Goal: Task Accomplishment & Management: Manage account settings

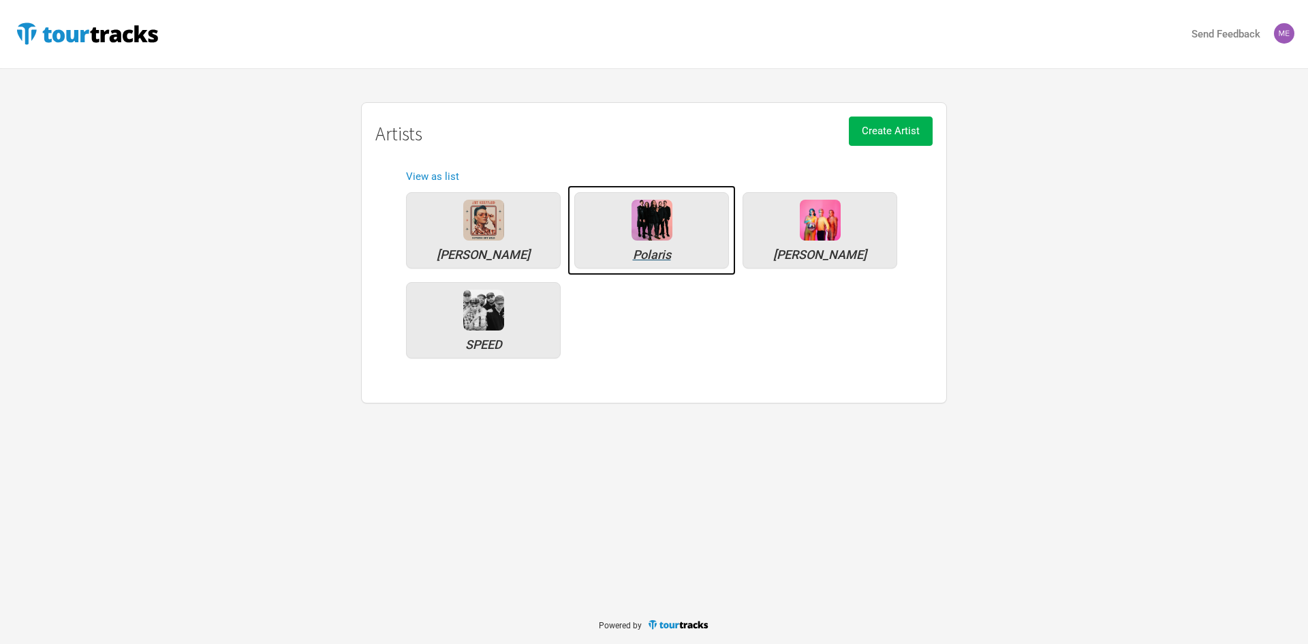
click at [681, 226] on div "Polaris" at bounding box center [651, 230] width 155 height 76
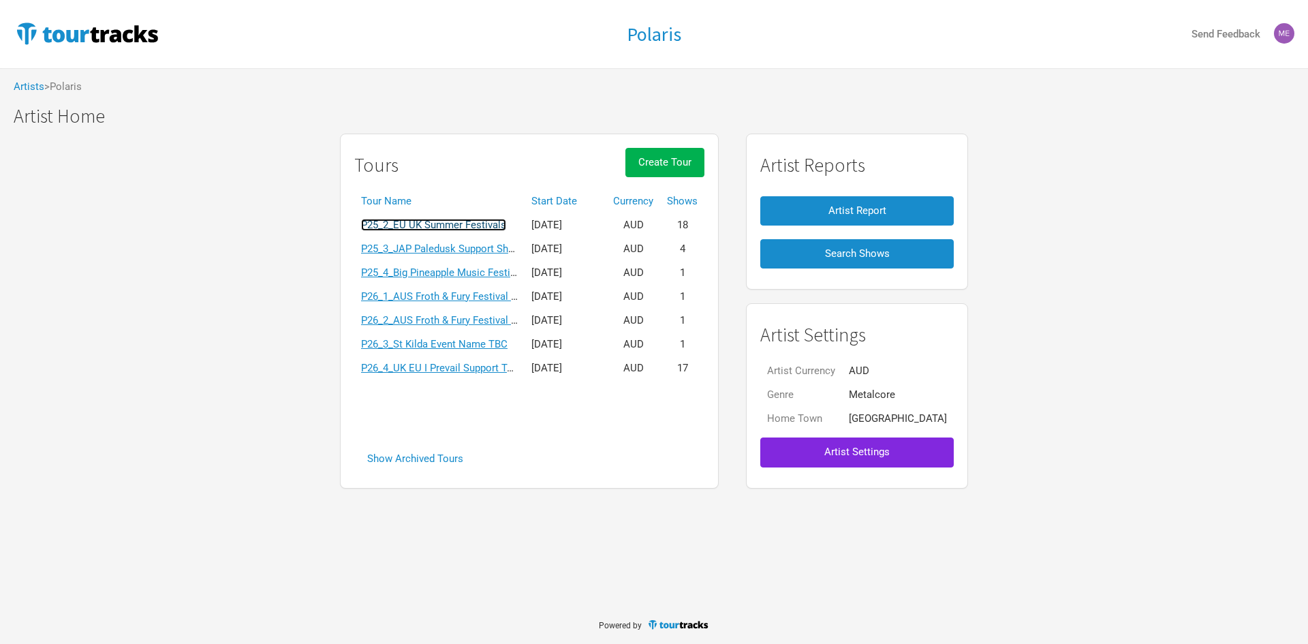
click at [486, 223] on link "P25_2_EU UK Summer Festivals" at bounding box center [433, 225] width 145 height 12
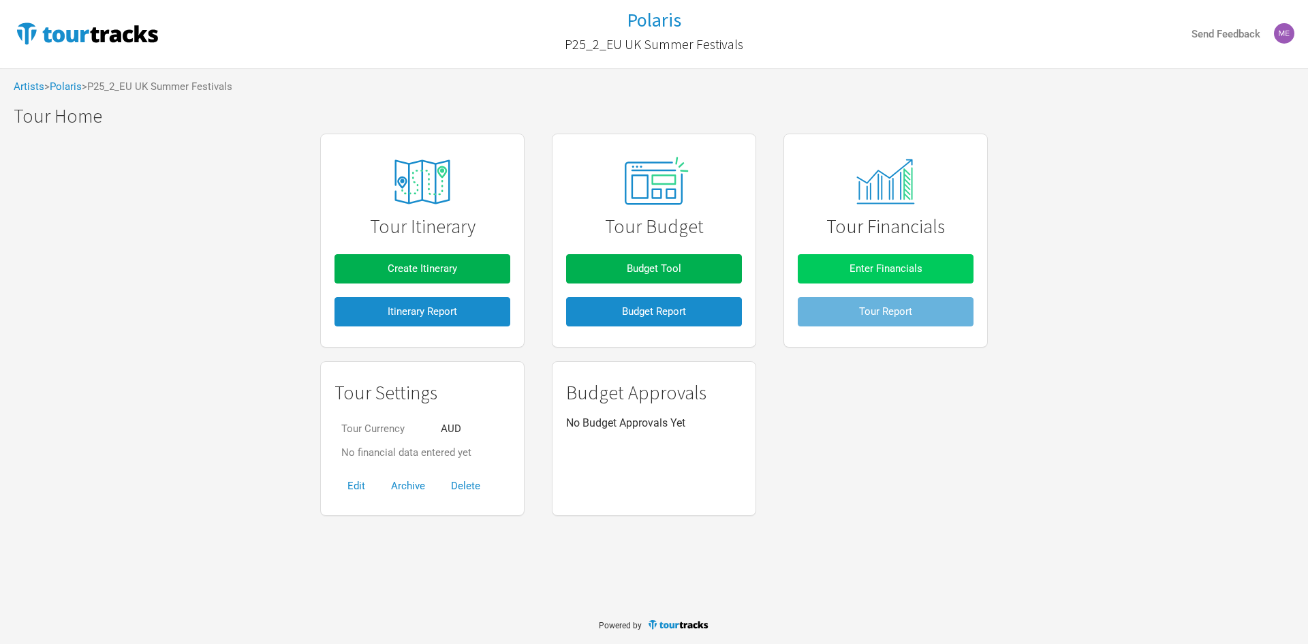
click at [854, 266] on span "Enter Financials" at bounding box center [886, 268] width 73 height 12
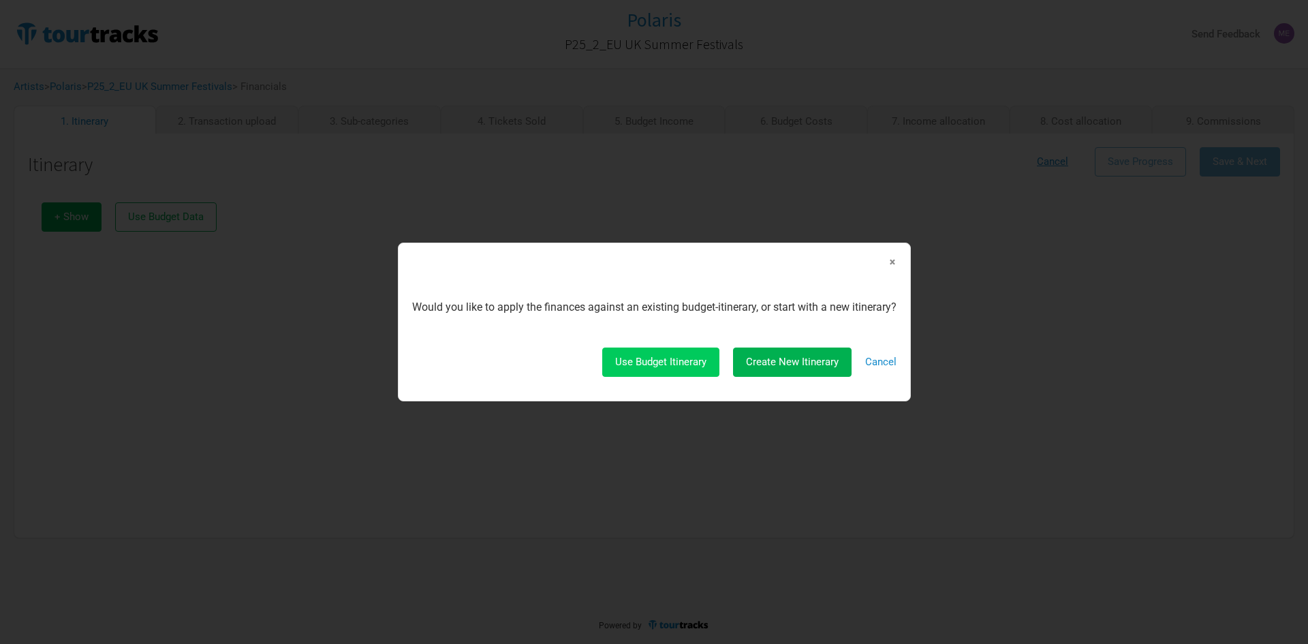
click at [648, 372] on button "Use Budget Itinerary" at bounding box center [660, 362] width 117 height 29
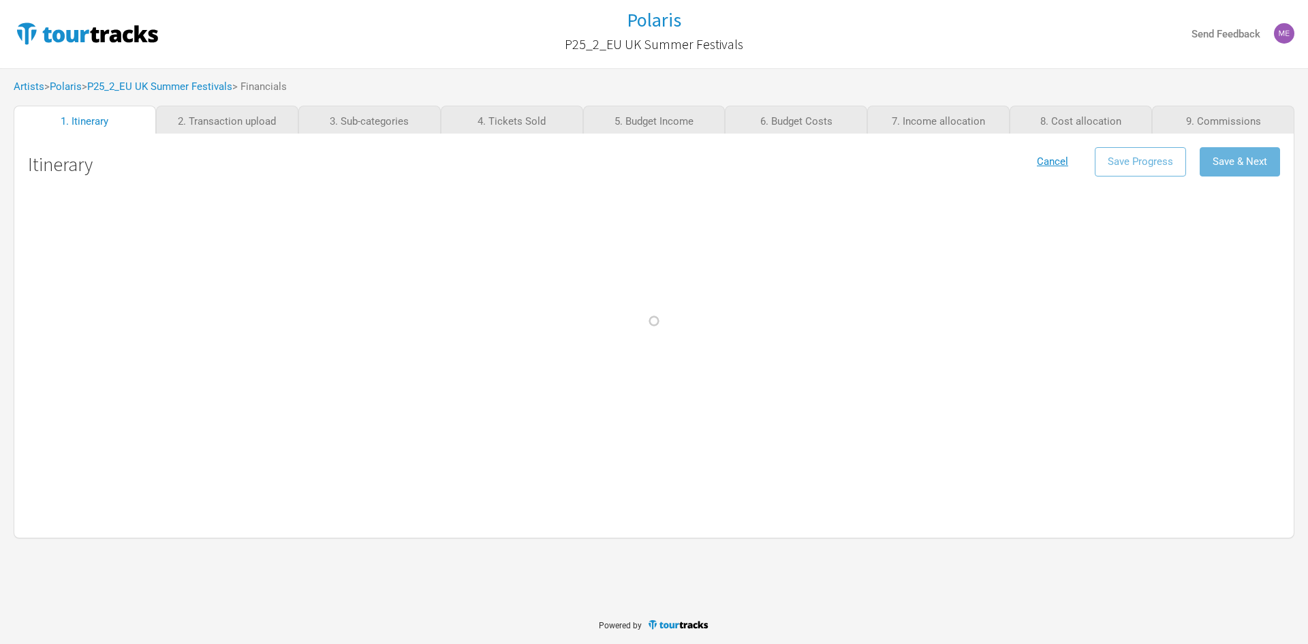
select select "Support"
select select "Festival"
select select "Support"
select select "Festival"
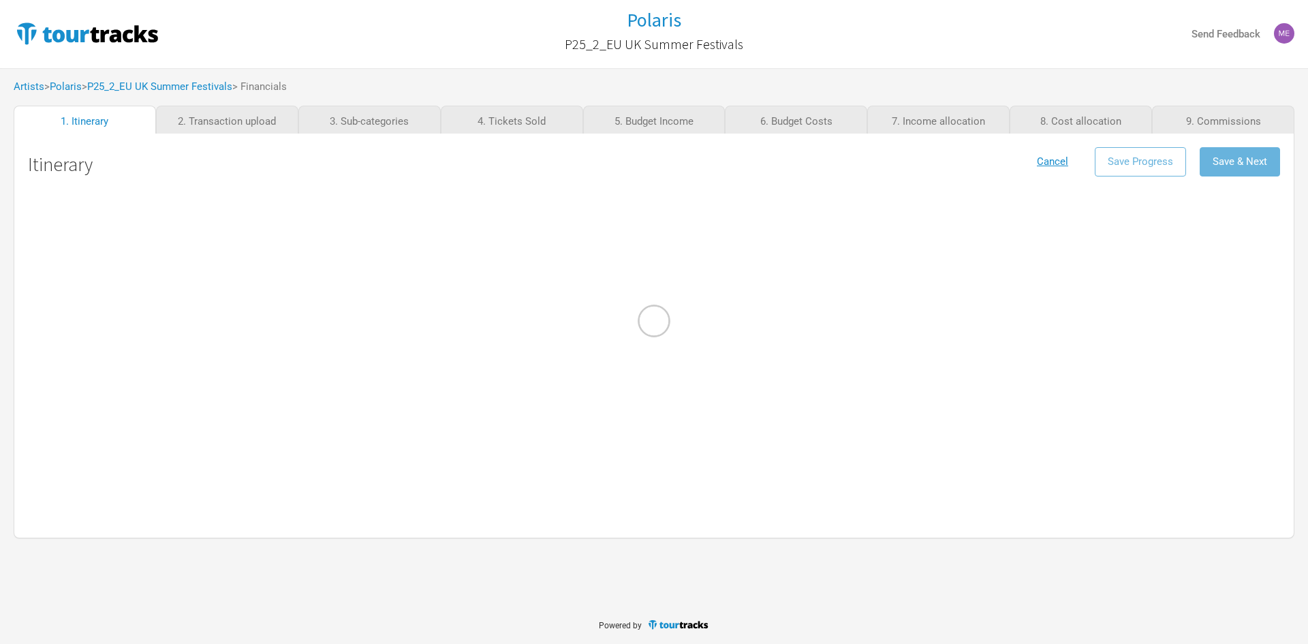
select select "Festival"
select select "Support"
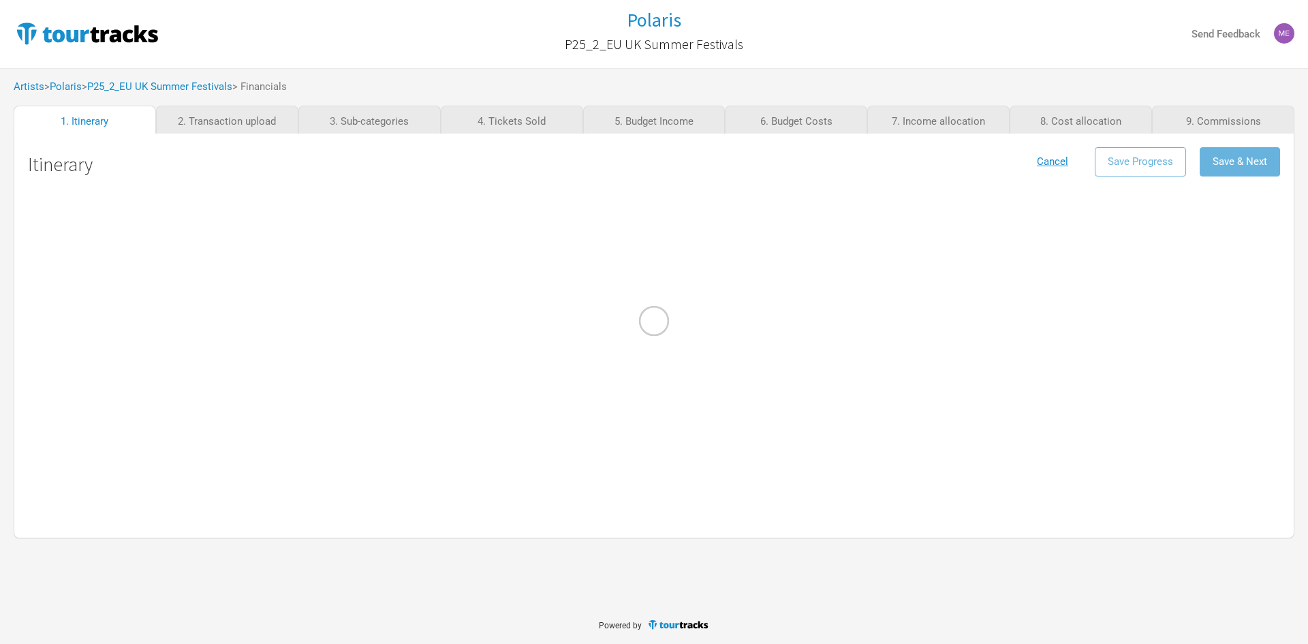
select select "Festival"
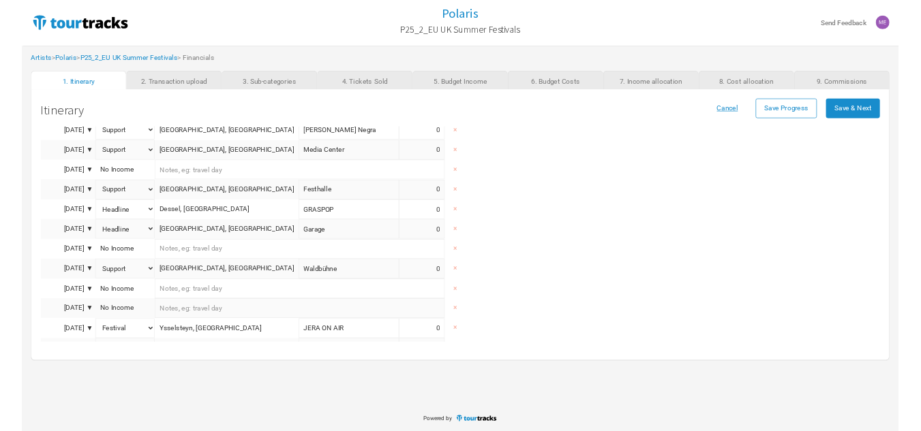
scroll to position [646, 0]
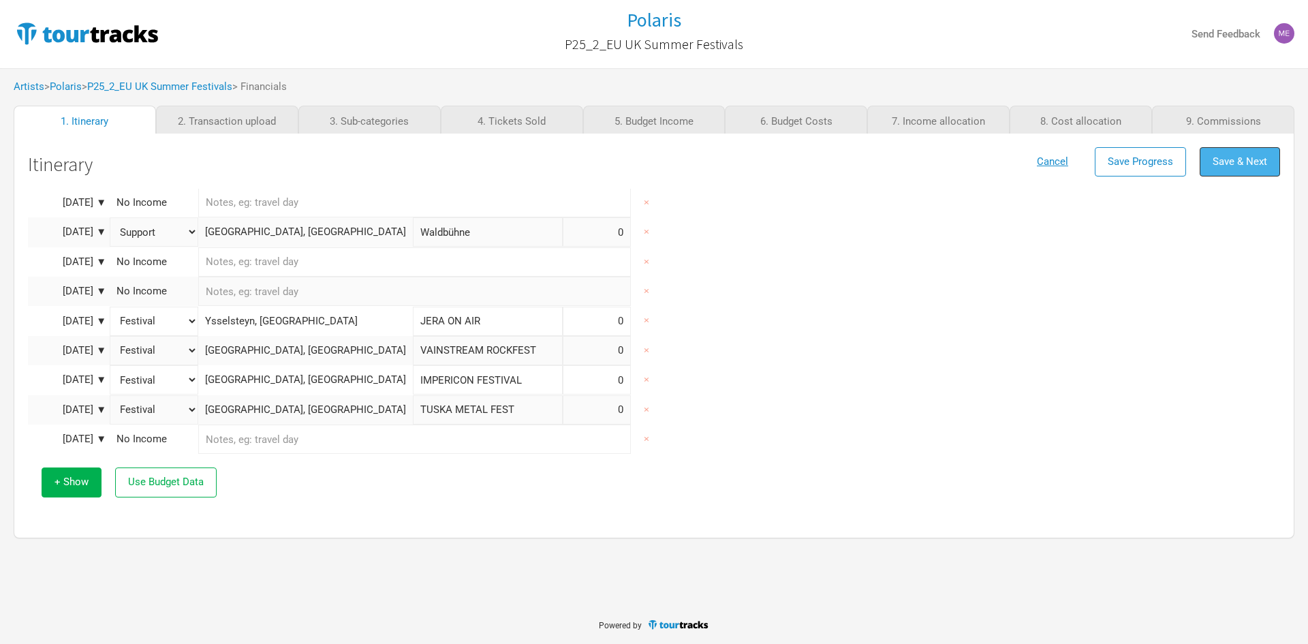
click at [1241, 161] on span "Save & Next" at bounding box center [1240, 161] width 55 height 12
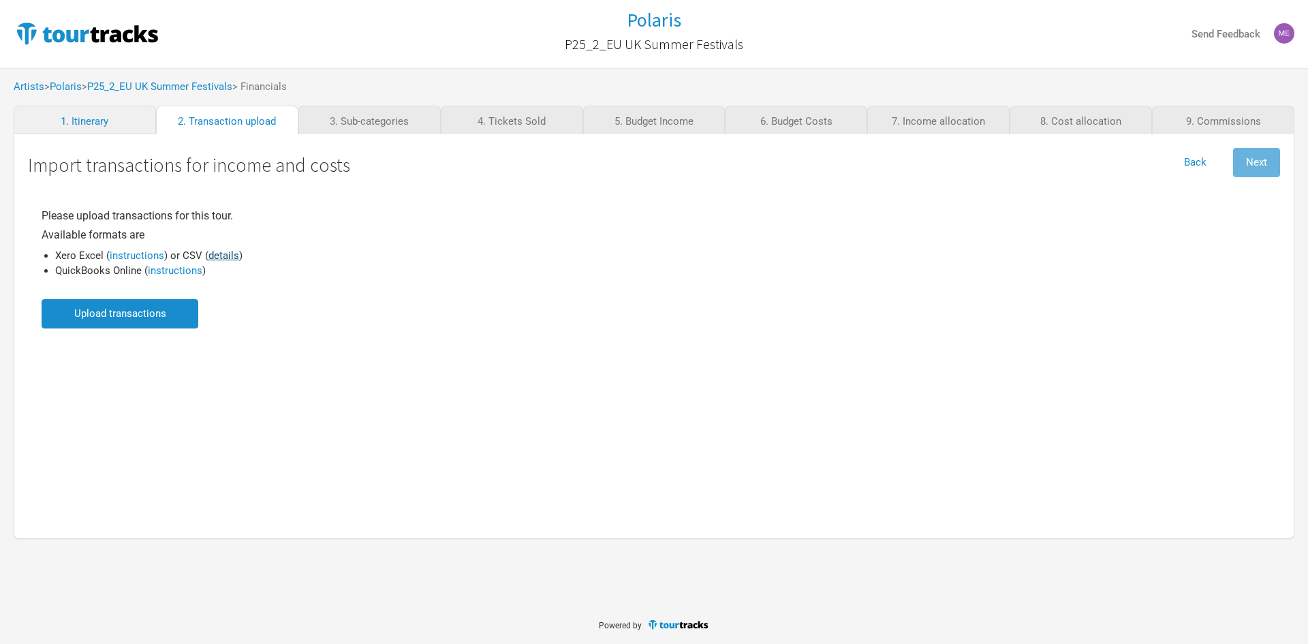
click at [218, 255] on link "details" at bounding box center [224, 255] width 31 height 12
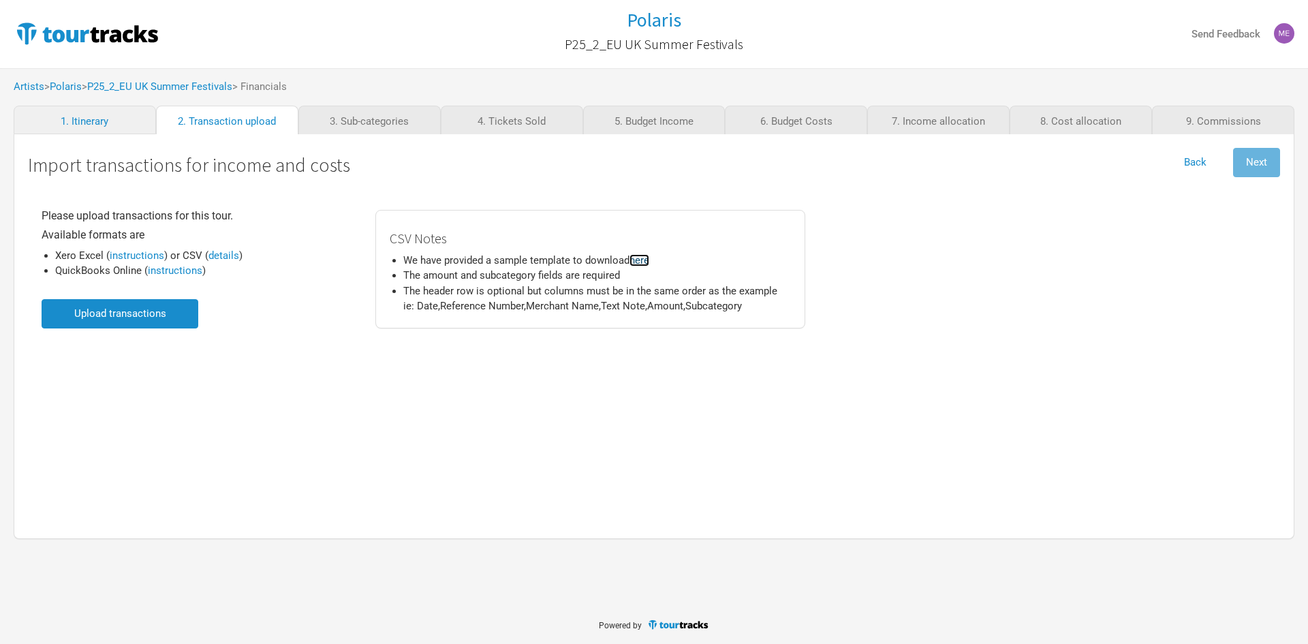
click at [646, 258] on link "here" at bounding box center [640, 260] width 20 height 12
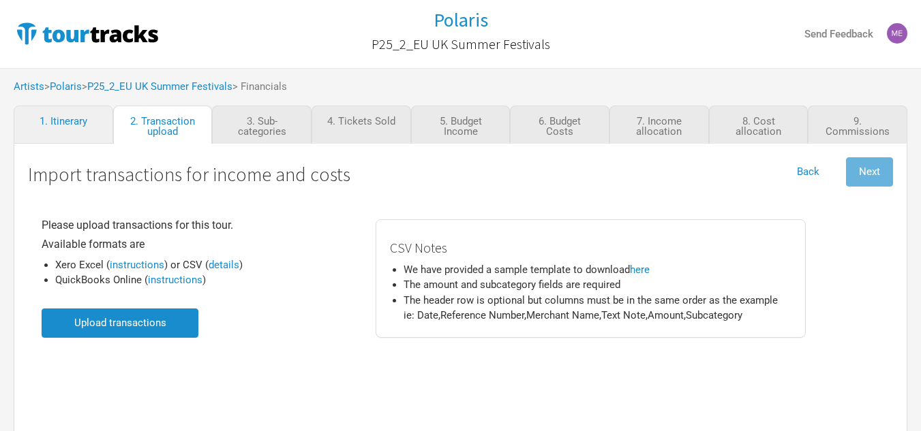
click at [149, 311] on input "file" at bounding box center [120, 323] width 157 height 29
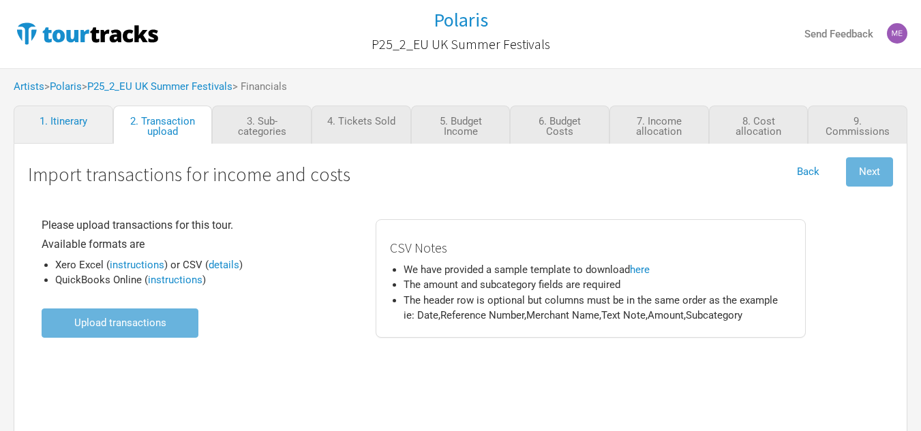
click at [158, 330] on input "file" at bounding box center [120, 323] width 157 height 29
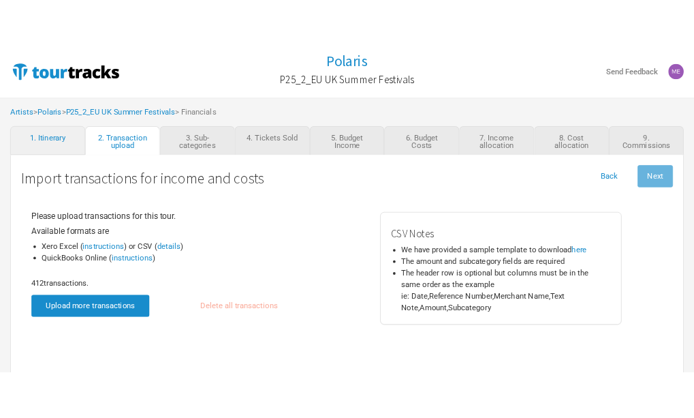
scroll to position [57, 0]
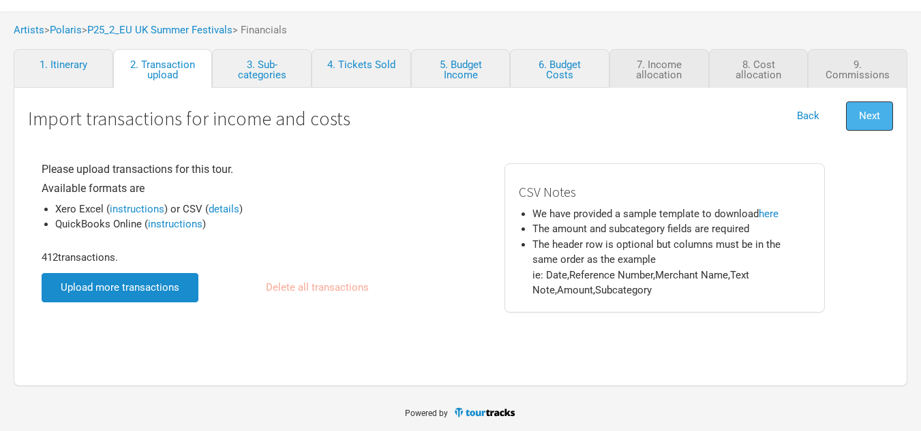
click at [868, 123] on button "Next" at bounding box center [869, 116] width 47 height 29
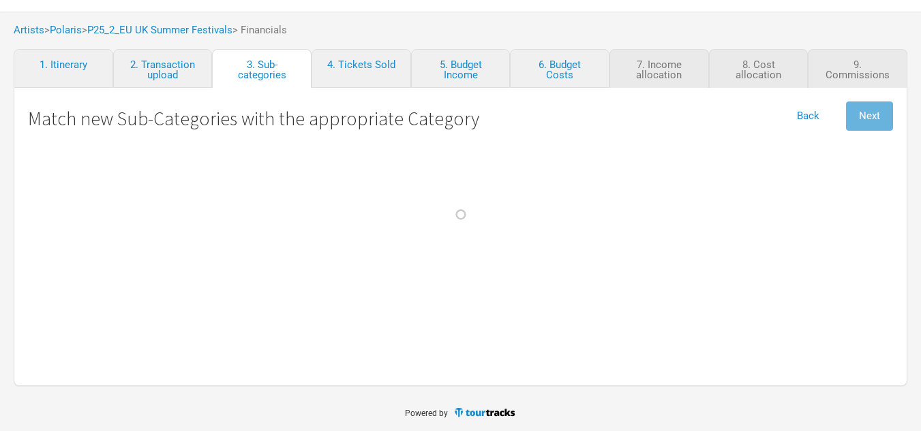
select Fees "Admin"
select select "Travel"
select Design "Marketing"
select Hire "Production"
select Fees "Admin"
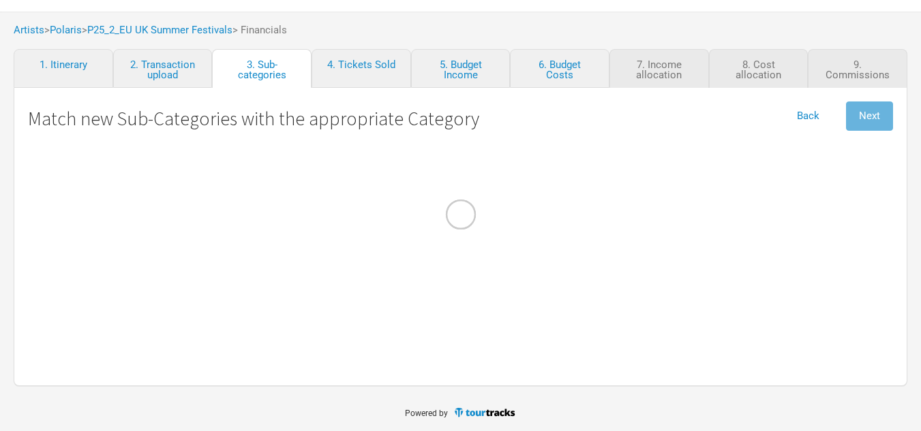
select Fees "Commissions"
select Hire "Travel"
select Fuel "Travel"
select Tech "Personnel"
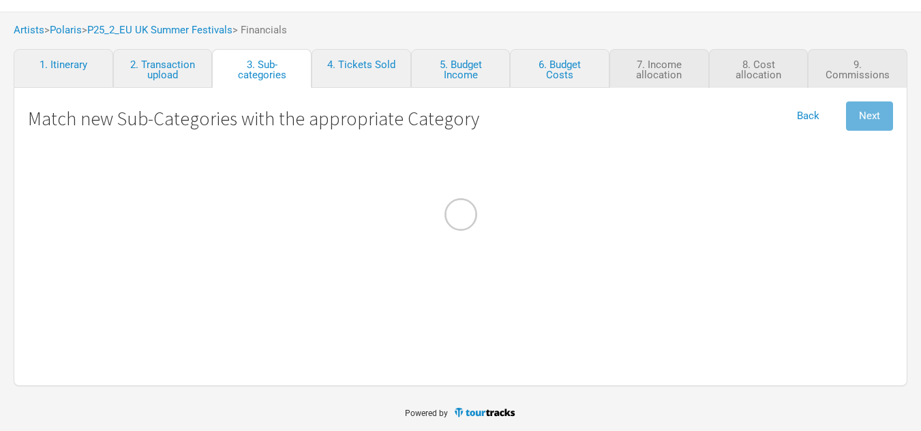
select Tech "Personnel"
select Technician "Personnel"
select Manager "Personnel"
select Photographer "Personnel"
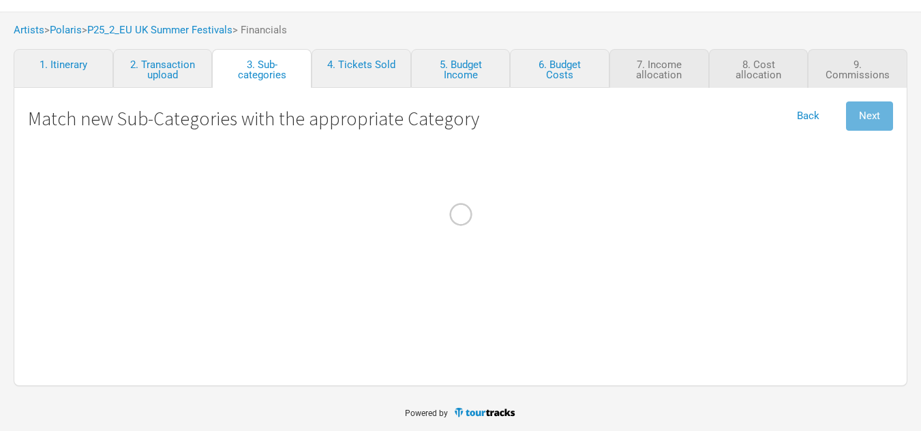
select Baggage "Travel"
select Courier "Travel"
select Hire "Production"
select Shipping "Merch Costs"
select EUR "Merch Income"
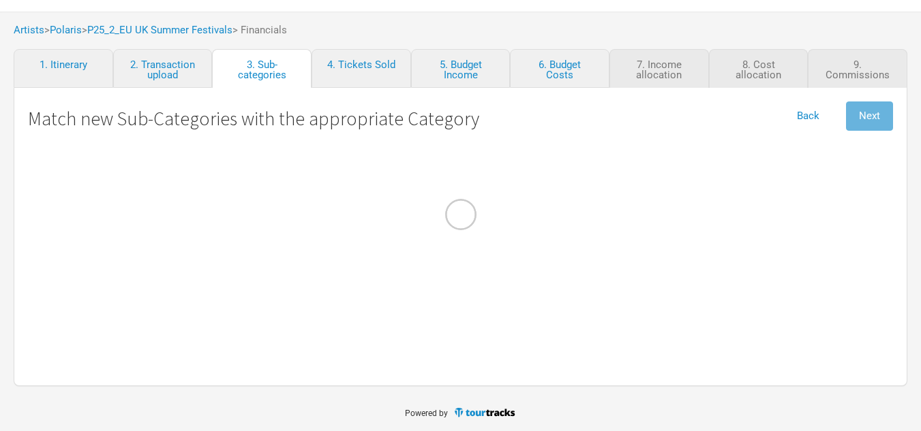
select Fees "Merch Costs"
select Production "Merch Costs"
select Commission "Merch Costs"
select Consumables "Production"
select \$20K "Production"
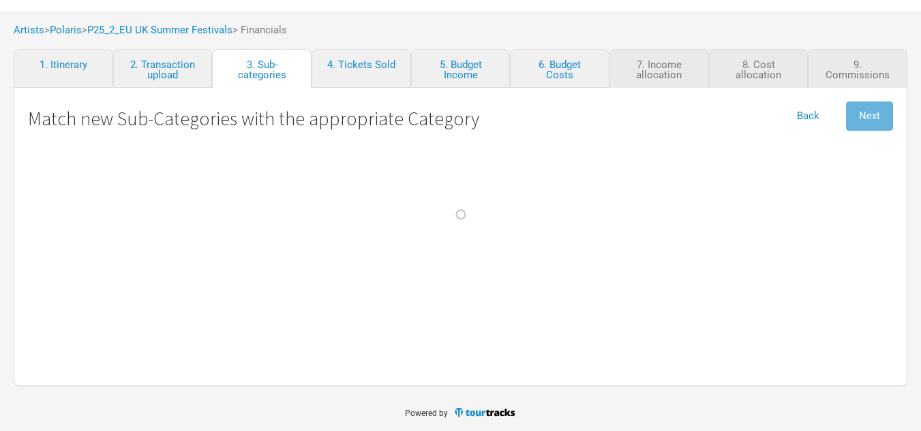
select select "Travel"
select Crew "Personnel"
select EUR "Performance"
select Expenses "Production"
select Gains "Admin"
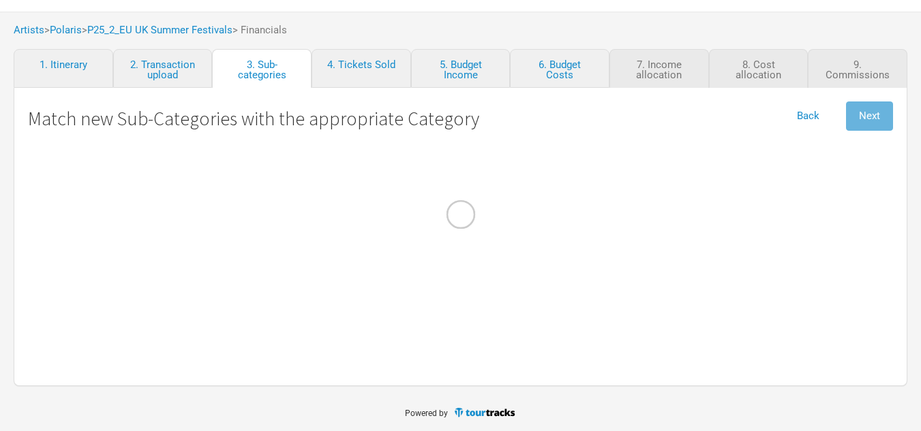
select Costs "Production"
select Taxes "Show Costs"
select Contractors "Personnel"
select Transport "Travel"
select Internet "Admin"
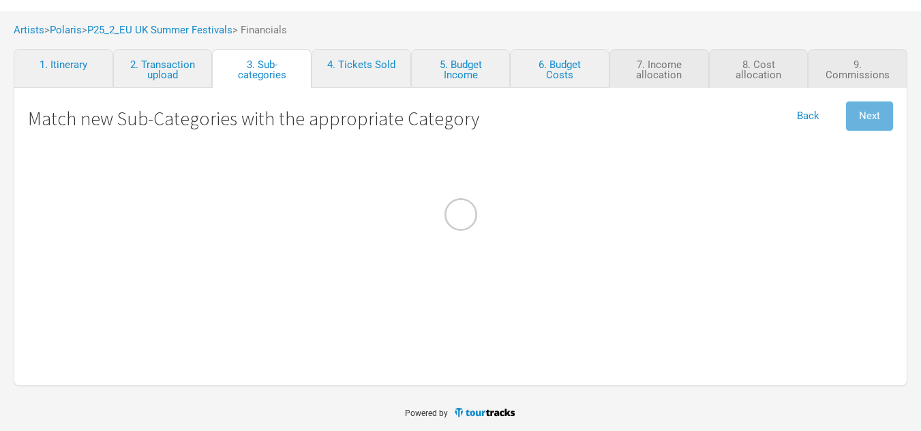
select International "Travel"
select Costs "Travel"
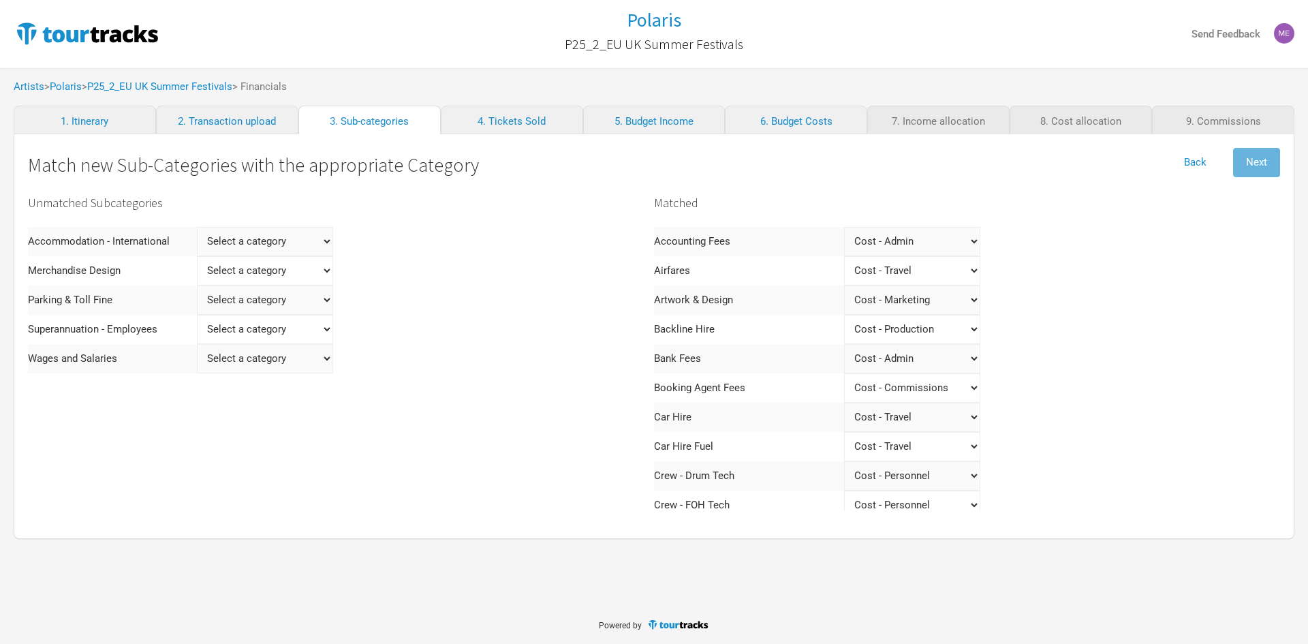
click at [296, 232] on International "Select a category Income - Performance Income - Other Income Cost - Show Costs …" at bounding box center [265, 241] width 136 height 29
select International "Travel"
select International
select International "Travel"
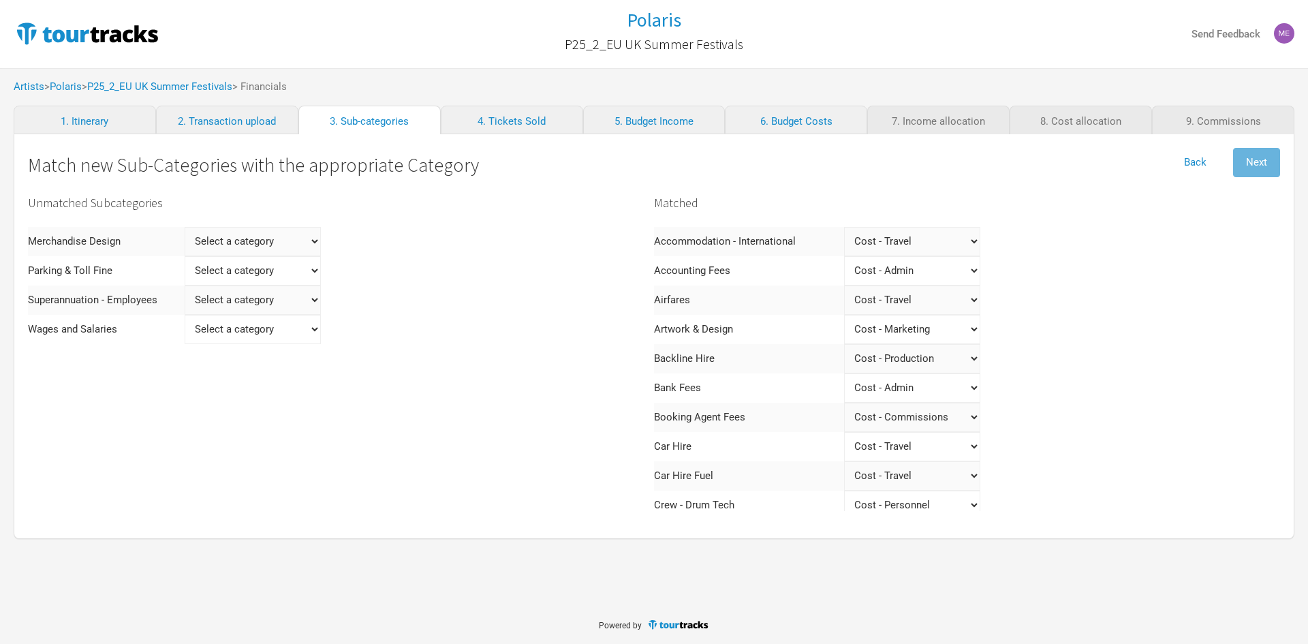
click at [283, 231] on Design "Select a category Income - Performance Income - Other Income Cost - Show Costs …" at bounding box center [253, 241] width 136 height 29
click at [251, 270] on Fine "Select a category Income - Performance Income - Other Income Cost - Show Costs …" at bounding box center [253, 270] width 136 height 29
click at [290, 279] on Fine "Select a category Income - Performance Income - Other Income Cost - Show Costs …" at bounding box center [253, 270] width 136 height 29
select Fine "Travel"
select Fine
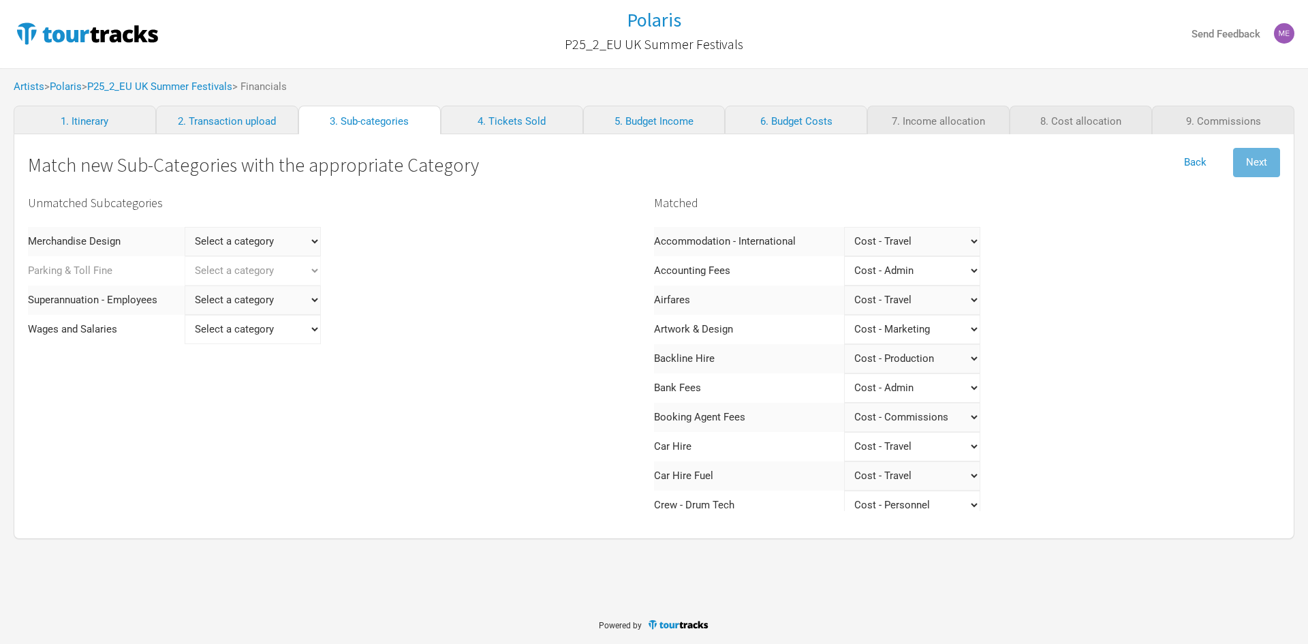
select Fine "Travel"
click at [256, 274] on Employees "Select a category Income - Performance Income - Other Income Cost - Show Costs …" at bounding box center [253, 270] width 136 height 29
select Employees "Personnel"
select Employees
select Employees "Personnel"
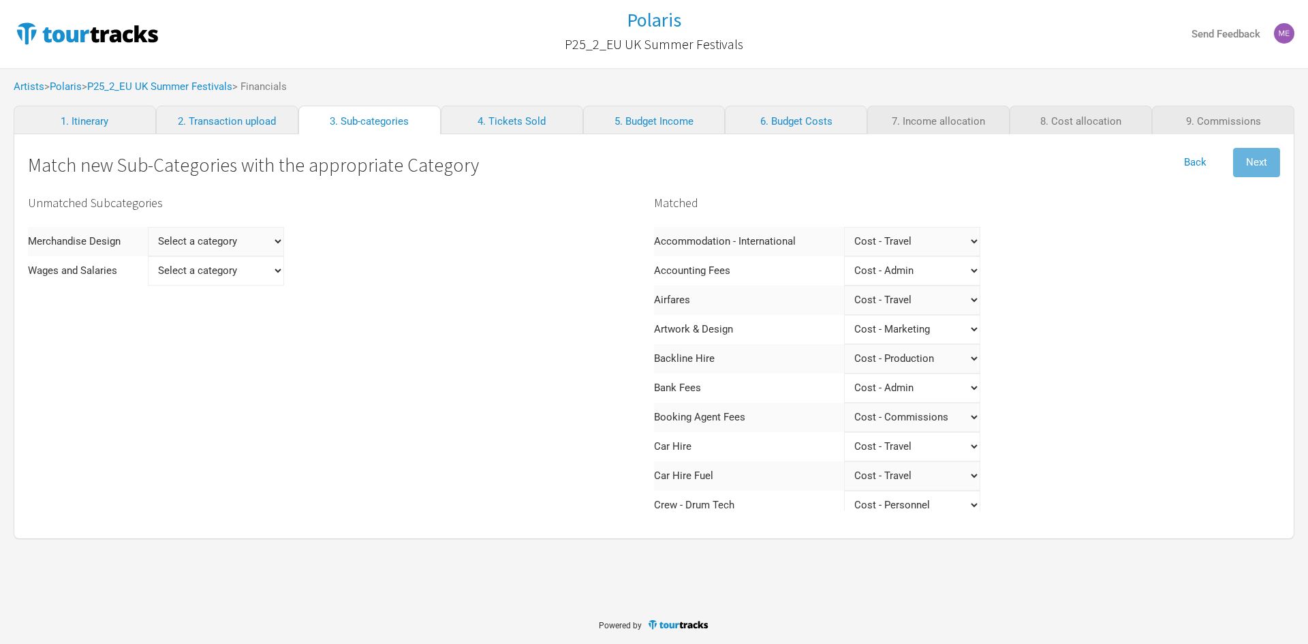
click at [253, 269] on Salaries "Select a category Income - Performance Income - Other Income Cost - Show Costs …" at bounding box center [216, 270] width 136 height 29
select Salaries "Personnel"
select Salaries
select Salaries "Personnel"
click at [207, 235] on Design "Select a category Income - Performance Income - Other Income Cost - Show Costs …" at bounding box center [216, 241] width 136 height 29
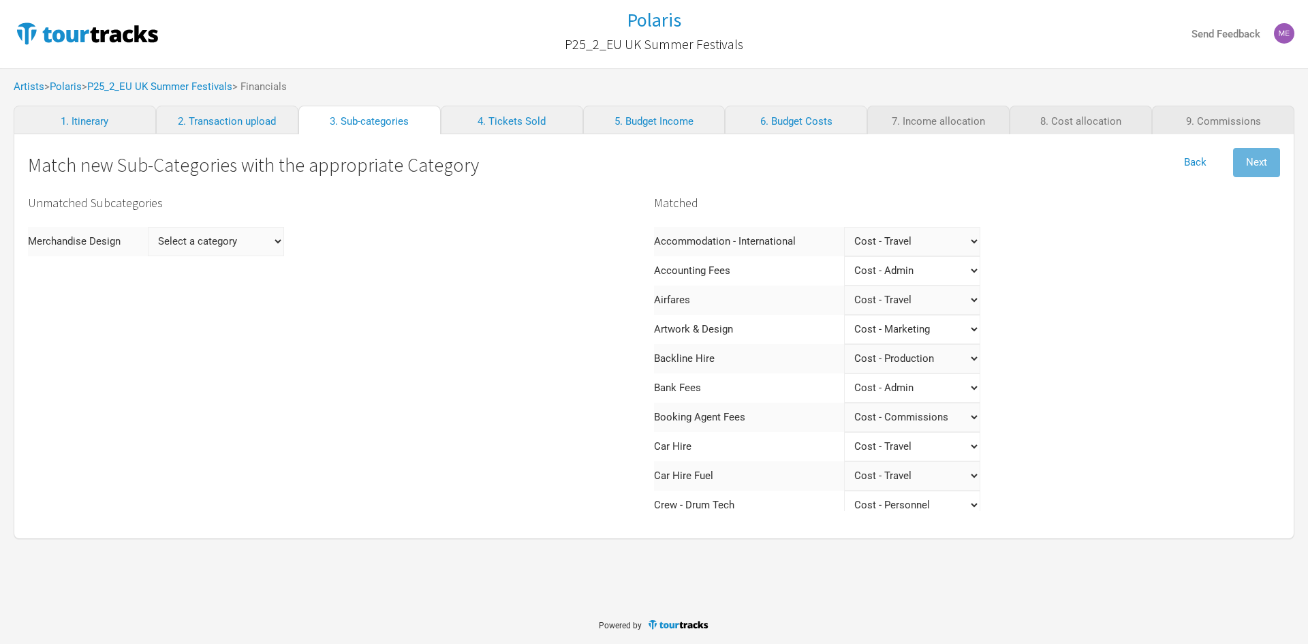
select Design "Merch Costs"
select Design
select Design "Merch Costs"
click at [1267, 158] on span "Next" at bounding box center [1256, 162] width 21 height 12
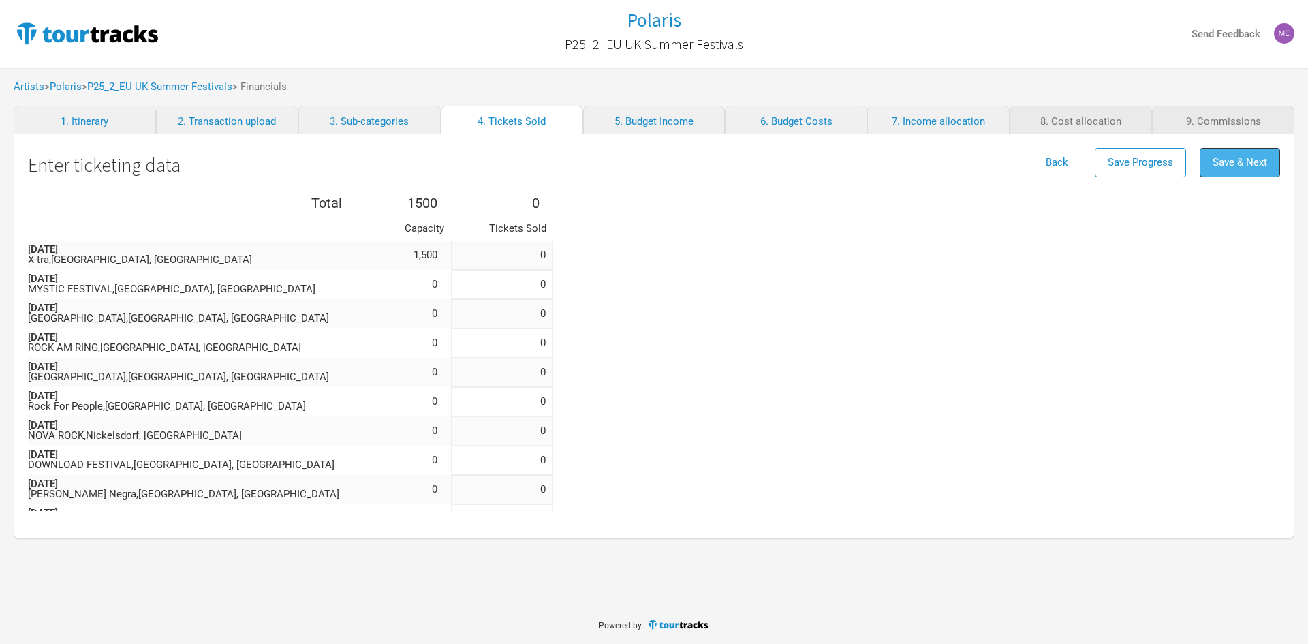
click at [1248, 162] on span "Save & Next" at bounding box center [1240, 162] width 55 height 12
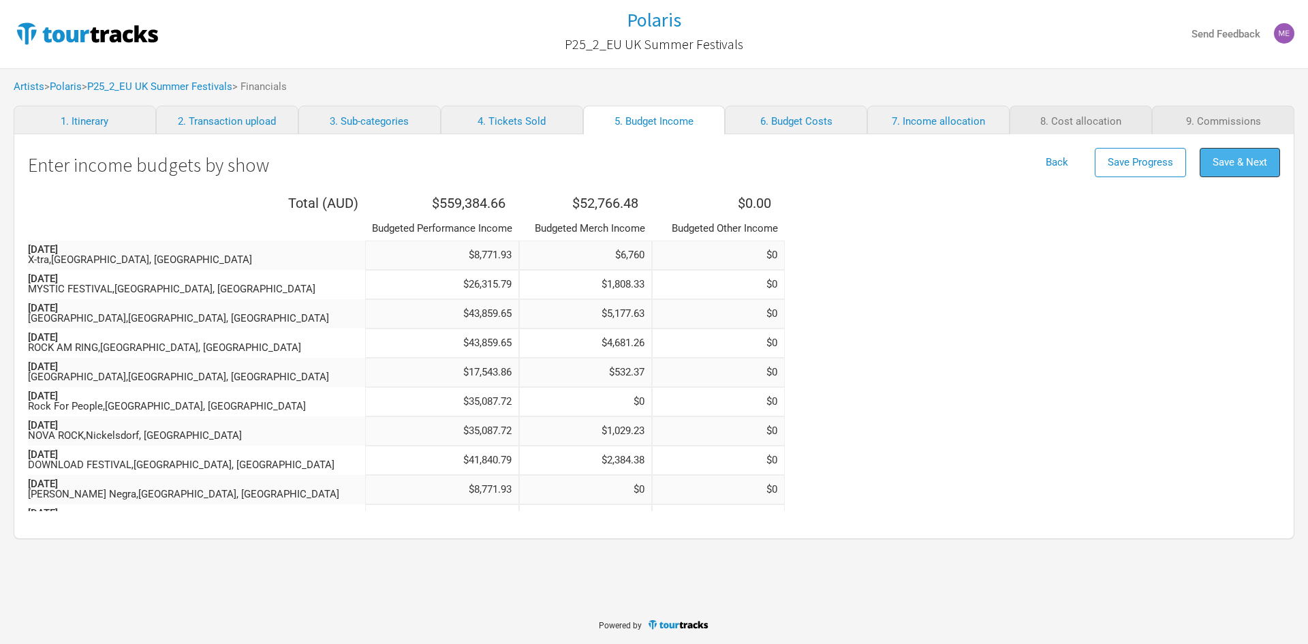
click at [1232, 160] on span "Save & Next" at bounding box center [1240, 162] width 55 height 12
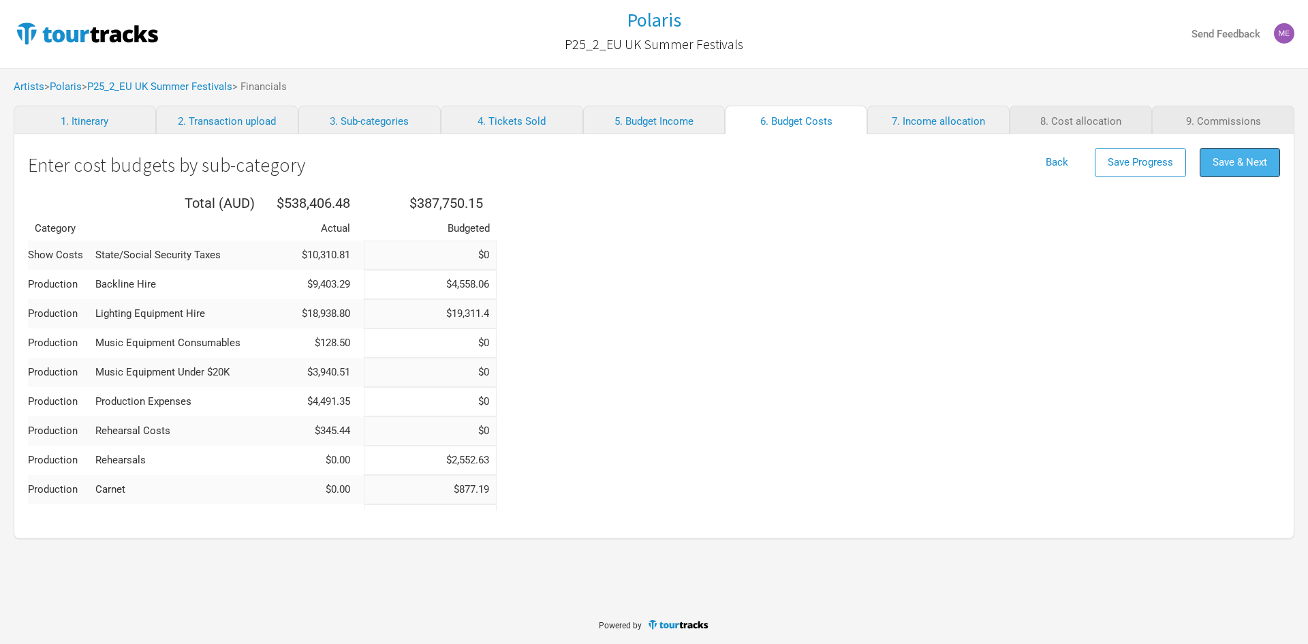
click at [1258, 157] on span "Save & Next" at bounding box center [1240, 162] width 55 height 12
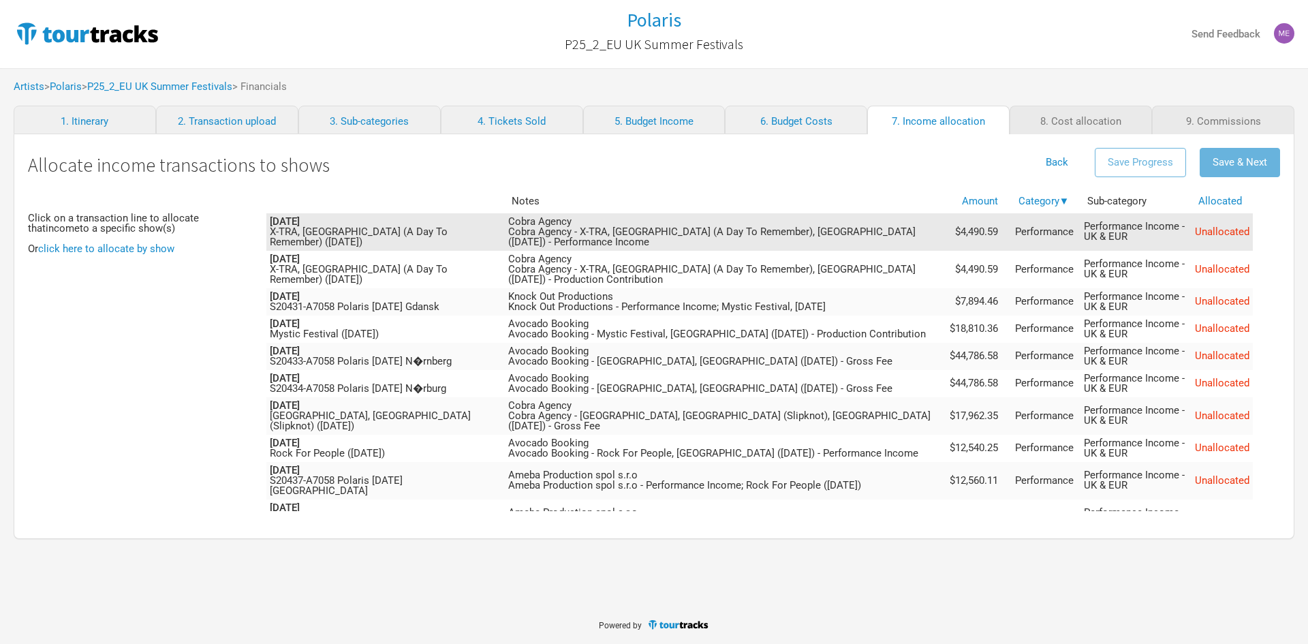
click at [1216, 231] on span "Unallocated" at bounding box center [1222, 232] width 55 height 12
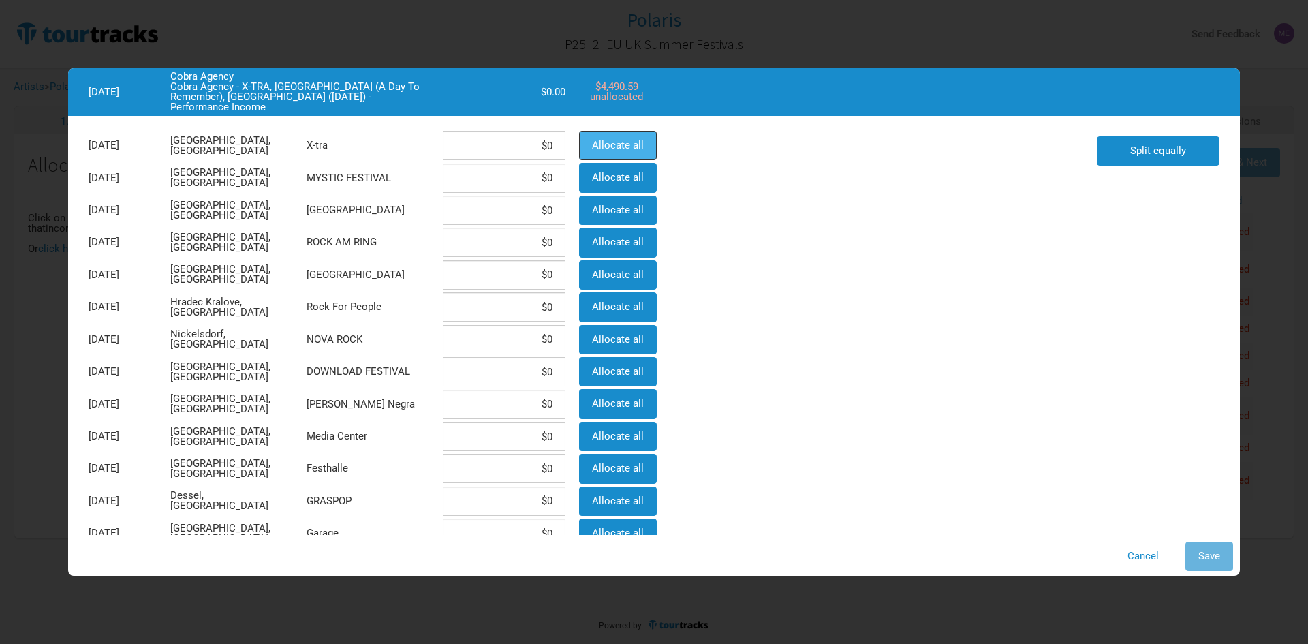
click at [620, 142] on span "Allocate all" at bounding box center [618, 145] width 52 height 12
type input "$4,490.59"
click at [1201, 557] on span "Save" at bounding box center [1210, 556] width 22 height 12
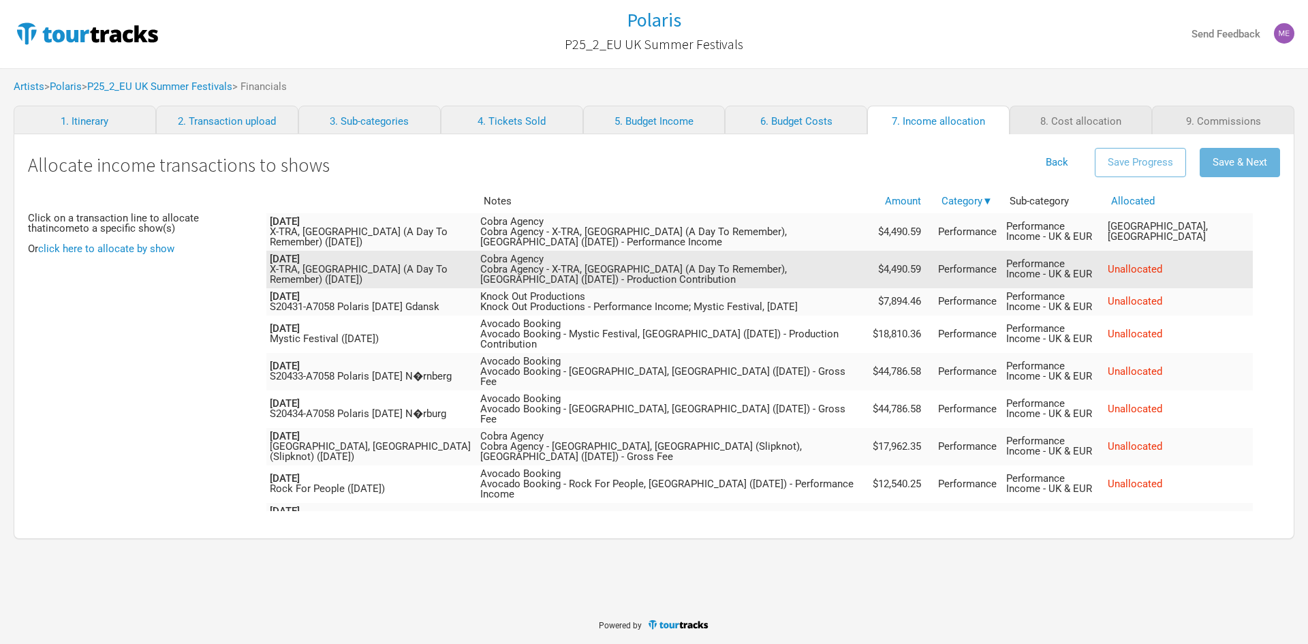
click at [1162, 274] on span "Unallocated" at bounding box center [1135, 269] width 55 height 12
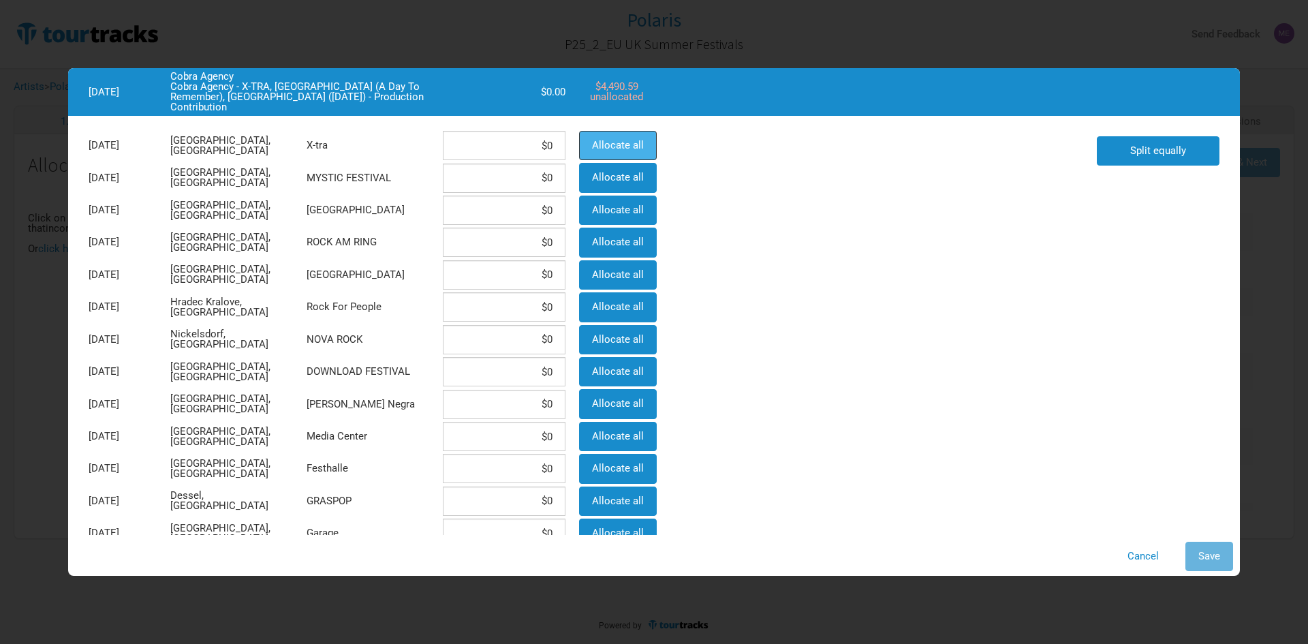
click at [624, 149] on span "Allocate all" at bounding box center [618, 145] width 52 height 12
type input "$4,490.59"
click at [1210, 555] on span "Save" at bounding box center [1210, 556] width 22 height 12
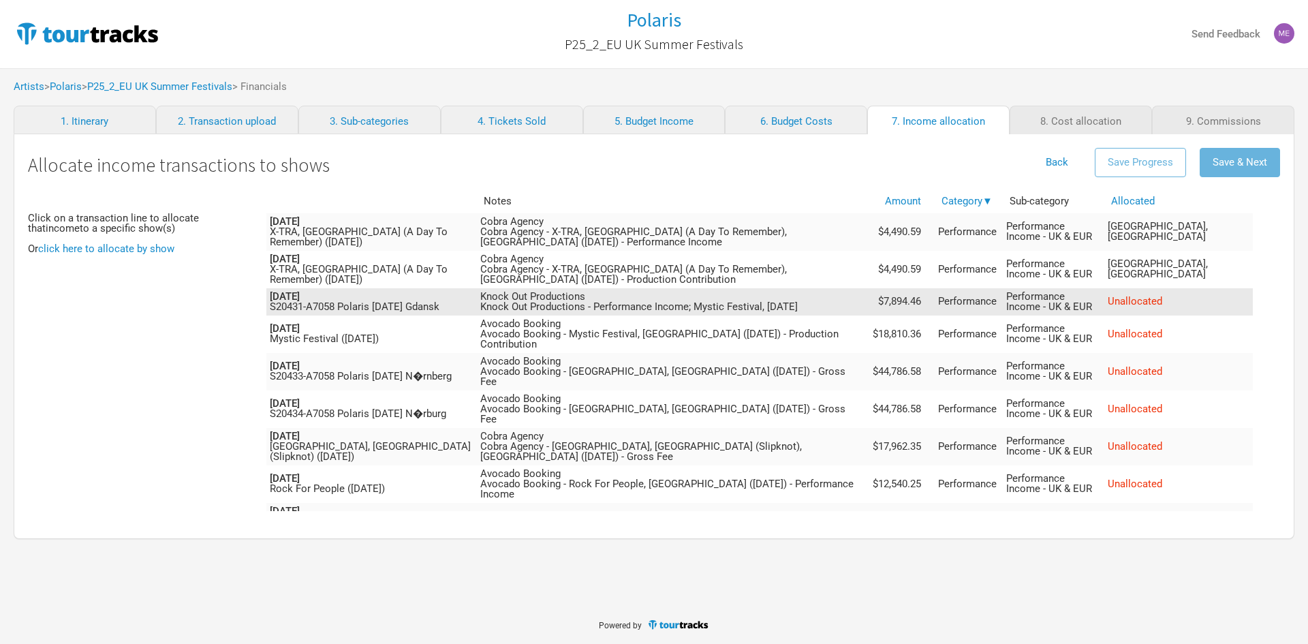
click at [1162, 305] on span "Unallocated" at bounding box center [1135, 301] width 55 height 12
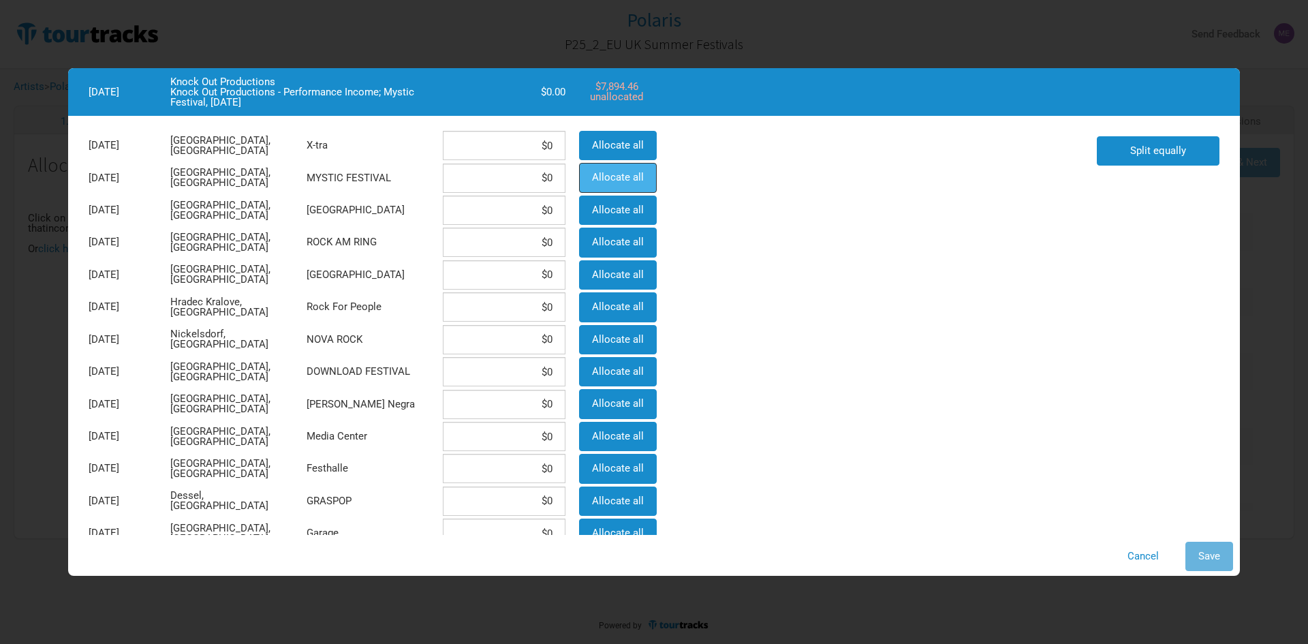
click at [619, 172] on span "Allocate all" at bounding box center [618, 177] width 52 height 12
type input "$7,894.46"
click at [1203, 560] on span "Save" at bounding box center [1210, 556] width 22 height 12
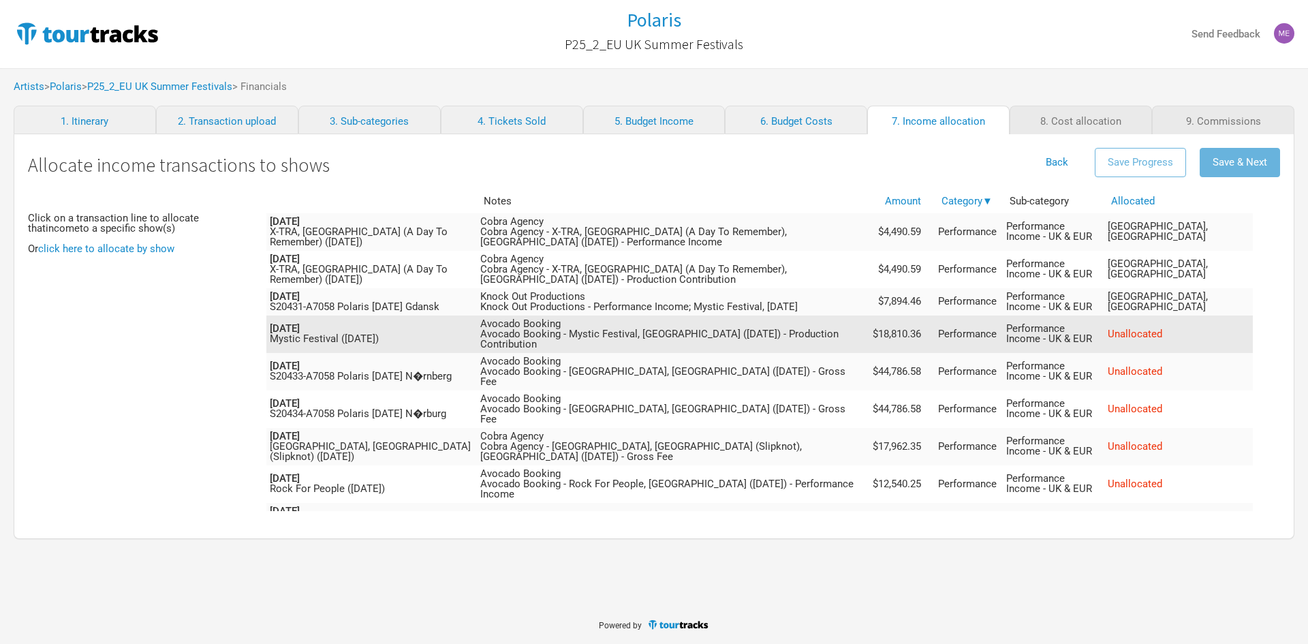
click at [1162, 330] on span "Unallocated" at bounding box center [1135, 334] width 55 height 12
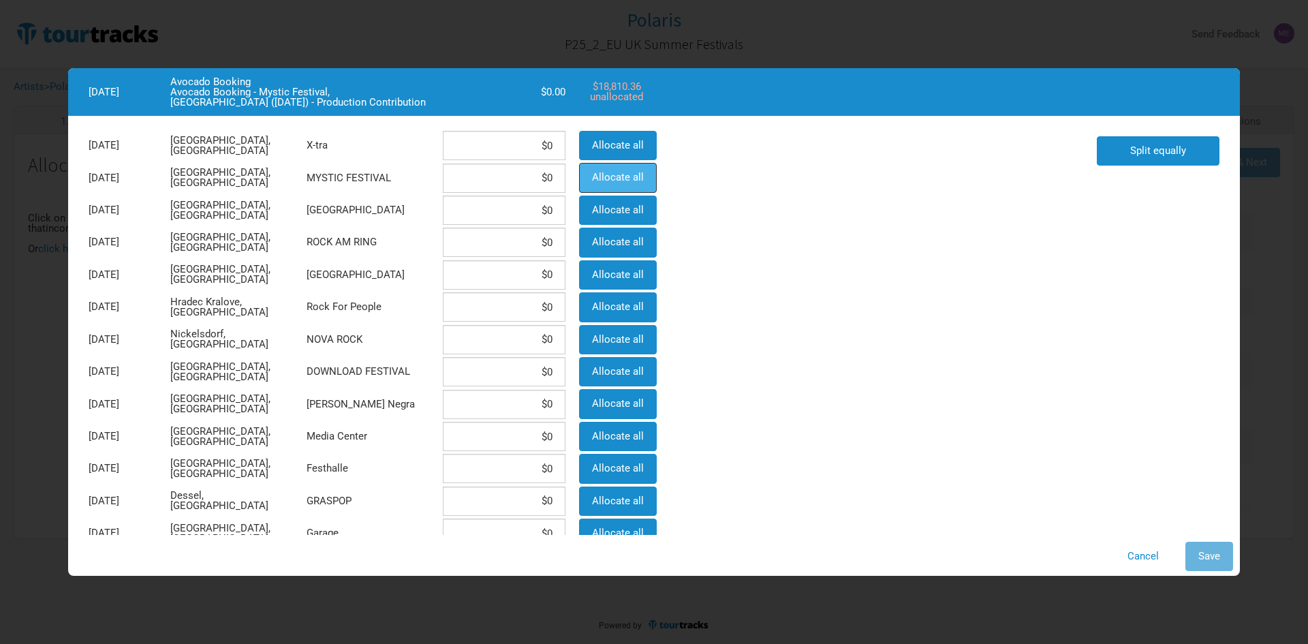
click at [598, 176] on span "Allocate all" at bounding box center [618, 177] width 52 height 12
type input "$18,810.36"
click at [1199, 554] on span "Save" at bounding box center [1210, 556] width 22 height 12
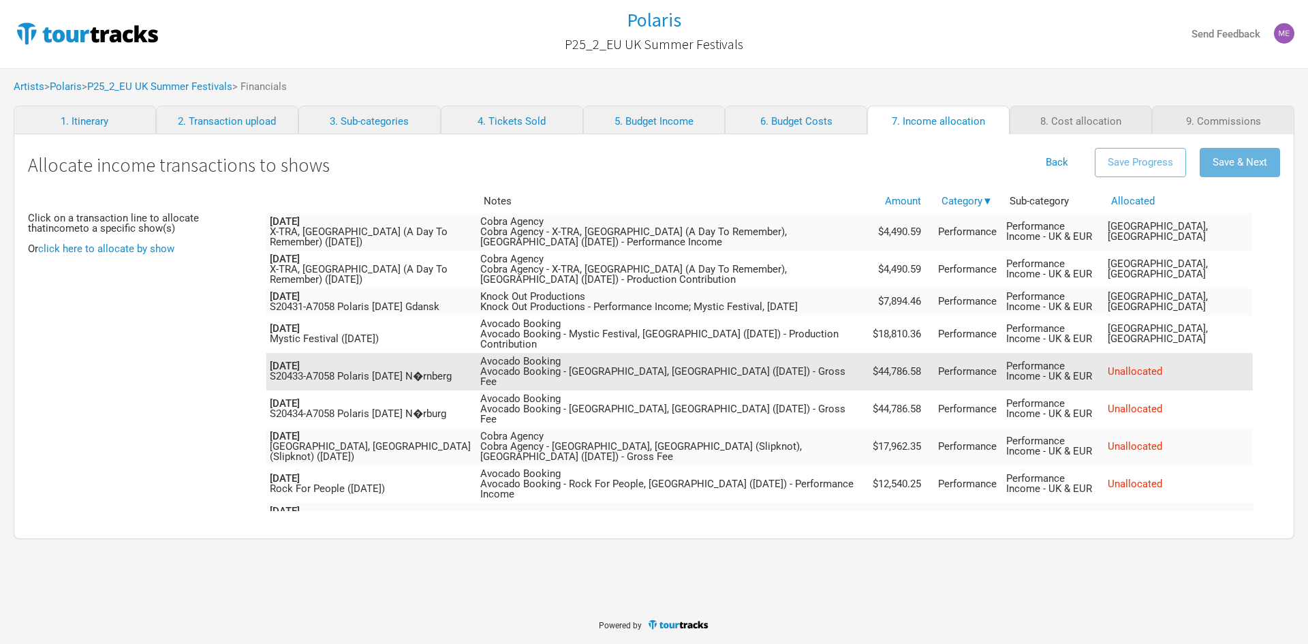
click at [1162, 365] on span "Unallocated" at bounding box center [1135, 371] width 55 height 12
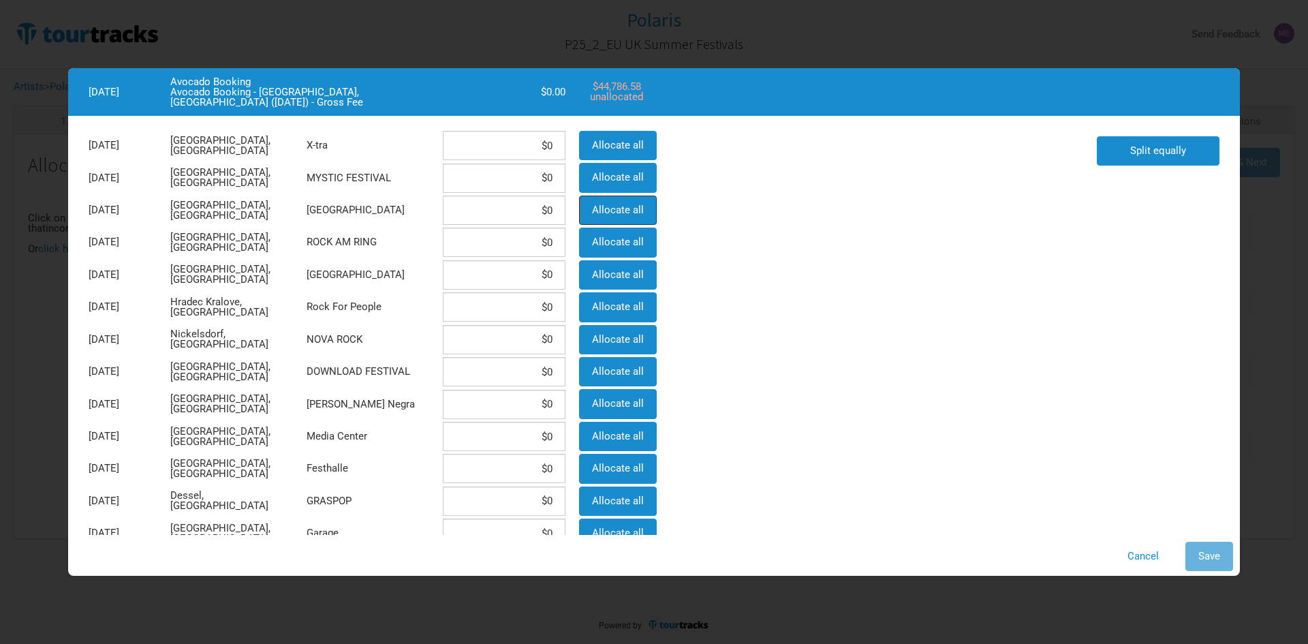
drag, startPoint x: 619, startPoint y: 211, endPoint x: 954, endPoint y: 346, distance: 361.4
click at [620, 211] on span "Allocate all" at bounding box center [618, 210] width 52 height 12
type input "$44,786.58"
click at [1210, 551] on span "Save" at bounding box center [1210, 556] width 22 height 12
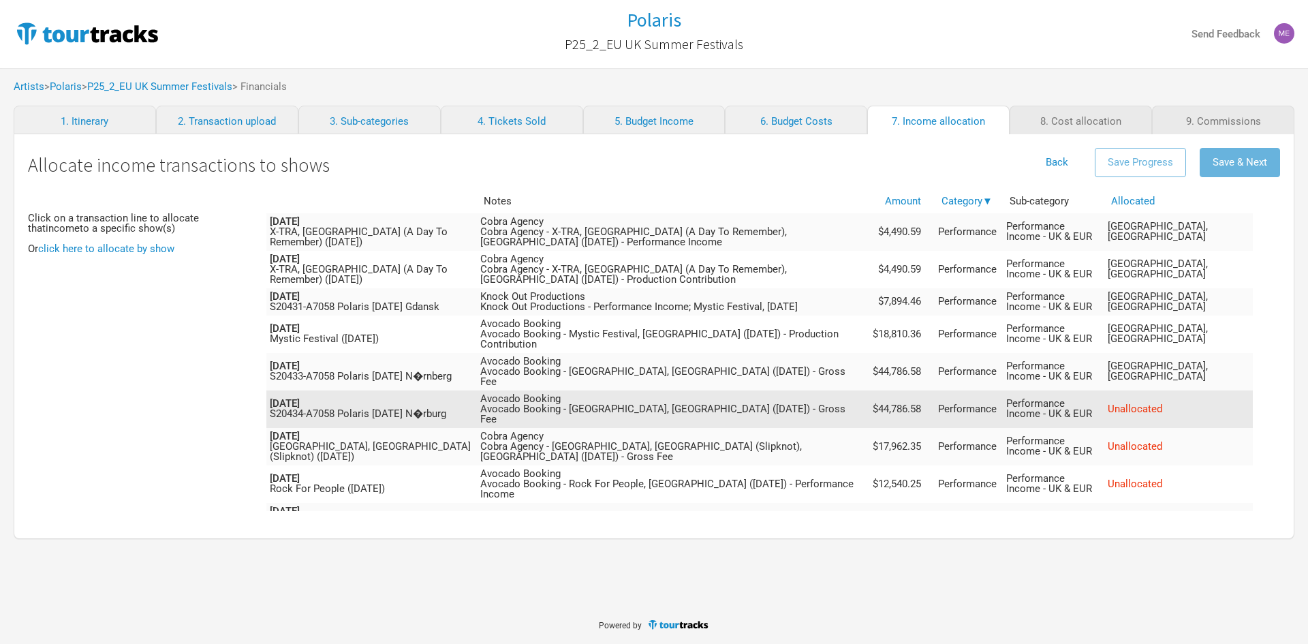
click at [1162, 403] on span "Unallocated" at bounding box center [1135, 409] width 55 height 12
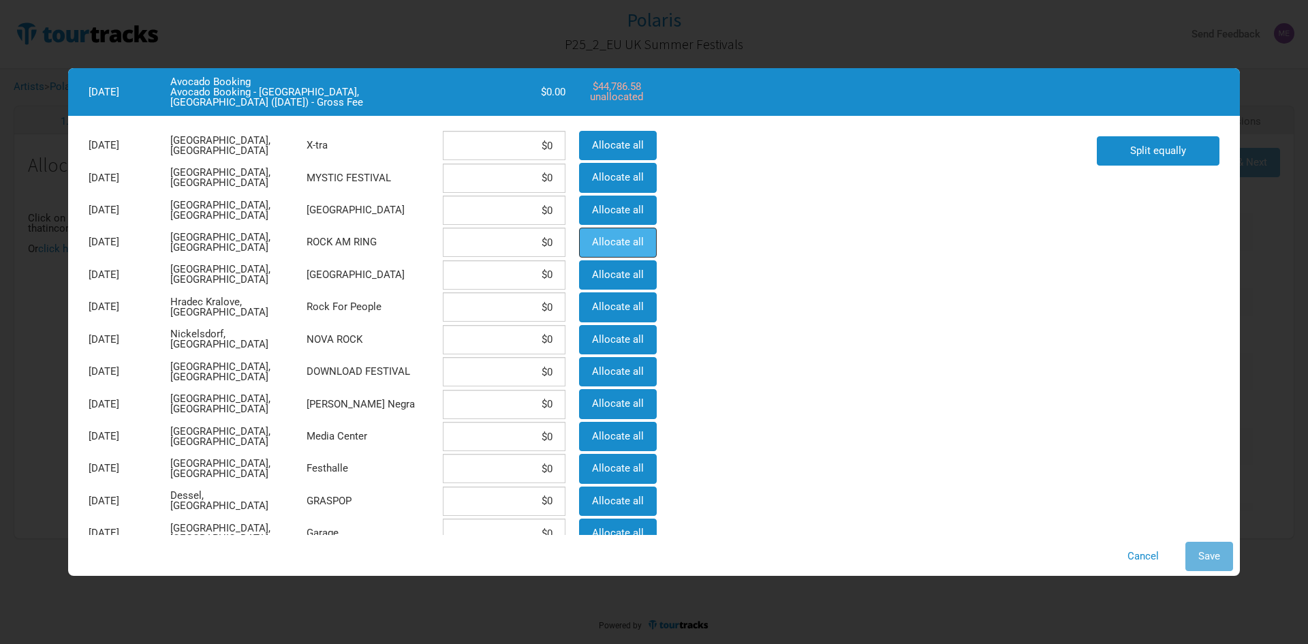
click at [604, 243] on span "Allocate all" at bounding box center [618, 242] width 52 height 12
type input "$44,786.58"
click at [1199, 554] on span "Save" at bounding box center [1210, 556] width 22 height 12
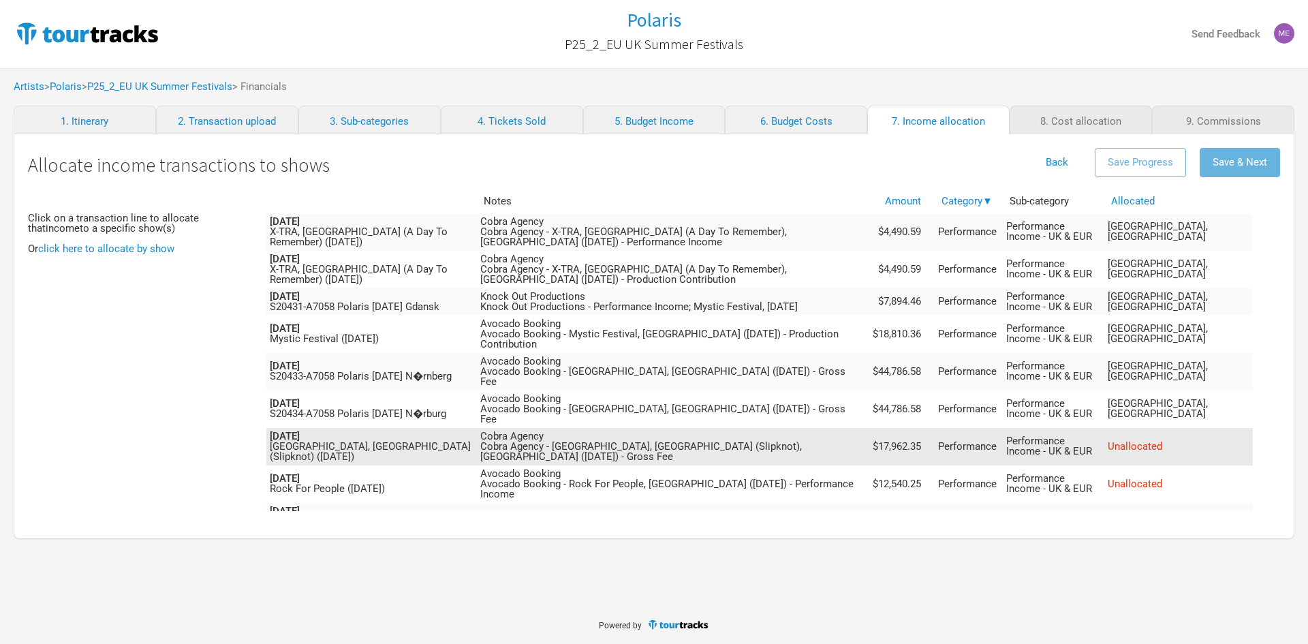
click at [1162, 440] on span "Unallocated" at bounding box center [1135, 446] width 55 height 12
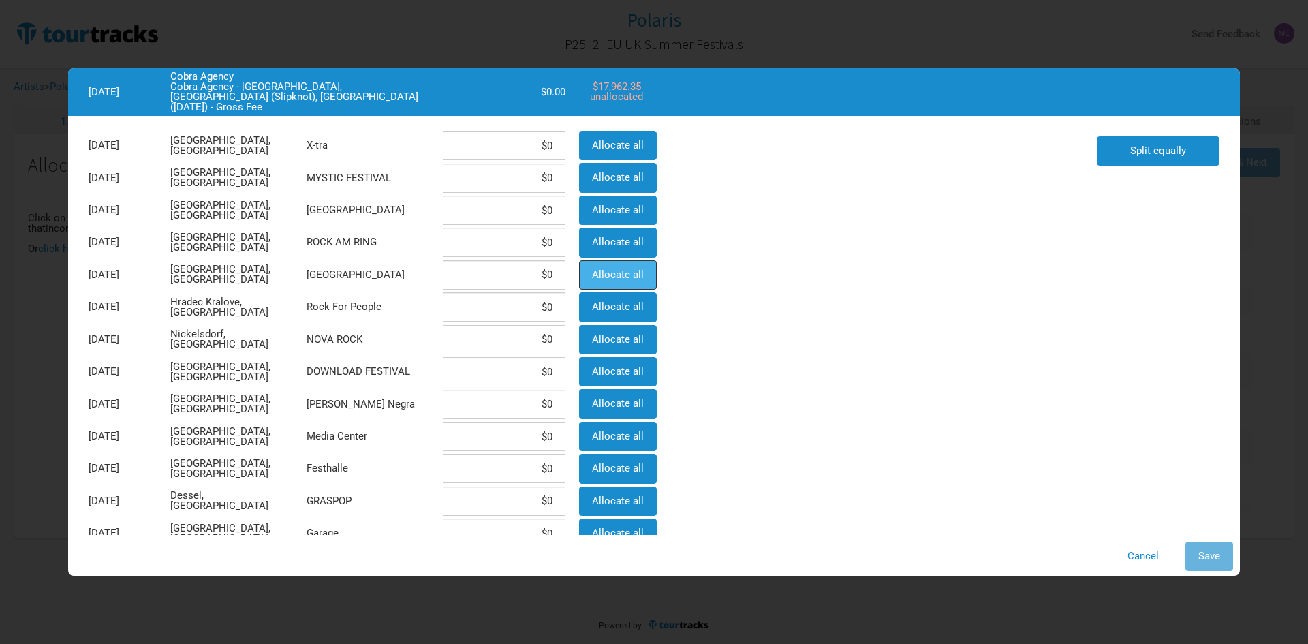
click at [591, 281] on button "Allocate all" at bounding box center [618, 274] width 78 height 29
type input "$17,962.35"
click at [1222, 555] on button "Save" at bounding box center [1210, 556] width 48 height 29
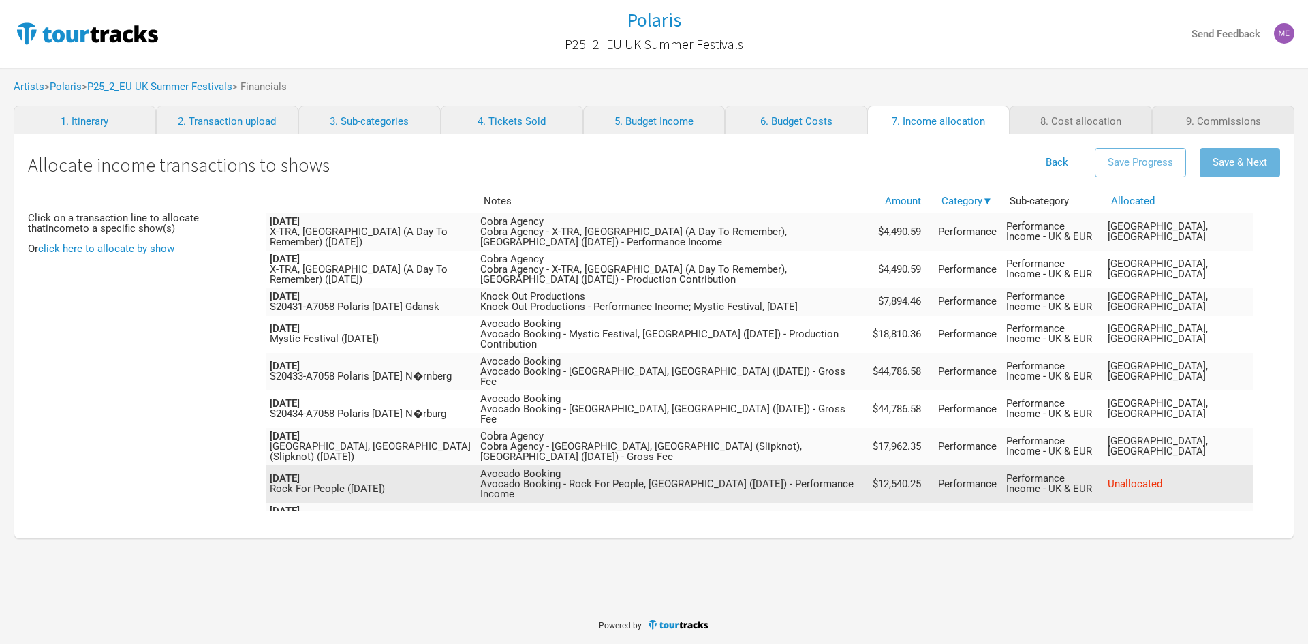
click at [1197, 465] on td "Unallocated" at bounding box center [1179, 483] width 149 height 37
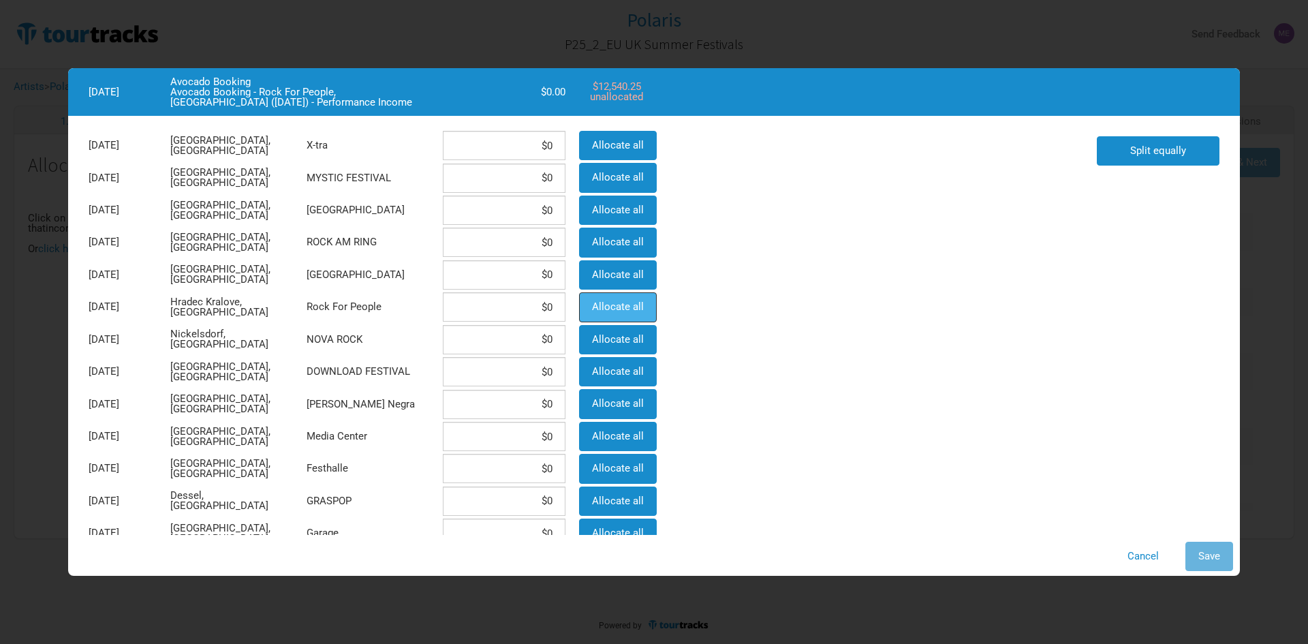
click at [606, 307] on span "Allocate all" at bounding box center [618, 306] width 52 height 12
type input "$12,540.25"
click at [1201, 558] on span "Save" at bounding box center [1210, 556] width 22 height 12
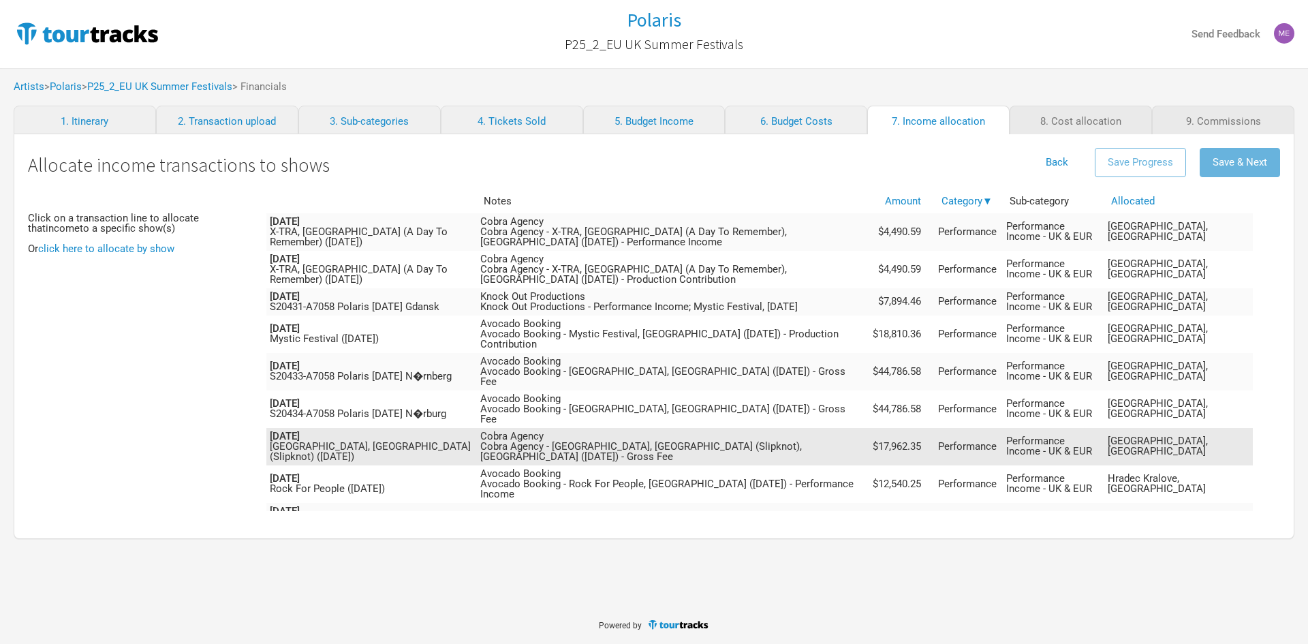
scroll to position [136, 0]
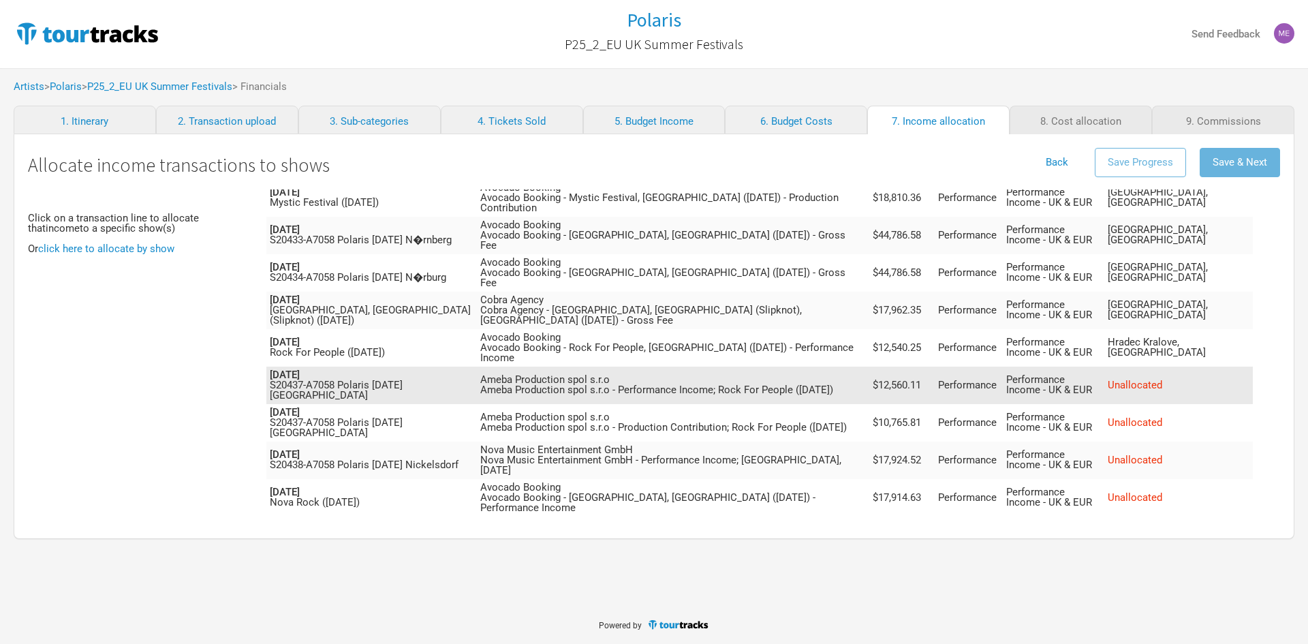
click at [1162, 379] on span "Unallocated" at bounding box center [1135, 385] width 55 height 12
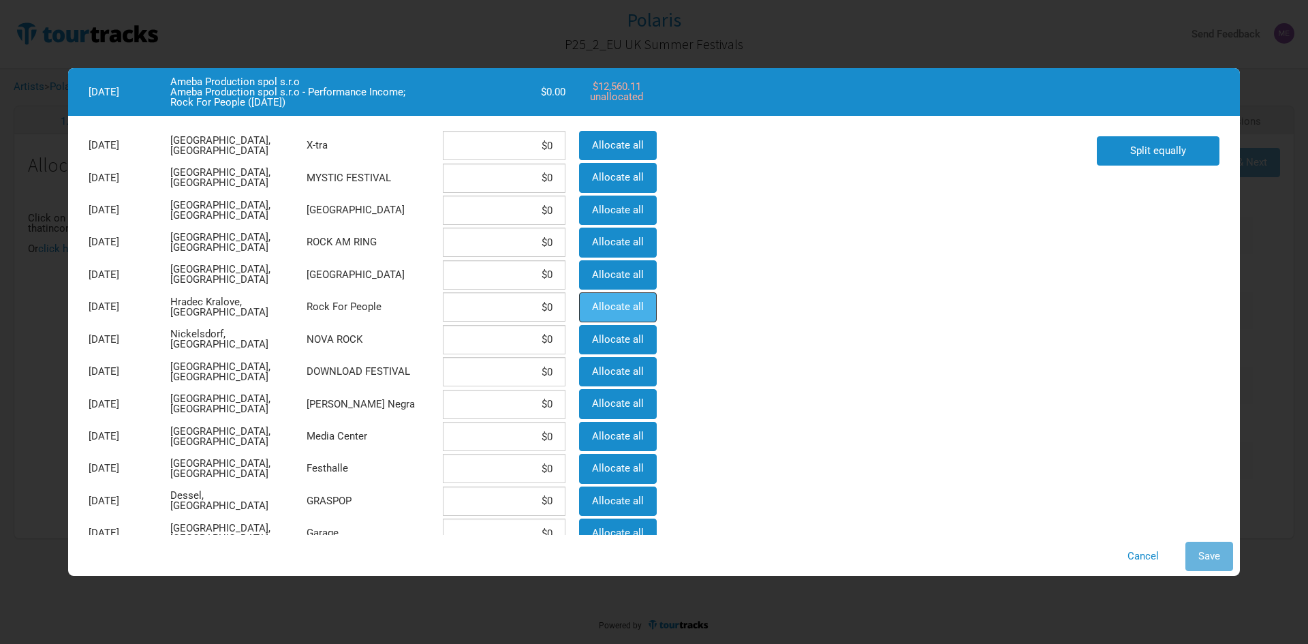
click at [630, 313] on button "Allocate all" at bounding box center [618, 306] width 78 height 29
type input "$12,560.11"
drag, startPoint x: 1211, startPoint y: 560, endPoint x: 1113, endPoint y: 523, distance: 104.2
click at [1211, 560] on span "Save" at bounding box center [1210, 556] width 22 height 12
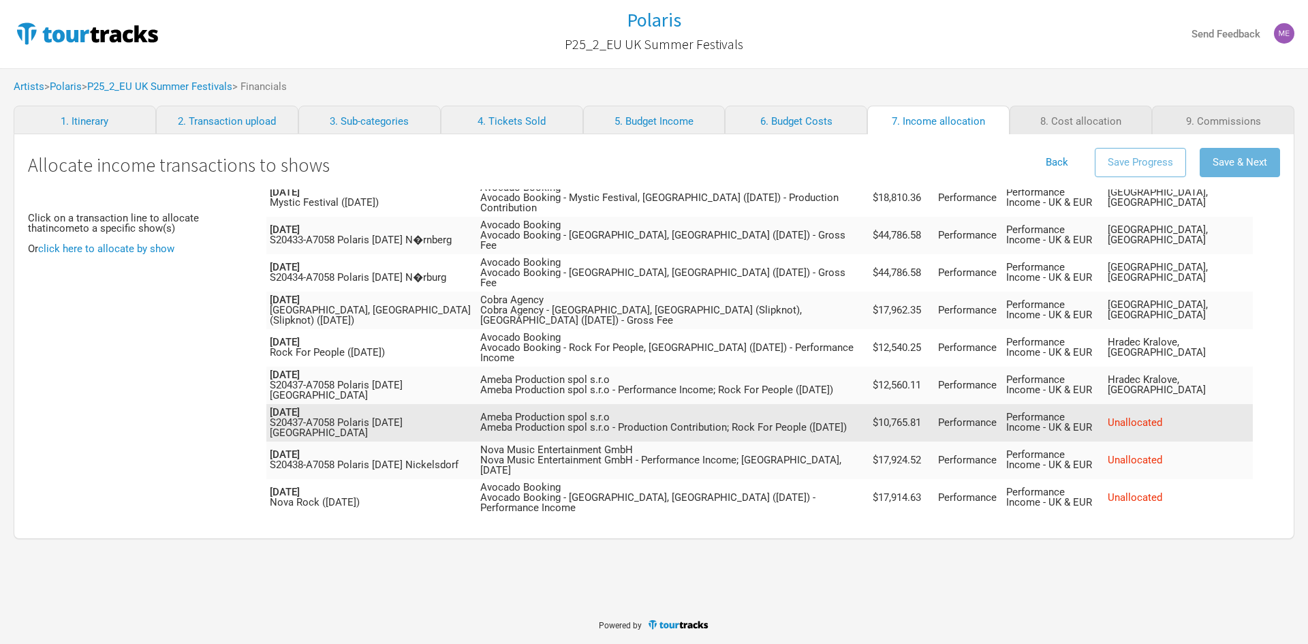
click at [1186, 405] on td "Unallocated" at bounding box center [1179, 422] width 149 height 37
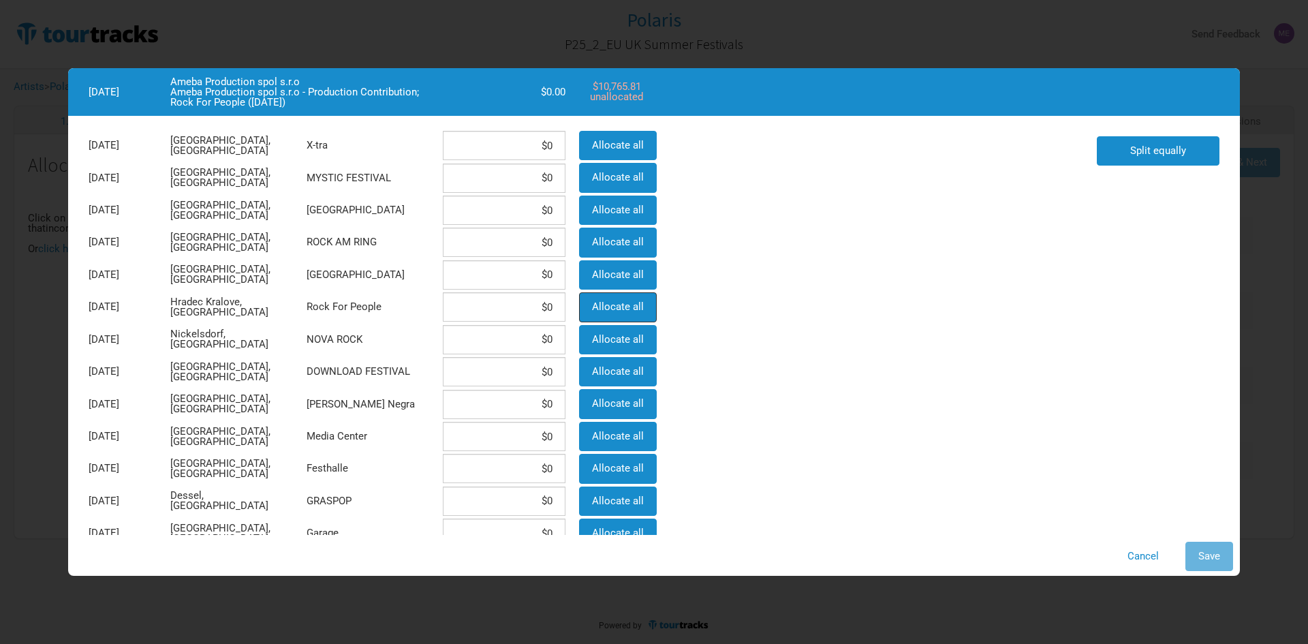
drag, startPoint x: 626, startPoint y: 315, endPoint x: 816, endPoint y: 384, distance: 201.8
click at [628, 315] on button "Allocate all" at bounding box center [618, 306] width 78 height 29
type input "$10,765.81"
click at [1194, 555] on button "Save" at bounding box center [1210, 556] width 48 height 29
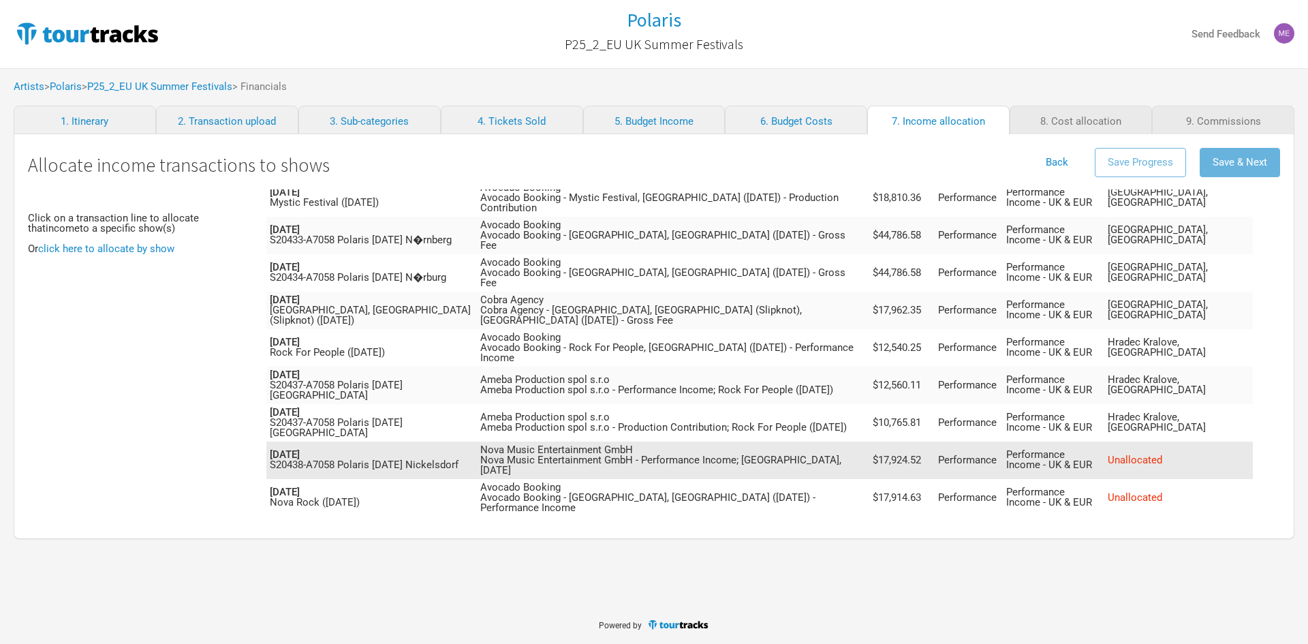
click at [1162, 454] on span "Unallocated" at bounding box center [1135, 460] width 55 height 12
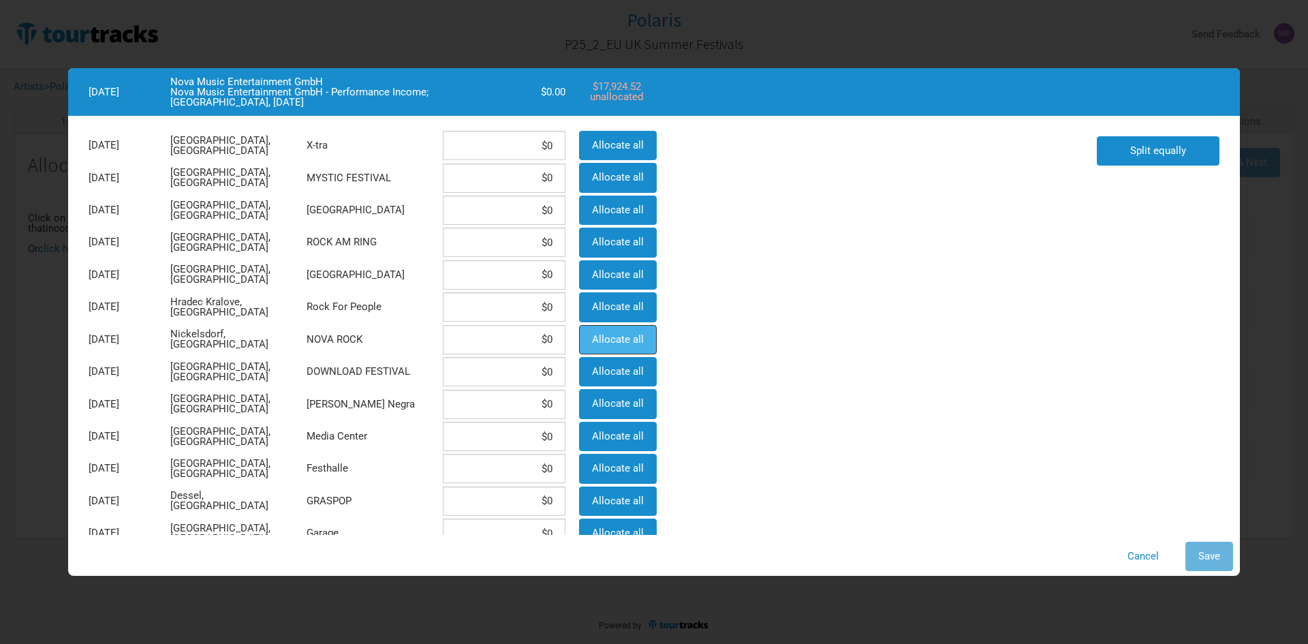
click at [650, 345] on button "Allocate all" at bounding box center [618, 339] width 78 height 29
type input "$17,924.52"
click at [1200, 561] on span "Save" at bounding box center [1210, 556] width 22 height 12
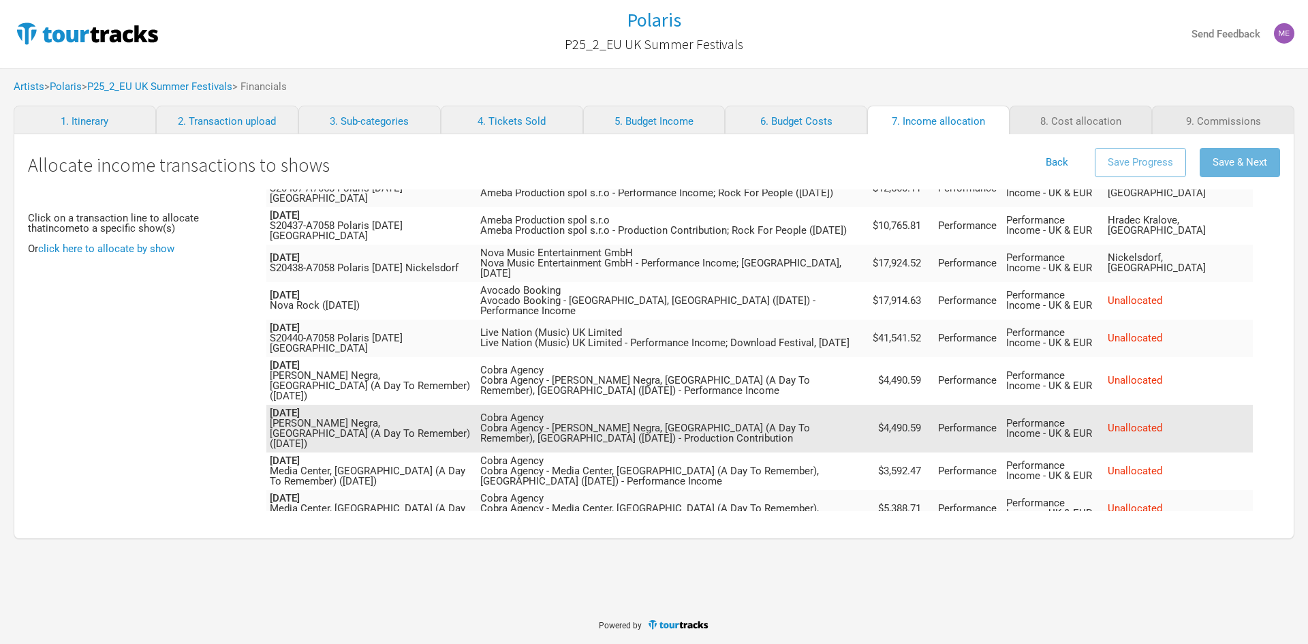
scroll to position [341, 0]
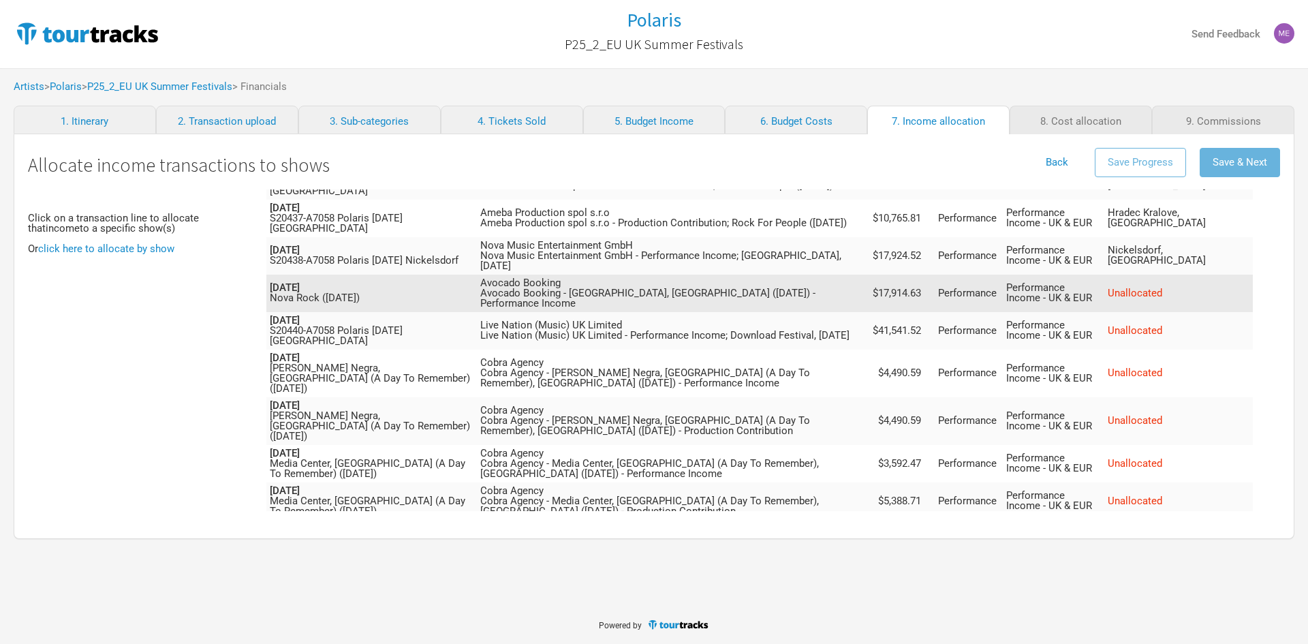
click at [1162, 287] on span "Unallocated" at bounding box center [1135, 293] width 55 height 12
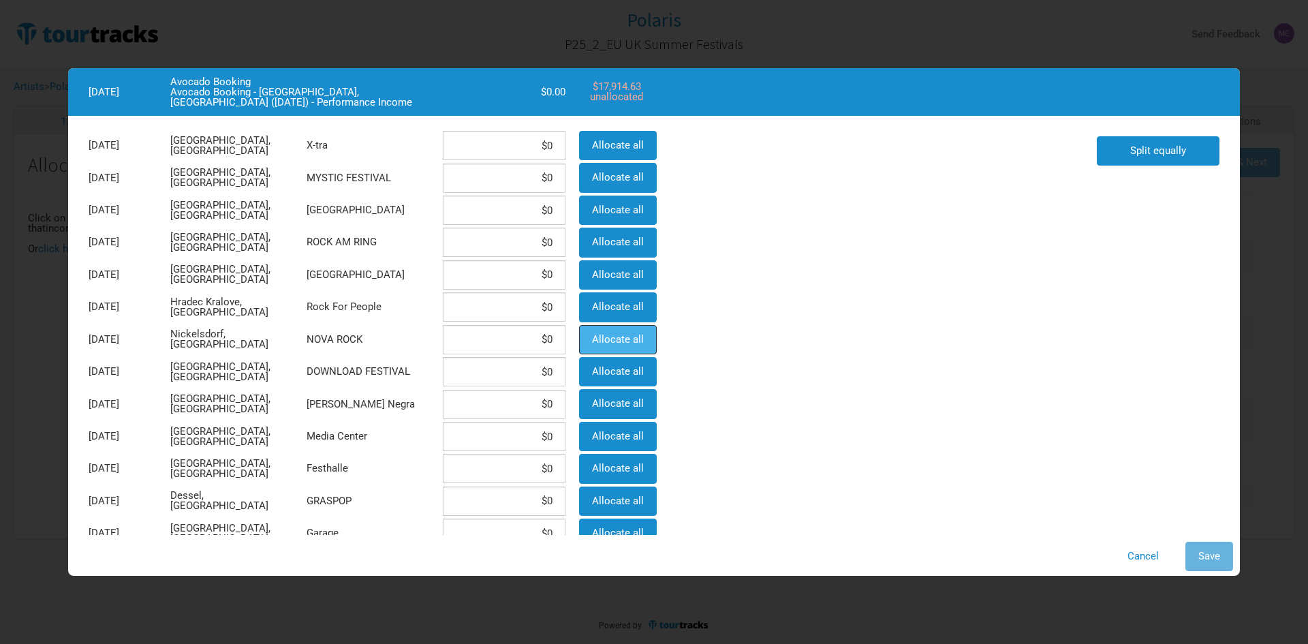
click at [591, 341] on button "Allocate all" at bounding box center [618, 339] width 78 height 29
type input "$17,914.63"
click at [1203, 559] on span "Save" at bounding box center [1210, 556] width 22 height 12
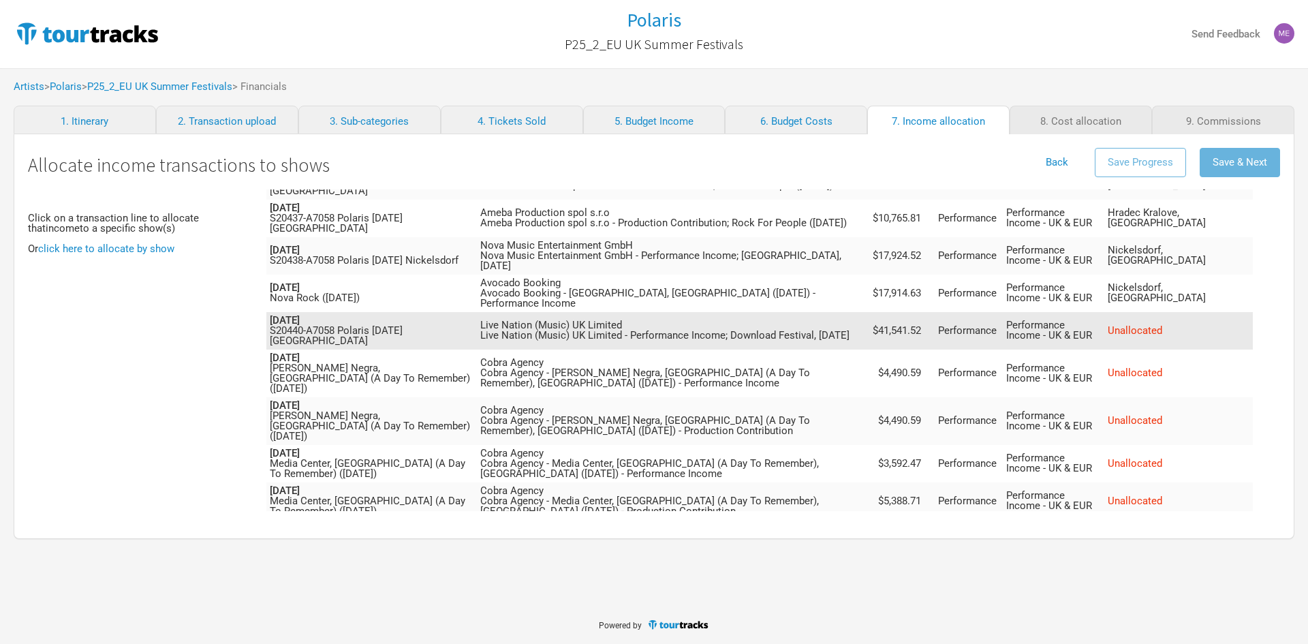
click at [1162, 324] on span "Unallocated" at bounding box center [1135, 330] width 55 height 12
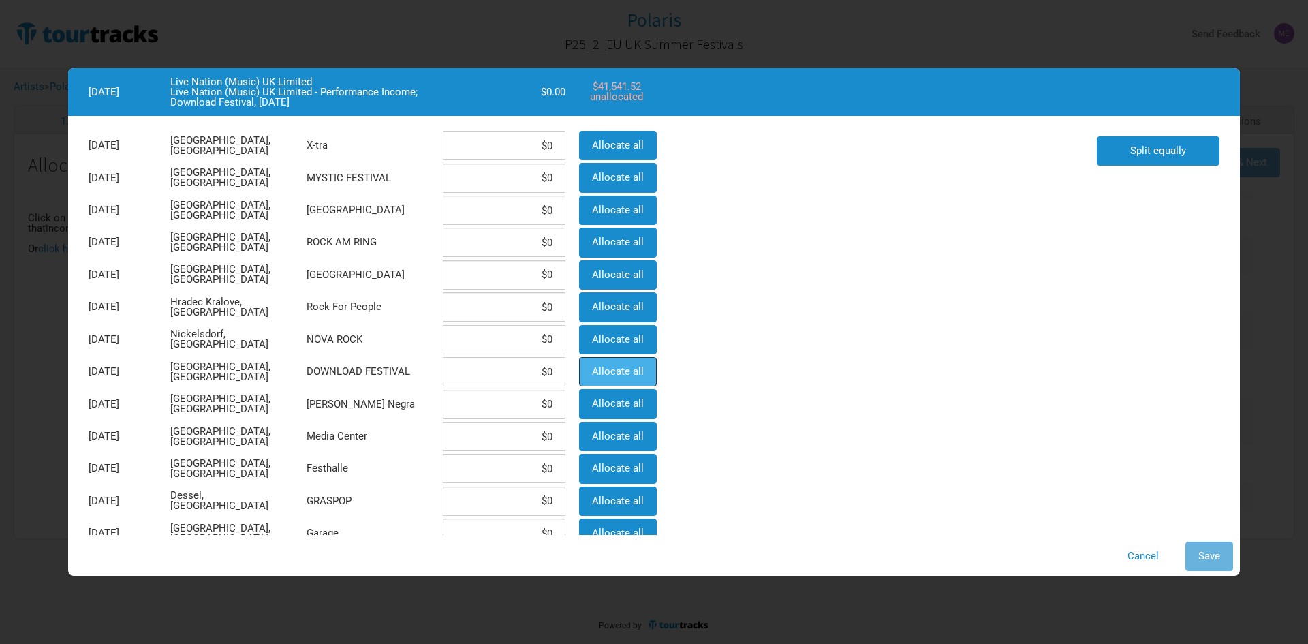
click at [611, 372] on span "Allocate all" at bounding box center [618, 371] width 52 height 12
type input "$41,541.52"
click at [1212, 544] on button "Save" at bounding box center [1210, 556] width 48 height 29
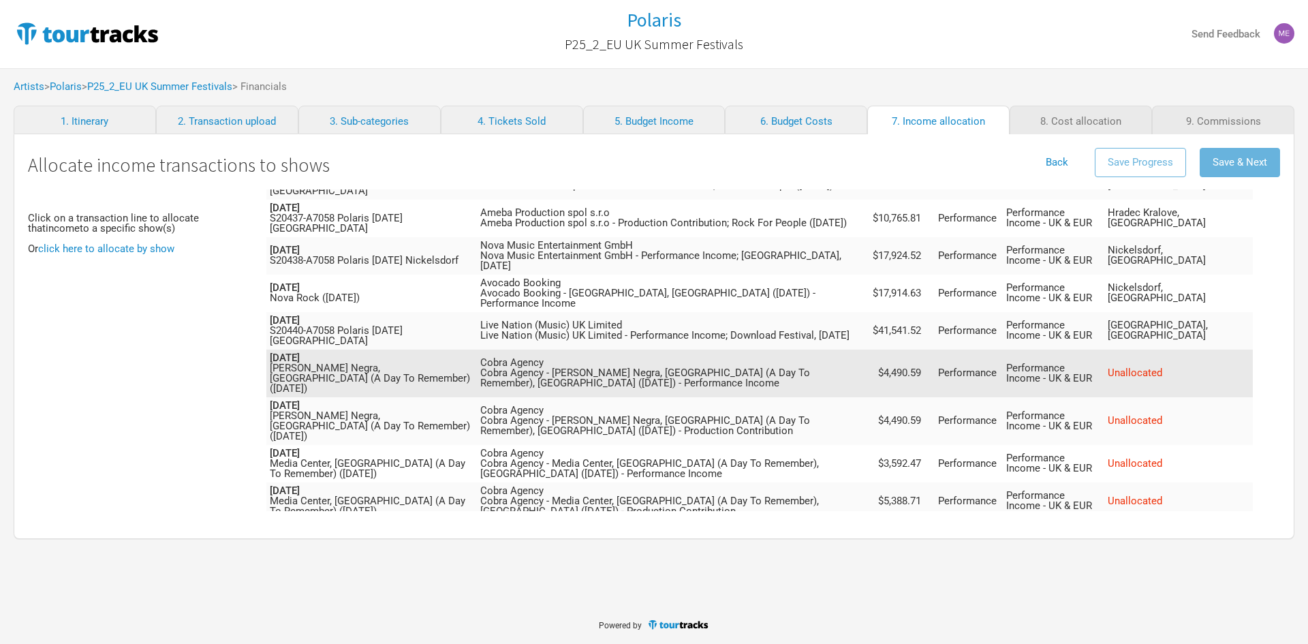
click at [1156, 367] on span "Unallocated" at bounding box center [1135, 373] width 55 height 12
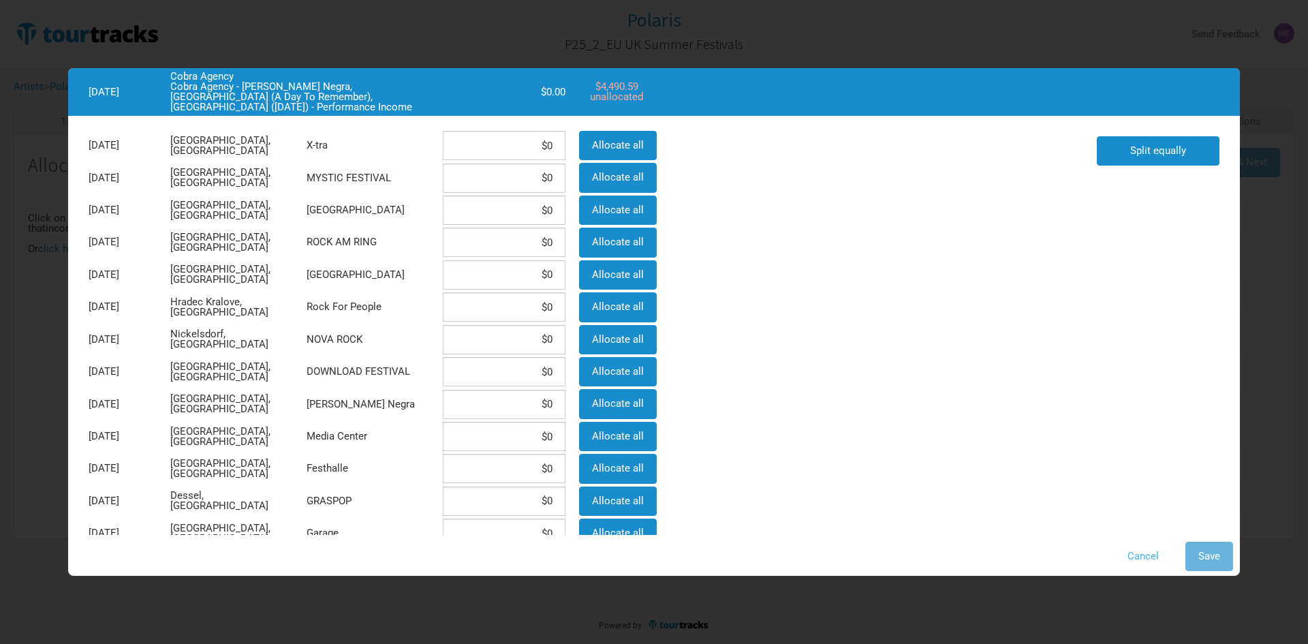
click at [1138, 555] on button "Cancel" at bounding box center [1143, 556] width 57 height 29
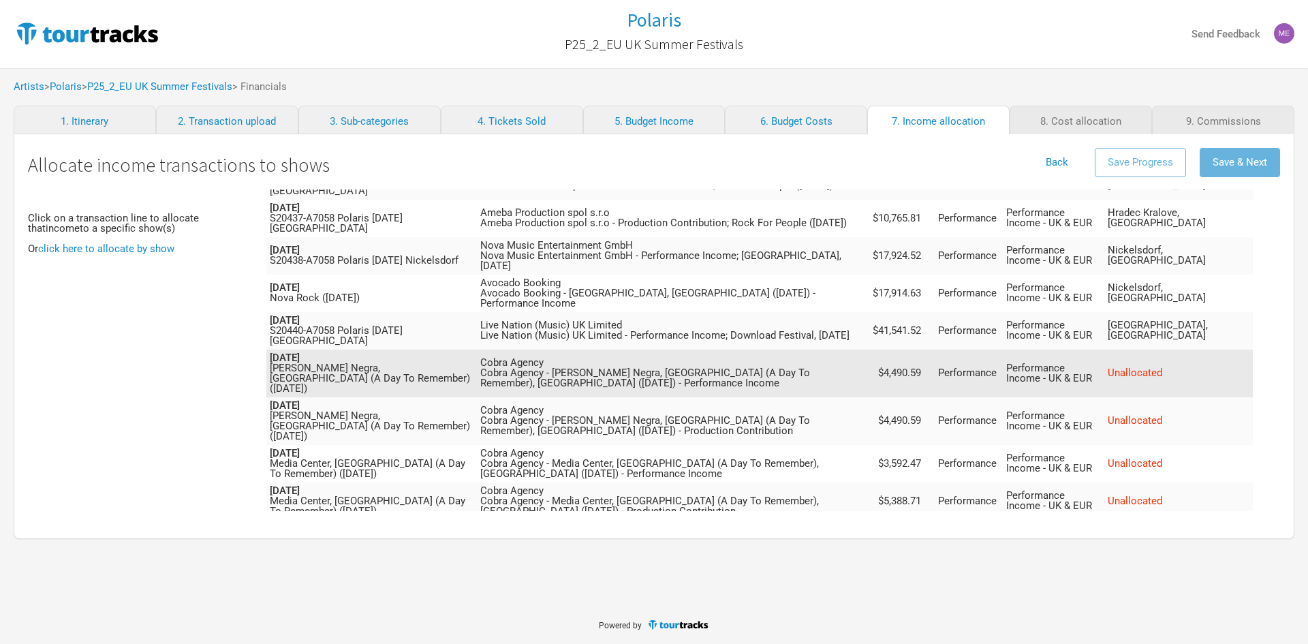
click at [1162, 367] on span "Unallocated" at bounding box center [1135, 373] width 55 height 12
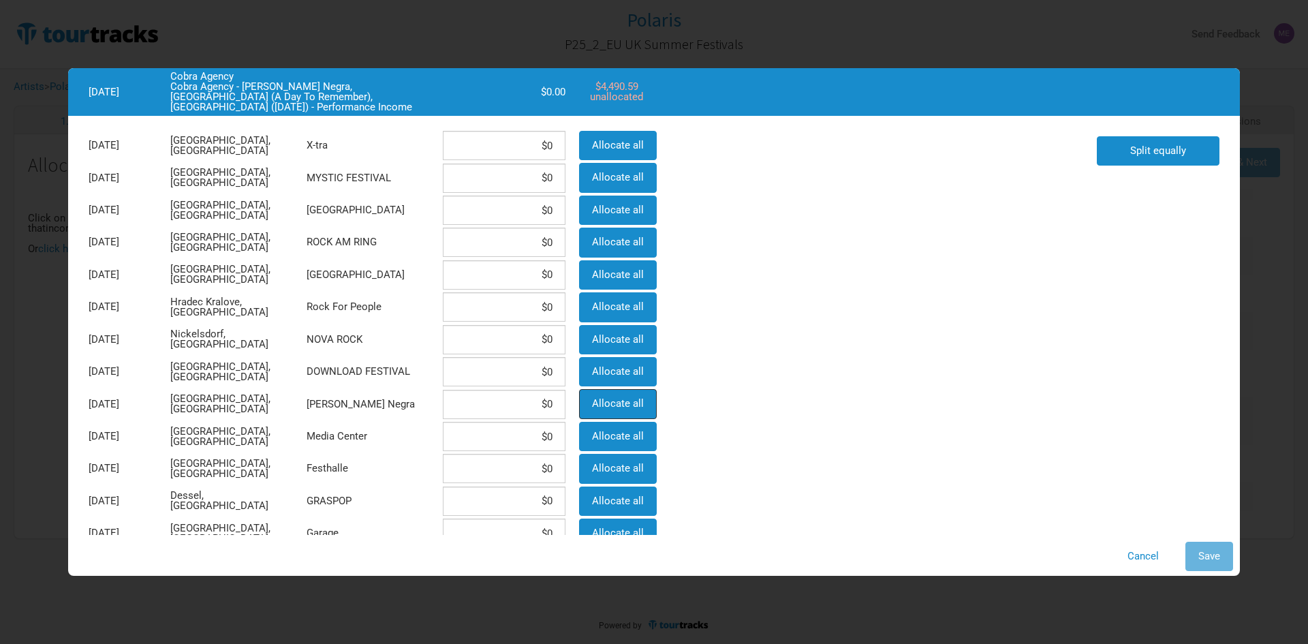
drag, startPoint x: 613, startPoint y: 410, endPoint x: 658, endPoint y: 416, distance: 44.8
click at [614, 408] on span "Allocate all" at bounding box center [618, 403] width 52 height 12
type input "$4,490.59"
click at [1223, 566] on button "Save" at bounding box center [1210, 556] width 48 height 29
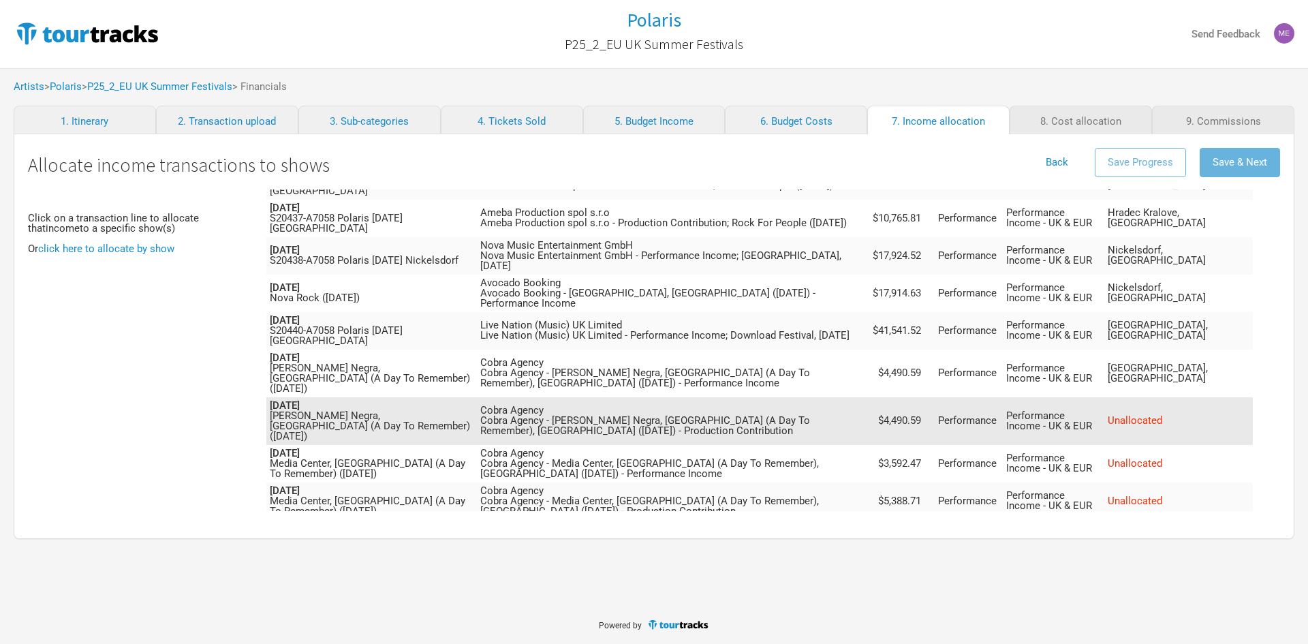
click at [1162, 414] on span "Unallocated" at bounding box center [1135, 420] width 55 height 12
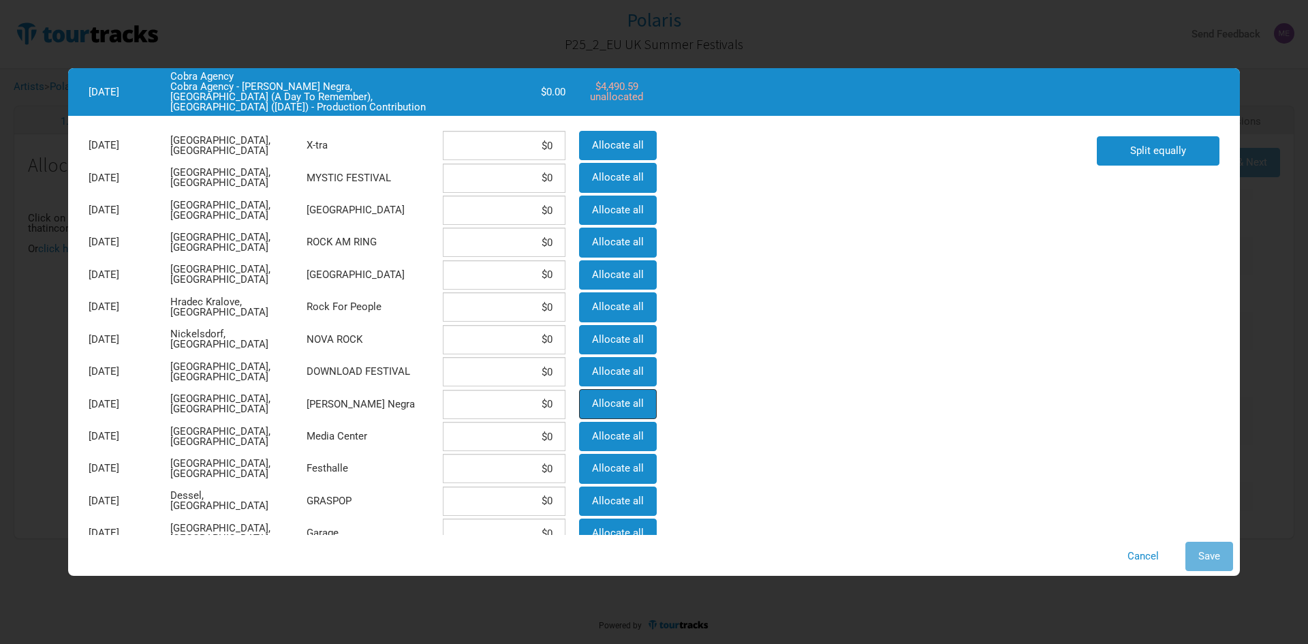
click at [593, 405] on button "Allocate all" at bounding box center [618, 403] width 78 height 29
type input "$4,490.59"
click at [1197, 553] on button "Save" at bounding box center [1210, 556] width 48 height 29
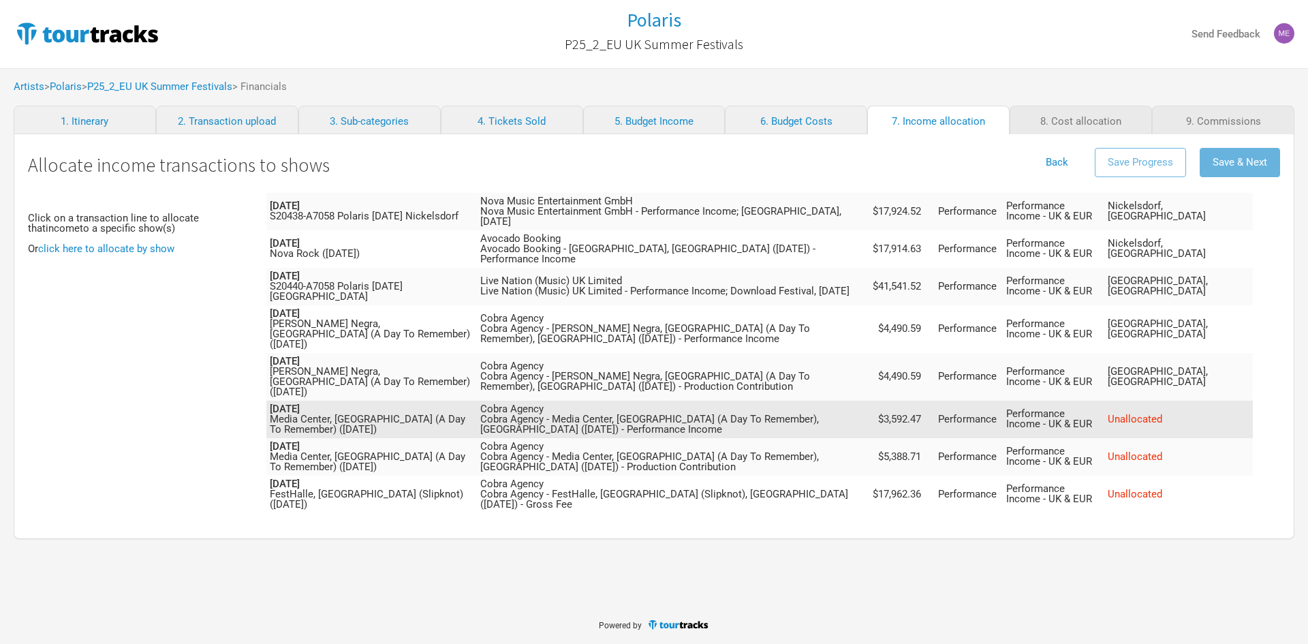
scroll to position [409, 0]
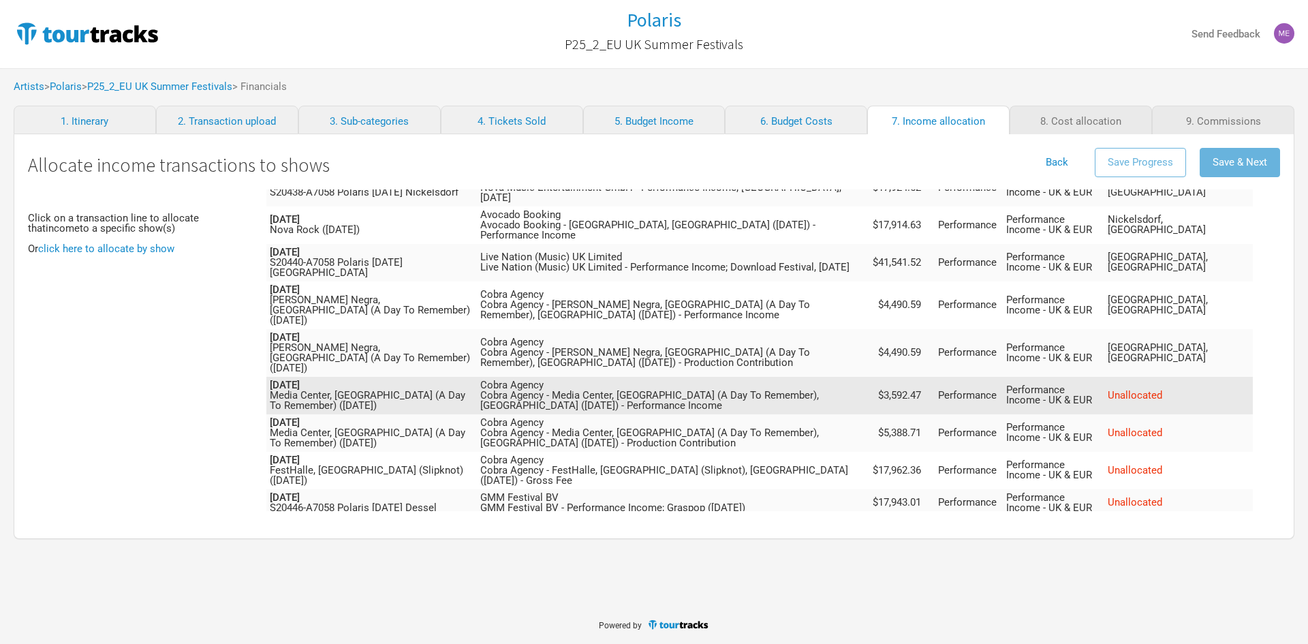
click at [1162, 389] on span "Unallocated" at bounding box center [1135, 395] width 55 height 12
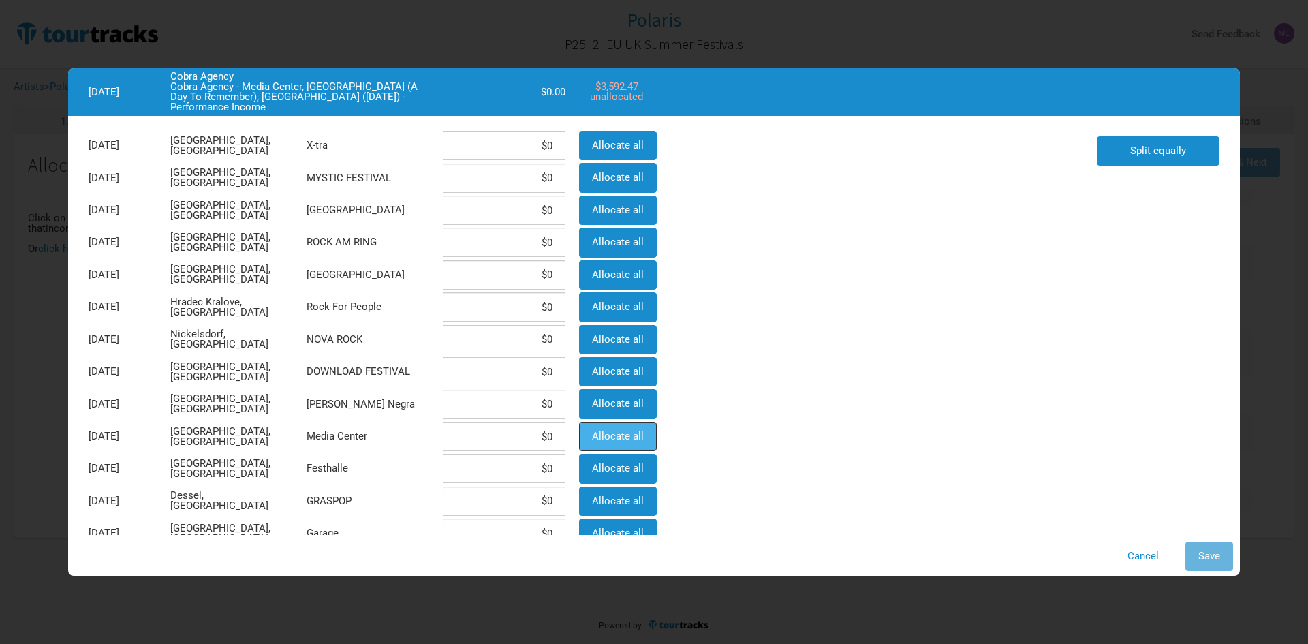
click at [620, 448] on button "Allocate all" at bounding box center [618, 436] width 78 height 29
type input "$3,592.47"
click at [1198, 557] on button "Save" at bounding box center [1210, 556] width 48 height 29
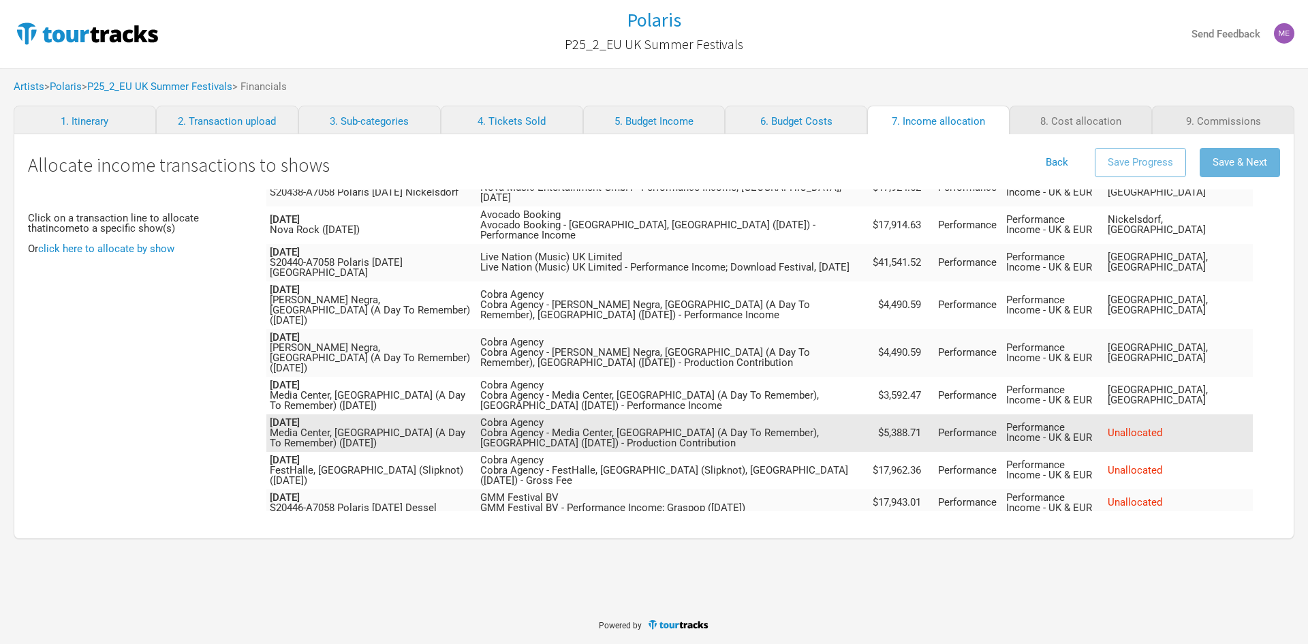
click at [1162, 427] on span "Unallocated" at bounding box center [1135, 433] width 55 height 12
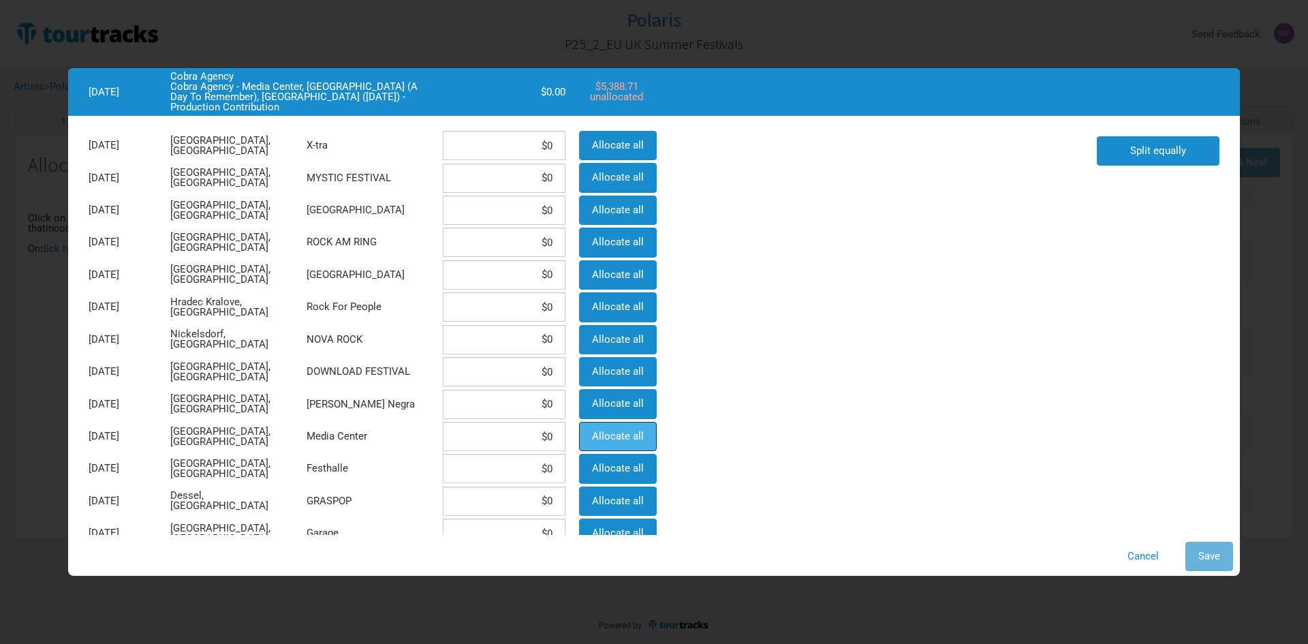
click at [636, 431] on span "Allocate all" at bounding box center [618, 436] width 52 height 12
type input "$5,388.71"
click at [1189, 563] on button "Save" at bounding box center [1210, 556] width 48 height 29
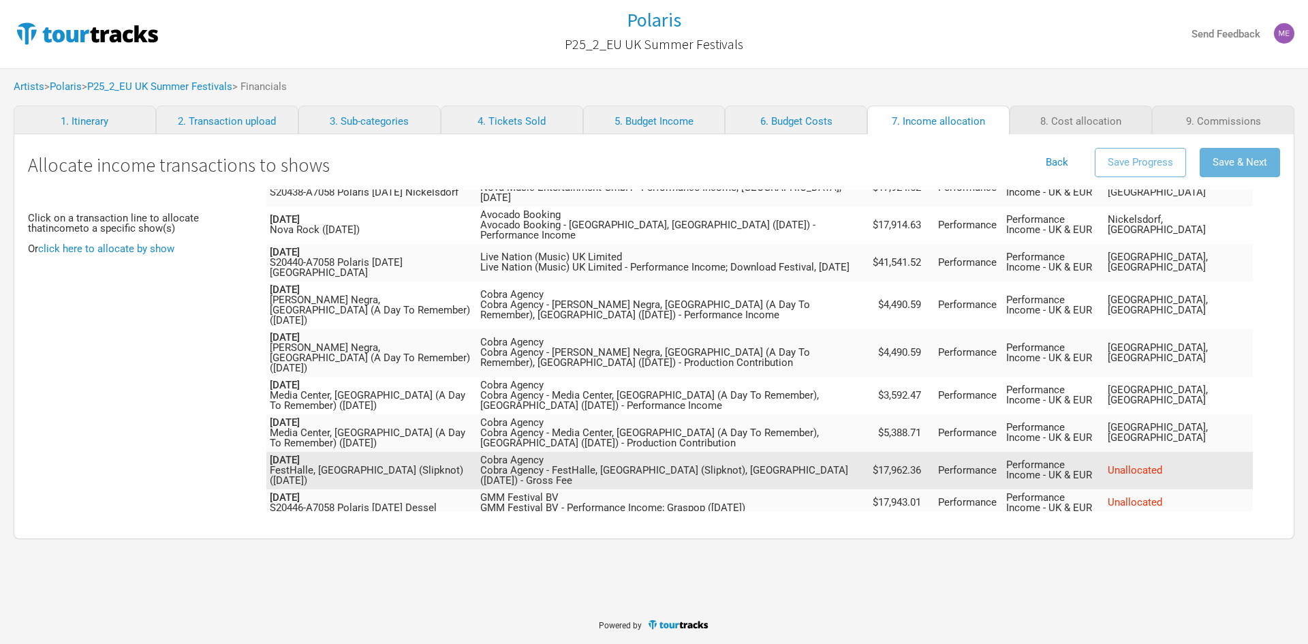
click at [1162, 464] on span "Unallocated" at bounding box center [1135, 470] width 55 height 12
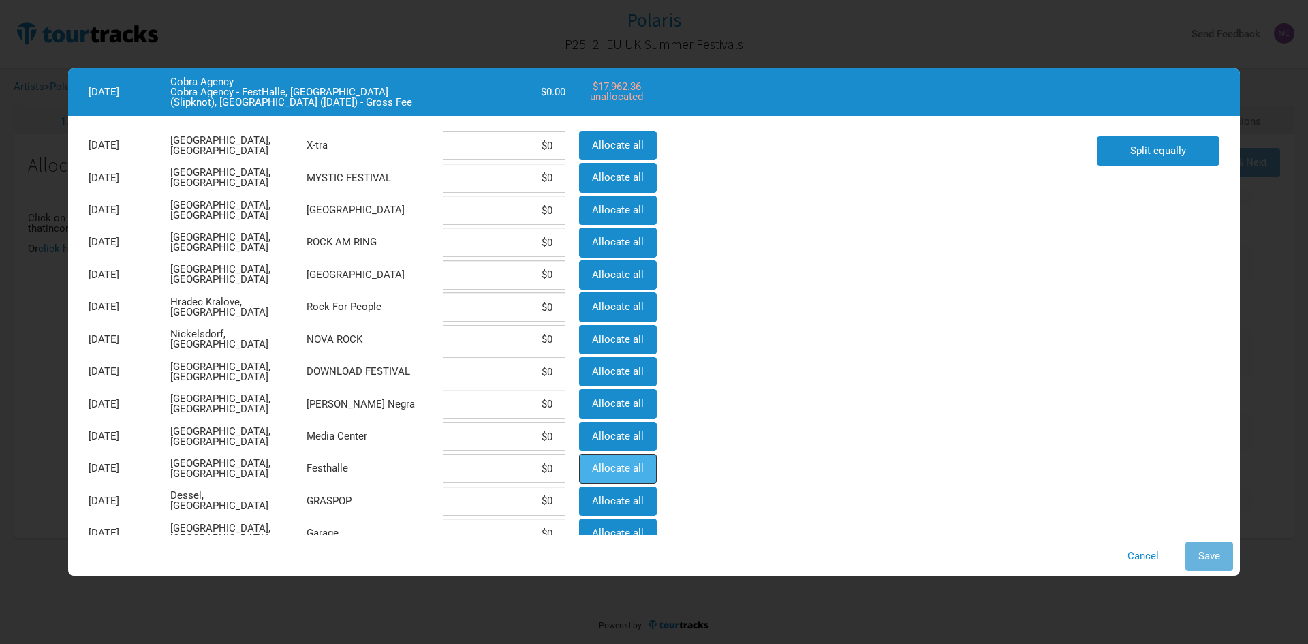
click at [626, 477] on button "Allocate all" at bounding box center [618, 468] width 78 height 29
type input "$17,962.36"
click at [1200, 555] on span "Save" at bounding box center [1210, 556] width 22 height 12
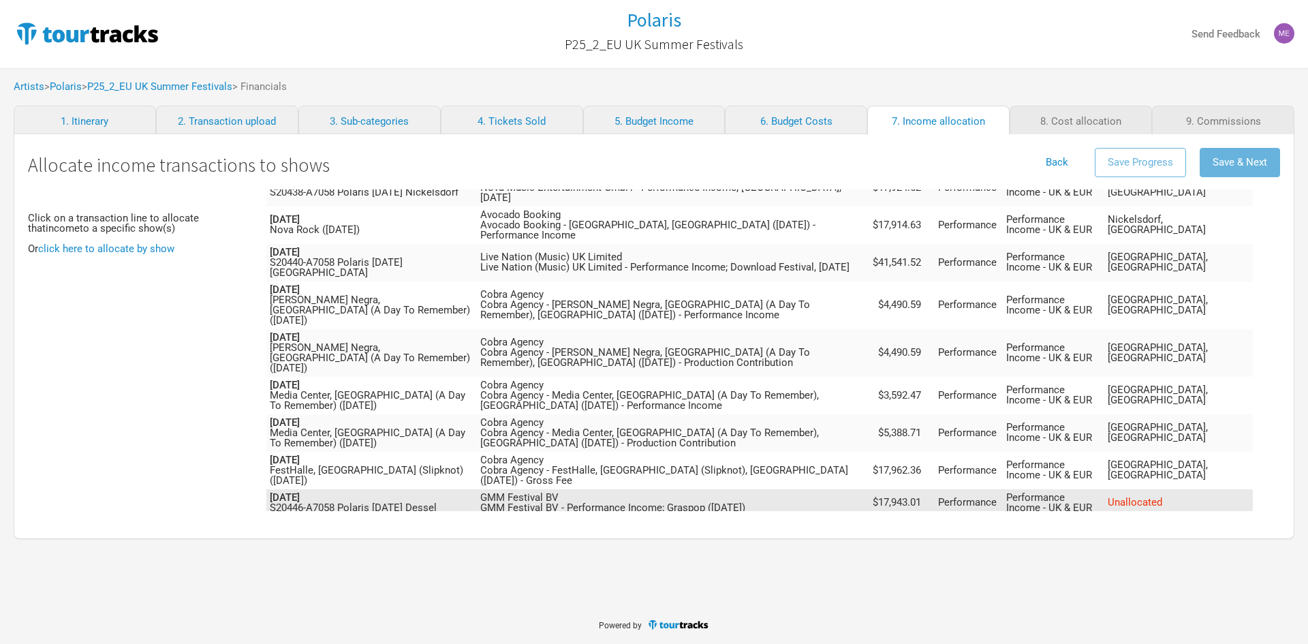
click at [1162, 496] on span "Unallocated" at bounding box center [1135, 502] width 55 height 12
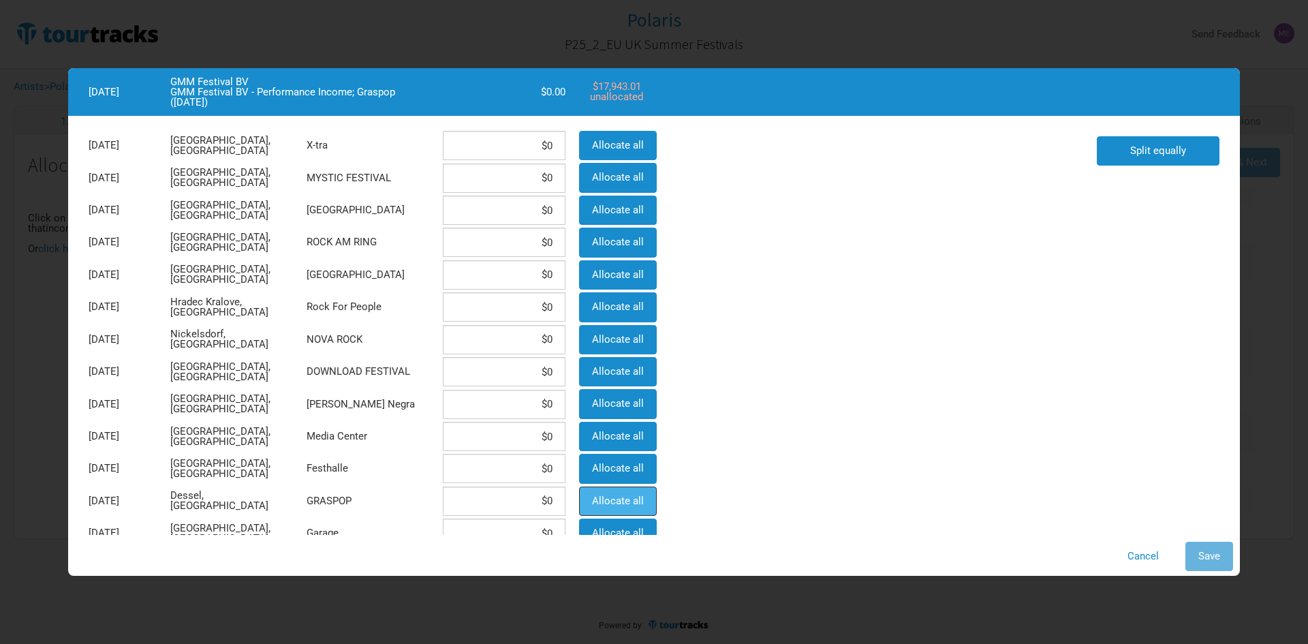
click at [632, 501] on span "Allocate all" at bounding box center [618, 501] width 52 height 12
type input "$17,943.01"
click at [1229, 555] on button "Save" at bounding box center [1210, 556] width 48 height 29
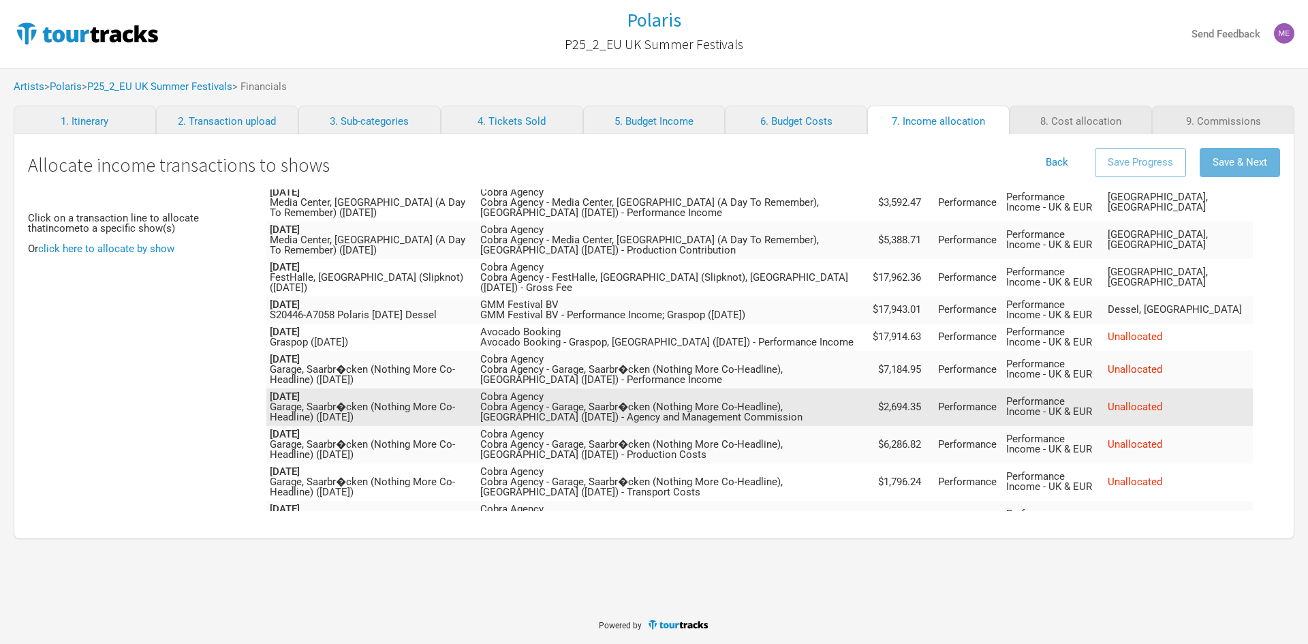
scroll to position [613, 0]
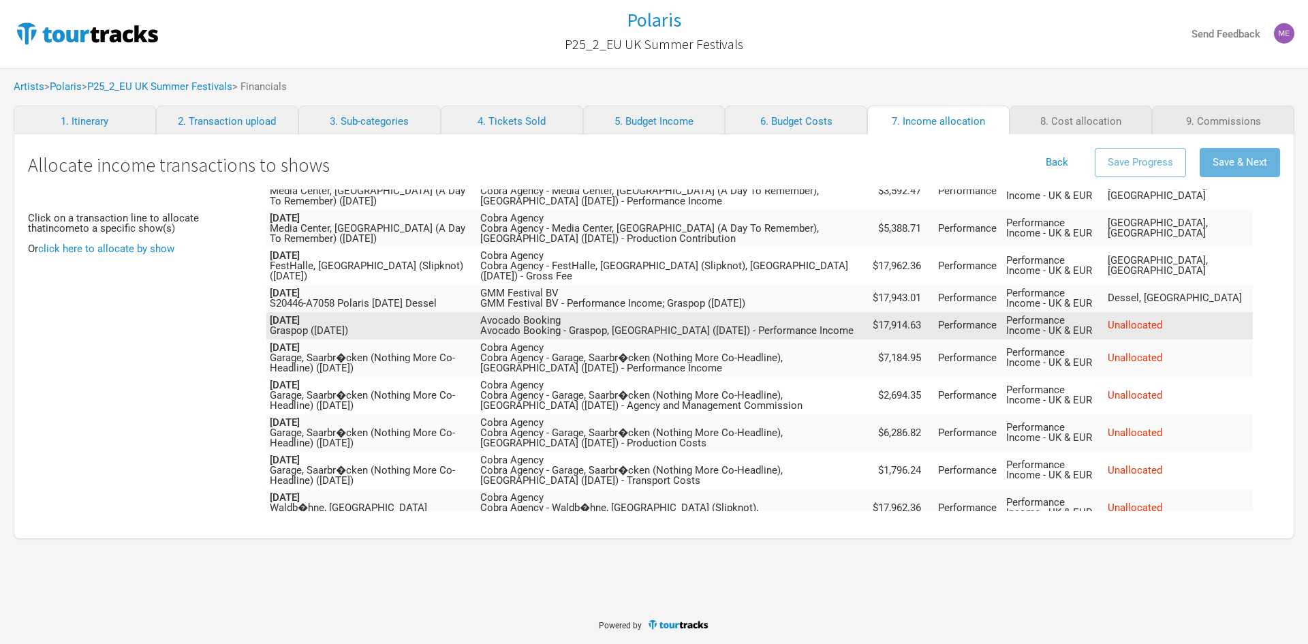
click at [1162, 319] on span "Unallocated" at bounding box center [1135, 325] width 55 height 12
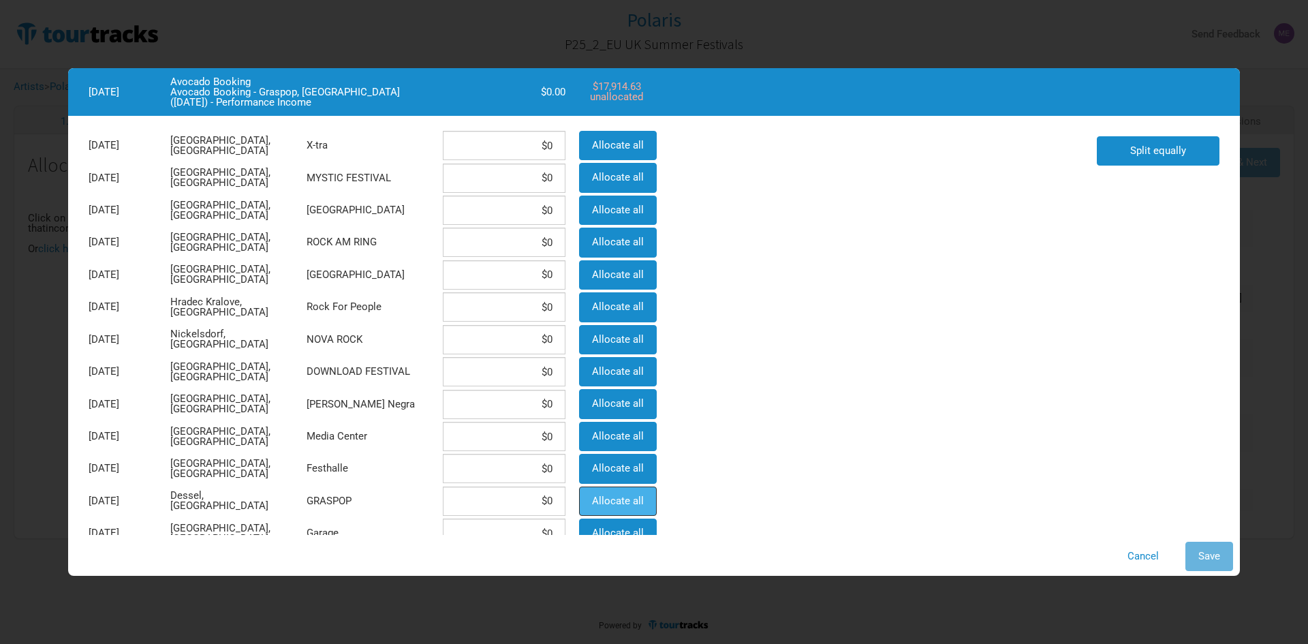
click at [630, 506] on span "Allocate all" at bounding box center [618, 501] width 52 height 12
type input "$17,914.63"
click at [1207, 556] on span "Save" at bounding box center [1210, 556] width 22 height 12
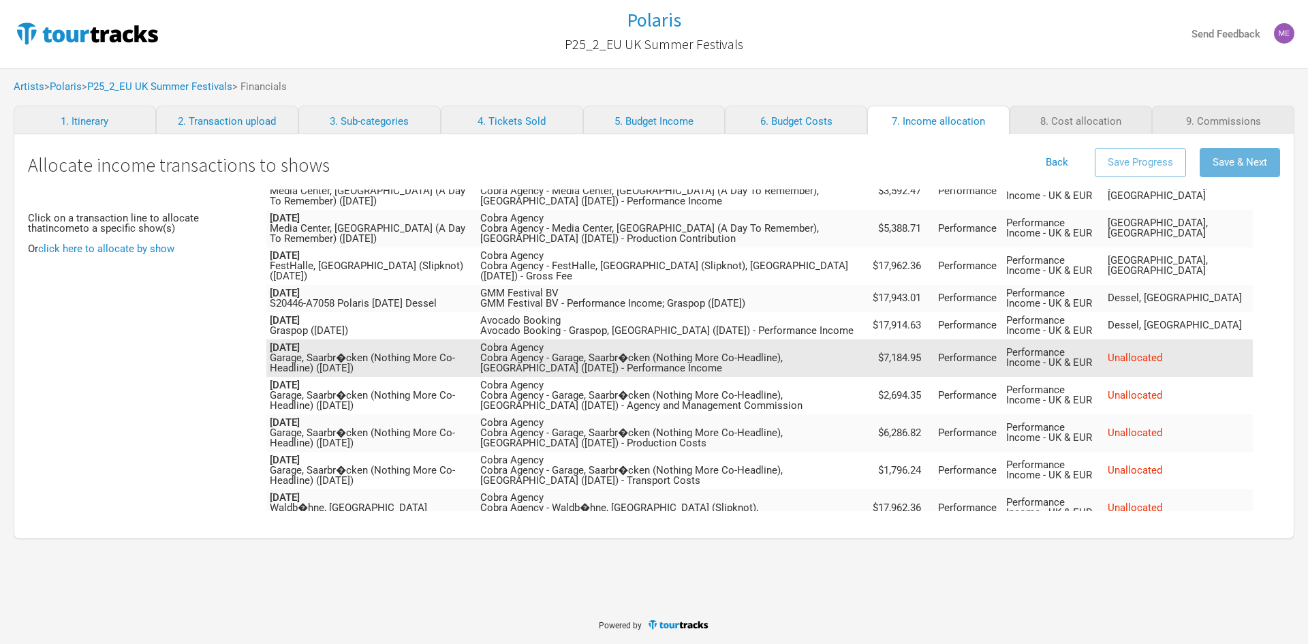
click at [1162, 352] on span "Unallocated" at bounding box center [1135, 358] width 55 height 12
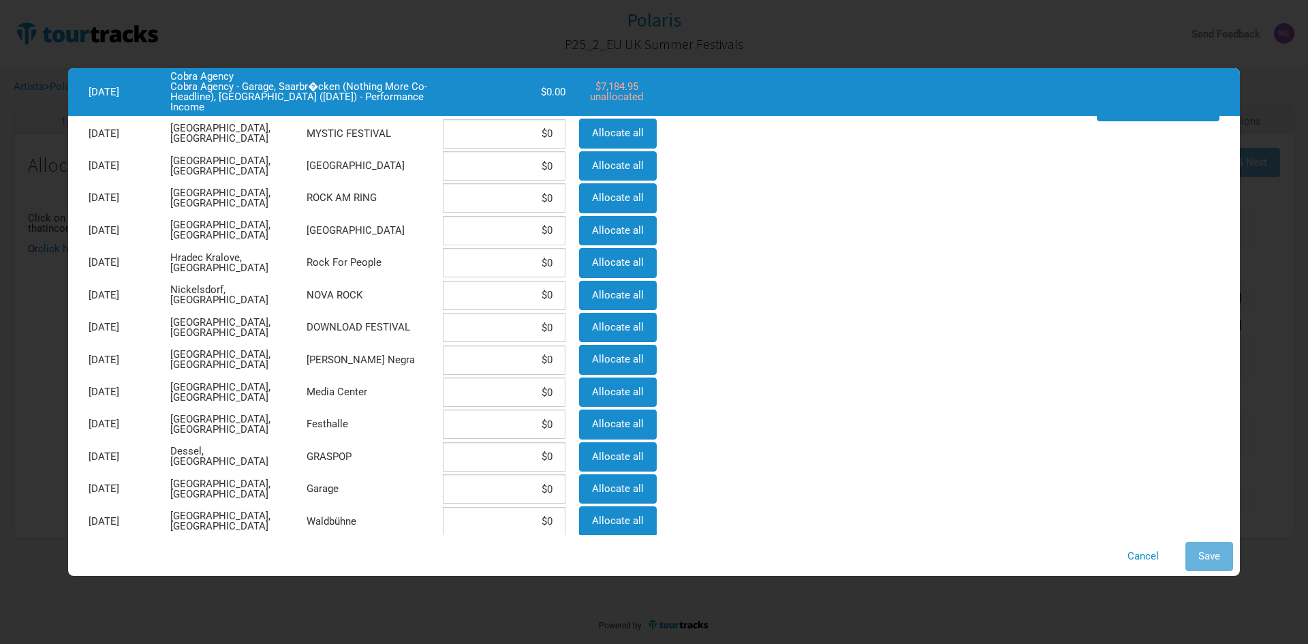
scroll to position [68, 0]
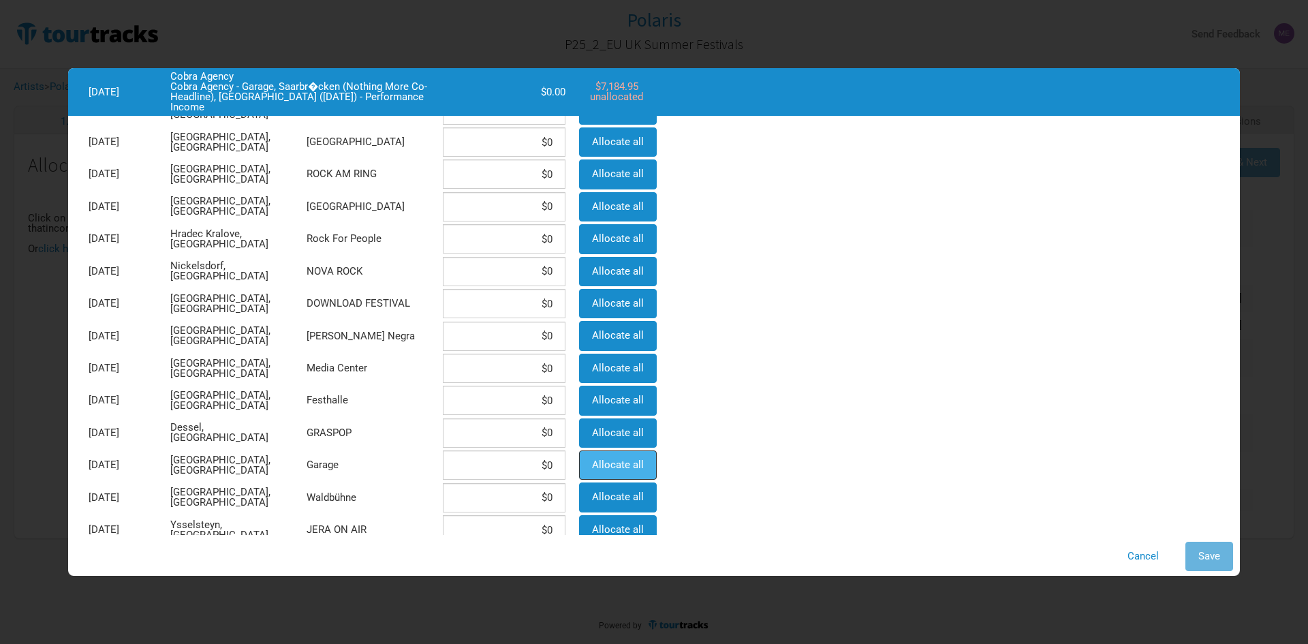
click at [604, 471] on span "Allocate all" at bounding box center [618, 465] width 52 height 12
type input "$7,184.95"
drag, startPoint x: 1200, startPoint y: 550, endPoint x: 1205, endPoint y: 555, distance: 7.2
click at [1202, 551] on span "Save" at bounding box center [1210, 556] width 22 height 12
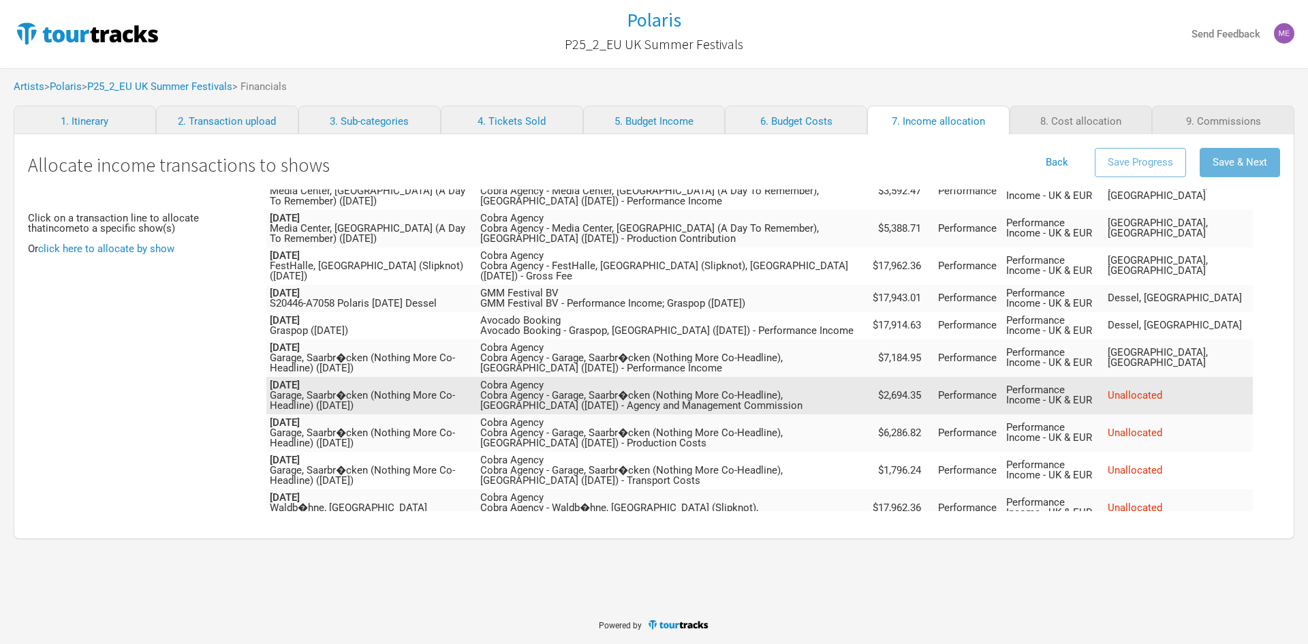
click at [1162, 389] on span "Unallocated" at bounding box center [1135, 395] width 55 height 12
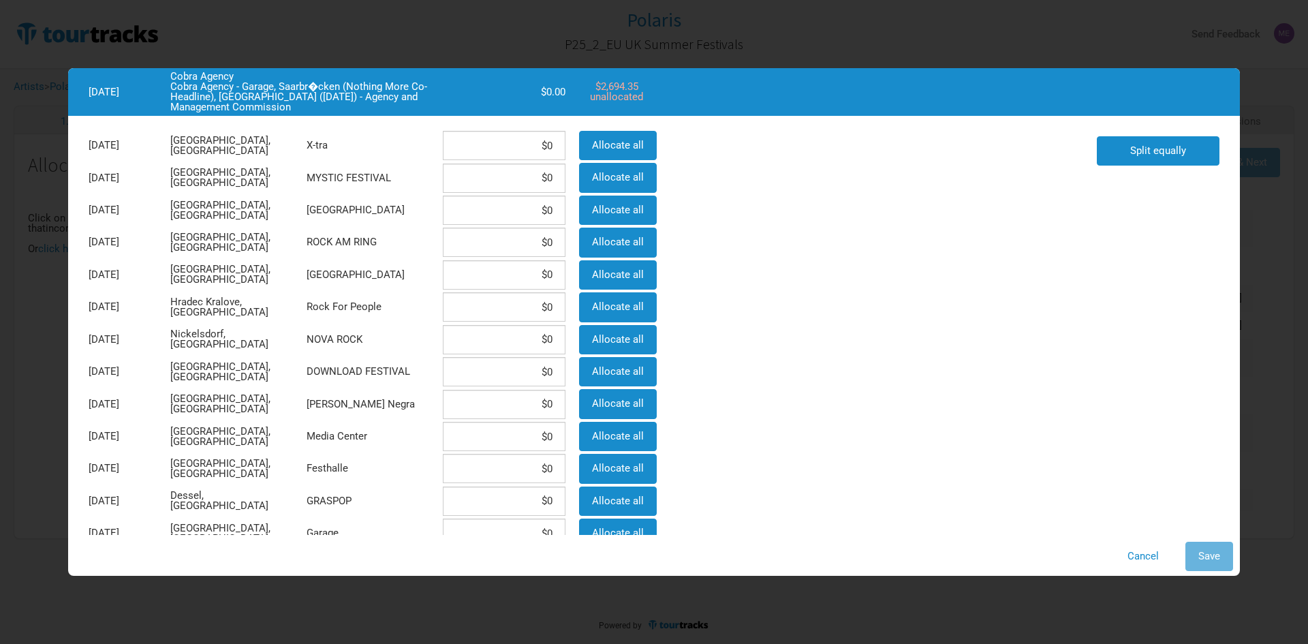
scroll to position [204, 0]
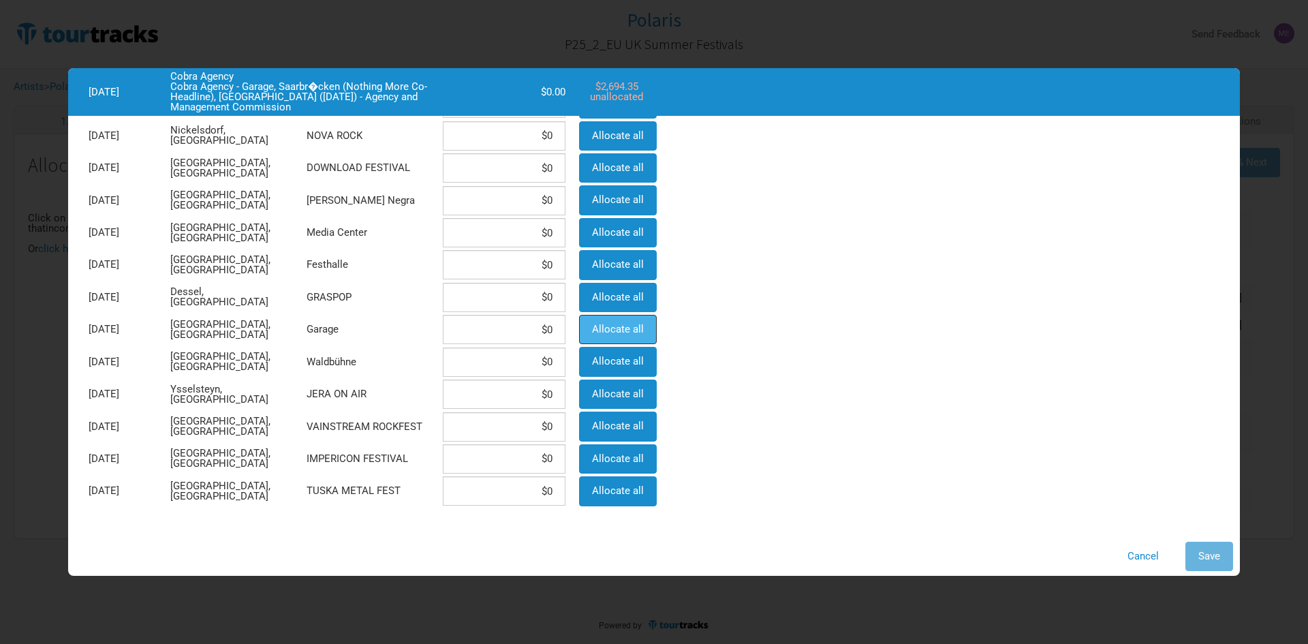
drag, startPoint x: 633, startPoint y: 322, endPoint x: 968, endPoint y: 463, distance: 363.4
click at [634, 322] on button "Allocate all" at bounding box center [618, 329] width 78 height 29
type input "$2,694.35"
click at [1199, 550] on span "Save" at bounding box center [1210, 556] width 22 height 12
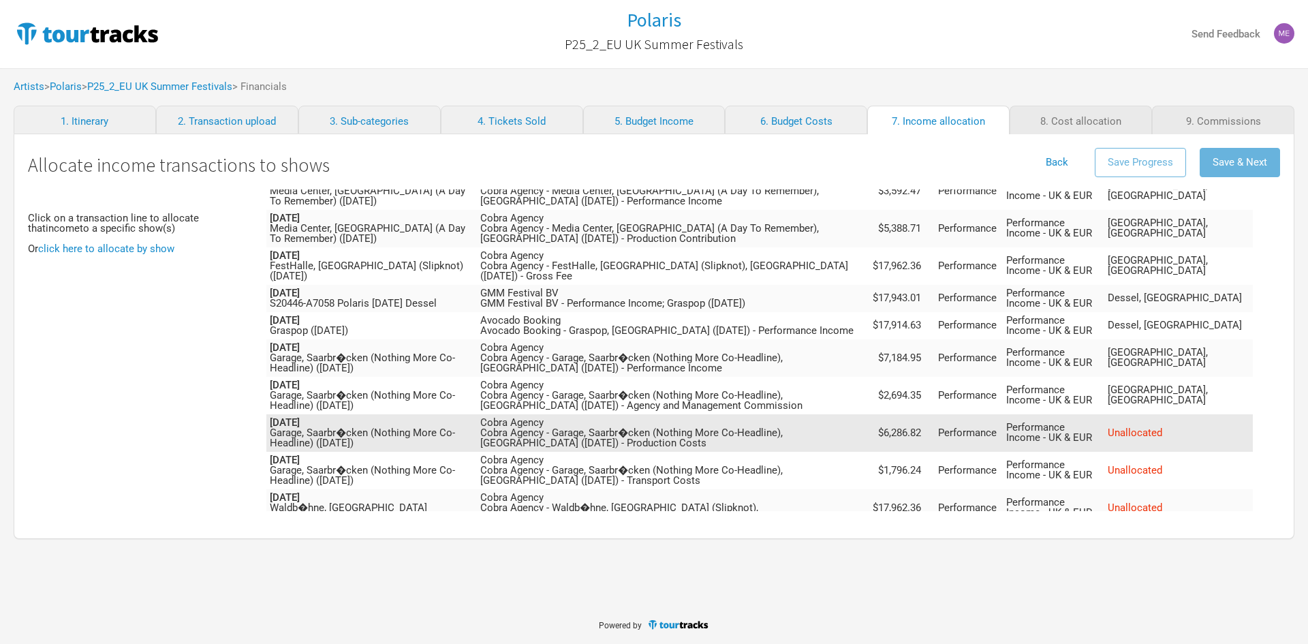
click at [1162, 427] on span "Unallocated" at bounding box center [1135, 433] width 55 height 12
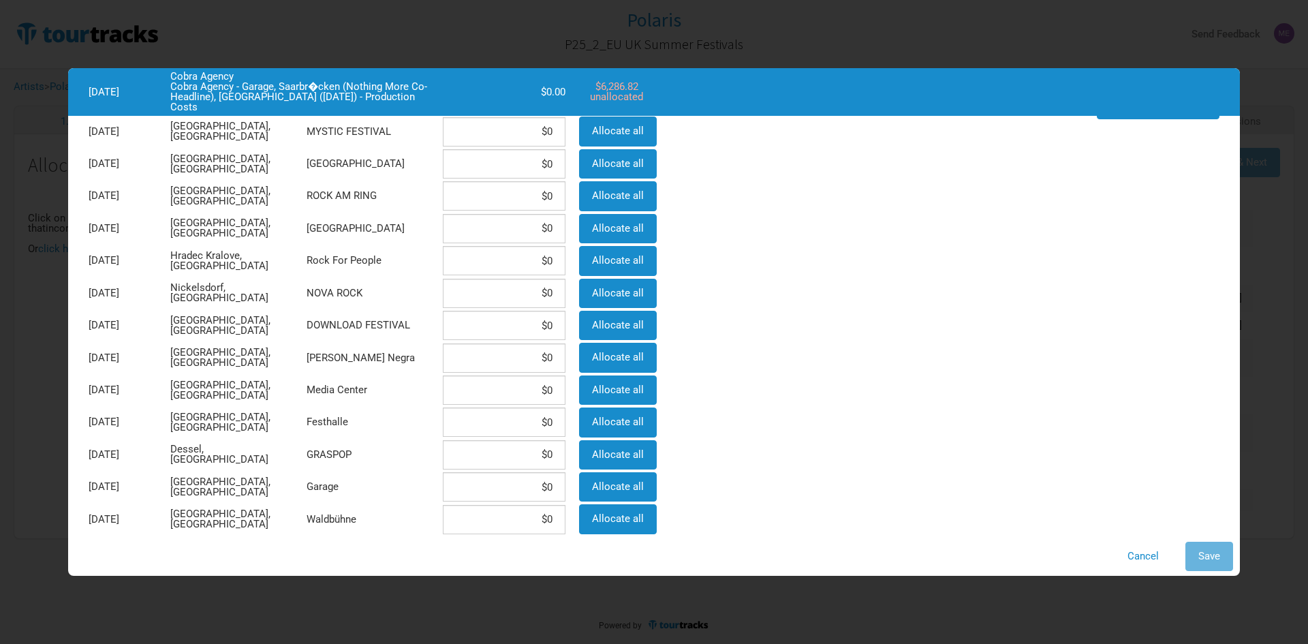
scroll to position [68, 0]
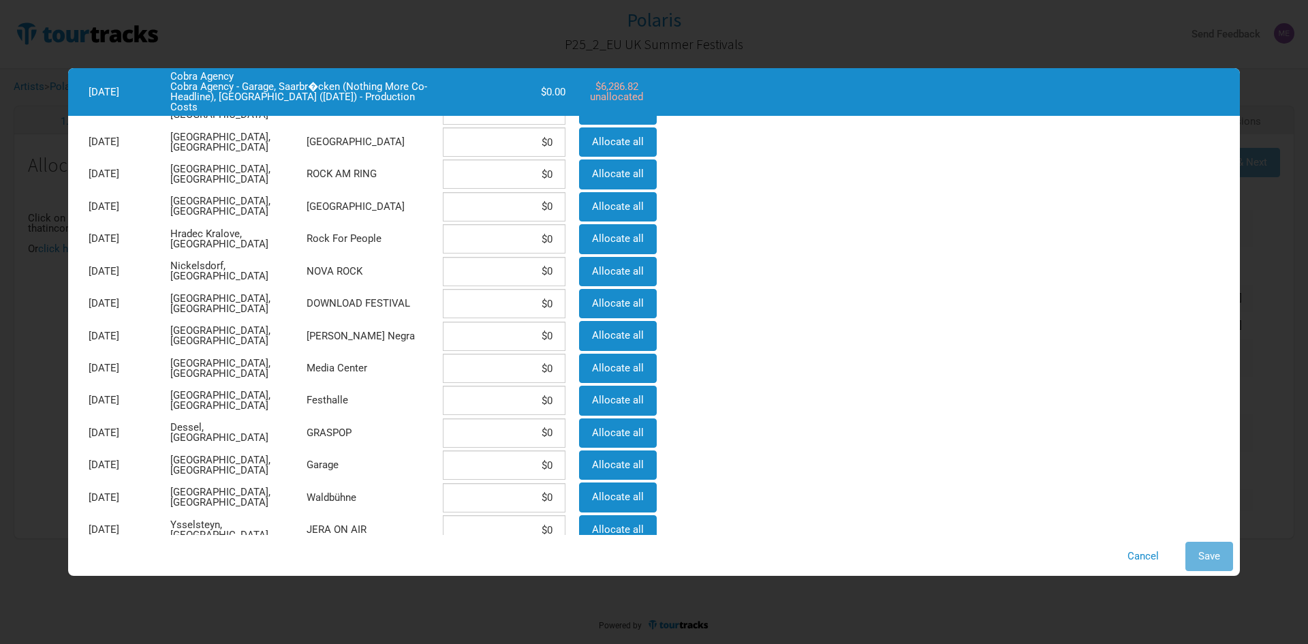
click at [659, 467] on div "Allocate all" at bounding box center [616, 465] width 89 height 32
click at [647, 467] on button "Allocate all" at bounding box center [618, 464] width 78 height 29
type input "$6,286.82"
click at [1195, 546] on button "Save" at bounding box center [1210, 556] width 48 height 29
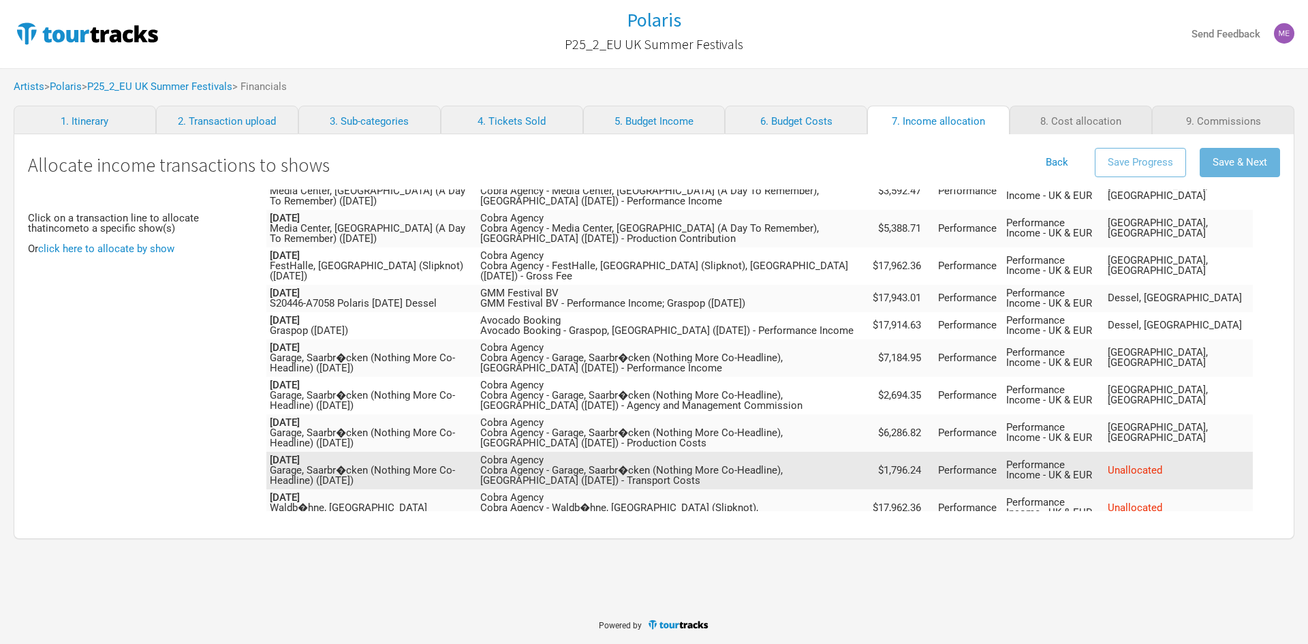
click at [1162, 464] on span "Unallocated" at bounding box center [1135, 470] width 55 height 12
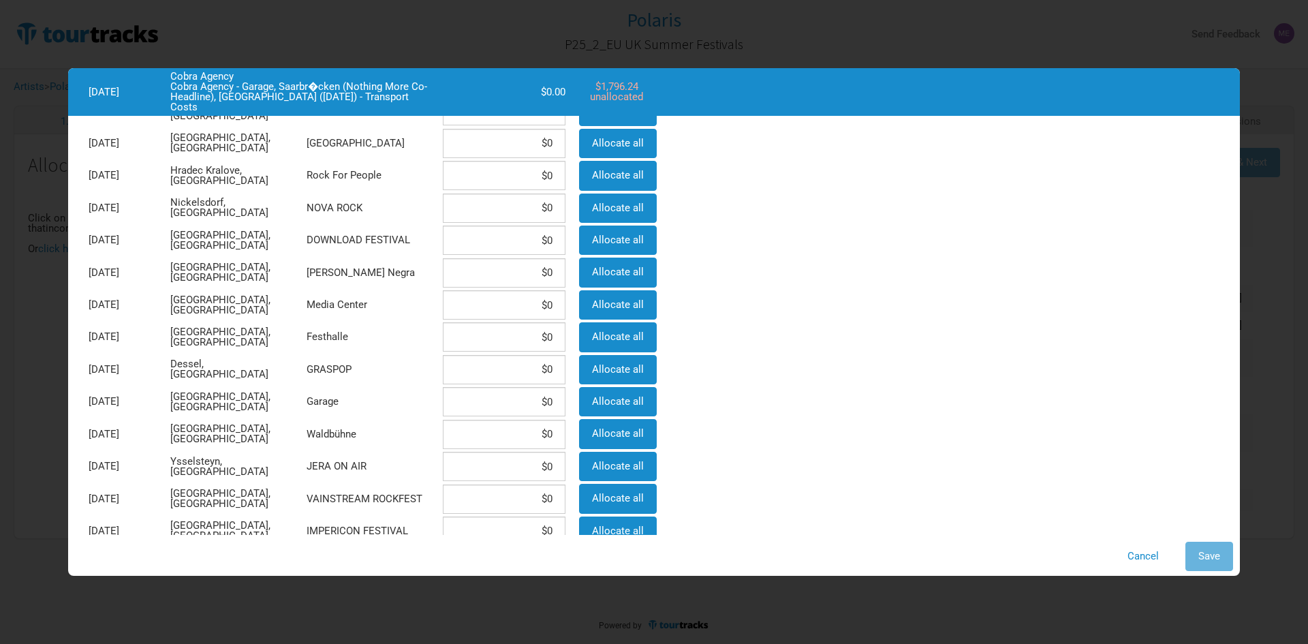
scroll to position [136, 0]
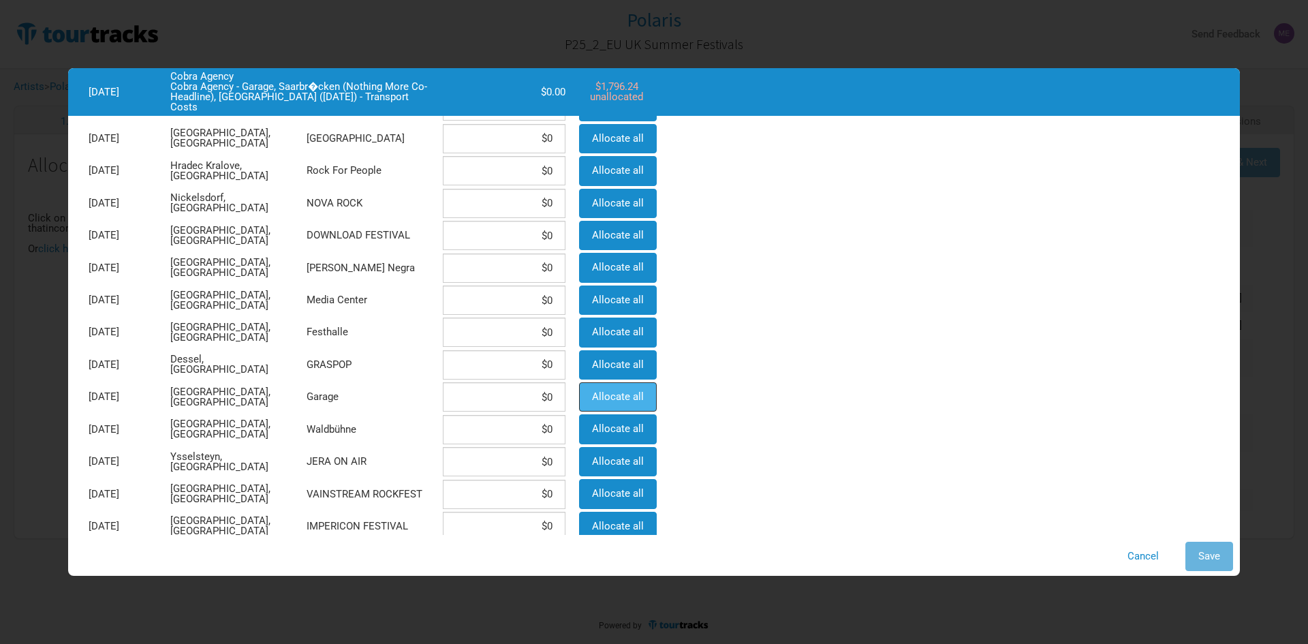
click at [596, 398] on span "Allocate all" at bounding box center [618, 396] width 52 height 12
type input "$1,796.24"
click at [1206, 553] on span "Save" at bounding box center [1210, 556] width 22 height 12
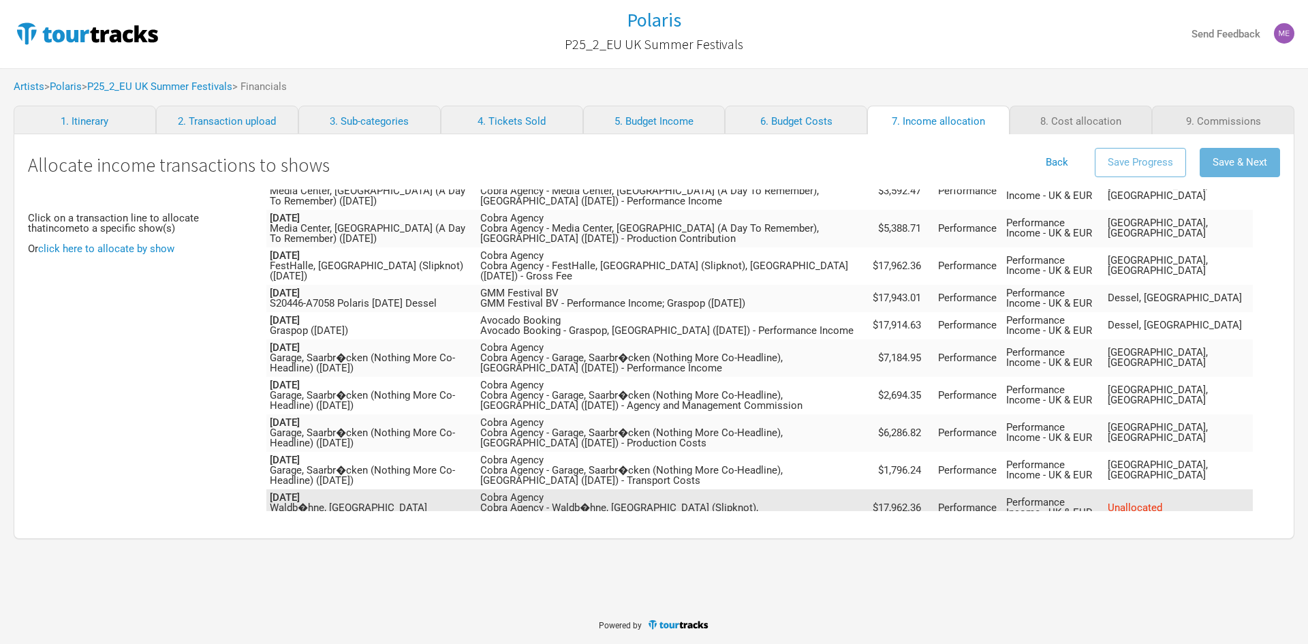
click at [1162, 501] on span "Unallocated" at bounding box center [1135, 507] width 55 height 12
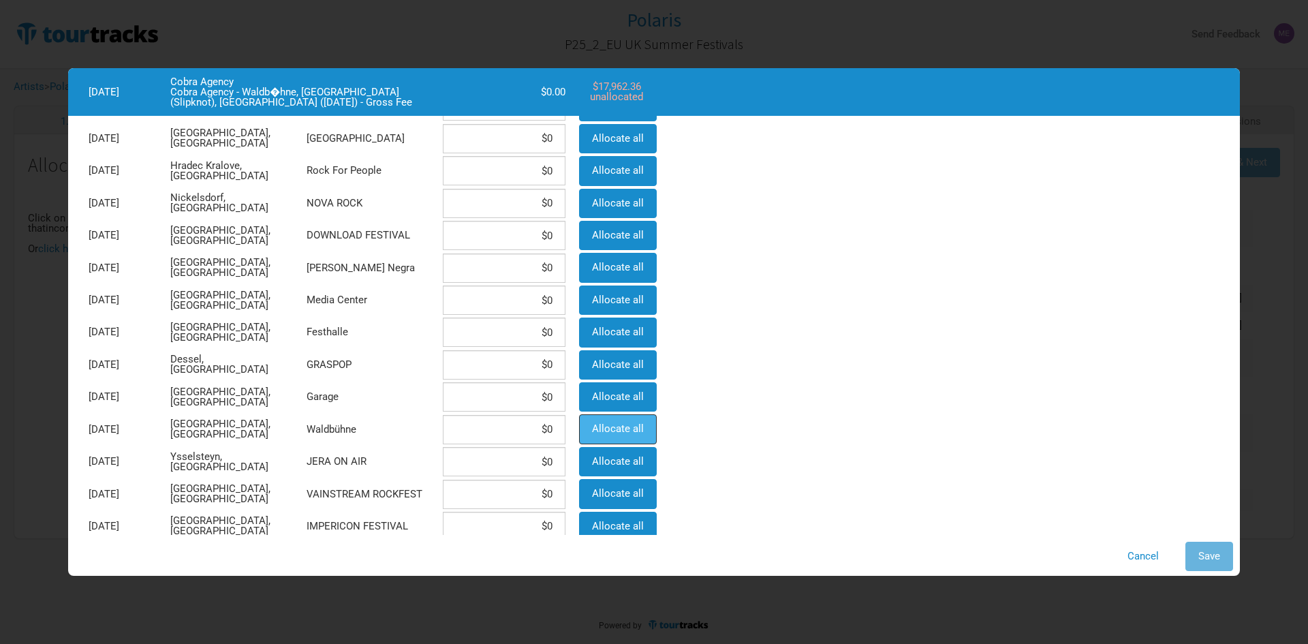
click at [612, 435] on span "Allocate all" at bounding box center [618, 428] width 52 height 12
type input "$17,962.36"
click at [1182, 557] on div "Cancel Save" at bounding box center [654, 556] width 1158 height 29
click at [1203, 549] on button "Save" at bounding box center [1210, 556] width 48 height 29
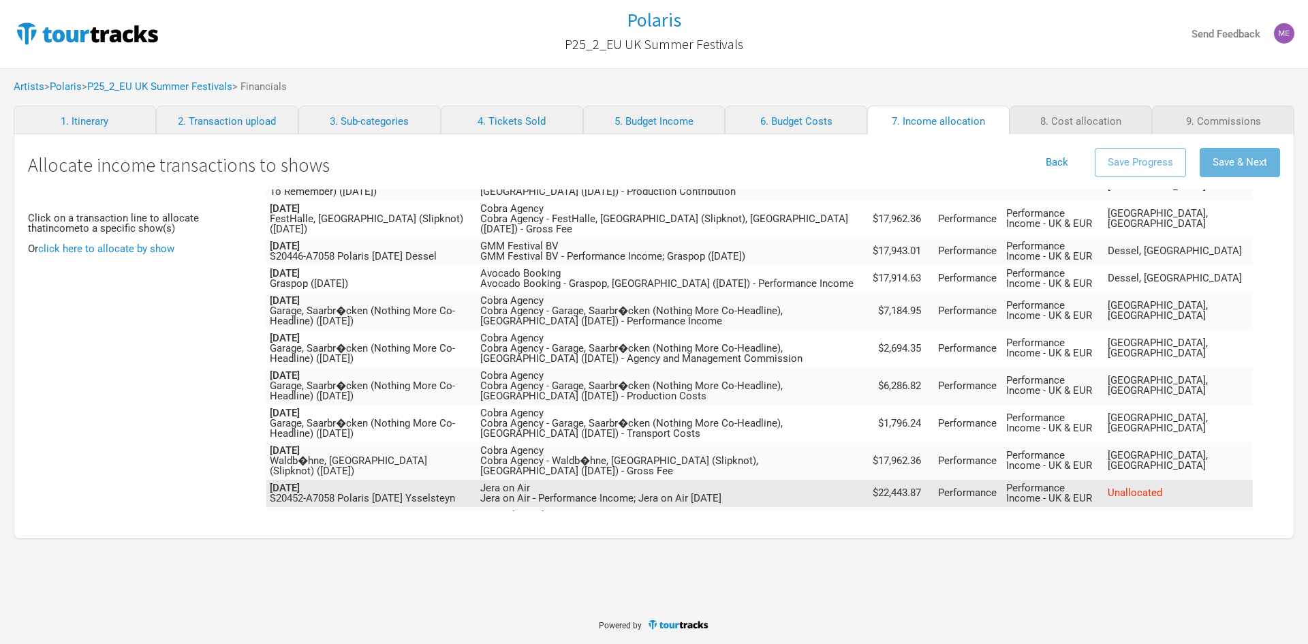
scroll to position [681, 0]
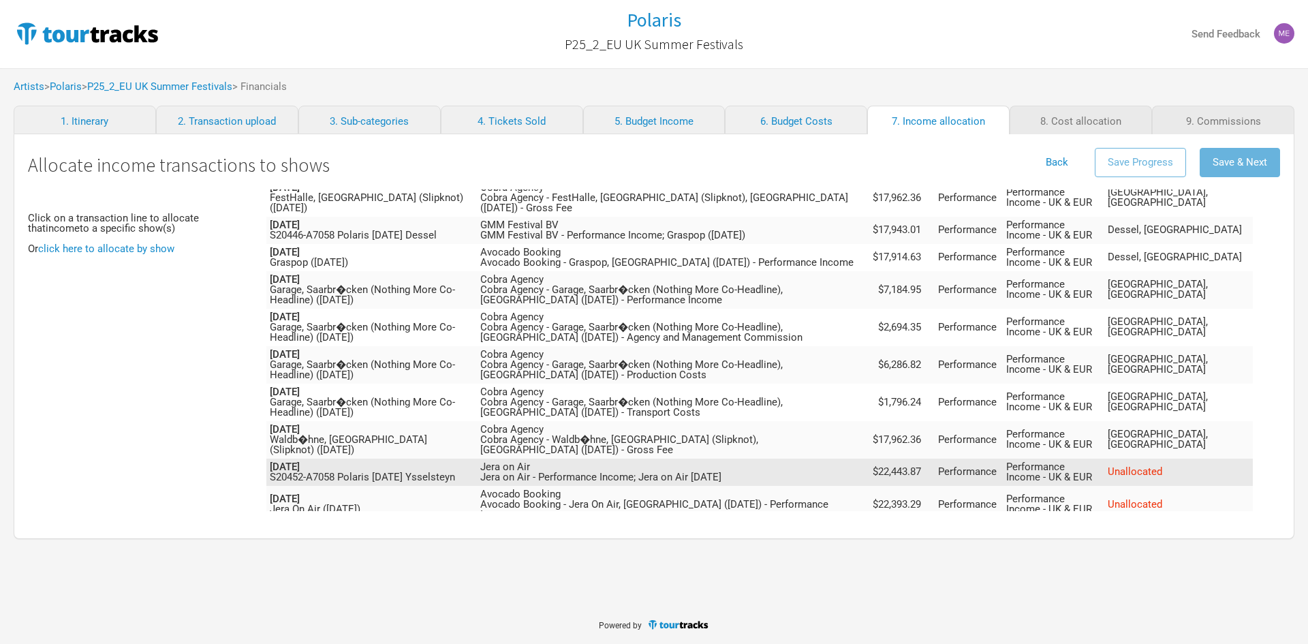
click at [1154, 465] on span "Unallocated" at bounding box center [1135, 471] width 55 height 12
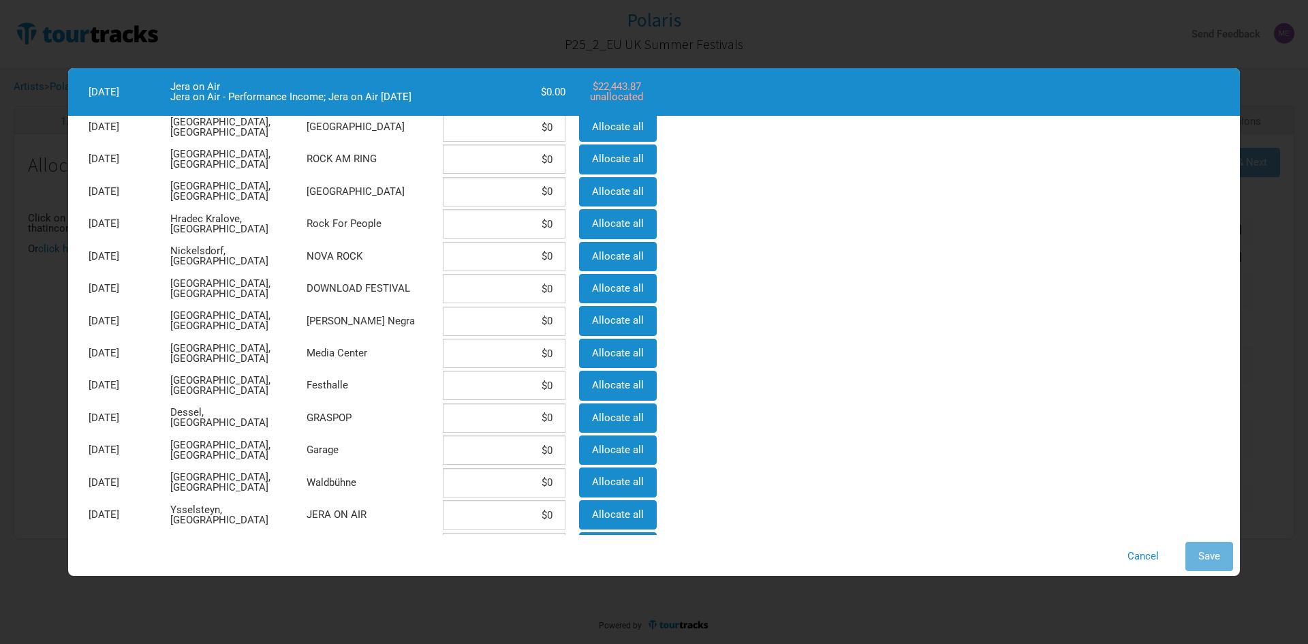
scroll to position [204, 0]
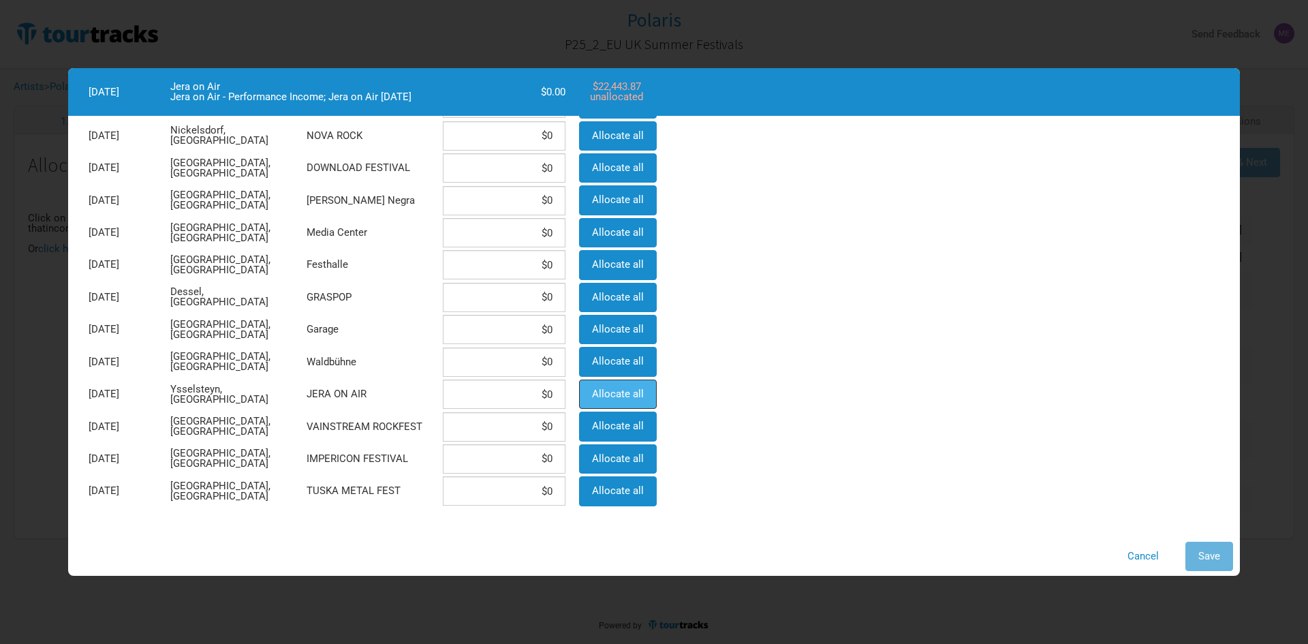
click at [636, 397] on span "Allocate all" at bounding box center [618, 394] width 52 height 12
type input "$22,443.87"
click at [1201, 551] on span "Save" at bounding box center [1210, 556] width 22 height 12
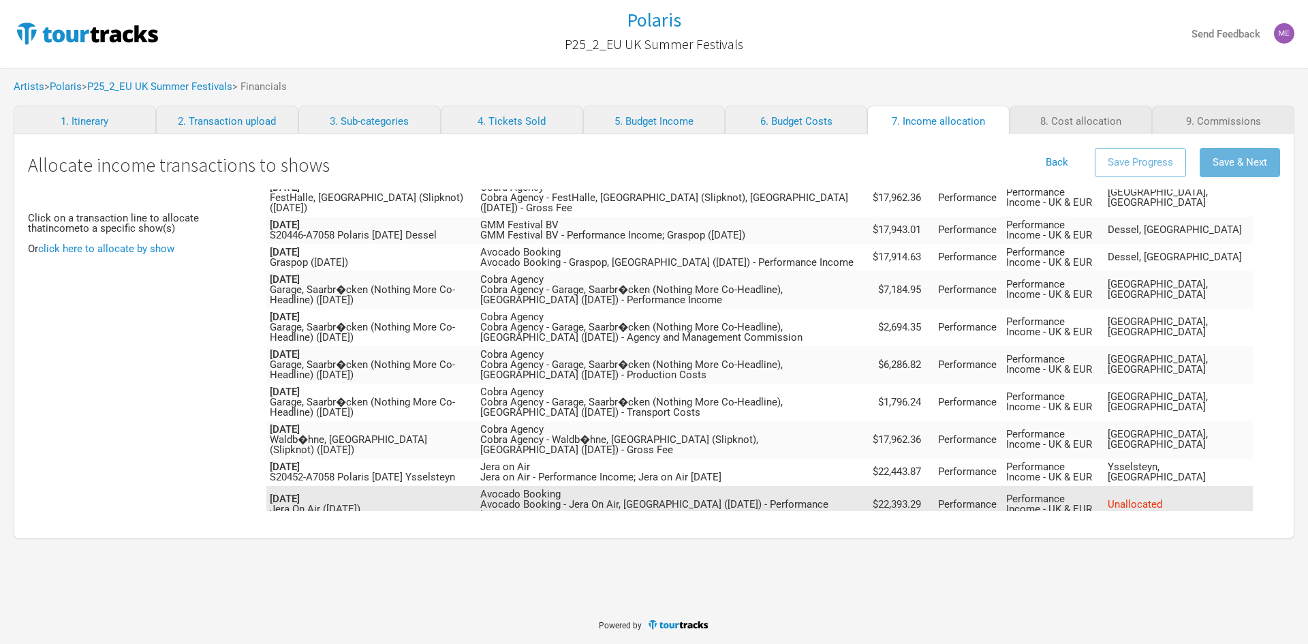
click at [1162, 498] on span "Unallocated" at bounding box center [1135, 504] width 55 height 12
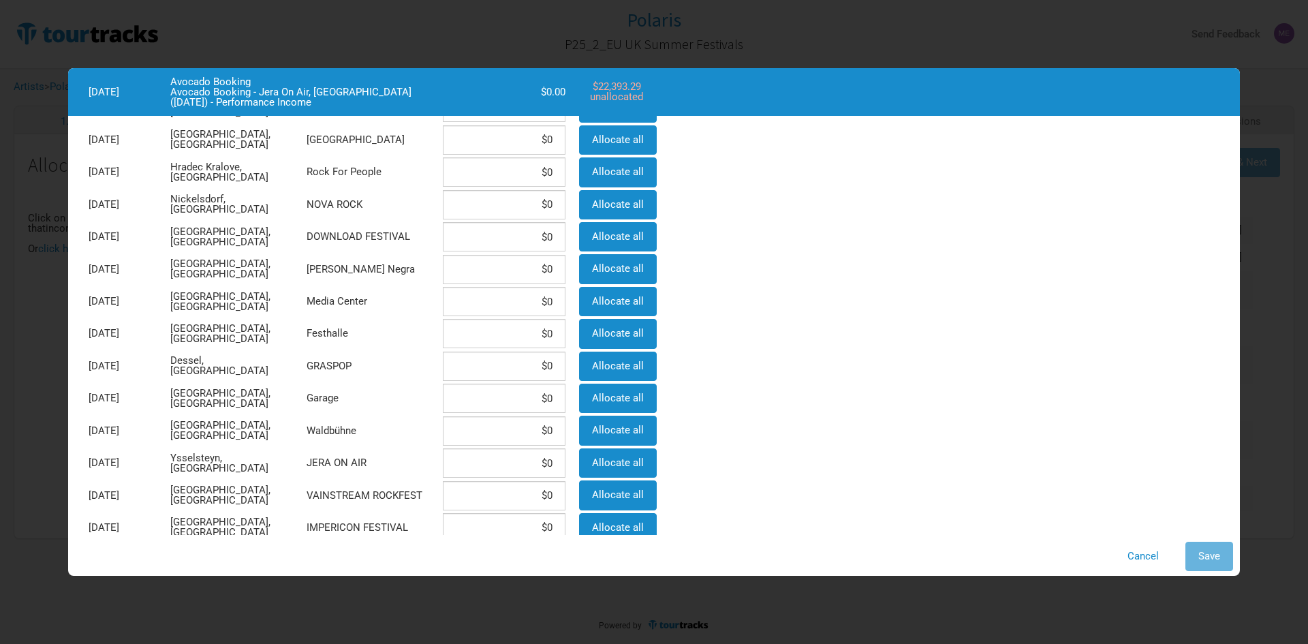
scroll to position [136, 0]
drag, startPoint x: 589, startPoint y: 461, endPoint x: 907, endPoint y: 460, distance: 318.2
click at [589, 461] on button "Allocate all" at bounding box center [618, 461] width 78 height 29
type input "$22,393.29"
click at [1207, 554] on span "Save" at bounding box center [1210, 556] width 22 height 12
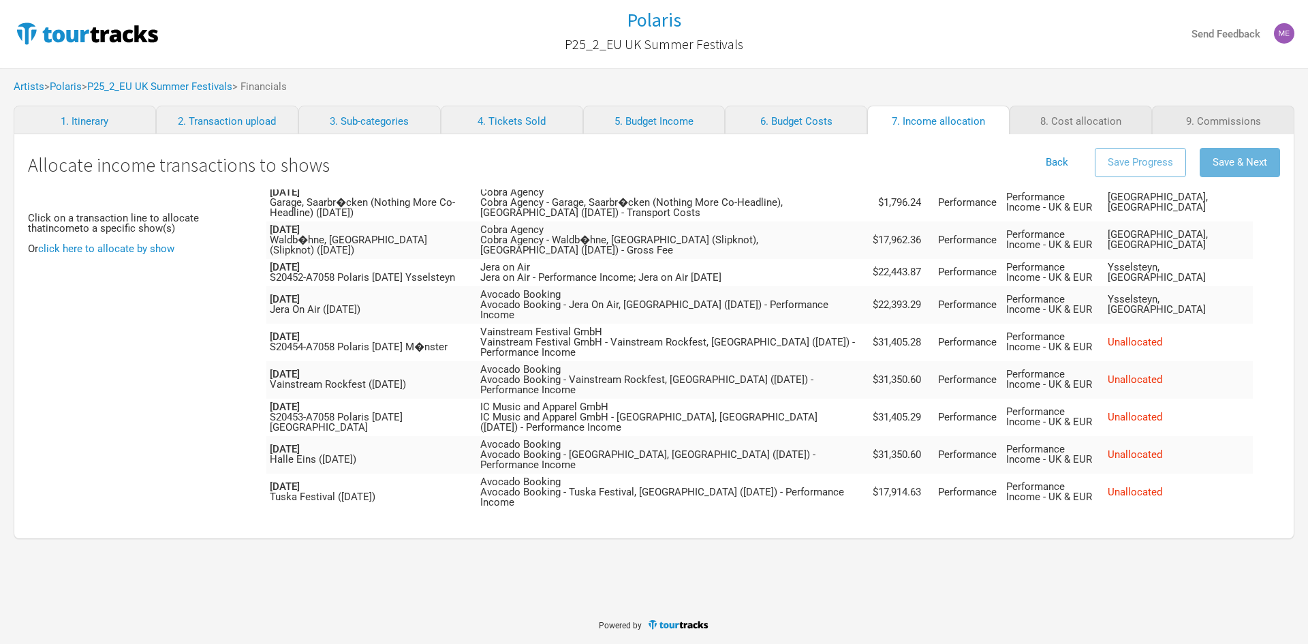
scroll to position [886, 0]
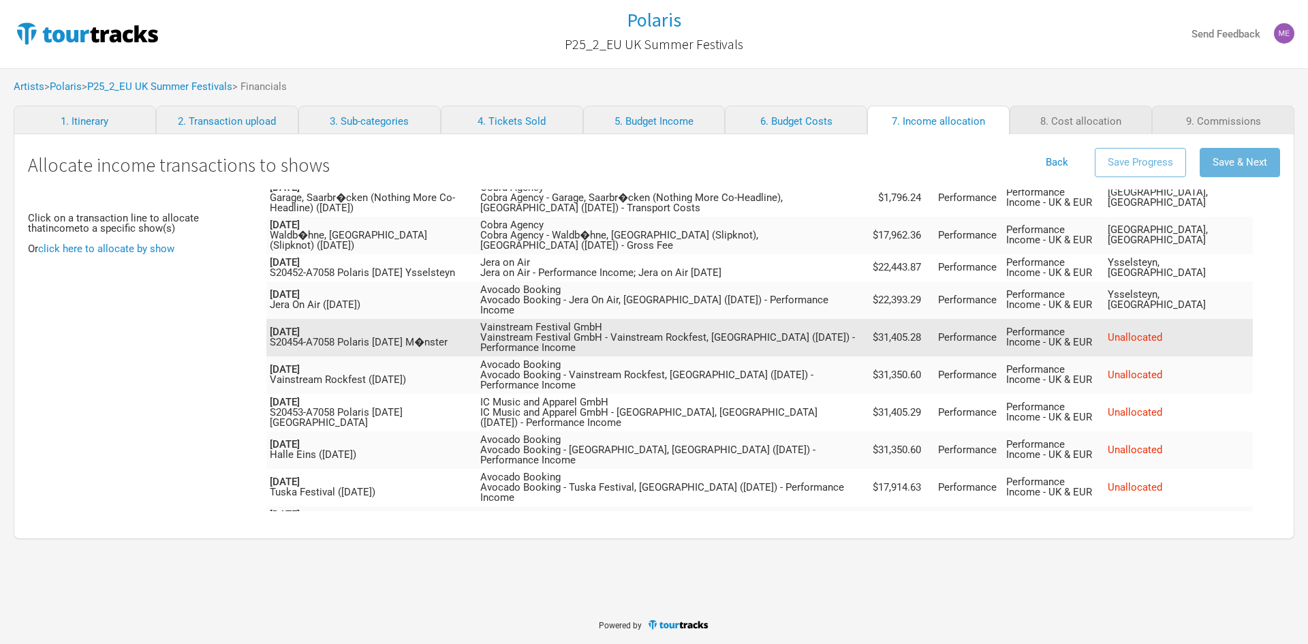
click at [1179, 319] on td "Unallocated" at bounding box center [1179, 337] width 149 height 37
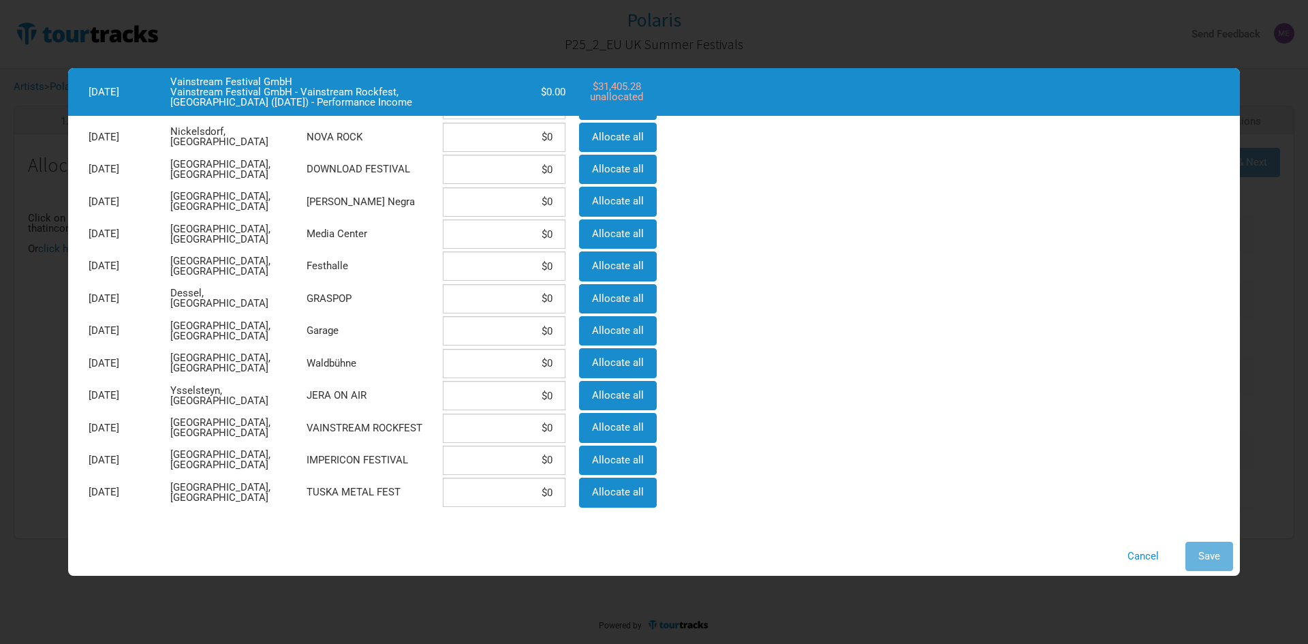
scroll to position [204, 0]
click at [1138, 555] on button "Cancel" at bounding box center [1143, 556] width 57 height 29
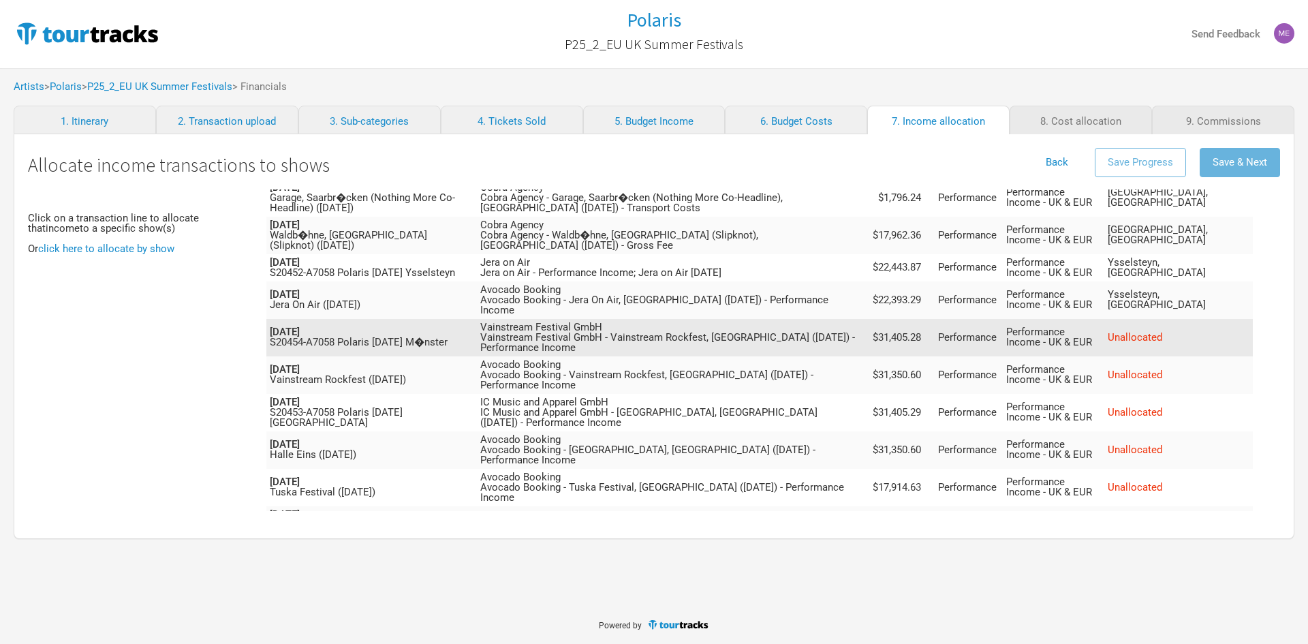
click at [1180, 319] on td "Unallocated" at bounding box center [1179, 337] width 149 height 37
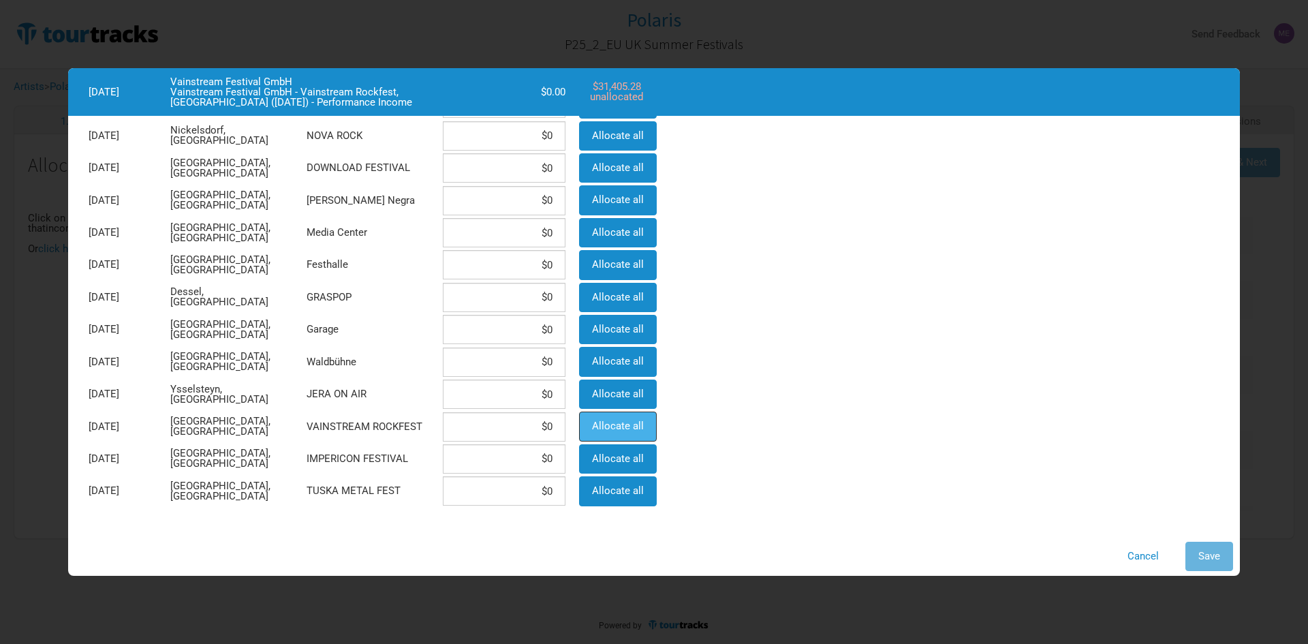
click at [597, 425] on span "Allocate all" at bounding box center [618, 426] width 52 height 12
type input "$31,405.28"
click at [1215, 554] on span "Save" at bounding box center [1210, 556] width 22 height 12
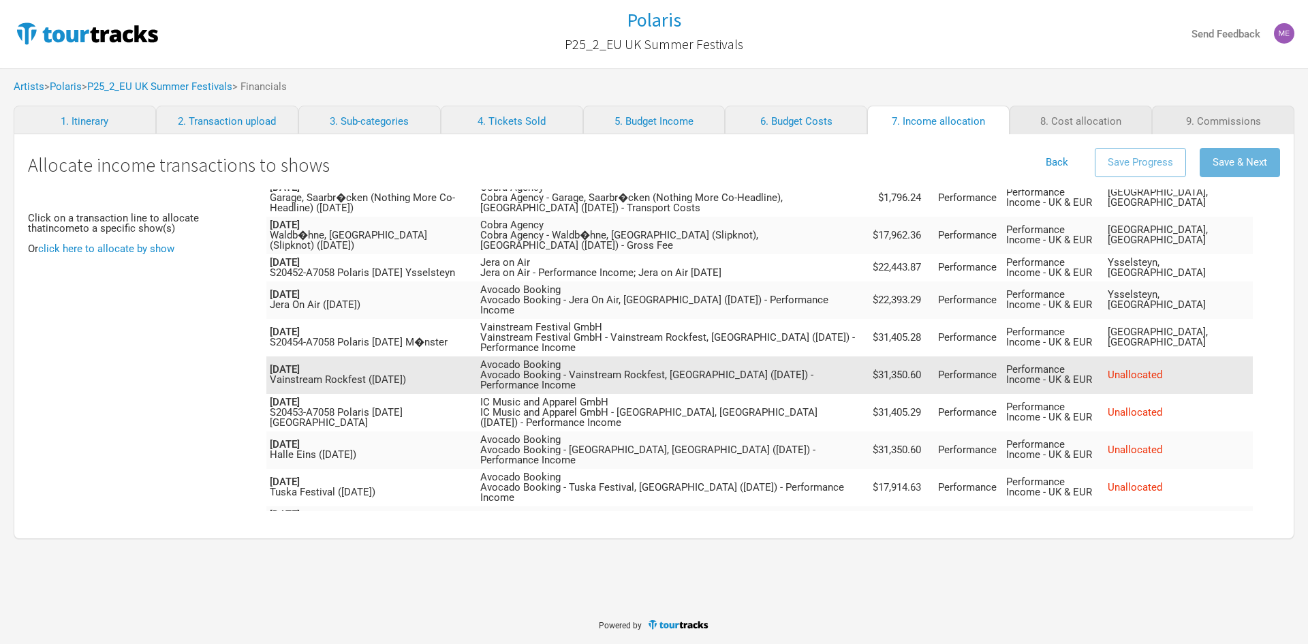
click at [1162, 369] on span "Unallocated" at bounding box center [1135, 375] width 55 height 12
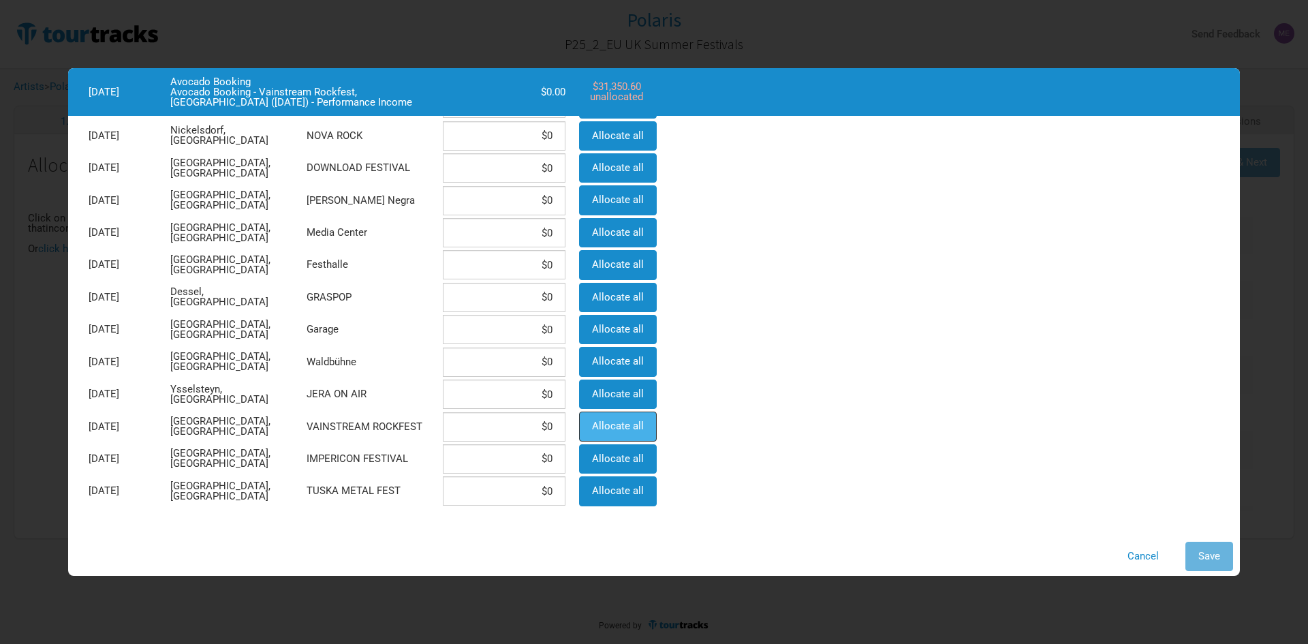
drag, startPoint x: 593, startPoint y: 429, endPoint x: 622, endPoint y: 439, distance: 30.8
click at [596, 430] on span "Allocate all" at bounding box center [618, 426] width 52 height 12
type input "$31,350.6"
drag, startPoint x: 1226, startPoint y: 549, endPoint x: 1157, endPoint y: 430, distance: 137.1
click at [1224, 549] on button "Save" at bounding box center [1210, 556] width 48 height 29
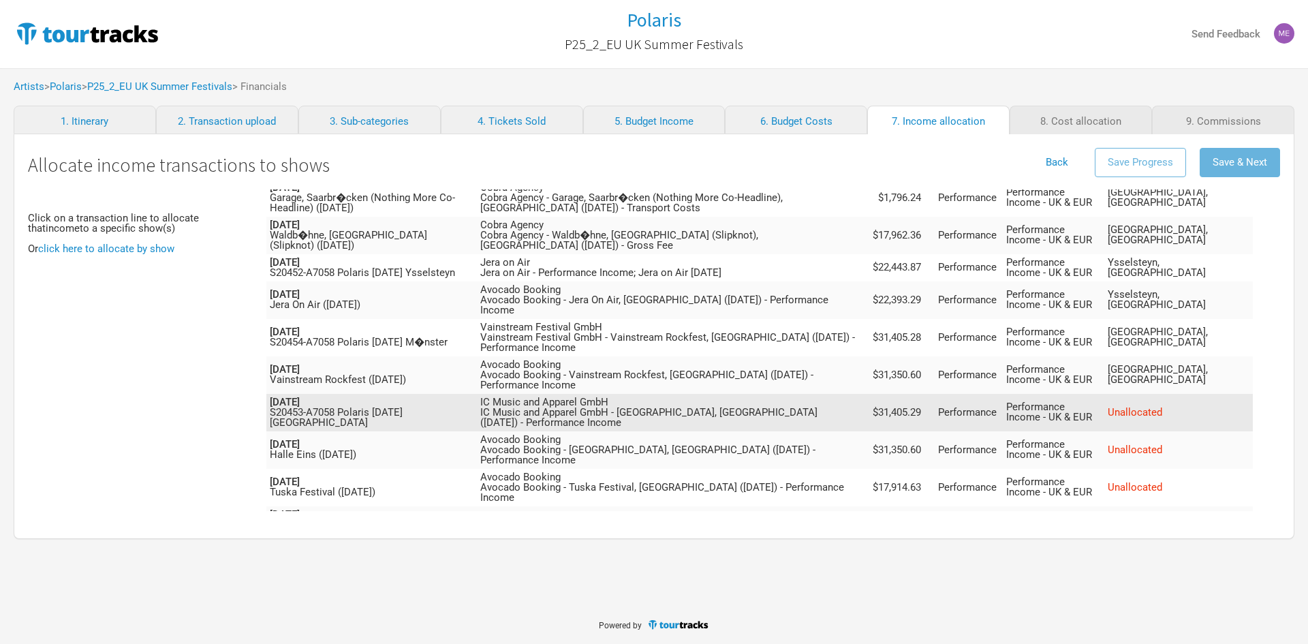
click at [1161, 406] on span "Unallocated" at bounding box center [1135, 412] width 55 height 12
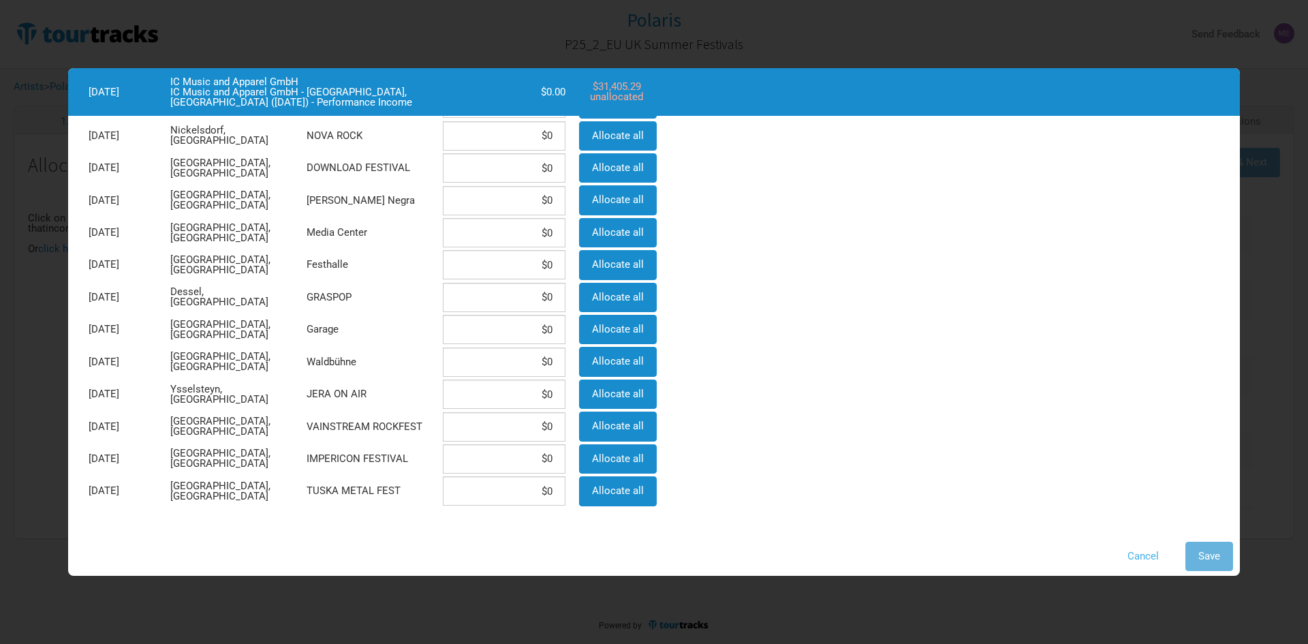
click at [1145, 557] on button "Cancel" at bounding box center [1143, 556] width 57 height 29
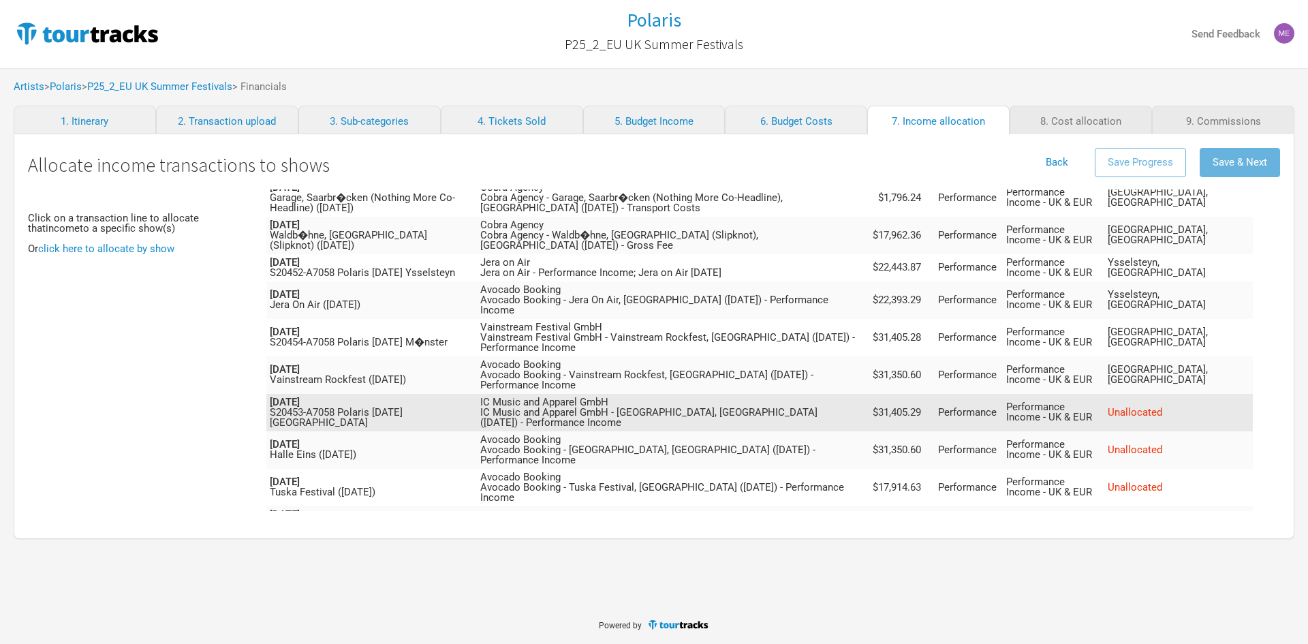
click at [1162, 406] on span "Unallocated" at bounding box center [1135, 412] width 55 height 12
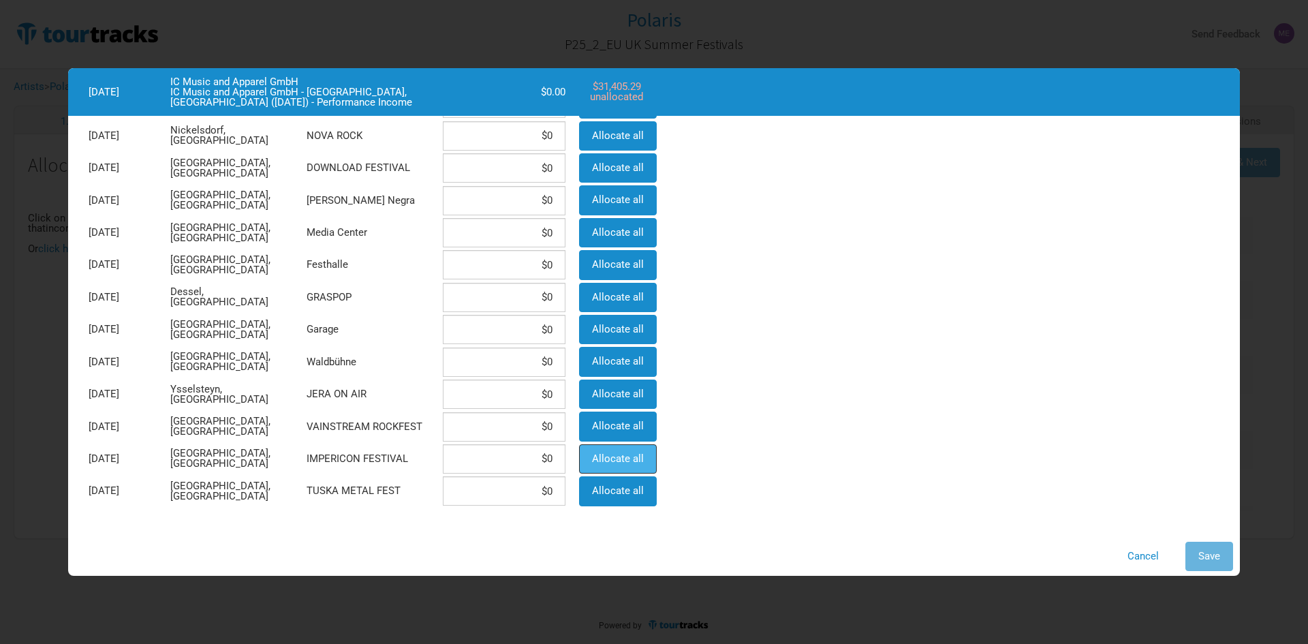
click at [619, 462] on span "Allocate all" at bounding box center [618, 458] width 52 height 12
type input "$31,405.29"
click at [1213, 548] on button "Save" at bounding box center [1210, 556] width 48 height 29
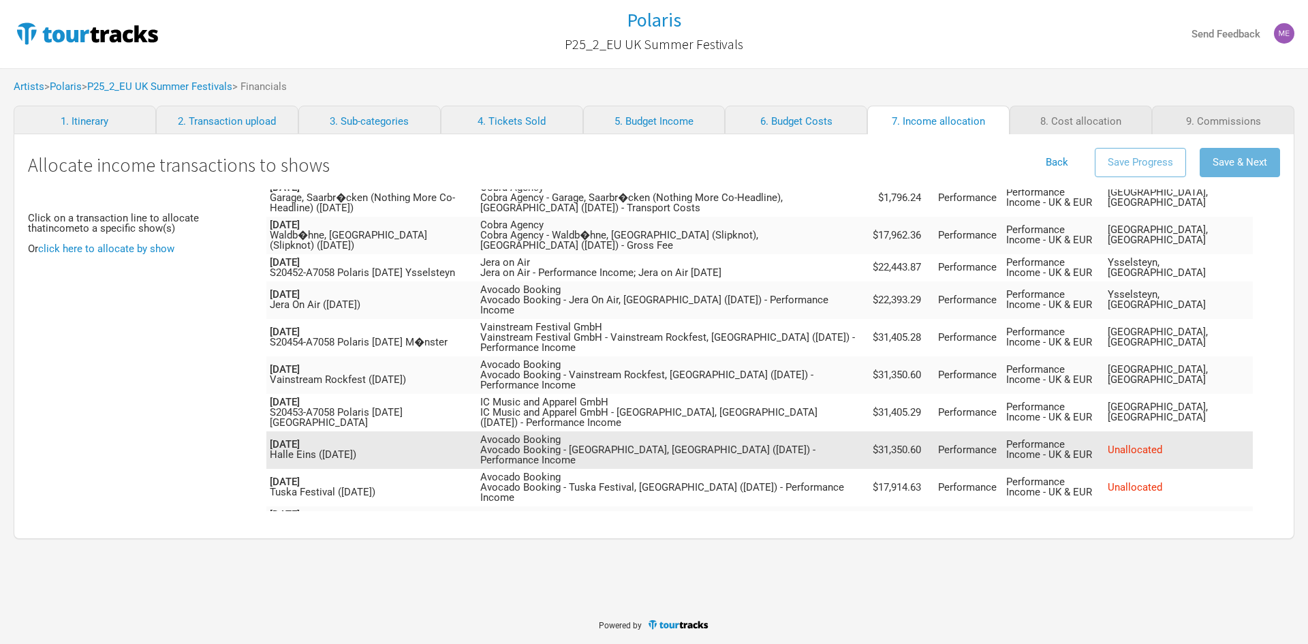
click at [1190, 431] on td "Unallocated" at bounding box center [1179, 449] width 149 height 37
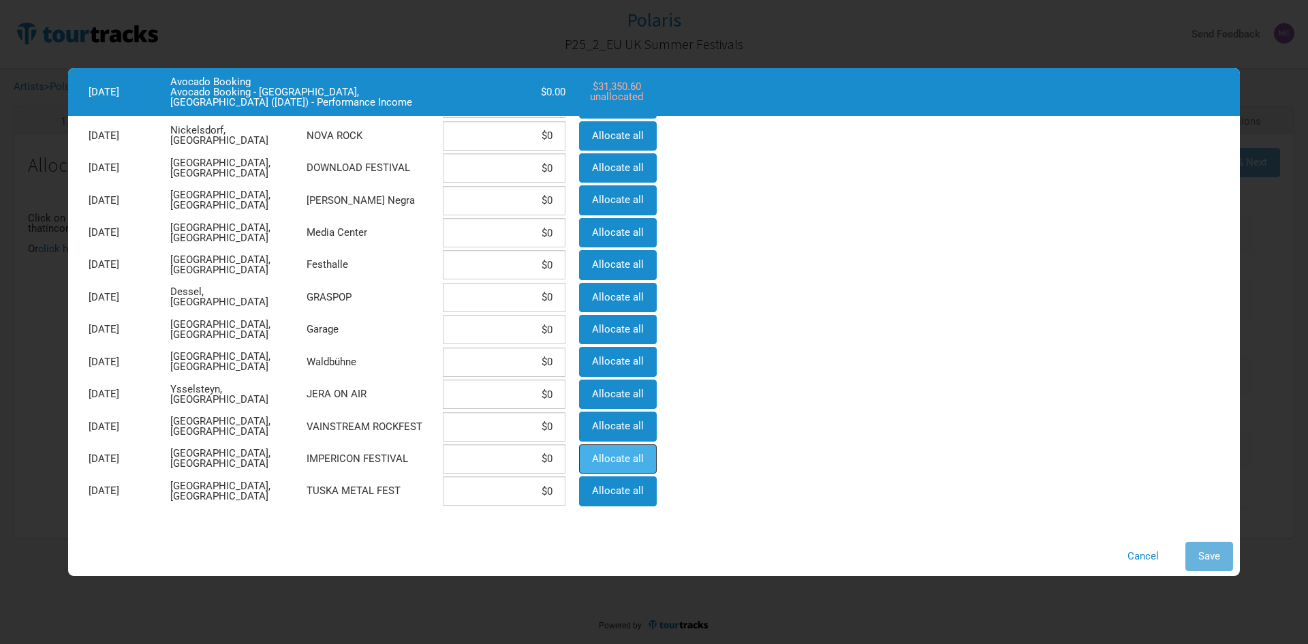
click at [600, 458] on span "Allocate all" at bounding box center [618, 458] width 52 height 12
type input "$31,350.6"
click at [1200, 555] on span "Save" at bounding box center [1210, 556] width 22 height 12
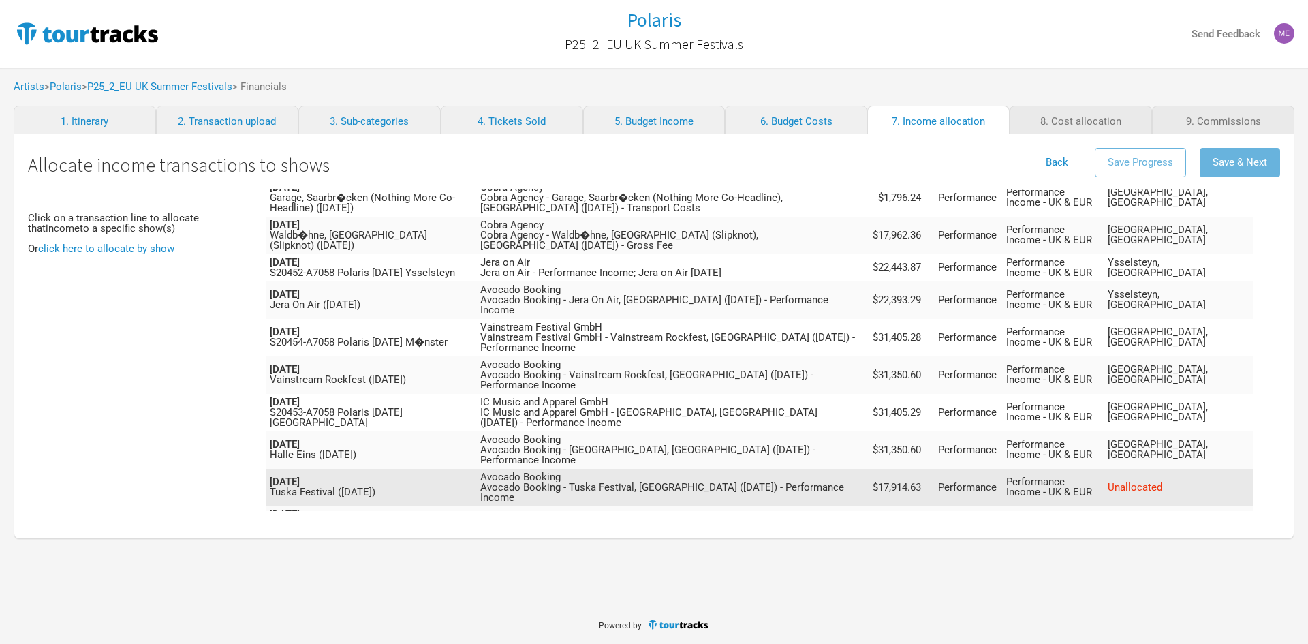
click at [1162, 481] on span "Unallocated" at bounding box center [1135, 487] width 55 height 12
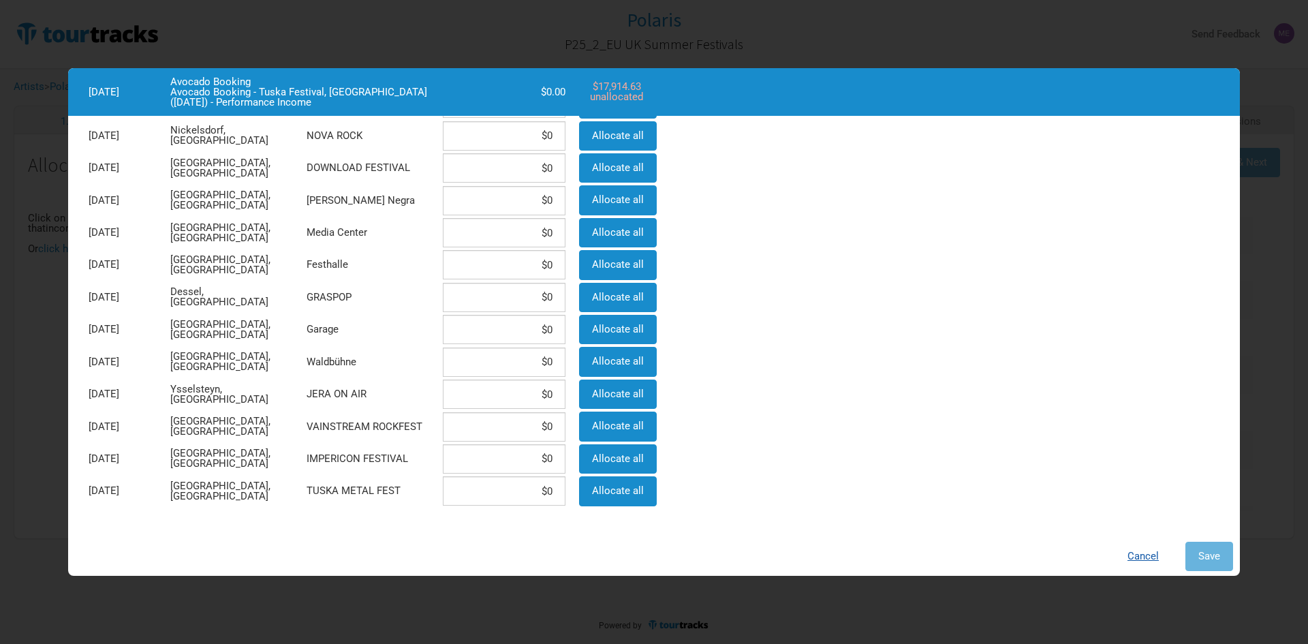
drag, startPoint x: 1152, startPoint y: 555, endPoint x: 1146, endPoint y: 507, distance: 48.8
click at [1152, 555] on button "Cancel" at bounding box center [1143, 556] width 57 height 29
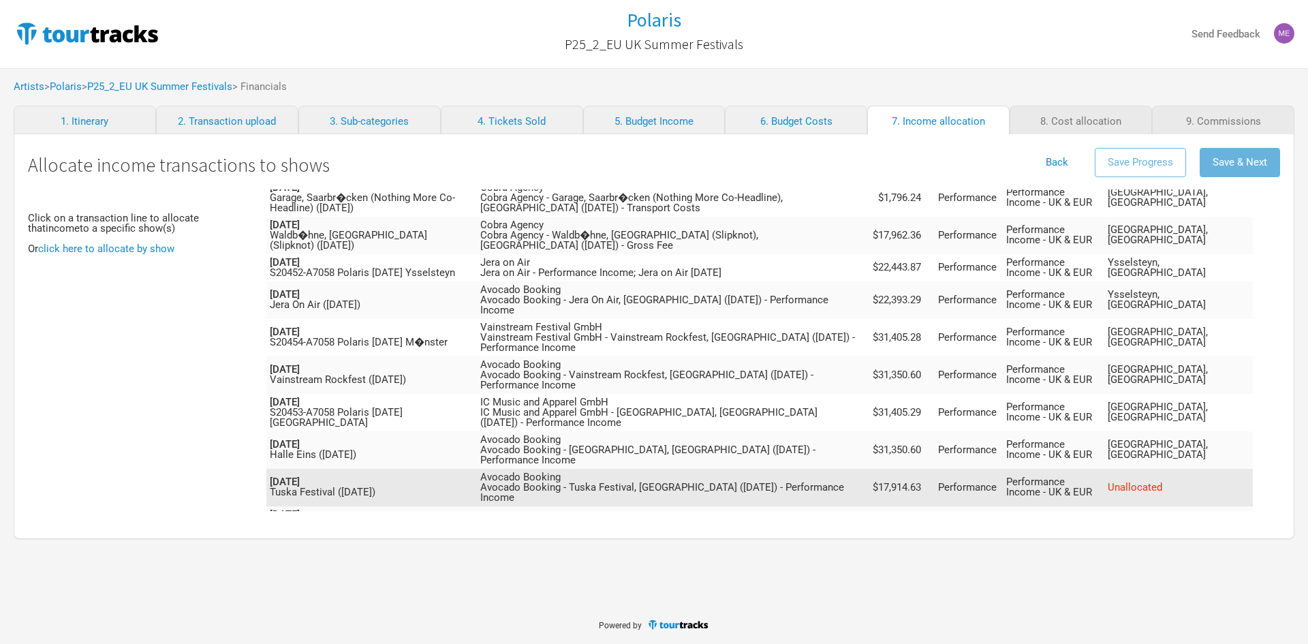
click at [1162, 481] on span "Unallocated" at bounding box center [1135, 487] width 55 height 12
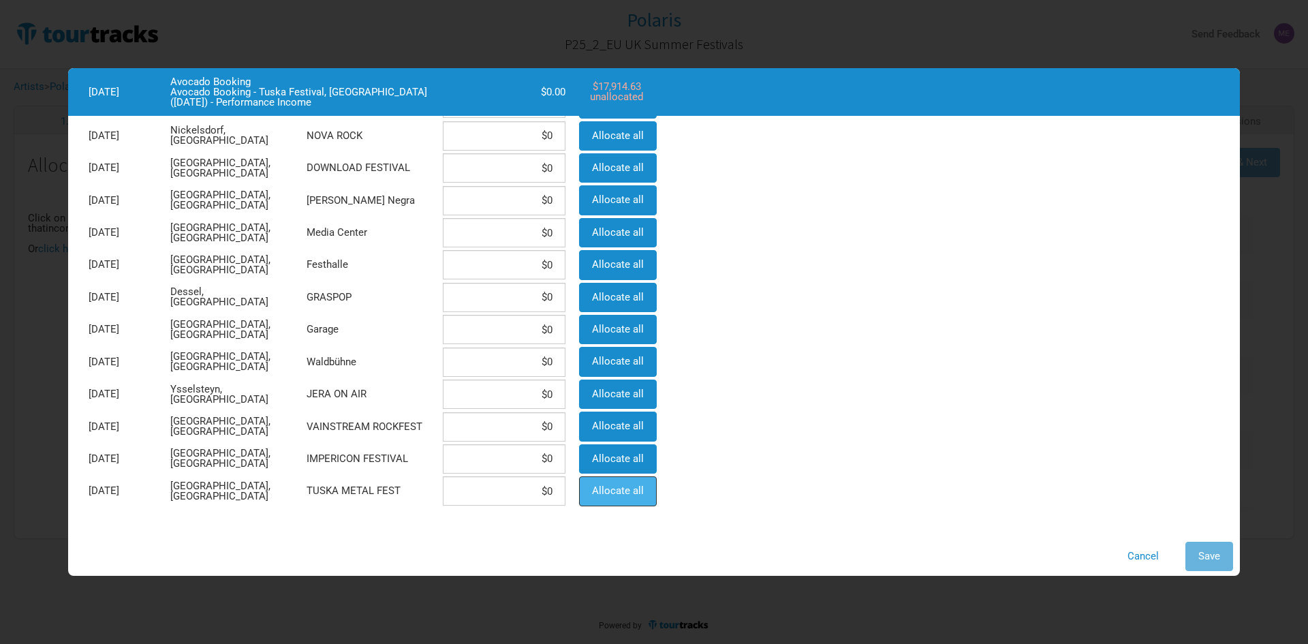
click at [619, 486] on span "Allocate all" at bounding box center [618, 490] width 52 height 12
type input "$17,914.63"
click at [1224, 549] on button "Save" at bounding box center [1210, 556] width 48 height 29
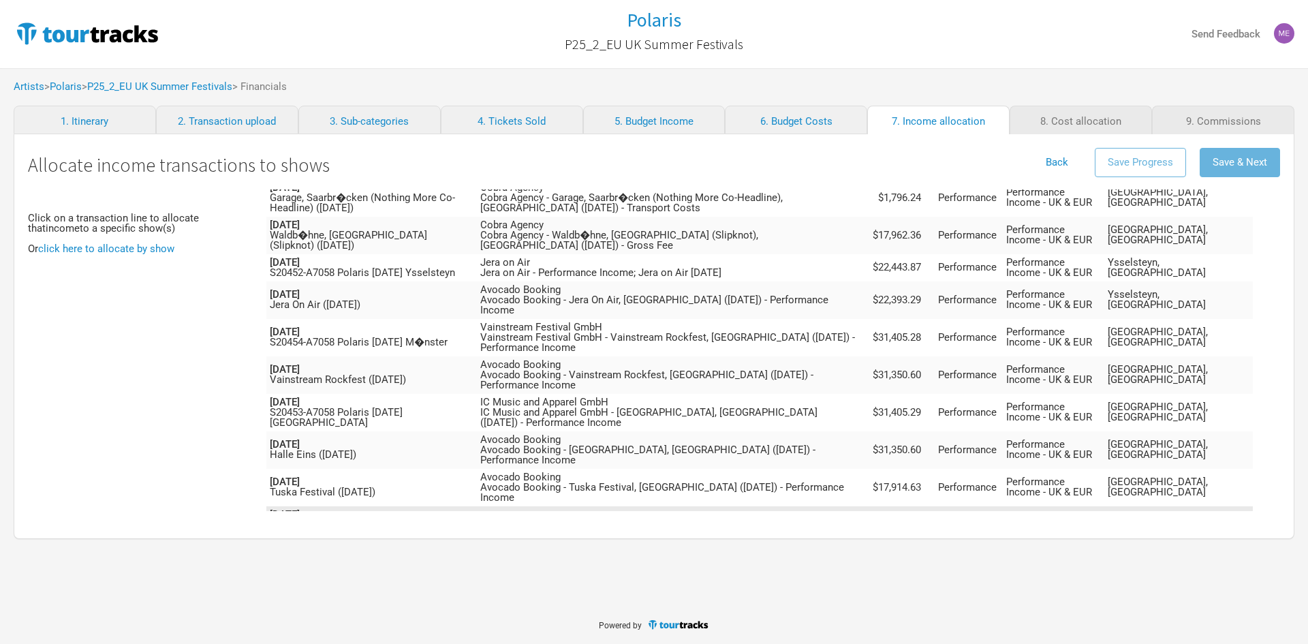
click at [1162, 519] on span "Unallocated" at bounding box center [1135, 525] width 55 height 12
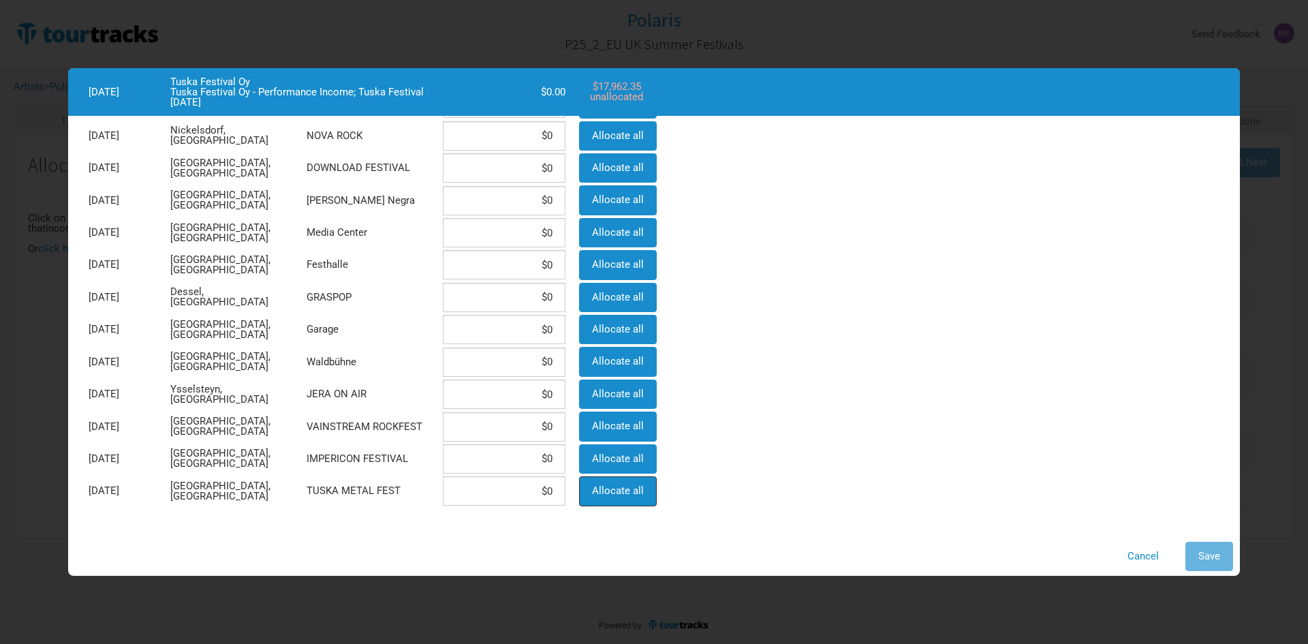
click at [595, 493] on button "Allocate all" at bounding box center [618, 490] width 78 height 29
type input "$17,962.35"
click at [1205, 551] on span "Save" at bounding box center [1210, 556] width 22 height 12
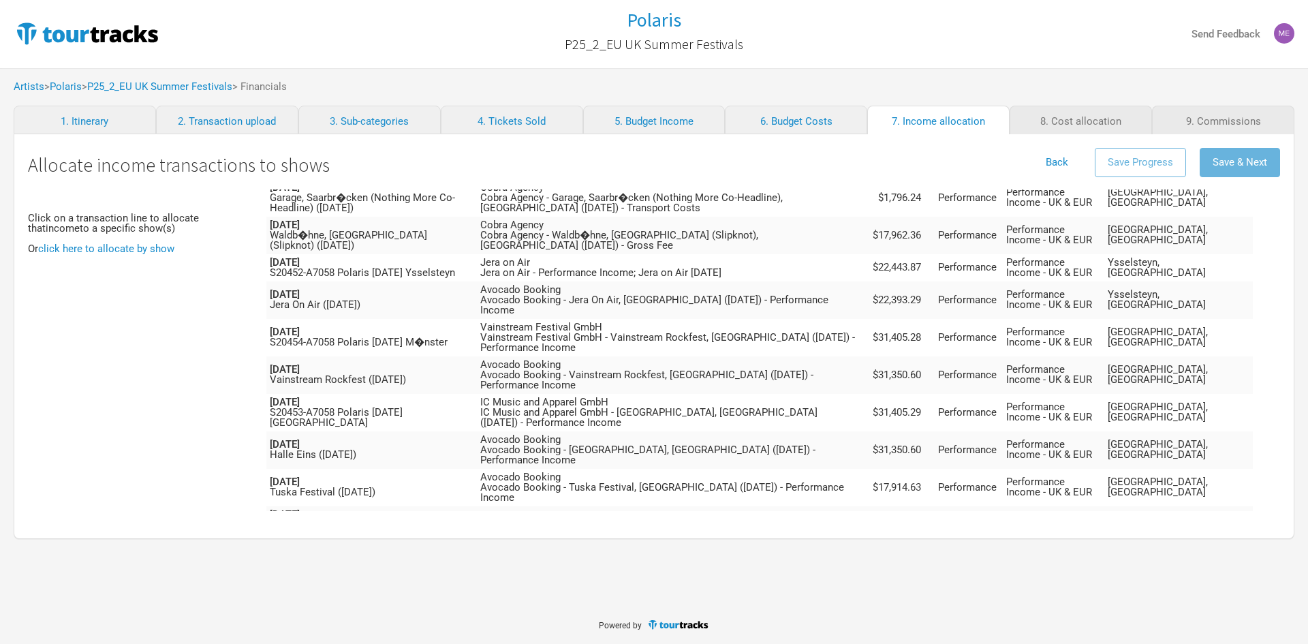
click at [1162, 551] on span "Unallocated" at bounding box center [1135, 557] width 55 height 12
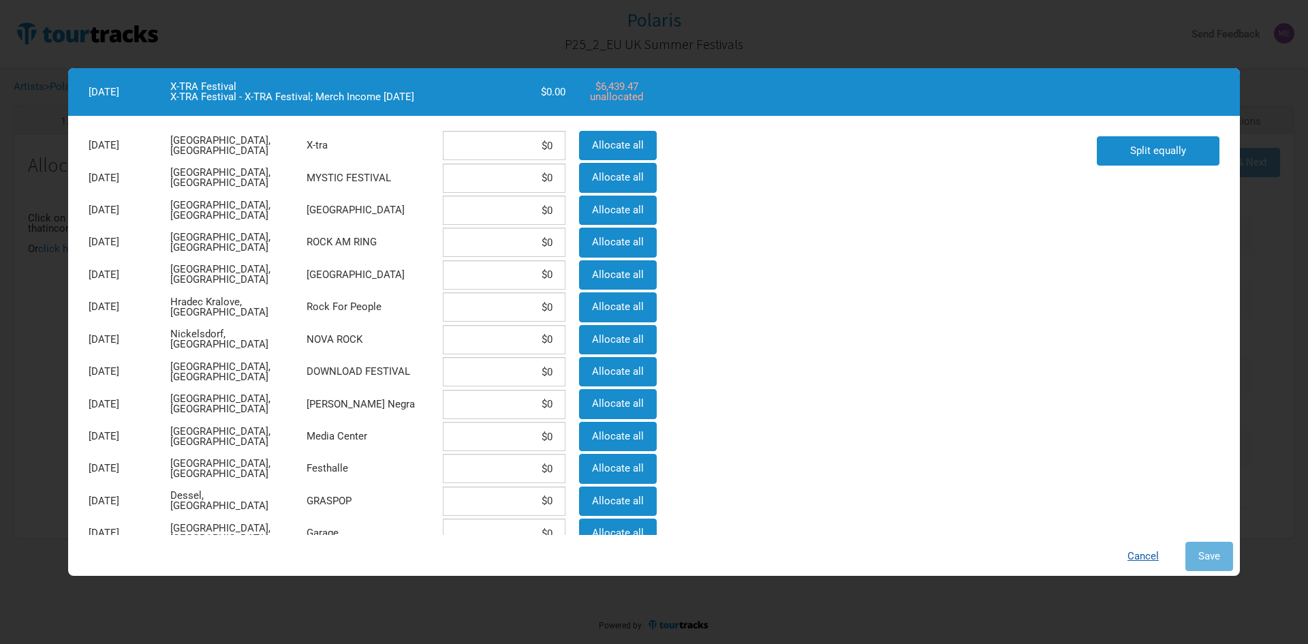
drag, startPoint x: 1146, startPoint y: 553, endPoint x: 1171, endPoint y: 527, distance: 36.2
click at [1145, 553] on button "Cancel" at bounding box center [1143, 556] width 57 height 29
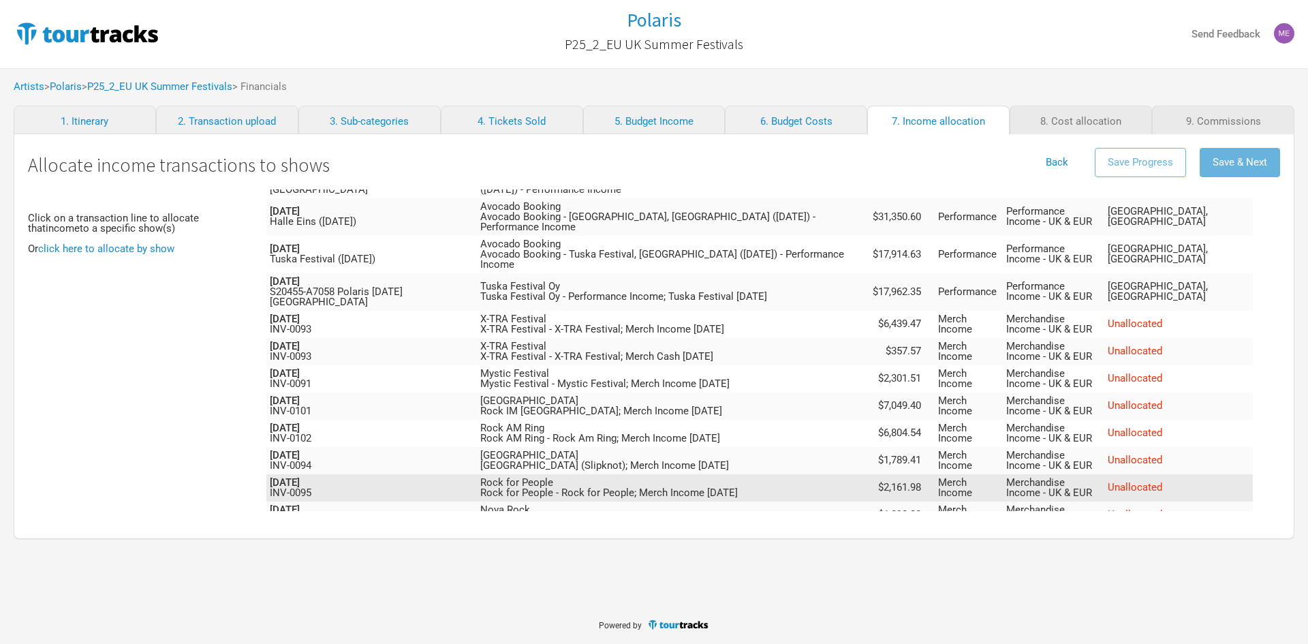
scroll to position [1022, 0]
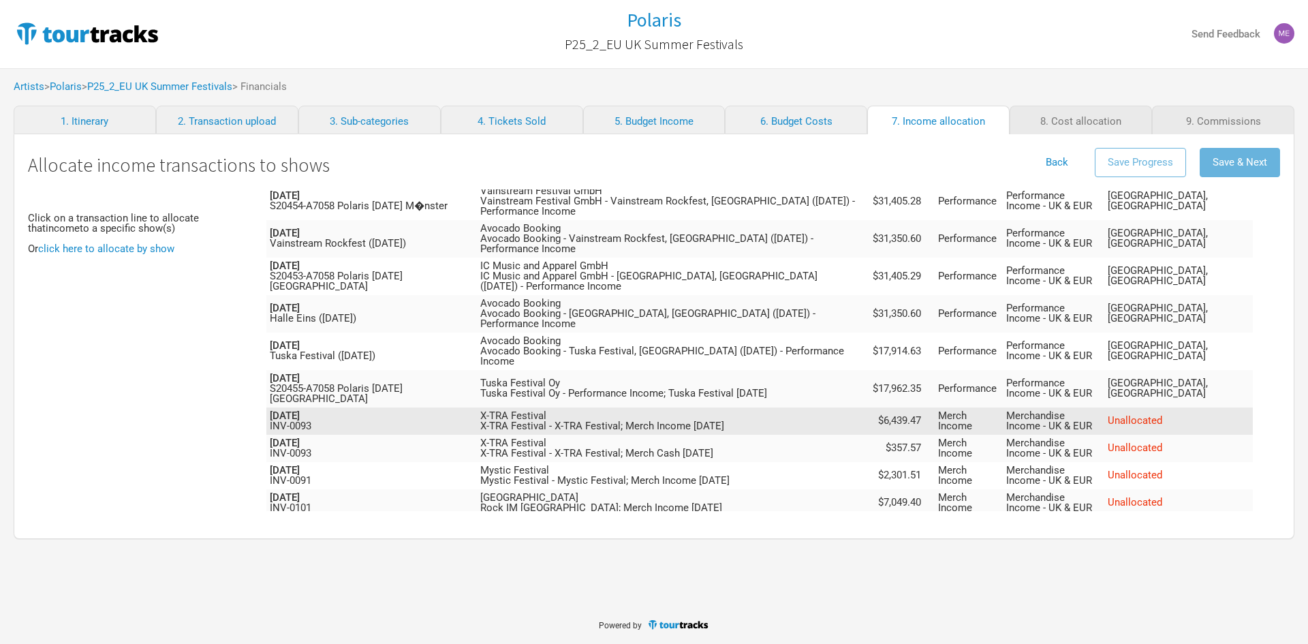
click at [1162, 414] on span "Unallocated" at bounding box center [1135, 420] width 55 height 12
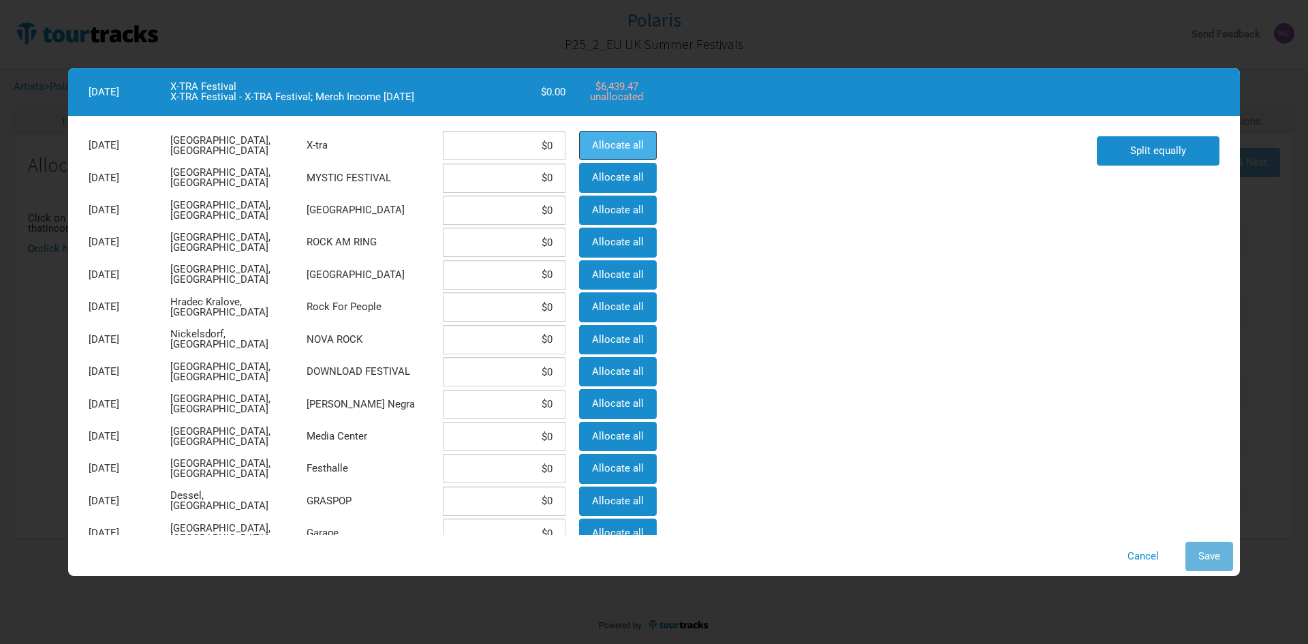
click at [628, 146] on span "Allocate all" at bounding box center [618, 145] width 52 height 12
type input "$6,439.47"
click at [1205, 561] on span "Save" at bounding box center [1210, 556] width 22 height 12
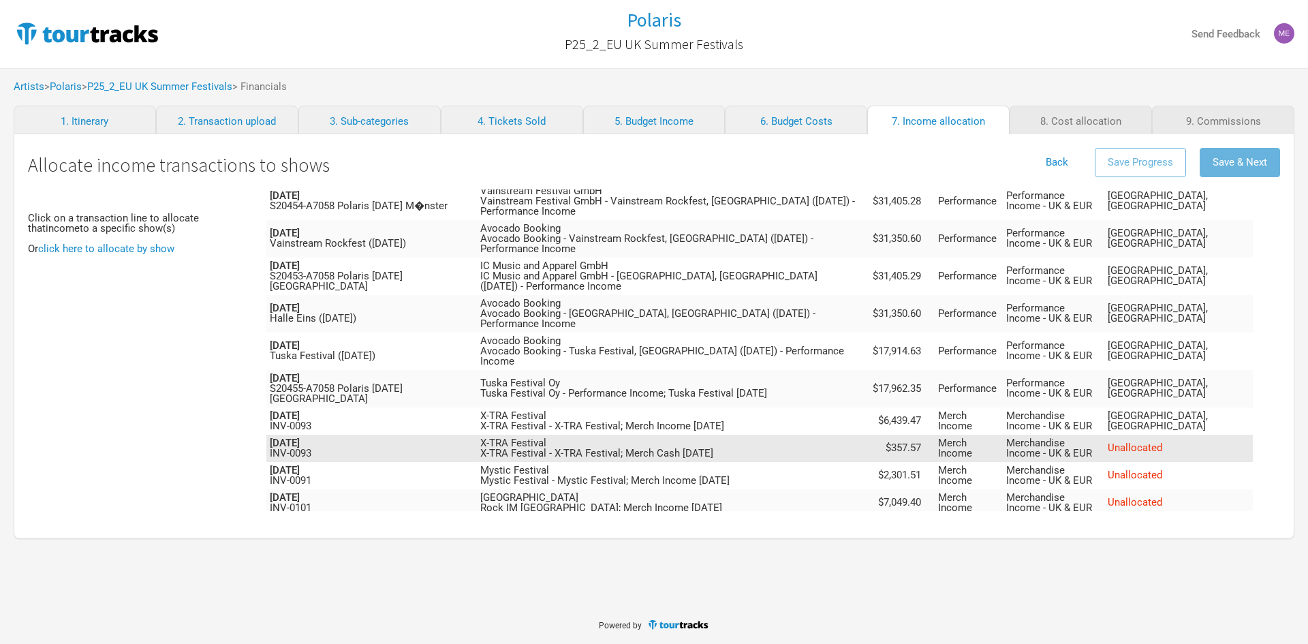
click at [1162, 442] on span "Unallocated" at bounding box center [1135, 448] width 55 height 12
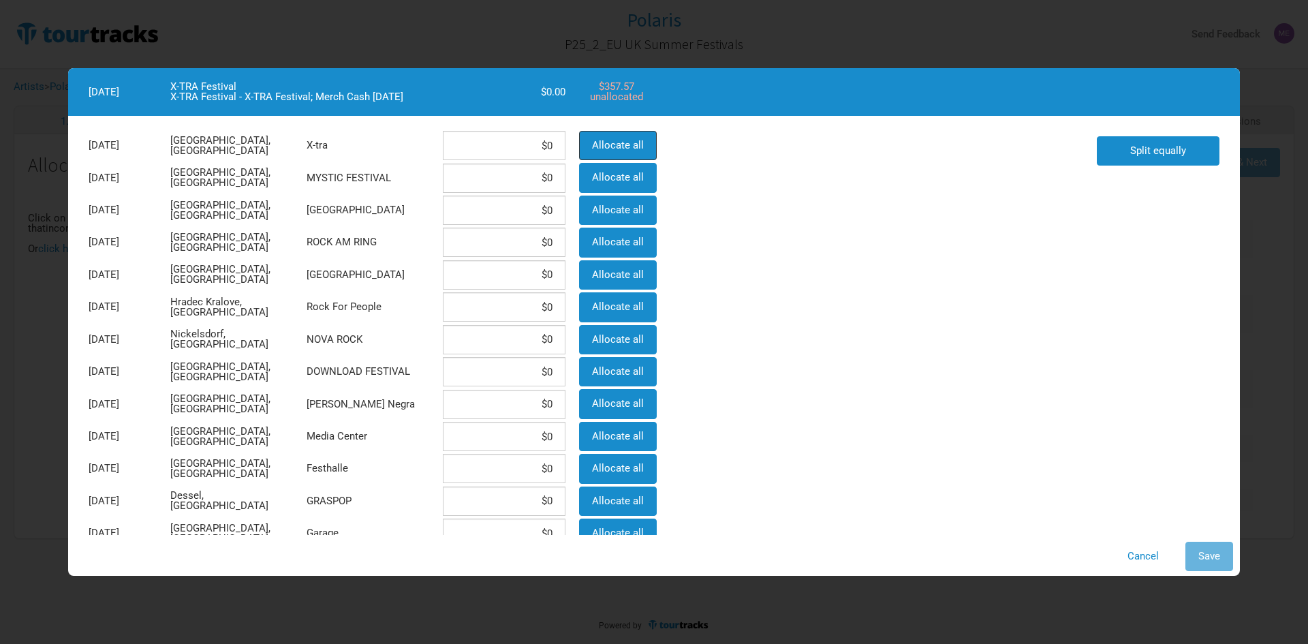
drag, startPoint x: 640, startPoint y: 144, endPoint x: 704, endPoint y: 194, distance: 80.7
click at [640, 144] on span "Allocate all" at bounding box center [618, 145] width 52 height 12
type input "$357.57"
click at [1209, 554] on span "Save" at bounding box center [1210, 556] width 22 height 12
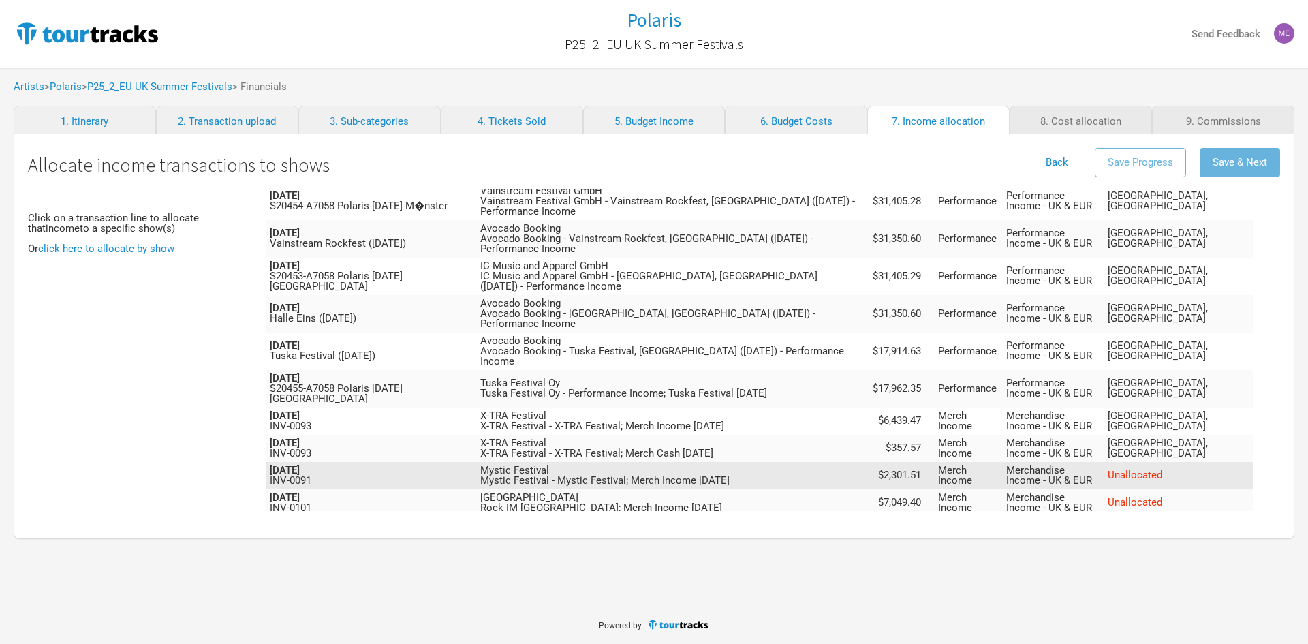
click at [1162, 469] on span "Unallocated" at bounding box center [1135, 475] width 55 height 12
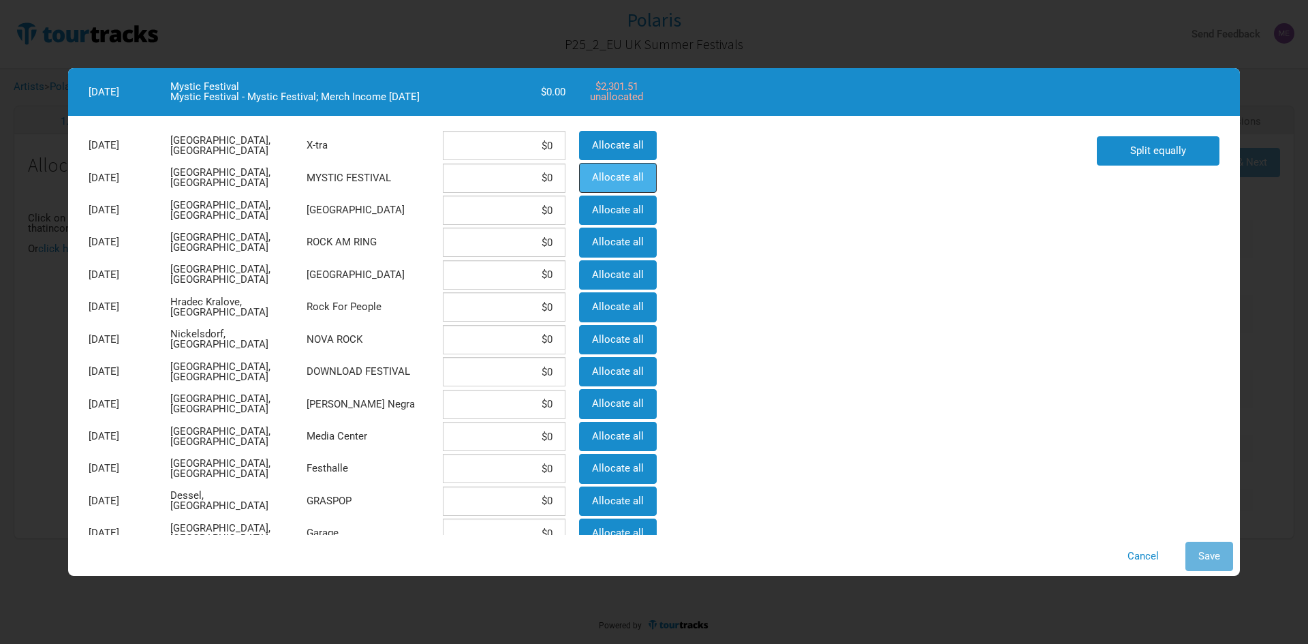
click at [602, 169] on button "Allocate all" at bounding box center [618, 177] width 78 height 29
type input "$2,301.51"
drag, startPoint x: 1216, startPoint y: 546, endPoint x: 1200, endPoint y: 535, distance: 19.7
click at [1216, 546] on button "Save" at bounding box center [1210, 556] width 48 height 29
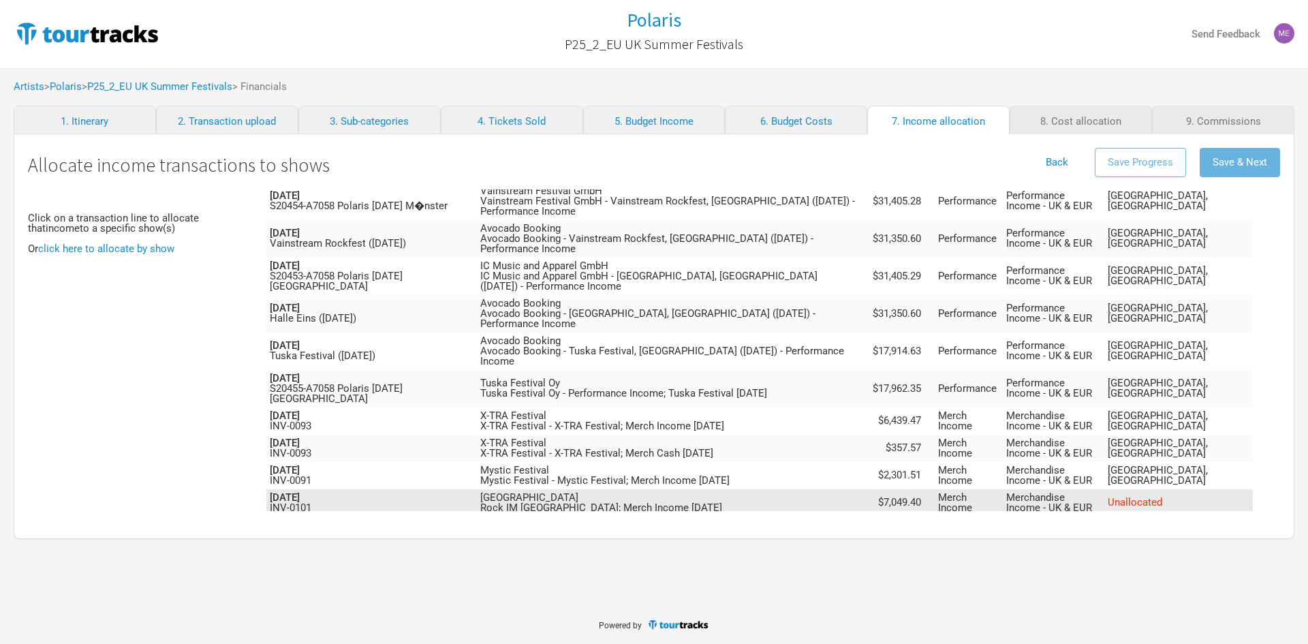
click at [1159, 496] on span "Unallocated" at bounding box center [1135, 502] width 55 height 12
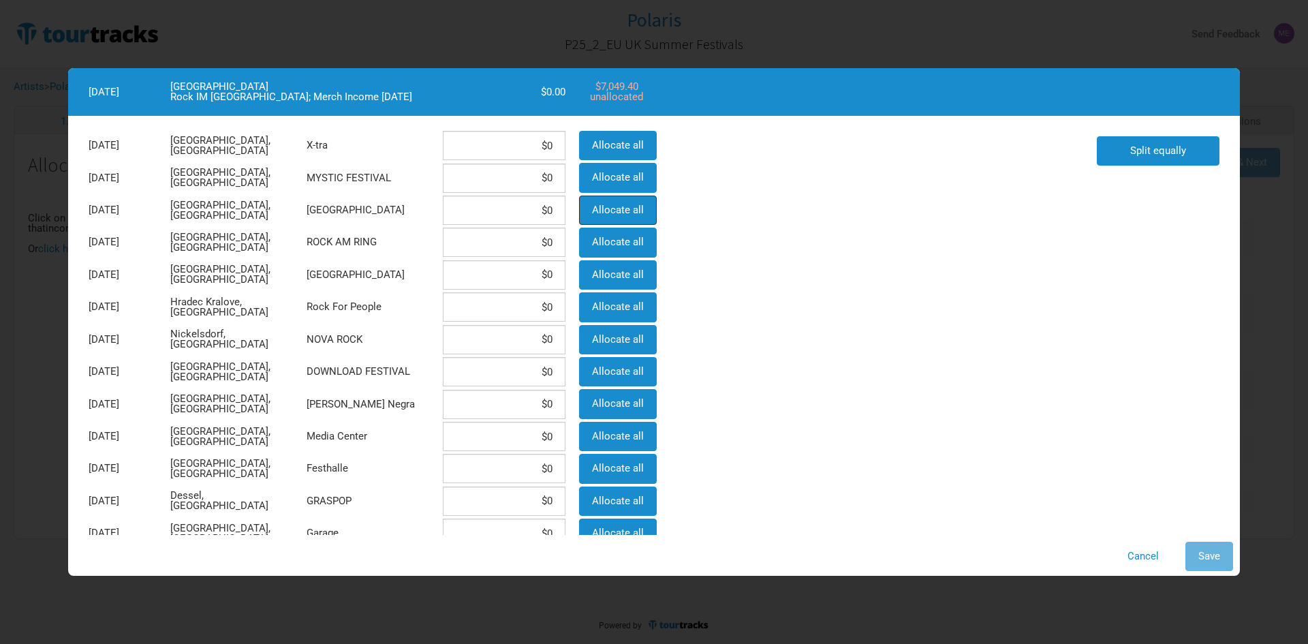
drag, startPoint x: 595, startPoint y: 217, endPoint x: 940, endPoint y: 333, distance: 364.4
click at [596, 217] on button "Allocate all" at bounding box center [618, 210] width 78 height 29
type input "$7,049.4"
click at [1204, 557] on span "Save" at bounding box center [1210, 556] width 22 height 12
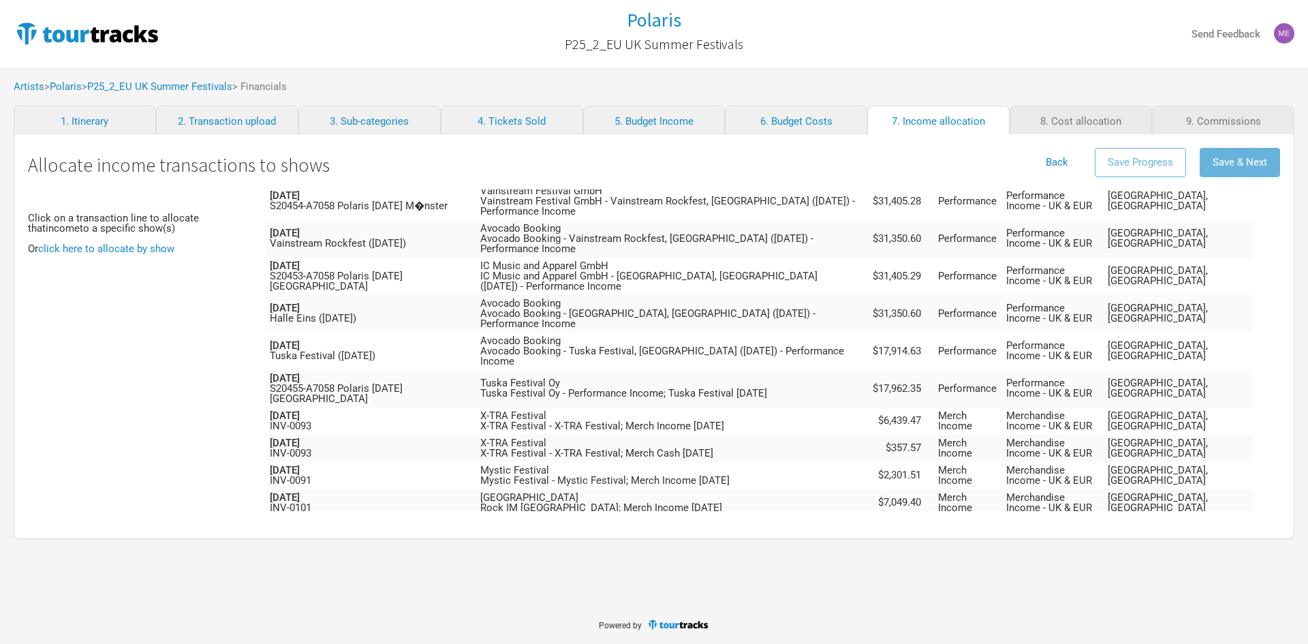
click at [1162, 523] on span "Unallocated" at bounding box center [1135, 529] width 55 height 12
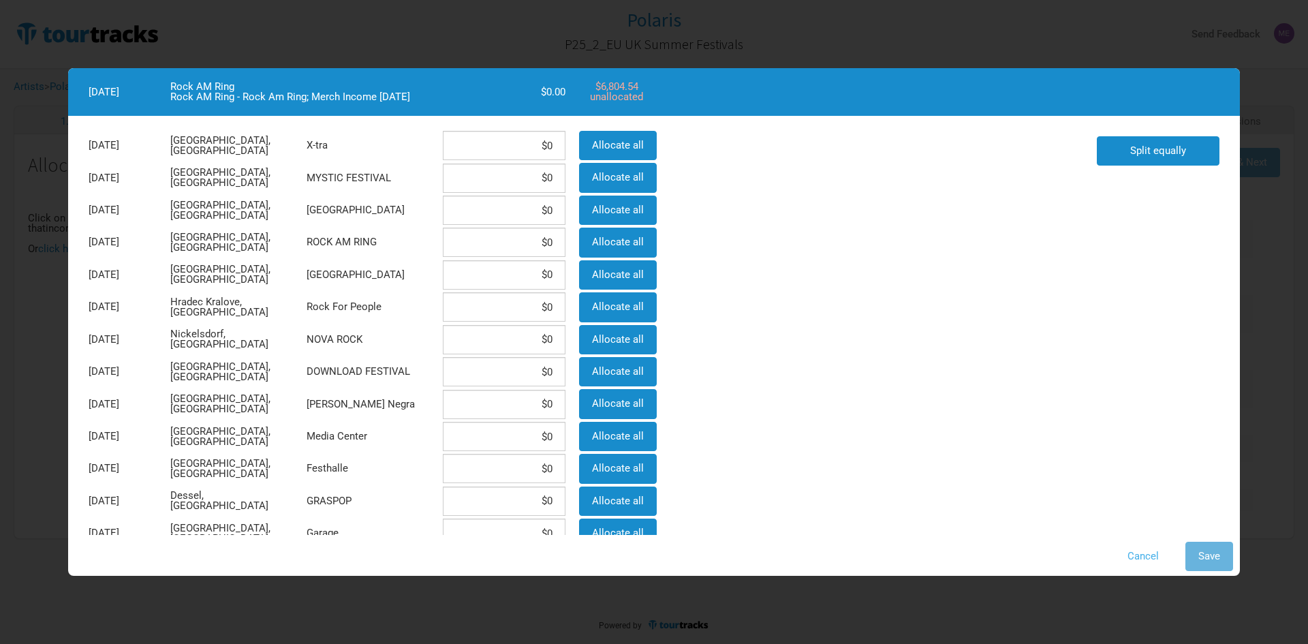
click at [1132, 552] on button "Cancel" at bounding box center [1143, 556] width 57 height 29
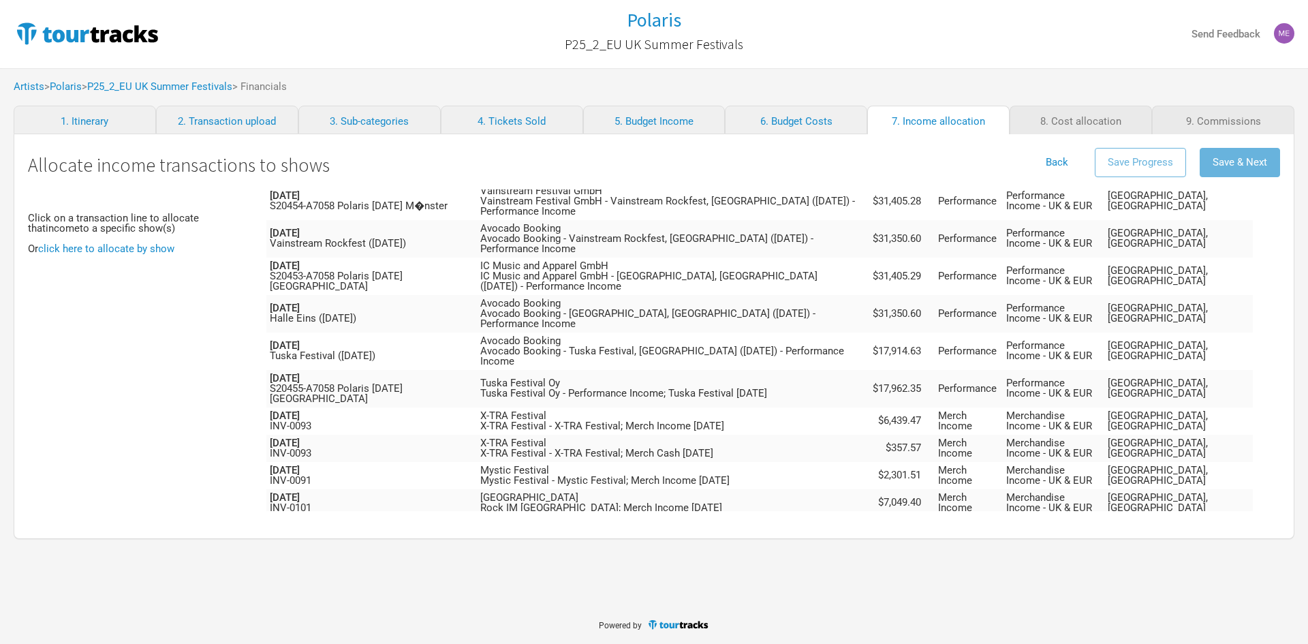
click at [1162, 523] on span "Unallocated" at bounding box center [1135, 529] width 55 height 12
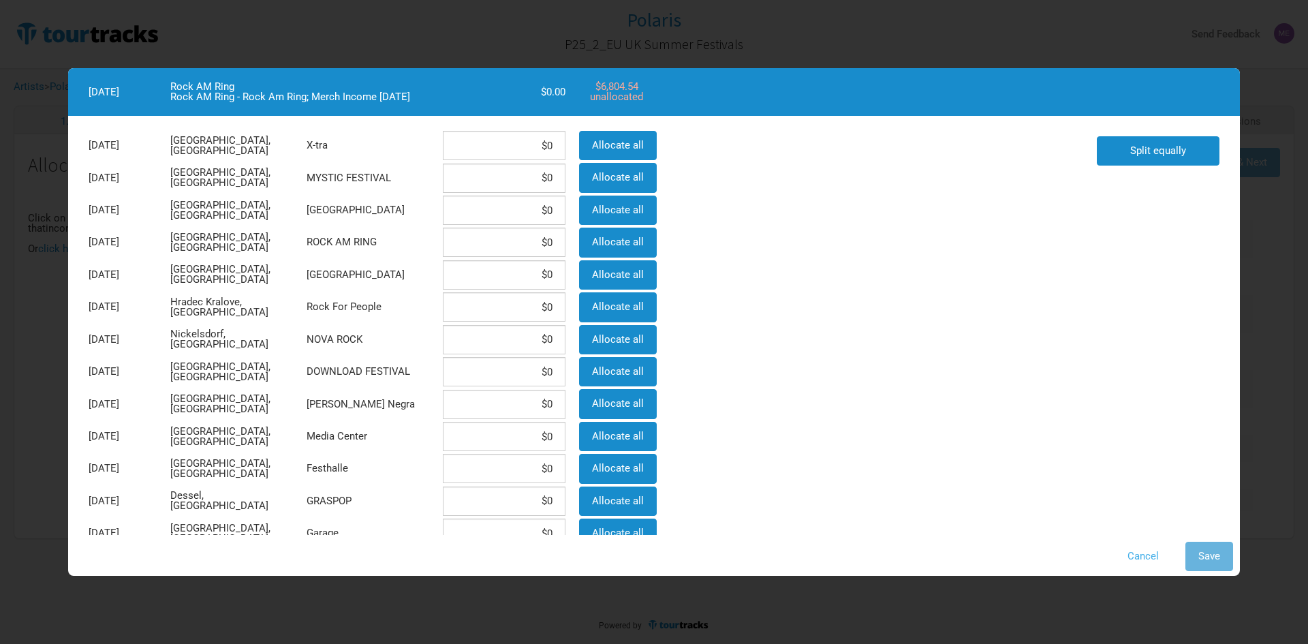
drag, startPoint x: 1141, startPoint y: 553, endPoint x: 1187, endPoint y: 474, distance: 91.3
click at [1141, 553] on button "Cancel" at bounding box center [1143, 556] width 57 height 29
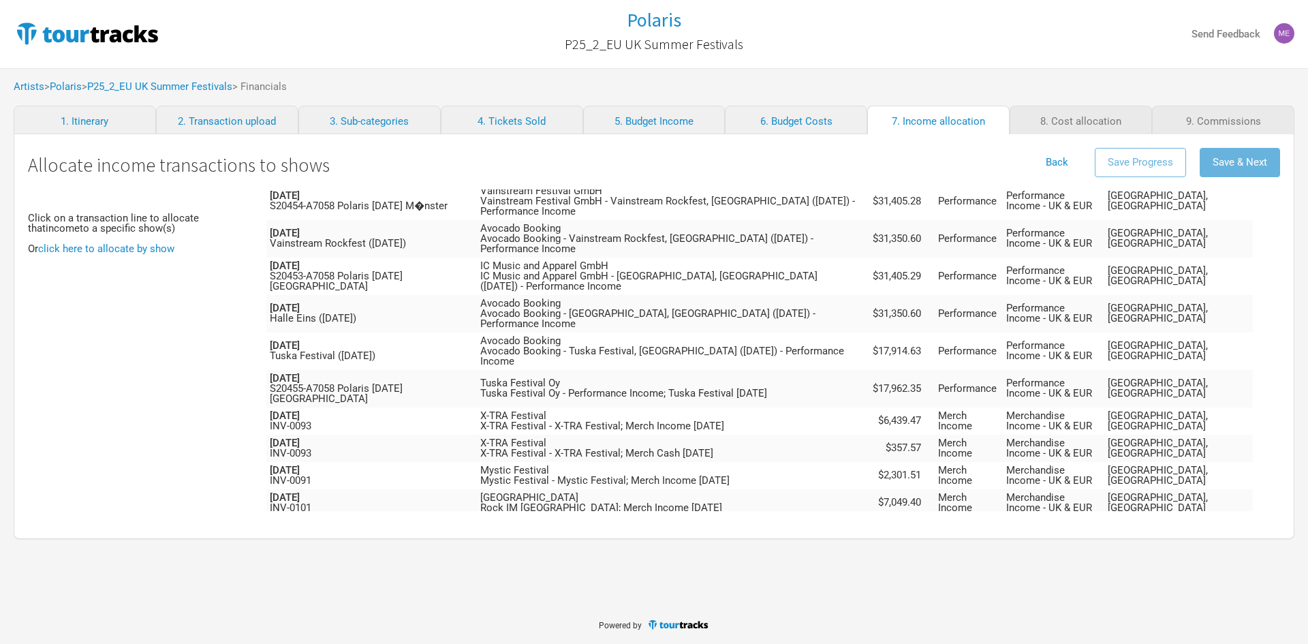
click at [1162, 523] on span "Unallocated" at bounding box center [1135, 529] width 55 height 12
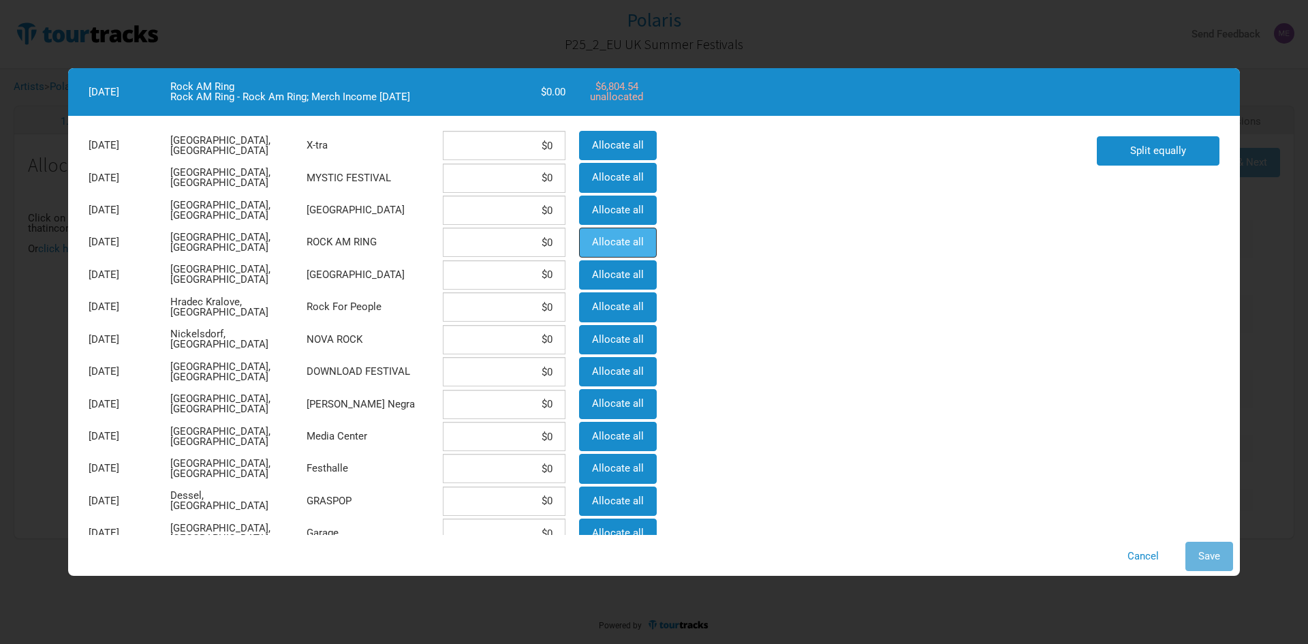
drag, startPoint x: 591, startPoint y: 238, endPoint x: 615, endPoint y: 245, distance: 25.5
click at [592, 238] on button "Allocate all" at bounding box center [618, 242] width 78 height 29
type input "$6,804.54"
click at [1192, 555] on button "Save" at bounding box center [1210, 556] width 48 height 29
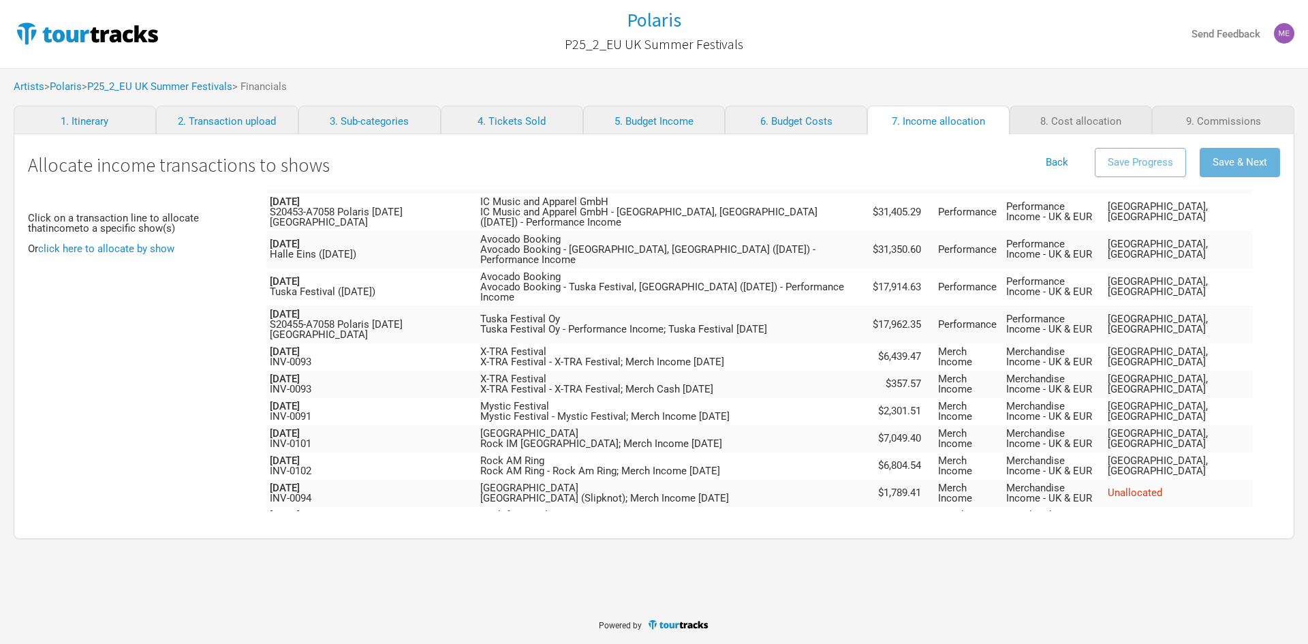
scroll to position [1158, 0]
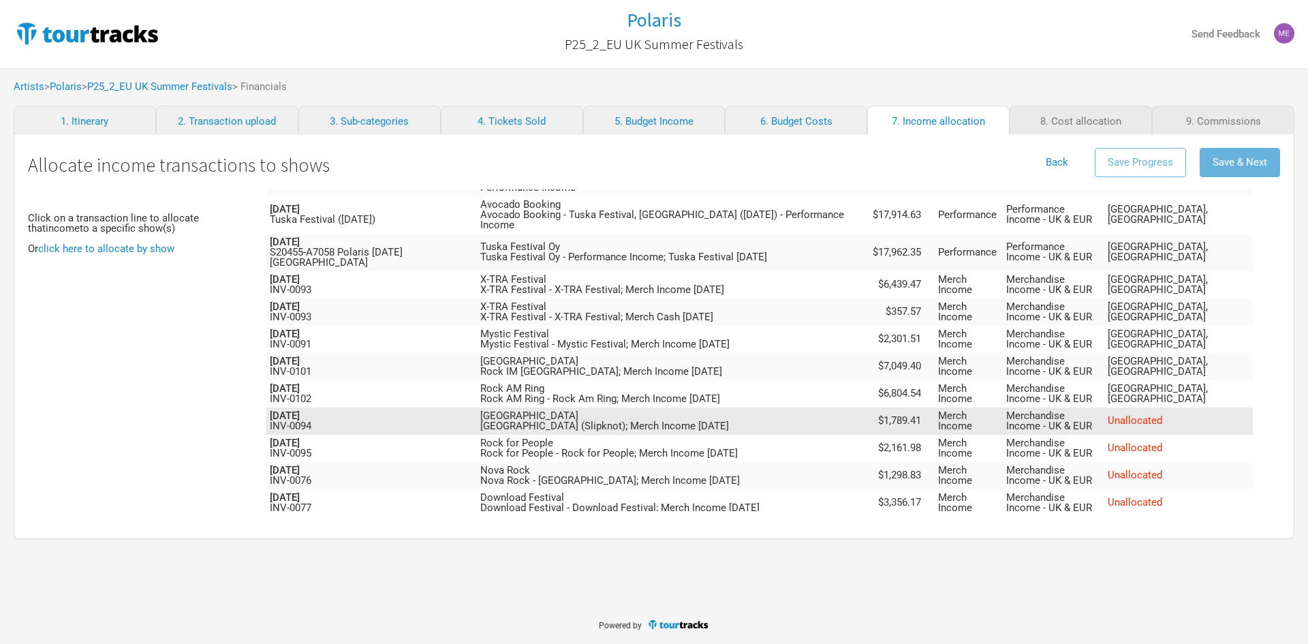
click at [1162, 414] on span "Unallocated" at bounding box center [1135, 420] width 55 height 12
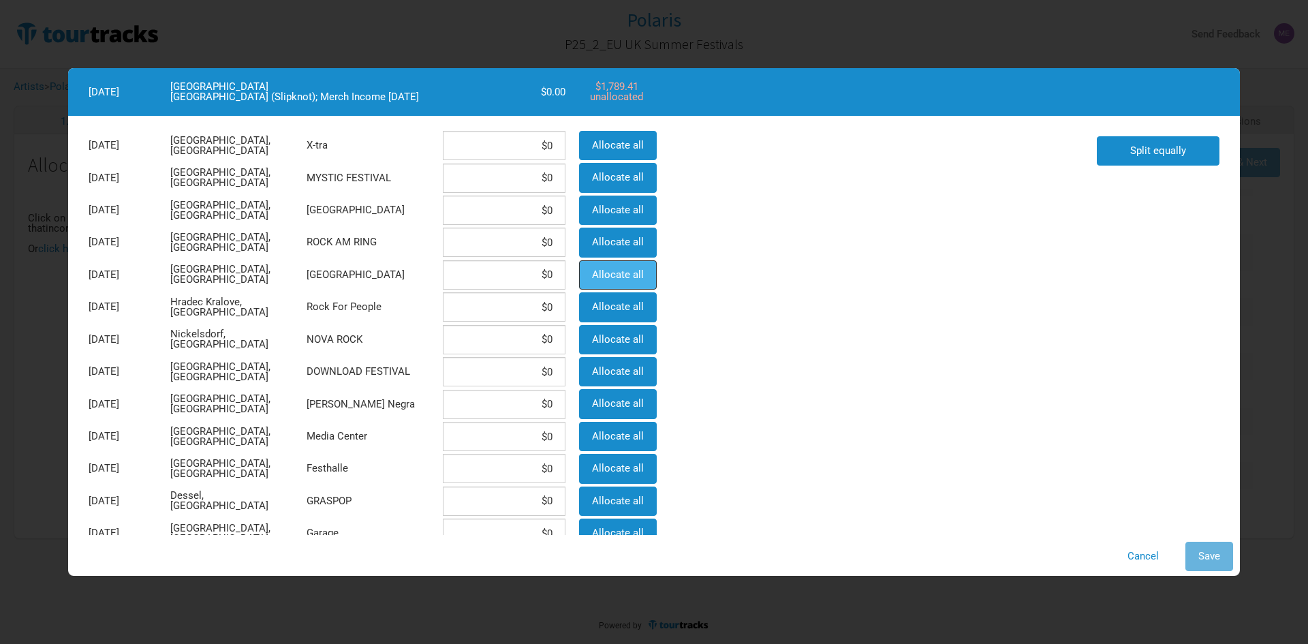
click at [606, 273] on span "Allocate all" at bounding box center [618, 274] width 52 height 12
type input "$1,789.41"
click at [1205, 550] on button "Save" at bounding box center [1210, 556] width 48 height 29
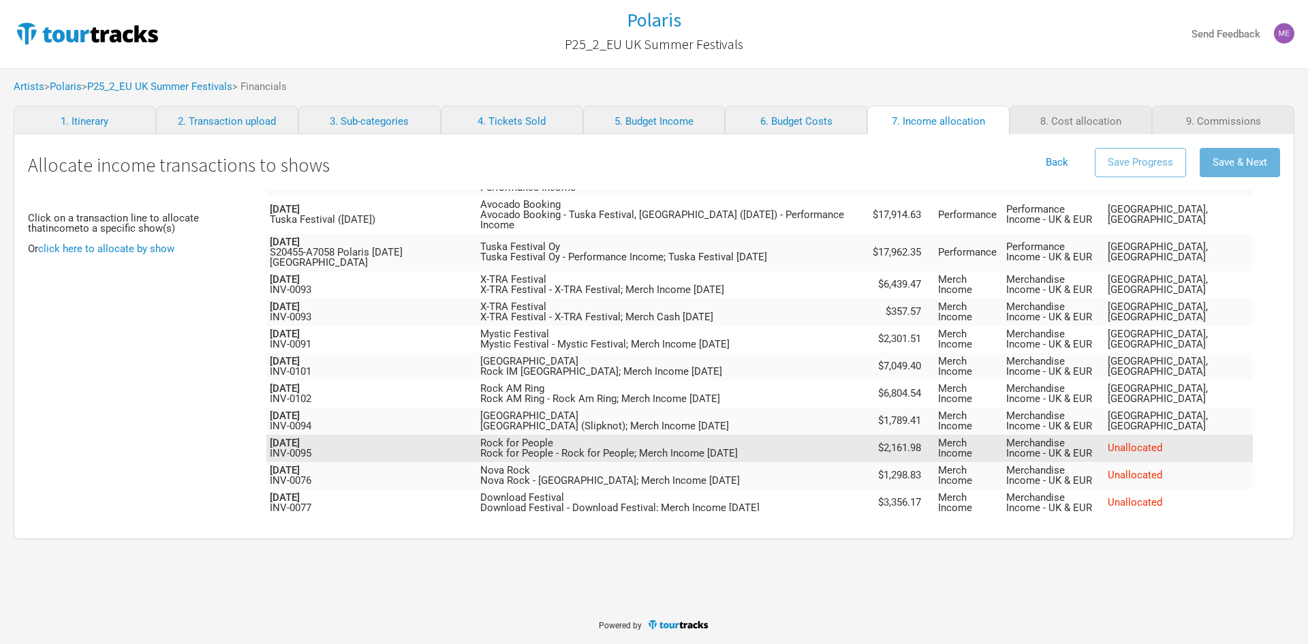
click at [1157, 442] on span "Unallocated" at bounding box center [1135, 448] width 55 height 12
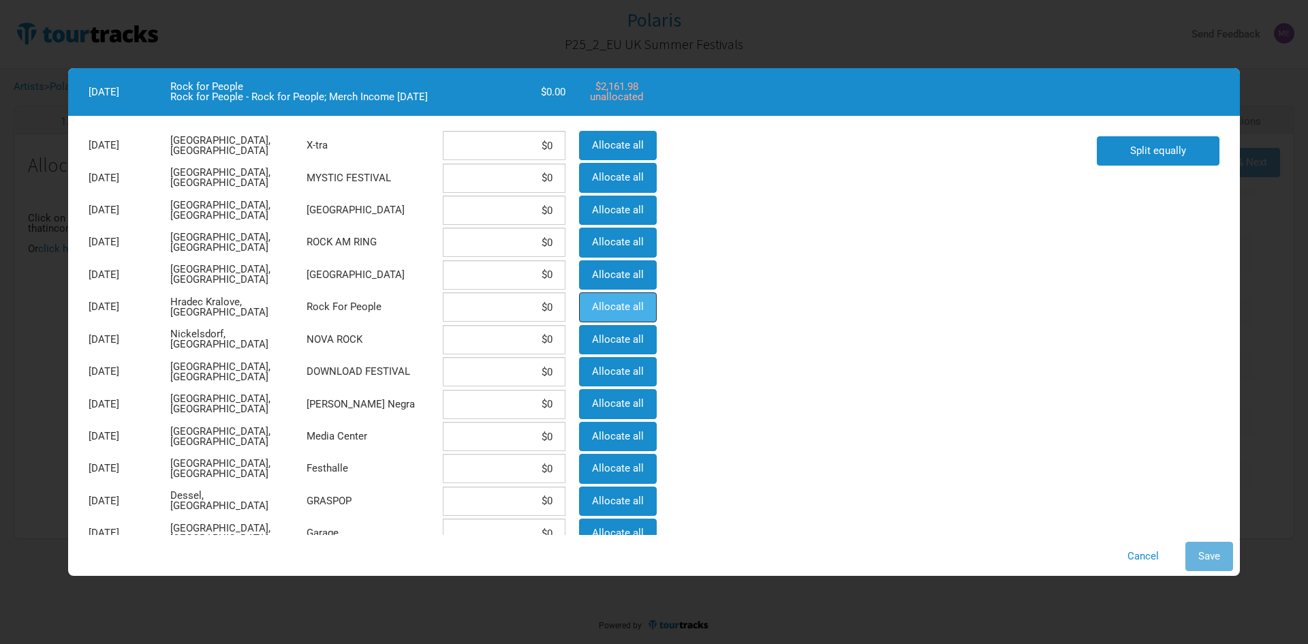
click at [618, 302] on span "Allocate all" at bounding box center [618, 306] width 52 height 12
type input "$2,161.98"
click at [1221, 564] on button "Save" at bounding box center [1210, 556] width 48 height 29
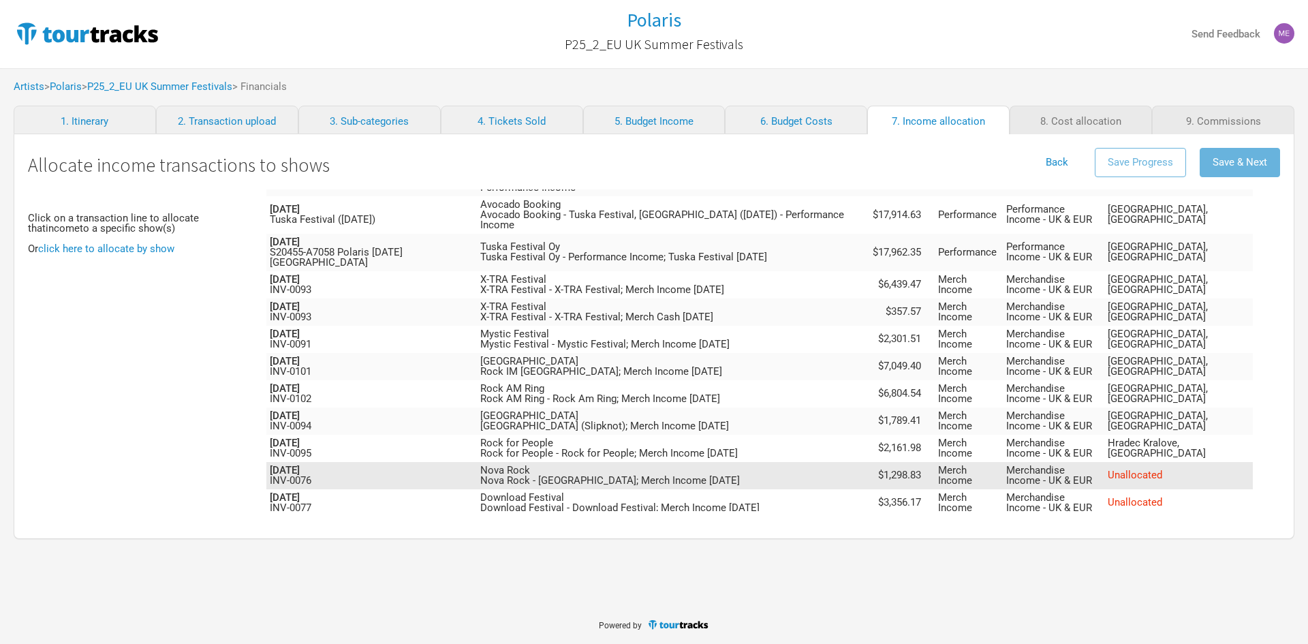
click at [1162, 469] on span "Unallocated" at bounding box center [1135, 475] width 55 height 12
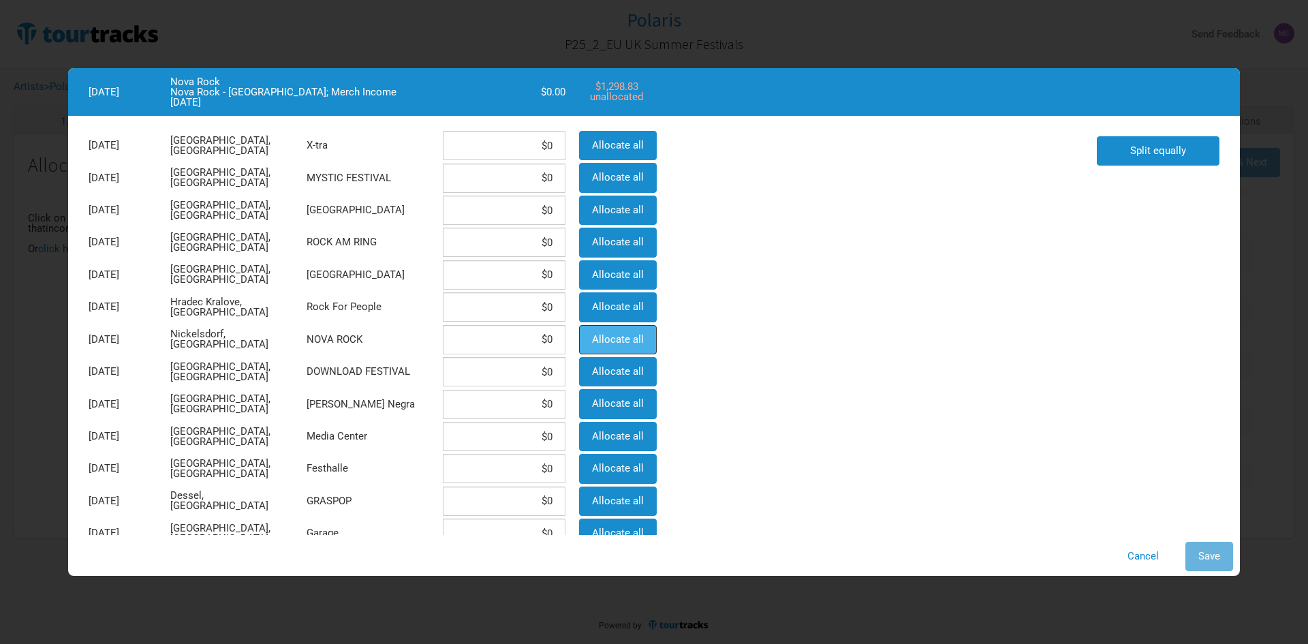
click at [617, 336] on span "Allocate all" at bounding box center [618, 339] width 52 height 12
type input "$1,298.83"
click at [1209, 552] on span "Save" at bounding box center [1210, 556] width 22 height 12
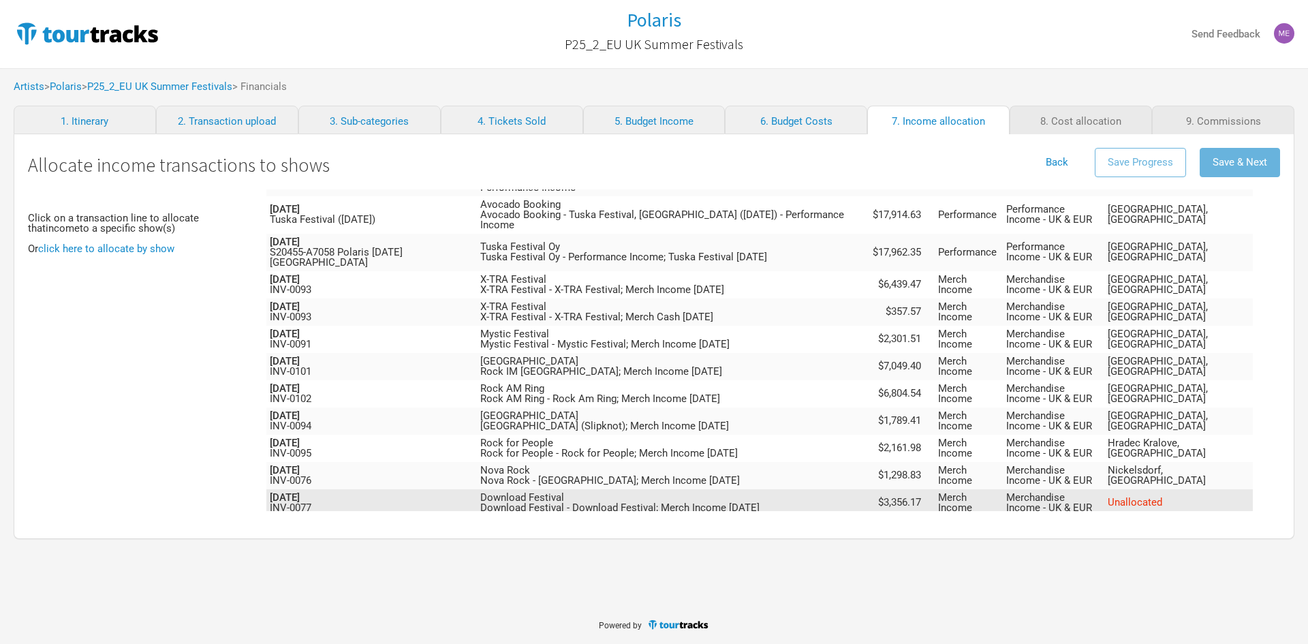
click at [1162, 496] on span "Unallocated" at bounding box center [1135, 502] width 55 height 12
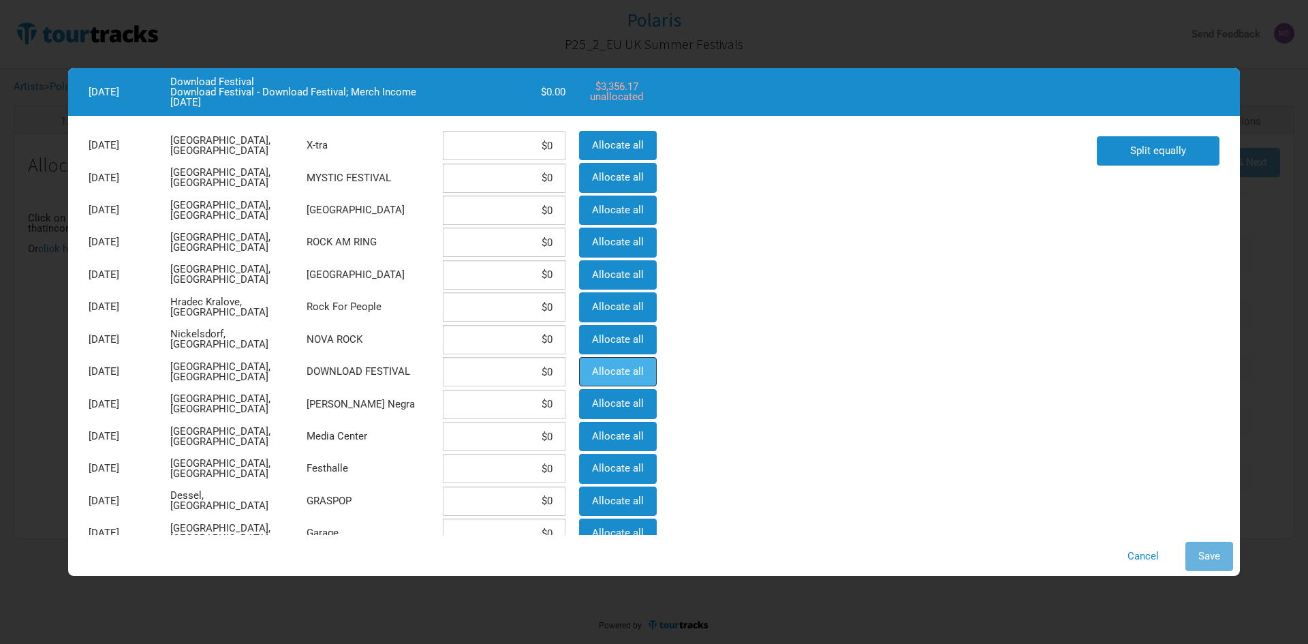
click at [615, 371] on span "Allocate all" at bounding box center [618, 371] width 52 height 12
type input "$3,356.17"
click at [1199, 549] on button "Save" at bounding box center [1210, 556] width 48 height 29
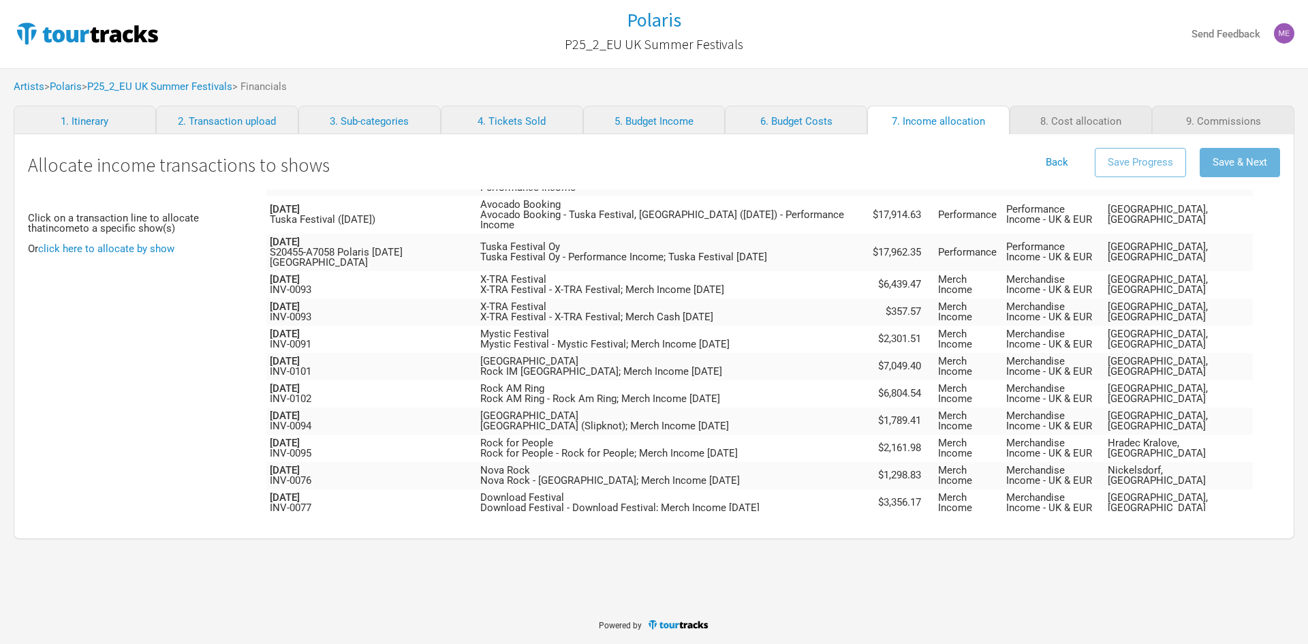
click at [1160, 523] on span "Unallocated" at bounding box center [1135, 529] width 55 height 12
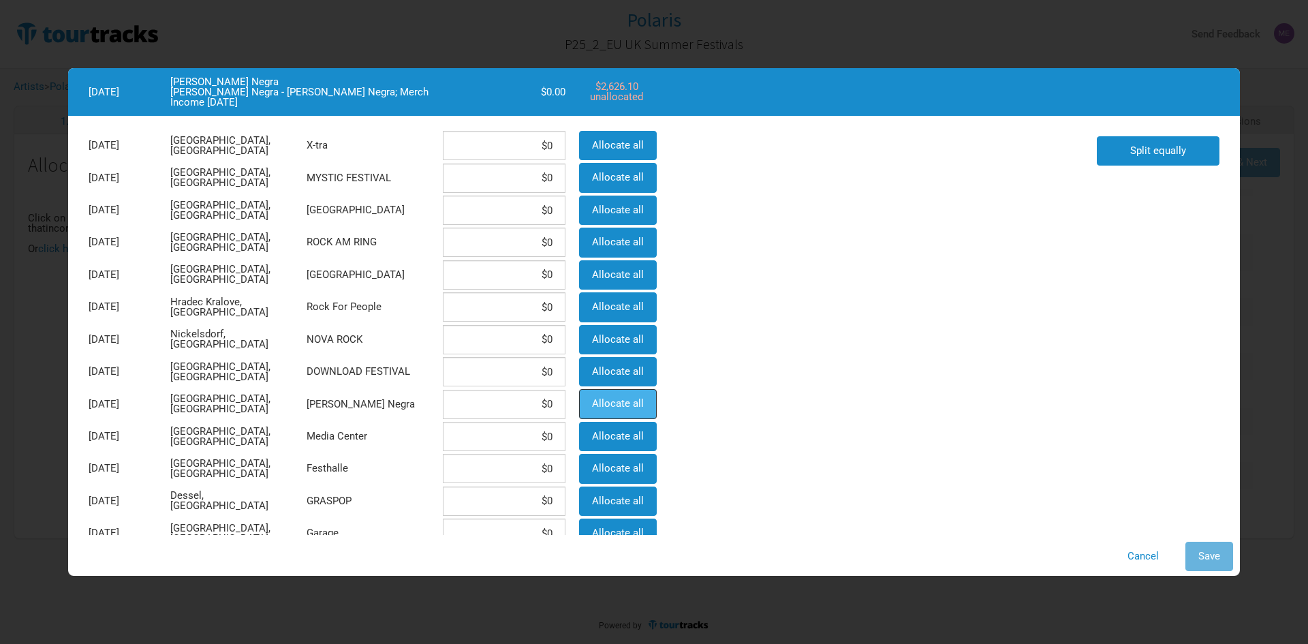
click at [631, 407] on span "Allocate all" at bounding box center [618, 403] width 52 height 12
type input "$2,626.1"
click at [1220, 549] on button "Save" at bounding box center [1210, 556] width 48 height 29
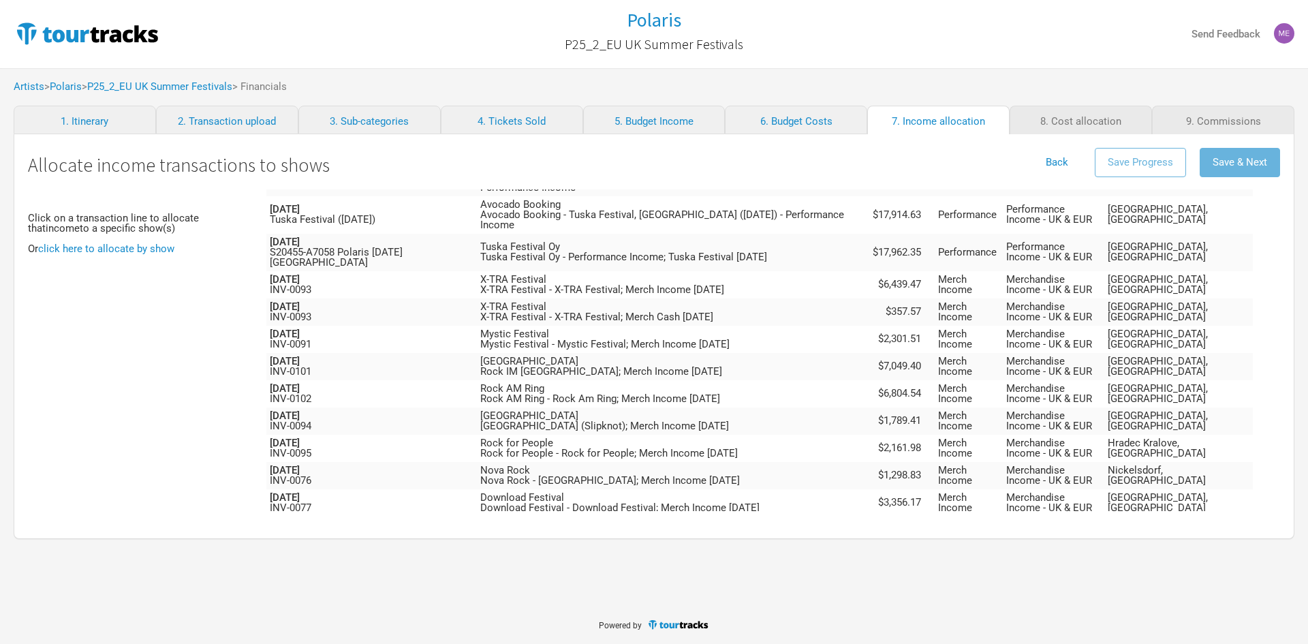
click at [1156, 551] on span "Unallocated" at bounding box center [1135, 557] width 55 height 12
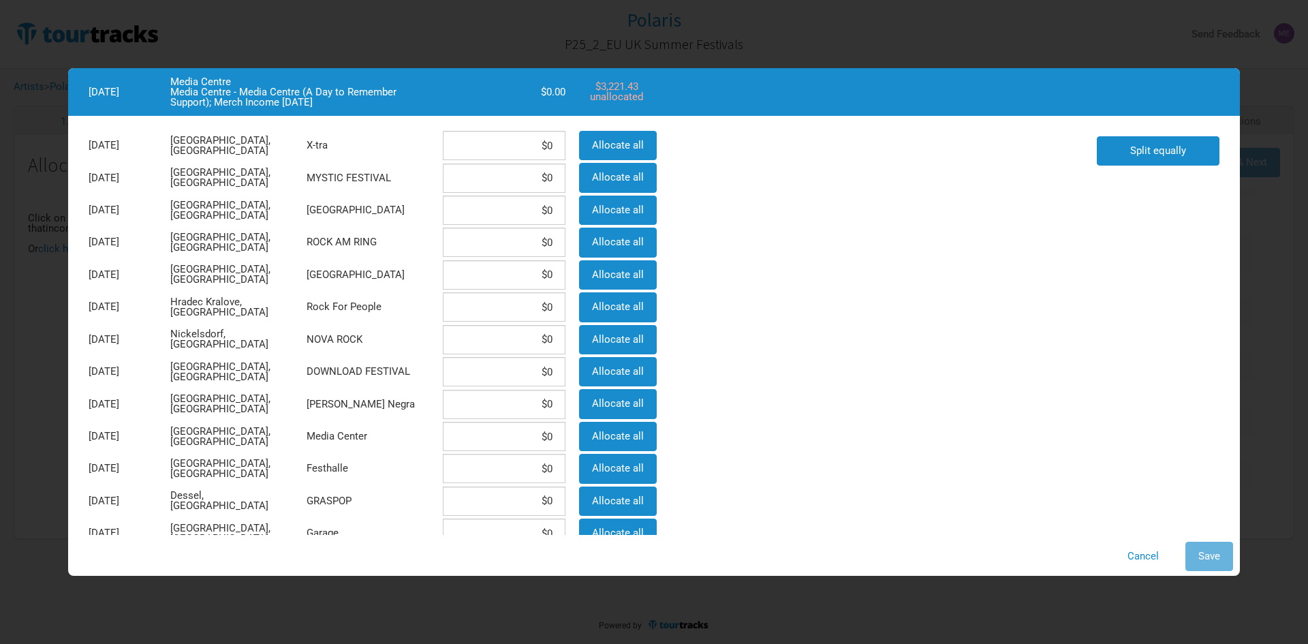
scroll to position [68, 0]
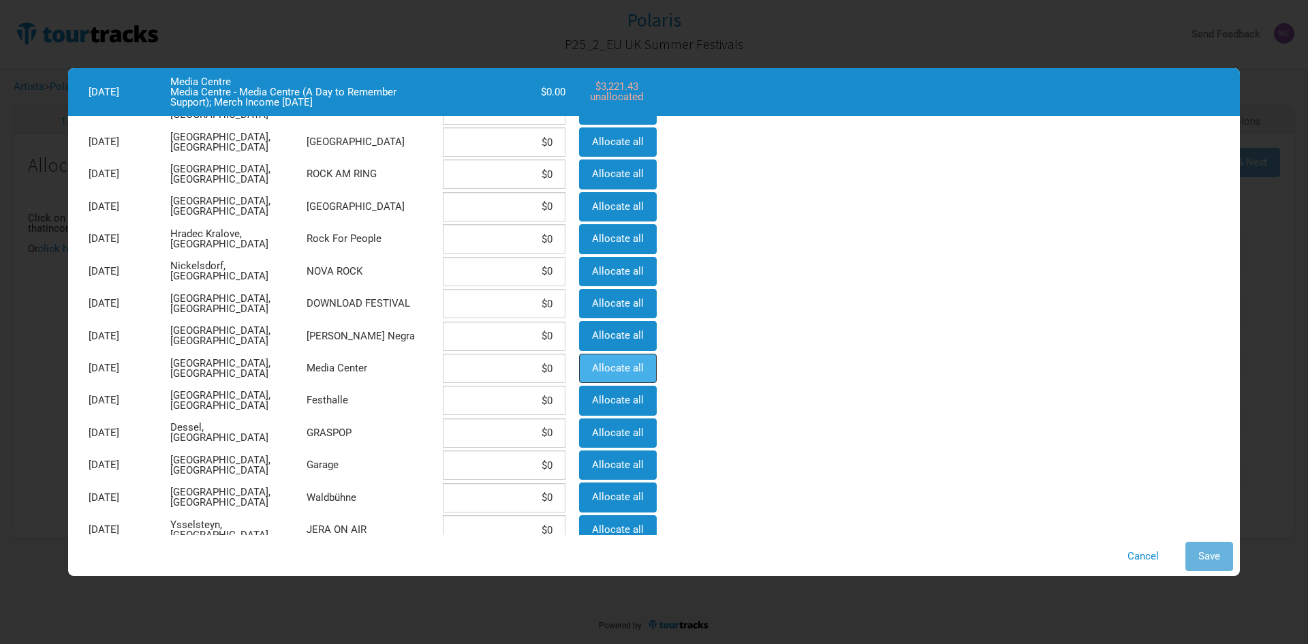
click at [608, 367] on span "Allocate all" at bounding box center [618, 368] width 52 height 12
type input "$3,221.43"
click at [1222, 550] on button "Save" at bounding box center [1210, 556] width 48 height 29
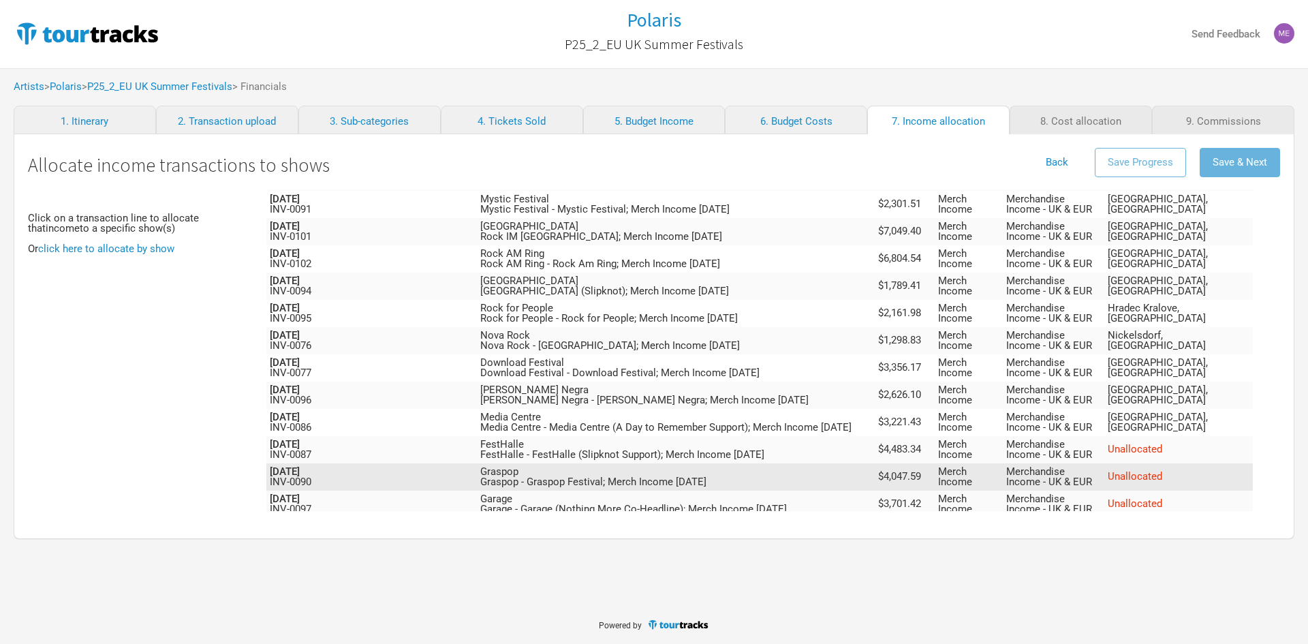
scroll to position [1295, 0]
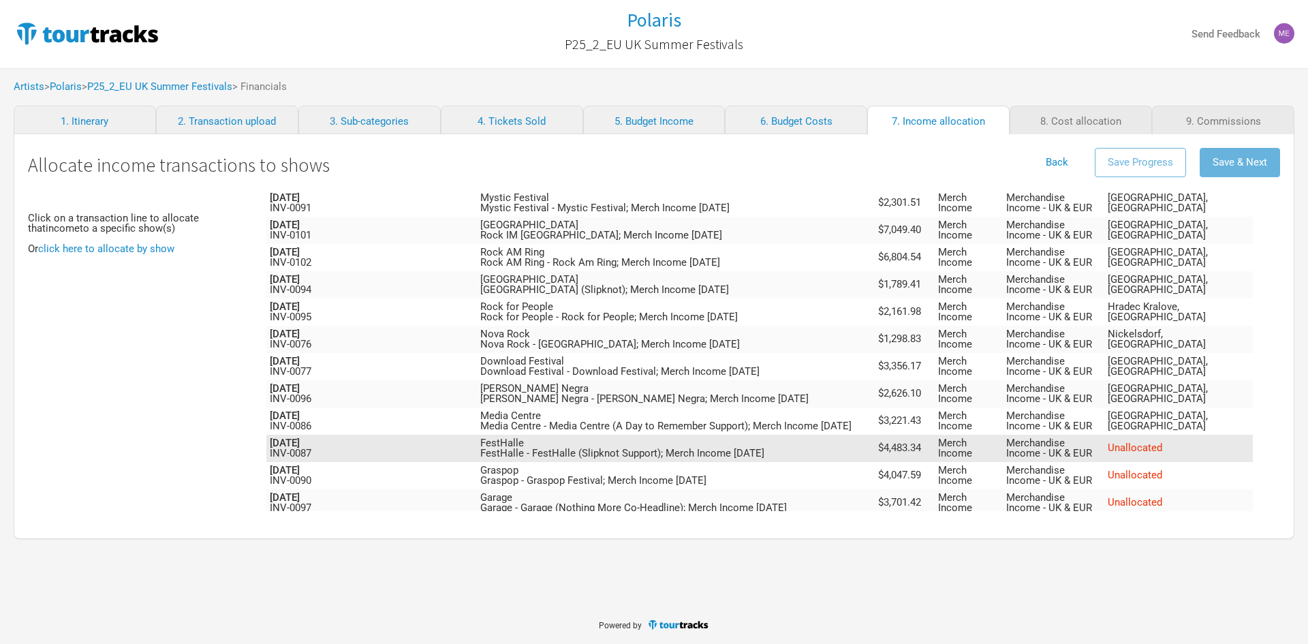
click at [1162, 442] on span "Unallocated" at bounding box center [1135, 448] width 55 height 12
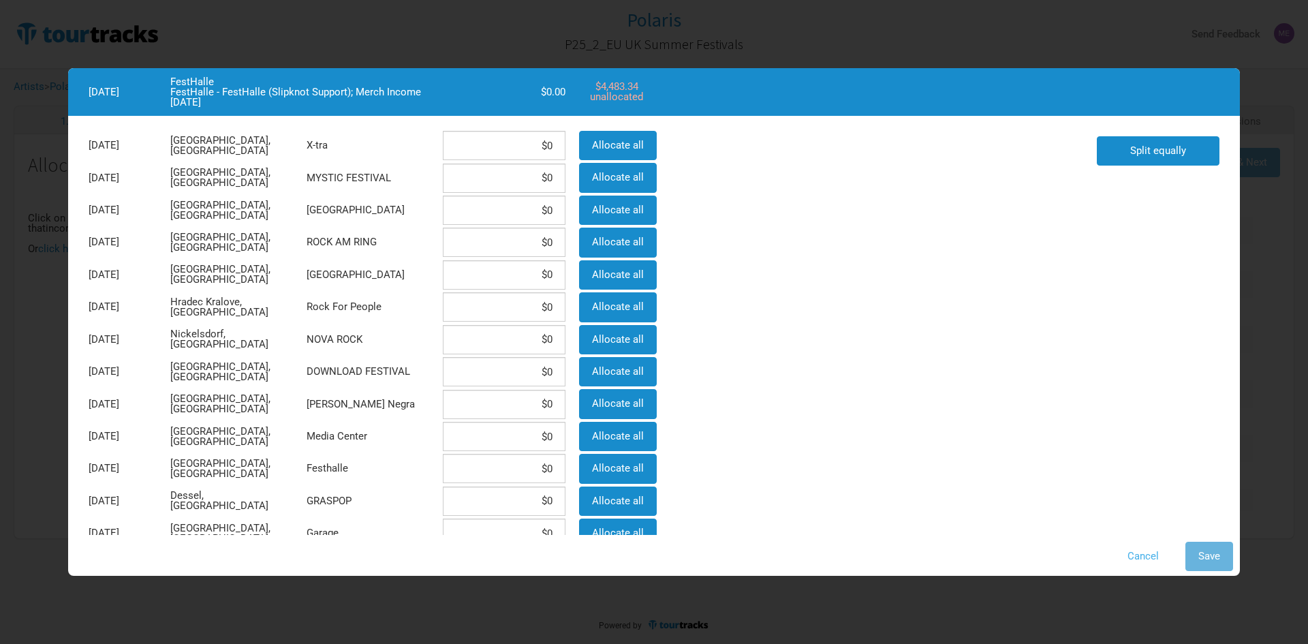
click at [1130, 557] on button "Cancel" at bounding box center [1143, 556] width 57 height 29
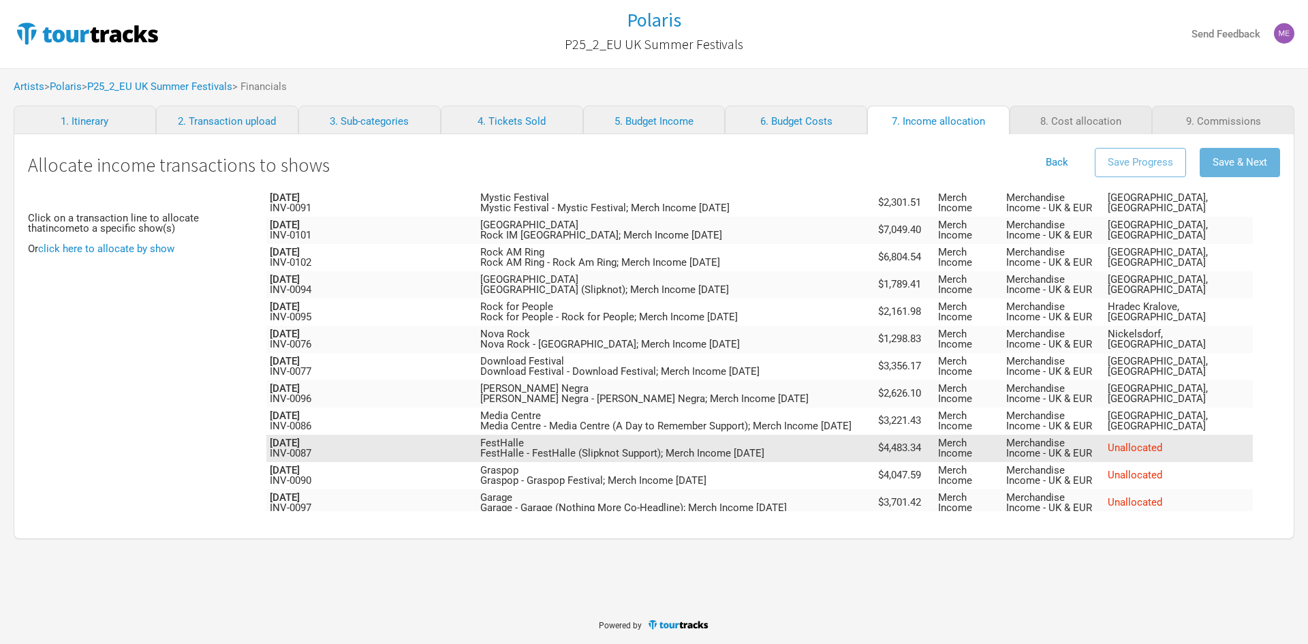
click at [1155, 442] on span "Unallocated" at bounding box center [1135, 448] width 55 height 12
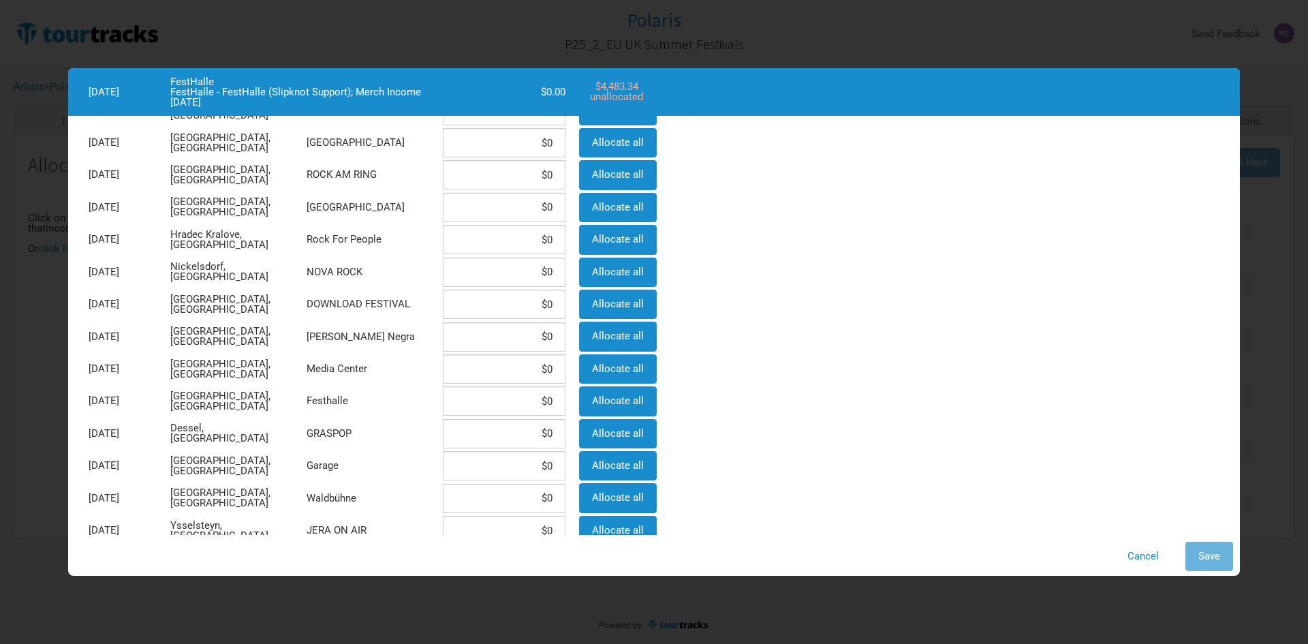
scroll to position [68, 0]
click at [598, 401] on span "Allocate all" at bounding box center [618, 400] width 52 height 12
type input "$4,483.34"
click at [1214, 546] on button "Save" at bounding box center [1210, 556] width 48 height 29
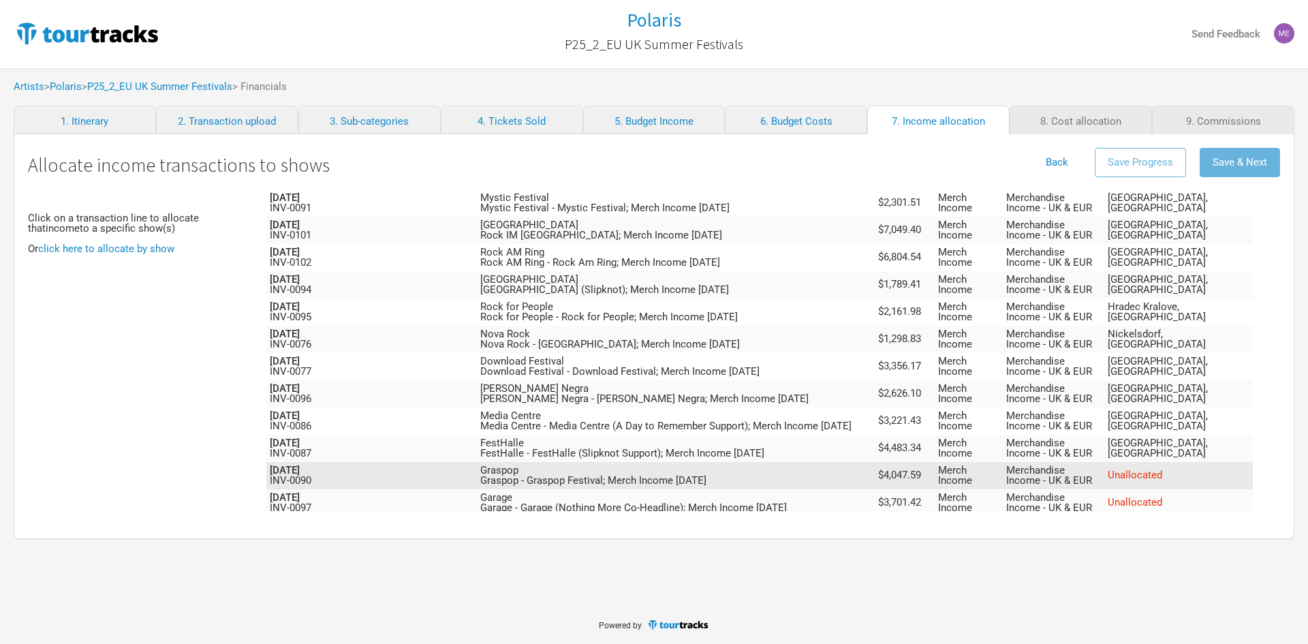
click at [1162, 469] on span "Unallocated" at bounding box center [1135, 475] width 55 height 12
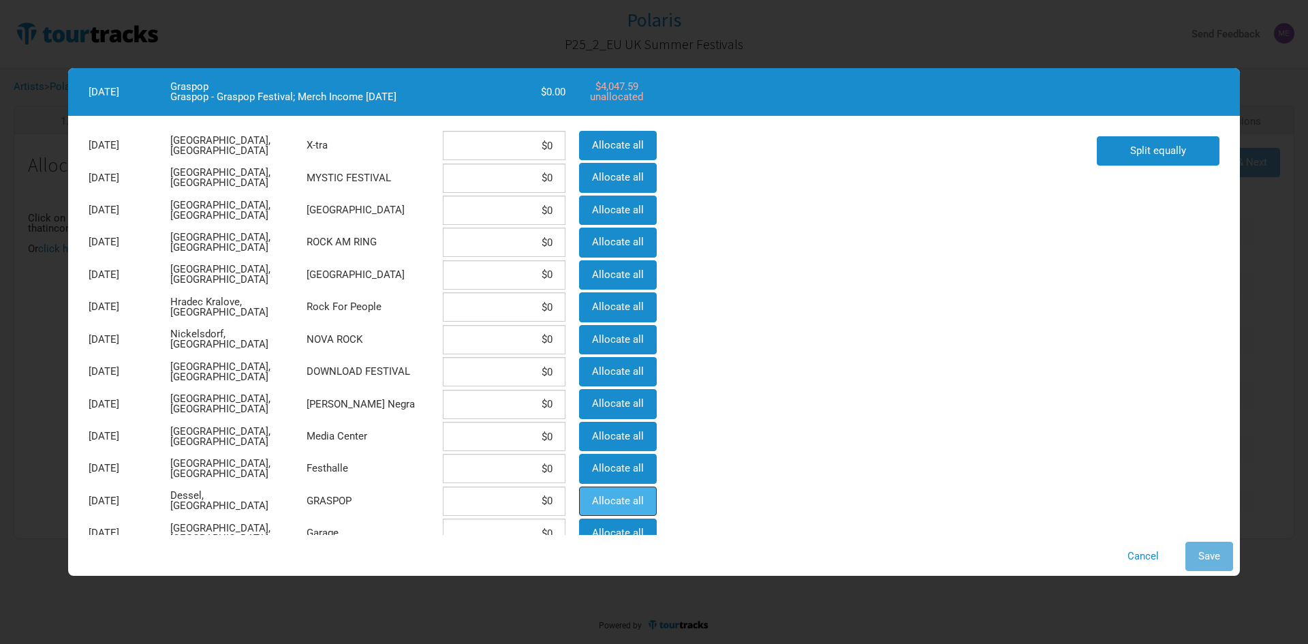
click at [635, 504] on span "Allocate all" at bounding box center [618, 501] width 52 height 12
type input "$4,047.59"
click at [1233, 551] on div "Cancel Save" at bounding box center [654, 556] width 1172 height 43
click at [1226, 553] on button "Save" at bounding box center [1210, 556] width 48 height 29
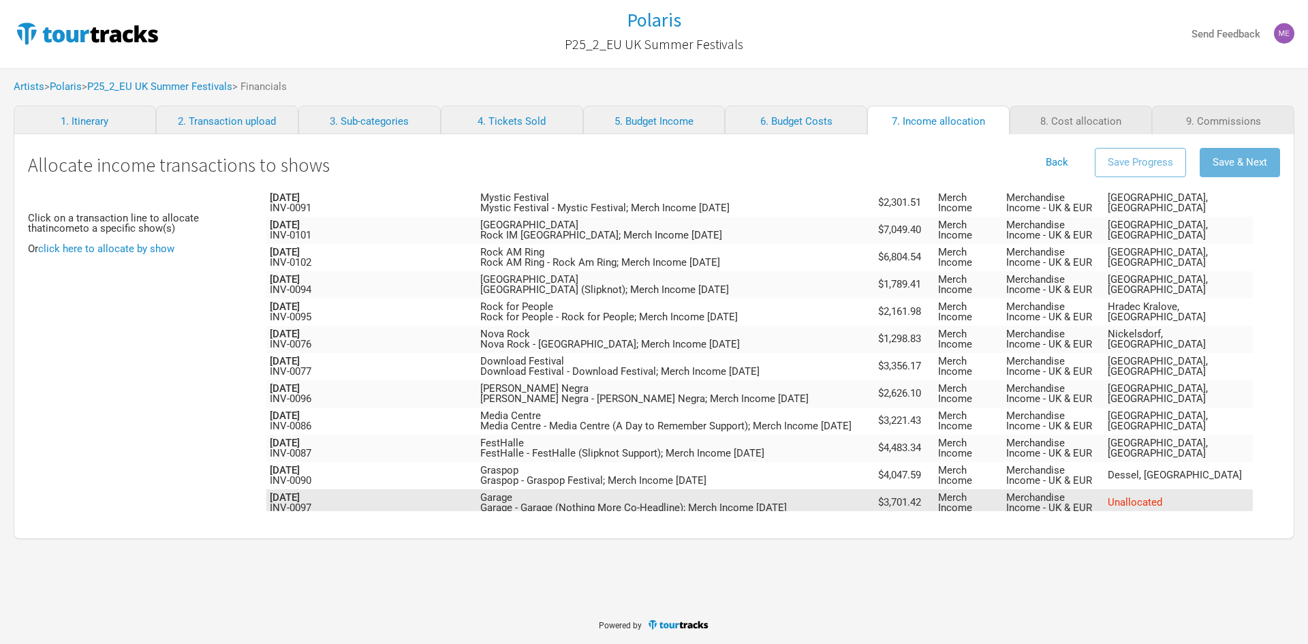
click at [1162, 496] on span "Unallocated" at bounding box center [1135, 502] width 55 height 12
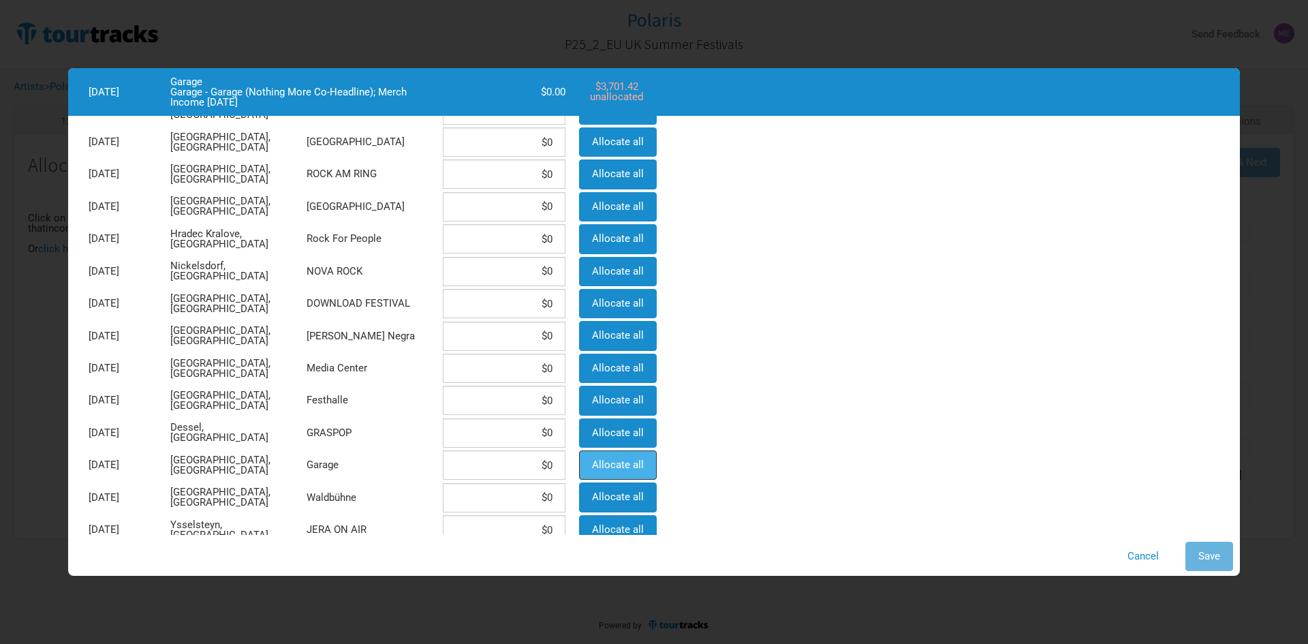
drag, startPoint x: 595, startPoint y: 465, endPoint x: 726, endPoint y: 475, distance: 131.2
click at [596, 465] on span "Allocate all" at bounding box center [618, 465] width 52 height 12
type input "$3,701.42"
click at [1208, 552] on span "Save" at bounding box center [1210, 556] width 22 height 12
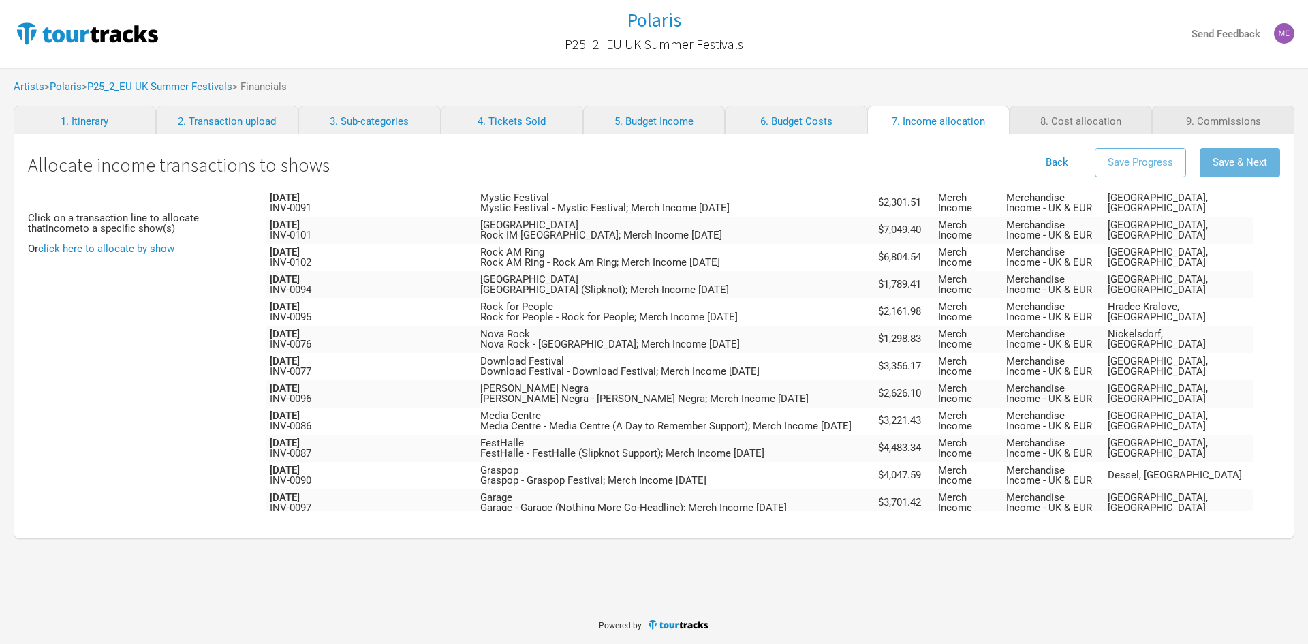
click at [1162, 523] on span "Unallocated" at bounding box center [1135, 529] width 55 height 12
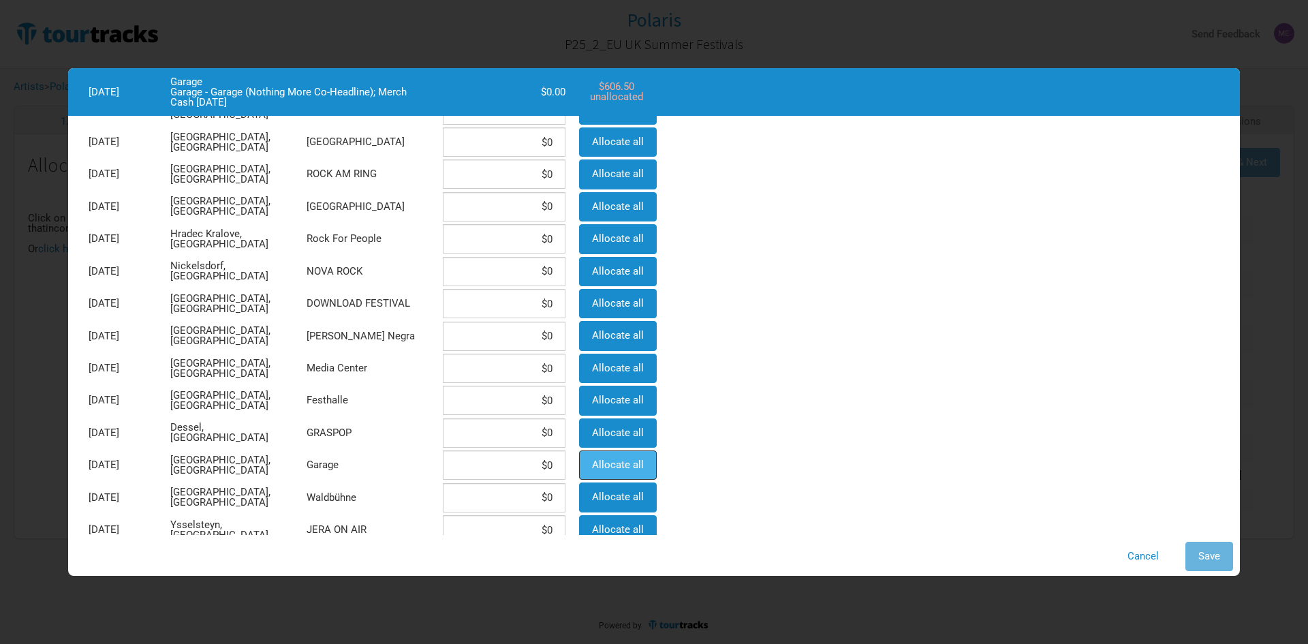
drag, startPoint x: 591, startPoint y: 461, endPoint x: 1058, endPoint y: 513, distance: 470.4
click at [591, 461] on button "Allocate all" at bounding box center [618, 464] width 78 height 29
type input "$606.5"
click at [1196, 558] on button "Save" at bounding box center [1210, 556] width 48 height 29
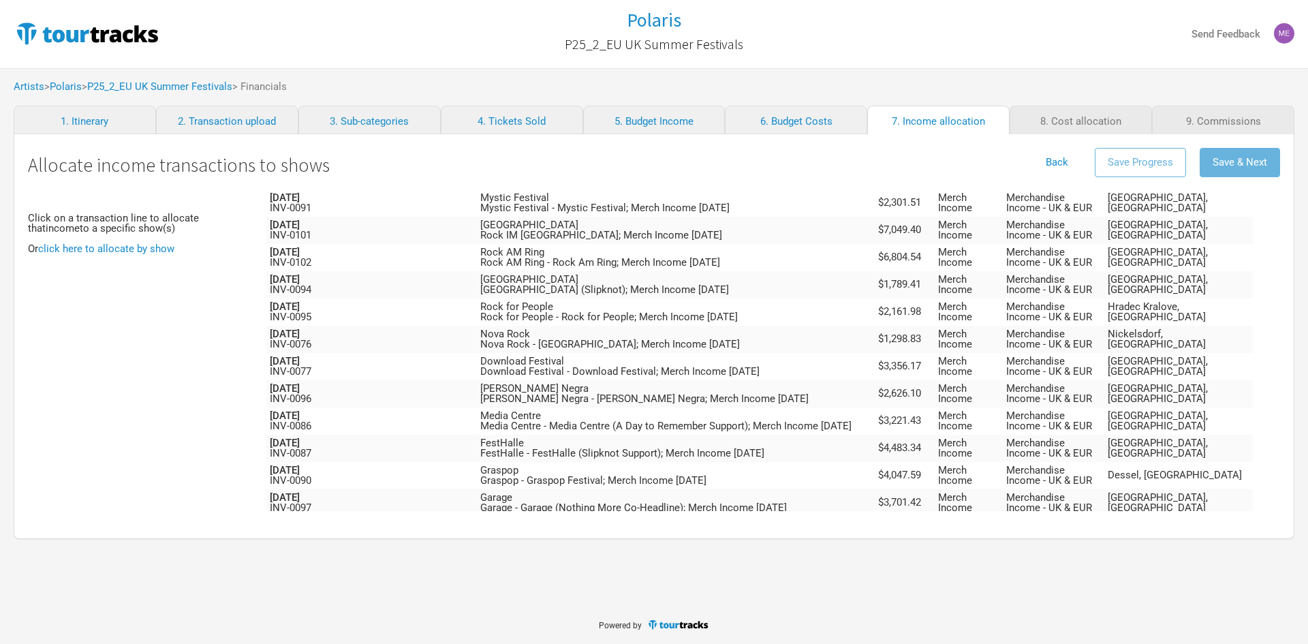
click at [1162, 551] on span "Unallocated" at bounding box center [1135, 557] width 55 height 12
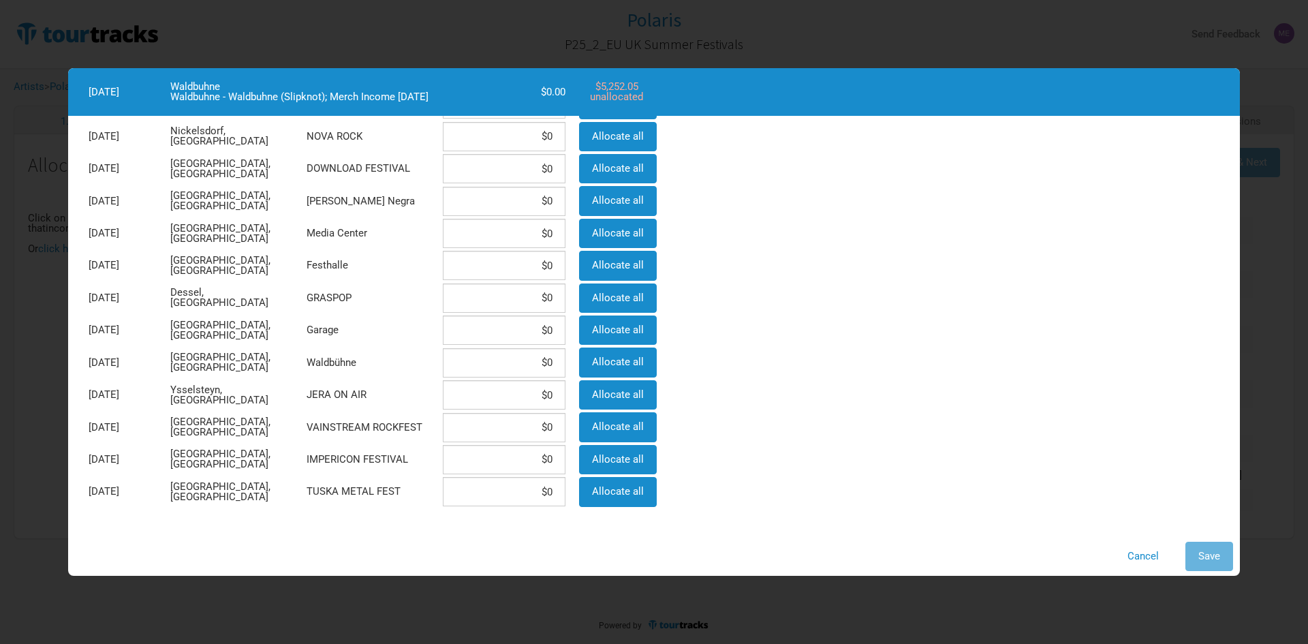
scroll to position [204, 0]
click at [600, 362] on span "Allocate all" at bounding box center [618, 361] width 52 height 12
type input "$5,252.05"
click at [1212, 551] on span "Save" at bounding box center [1210, 556] width 22 height 12
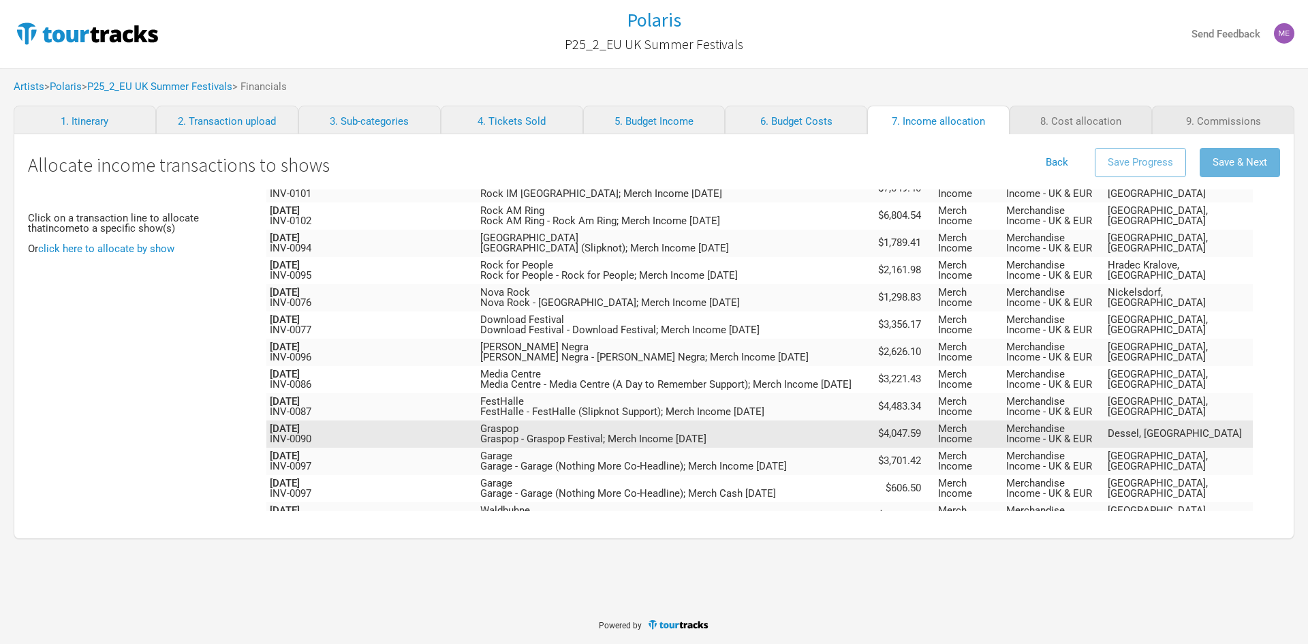
scroll to position [1381, 0]
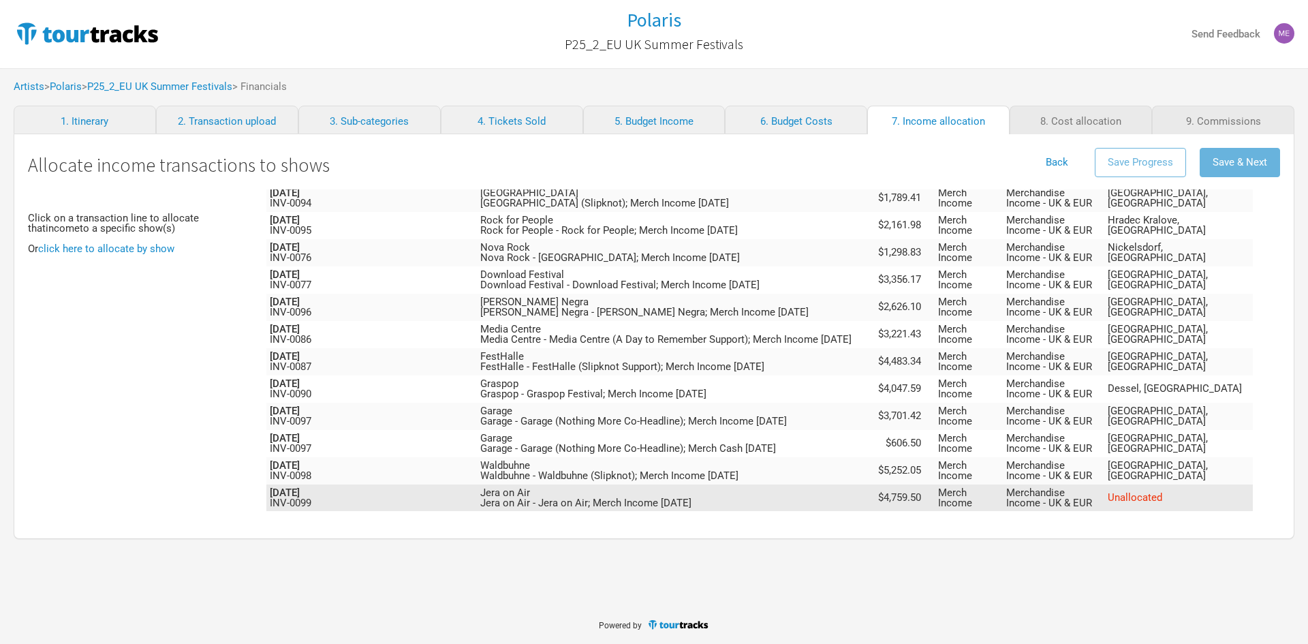
click at [1162, 491] on span "Unallocated" at bounding box center [1135, 497] width 55 height 12
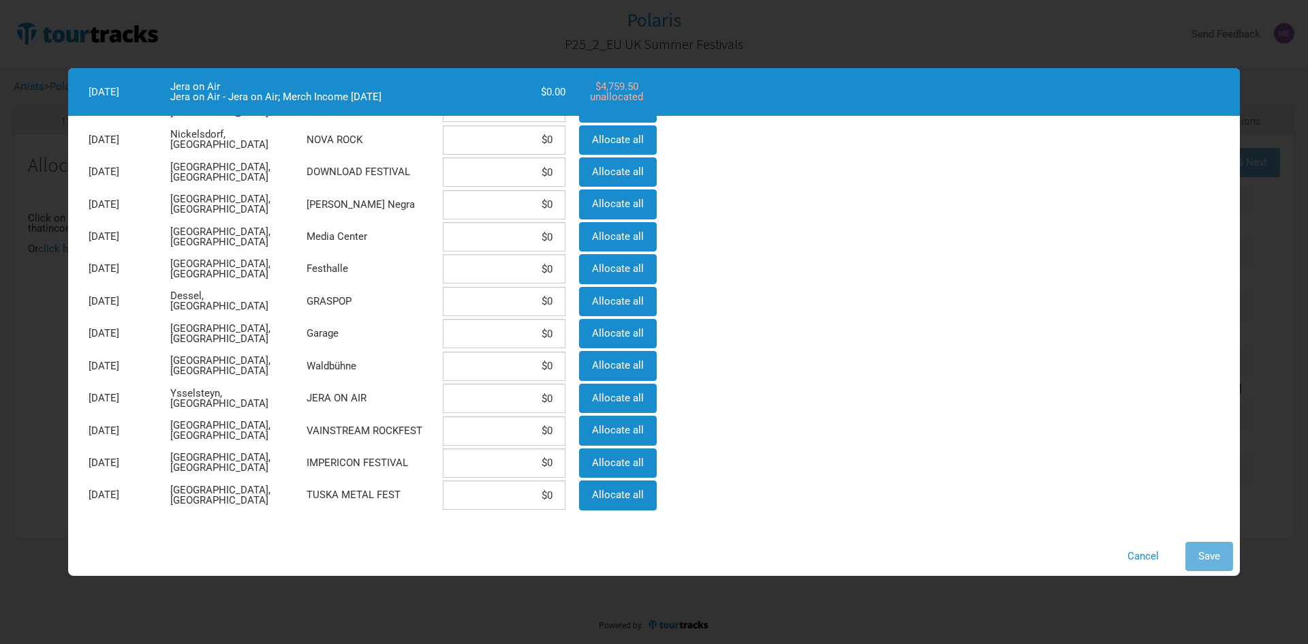
scroll to position [204, 0]
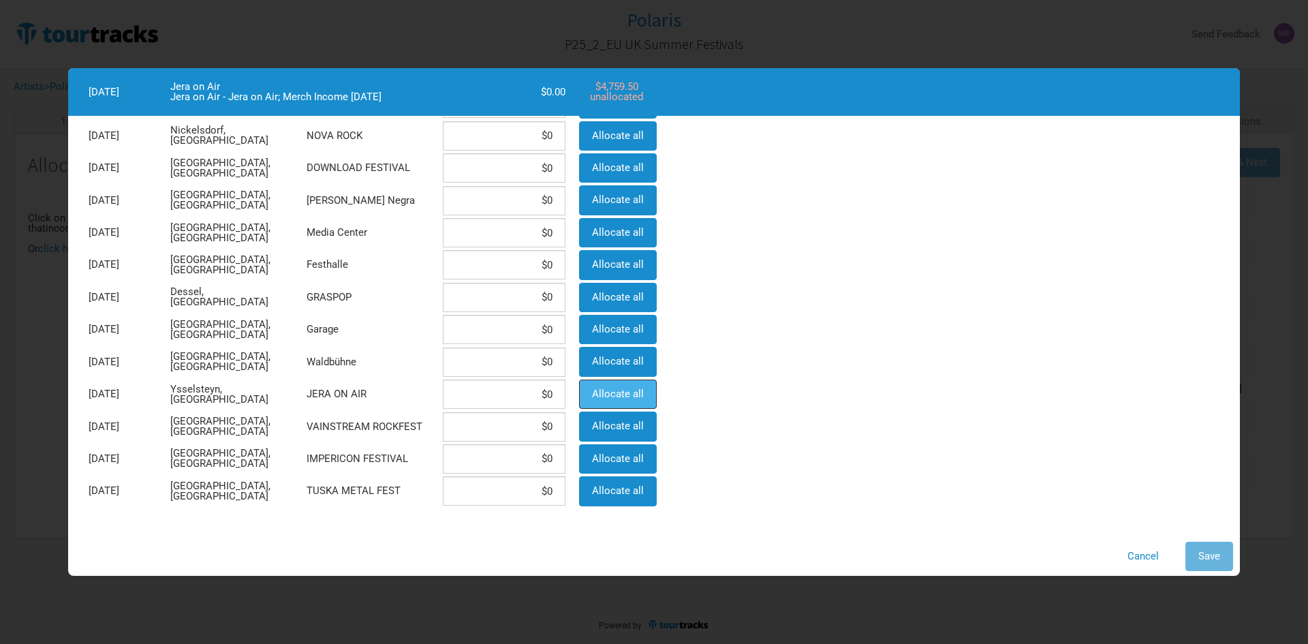
click at [603, 390] on span "Allocate all" at bounding box center [618, 394] width 52 height 12
type input "$4,759.5"
click at [1204, 558] on span "Save" at bounding box center [1210, 556] width 22 height 12
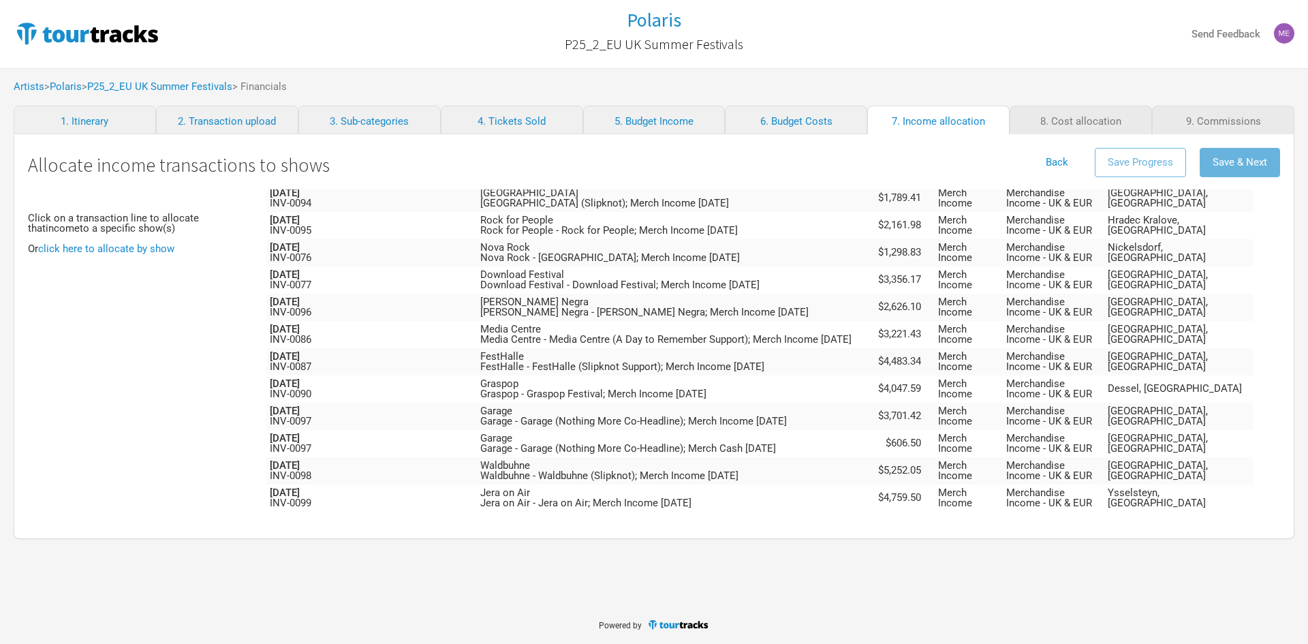
click at [1162, 519] on span "Unallocated" at bounding box center [1135, 525] width 55 height 12
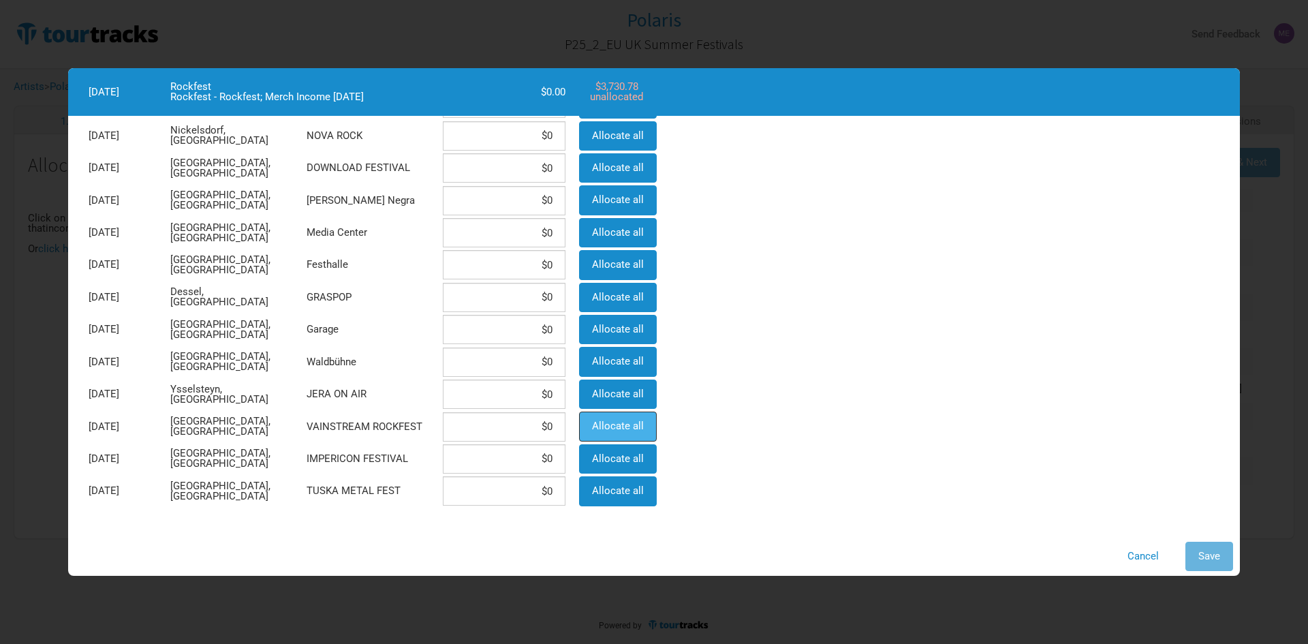
drag, startPoint x: 593, startPoint y: 428, endPoint x: 703, endPoint y: 446, distance: 111.9
click at [595, 428] on span "Allocate all" at bounding box center [618, 426] width 52 height 12
type input "$3,730.78"
click at [1206, 555] on span "Save" at bounding box center [1210, 556] width 22 height 12
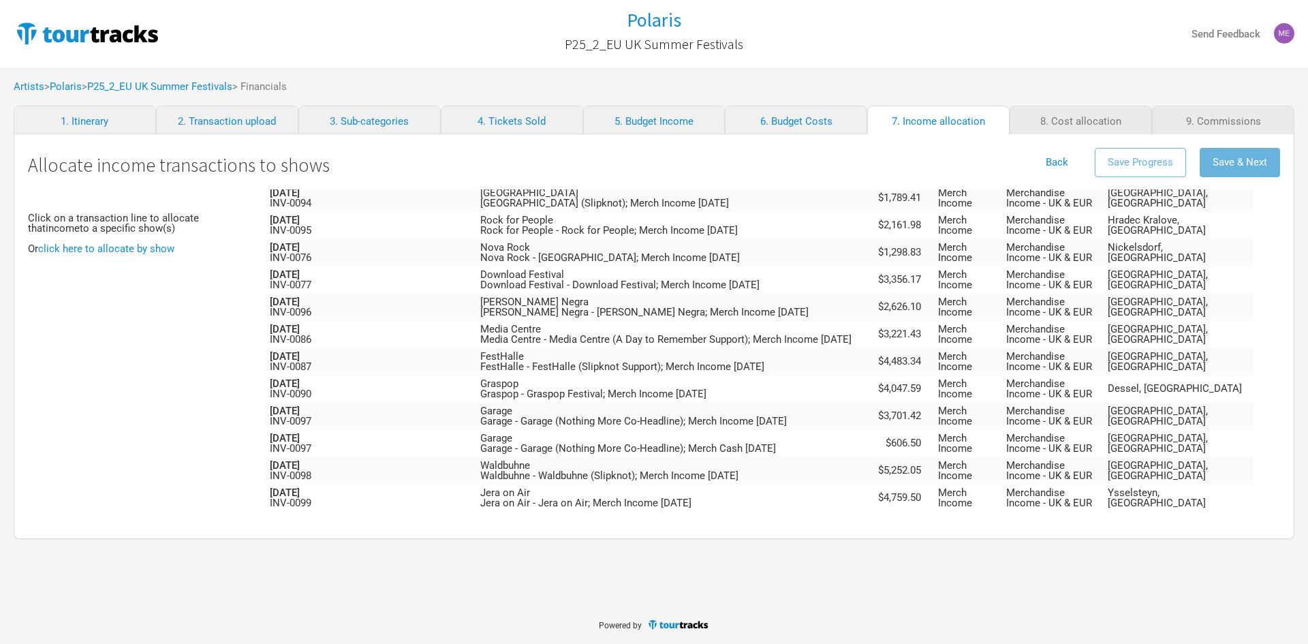
click at [1162, 546] on span "Unallocated" at bounding box center [1135, 552] width 55 height 12
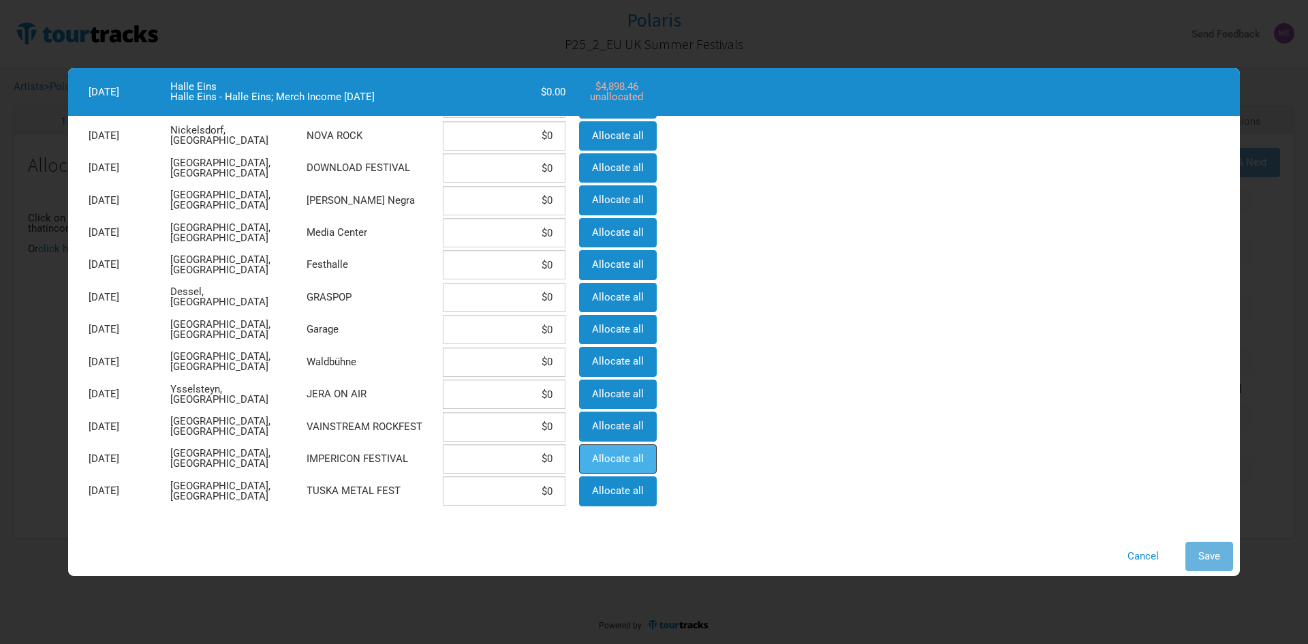
drag, startPoint x: 616, startPoint y: 457, endPoint x: 627, endPoint y: 457, distance: 10.9
click at [617, 457] on span "Allocate all" at bounding box center [618, 458] width 52 height 12
type input "$4,898.46"
click at [1218, 551] on button "Save" at bounding box center [1210, 556] width 48 height 29
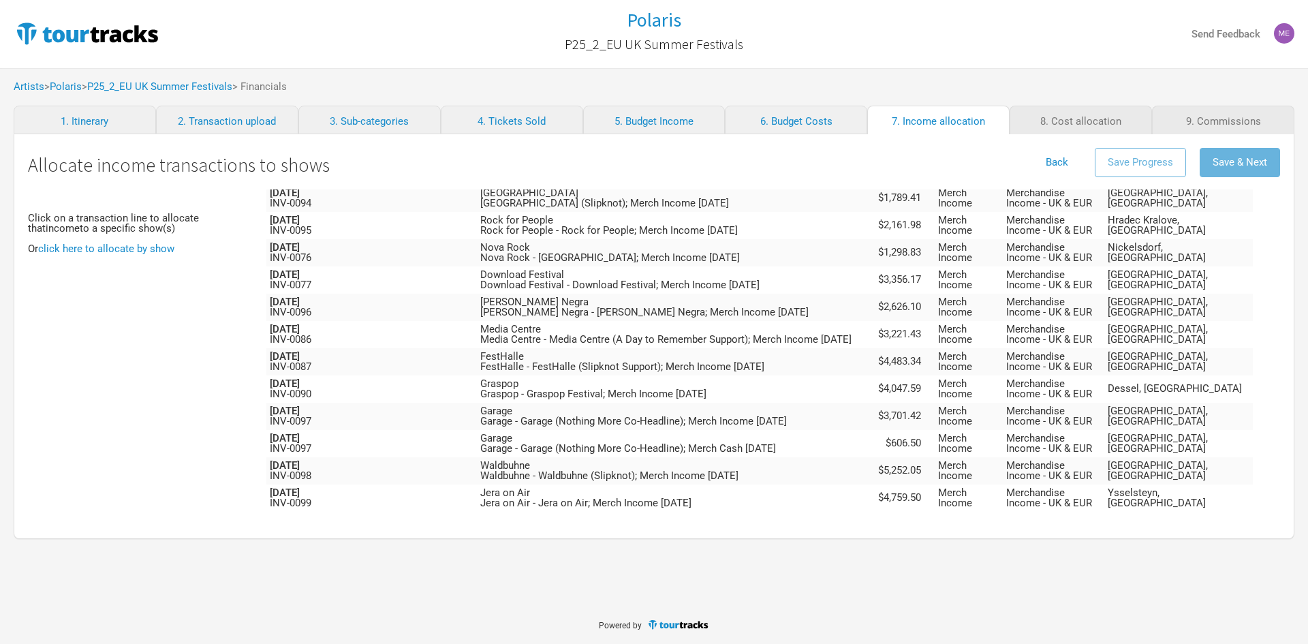
click at [1201, 566] on td "Unallocated" at bounding box center [1179, 579] width 149 height 27
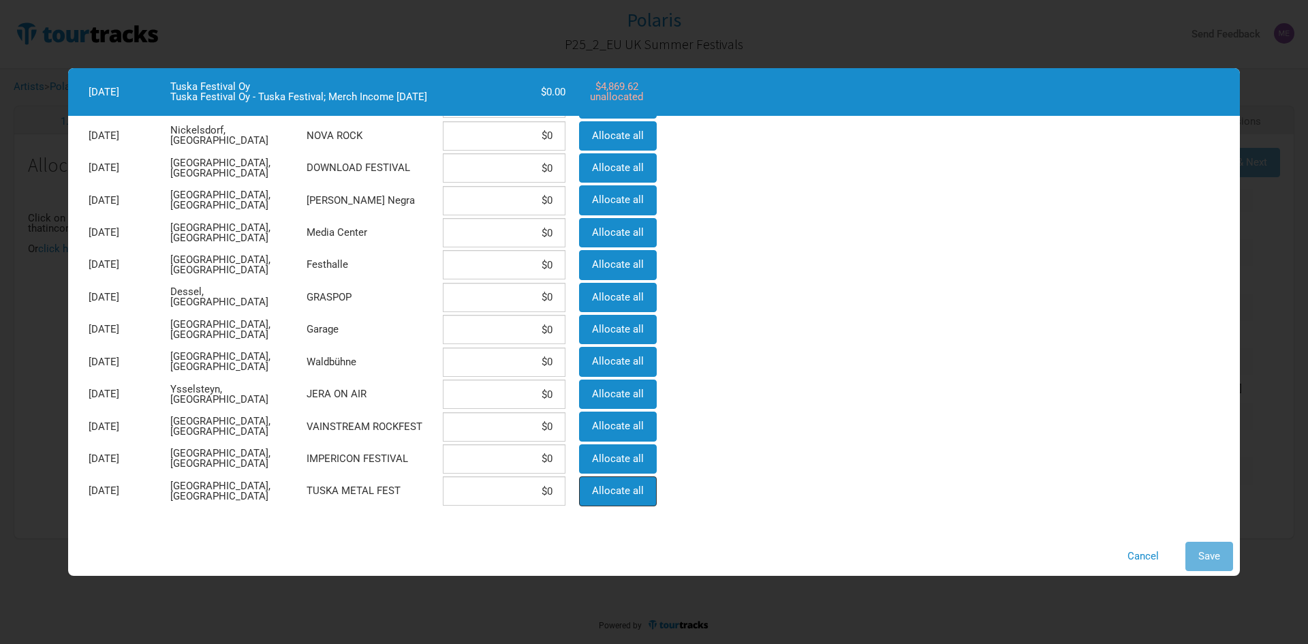
click at [596, 497] on span "Allocate all" at bounding box center [618, 490] width 52 height 12
type input "$4,869.62"
click at [1224, 553] on button "Save" at bounding box center [1210, 556] width 48 height 29
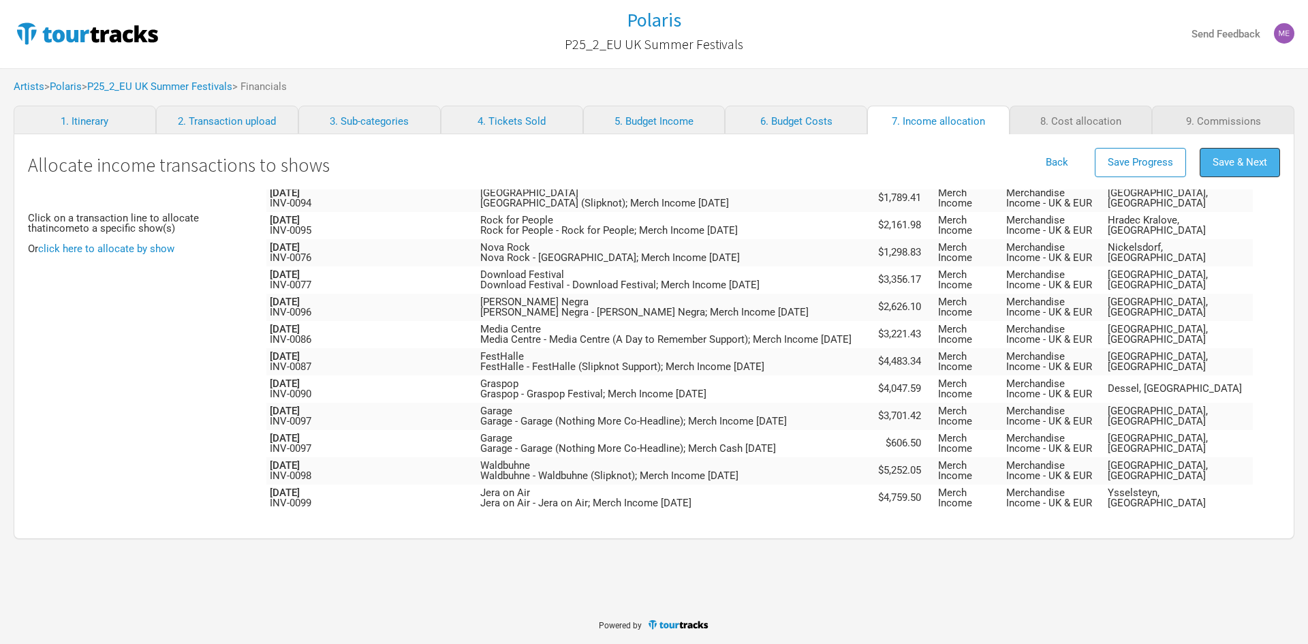
click at [1245, 174] on button "Save & Next" at bounding box center [1240, 162] width 80 height 29
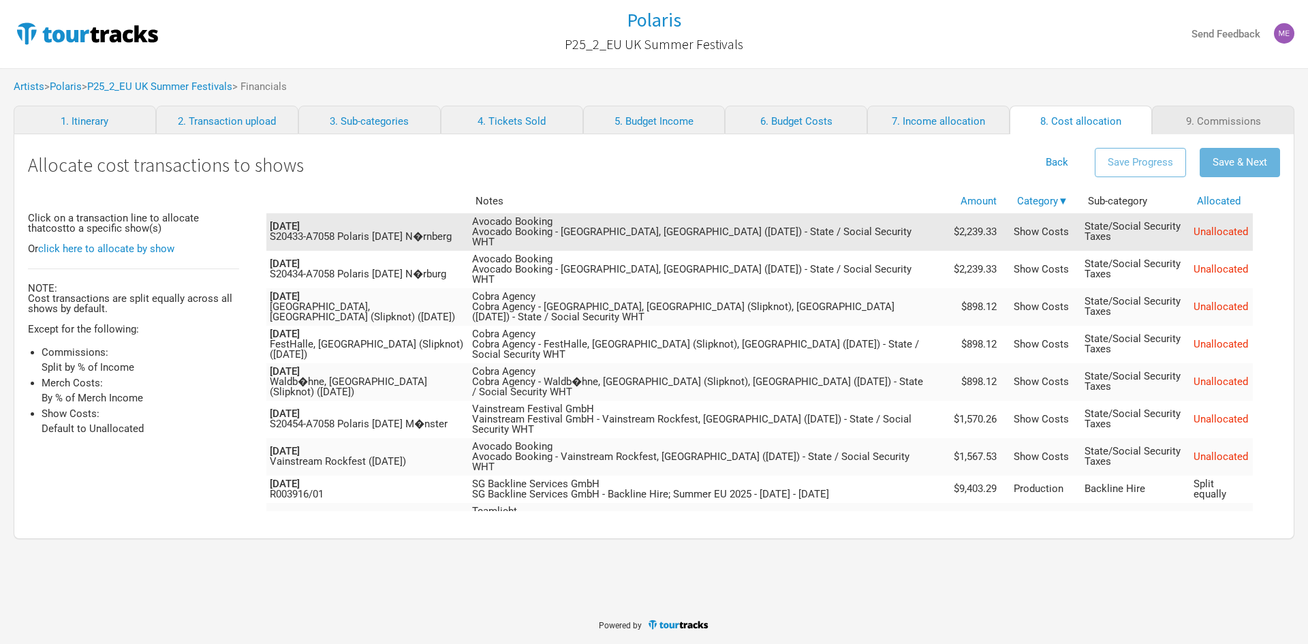
click at [1199, 226] on span "Unallocated" at bounding box center [1221, 232] width 55 height 12
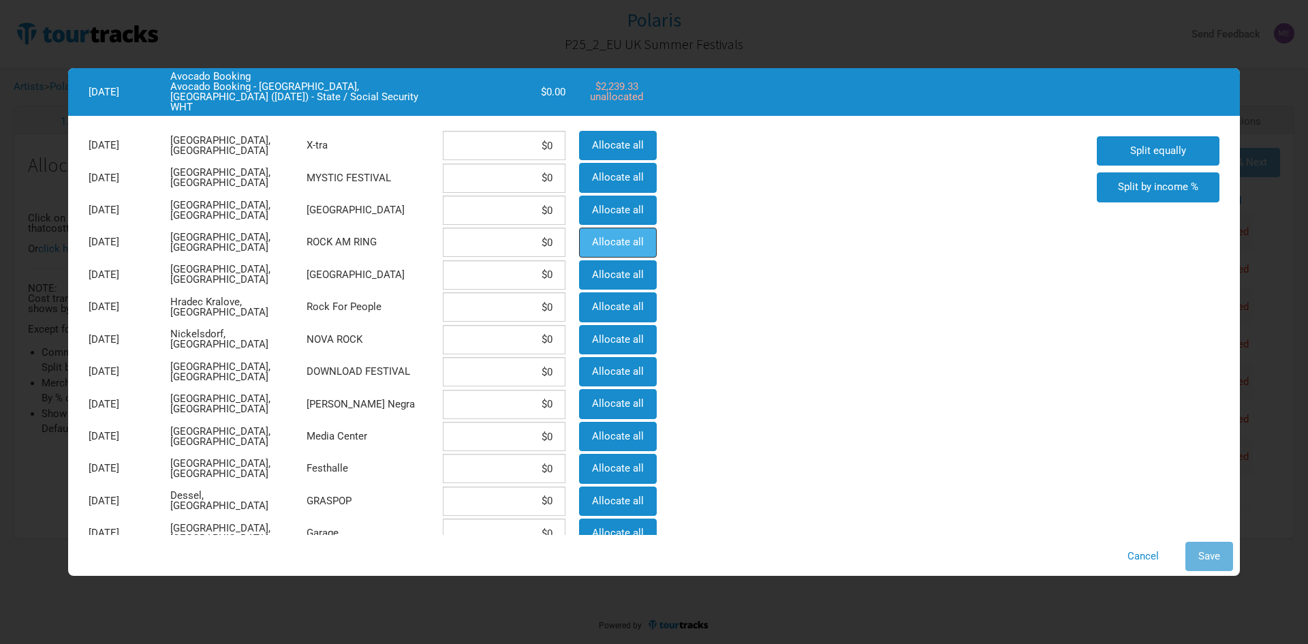
click at [605, 237] on span "Allocate all" at bounding box center [618, 242] width 52 height 12
type input "$2,239.33"
click at [623, 219] on button "Allocate all" at bounding box center [618, 210] width 78 height 29
type input "$2,239.33"
type input "$0"
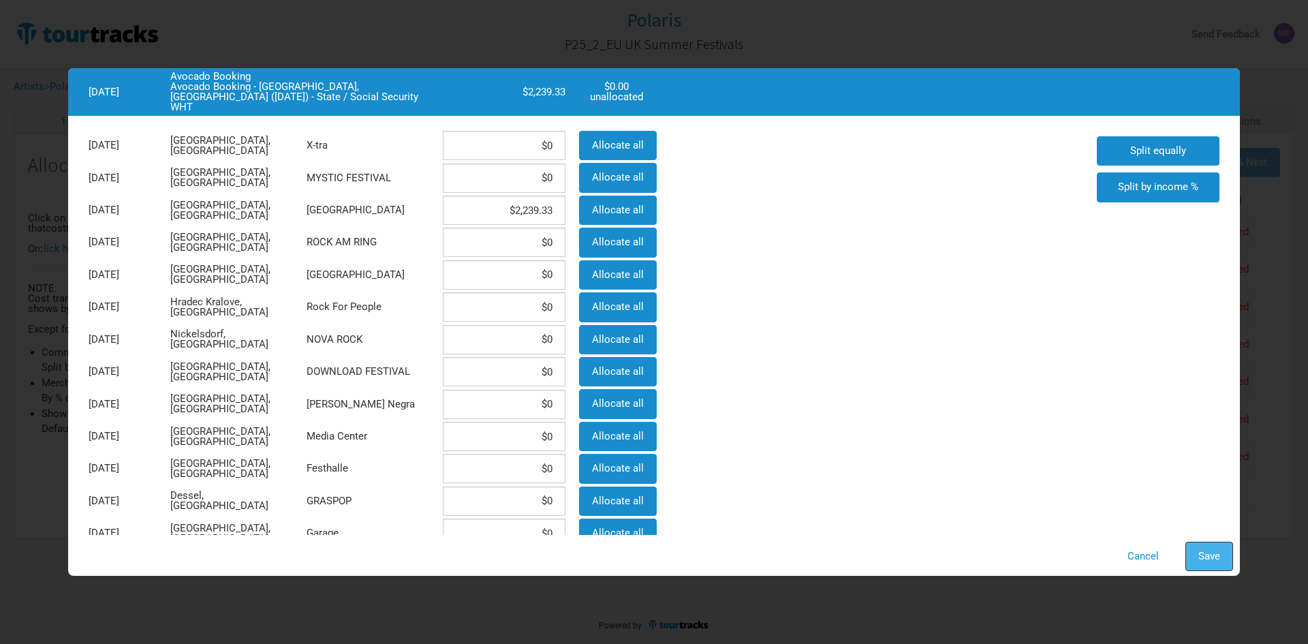
click at [1213, 561] on span "Save" at bounding box center [1210, 556] width 22 height 12
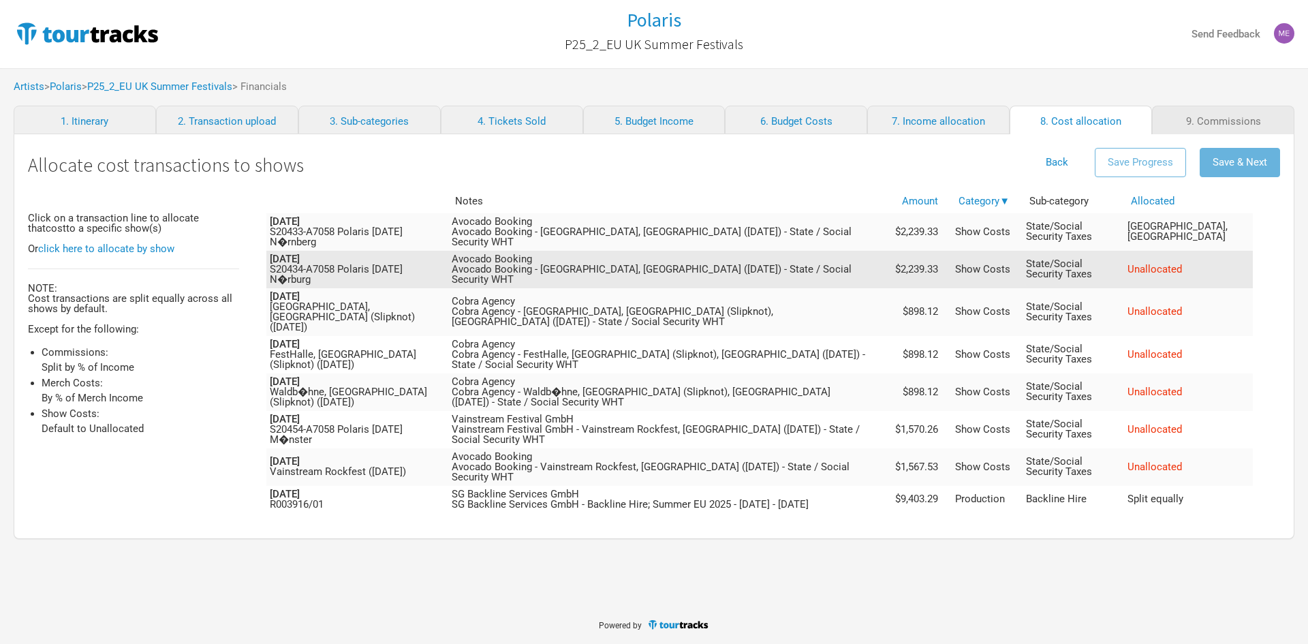
click at [1182, 269] on span "Unallocated" at bounding box center [1155, 269] width 55 height 12
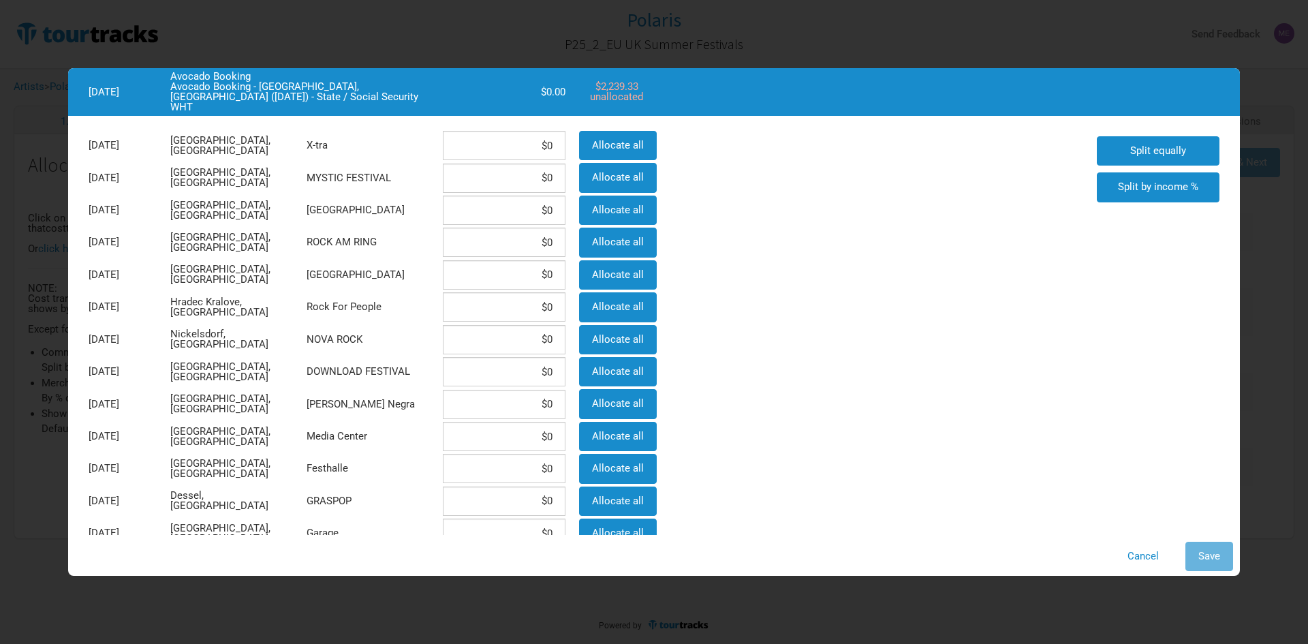
drag, startPoint x: 574, startPoint y: 243, endPoint x: 590, endPoint y: 249, distance: 16.8
click at [575, 243] on div "Allocate all" at bounding box center [616, 242] width 89 height 32
click at [644, 251] on button "Allocate all" at bounding box center [618, 242] width 78 height 29
type input "$2,239.33"
click at [1210, 551] on span "Save" at bounding box center [1210, 556] width 22 height 12
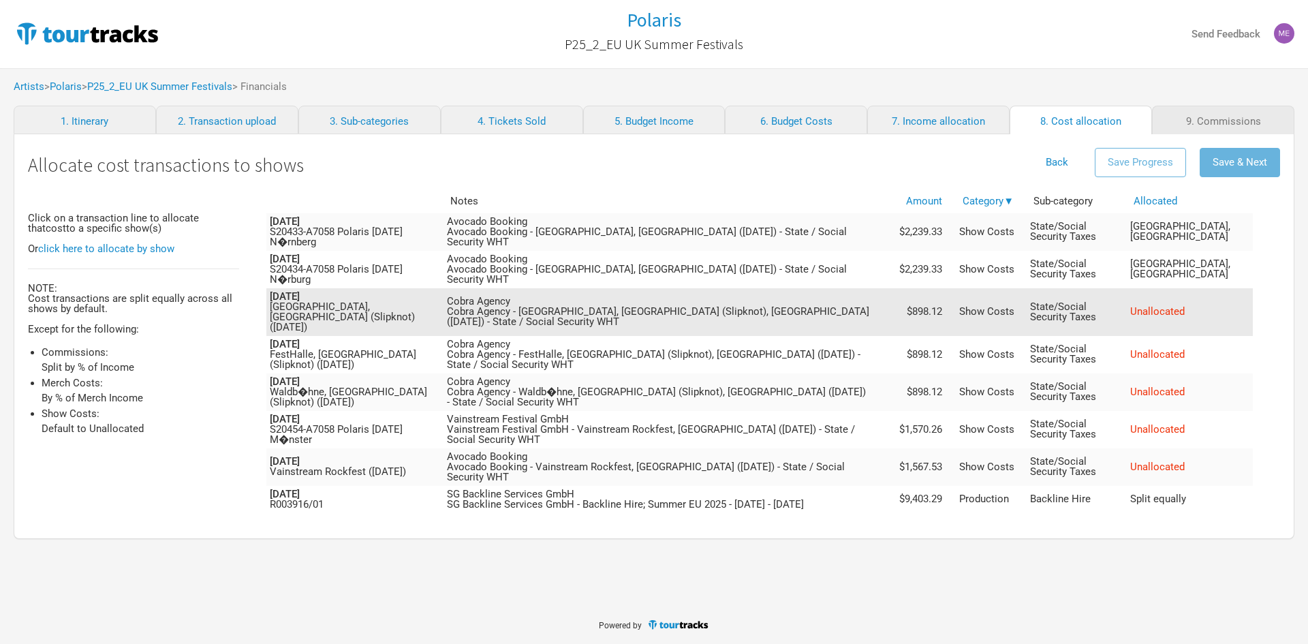
click at [1185, 305] on span "Unallocated" at bounding box center [1157, 311] width 55 height 12
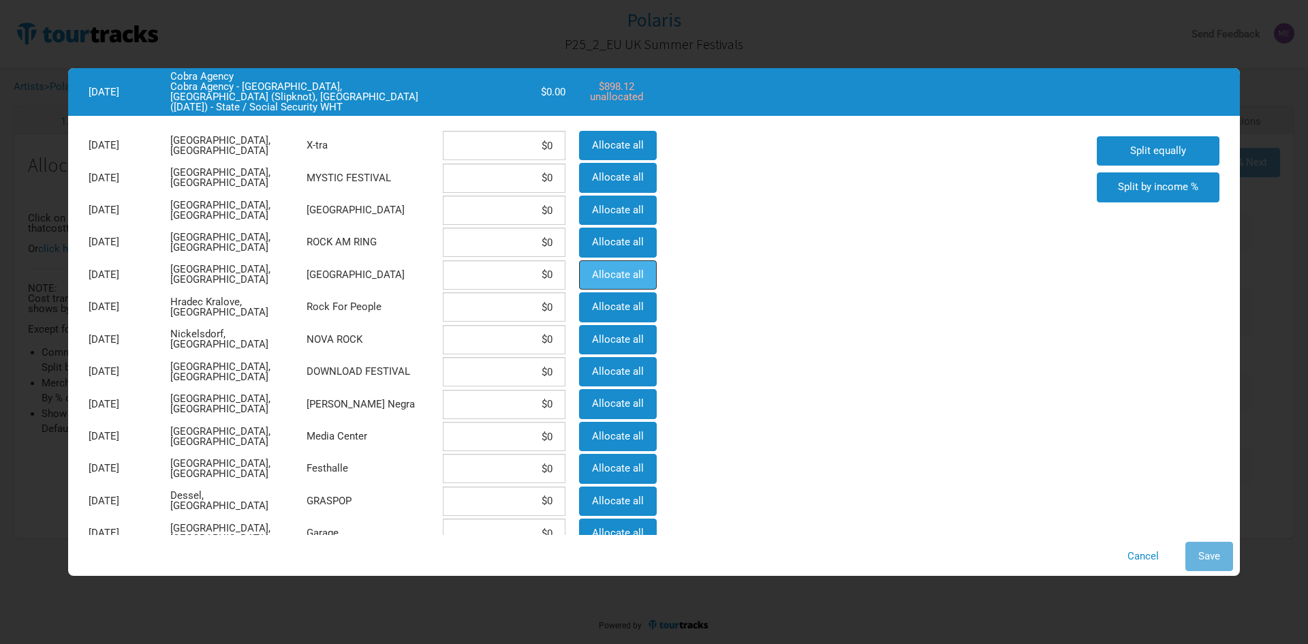
click at [598, 276] on span "Allocate all" at bounding box center [618, 274] width 52 height 12
type input "$898.12"
click at [1209, 556] on span "Save" at bounding box center [1210, 556] width 22 height 12
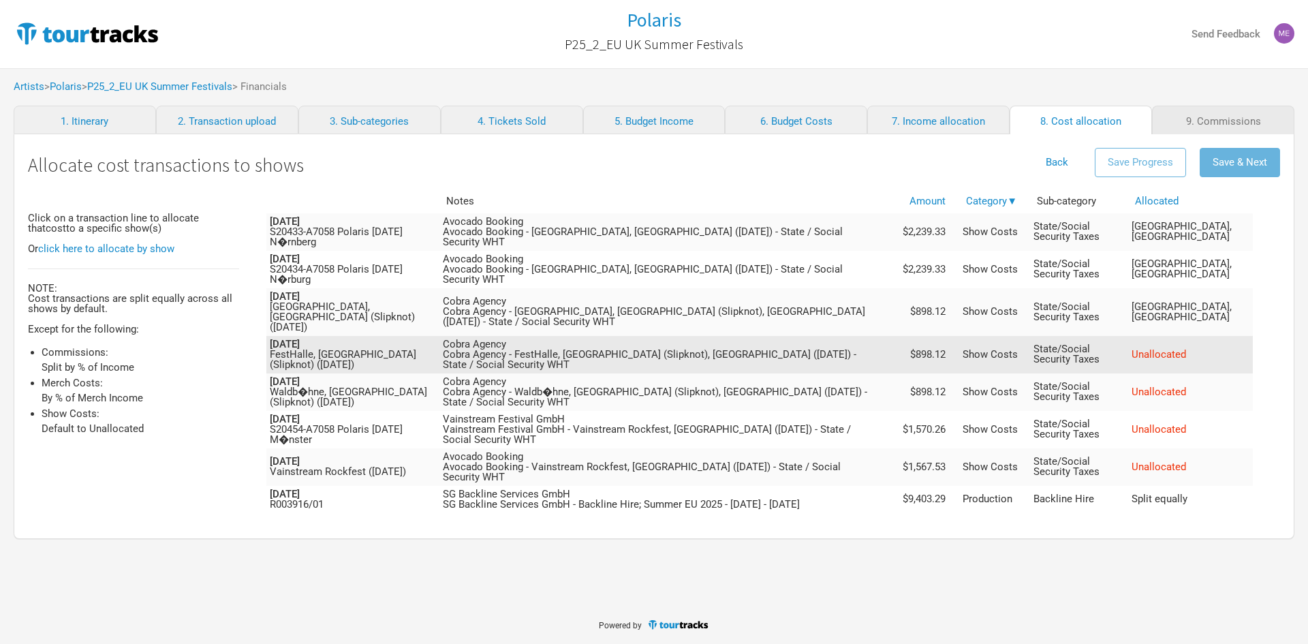
click at [1186, 348] on span "Unallocated" at bounding box center [1159, 354] width 55 height 12
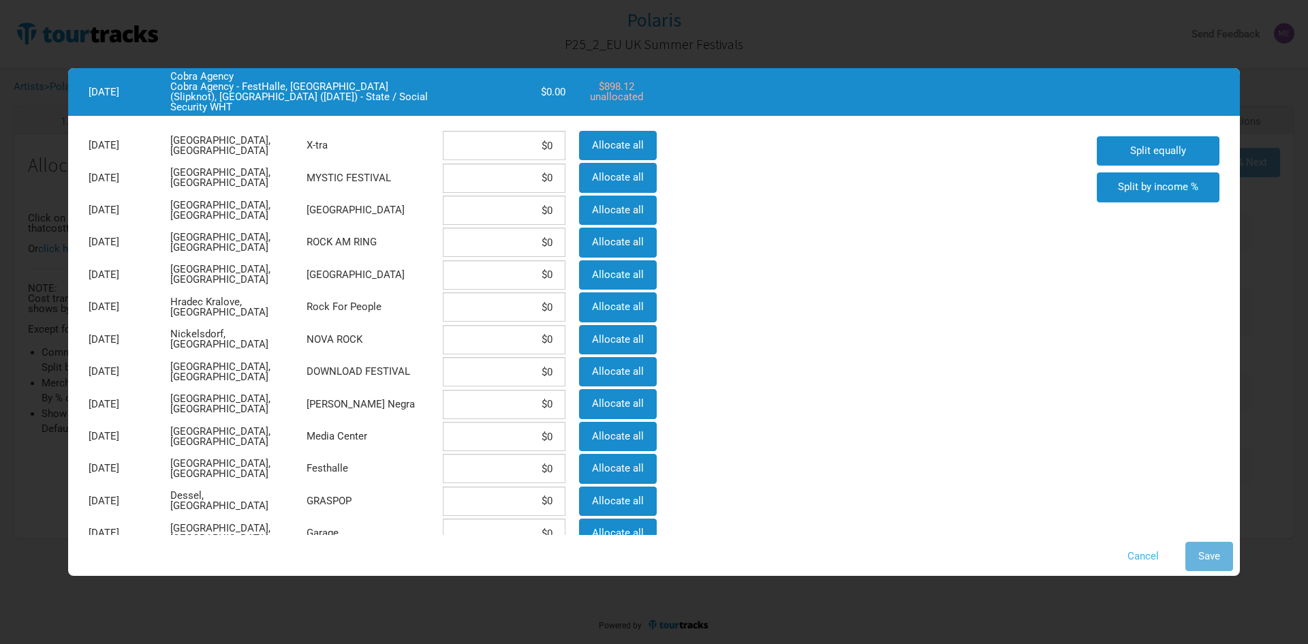
click at [1139, 559] on button "Cancel" at bounding box center [1143, 556] width 57 height 29
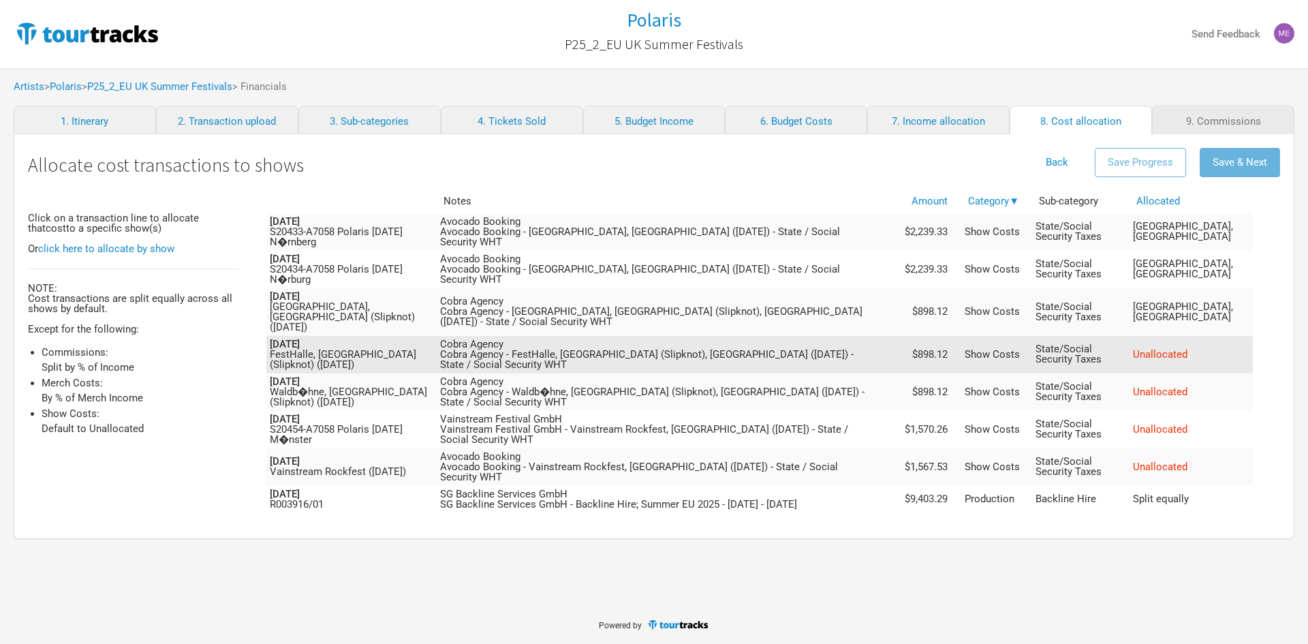
click at [1188, 348] on span "Unallocated" at bounding box center [1160, 354] width 55 height 12
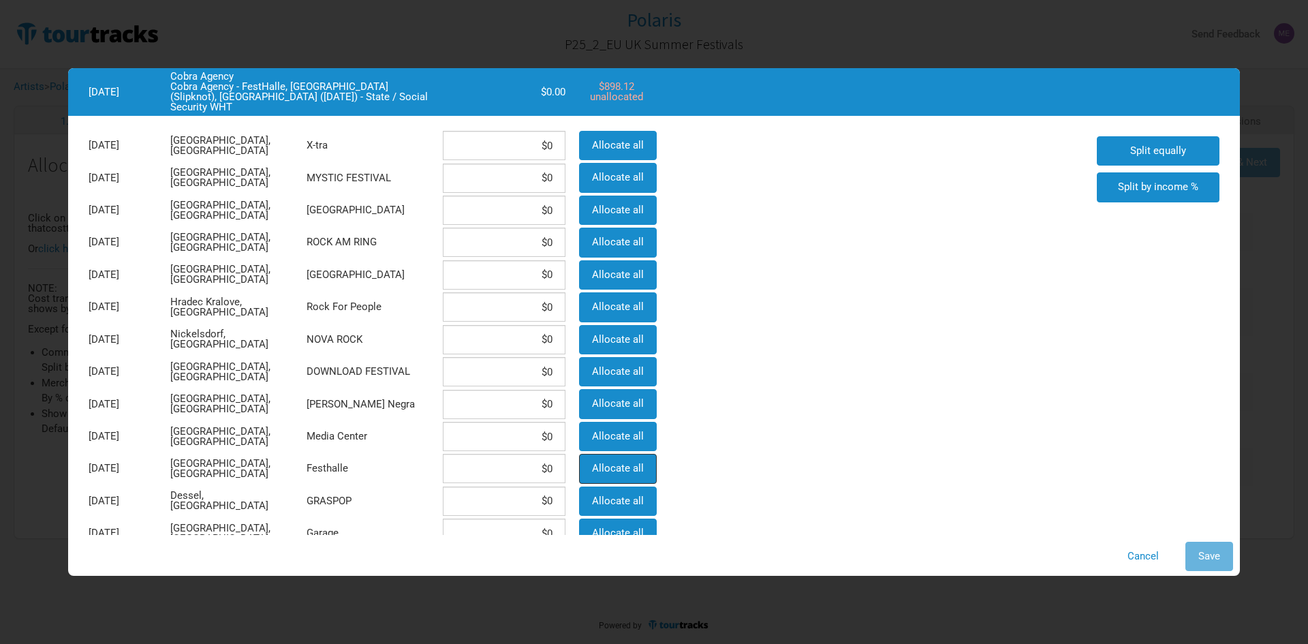
drag, startPoint x: 596, startPoint y: 463, endPoint x: 844, endPoint y: 503, distance: 251.3
click at [596, 462] on span "Allocate all" at bounding box center [618, 468] width 52 height 12
type input "$898.12"
click at [1181, 551] on div "Cancel Save" at bounding box center [654, 556] width 1158 height 29
click at [1212, 552] on span "Save" at bounding box center [1210, 556] width 22 height 12
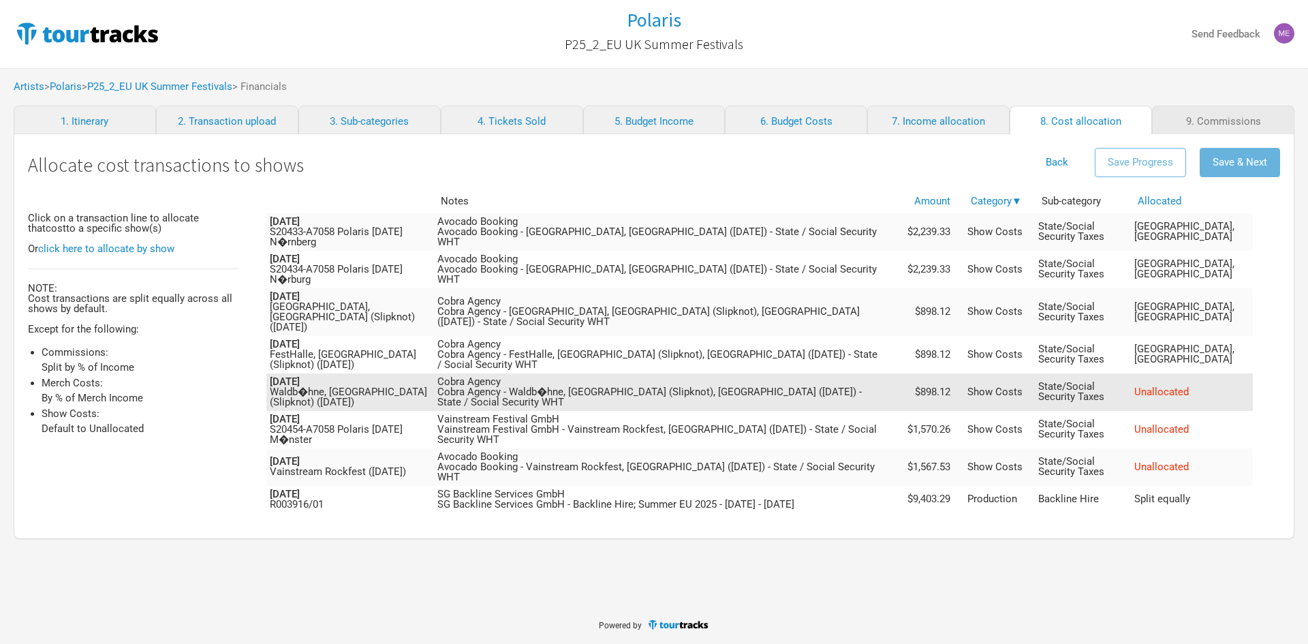
click at [1189, 386] on span "Unallocated" at bounding box center [1162, 392] width 55 height 12
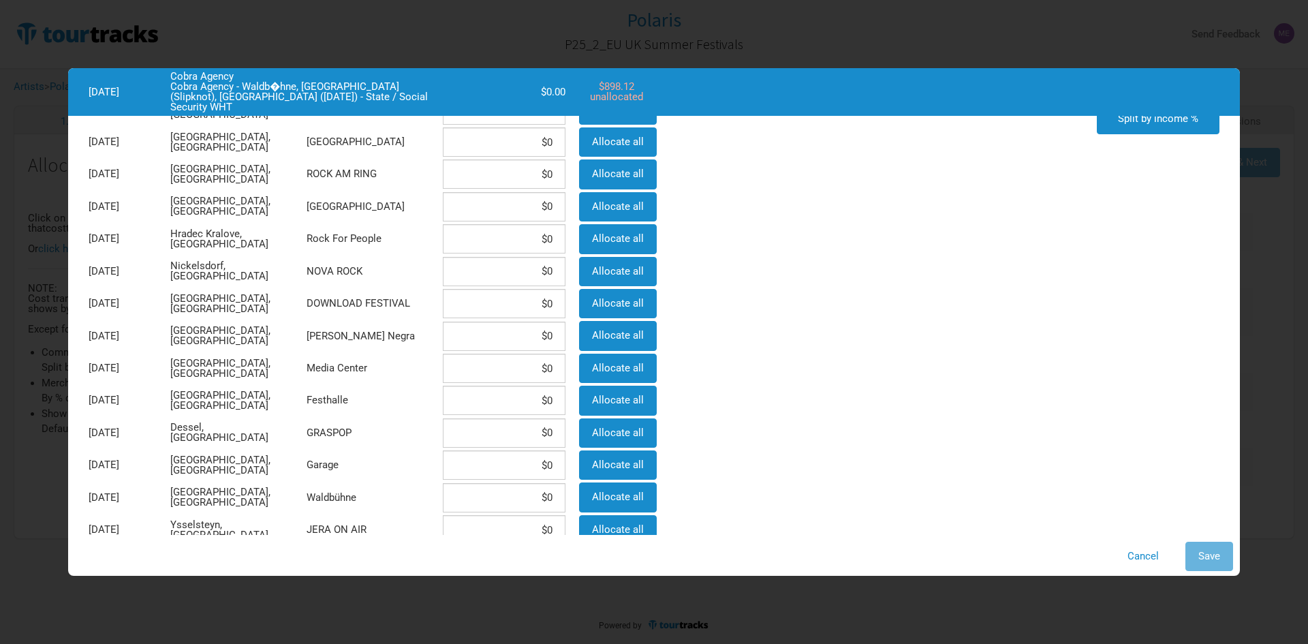
scroll to position [136, 0]
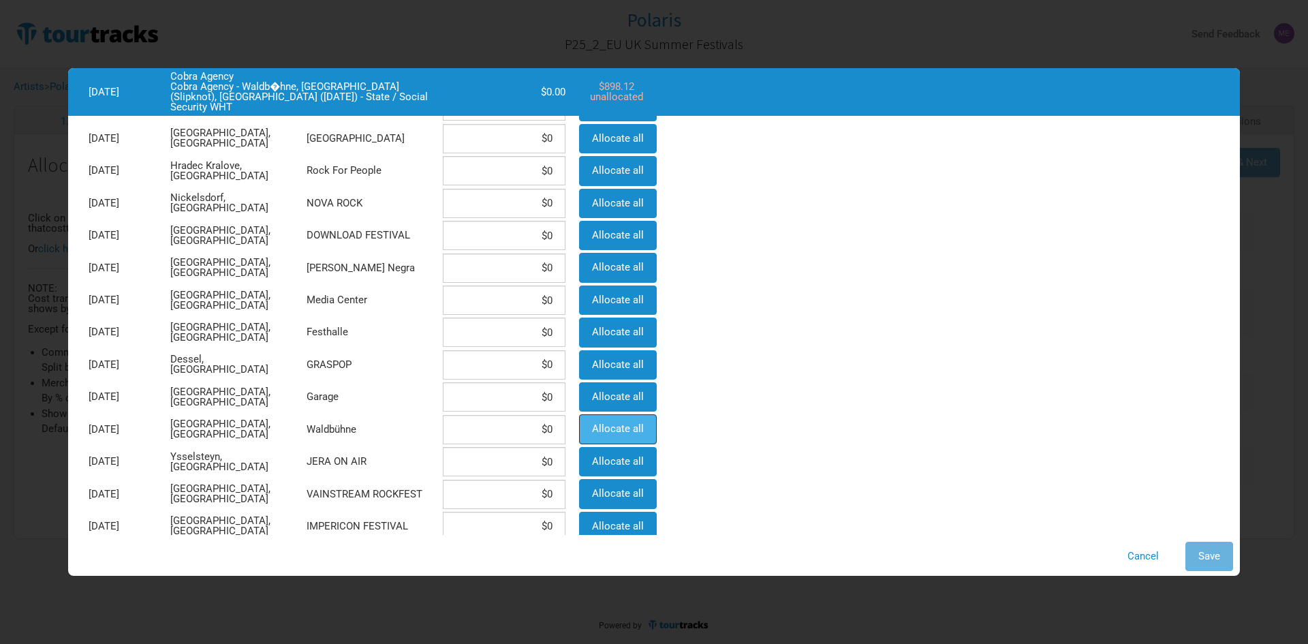
click at [610, 435] on button "Allocate all" at bounding box center [618, 428] width 78 height 29
type input "$898.12"
click at [1204, 558] on span "Save" at bounding box center [1210, 556] width 22 height 12
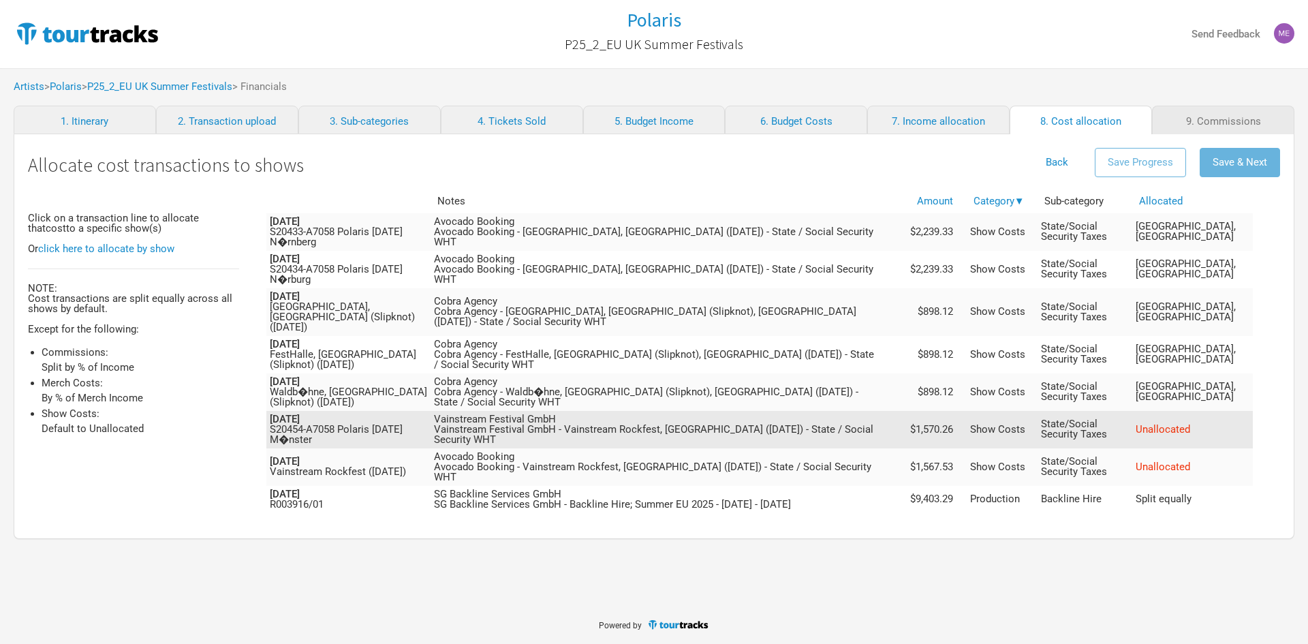
click at [1190, 423] on span "Unallocated" at bounding box center [1163, 429] width 55 height 12
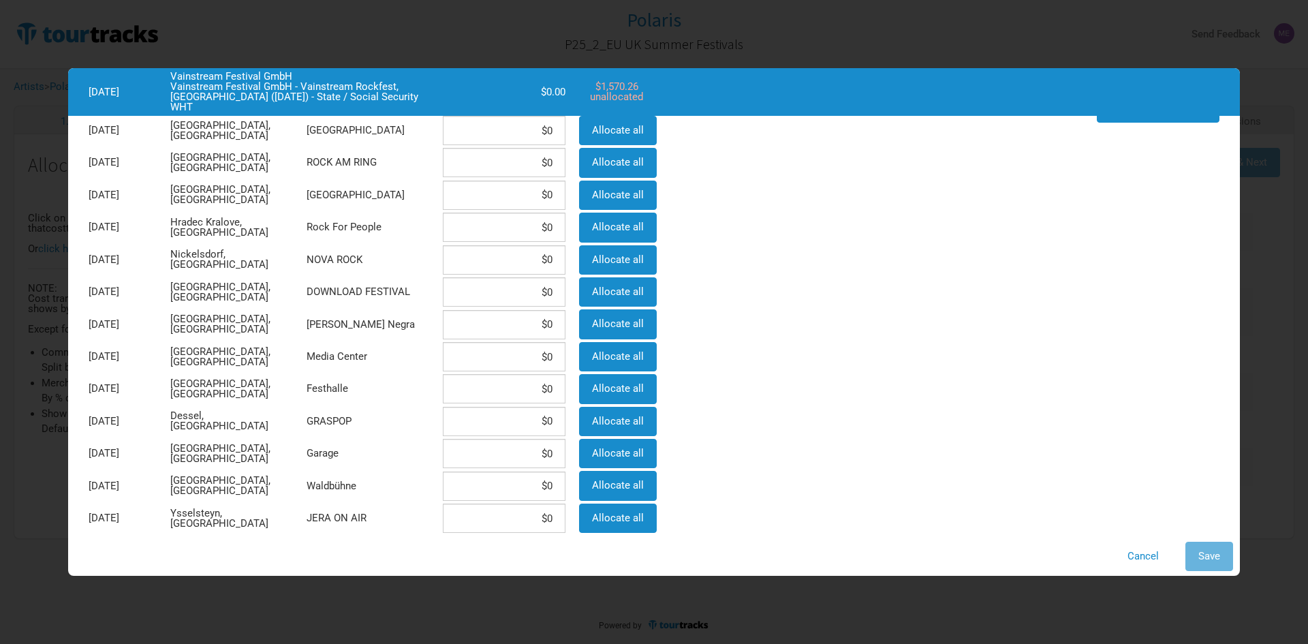
scroll to position [204, 0]
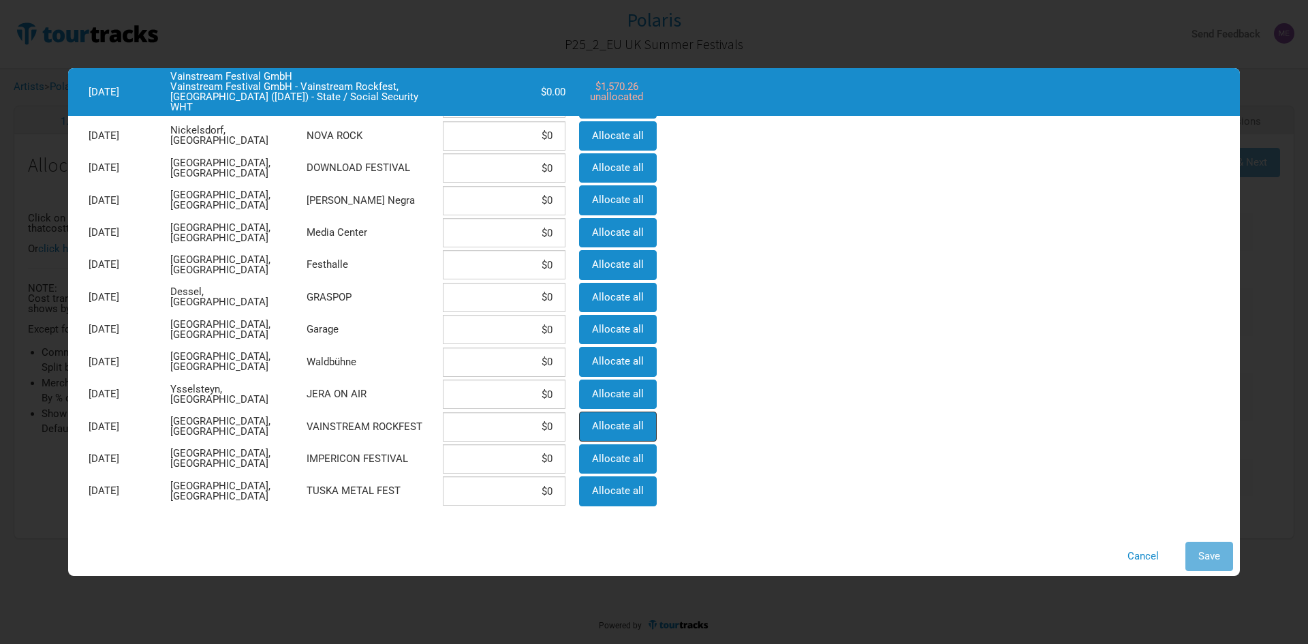
click at [612, 428] on span "Allocate all" at bounding box center [618, 426] width 52 height 12
type input "$1,570.26"
click at [1226, 557] on button "Save" at bounding box center [1210, 556] width 48 height 29
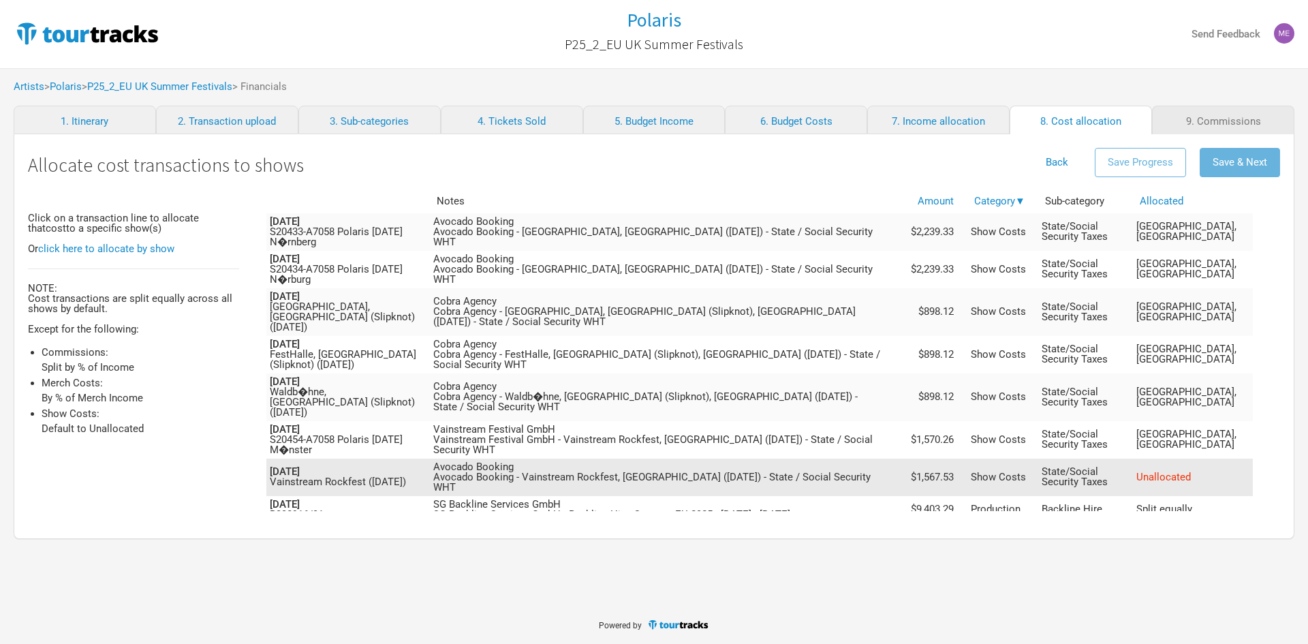
click at [1191, 471] on span "Unallocated" at bounding box center [1164, 477] width 55 height 12
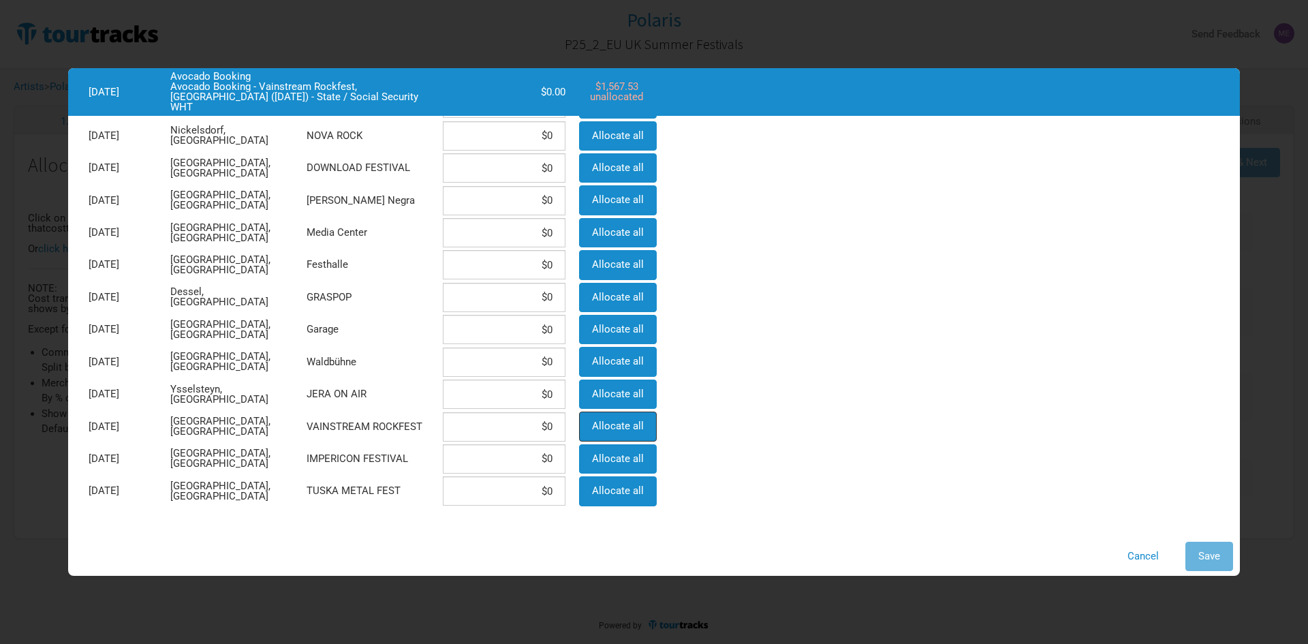
click at [620, 431] on span "Allocate all" at bounding box center [618, 426] width 52 height 12
type input "$1,567.53"
click at [1225, 556] on button "Save" at bounding box center [1210, 556] width 48 height 29
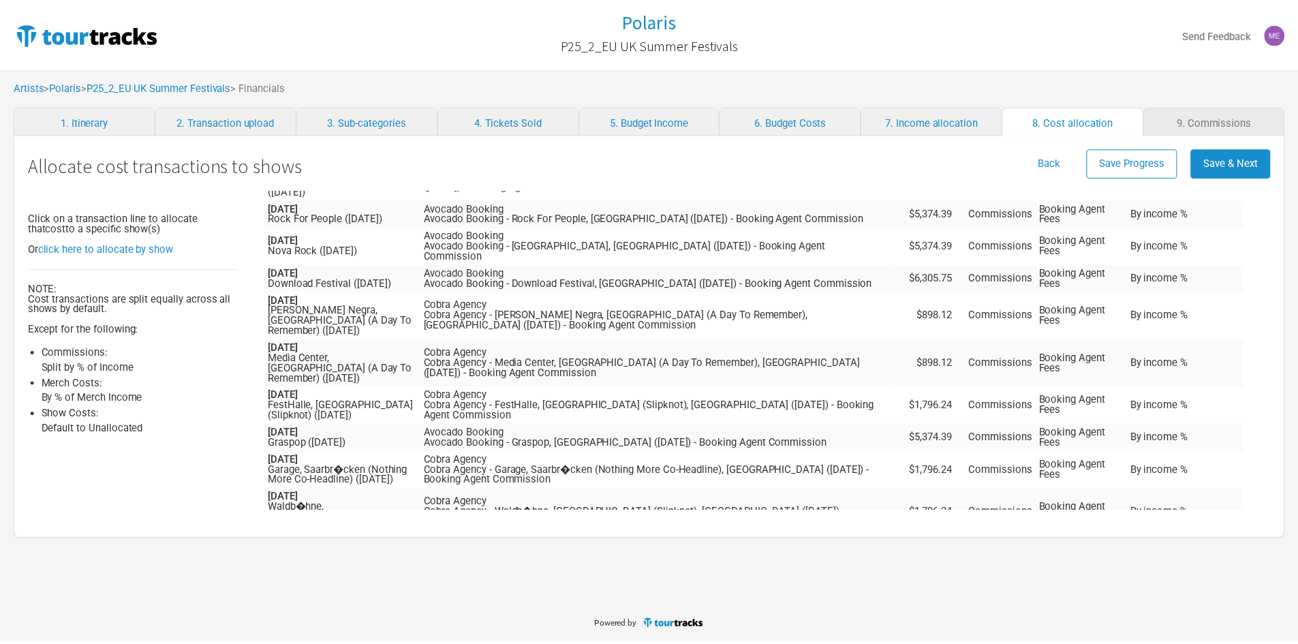
scroll to position [9967, 0]
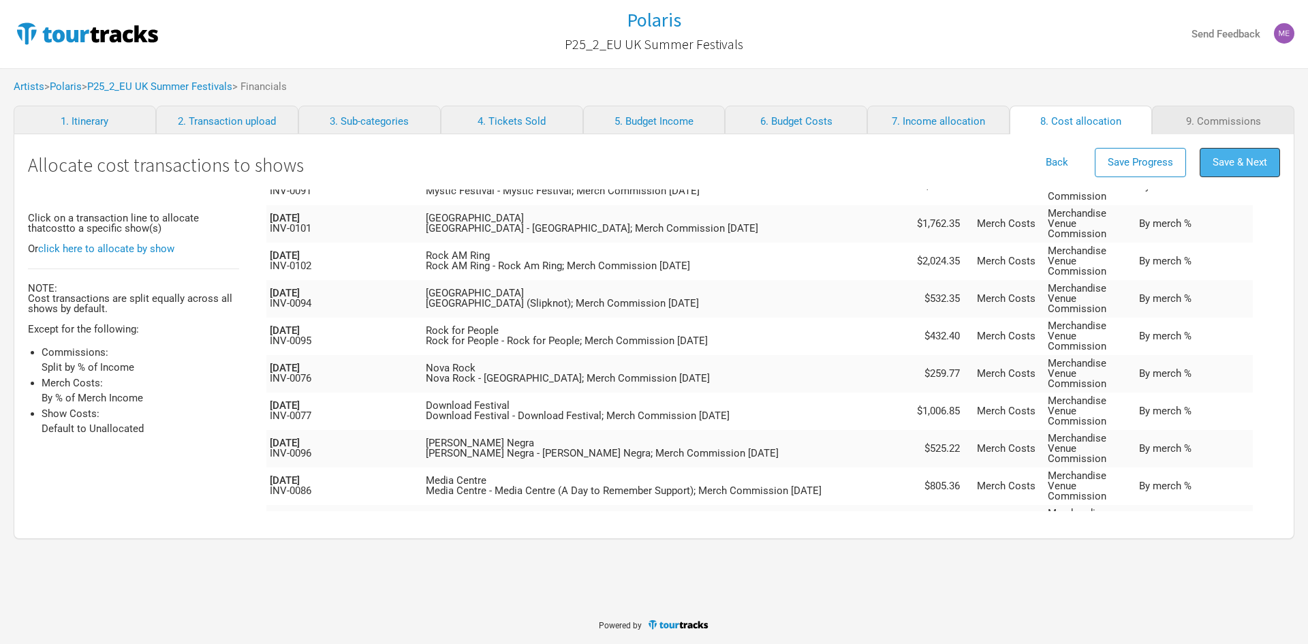
click at [1272, 157] on button "Save & Next" at bounding box center [1240, 162] width 80 height 29
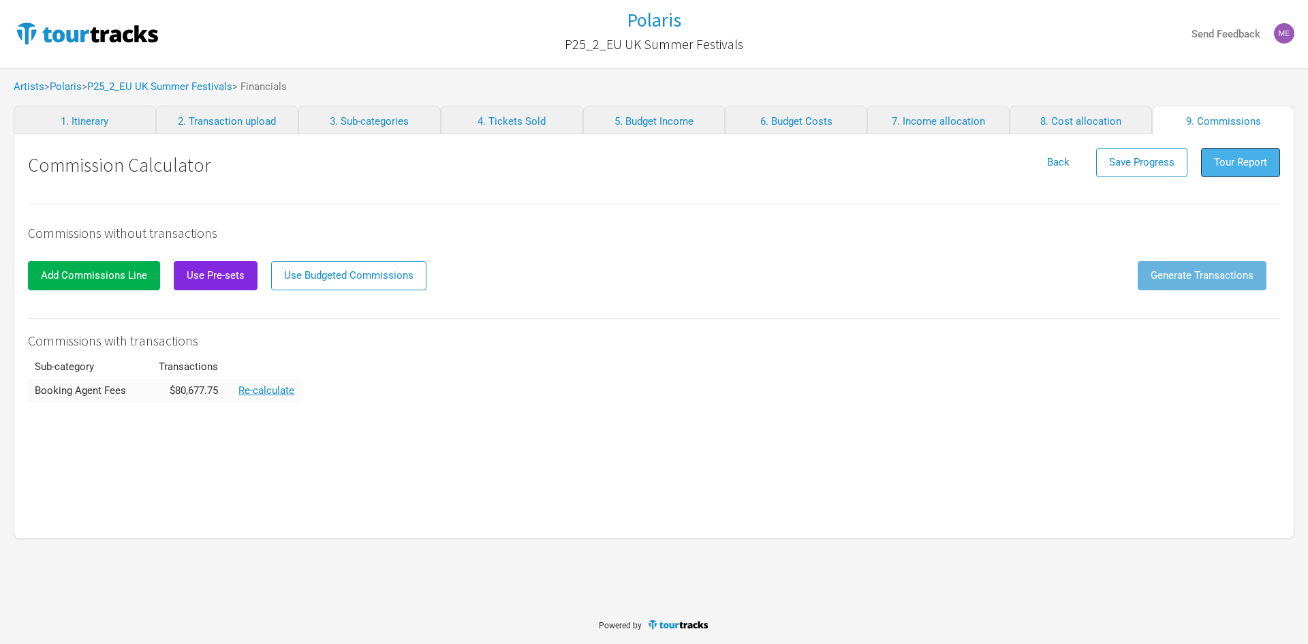
click at [1244, 162] on span "Tour Report" at bounding box center [1240, 162] width 53 height 12
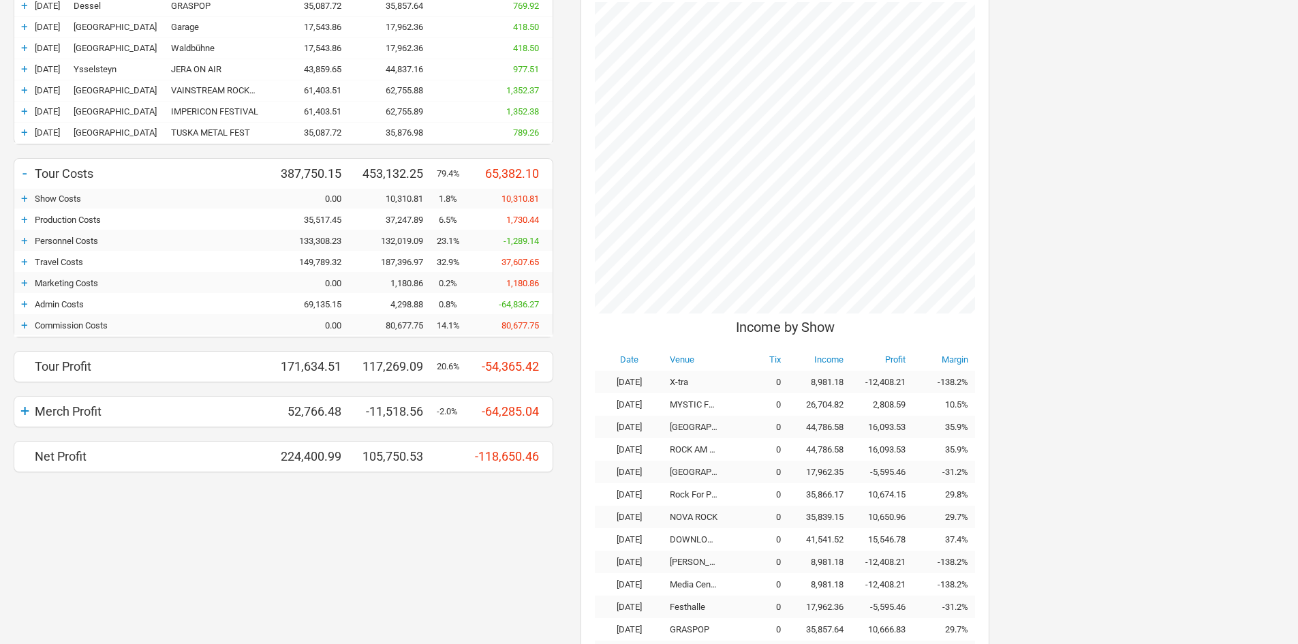
scroll to position [477, 0]
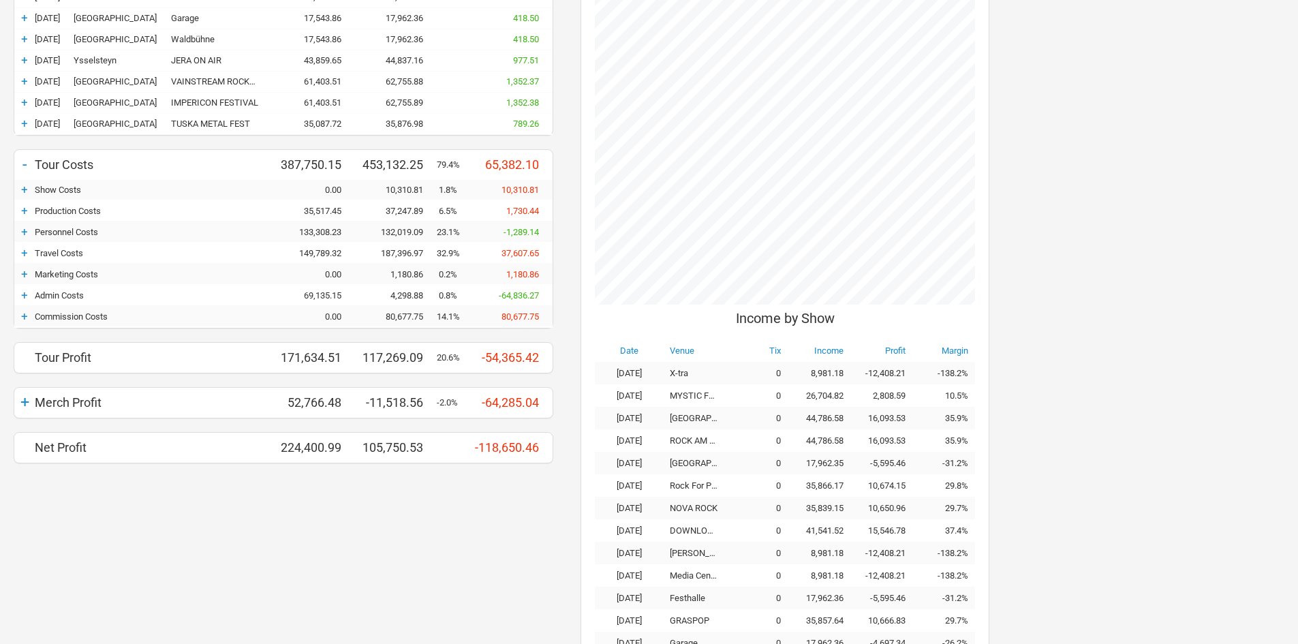
click at [29, 315] on div "+" at bounding box center [24, 316] width 20 height 14
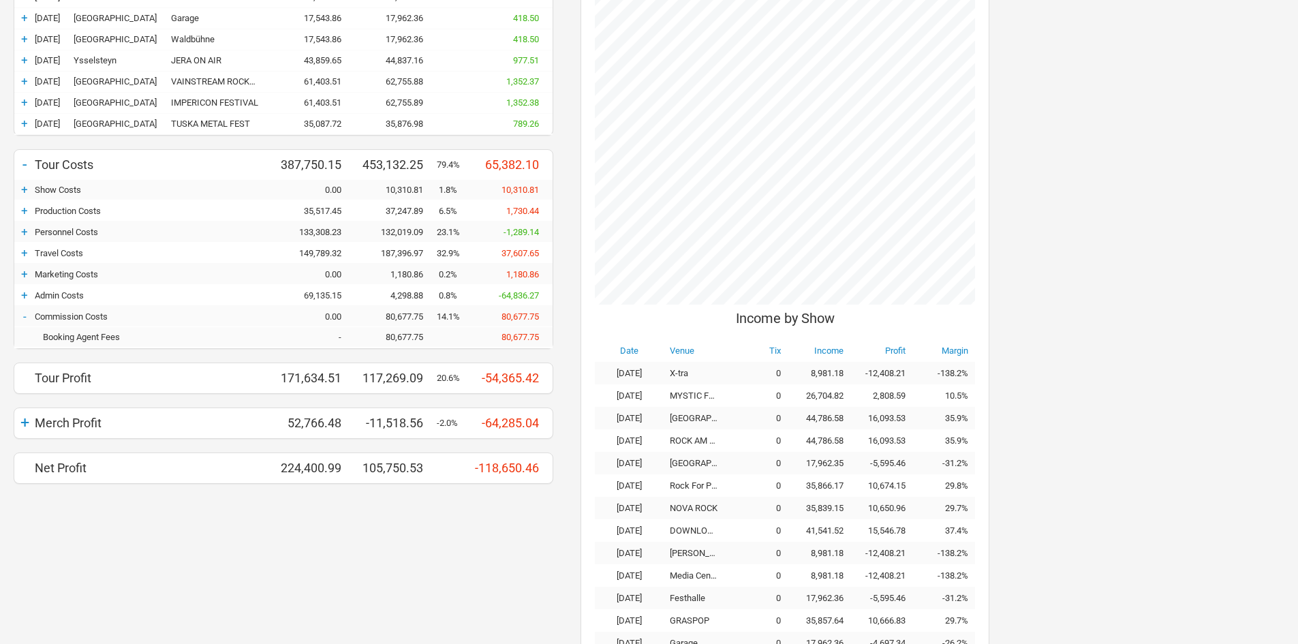
click at [29, 315] on div "-" at bounding box center [24, 316] width 20 height 14
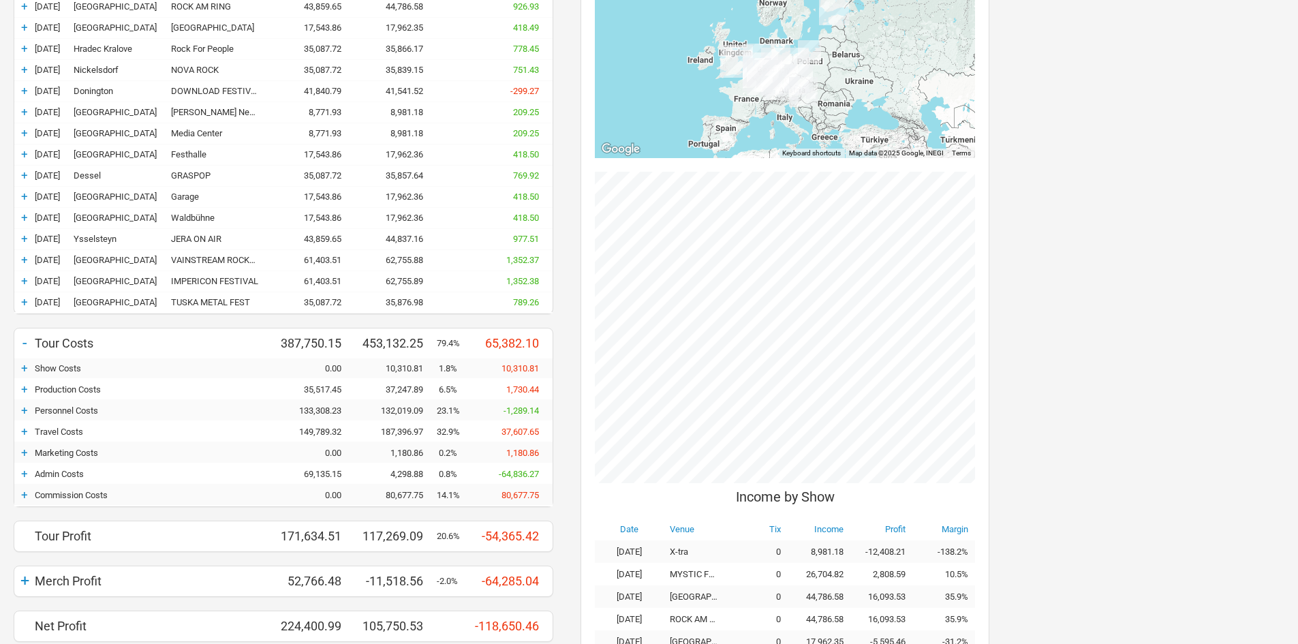
scroll to position [409, 0]
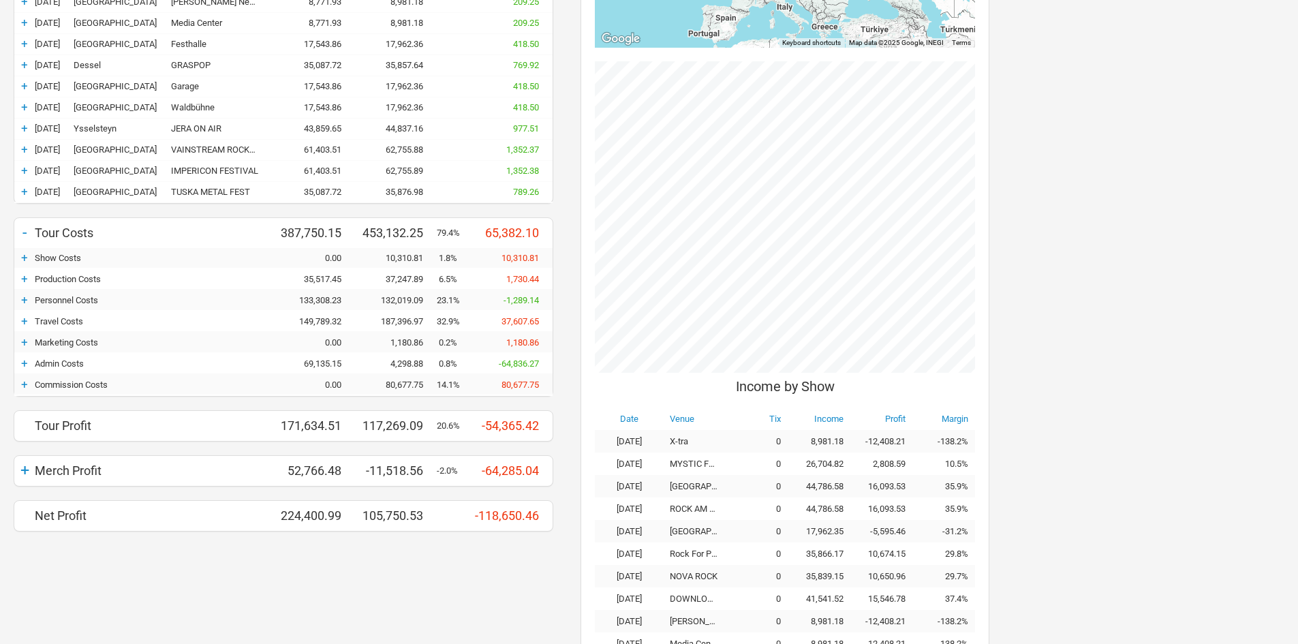
click at [40, 470] on div "Merch Profit" at bounding box center [154, 470] width 238 height 14
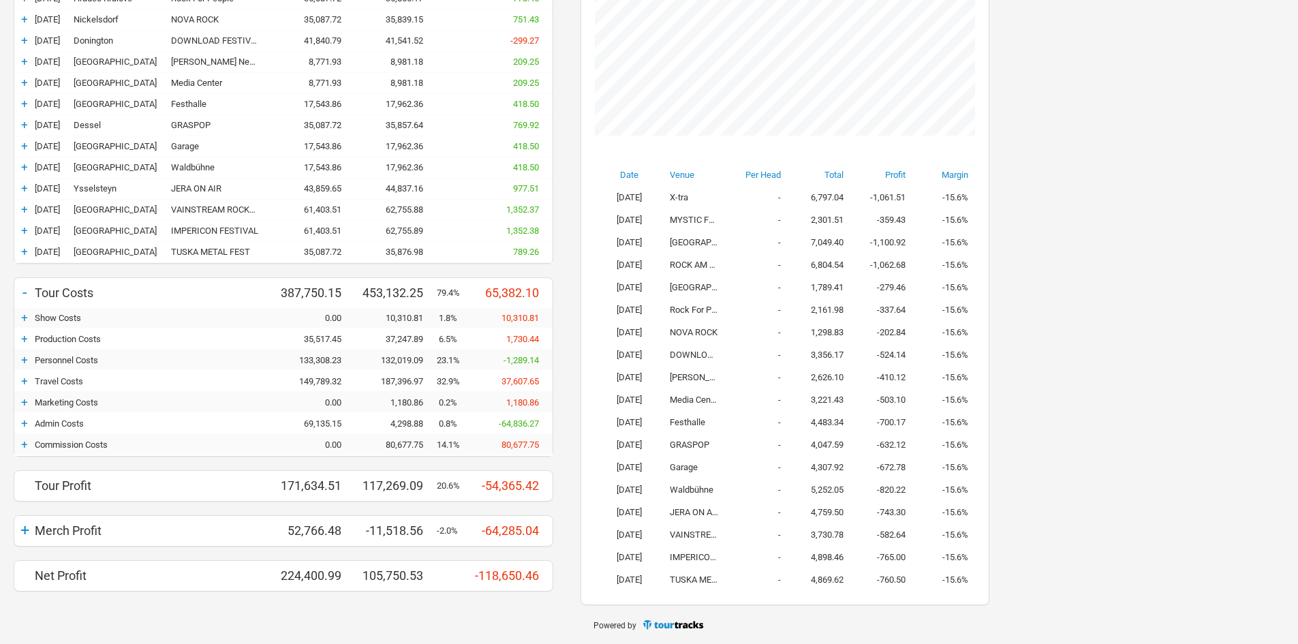
scroll to position [709, 436]
click at [29, 529] on div "+" at bounding box center [24, 530] width 20 height 19
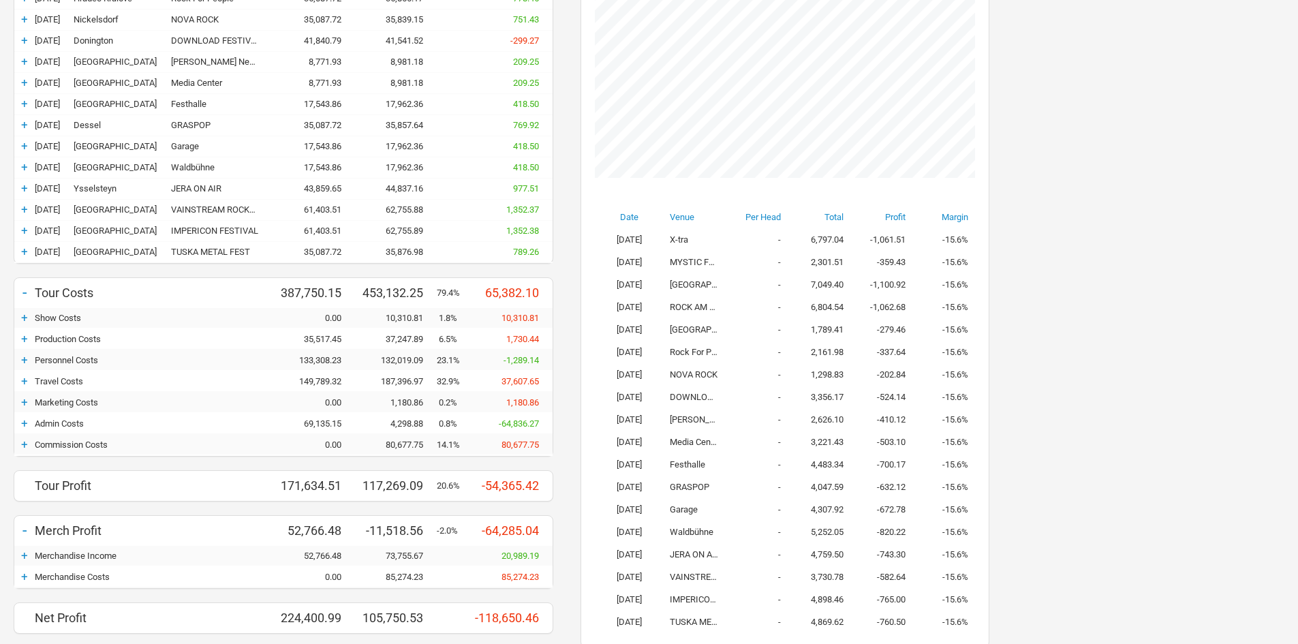
click at [25, 571] on div "+" at bounding box center [24, 577] width 20 height 14
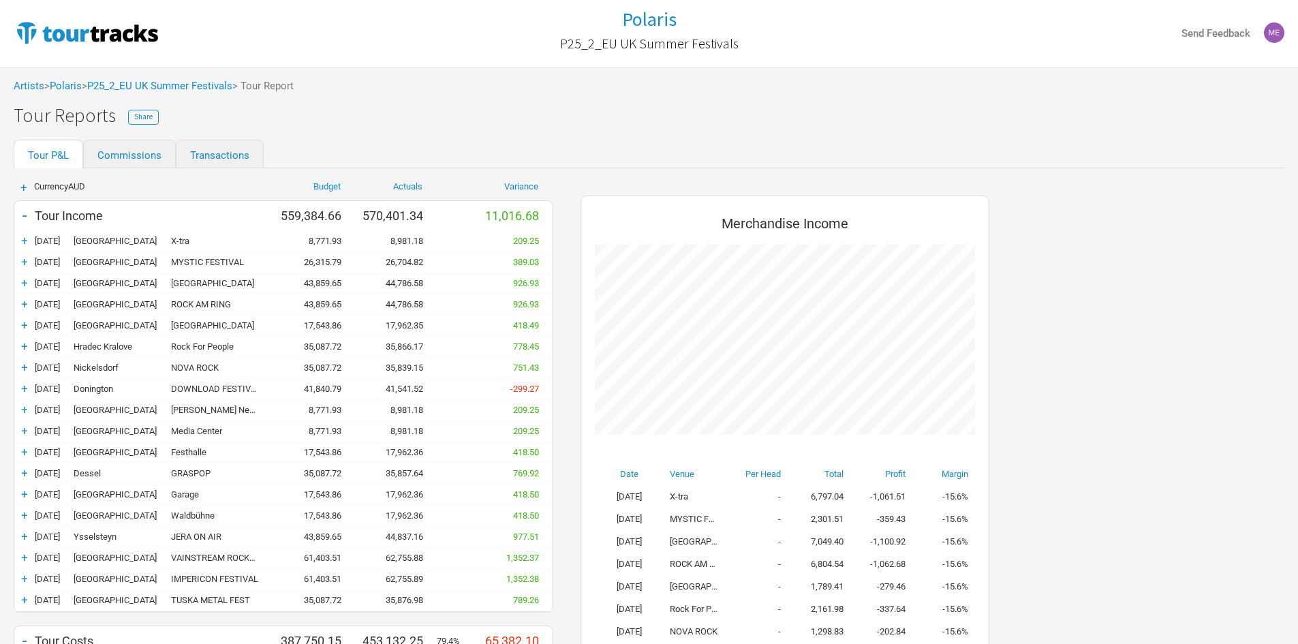
scroll to position [0, 0]
click at [114, 147] on link "Commissions" at bounding box center [129, 154] width 93 height 29
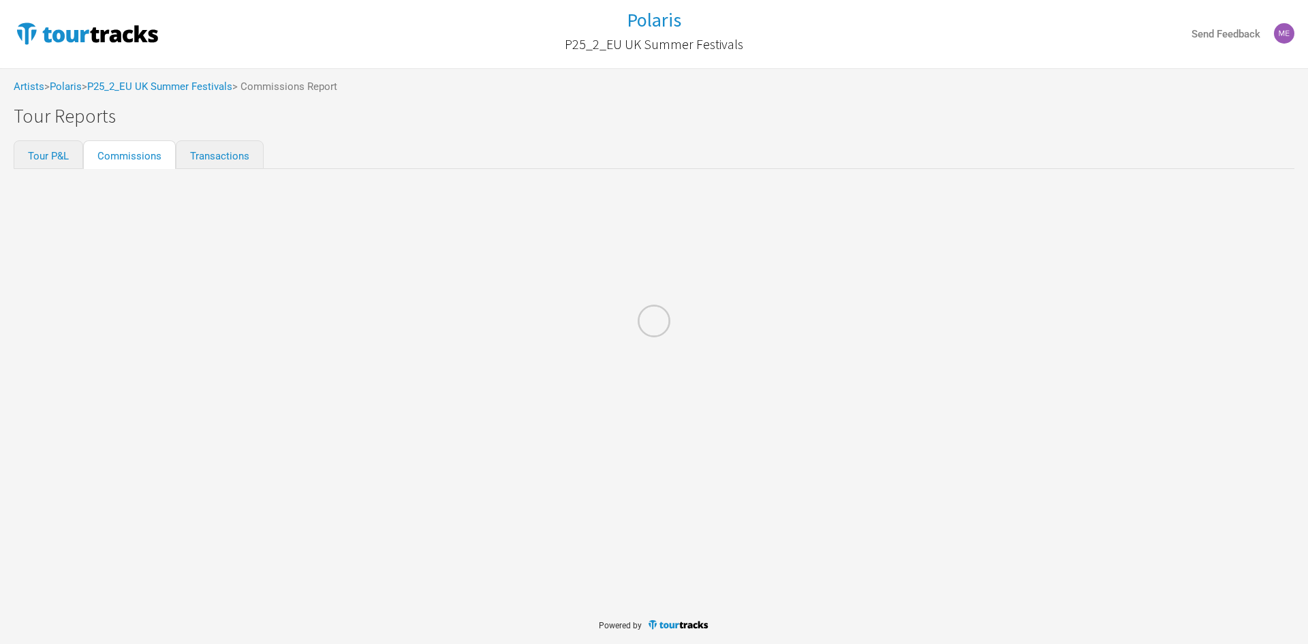
click at [55, 158] on div at bounding box center [654, 322] width 1308 height 644
click at [63, 157] on link "Tour P&L" at bounding box center [49, 154] width 70 height 29
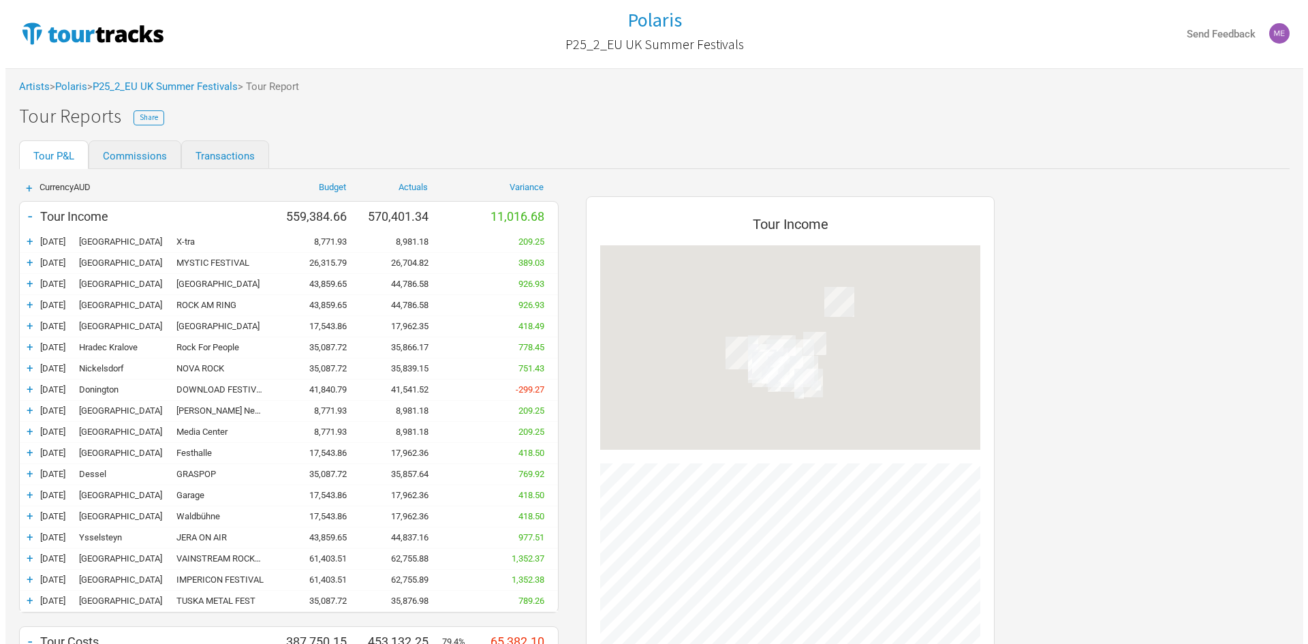
scroll to position [1055, 436]
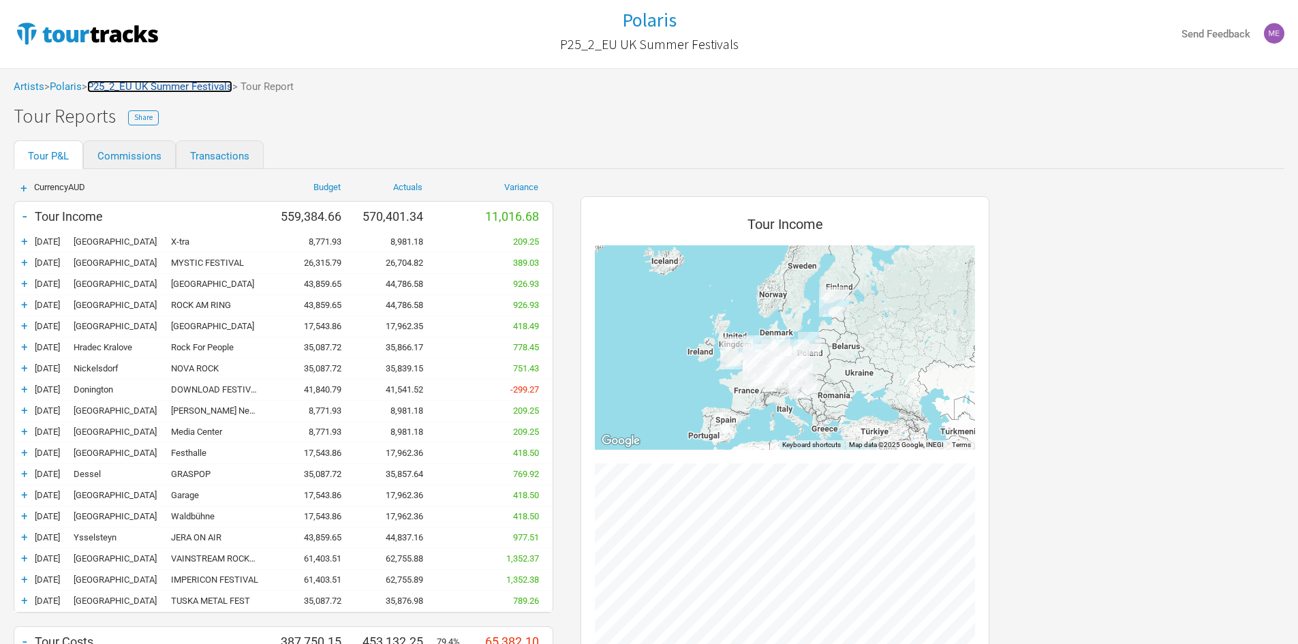
click at [210, 86] on link "P25_2_EU UK Summer Festivals" at bounding box center [159, 86] width 145 height 12
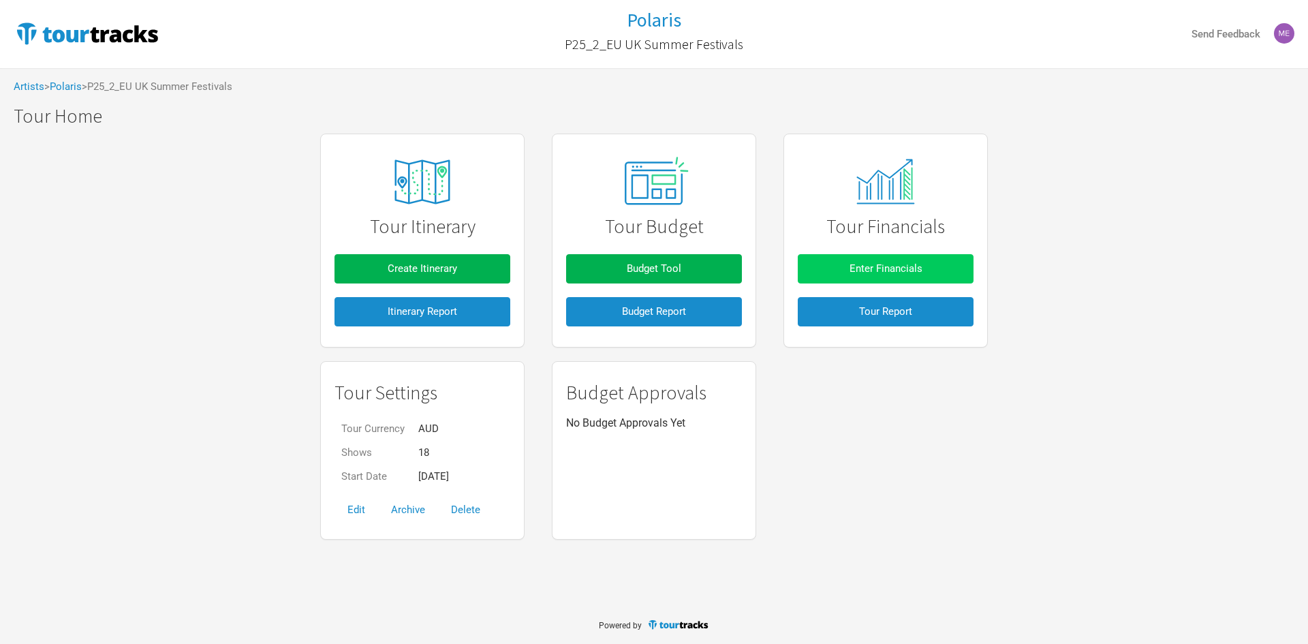
click at [841, 268] on button "Enter Financials" at bounding box center [886, 268] width 176 height 29
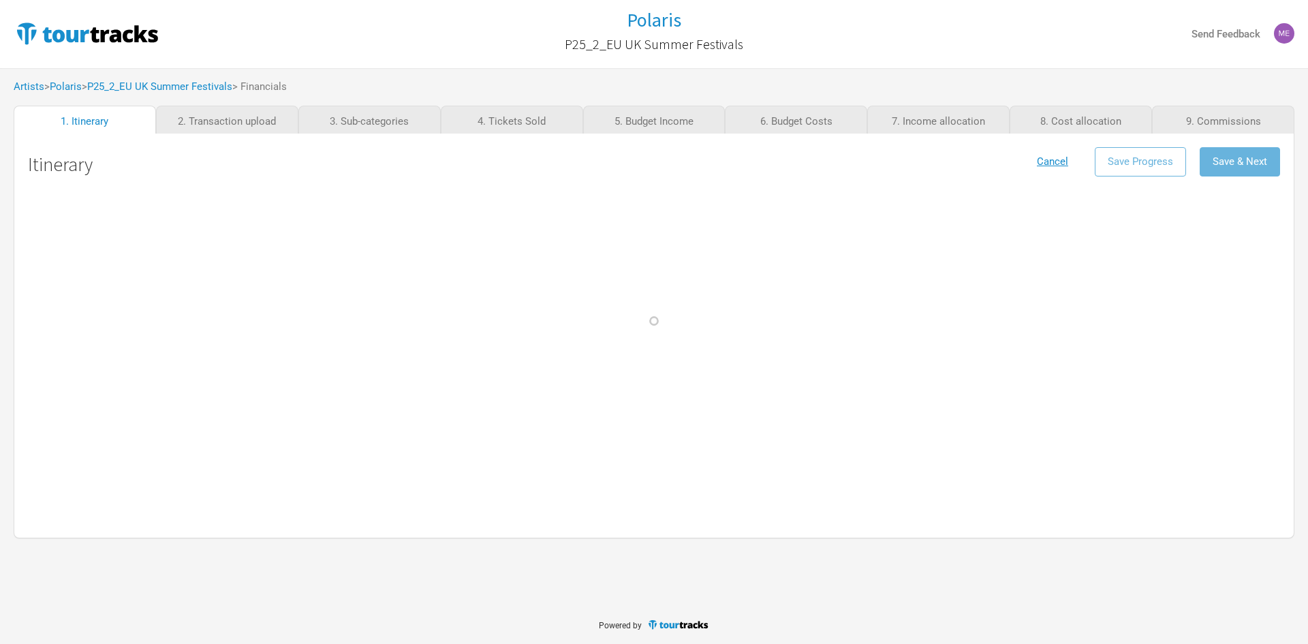
select select "Support"
select select "Festival"
select select "Support"
select select "Festival"
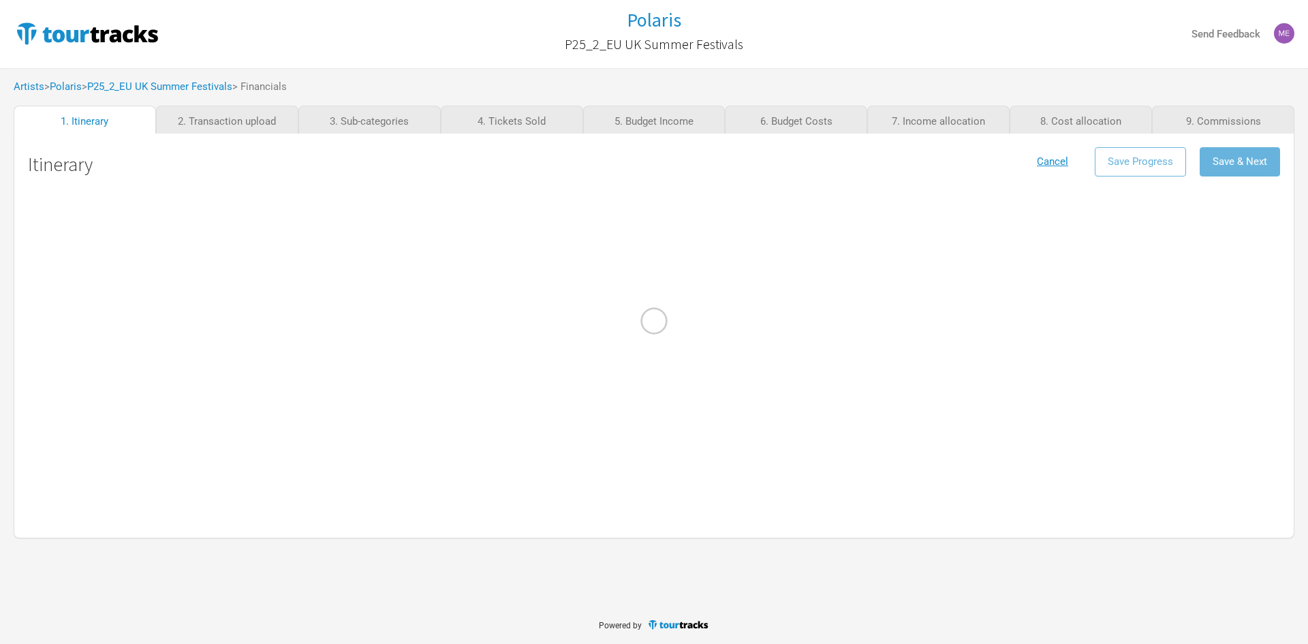
select select "Festival"
select select "Support"
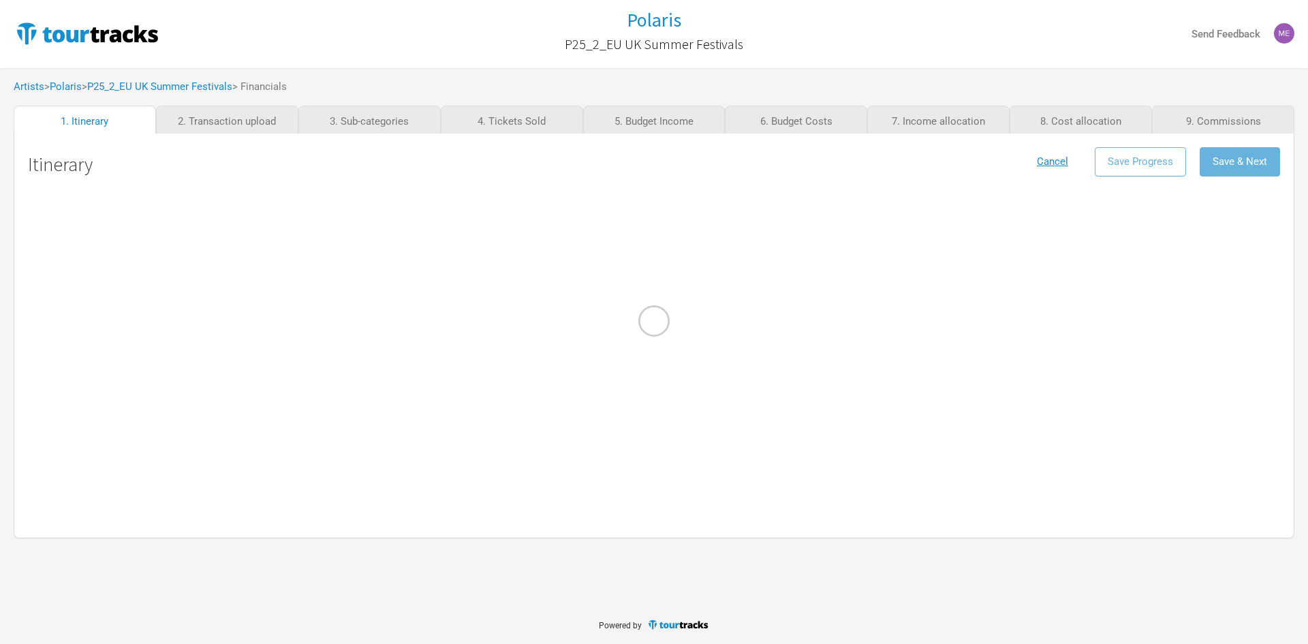
select select "Festival"
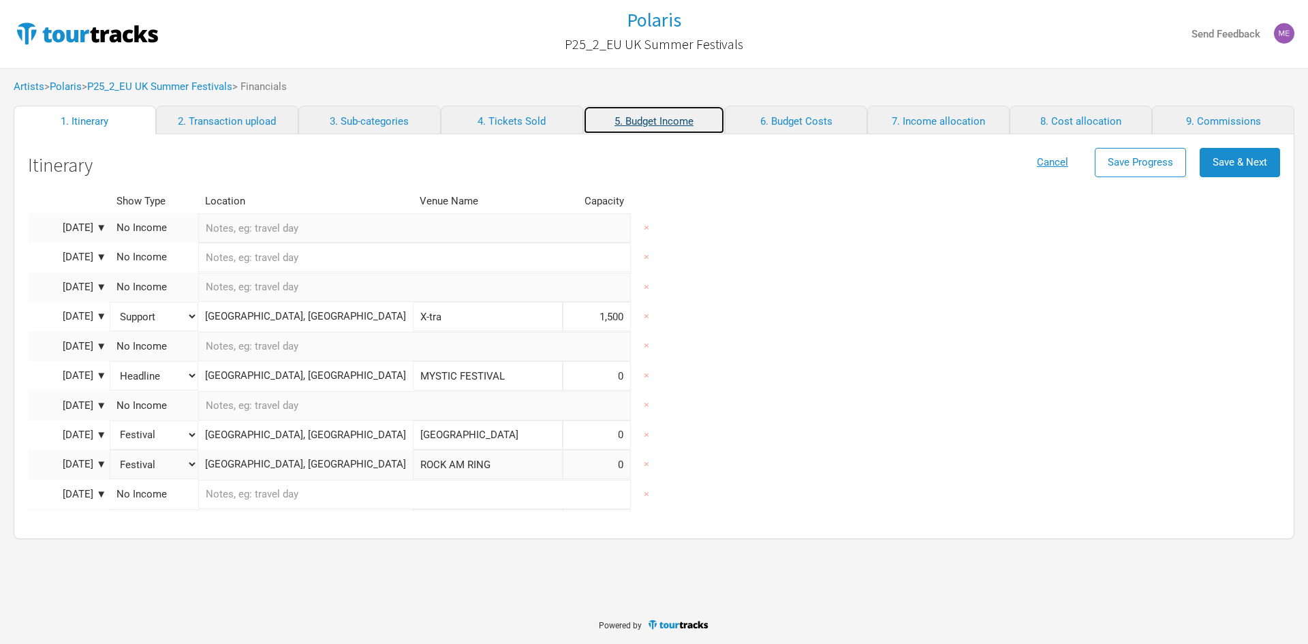
click at [647, 124] on link "5. Budget Income" at bounding box center [654, 120] width 142 height 29
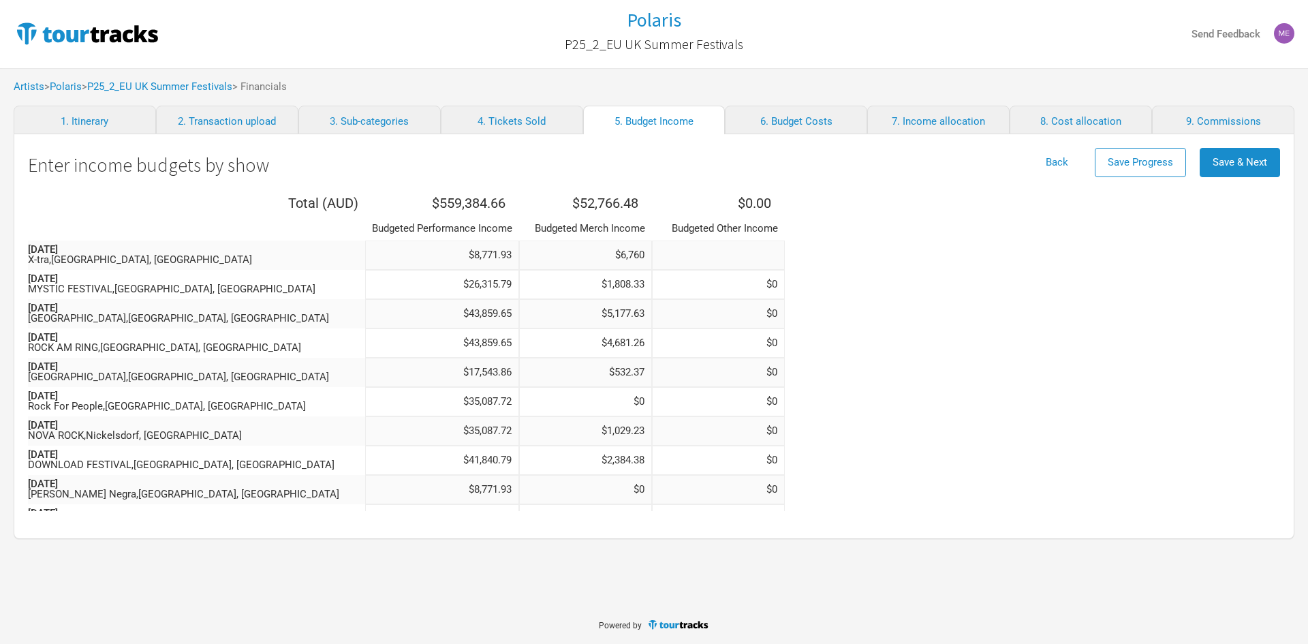
click at [700, 263] on input at bounding box center [718, 255] width 133 height 29
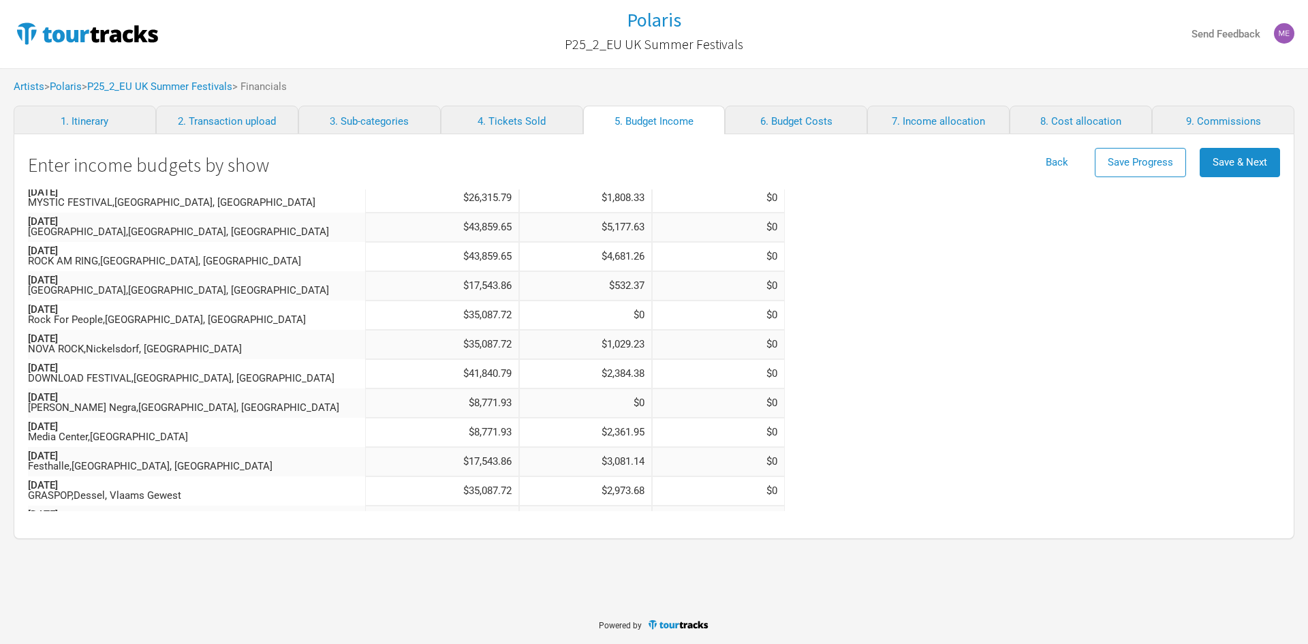
scroll to position [256, 0]
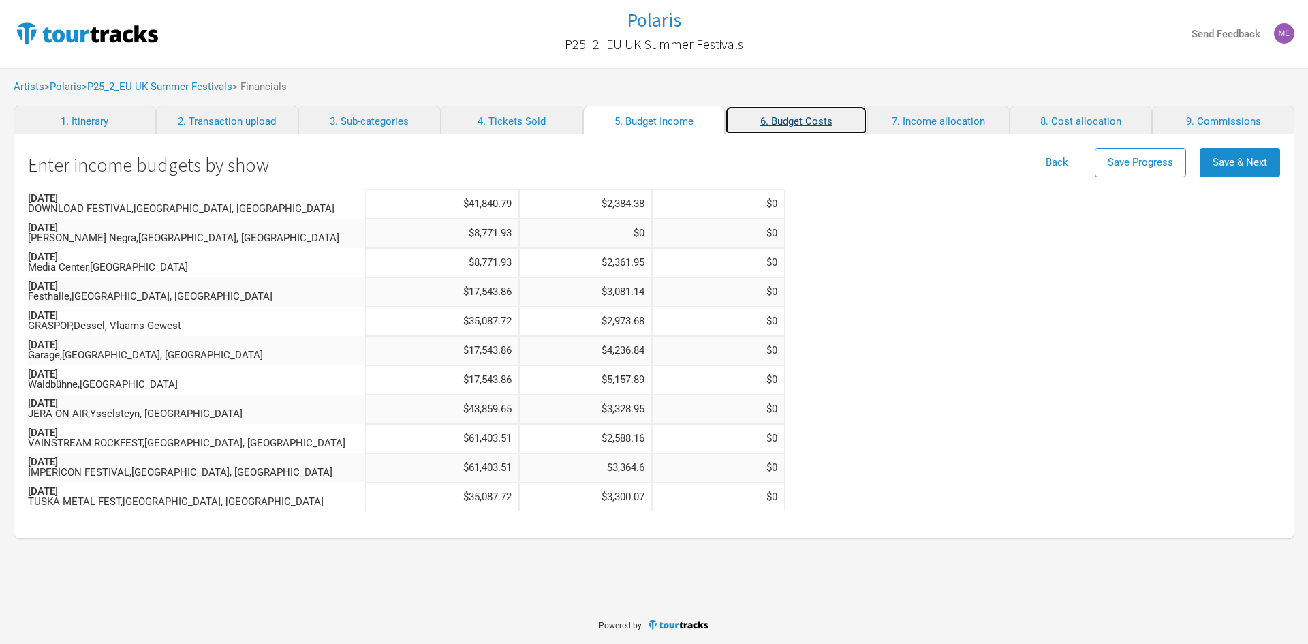
type input "$0"
click at [792, 121] on link "6. Budget Costs" at bounding box center [796, 120] width 142 height 29
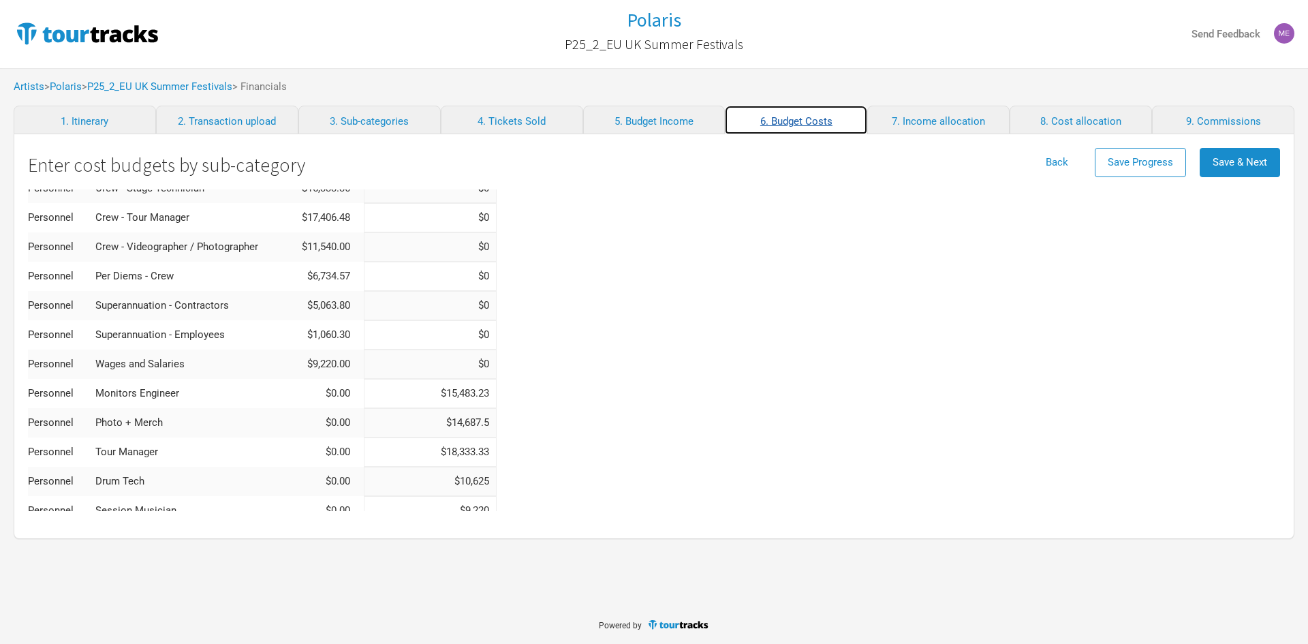
scroll to position [545, 0]
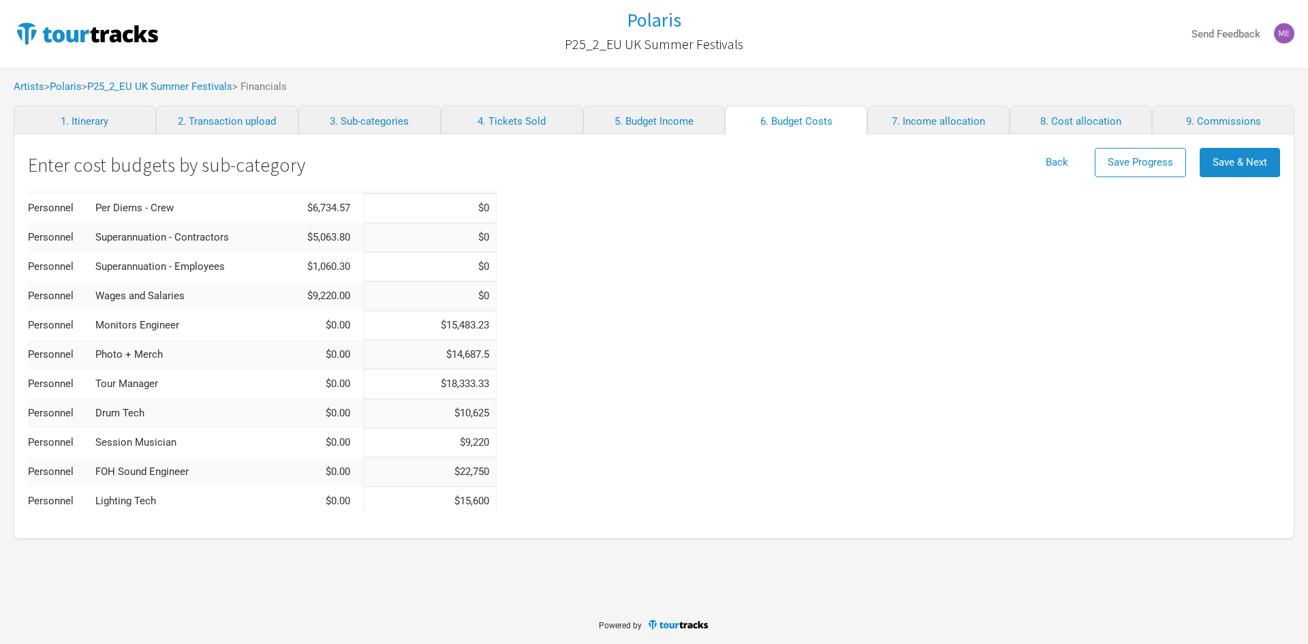
click at [447, 354] on input "$14,687.5" at bounding box center [430, 354] width 133 height 29
drag, startPoint x: 446, startPoint y: 356, endPoint x: 507, endPoint y: 356, distance: 60.6
click at [507, 356] on div "Total ( AUD ) $538,406.48 $387,750.15 Category Actual Budgeted Show Costs State…" at bounding box center [654, 475] width 1252 height 1663
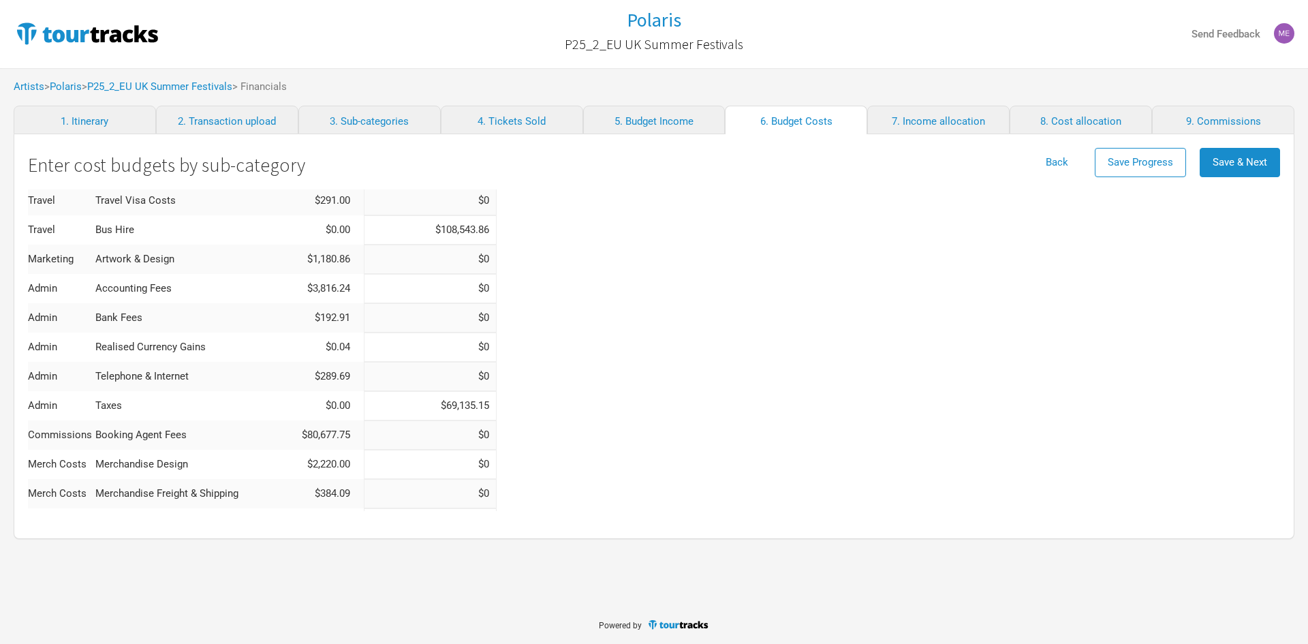
scroll to position [1340, 0]
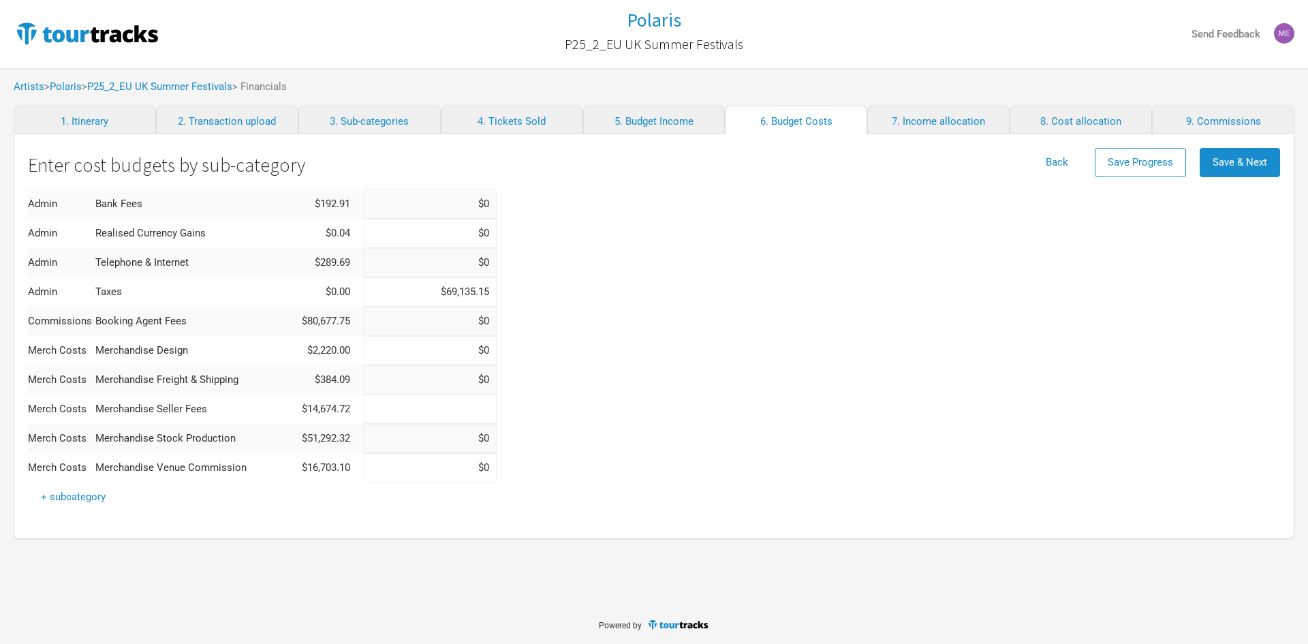
click at [467, 406] on input at bounding box center [430, 409] width 133 height 29
paste input "$14,687.5"
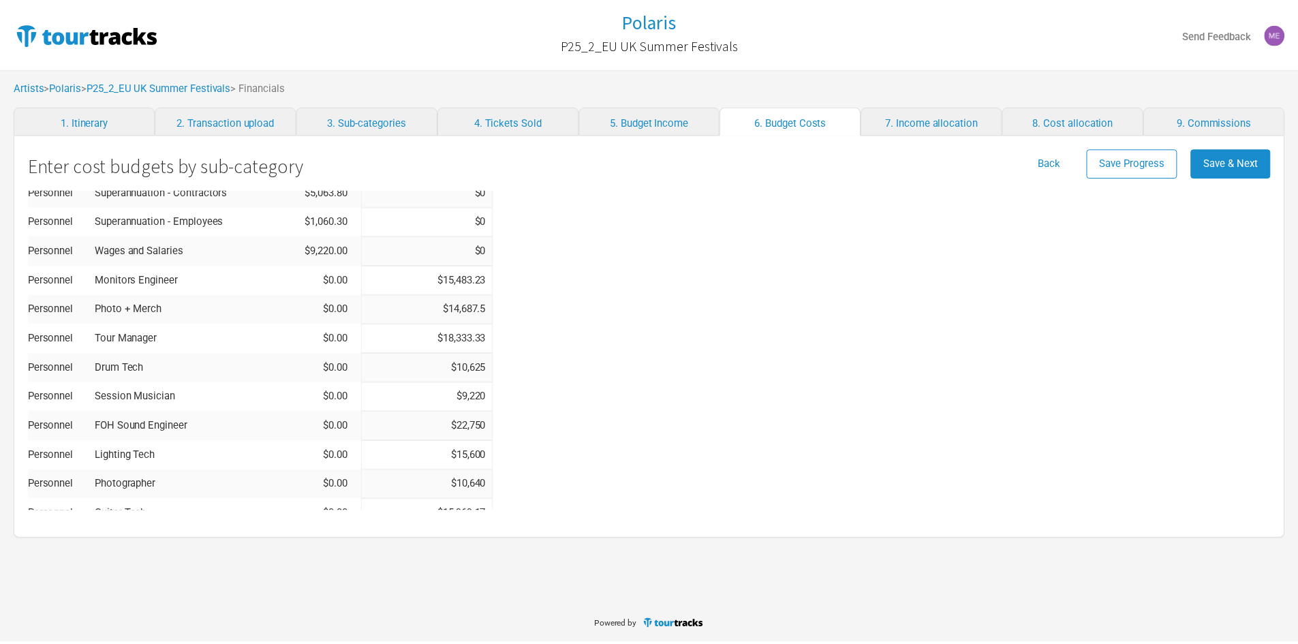
scroll to position [523, 0]
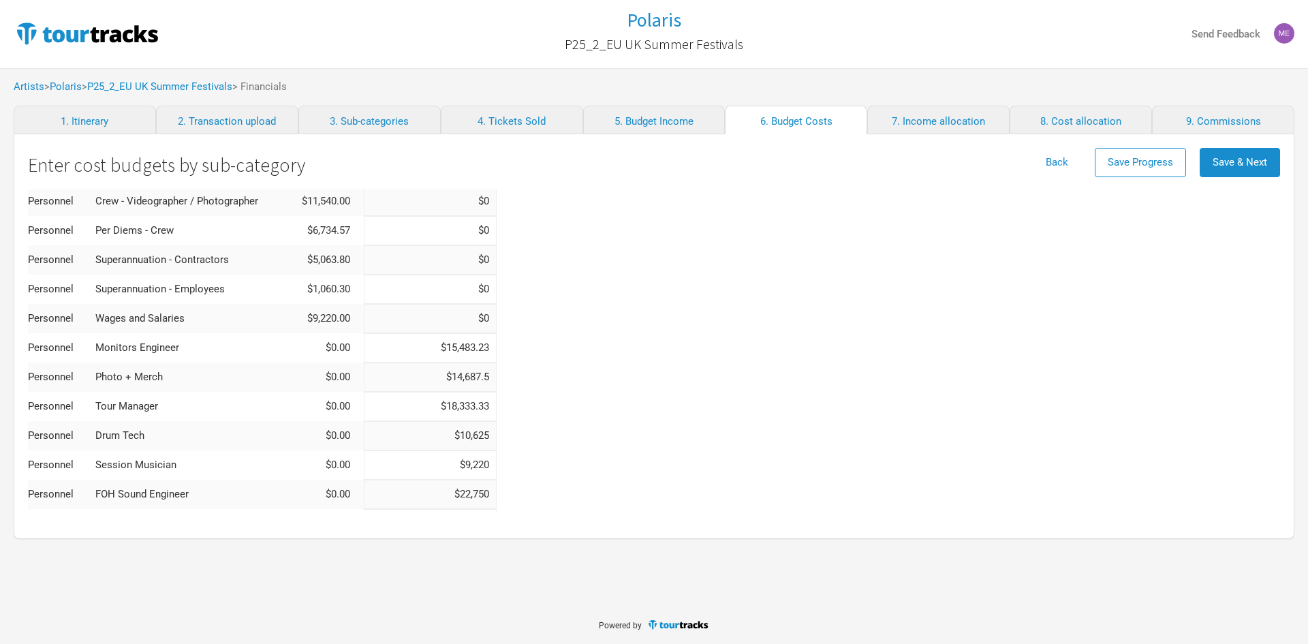
type input "$14,687.5"
click at [469, 381] on input "$14,687.5" at bounding box center [430, 376] width 133 height 29
drag, startPoint x: 435, startPoint y: 375, endPoint x: 497, endPoint y: 388, distance: 63.3
click at [497, 388] on div "Total ( AUD ) $538,406.48 $402,437.65 Category Actual Budgeted Show Costs State…" at bounding box center [654, 498] width 1252 height 1663
type input "$0"
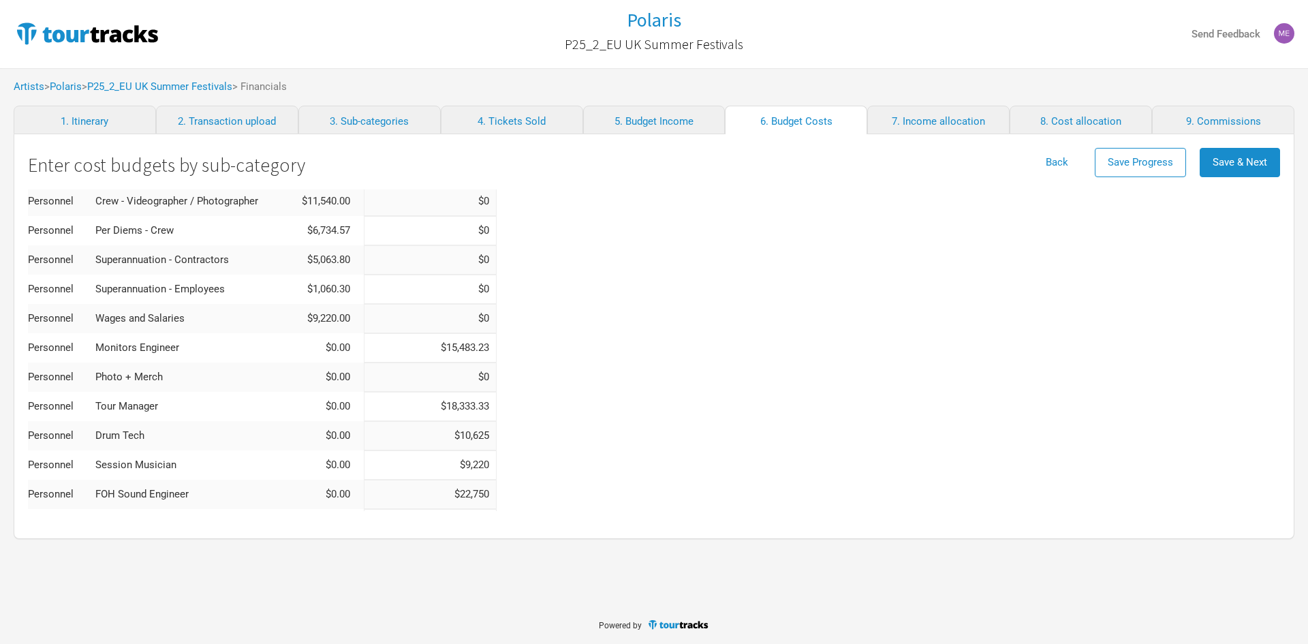
click at [688, 366] on div "Total ( AUD ) $538,406.48 $387,750.15 Category Actual Budgeted Show Costs State…" at bounding box center [654, 498] width 1252 height 1663
click at [1233, 155] on button "Save & Next" at bounding box center [1240, 162] width 80 height 29
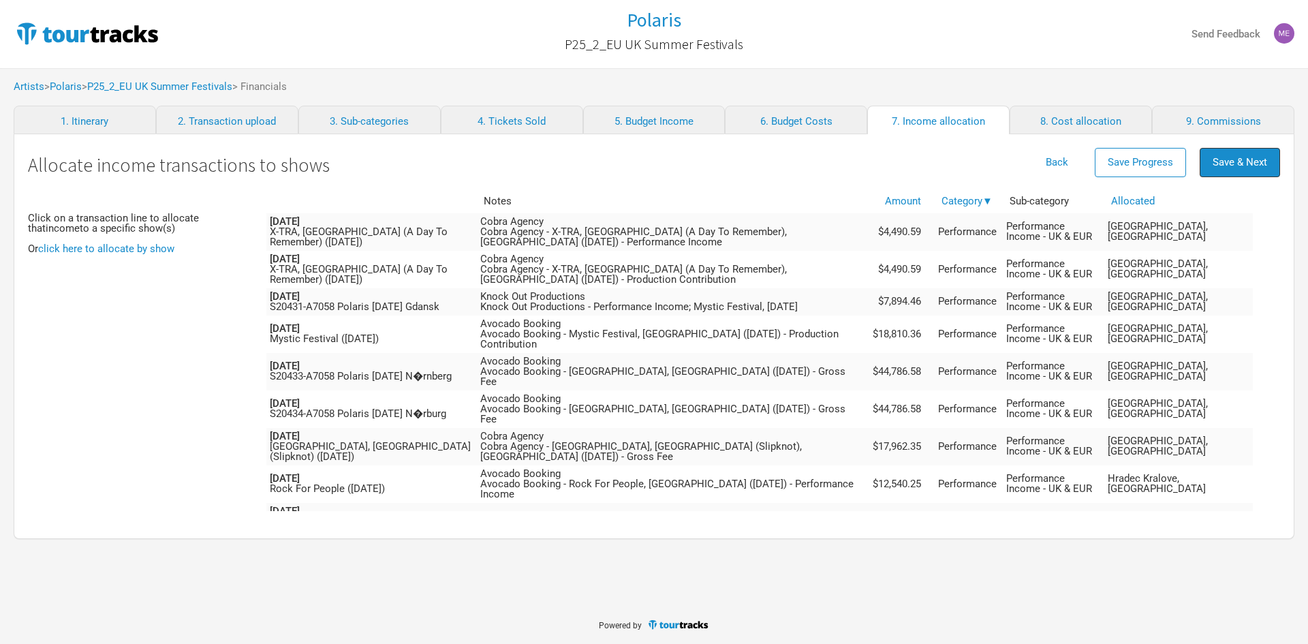
click at [1233, 155] on button "Save & Next" at bounding box center [1240, 162] width 80 height 29
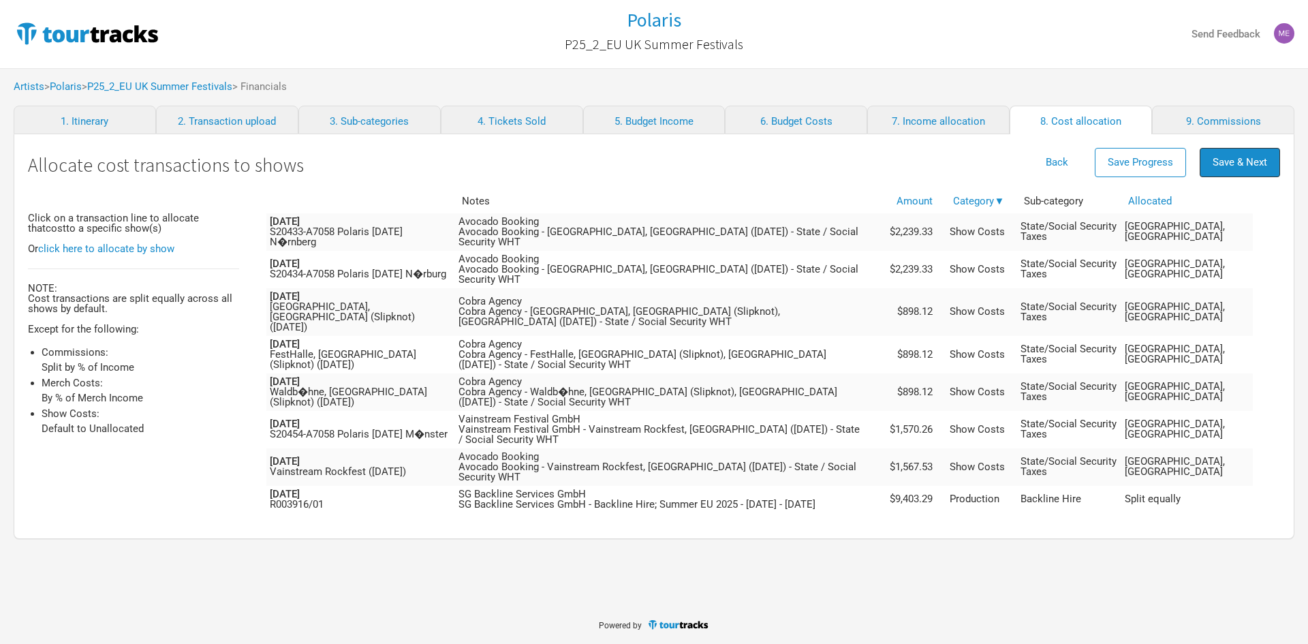
click at [1234, 164] on span "Save & Next" at bounding box center [1240, 162] width 55 height 12
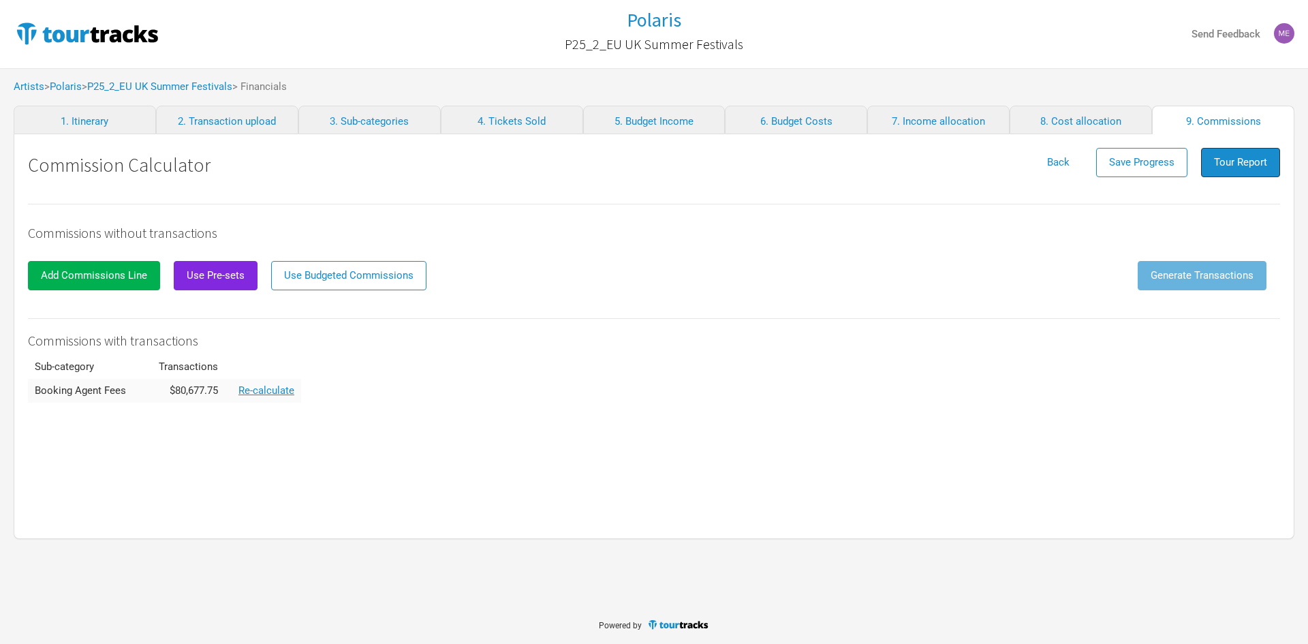
click at [1234, 164] on span "Tour Report" at bounding box center [1240, 162] width 53 height 12
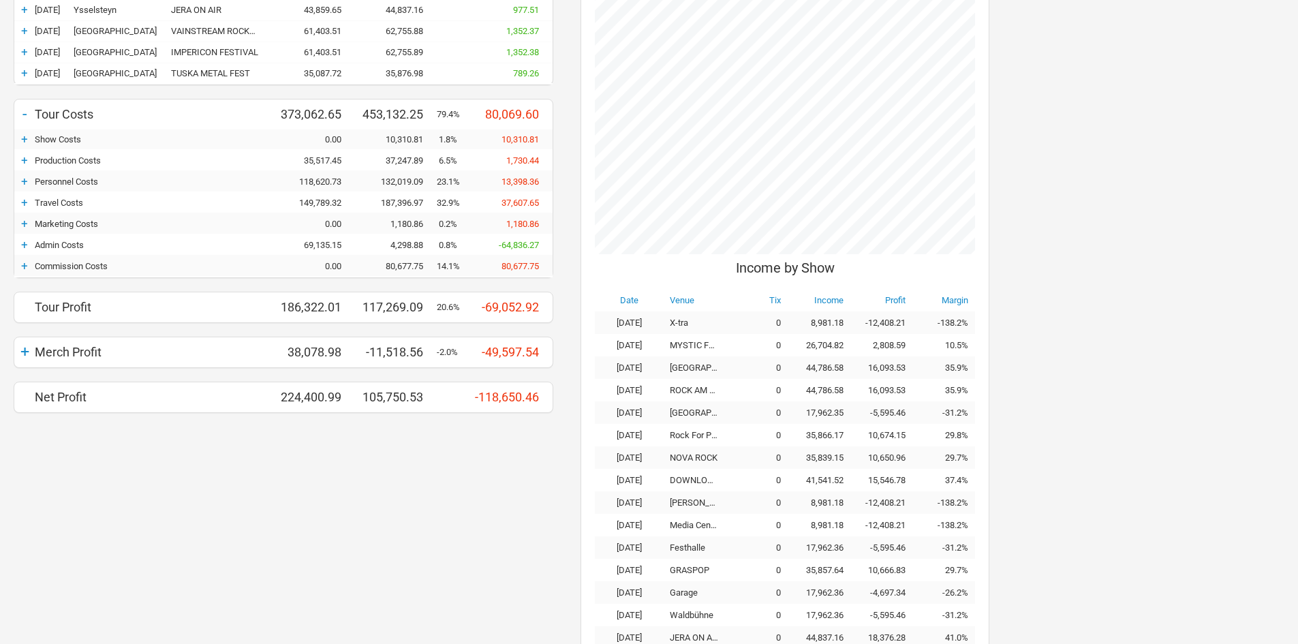
scroll to position [516, 0]
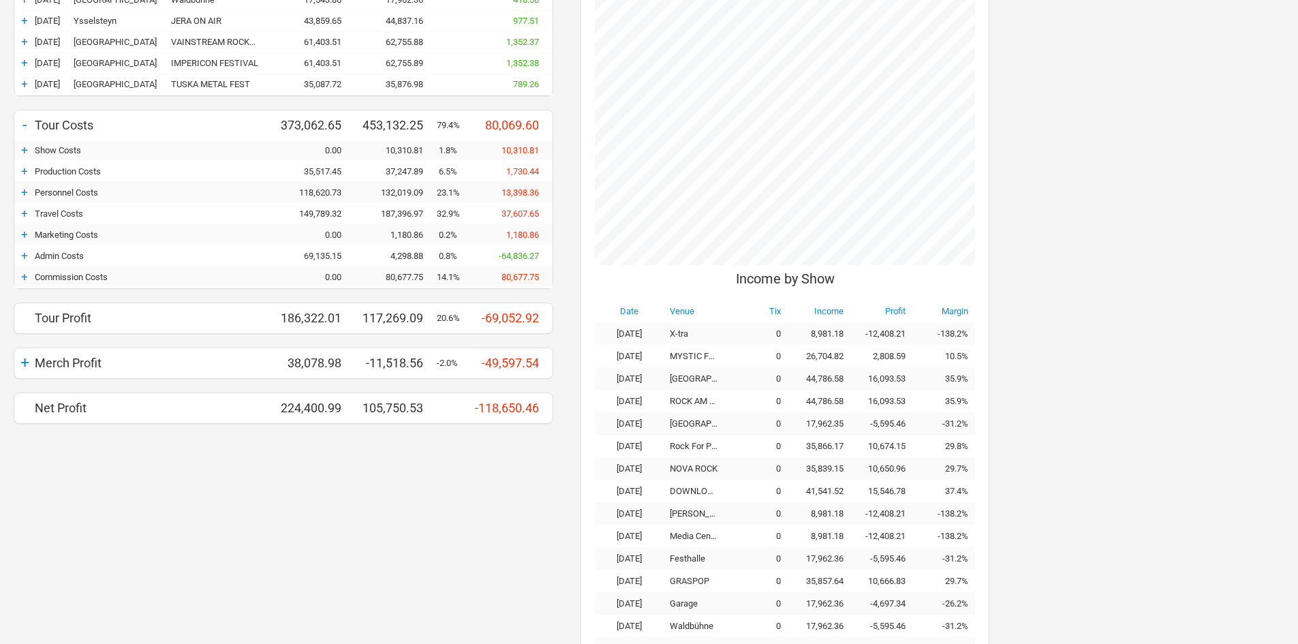
click at [25, 359] on div "+" at bounding box center [24, 362] width 20 height 19
click at [27, 357] on div "-" at bounding box center [24, 362] width 20 height 19
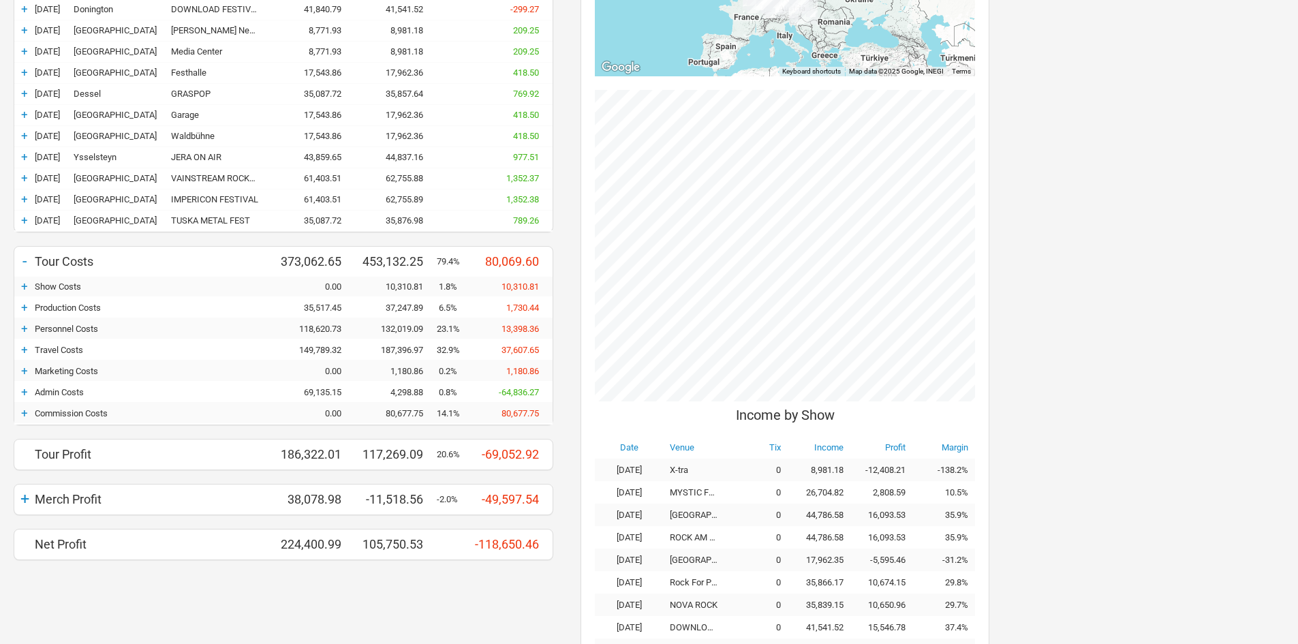
scroll to position [312, 0]
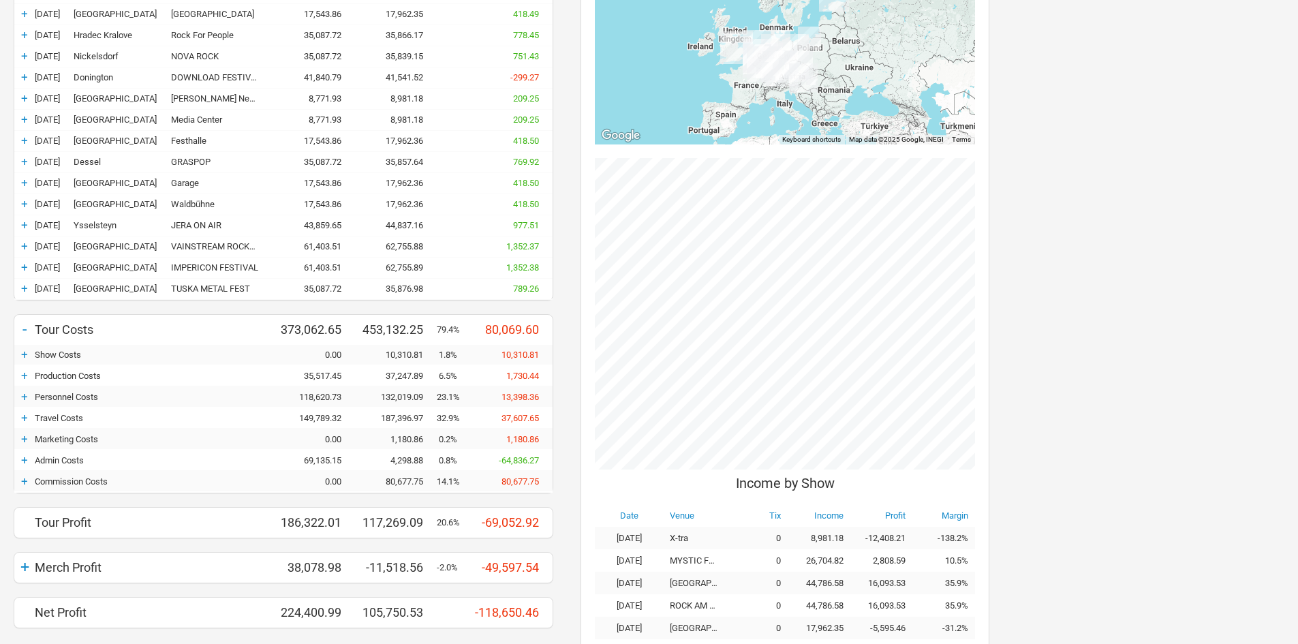
click at [20, 459] on div "+" at bounding box center [24, 460] width 20 height 14
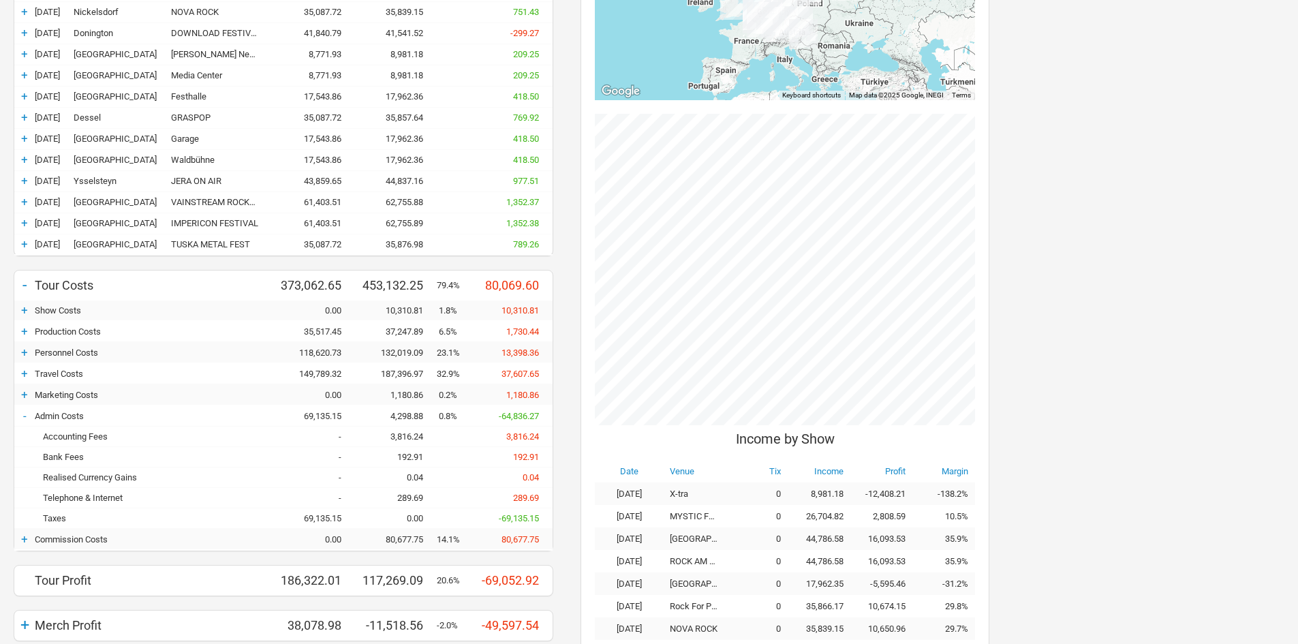
scroll to position [380, 0]
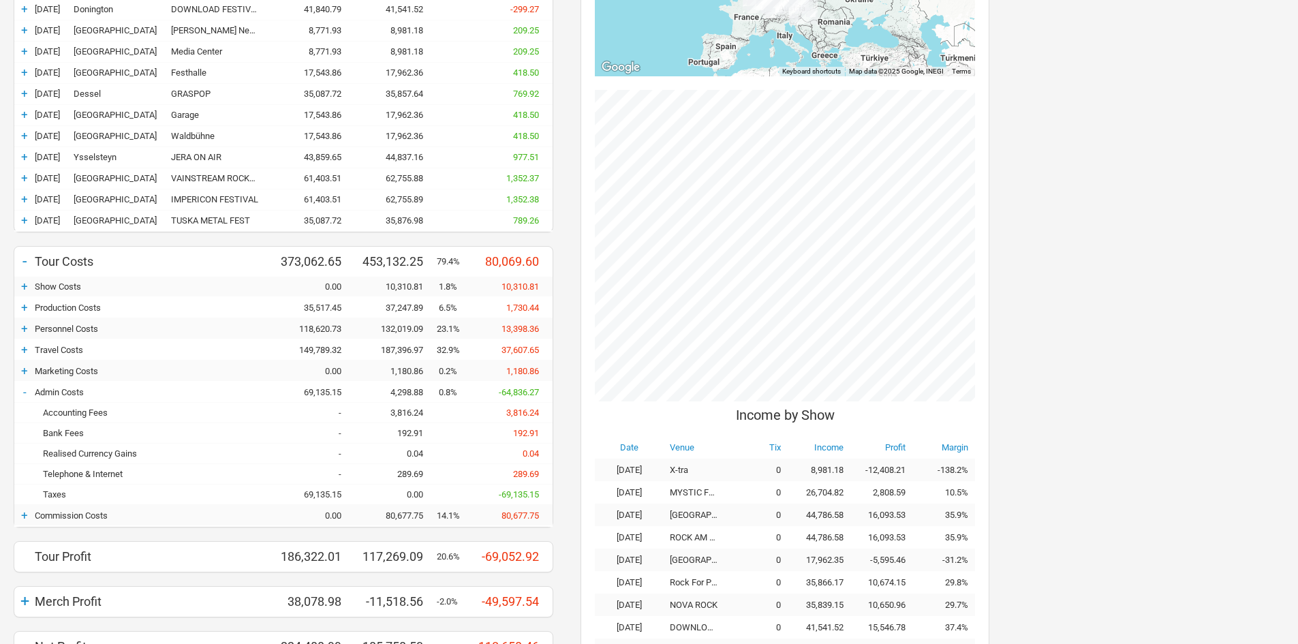
click at [20, 388] on div "-" at bounding box center [24, 392] width 20 height 14
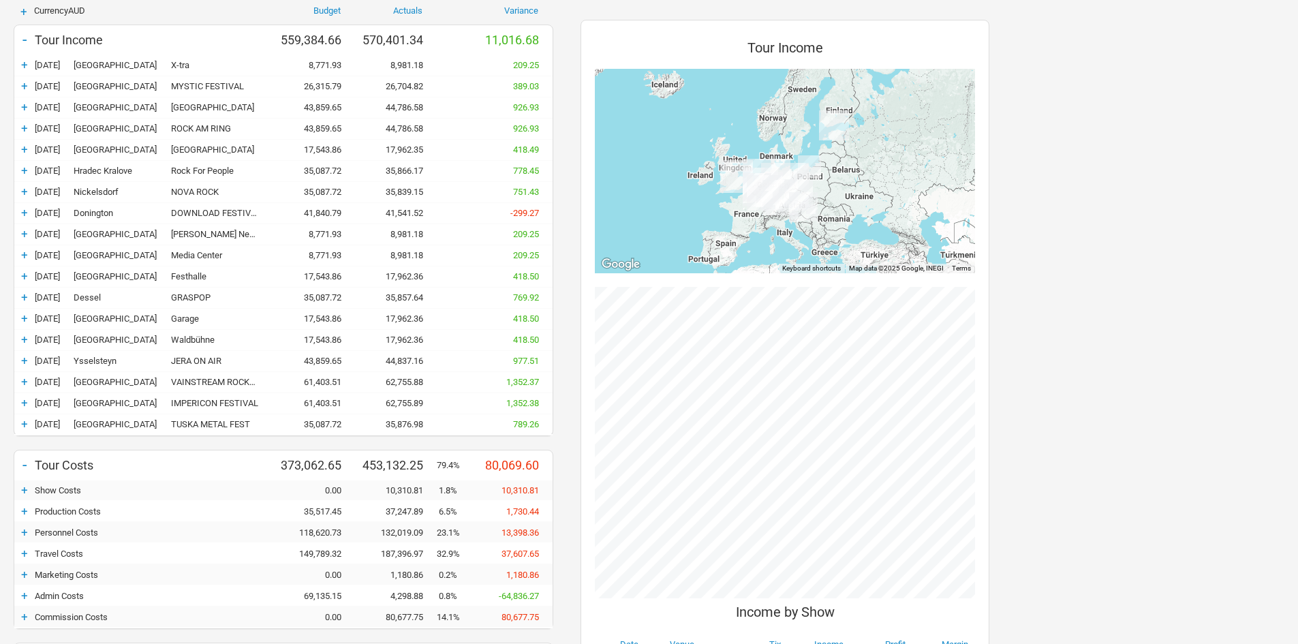
scroll to position [176, 0]
click at [22, 38] on div "-" at bounding box center [24, 40] width 20 height 19
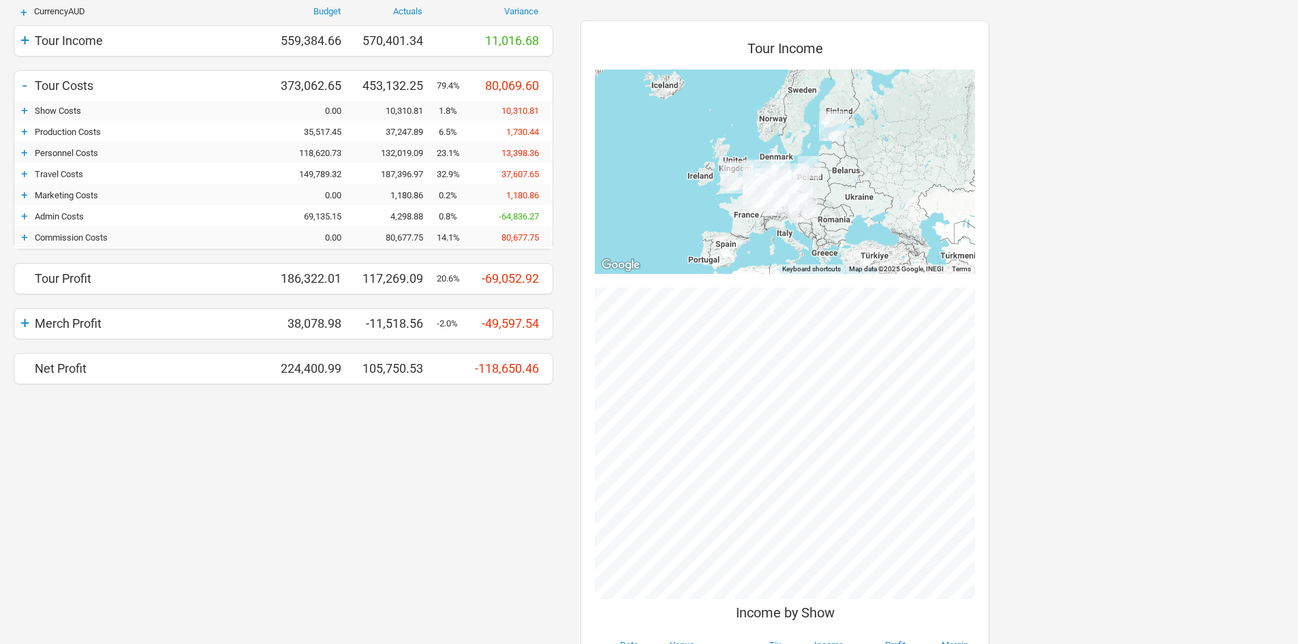
click at [16, 174] on div "+" at bounding box center [24, 174] width 20 height 14
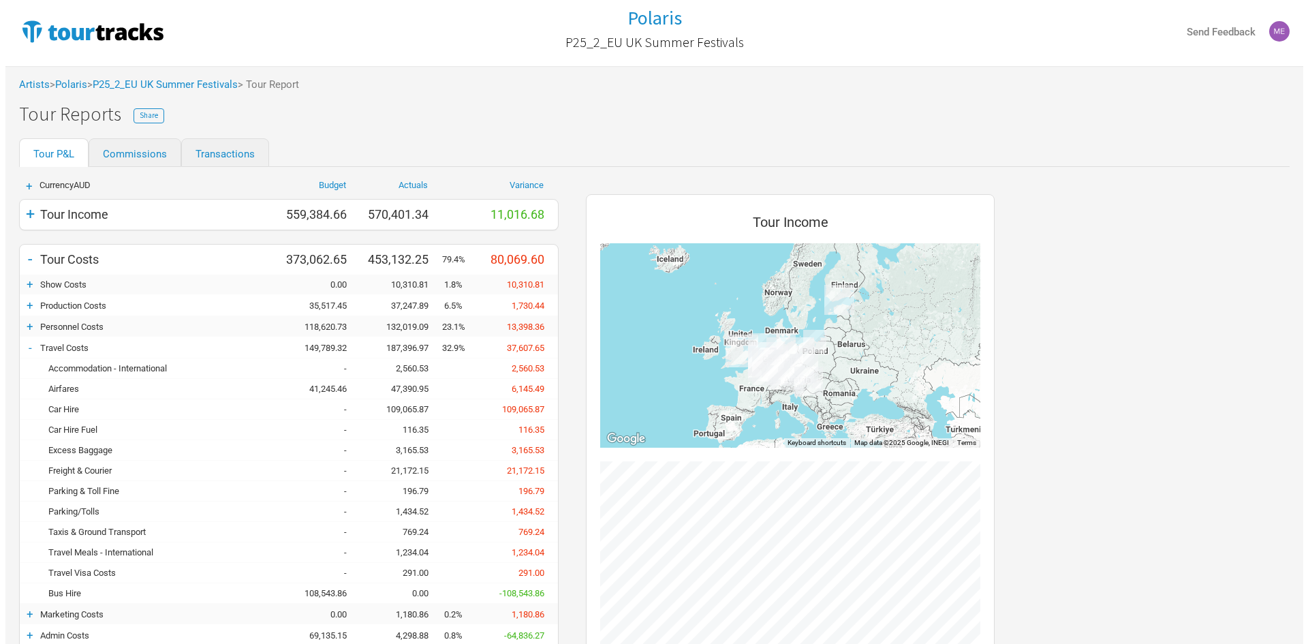
scroll to position [0, 0]
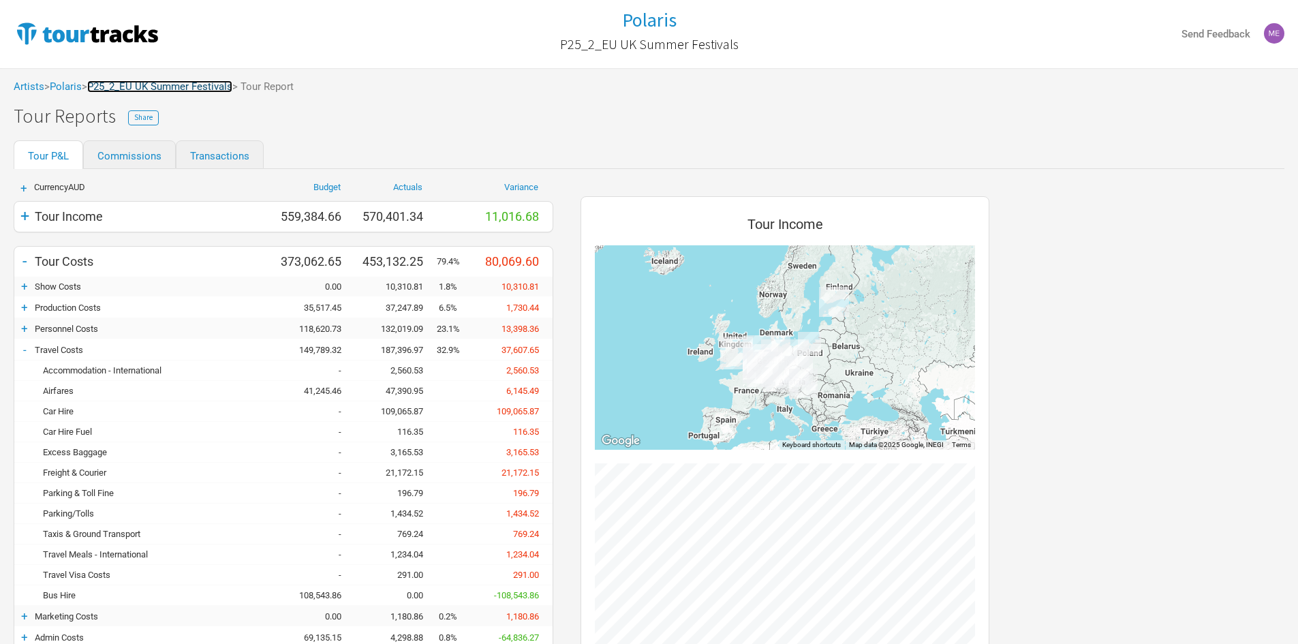
click at [197, 82] on link "P25_2_EU UK Summer Festivals" at bounding box center [159, 86] width 145 height 12
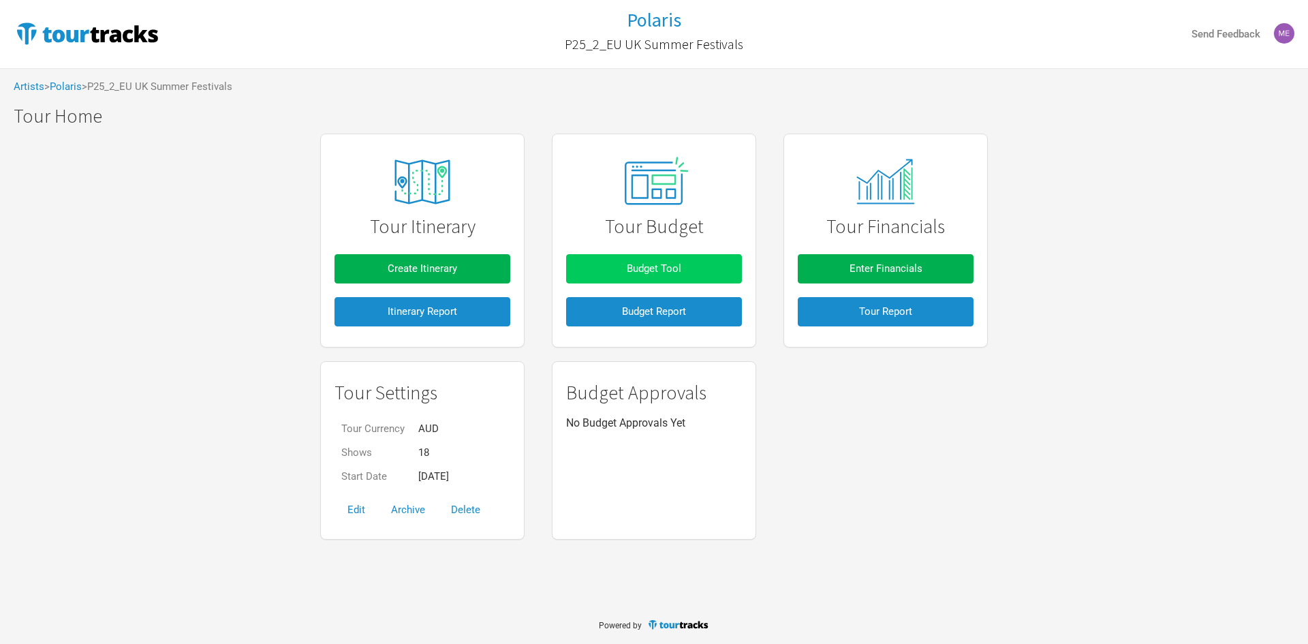
click at [660, 259] on button "Budget Tool" at bounding box center [654, 268] width 176 height 29
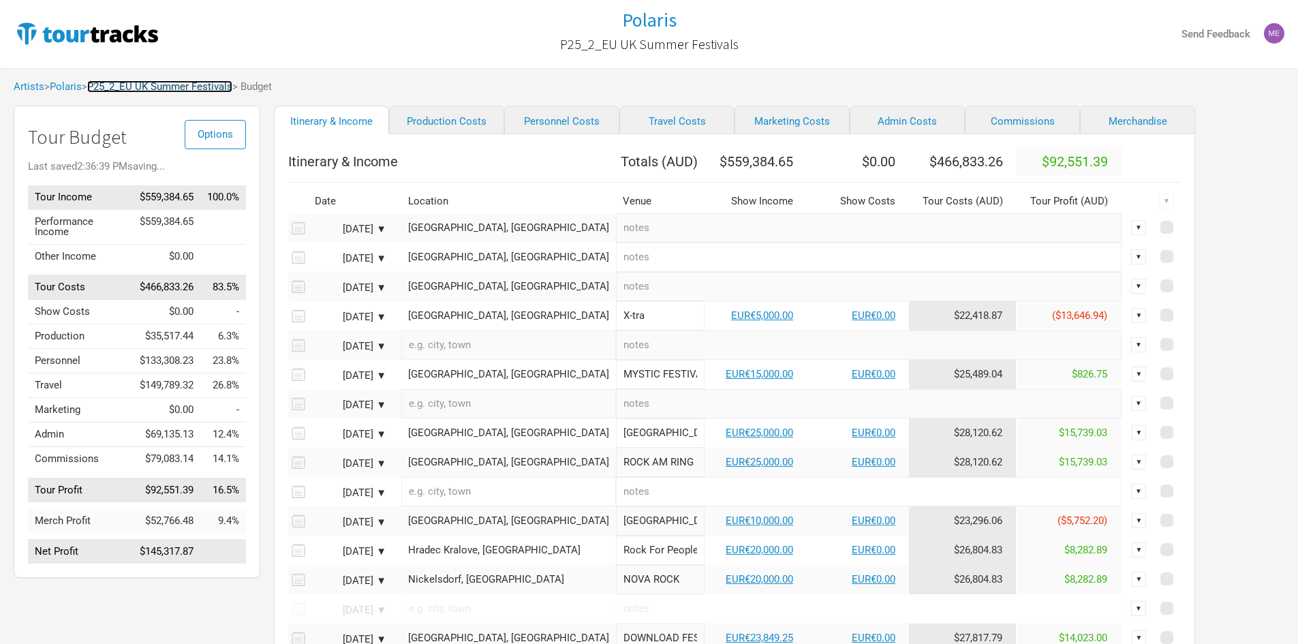
click at [200, 84] on link "P25_2_EU UK Summer Festivals" at bounding box center [159, 86] width 145 height 12
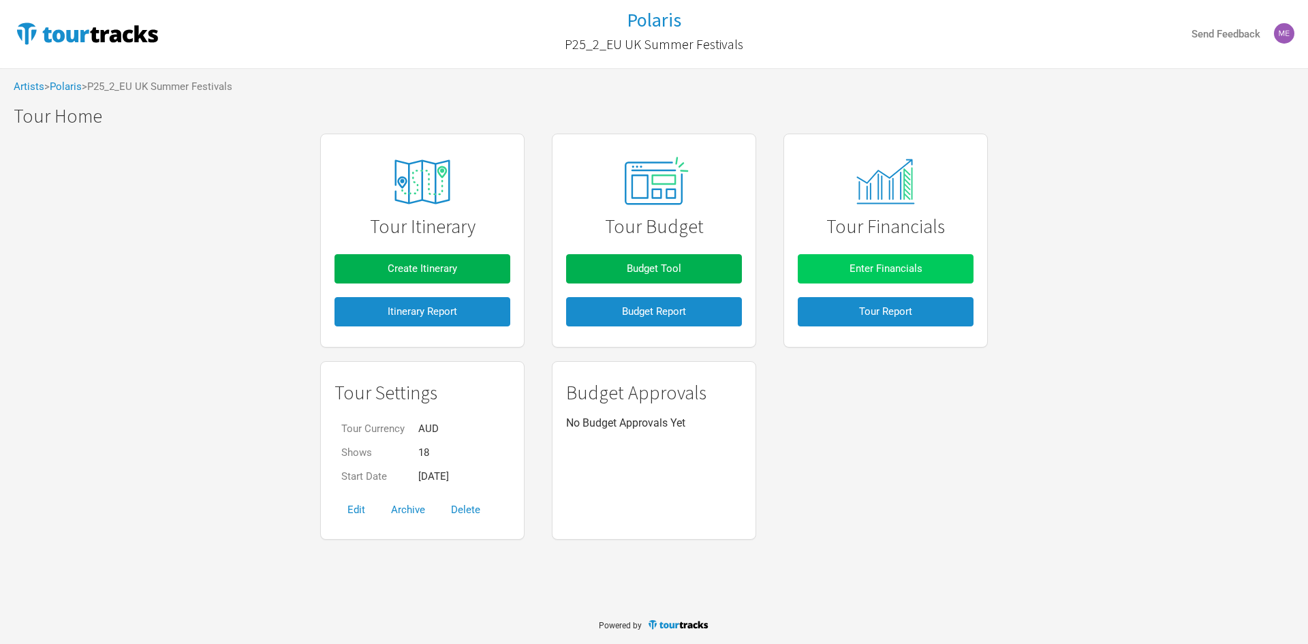
click at [934, 271] on button "Enter Financials" at bounding box center [886, 268] width 176 height 29
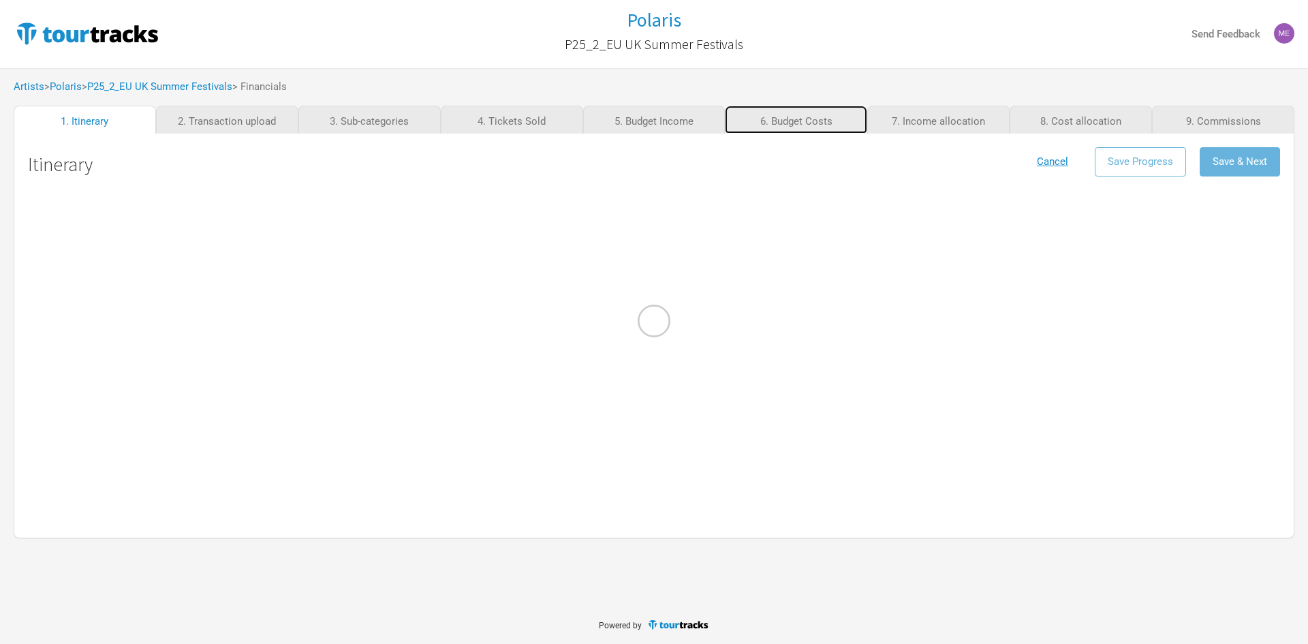
click at [780, 110] on link "6. Budget Costs" at bounding box center [796, 120] width 142 height 28
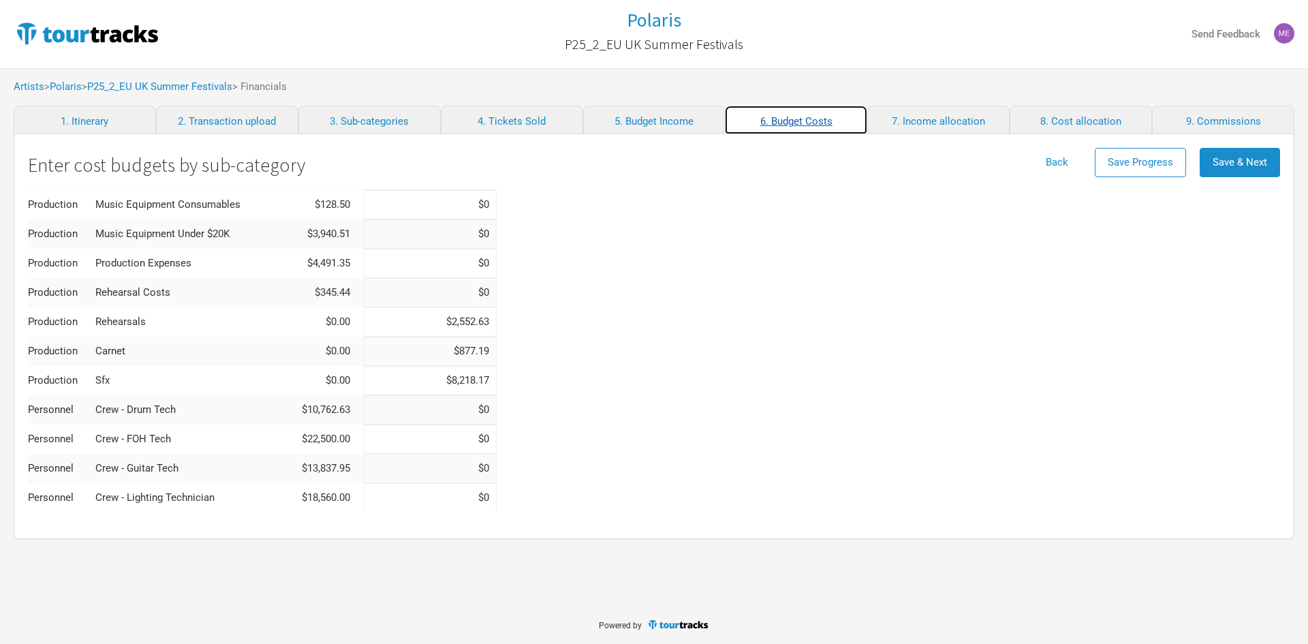
scroll to position [273, 0]
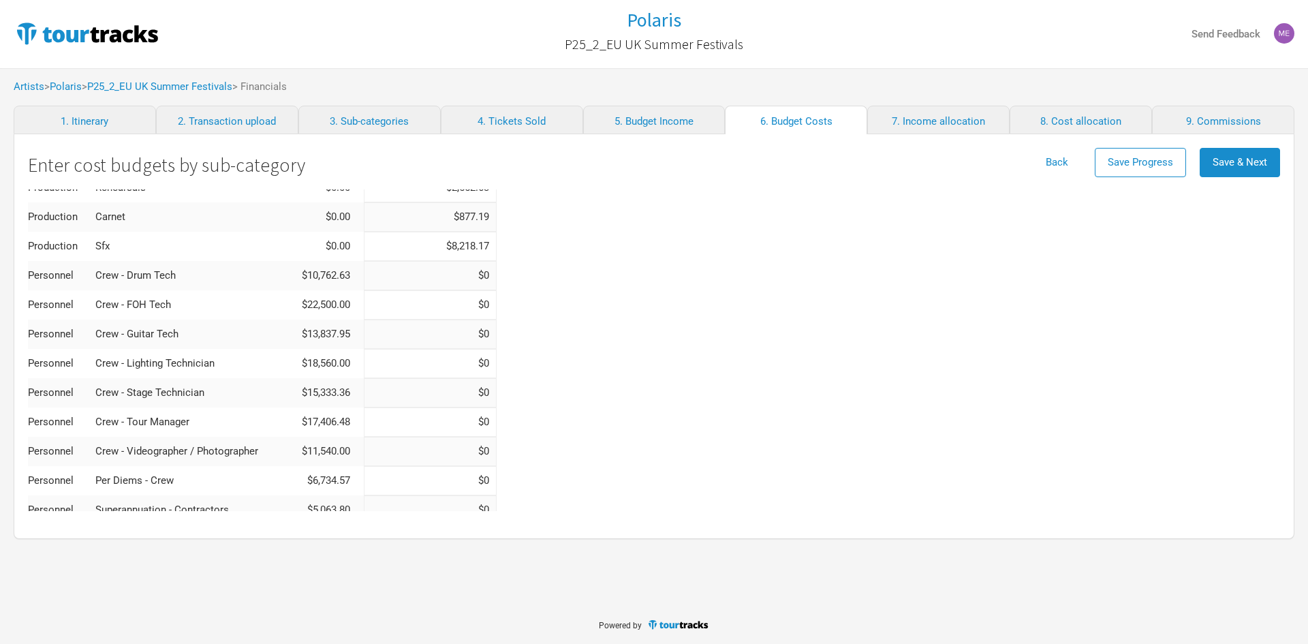
click at [59, 403] on td "Personnel" at bounding box center [61, 392] width 67 height 29
click at [50, 389] on td "Personnel" at bounding box center [61, 392] width 67 height 29
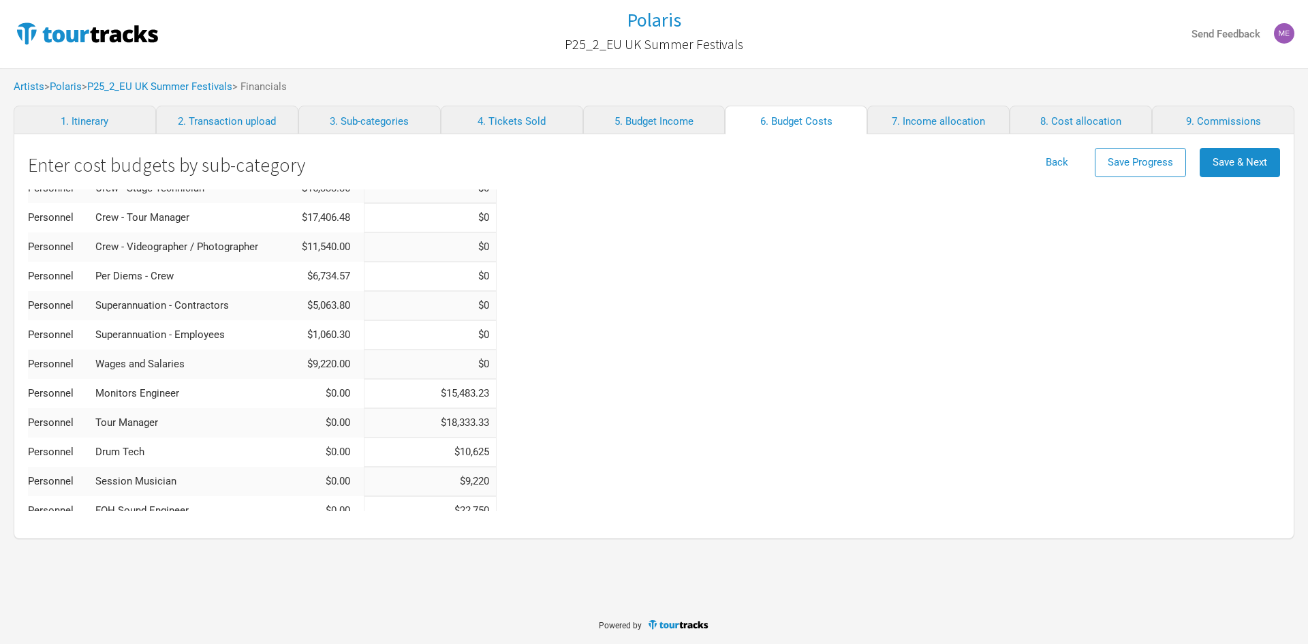
scroll to position [545, 0]
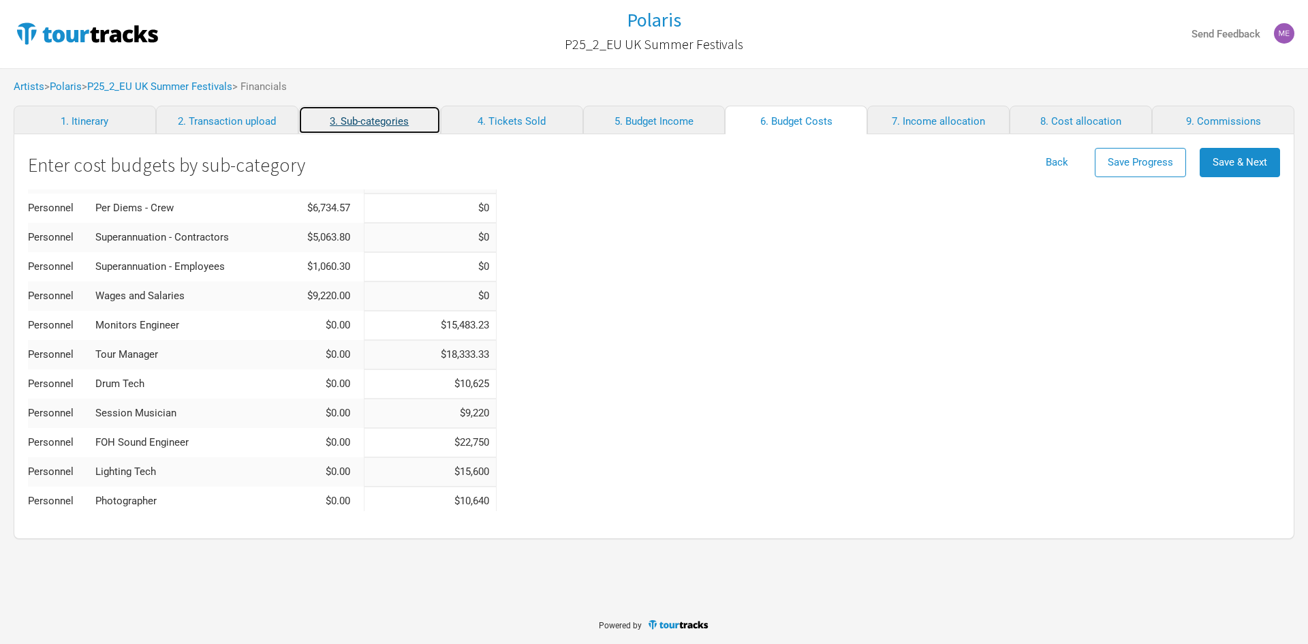
click at [360, 123] on link "3. Sub-categories" at bounding box center [369, 120] width 142 height 29
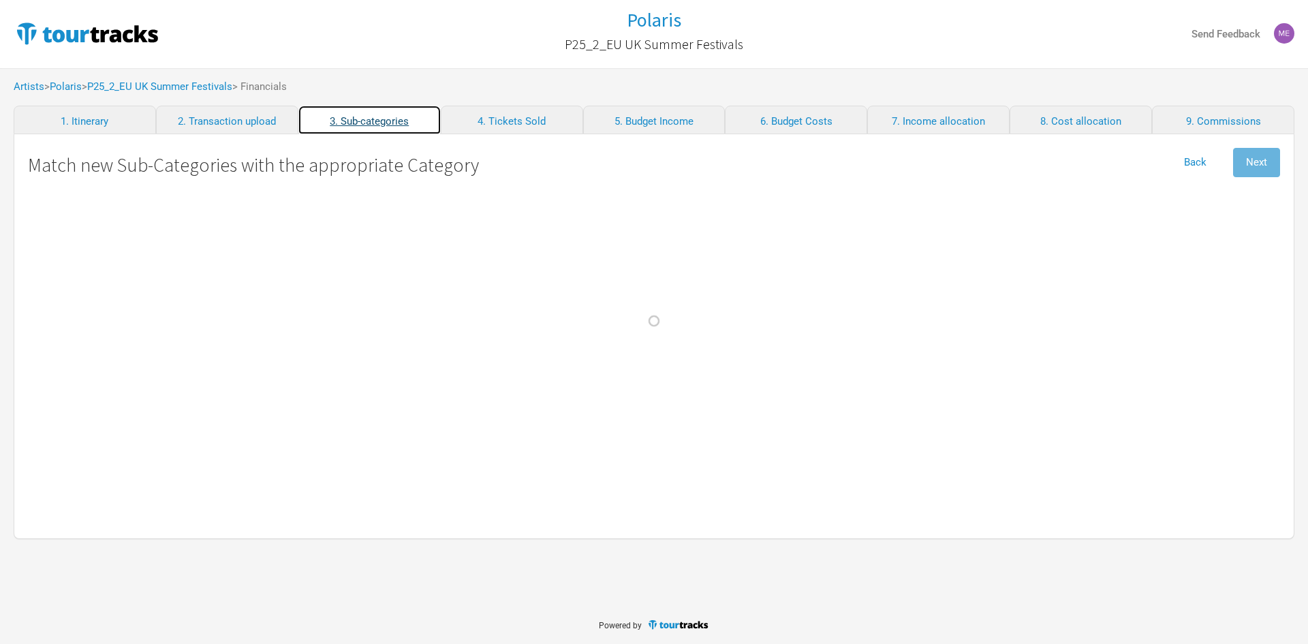
select International "Travel"
select Fees "Admin"
select select "Travel"
select Design "Marketing"
select Hire "Production"
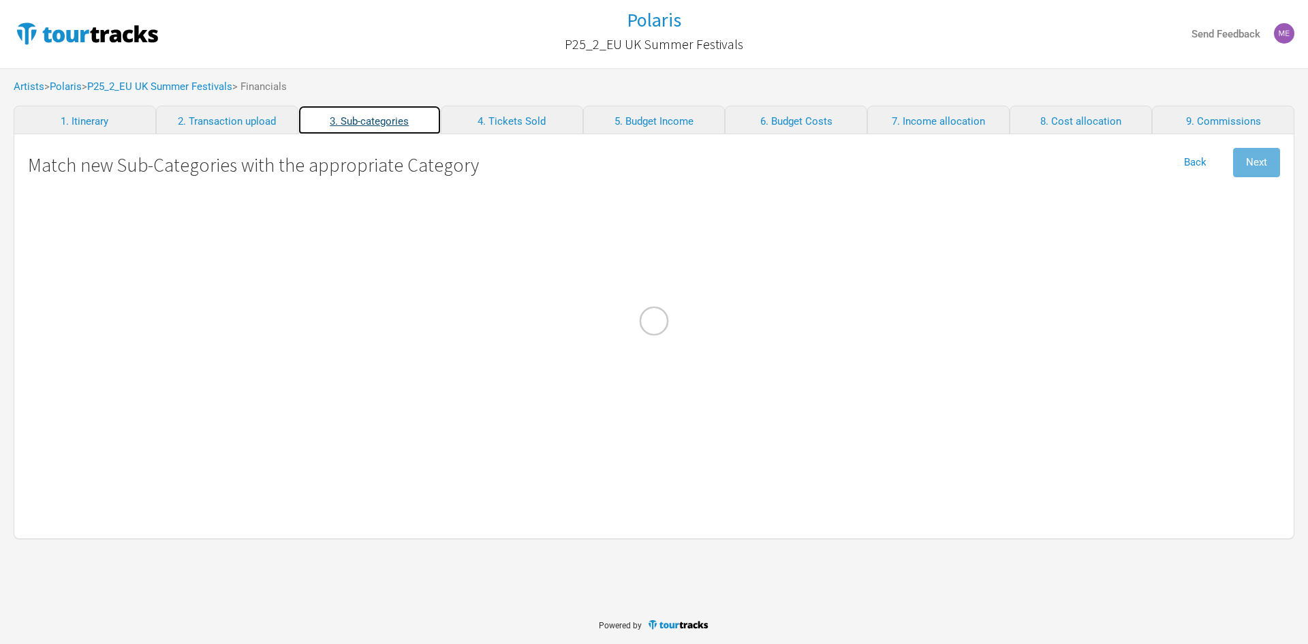
select Fees "Admin"
select Fees "Commissions"
select Hire "Travel"
select Fuel "Travel"
select Tech "Personnel"
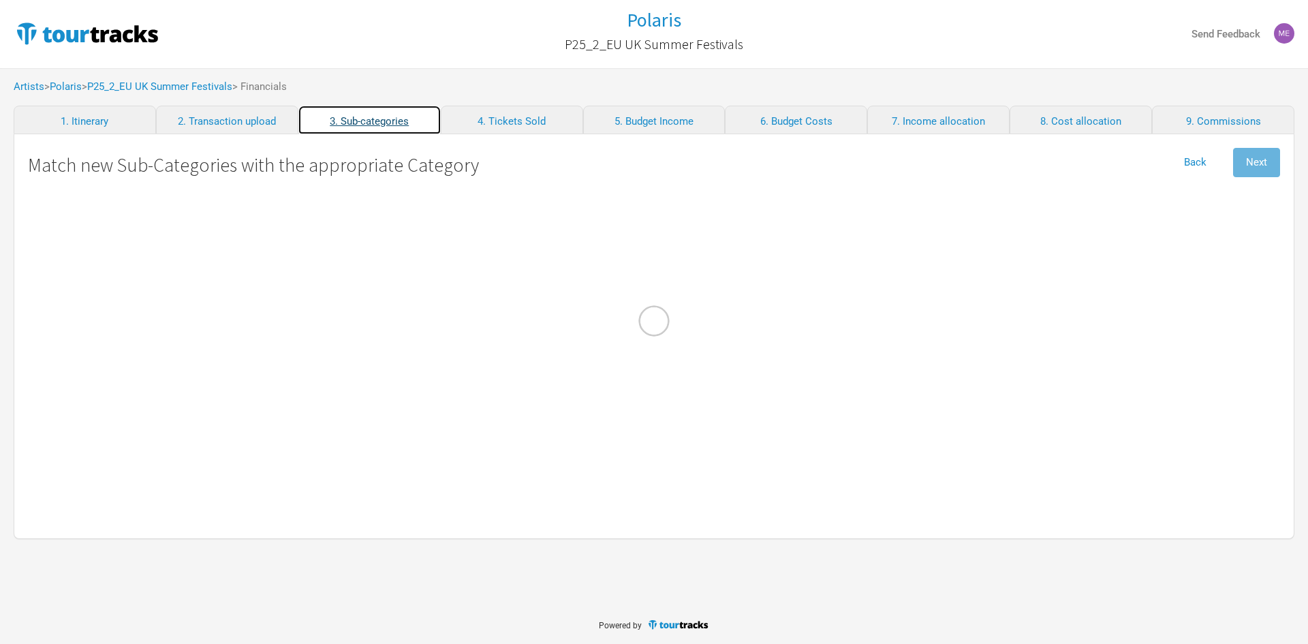
select Tech "Personnel"
select Technician "Personnel"
select Manager "Personnel"
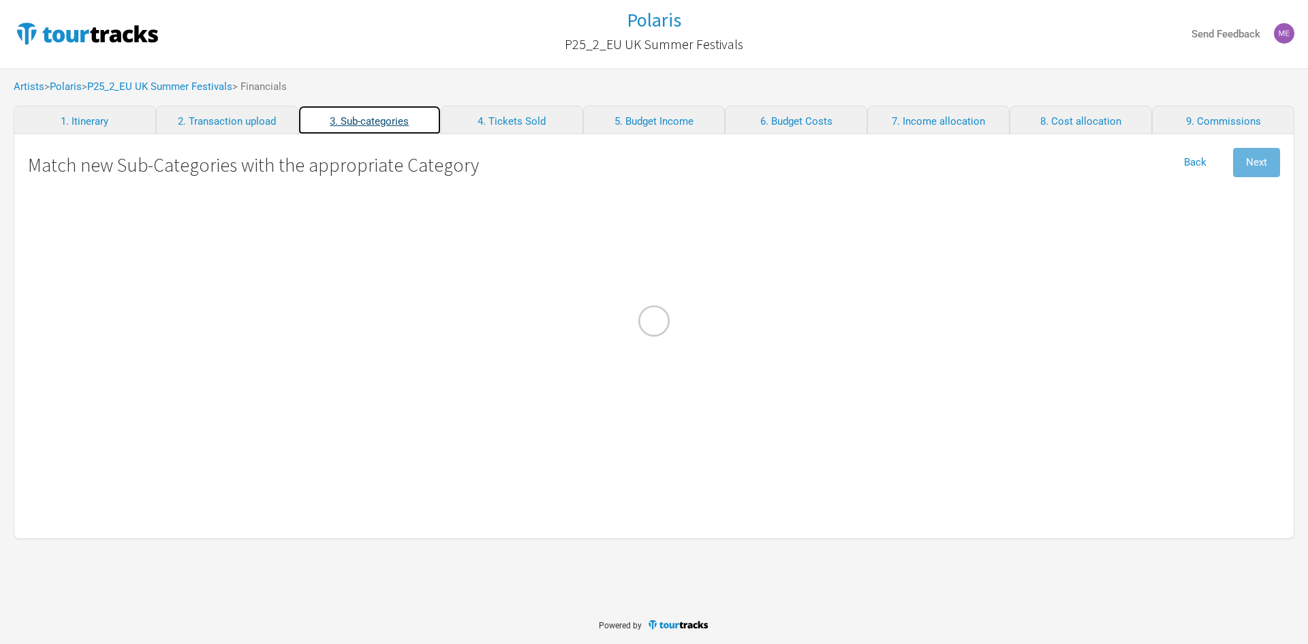
select Photographer "Personnel"
select Baggage "Travel"
select Courier "Travel"
select Hire "Production"
select Design "Merch Costs"
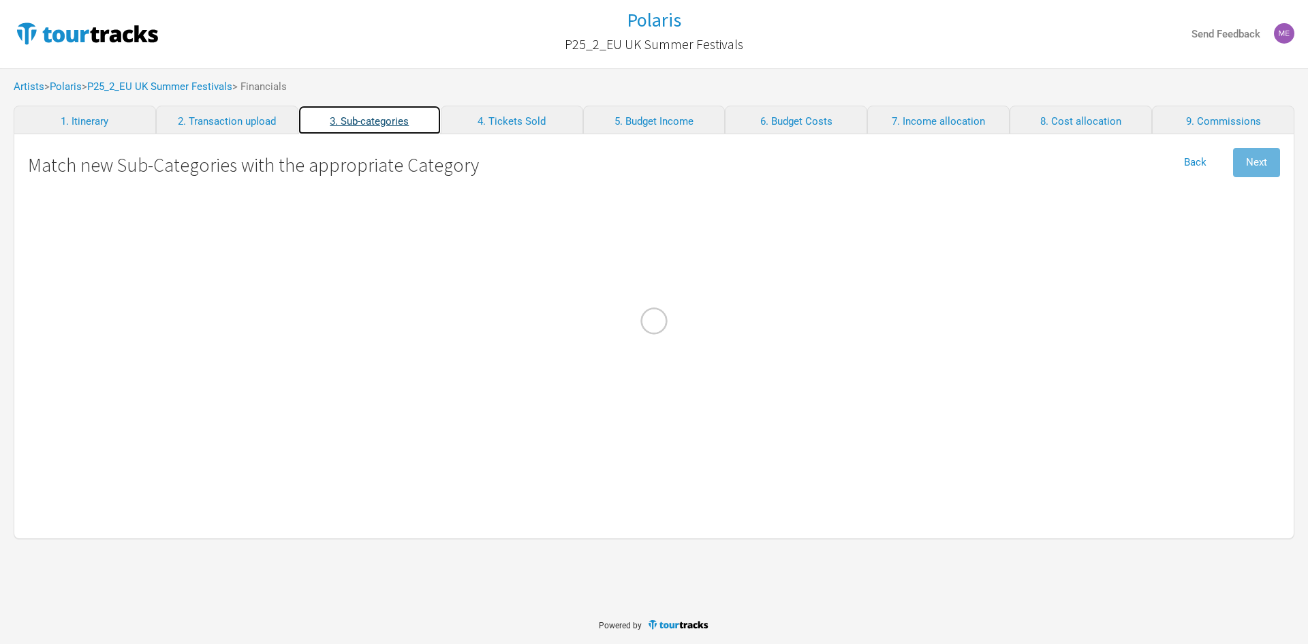
select Shipping "Merch Costs"
select EUR "Merch Income"
select Fees "Merch Costs"
select Production "Merch Costs"
select Commission "Merch Costs"
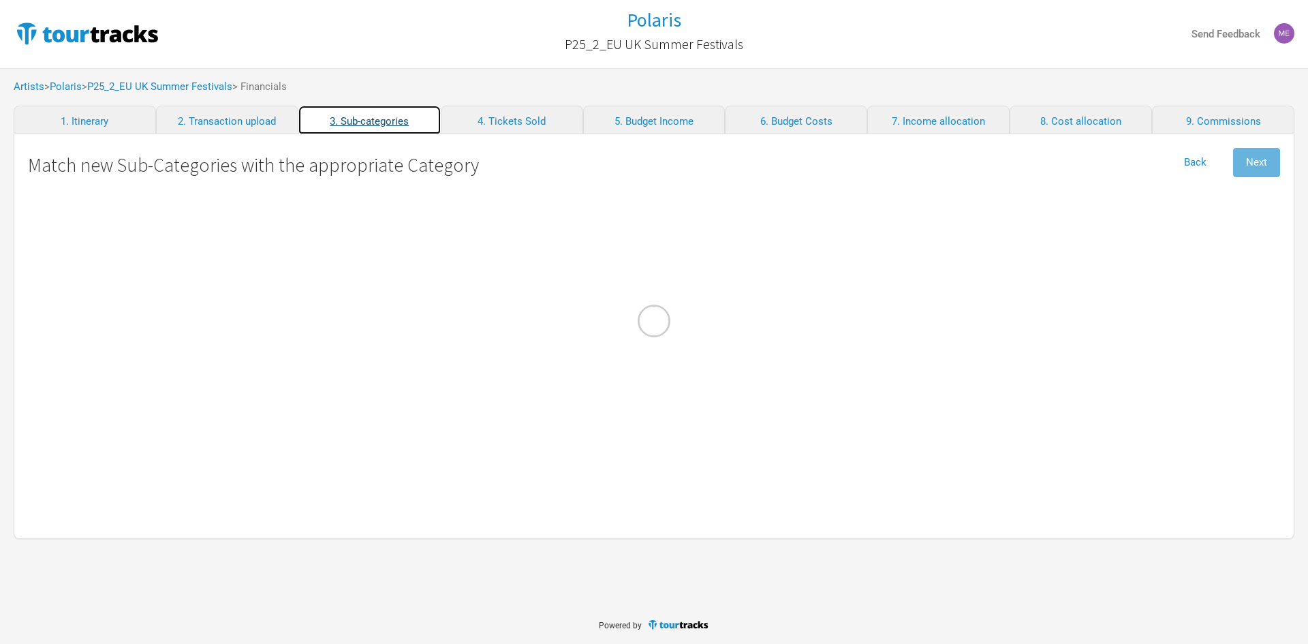
select Consumables "Production"
select \$20K "Production"
select Fine "Travel"
select select "Travel"
select Crew "Personnel"
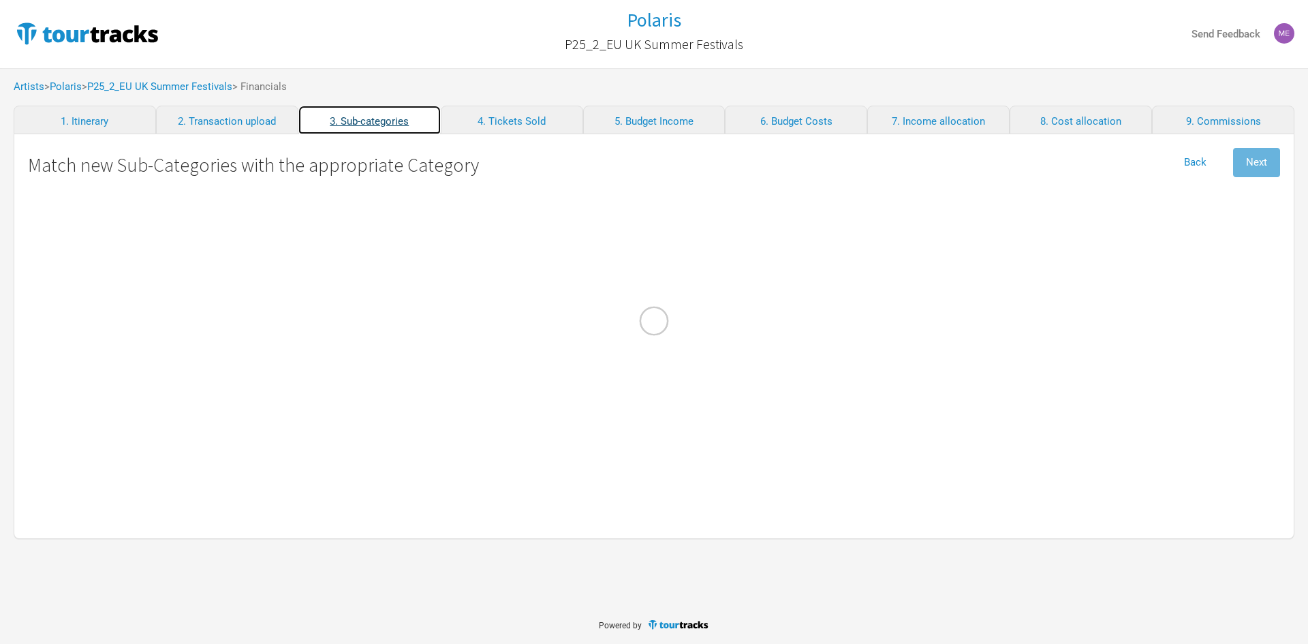
select EUR "Performance"
select Expenses "Production"
select Gains "Admin"
select Costs "Production"
select Taxes "Show Costs"
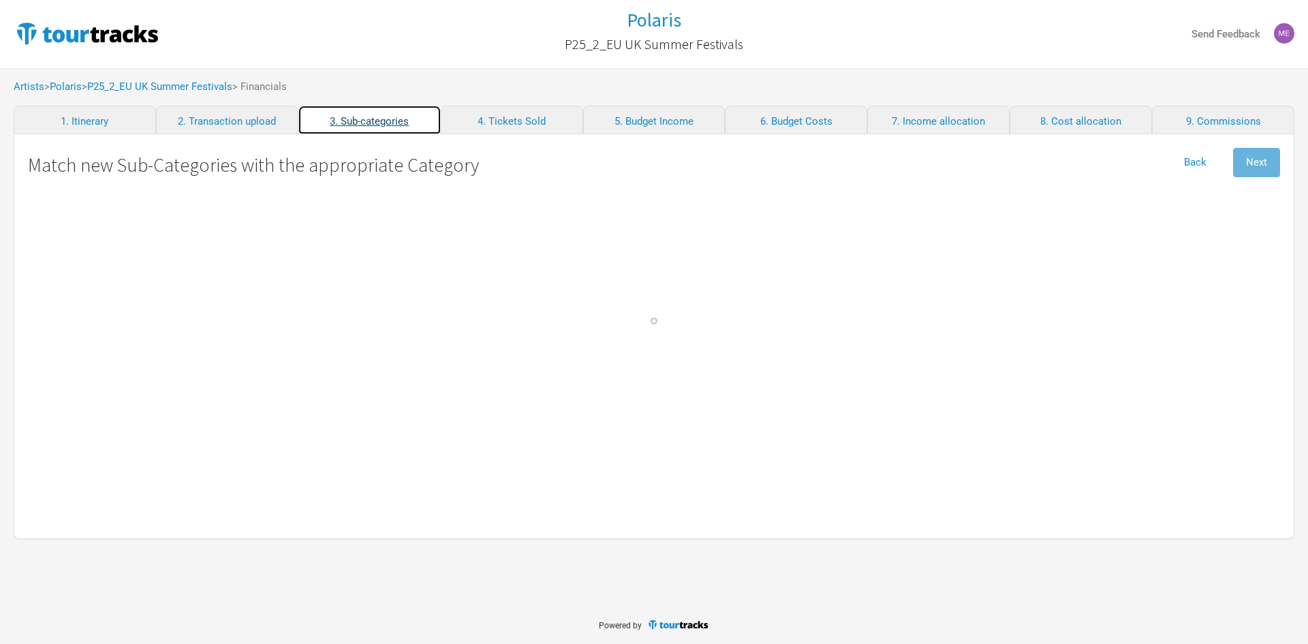
select Contractors "Personnel"
select Employees "Personnel"
select Transport "Travel"
select Internet "Admin"
select International "Travel"
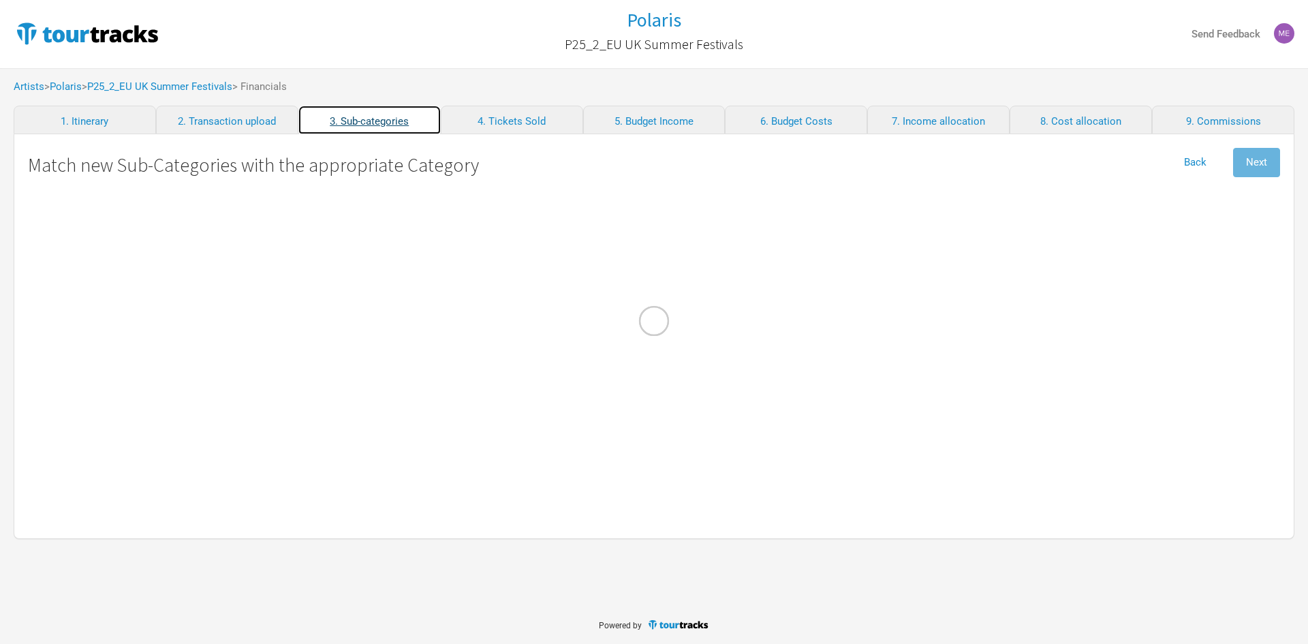
select Costs "Travel"
select Salaries "Personnel"
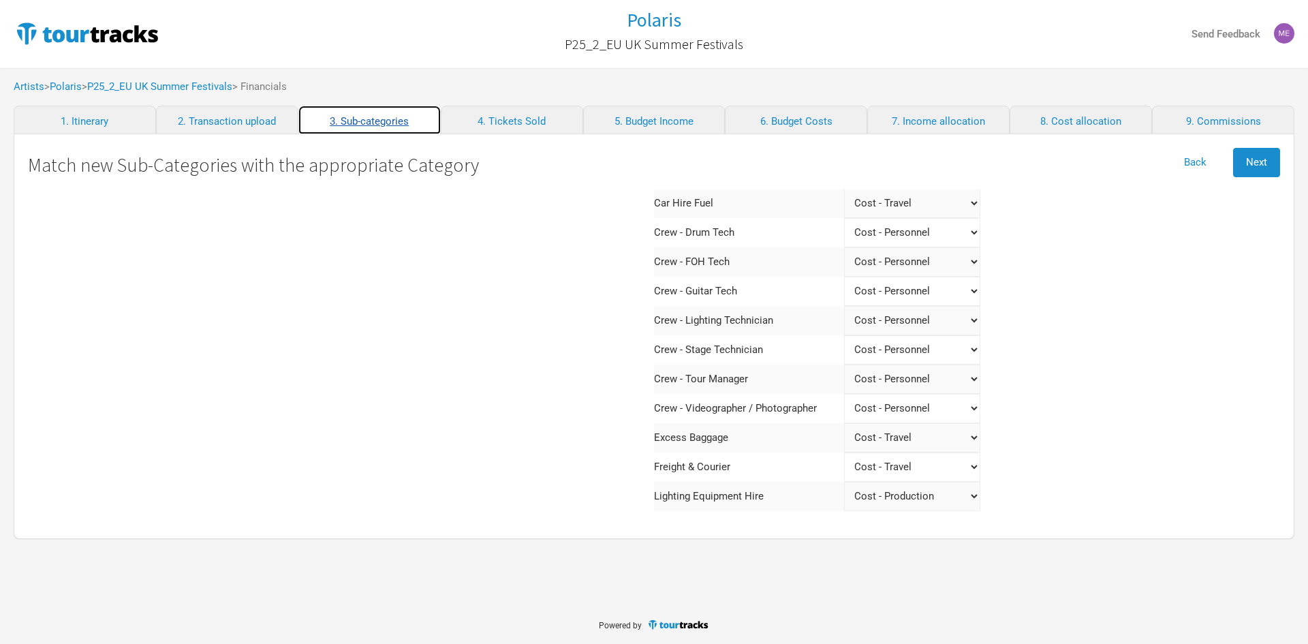
scroll to position [409, 0]
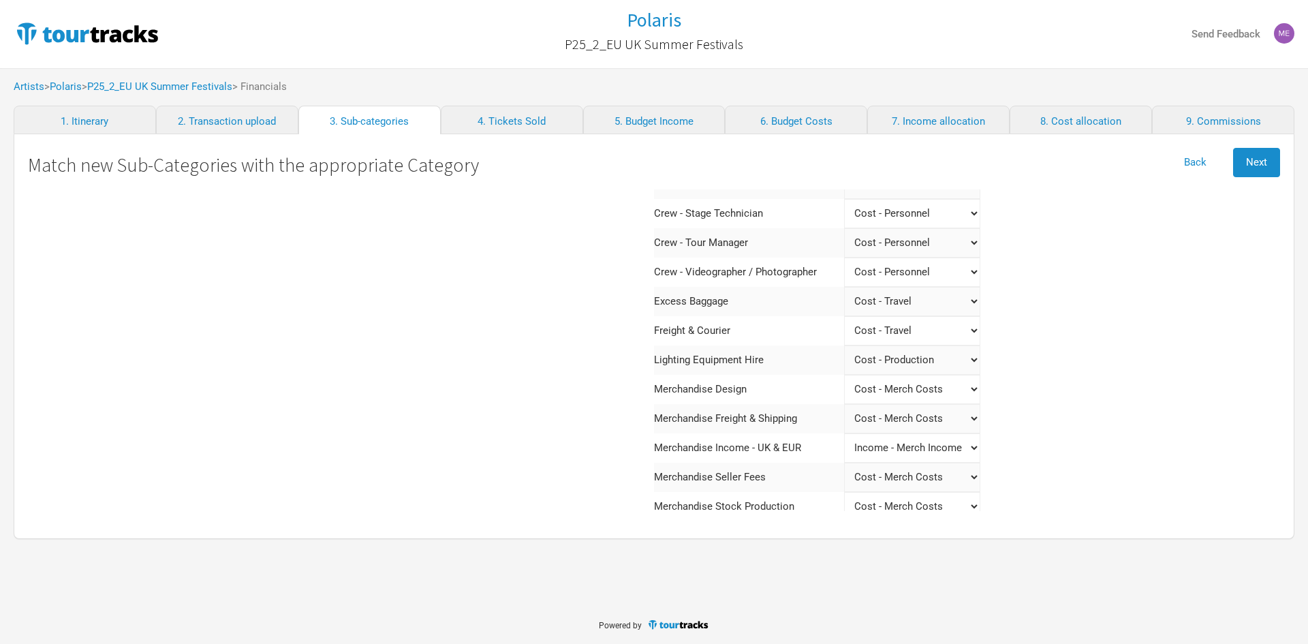
click at [913, 328] on Courier "Select a category Income - Performance Income - Other Income Cost - Show Costs …" at bounding box center [912, 330] width 136 height 29
select Courier "Travel"
select Courier "Production"
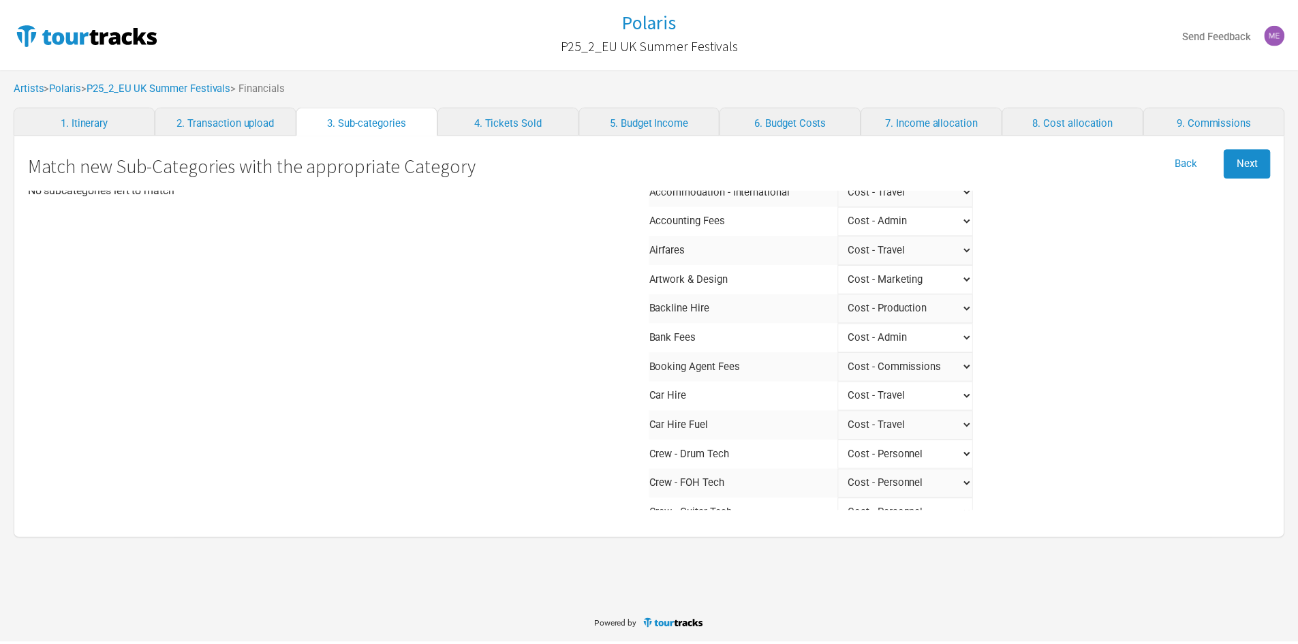
scroll to position [0, 0]
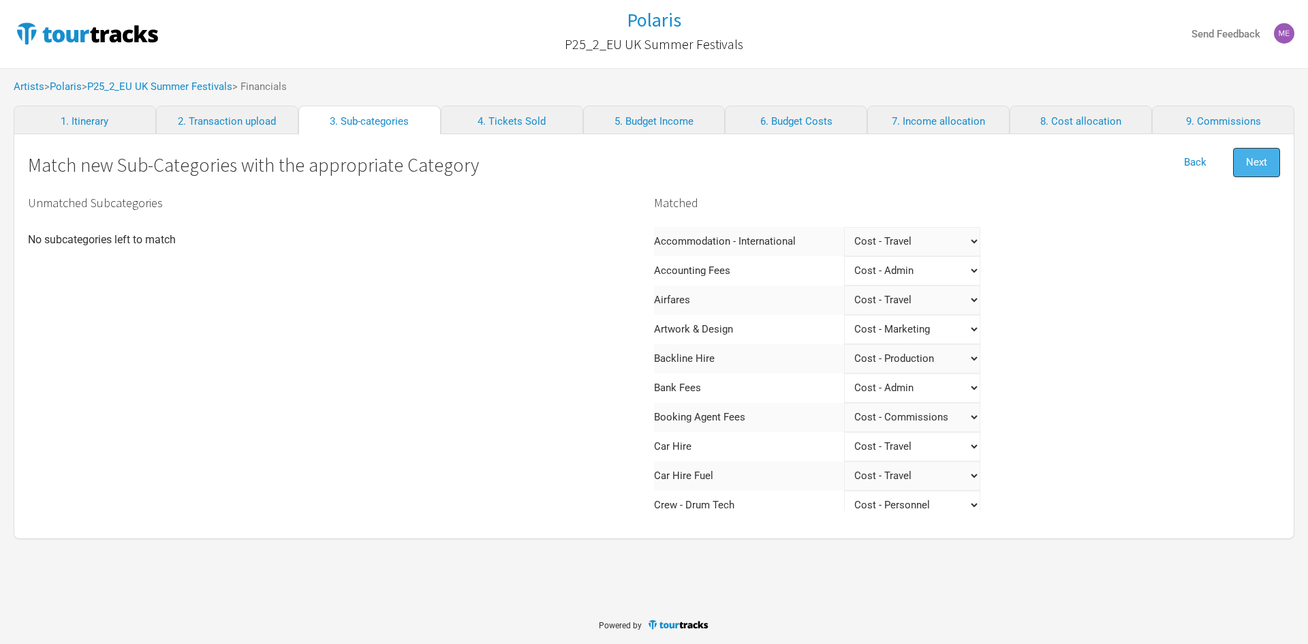
click at [1276, 156] on button "Next" at bounding box center [1256, 162] width 47 height 29
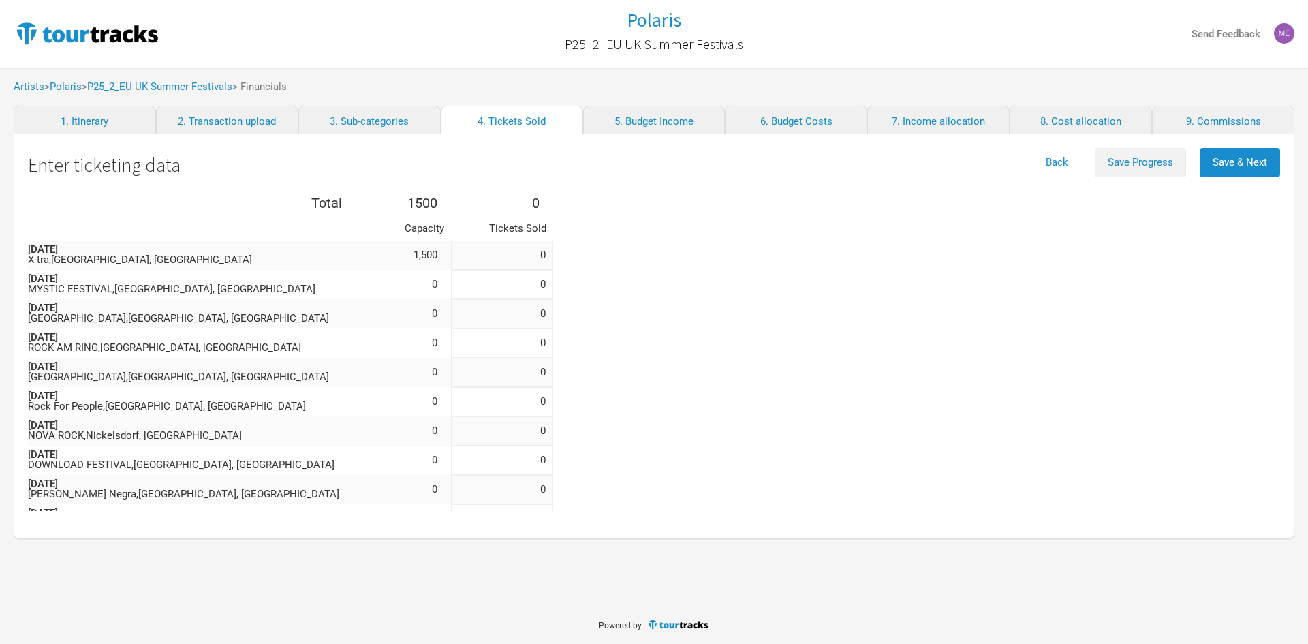
click at [1143, 159] on span "Save Progress" at bounding box center [1140, 162] width 65 height 12
click at [1239, 114] on link "9. Commissions" at bounding box center [1223, 120] width 142 height 29
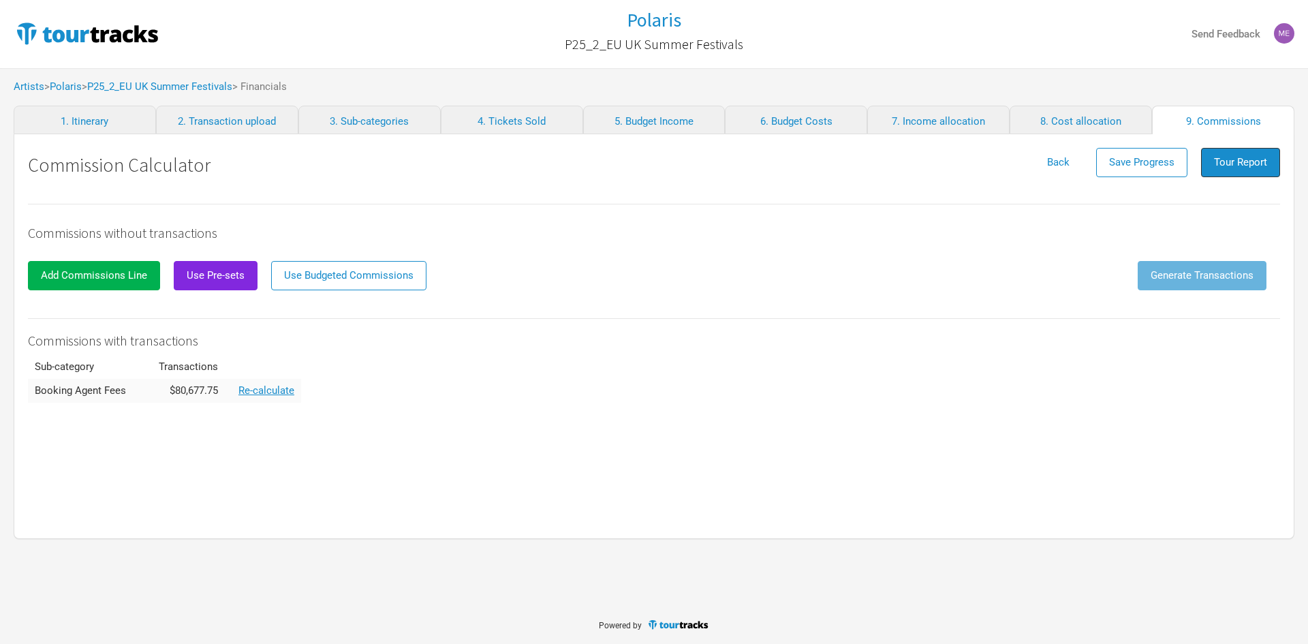
click at [1263, 166] on span "Tour Report" at bounding box center [1240, 162] width 53 height 12
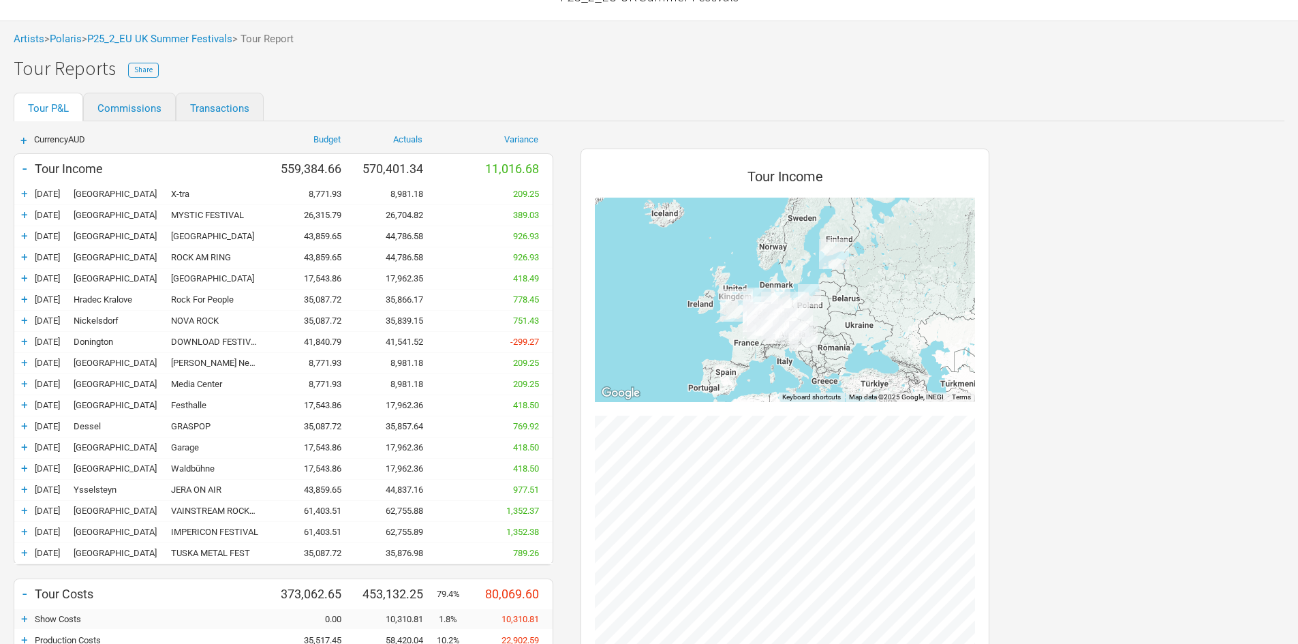
scroll to position [68, 0]
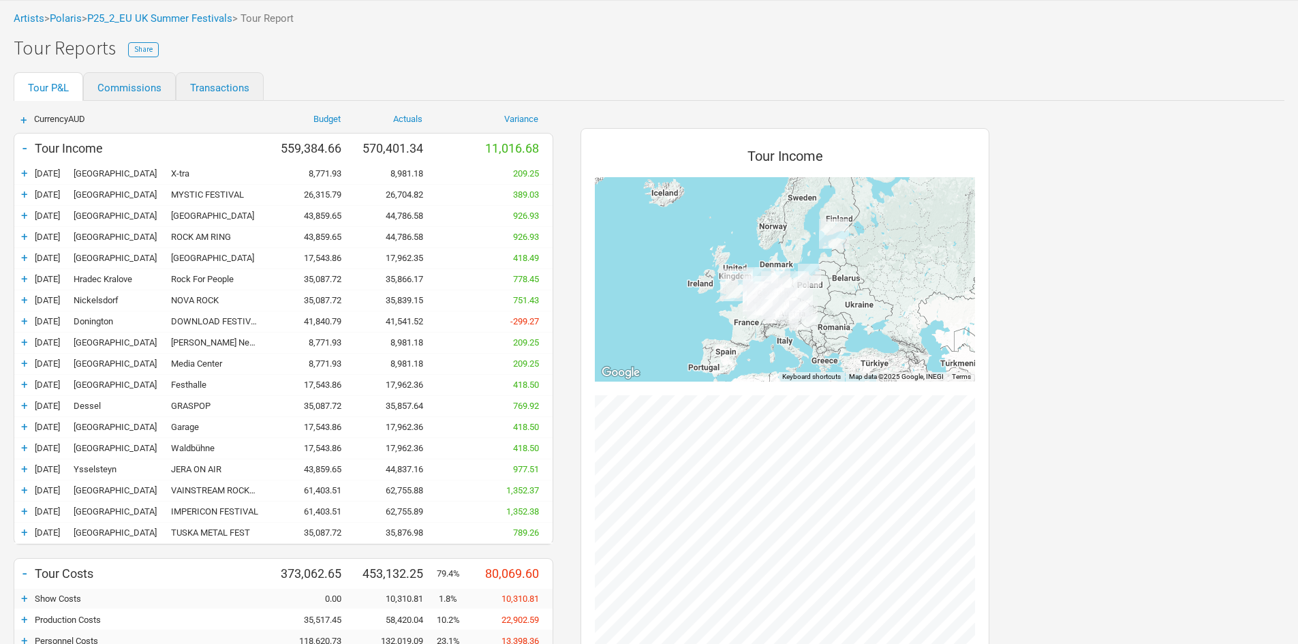
click at [23, 142] on div "-" at bounding box center [24, 147] width 20 height 19
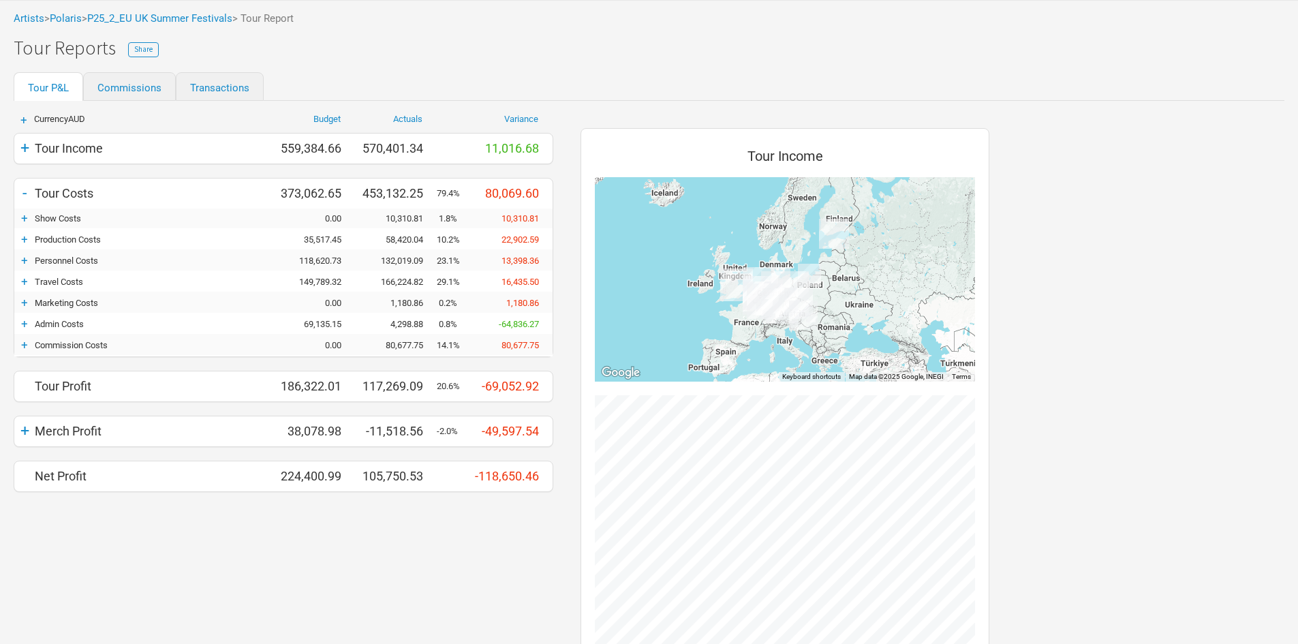
click at [27, 215] on div "+" at bounding box center [24, 218] width 20 height 14
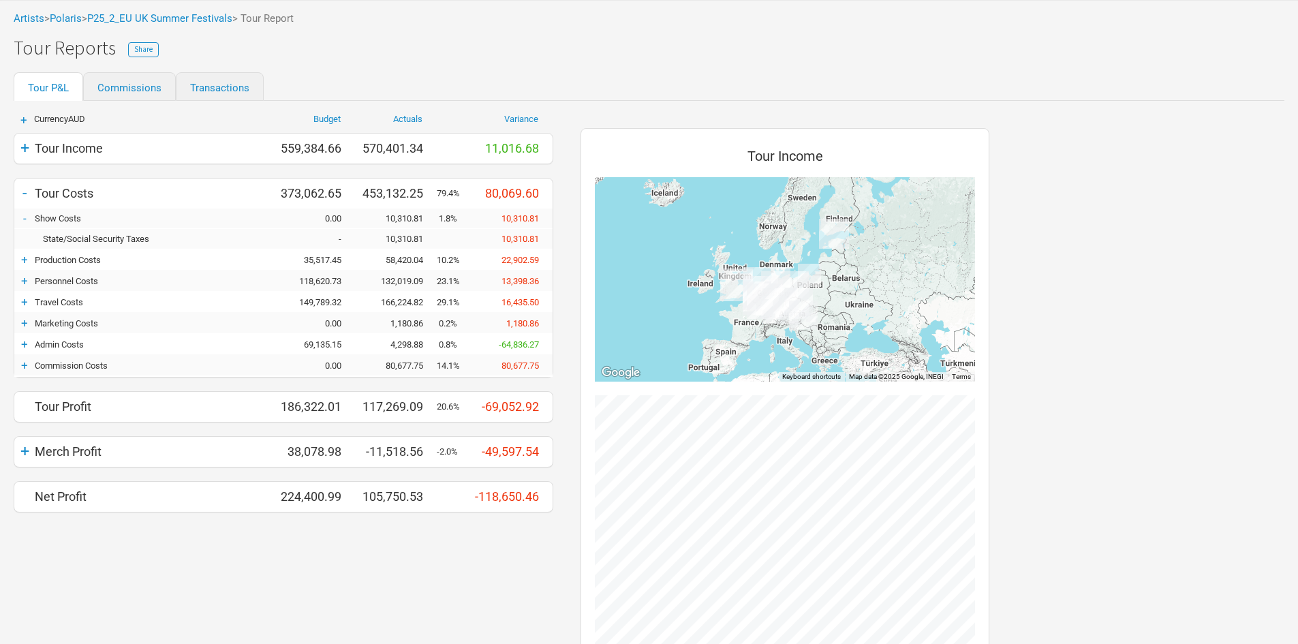
click at [27, 215] on div "-" at bounding box center [24, 218] width 20 height 14
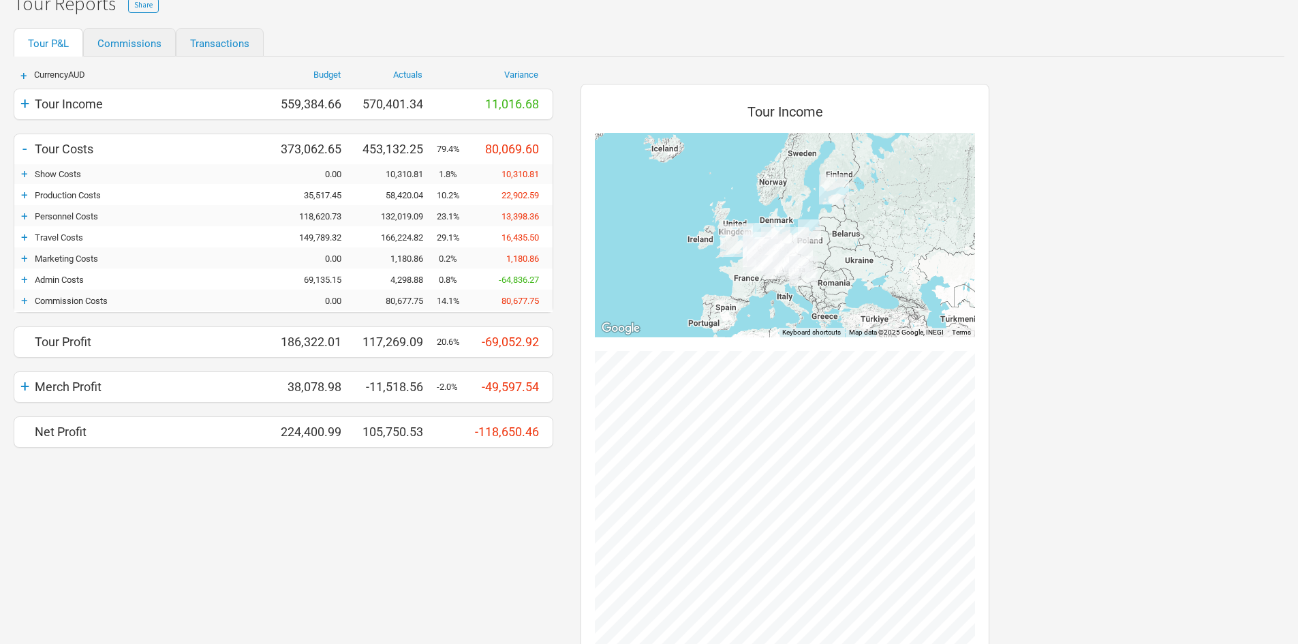
scroll to position [136, 0]
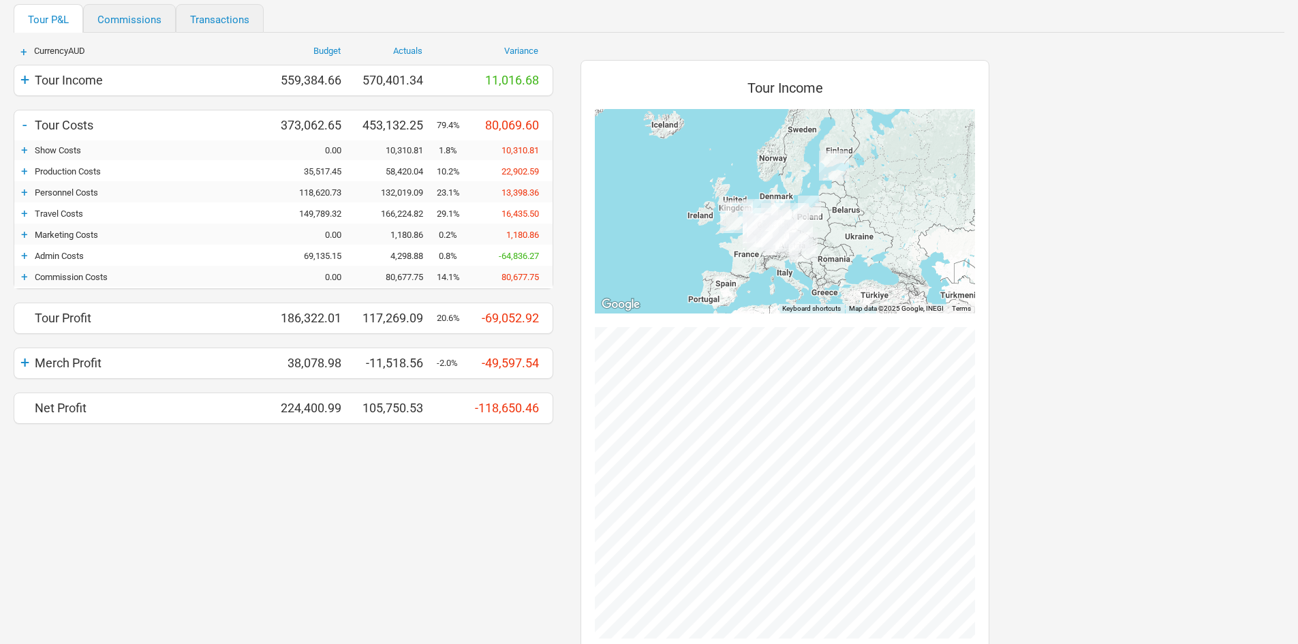
click at [31, 166] on div "+" at bounding box center [24, 171] width 20 height 14
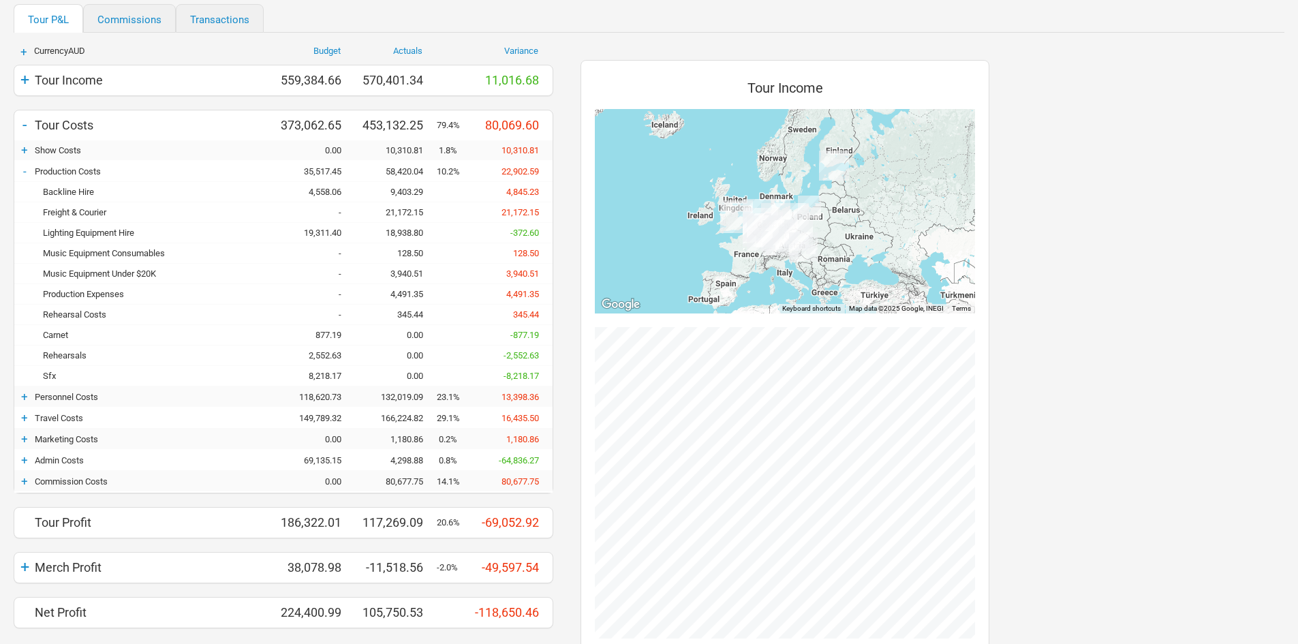
click at [26, 168] on div "-" at bounding box center [24, 171] width 20 height 14
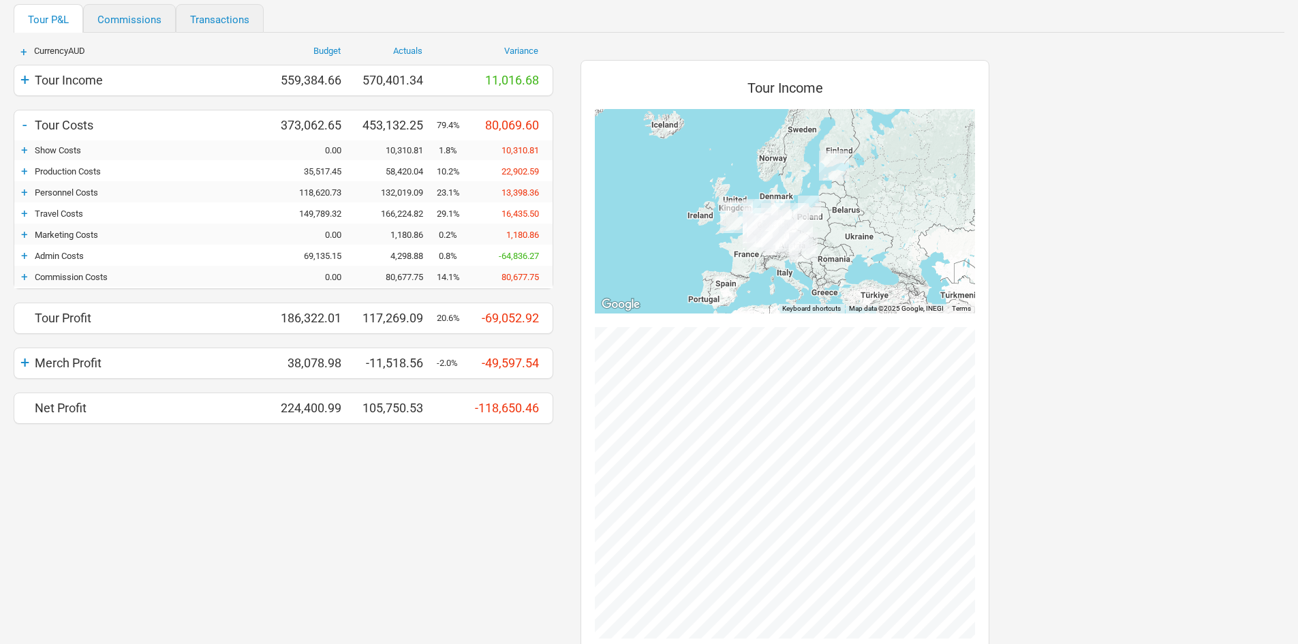
click at [24, 253] on div "+" at bounding box center [24, 256] width 20 height 14
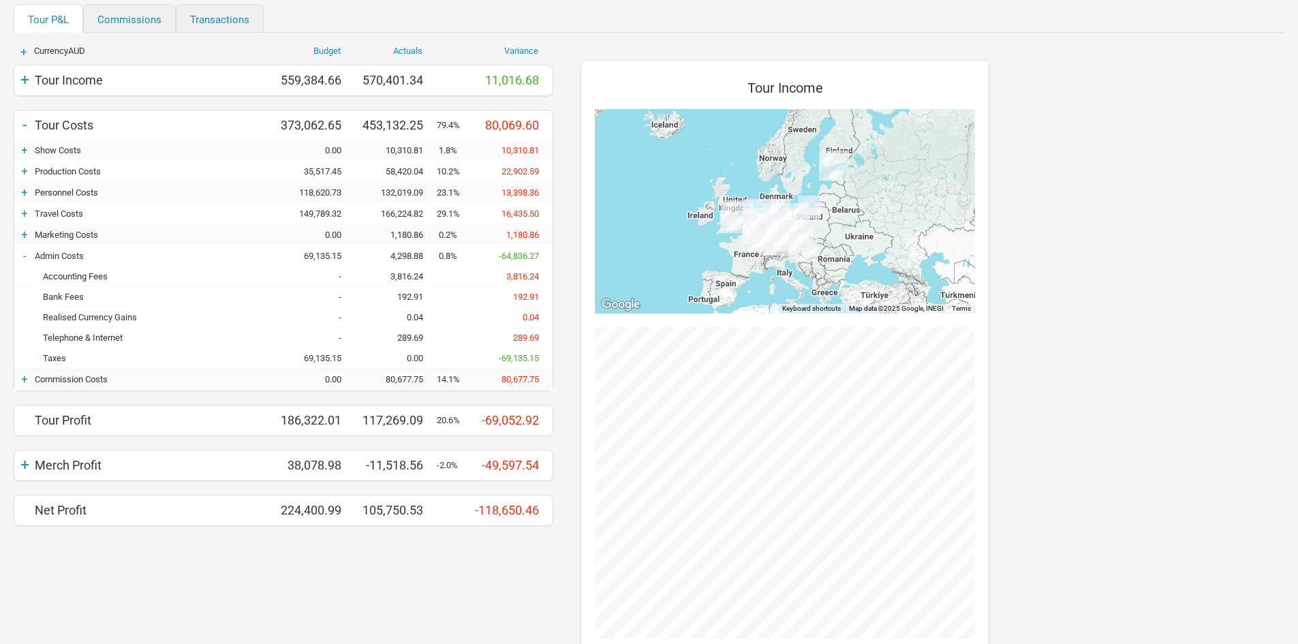
click at [24, 253] on div "-" at bounding box center [24, 256] width 20 height 14
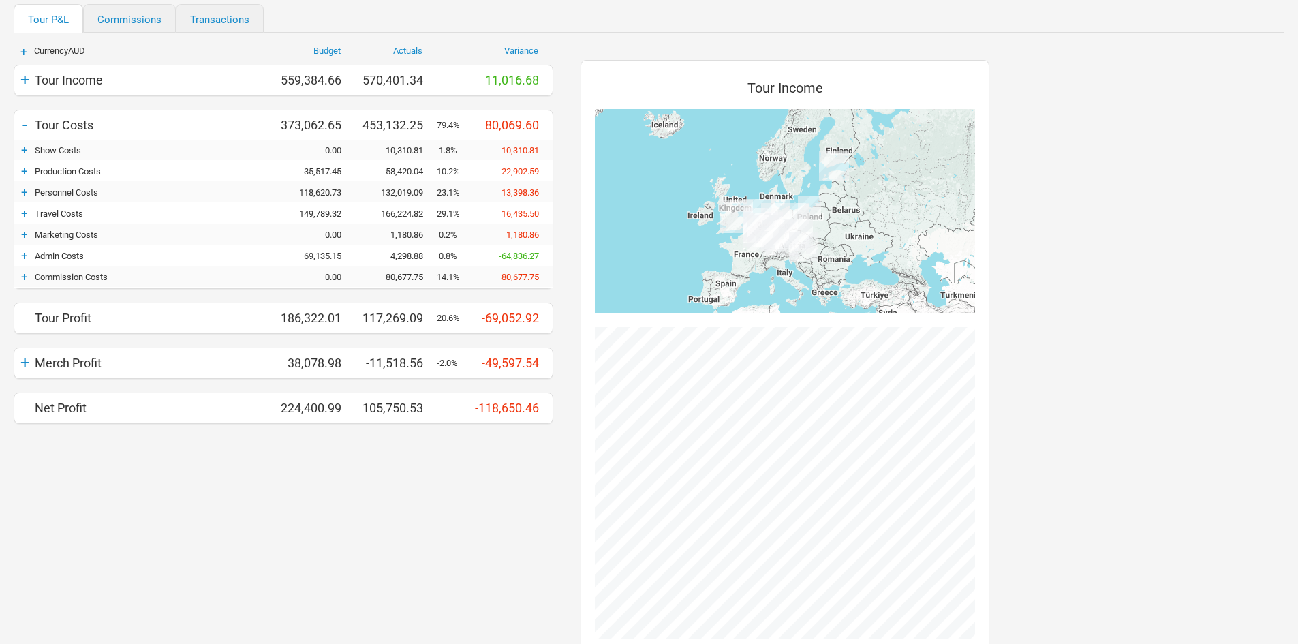
click at [24, 235] on div "+" at bounding box center [24, 235] width 20 height 14
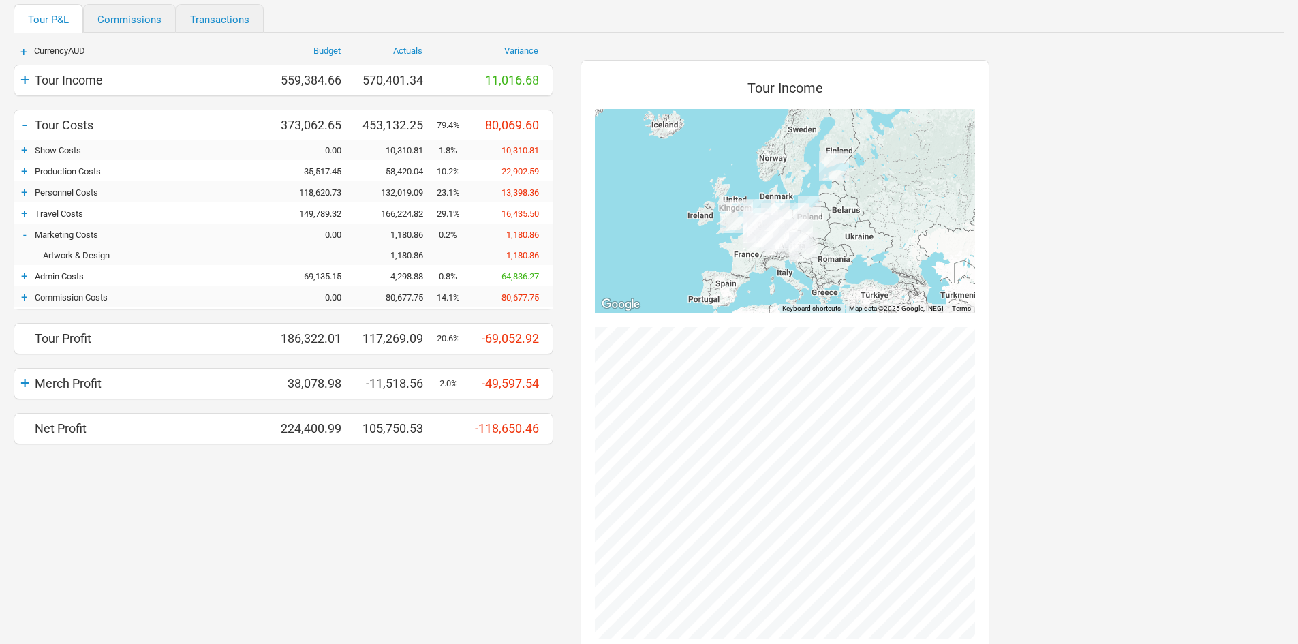
click at [24, 235] on div "-" at bounding box center [24, 235] width 20 height 14
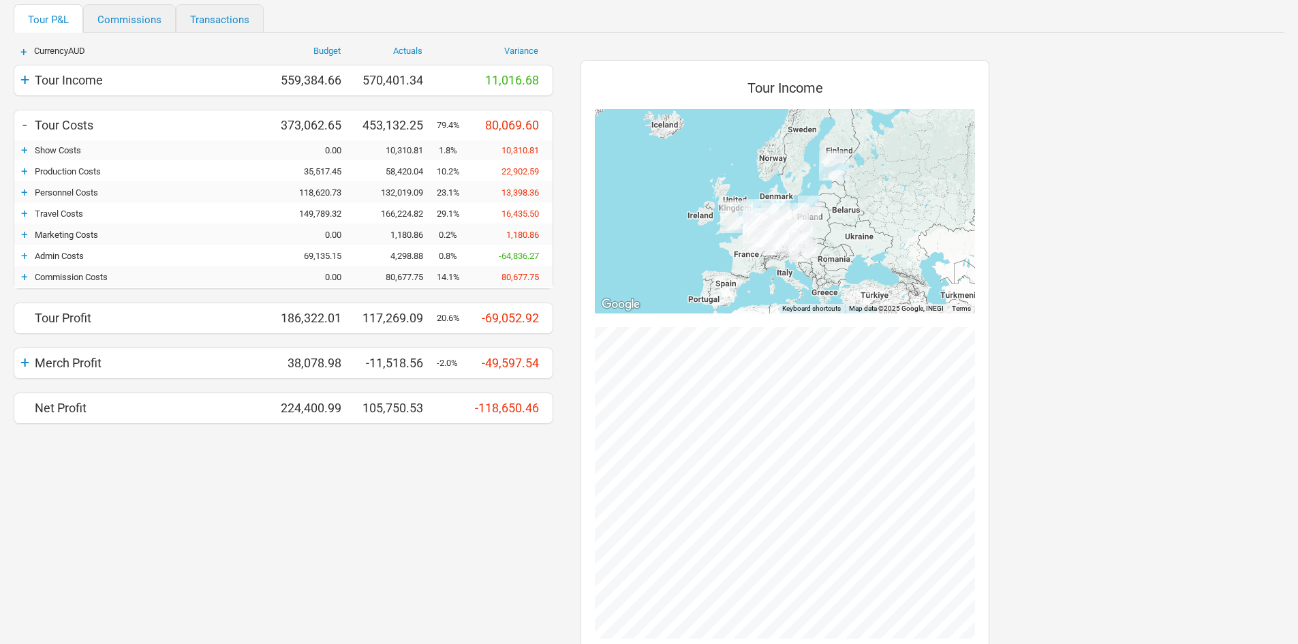
scroll to position [0, 0]
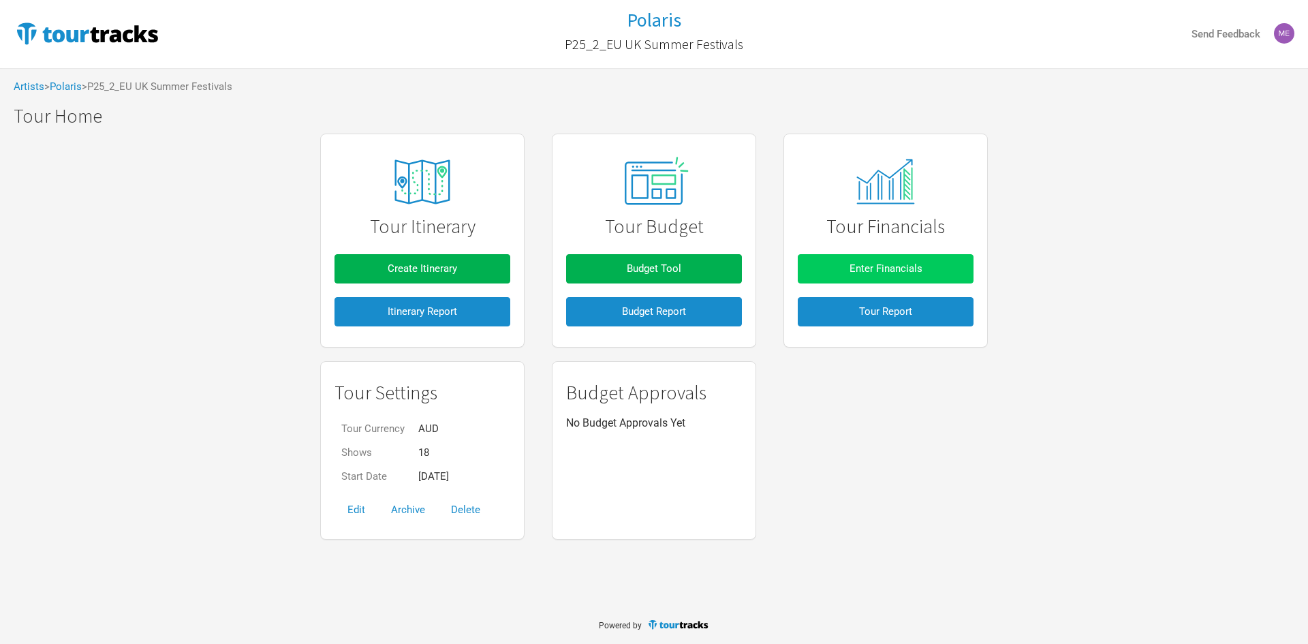
click at [835, 266] on button "Enter Financials" at bounding box center [886, 268] width 176 height 29
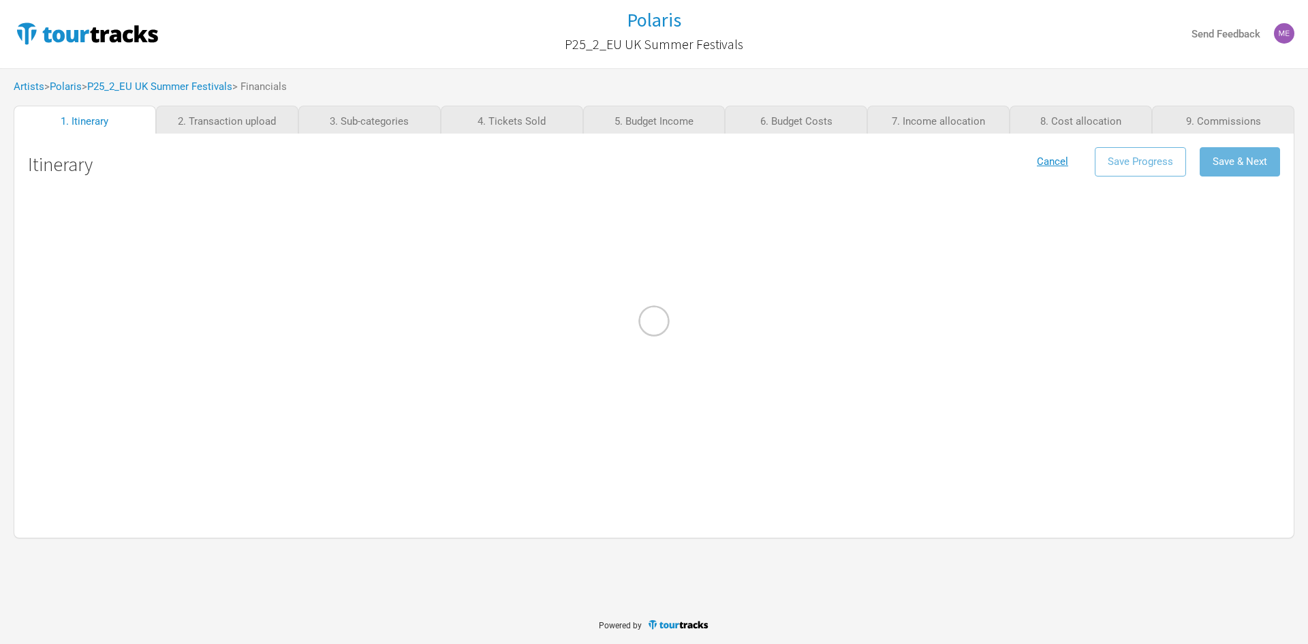
click at [659, 119] on div at bounding box center [654, 322] width 1308 height 644
select select "Support"
select select "Festival"
select select "Support"
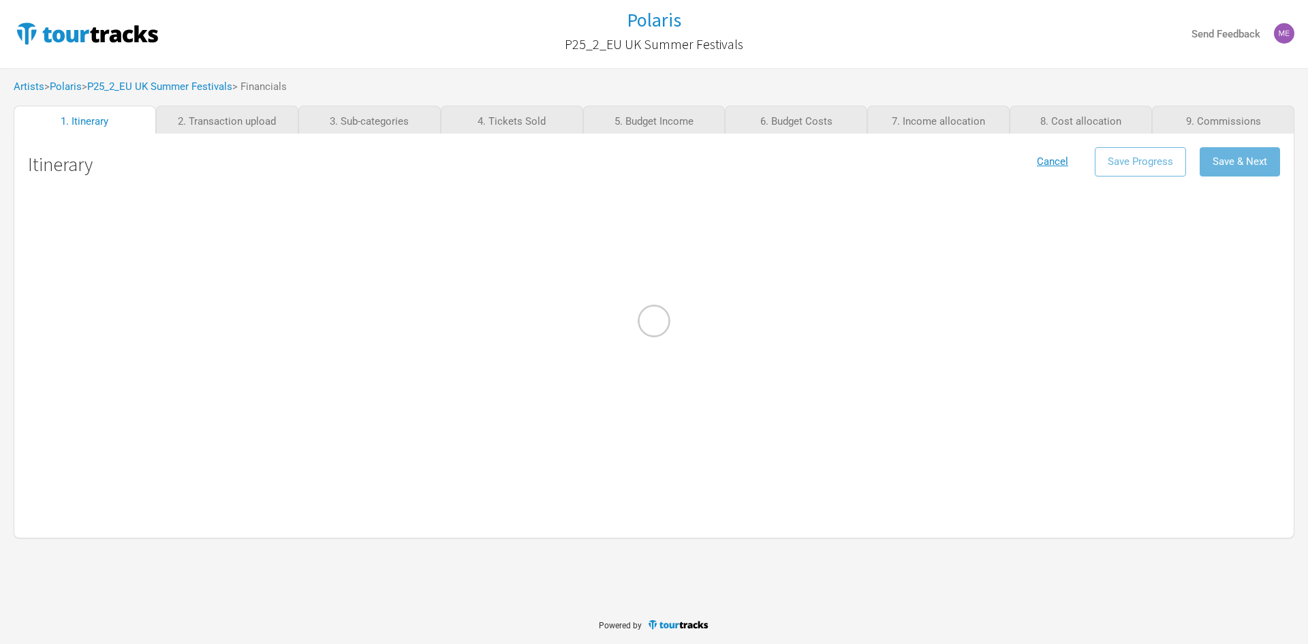
select select "Festival"
select select "Support"
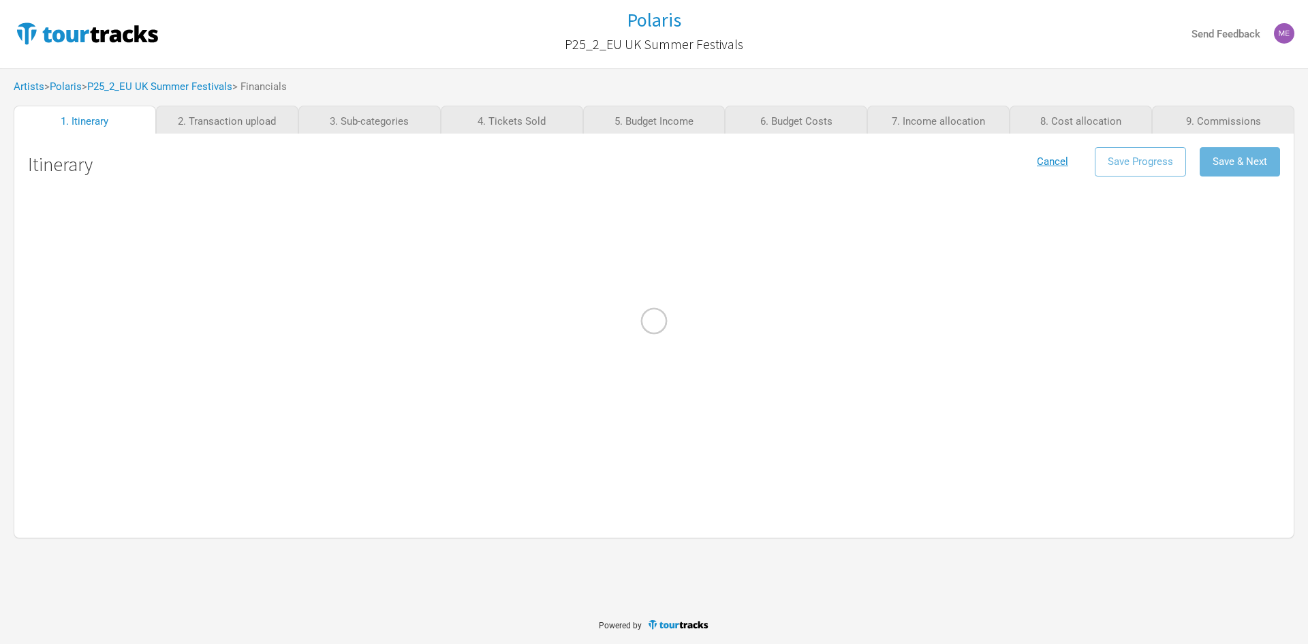
select select "Support"
select select "Festival"
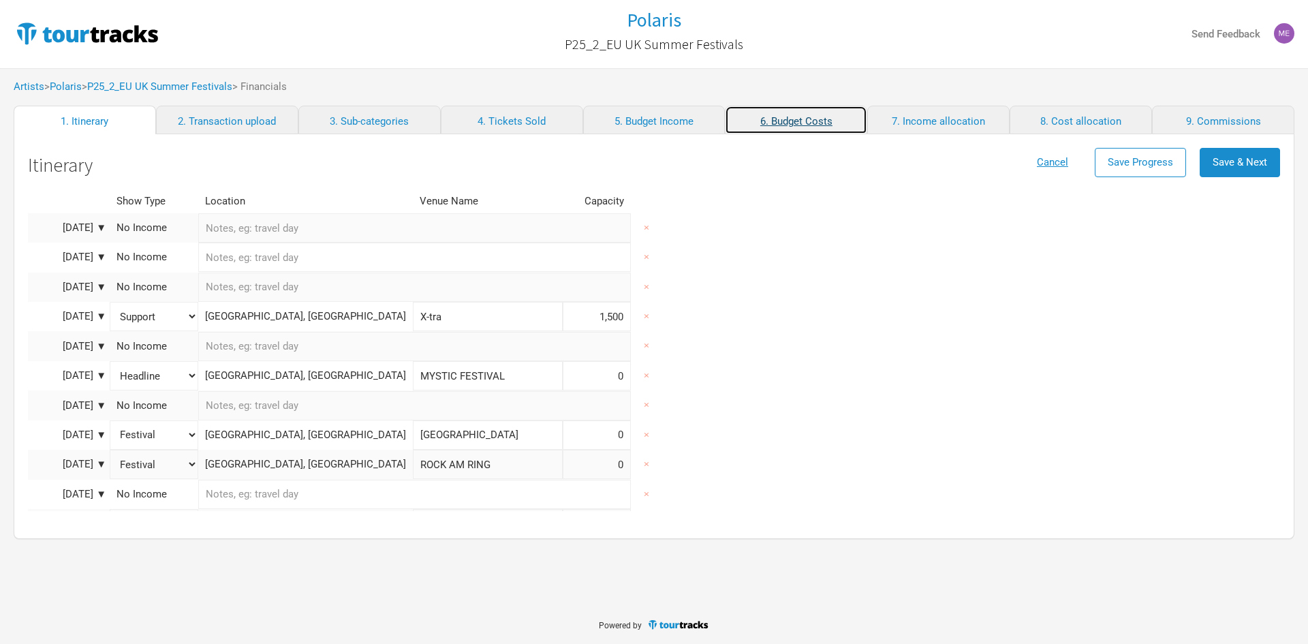
click at [805, 119] on link "6. Budget Costs" at bounding box center [796, 120] width 142 height 29
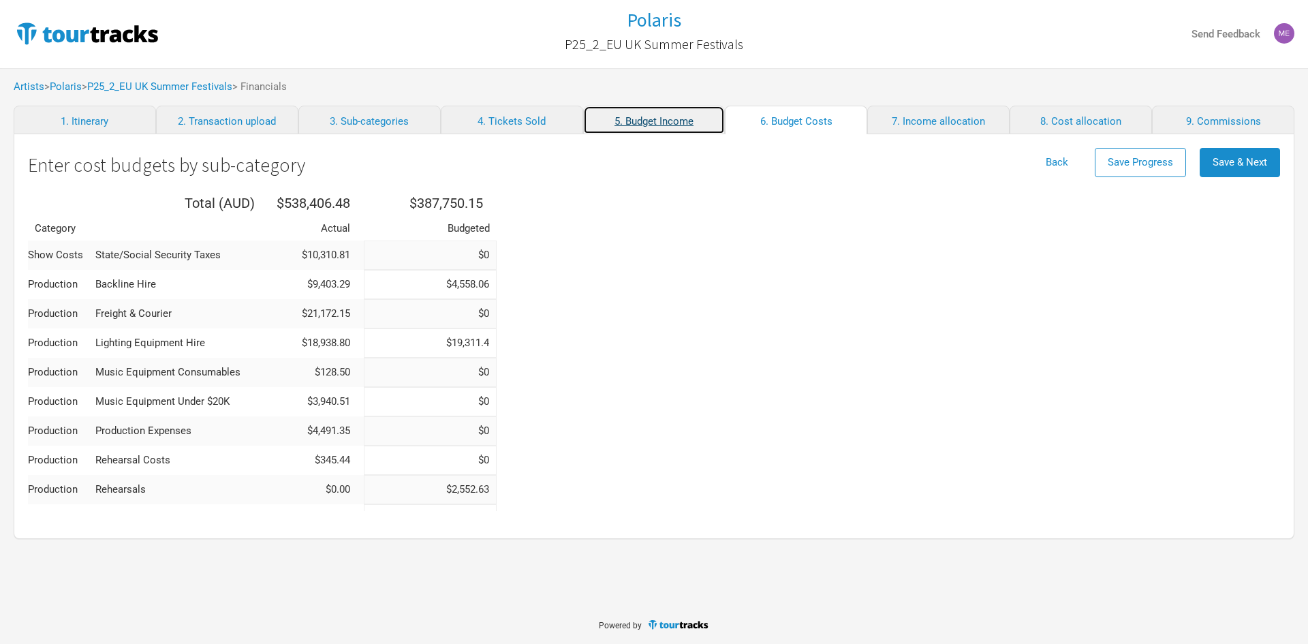
click at [682, 106] on link "5. Budget Income" at bounding box center [654, 120] width 142 height 29
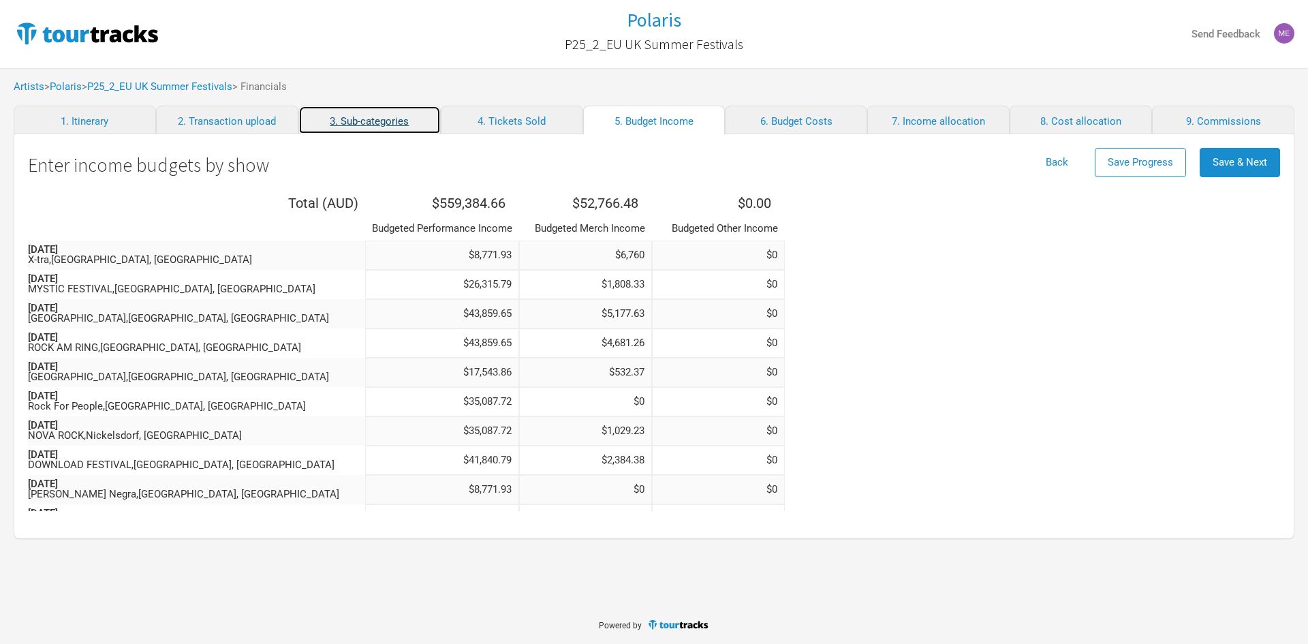
click at [353, 124] on link "3. Sub-categories" at bounding box center [369, 120] width 142 height 29
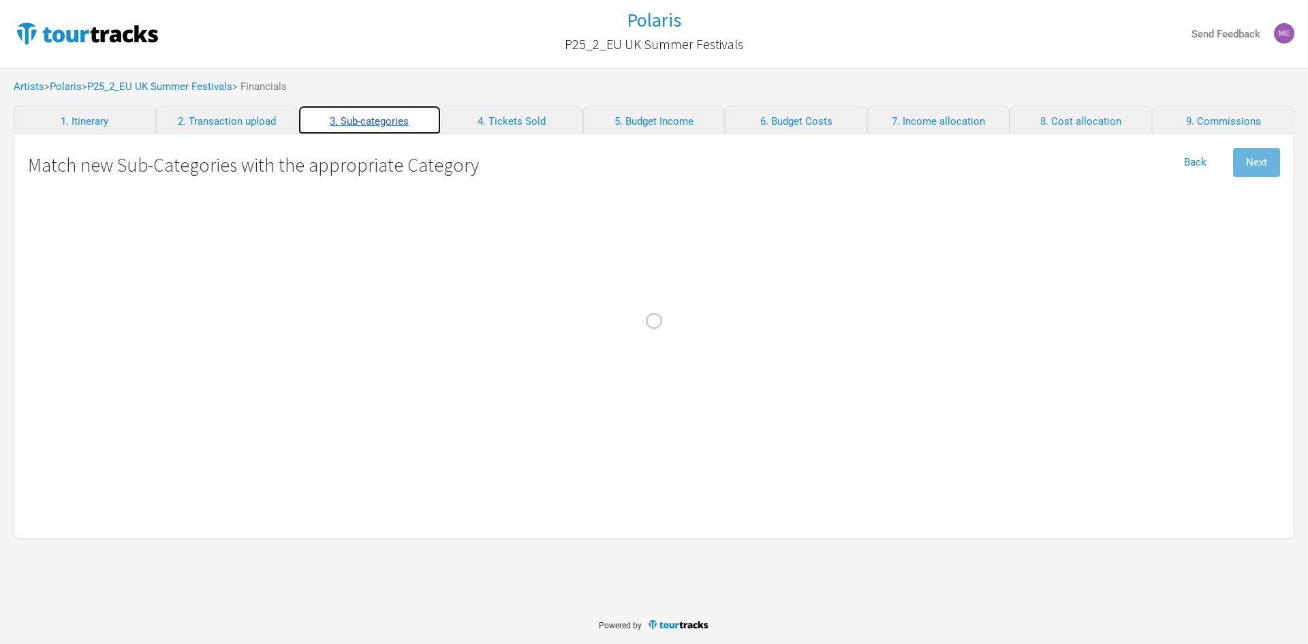
select International "Travel"
select Fees "Admin"
select select "Travel"
select Design "Marketing"
select Hire "Production"
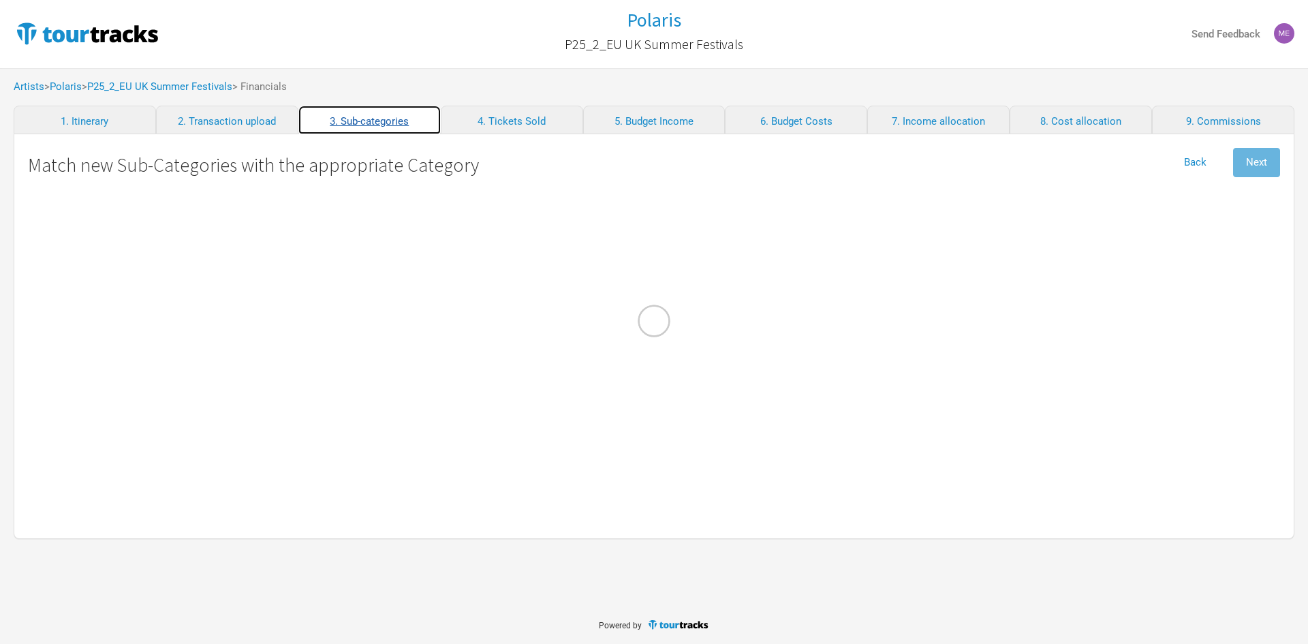
select Fees "Admin"
select Fees "Commissions"
select Hire "Travel"
select Fuel "Travel"
select Tech "Personnel"
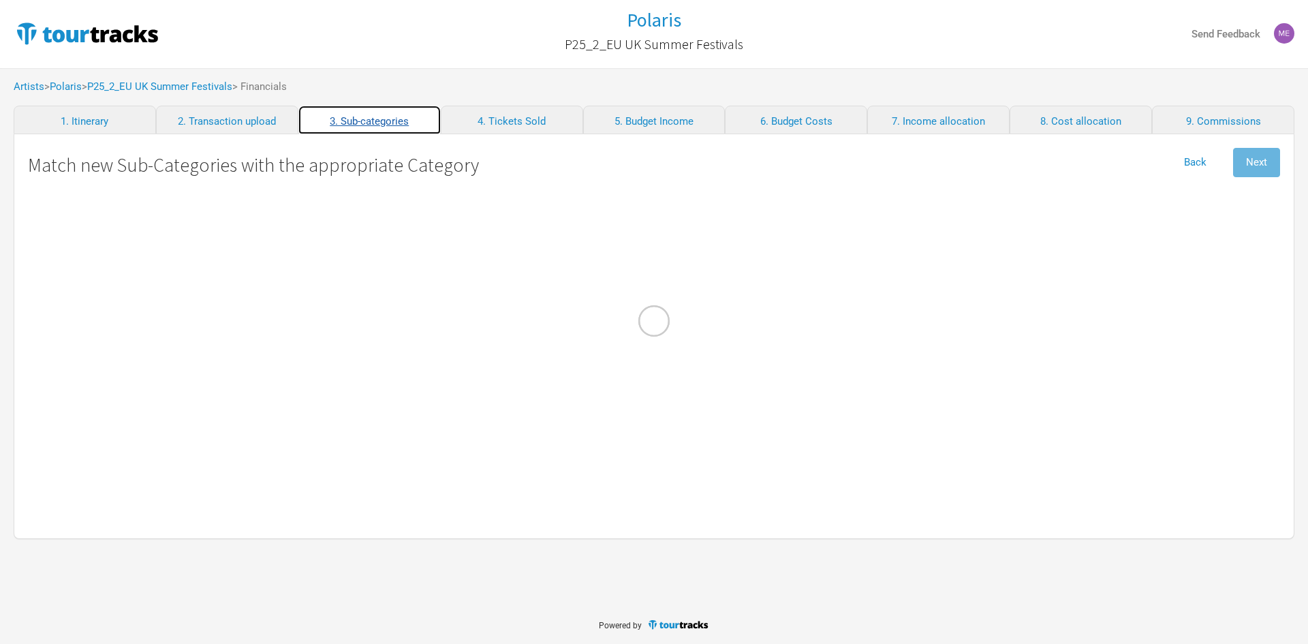
select Tech "Personnel"
select Technician "Personnel"
select Manager "Personnel"
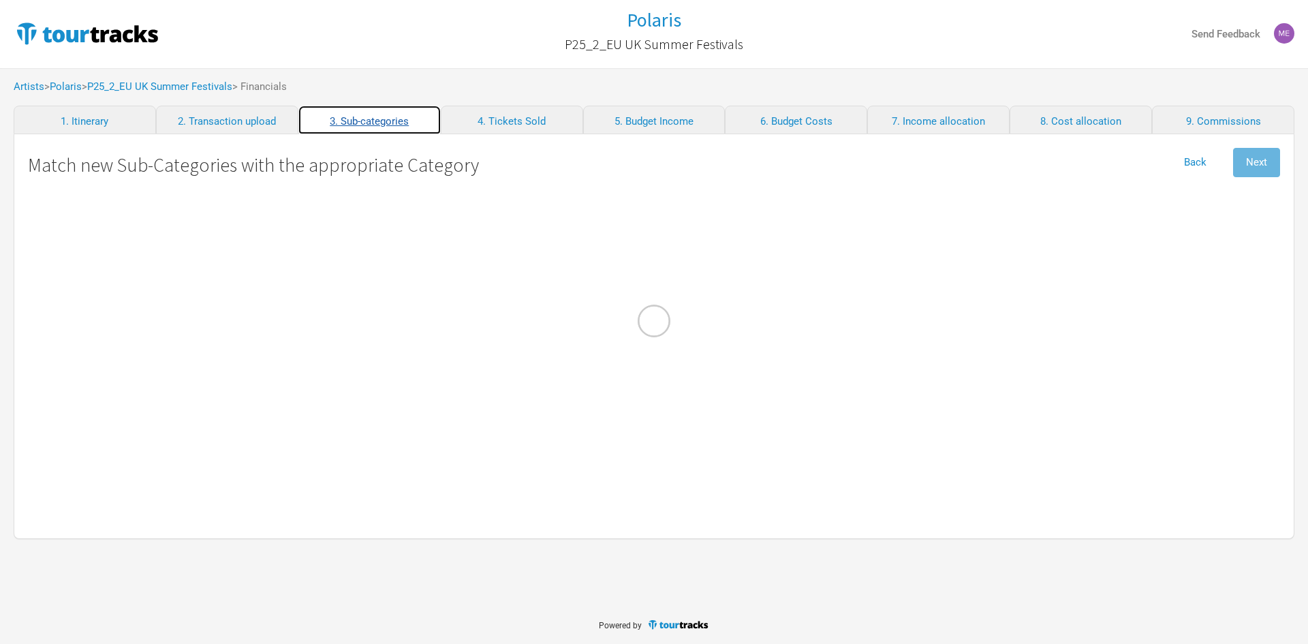
select Photographer "Personnel"
select Baggage "Travel"
select Courier "Production"
select Hire "Production"
select Design "Merch Costs"
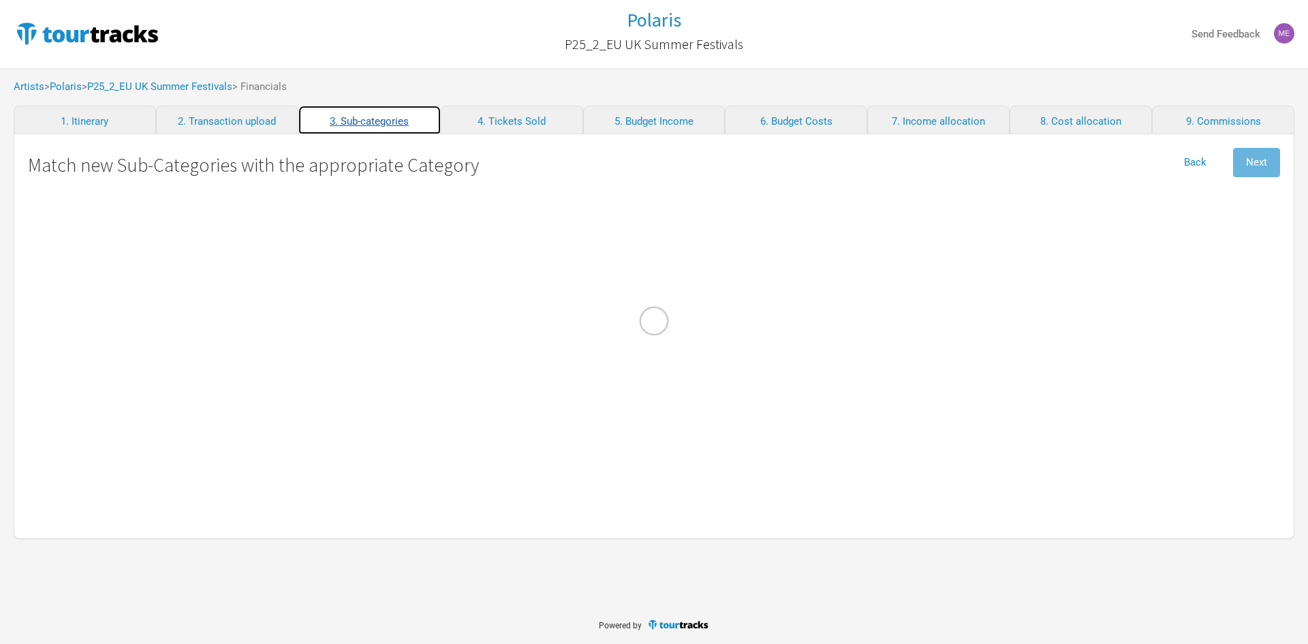
select Shipping "Merch Costs"
select EUR "Merch Income"
select Fees "Merch Costs"
select Production "Merch Costs"
select Commission "Merch Costs"
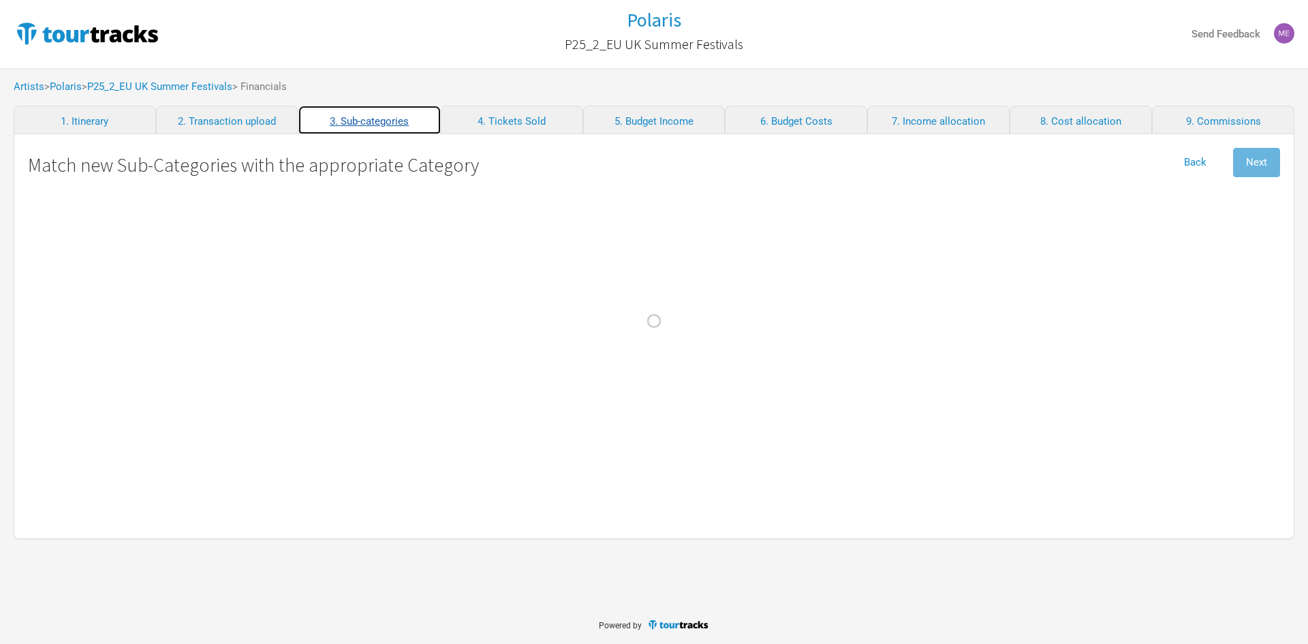
select Consumables "Production"
select \$20K "Production"
select Fine "Travel"
select select "Travel"
select Crew "Personnel"
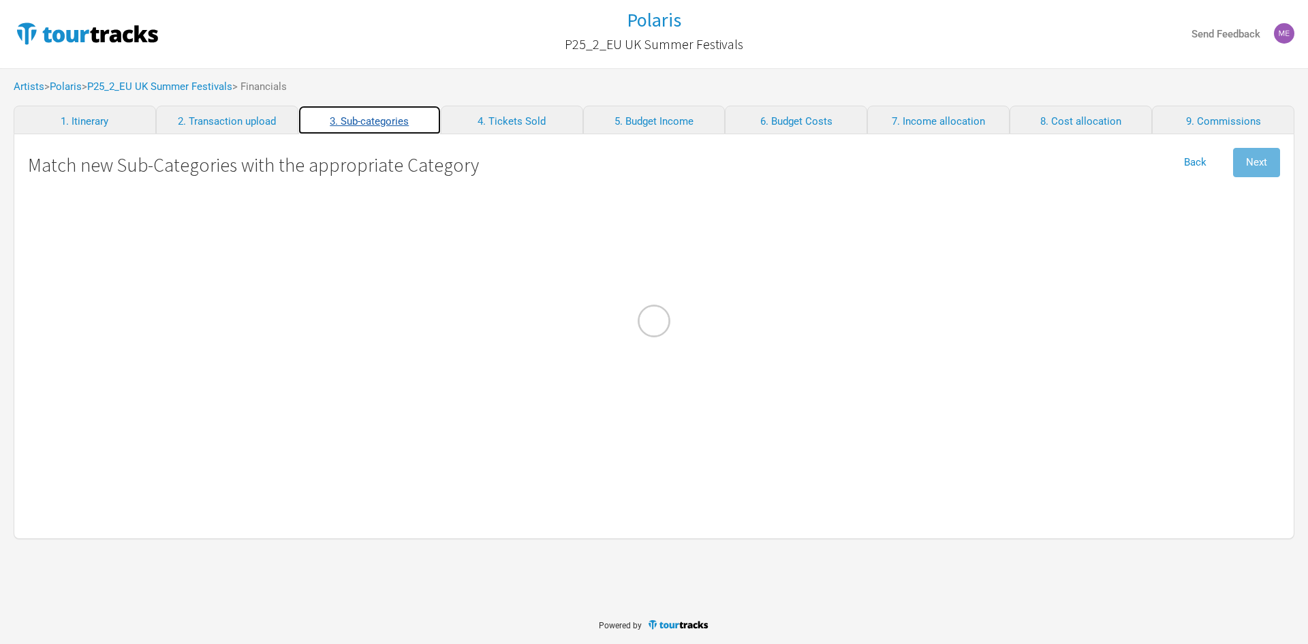
select EUR "Performance"
select Expenses "Production"
select Gains "Admin"
select Costs "Production"
select Taxes "Show Costs"
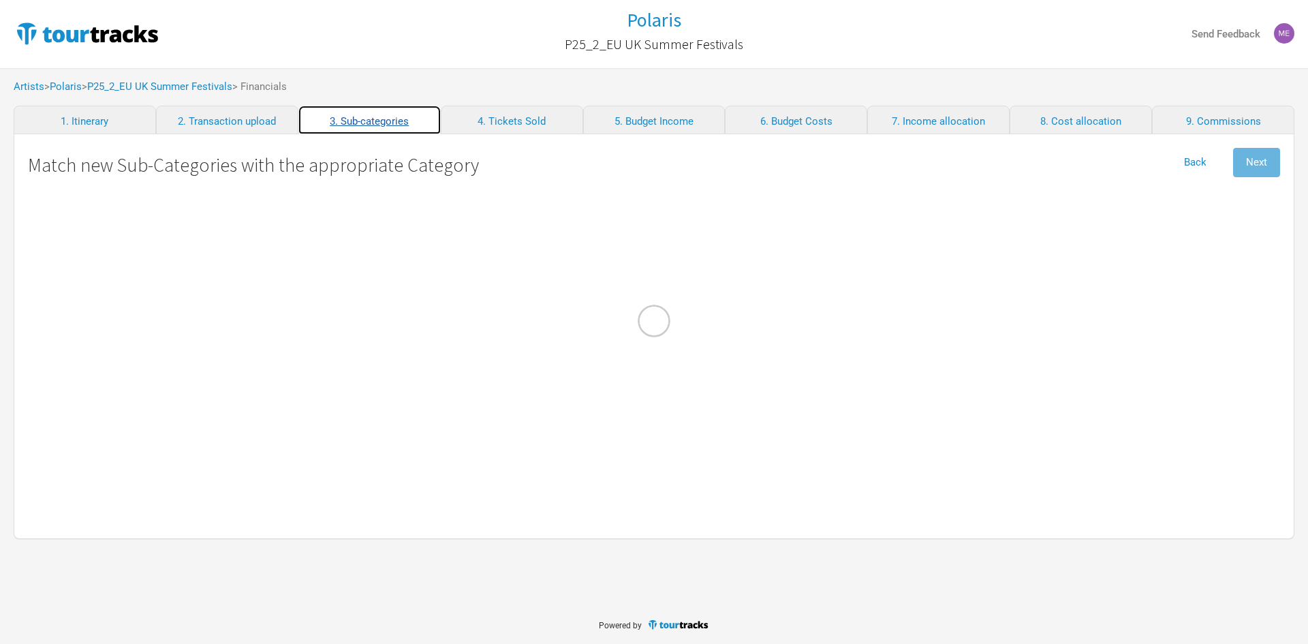
select Contractors "Personnel"
select Employees "Personnel"
select Transport "Travel"
select Internet "Admin"
select International "Travel"
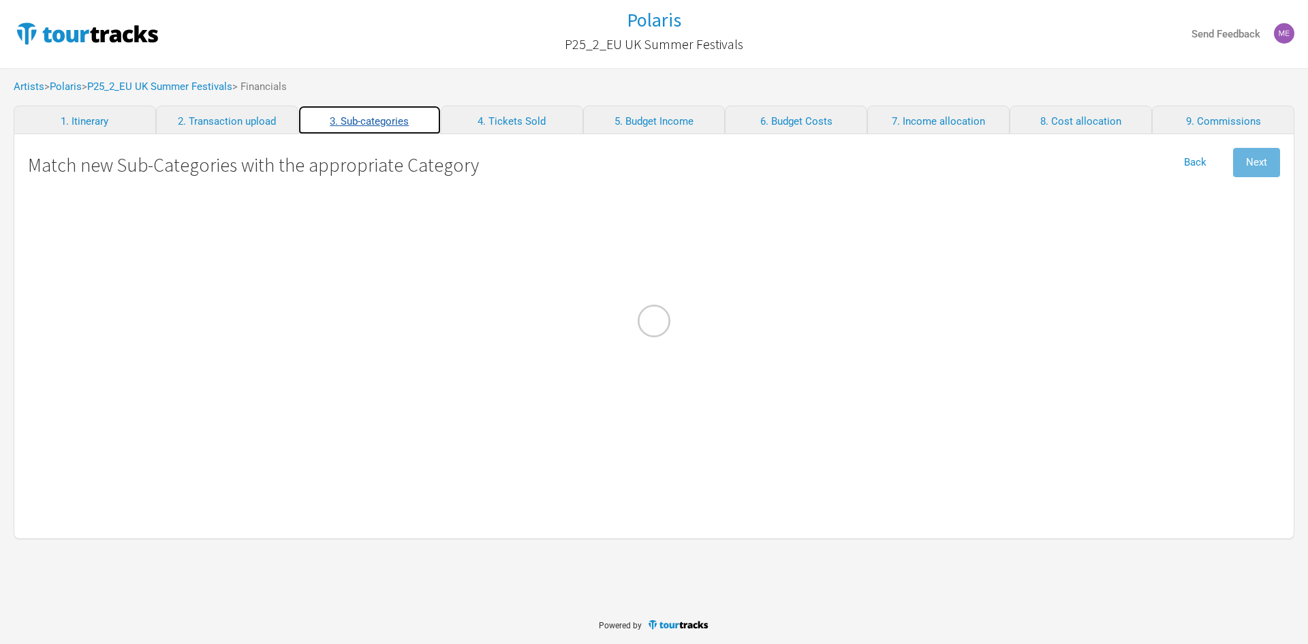
select Costs "Travel"
select Salaries "Personnel"
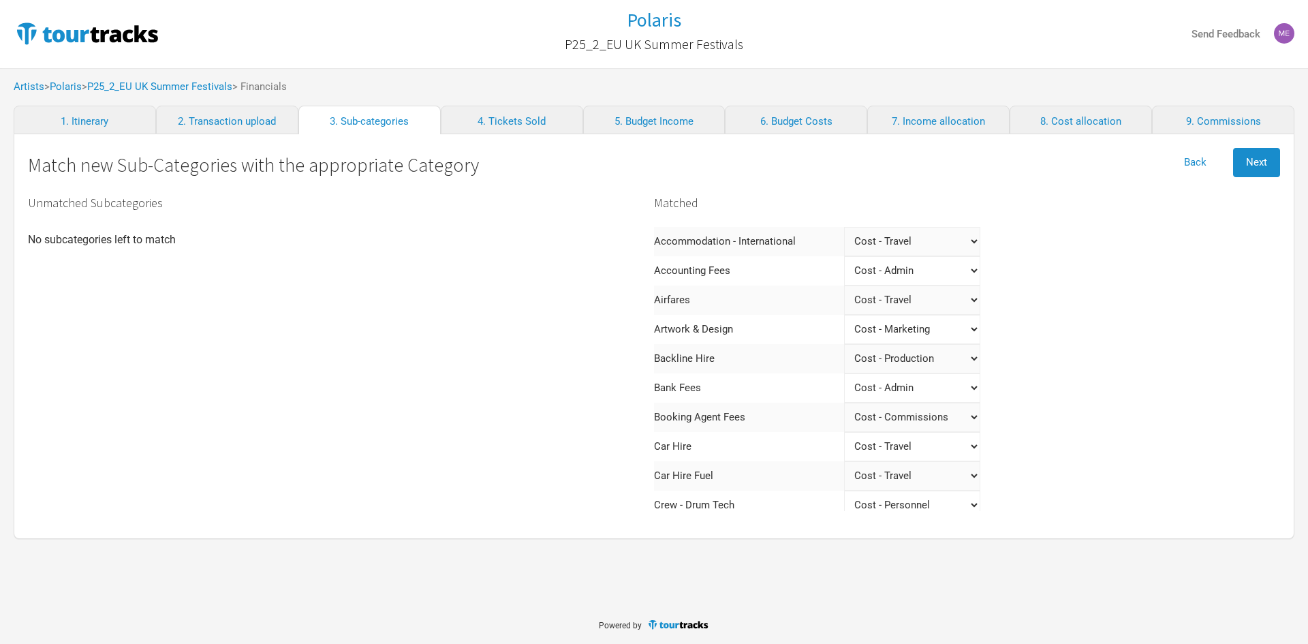
click at [927, 326] on Design "Select a category Income - Performance Income - Other Income Cost - Show Costs …" at bounding box center [912, 329] width 136 height 29
select Design "Marketing"
select Design "Production"
click at [1247, 165] on span "Next" at bounding box center [1256, 162] width 21 height 12
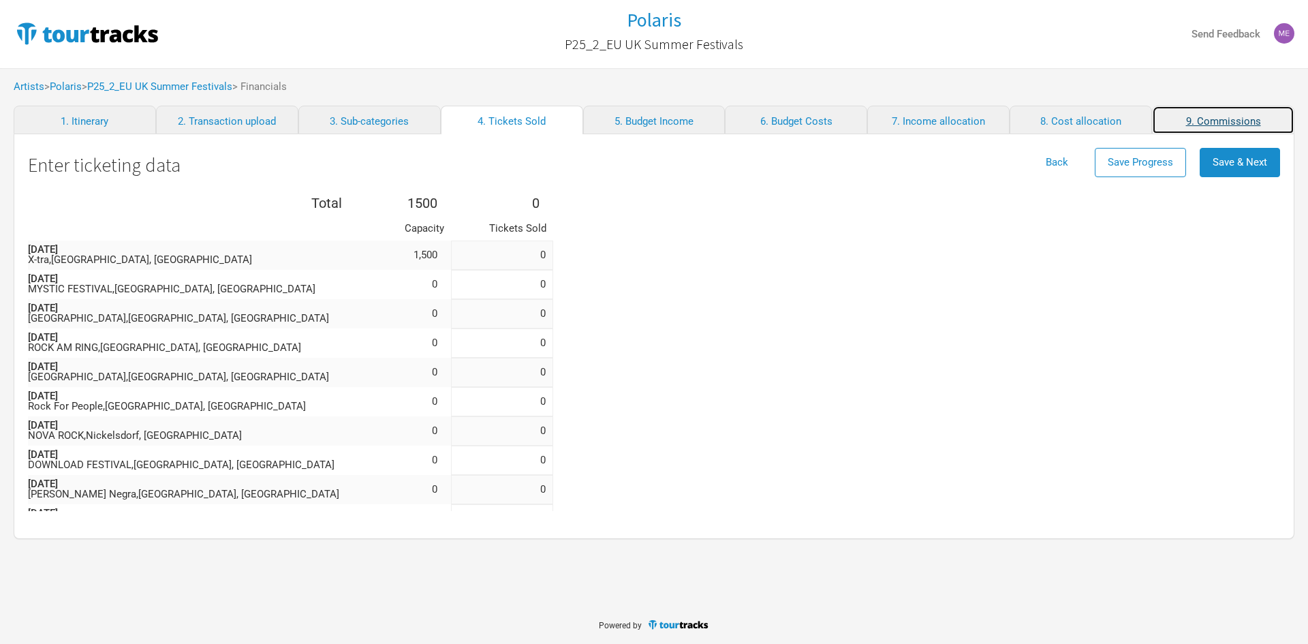
click at [1232, 125] on link "9. Commissions" at bounding box center [1223, 120] width 142 height 29
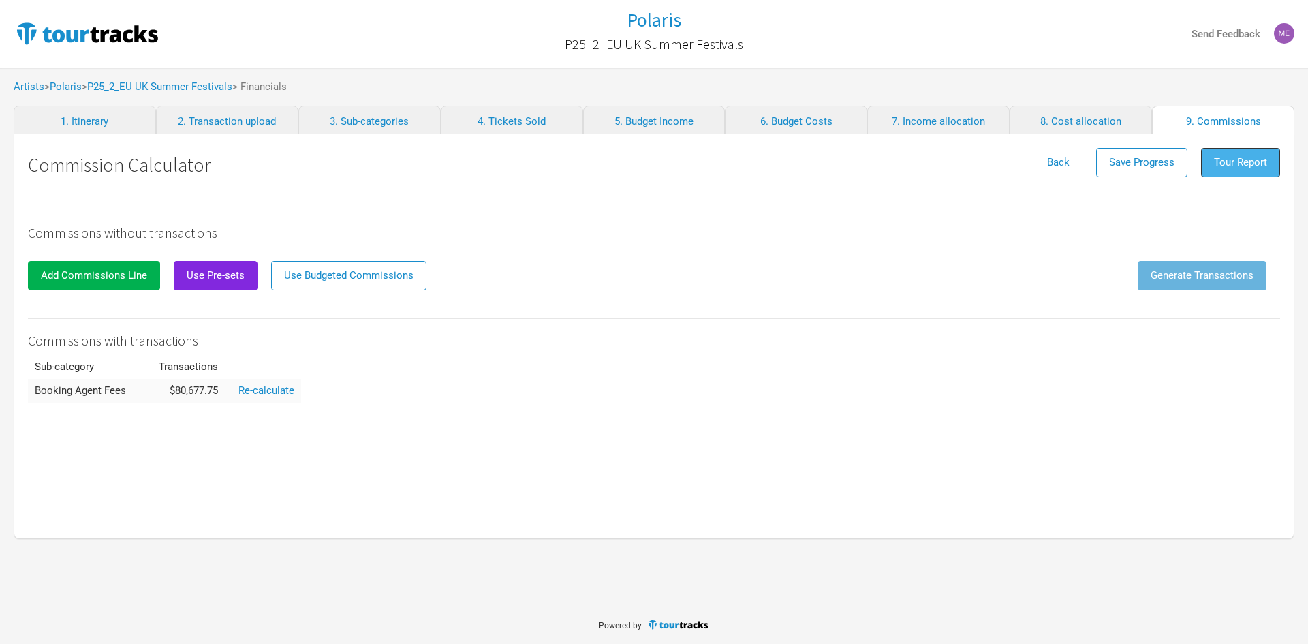
click at [1233, 159] on span "Tour Report" at bounding box center [1240, 162] width 53 height 12
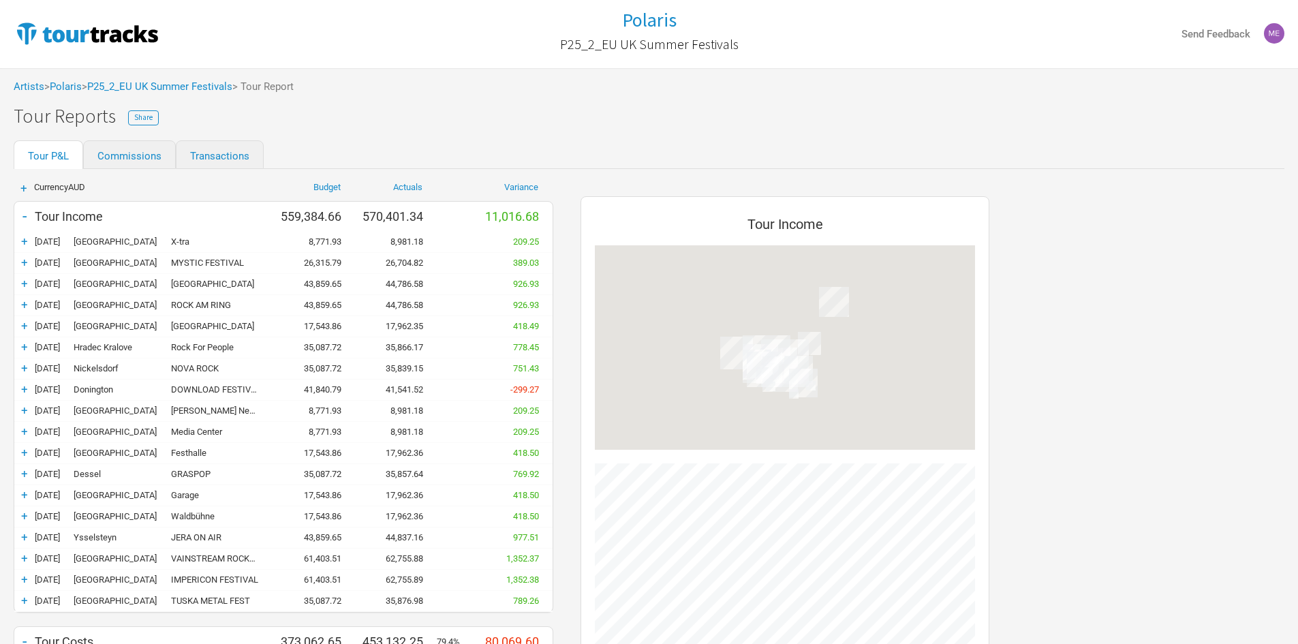
scroll to position [1055, 436]
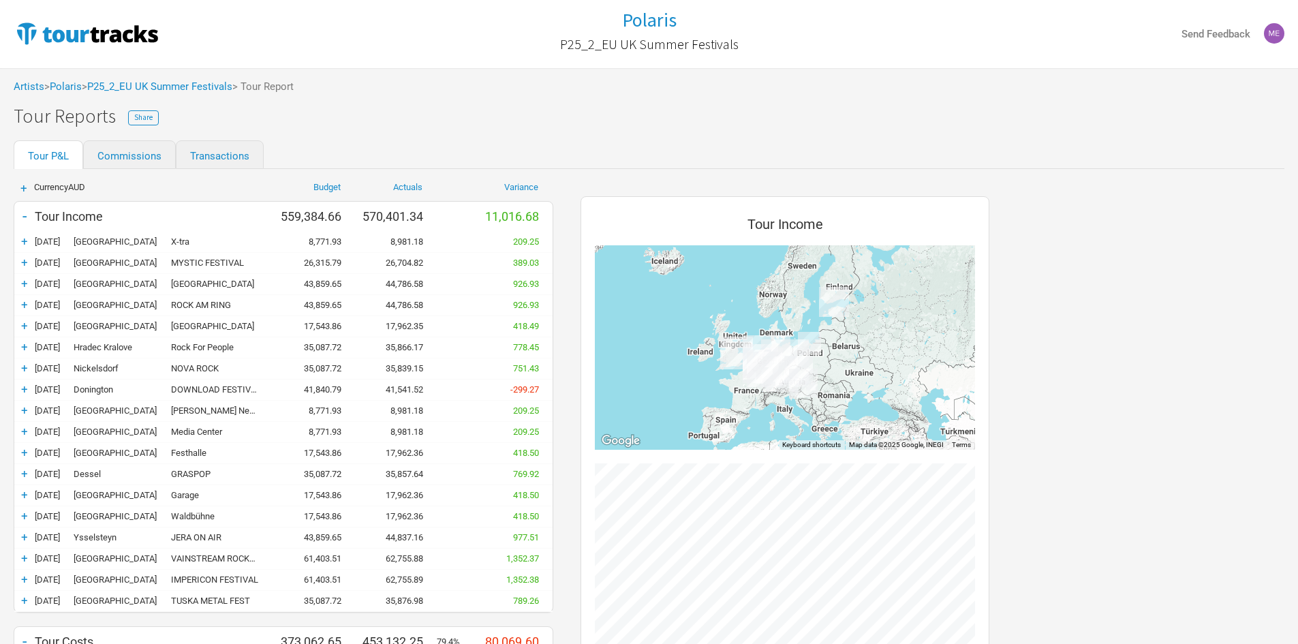
click at [27, 216] on div "-" at bounding box center [24, 215] width 20 height 19
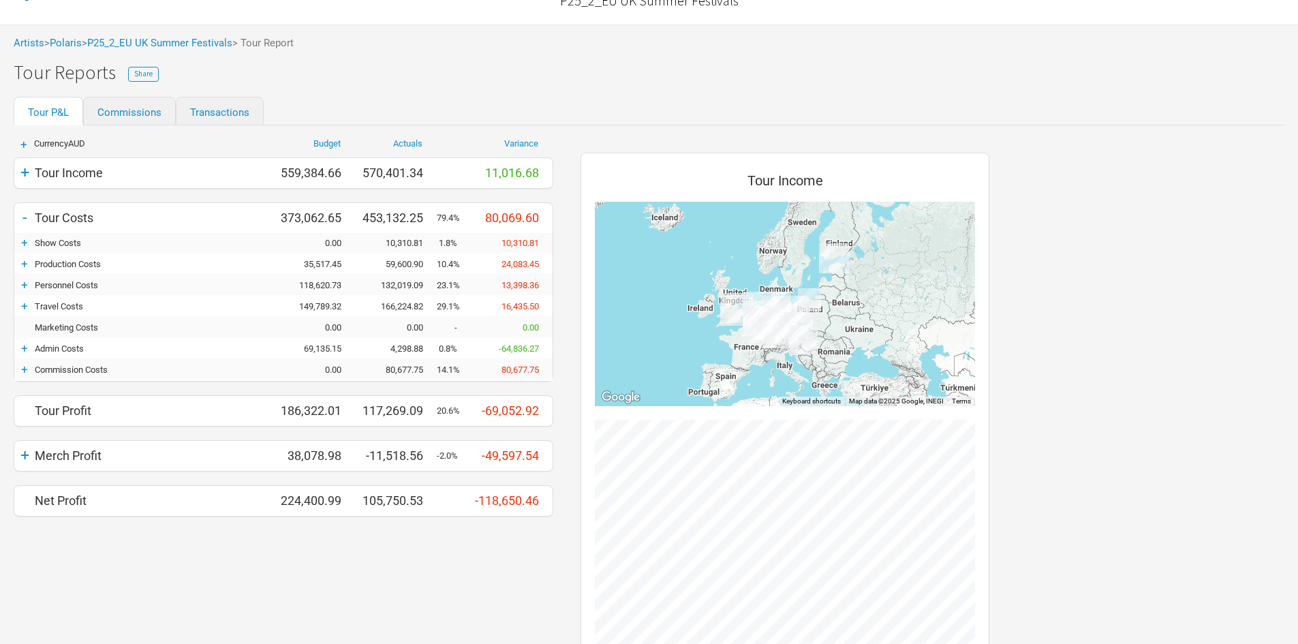
scroll to position [68, 0]
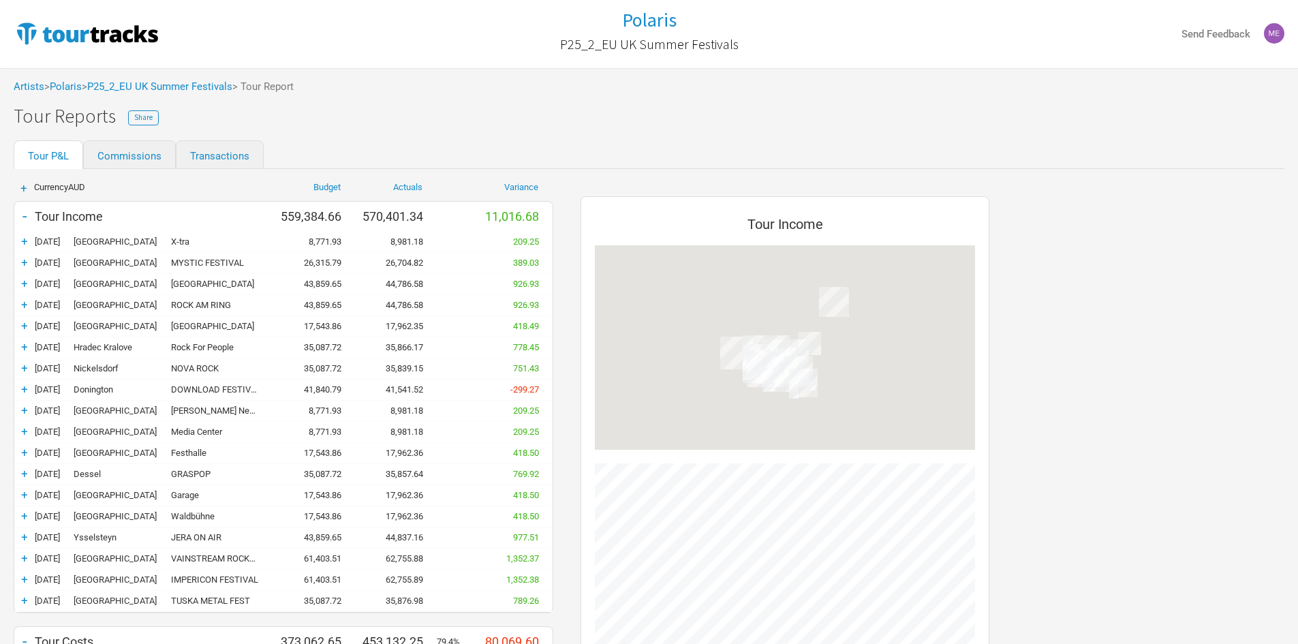
scroll to position [1055, 436]
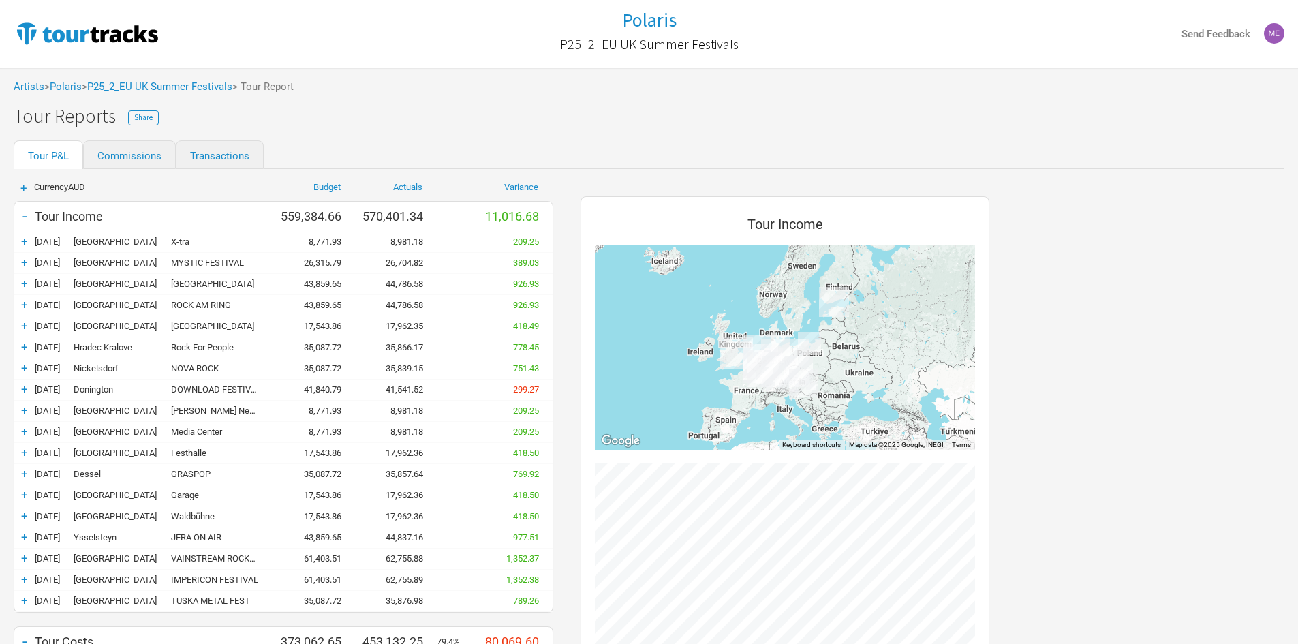
click at [31, 211] on div "-" at bounding box center [24, 215] width 20 height 19
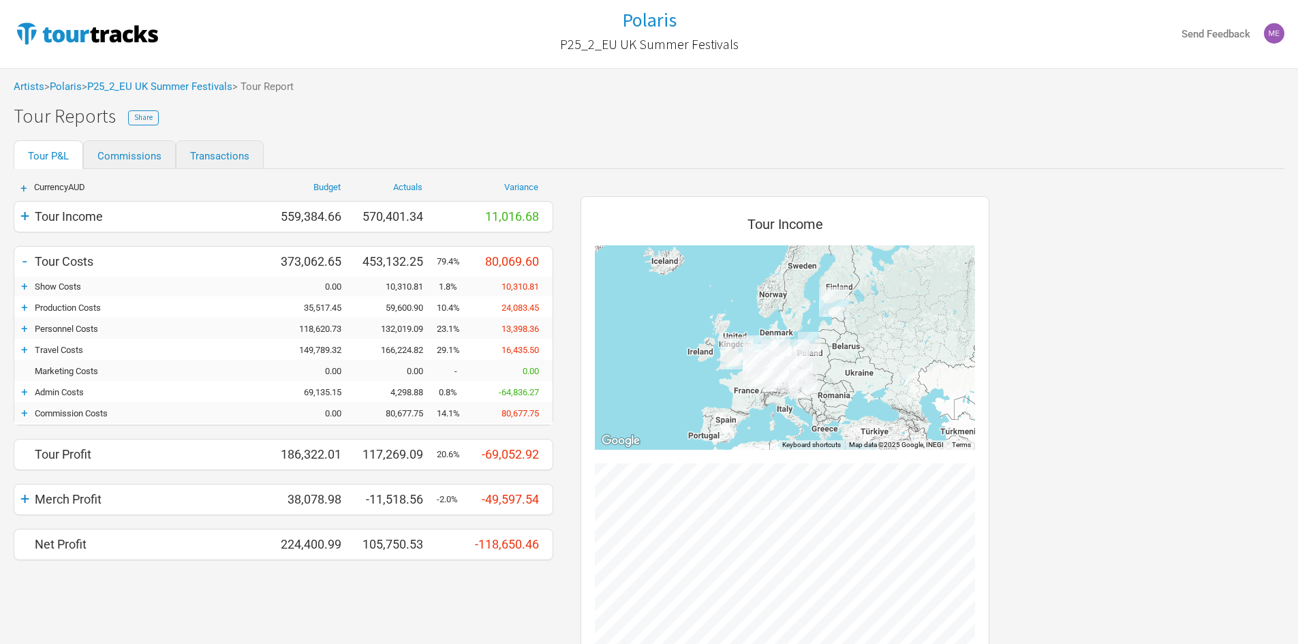
click at [27, 282] on div "+" at bounding box center [24, 286] width 20 height 14
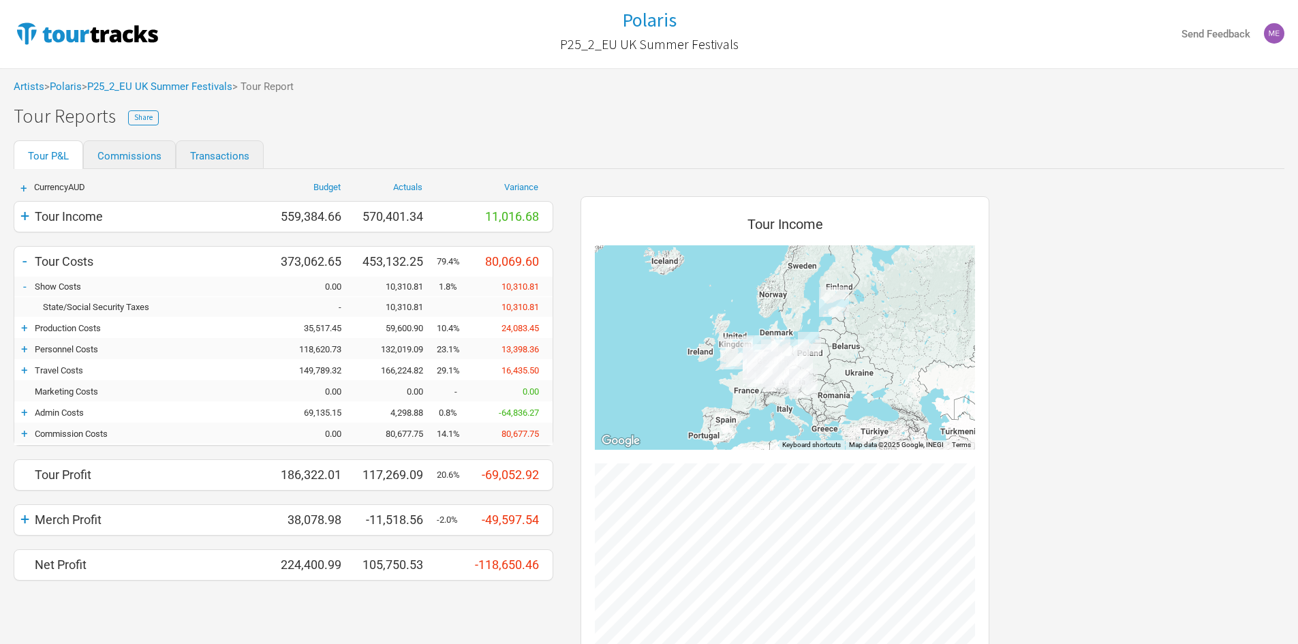
click at [27, 282] on div "-" at bounding box center [24, 286] width 20 height 14
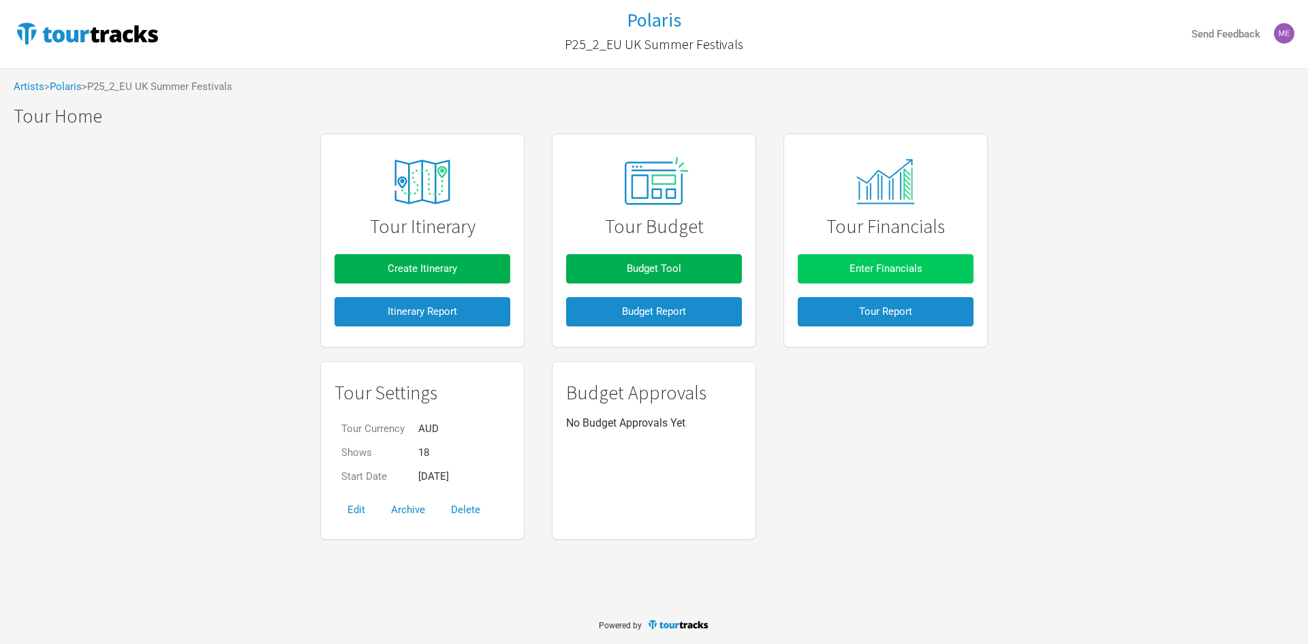
click at [841, 271] on button "Enter Financials" at bounding box center [886, 268] width 176 height 29
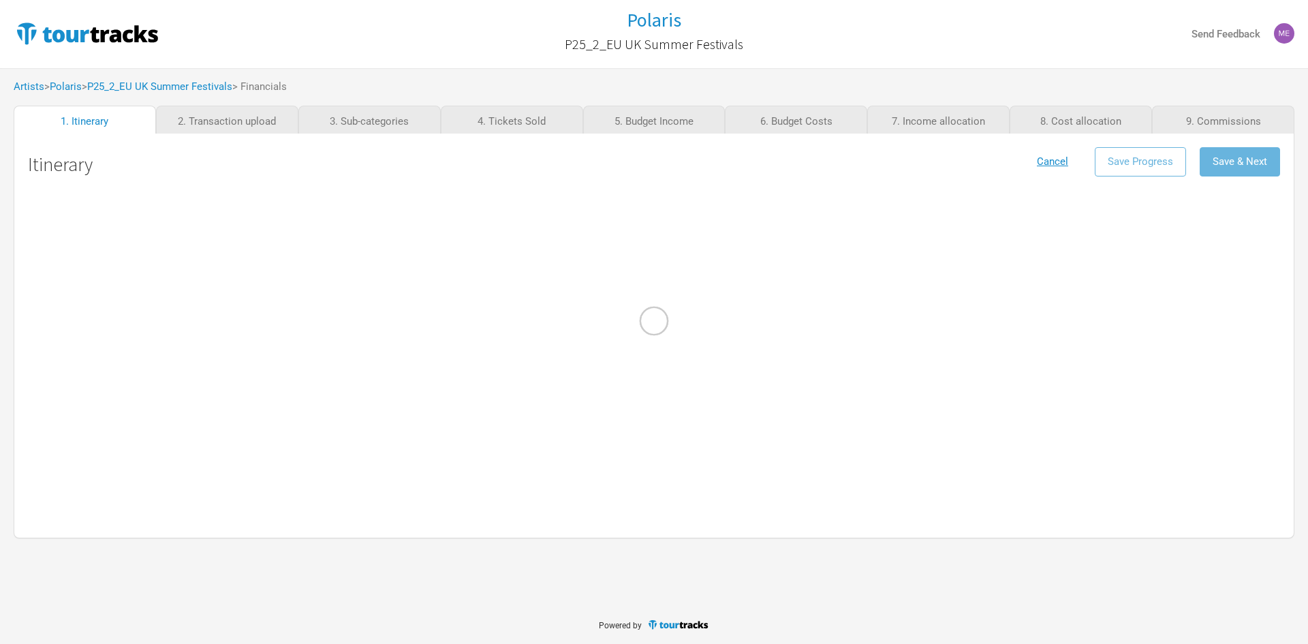
select select "Support"
select select "Festival"
select select "Support"
select select "Festival"
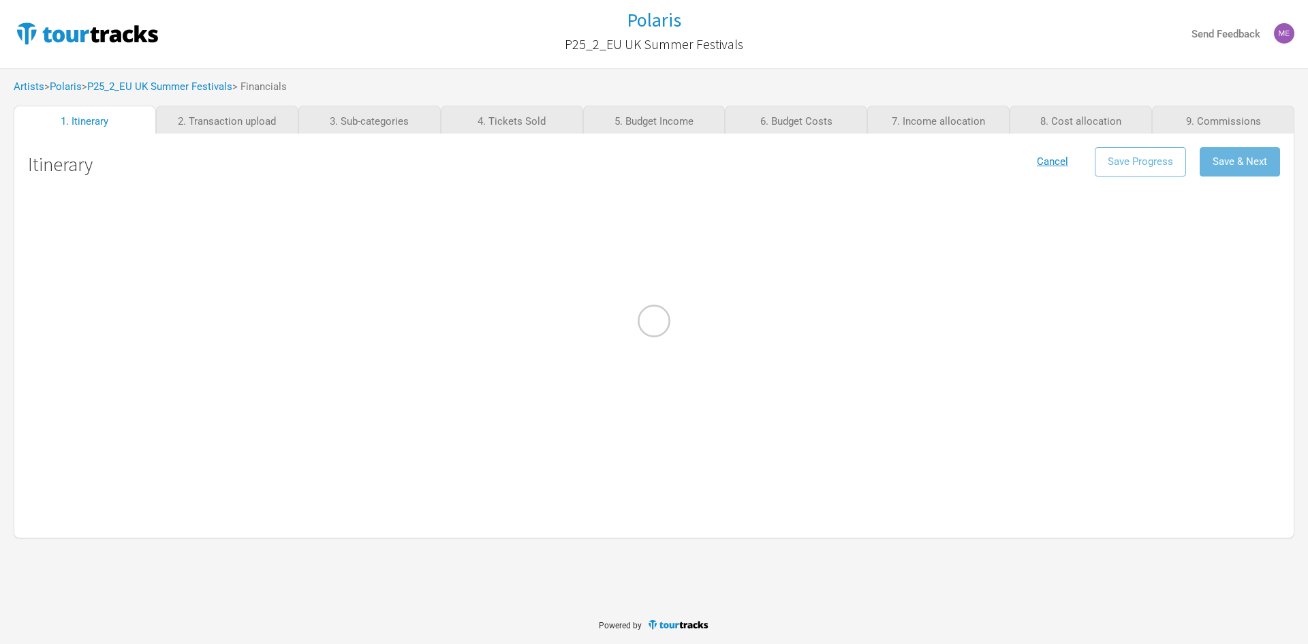
select select "Festival"
select select "Support"
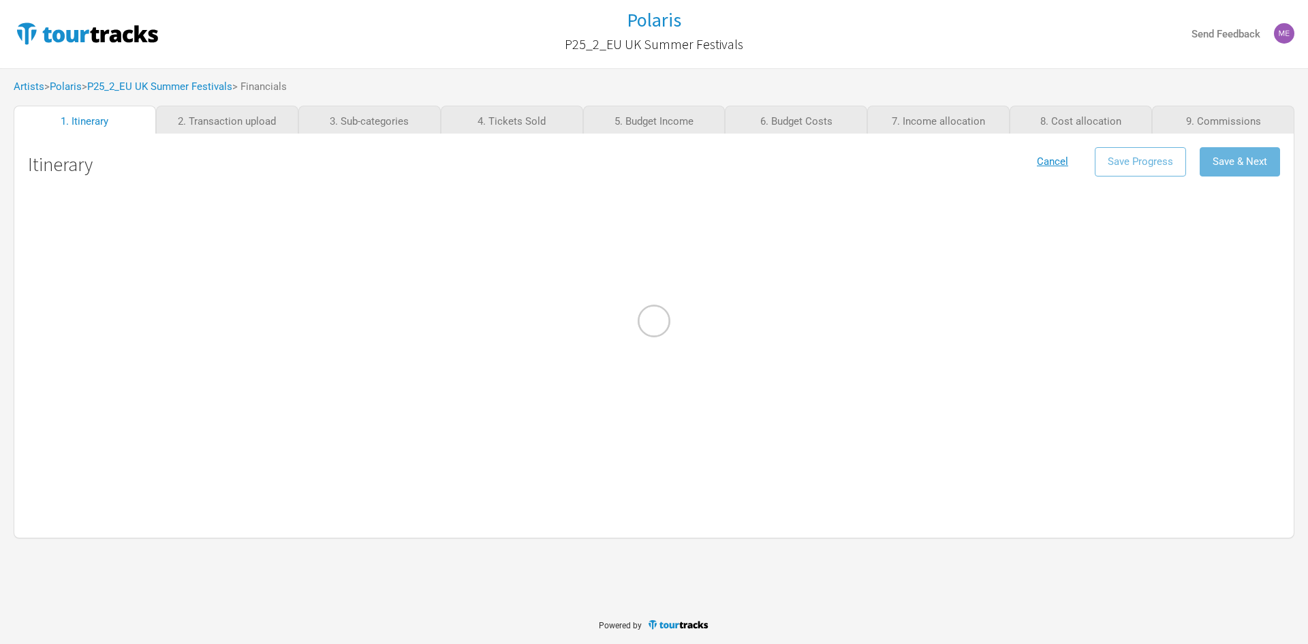
select select "Festival"
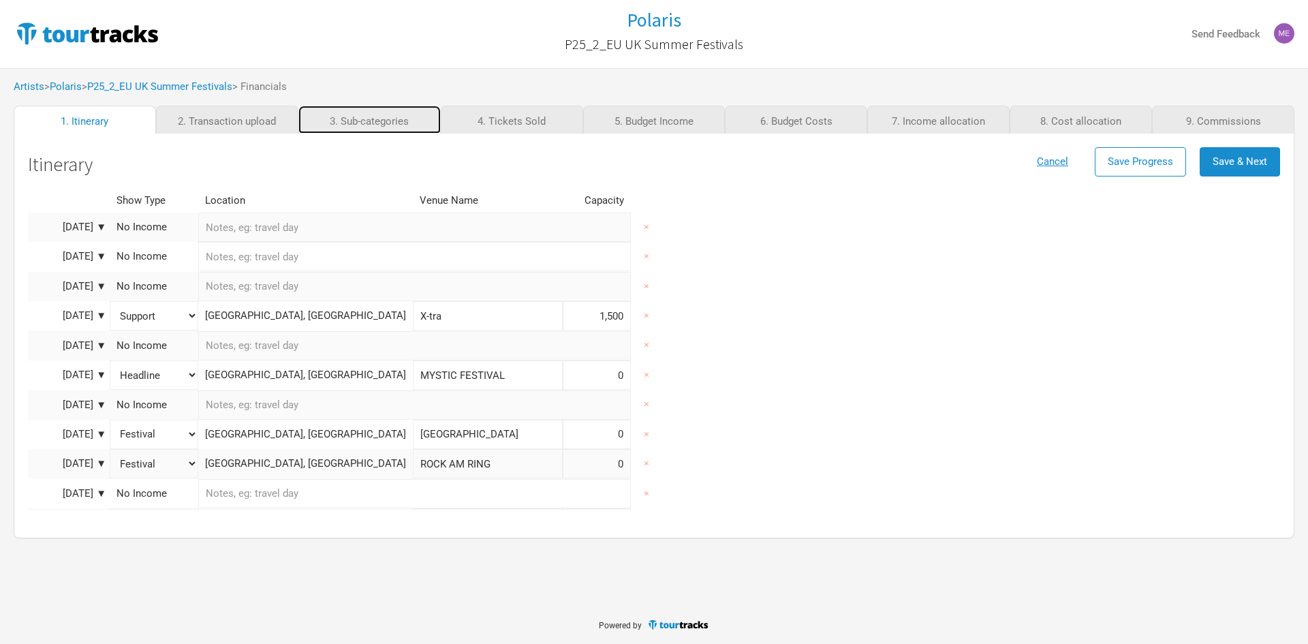
click at [386, 120] on link "3. Sub-categories" at bounding box center [369, 120] width 142 height 28
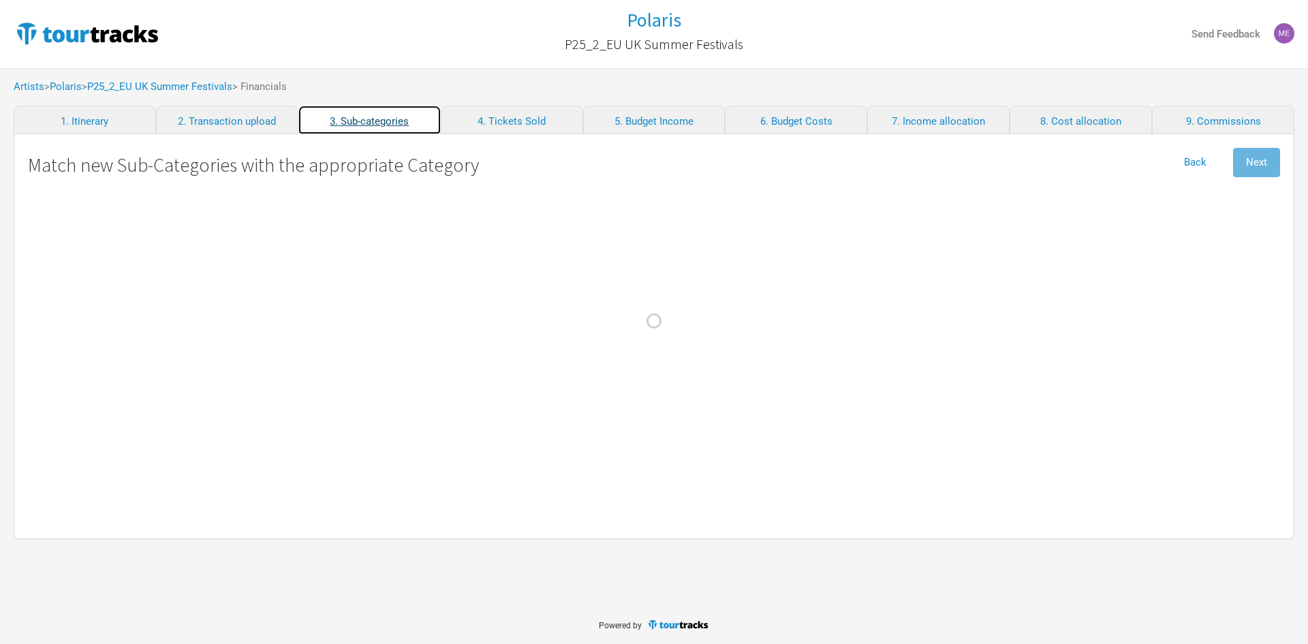
select International "Travel"
select Fees "Admin"
select select "Travel"
select Design "Production"
select Hire "Production"
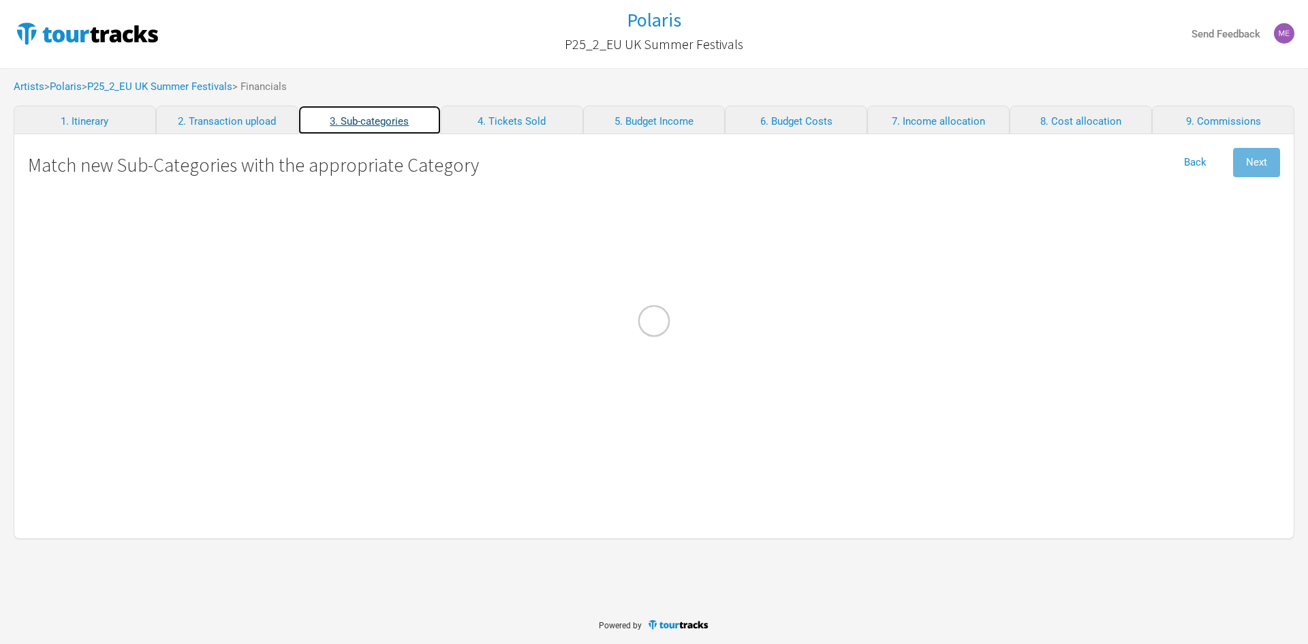
select Fees "Admin"
select Fees "Commissions"
select Hire "Travel"
select Fuel "Travel"
select Tech "Personnel"
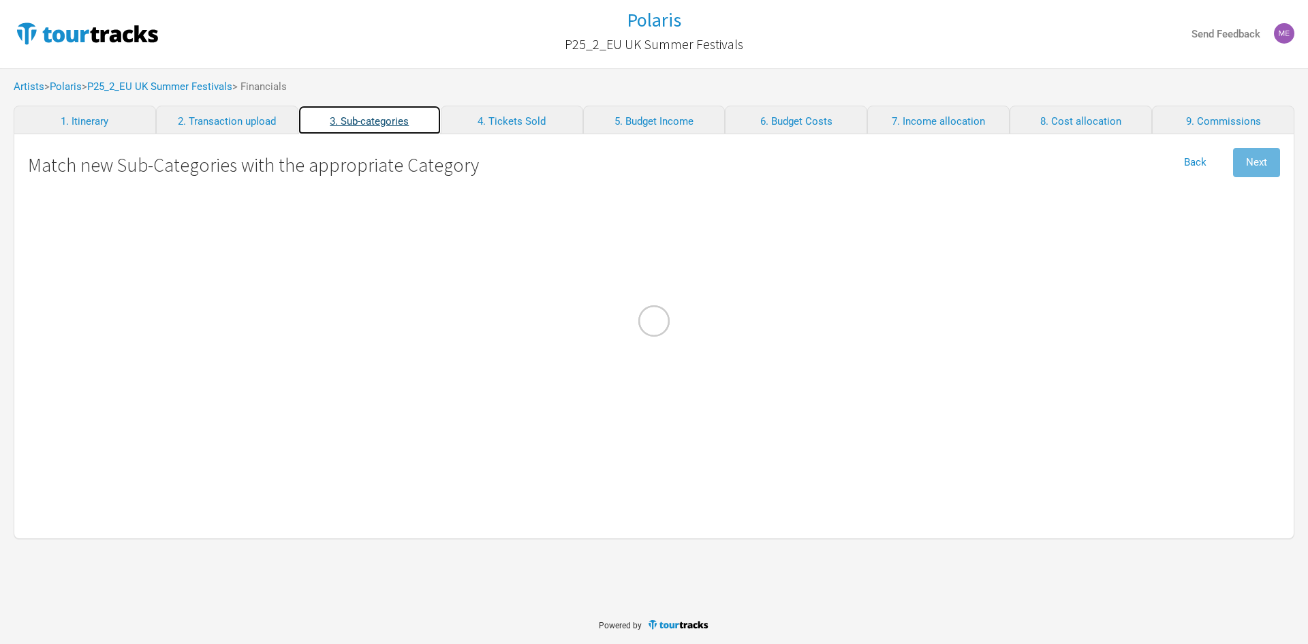
select Tech "Personnel"
select Technician "Personnel"
select Manager "Personnel"
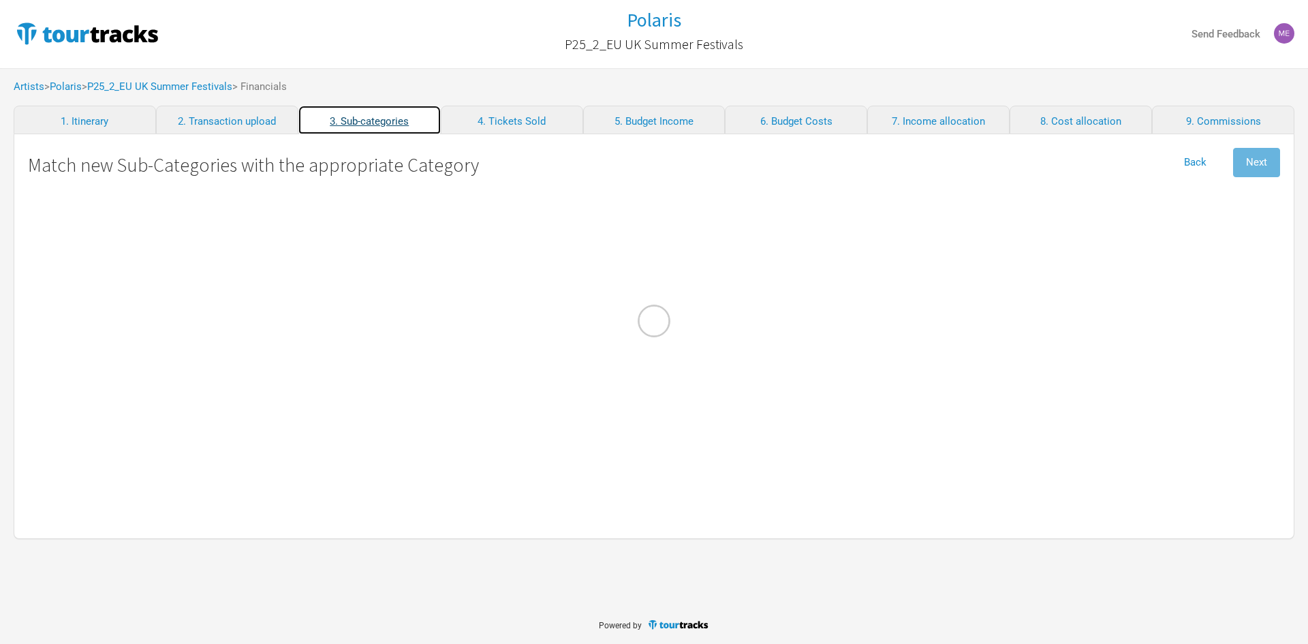
select Photographer "Personnel"
select Baggage "Travel"
select Courier "Production"
select Hire "Production"
select Design "Merch Costs"
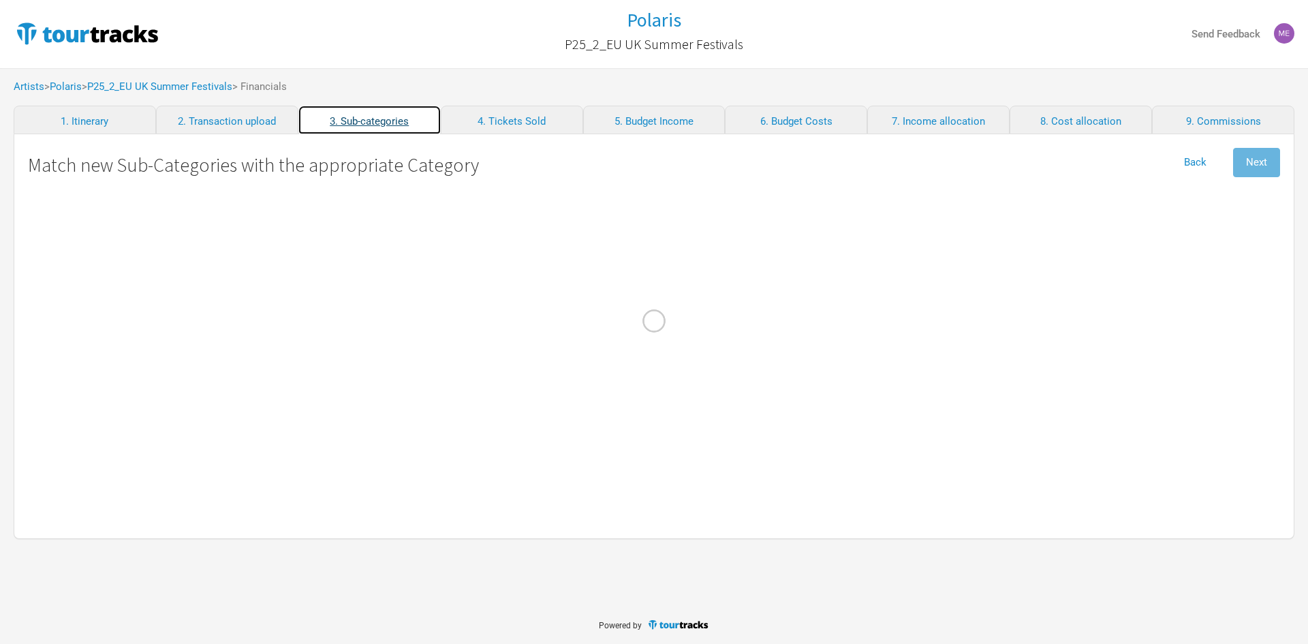
select Shipping "Merch Costs"
select EUR "Merch Income"
select Fees "Merch Costs"
select Production "Merch Costs"
select Commission "Merch Costs"
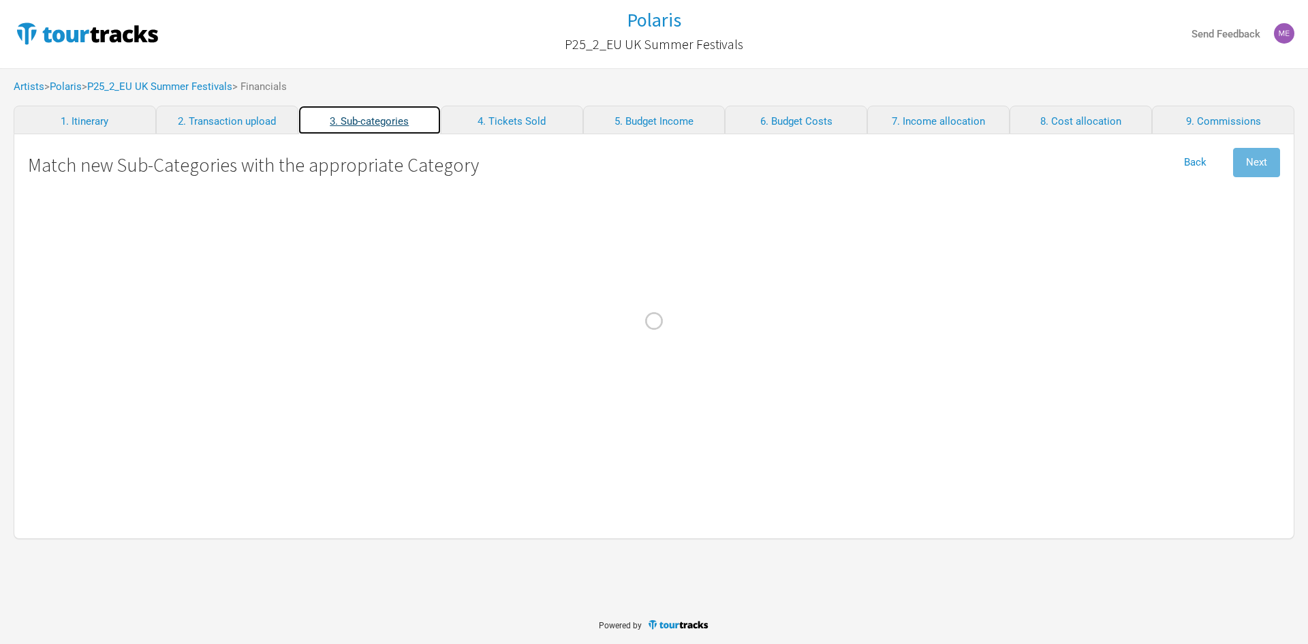
select Consumables "Production"
select \$20K "Production"
select Fine "Travel"
select select "Travel"
select Crew "Personnel"
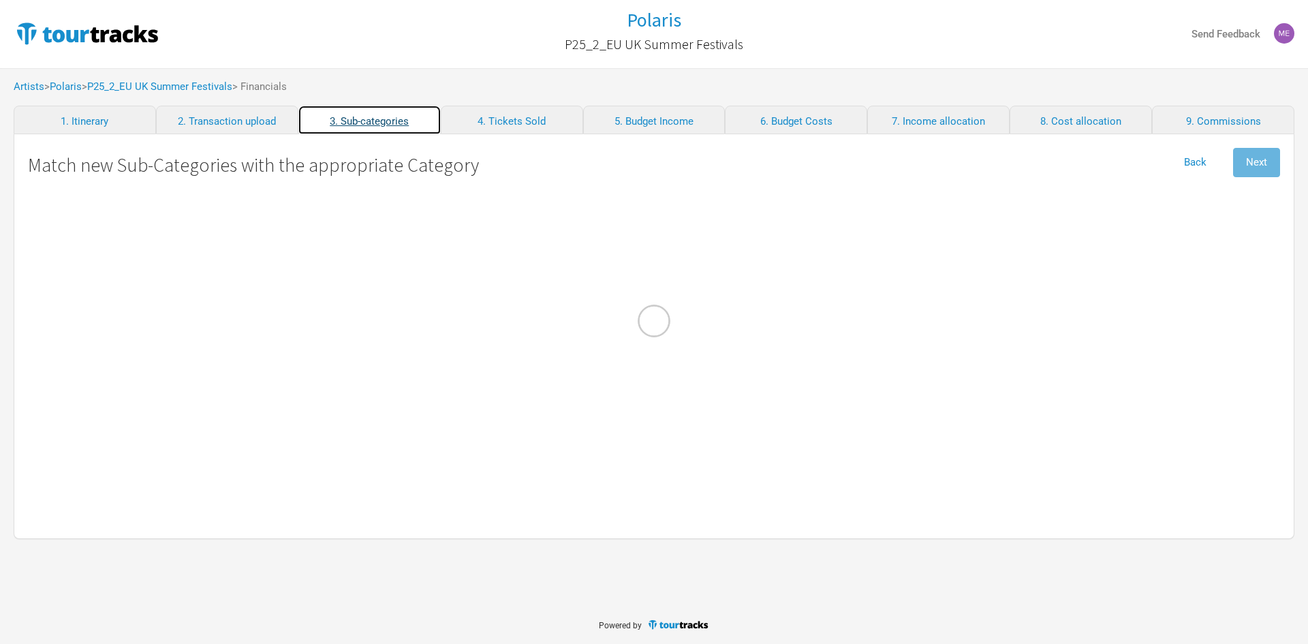
select EUR "Performance"
select Expenses "Production"
select Gains "Admin"
select Costs "Production"
select Taxes "Show Costs"
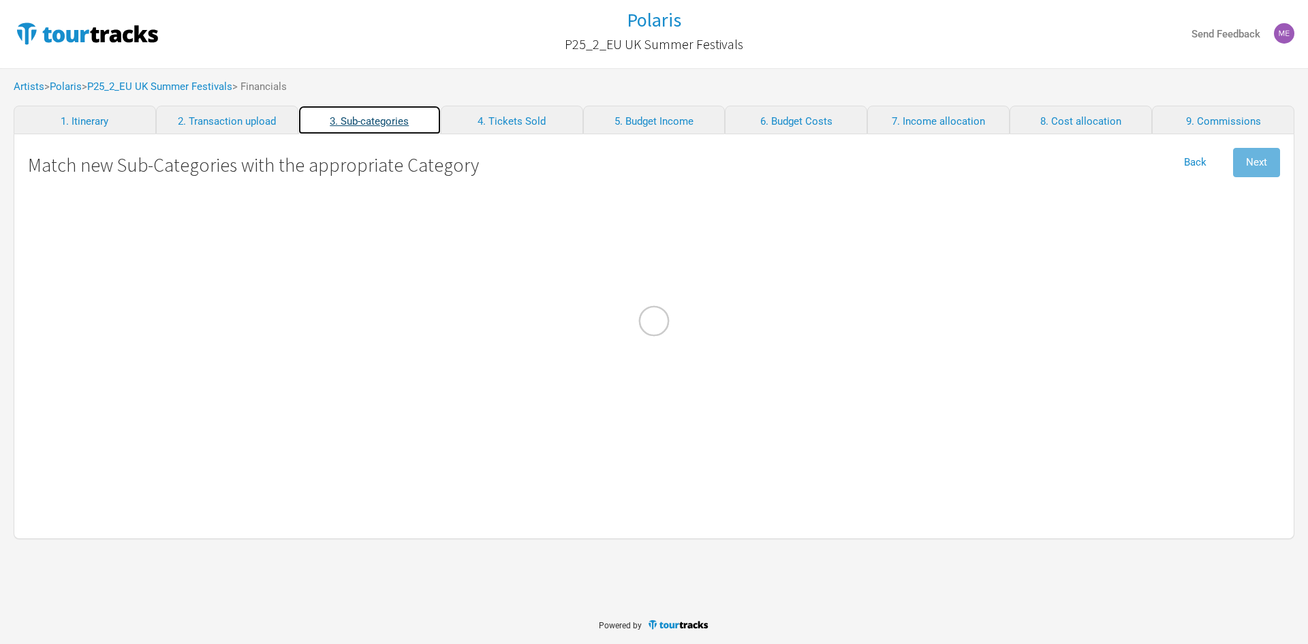
select Contractors "Personnel"
select Employees "Personnel"
select Transport "Travel"
select Internet "Admin"
select International "Travel"
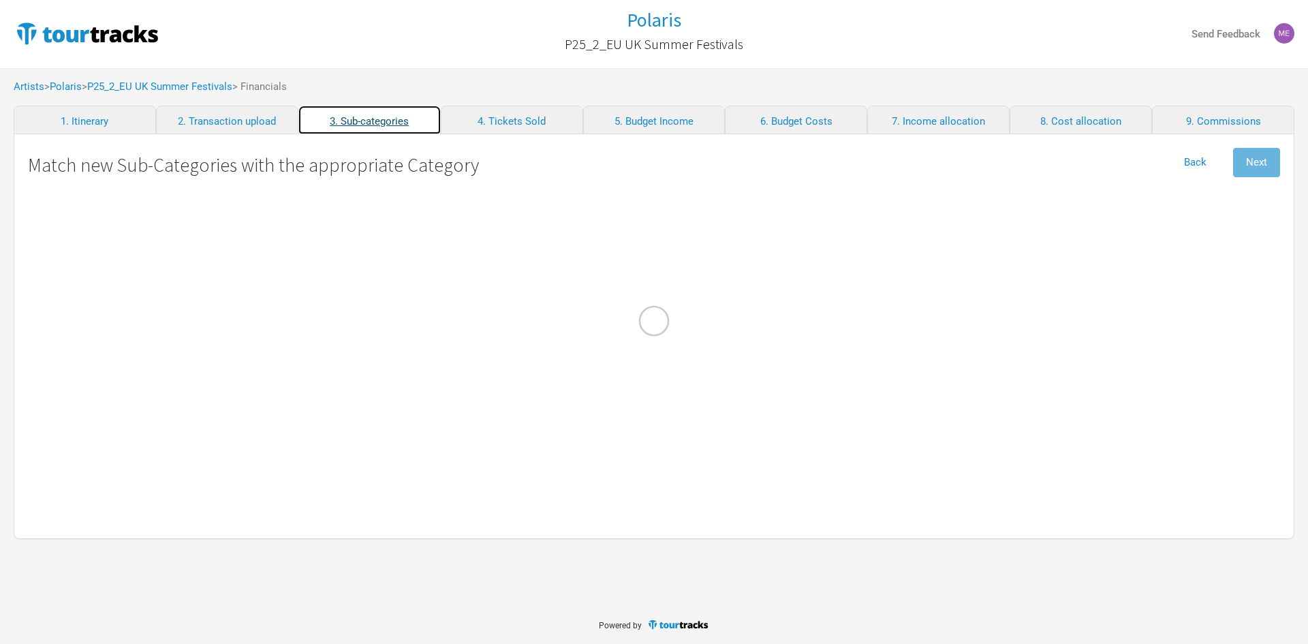
select Costs "Travel"
select Salaries "Personnel"
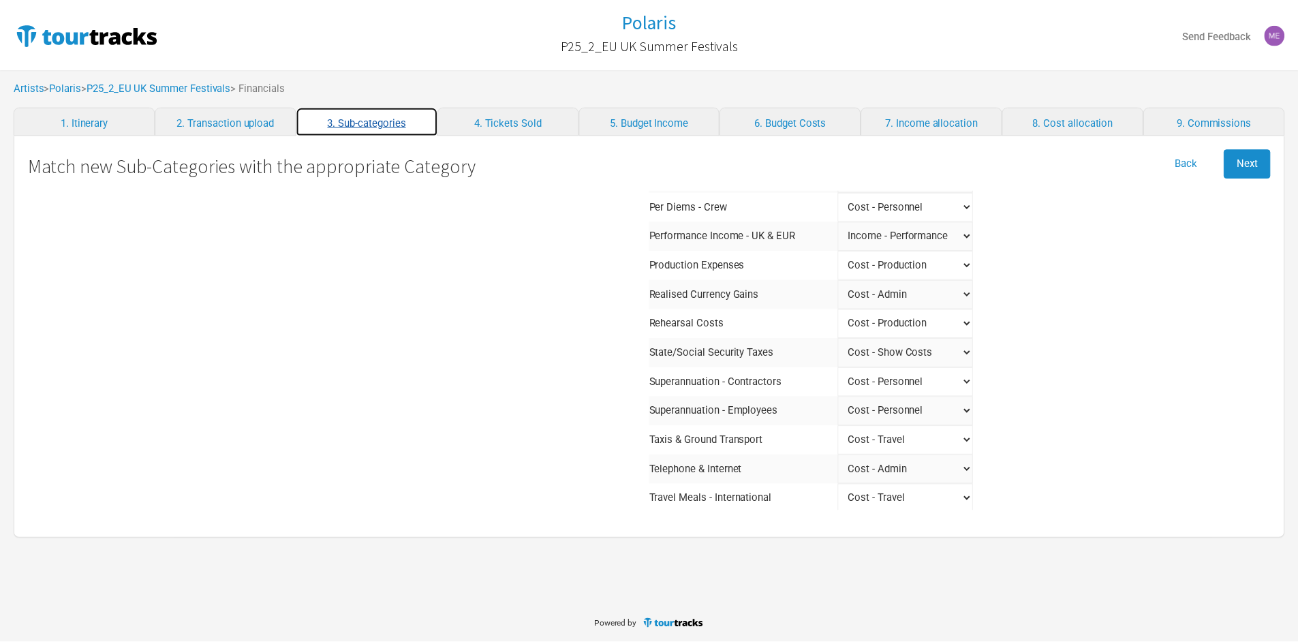
scroll to position [886, 0]
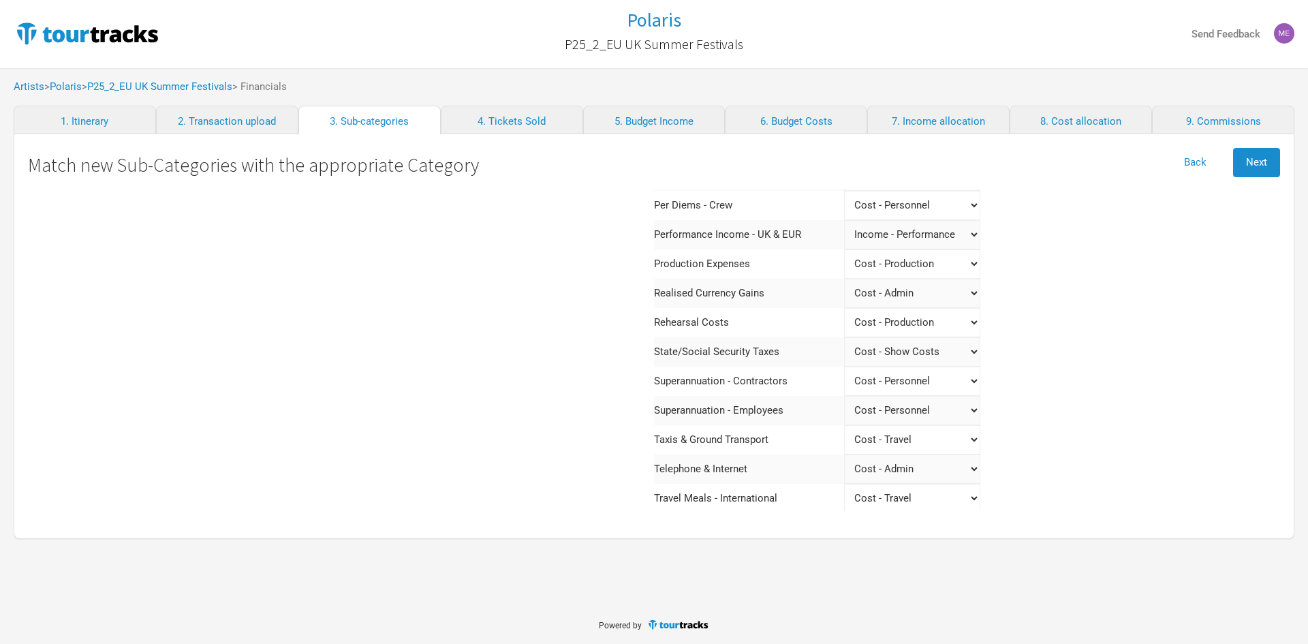
click at [927, 348] on Taxes "Select a category Income - Performance Income - Other Income Cost - Show Costs …" at bounding box center [912, 351] width 136 height 29
select Taxes "Show Costs"
select Taxes "Admin"
click at [1263, 161] on span "Next" at bounding box center [1256, 162] width 21 height 12
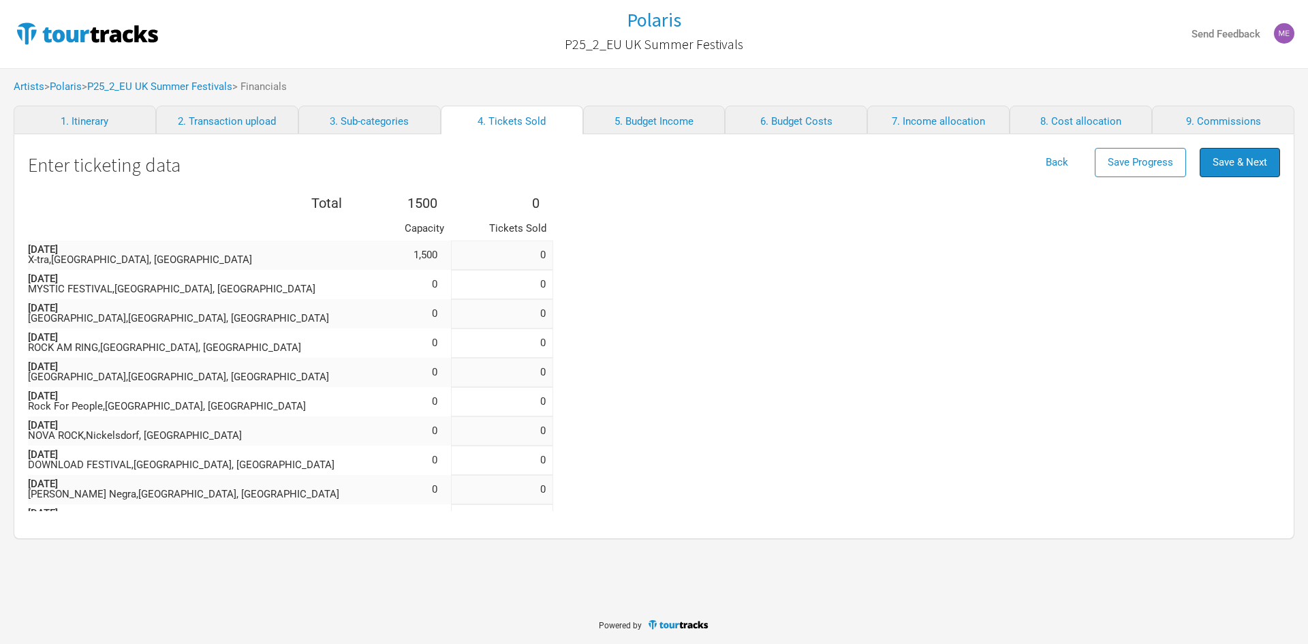
click at [1263, 161] on span "Save & Next" at bounding box center [1240, 162] width 55 height 12
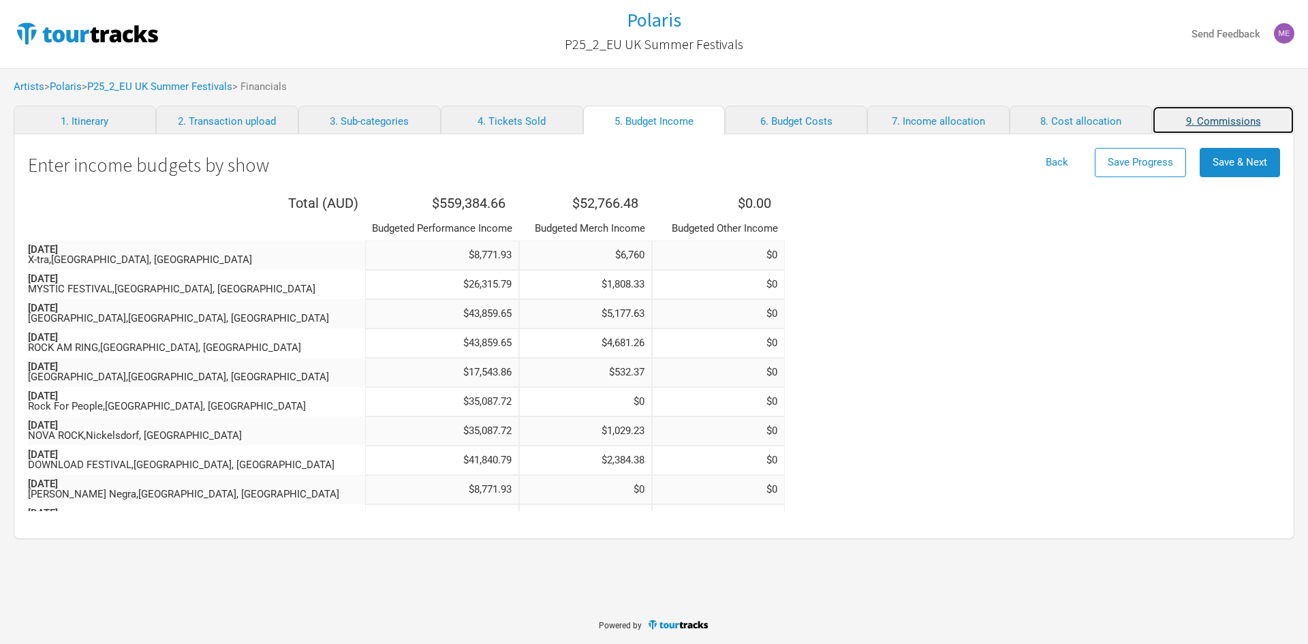
drag, startPoint x: 1249, startPoint y: 129, endPoint x: 1245, endPoint y: 121, distance: 9.8
click at [1245, 121] on link "9. Commissions" at bounding box center [1223, 120] width 142 height 29
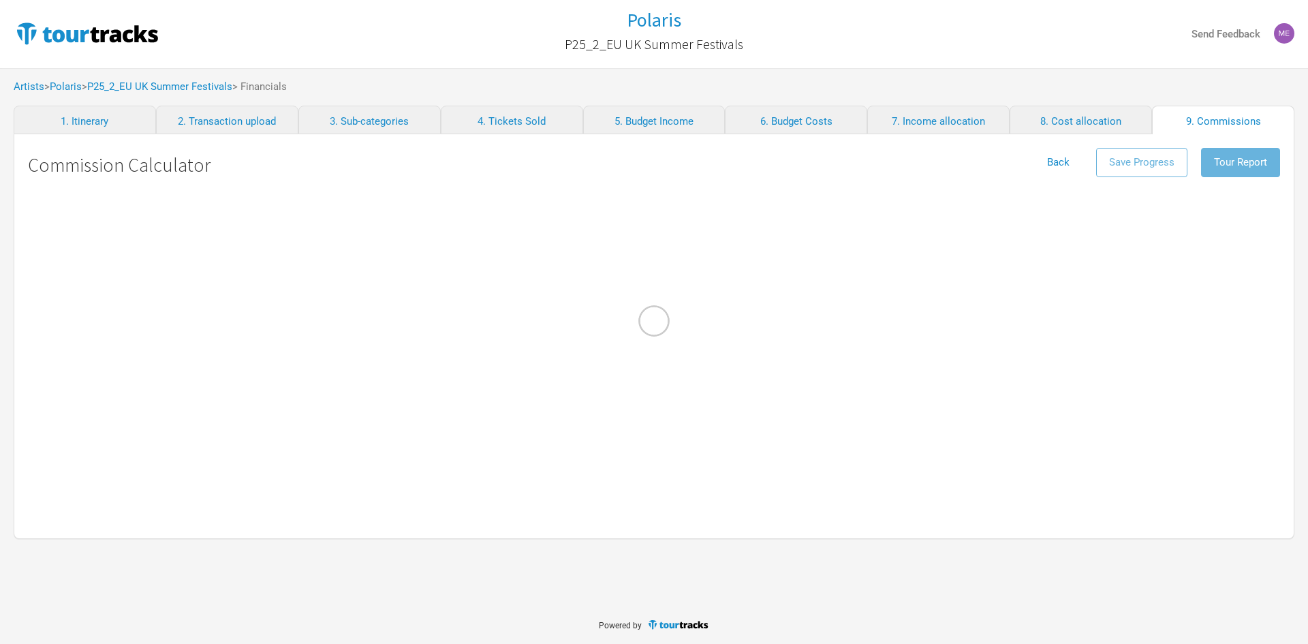
click at [1242, 166] on div at bounding box center [654, 322] width 1308 height 644
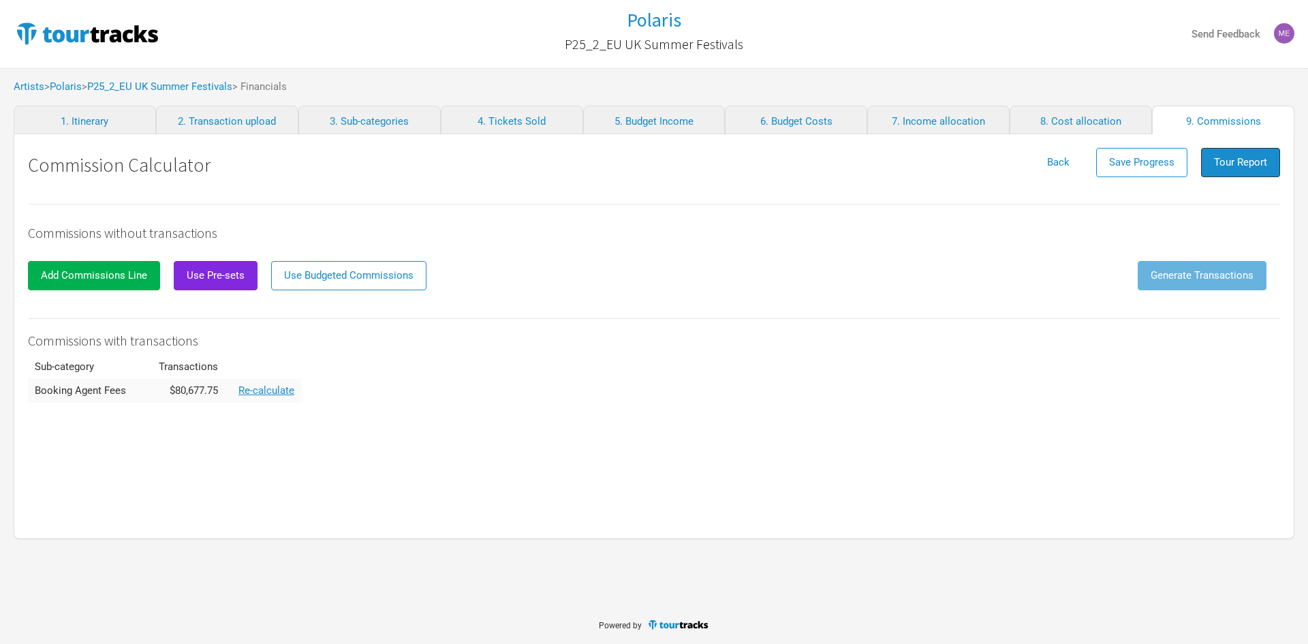
click at [1228, 163] on span "Tour Report" at bounding box center [1240, 162] width 53 height 12
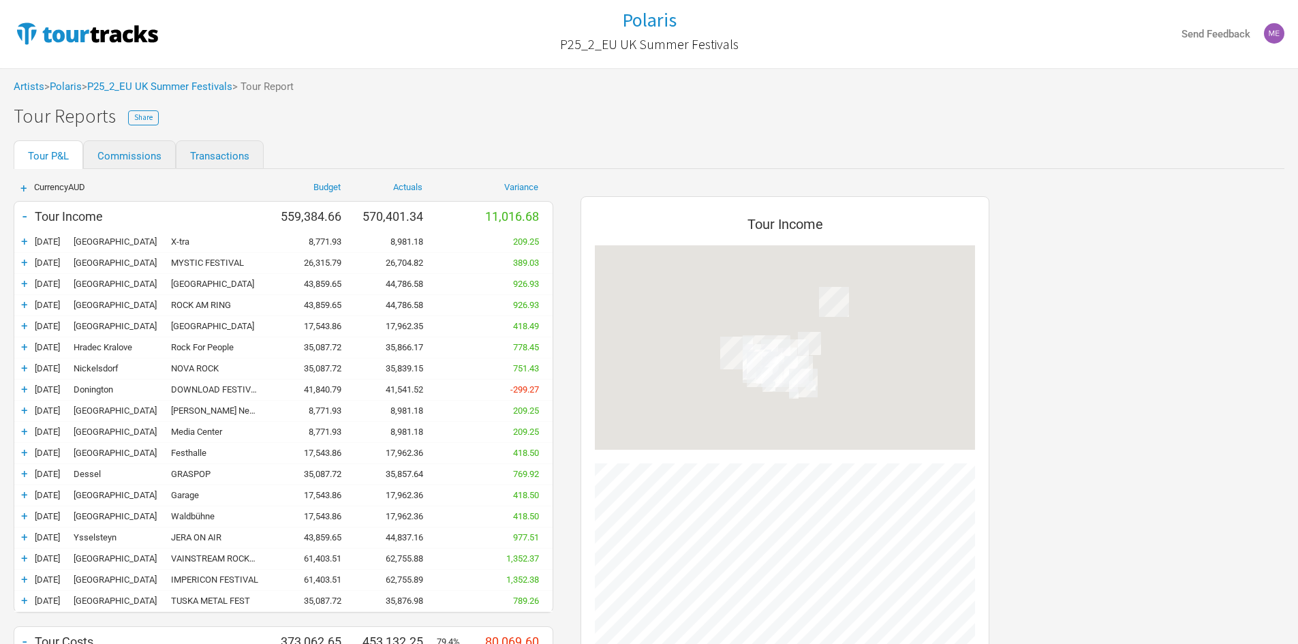
scroll to position [1055, 436]
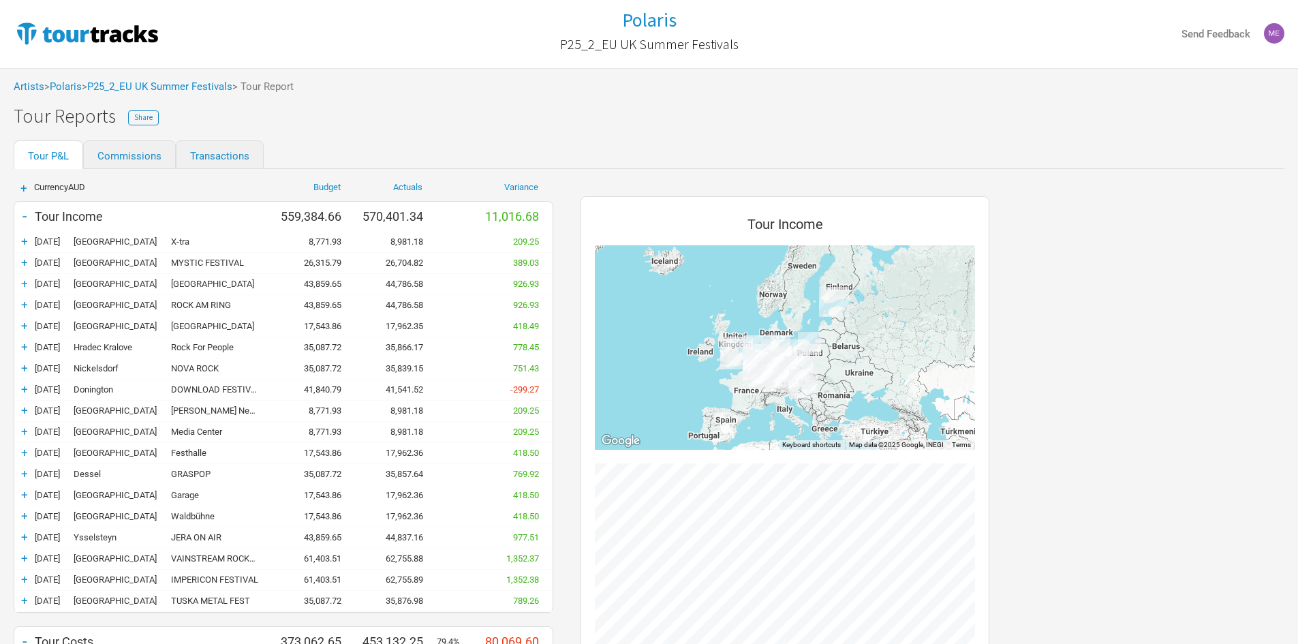
click at [16, 213] on div "-" at bounding box center [24, 215] width 20 height 19
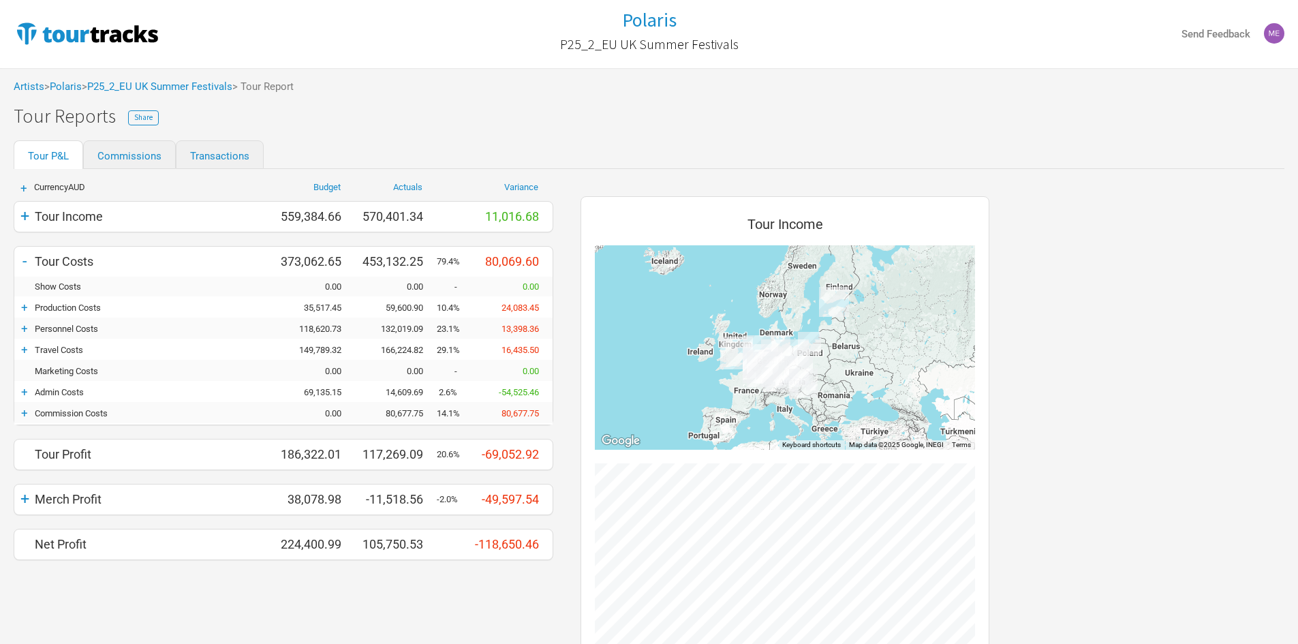
click at [26, 260] on div "-" at bounding box center [24, 260] width 20 height 19
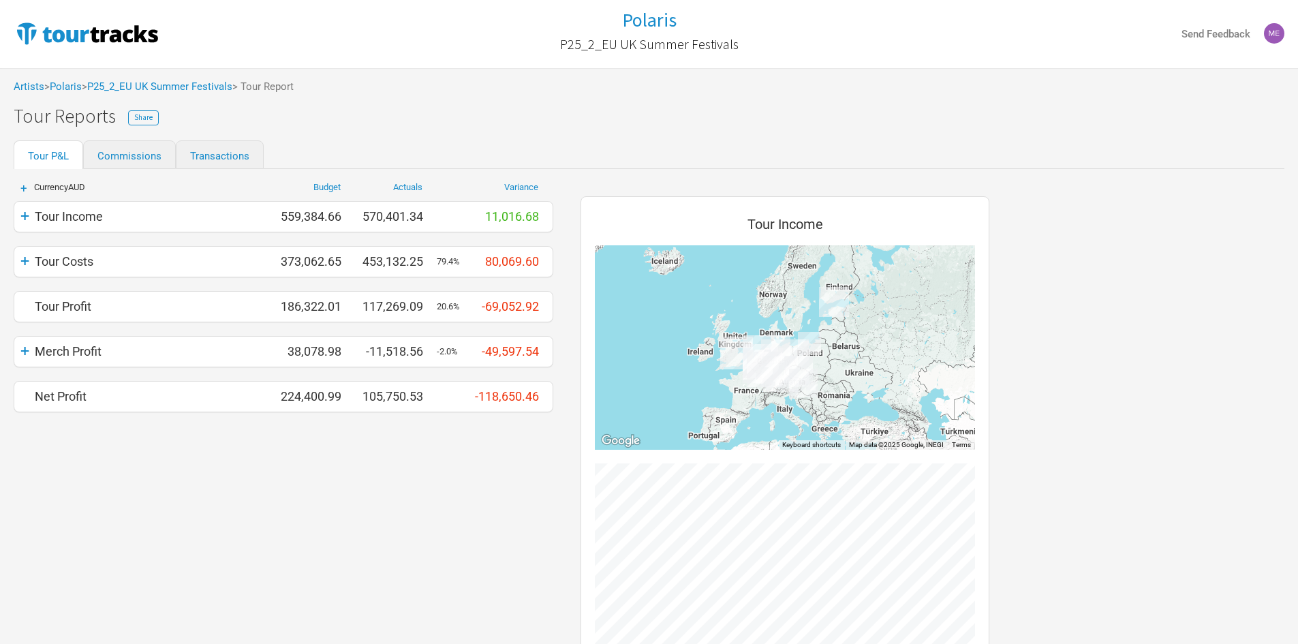
click at [26, 260] on div "+" at bounding box center [24, 260] width 20 height 19
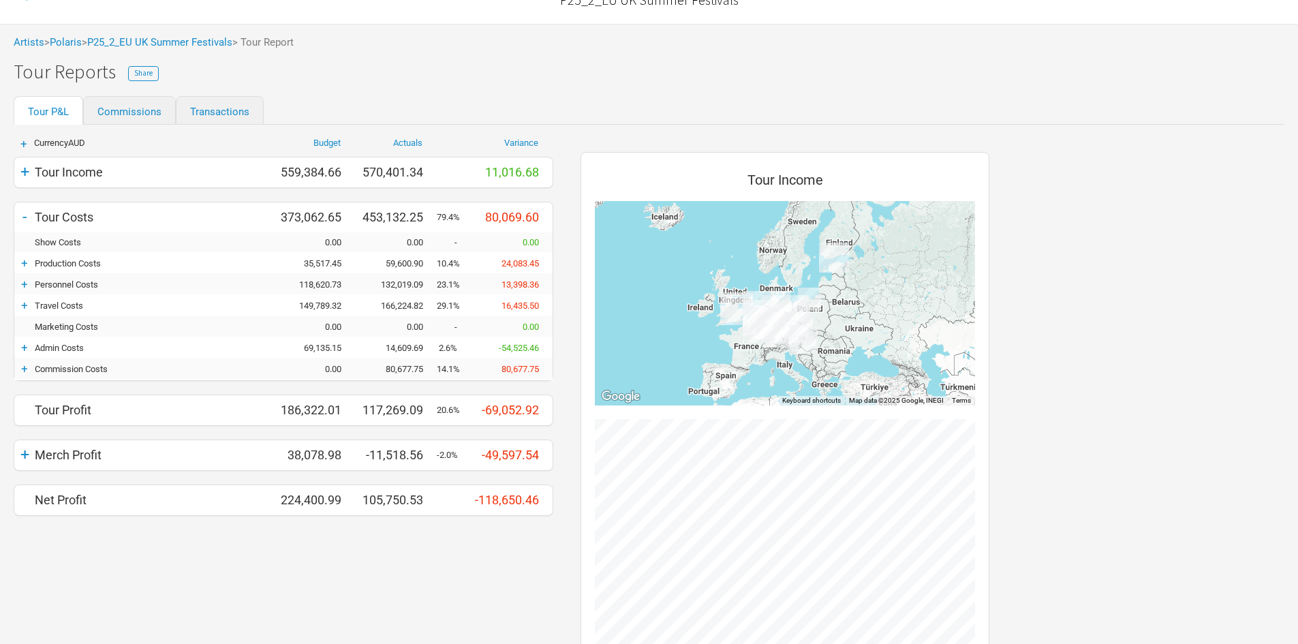
scroll to position [68, 0]
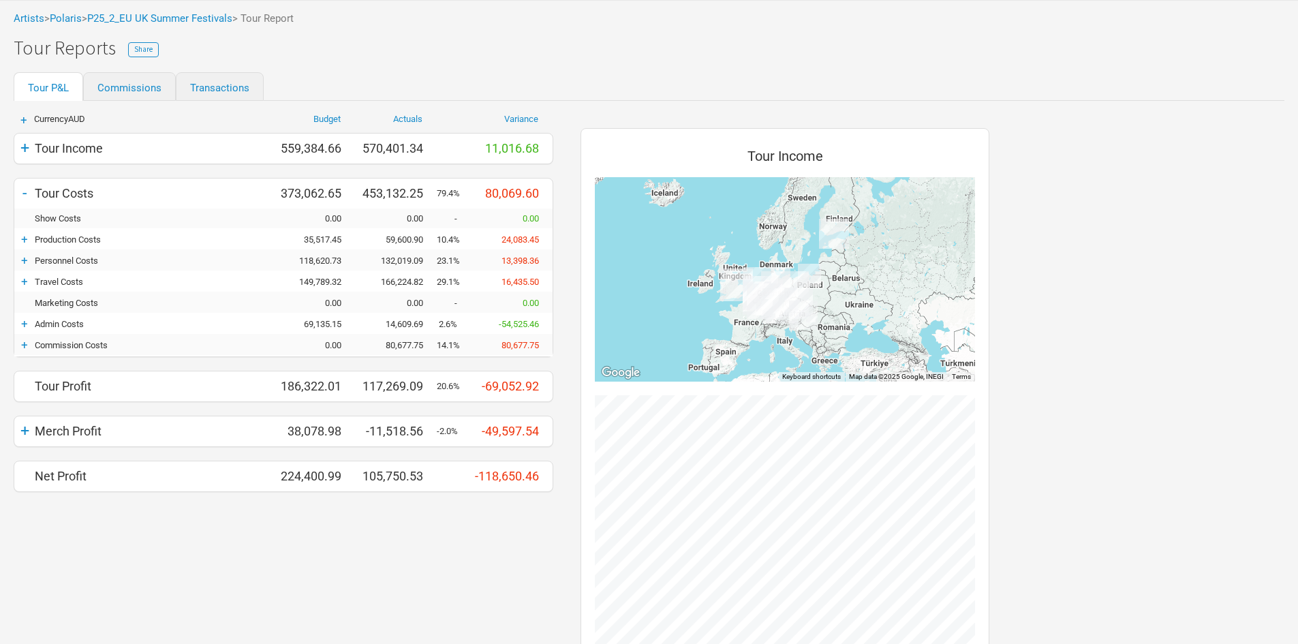
click at [20, 321] on div "+" at bounding box center [24, 324] width 20 height 14
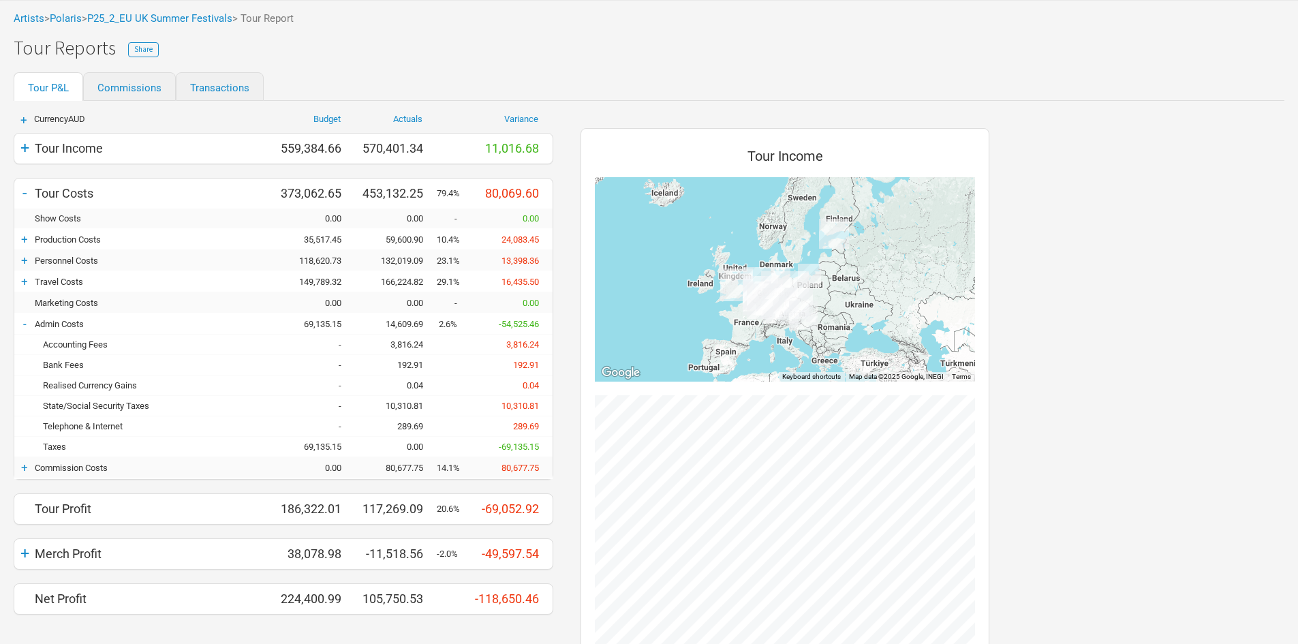
click at [20, 321] on div "-" at bounding box center [24, 324] width 20 height 14
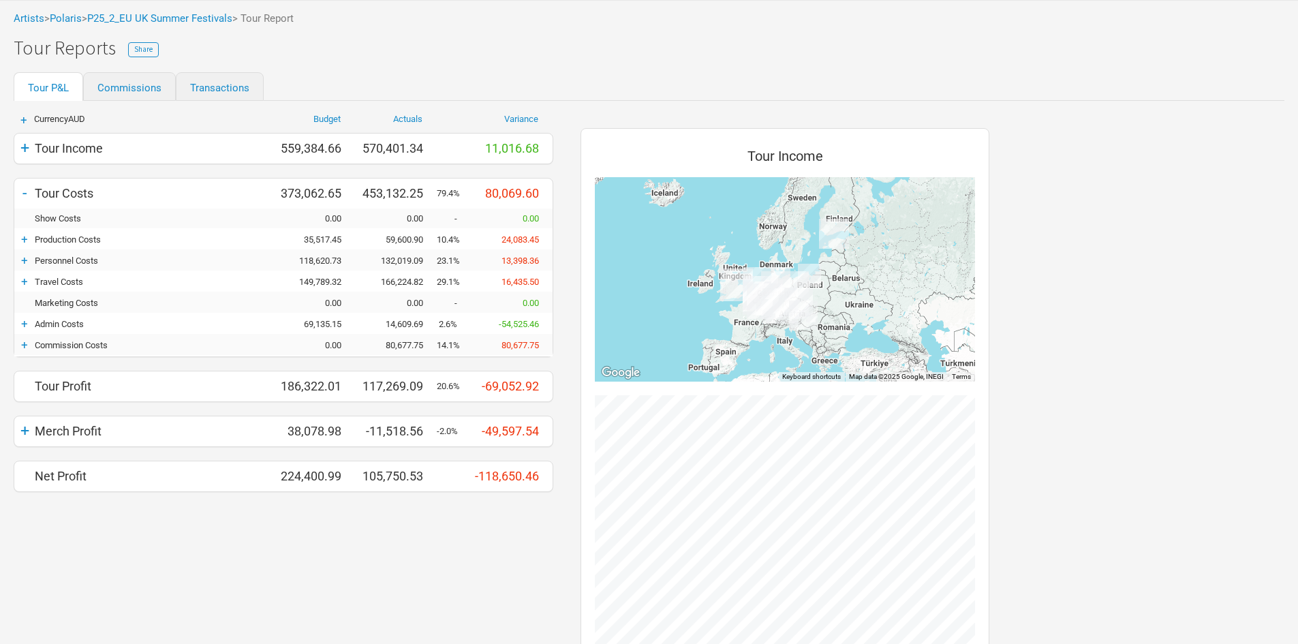
click at [31, 438] on div "+" at bounding box center [24, 430] width 20 height 19
click at [31, 438] on div "-" at bounding box center [24, 430] width 20 height 19
click at [22, 325] on div "+" at bounding box center [24, 324] width 20 height 14
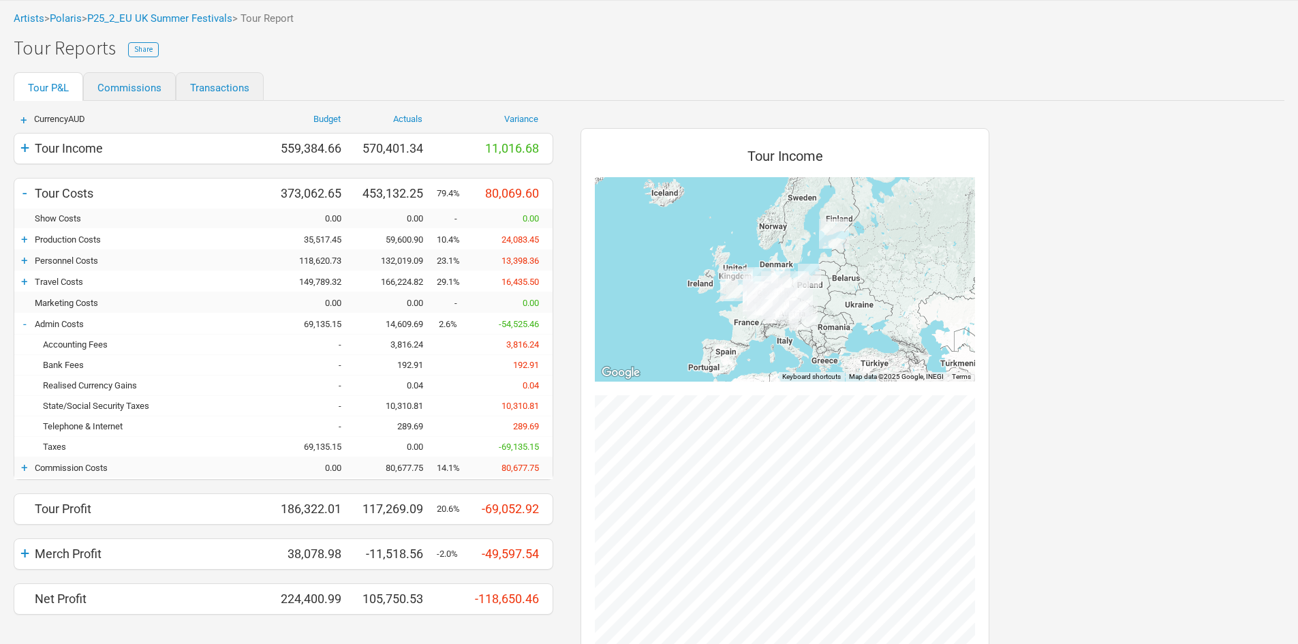
click at [16, 320] on div "-" at bounding box center [24, 324] width 20 height 14
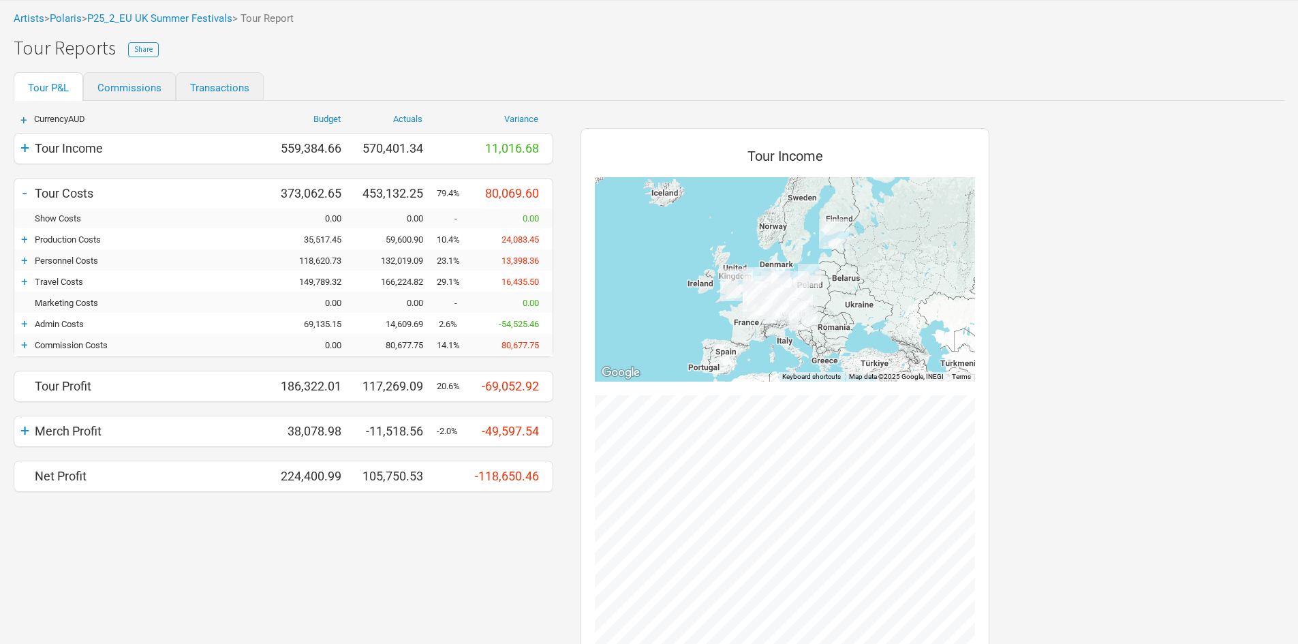
click at [131, 345] on div "Commission Costs" at bounding box center [154, 345] width 238 height 10
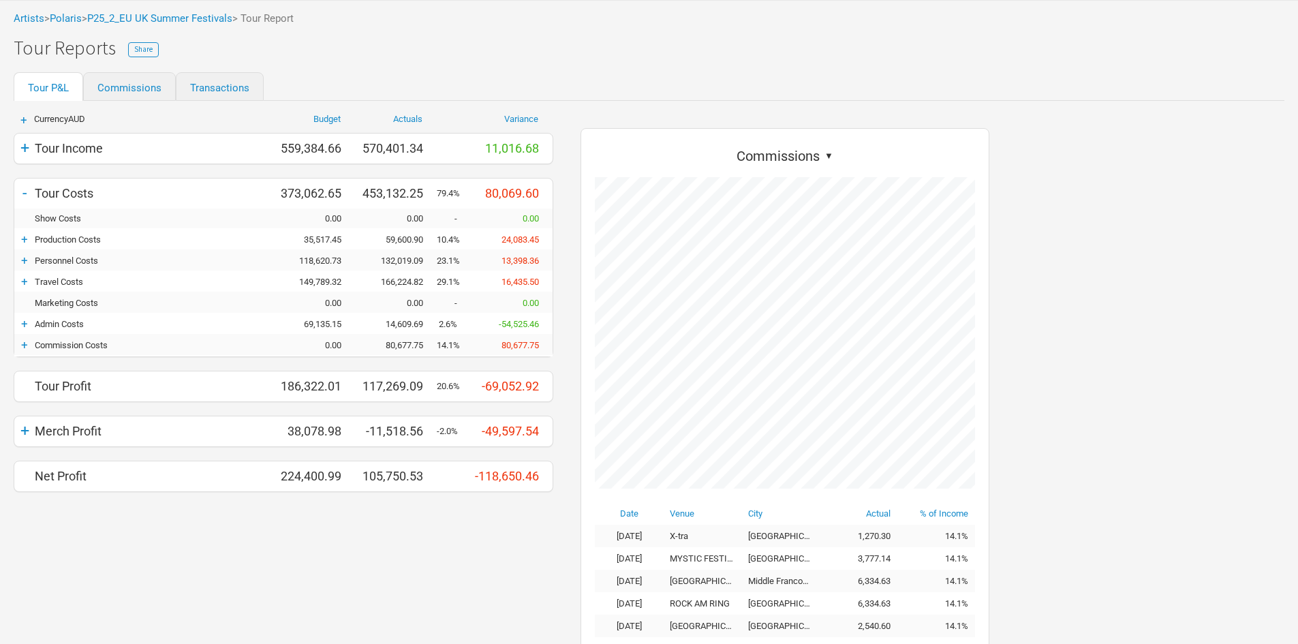
scroll to position [816, 436]
click at [31, 344] on div "+" at bounding box center [24, 345] width 20 height 14
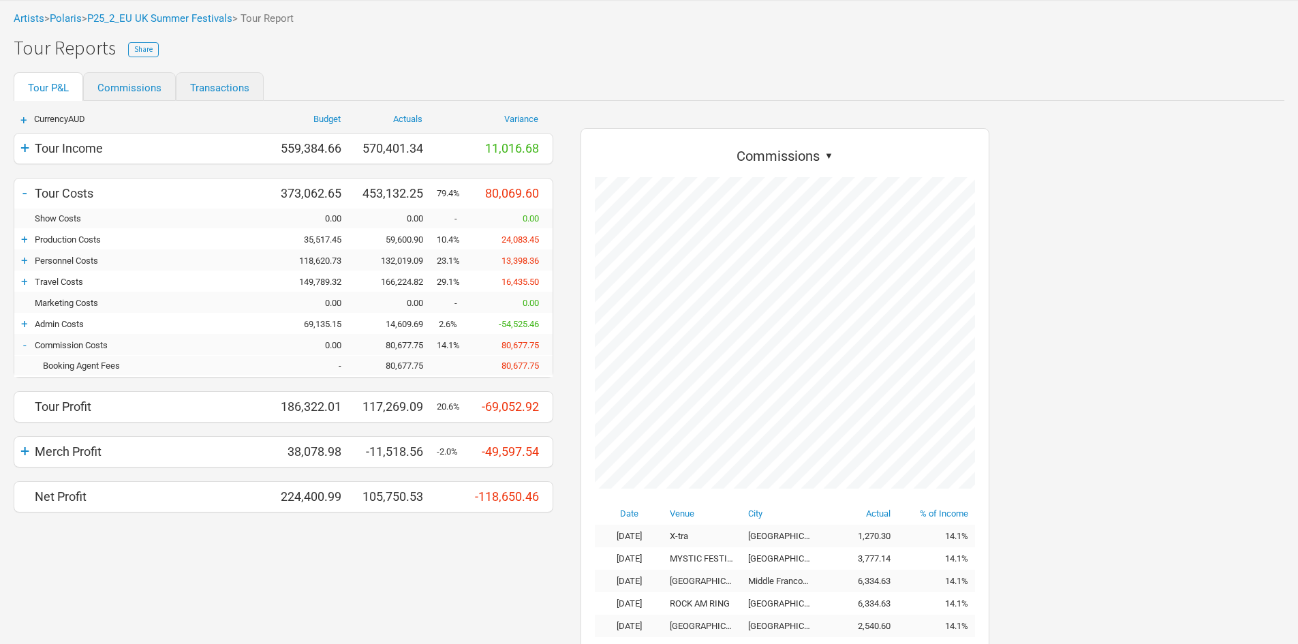
click at [31, 344] on div "-" at bounding box center [24, 345] width 20 height 14
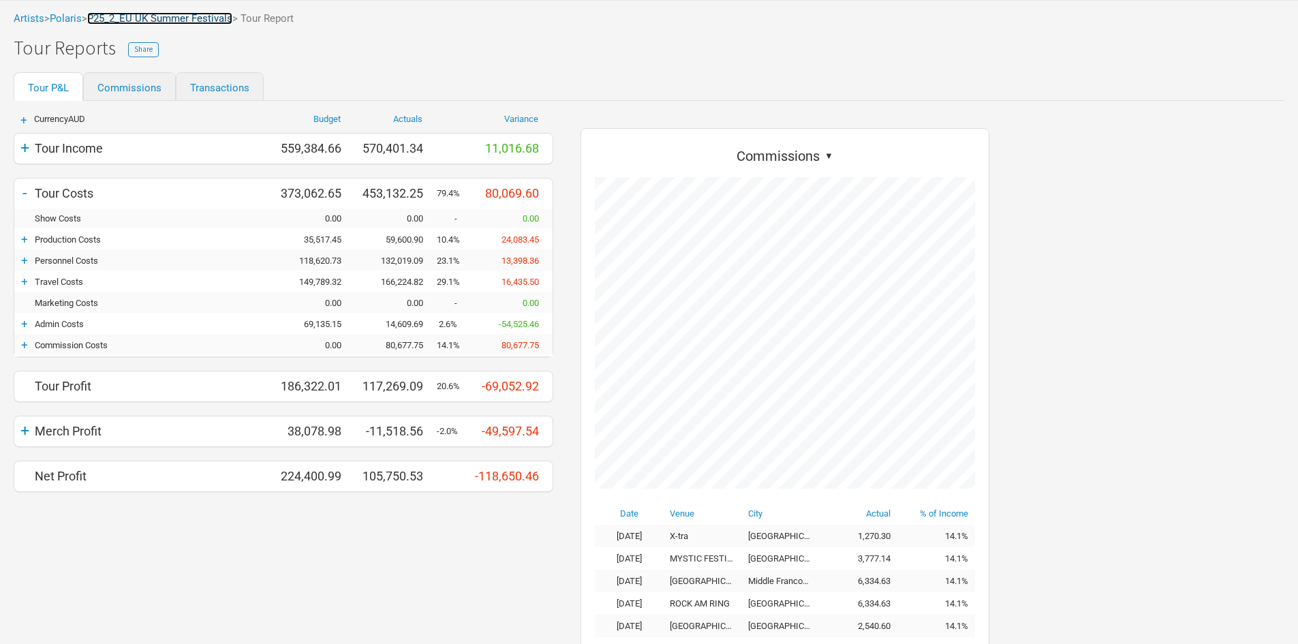
click at [195, 16] on link "P25_2_EU UK Summer Festivals" at bounding box center [159, 18] width 145 height 12
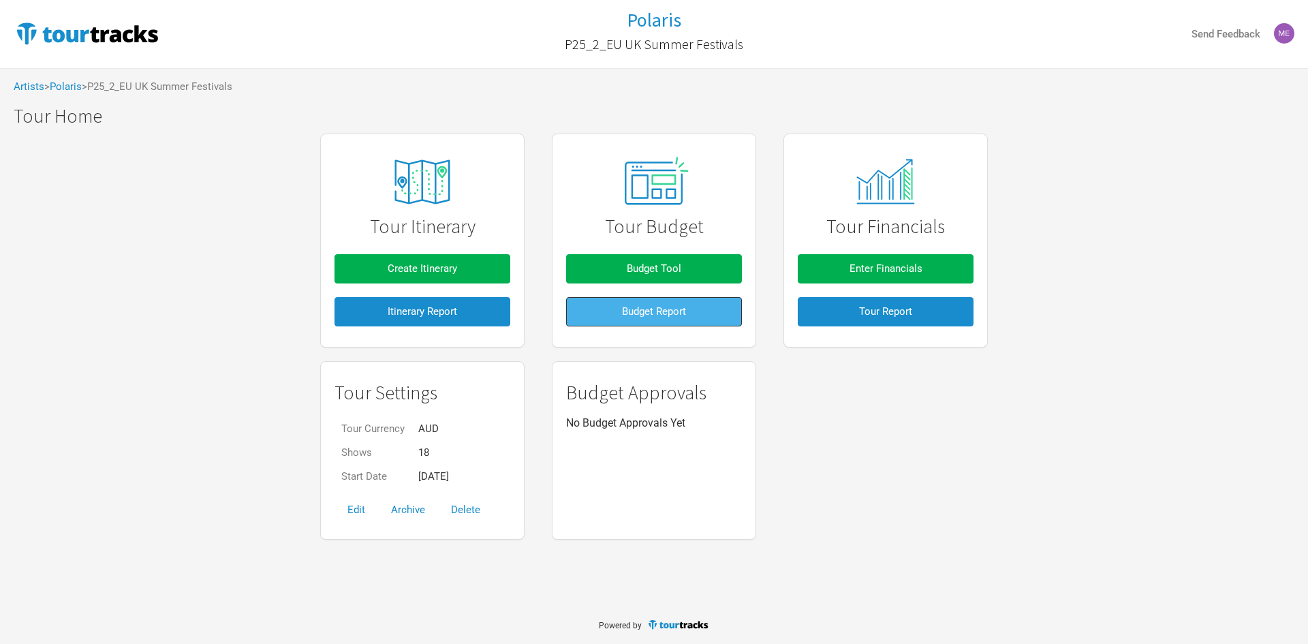
click at [684, 308] on span "Budget Report" at bounding box center [654, 311] width 64 height 12
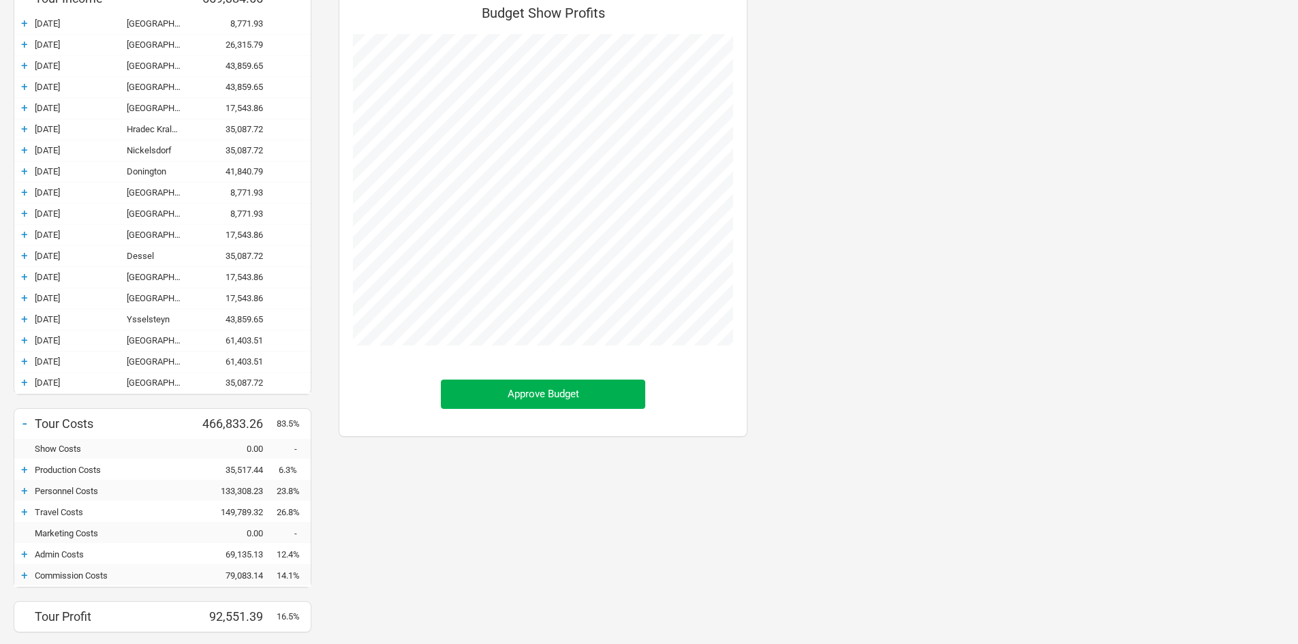
scroll to position [320, 0]
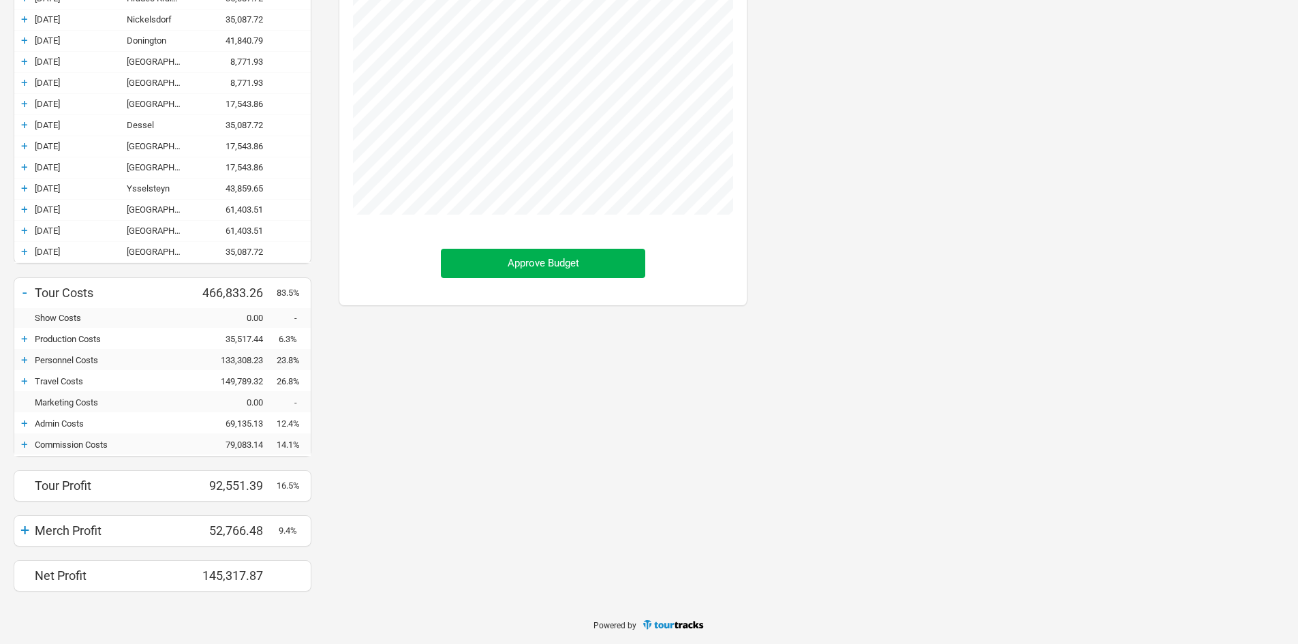
click at [25, 442] on div "+" at bounding box center [24, 444] width 20 height 14
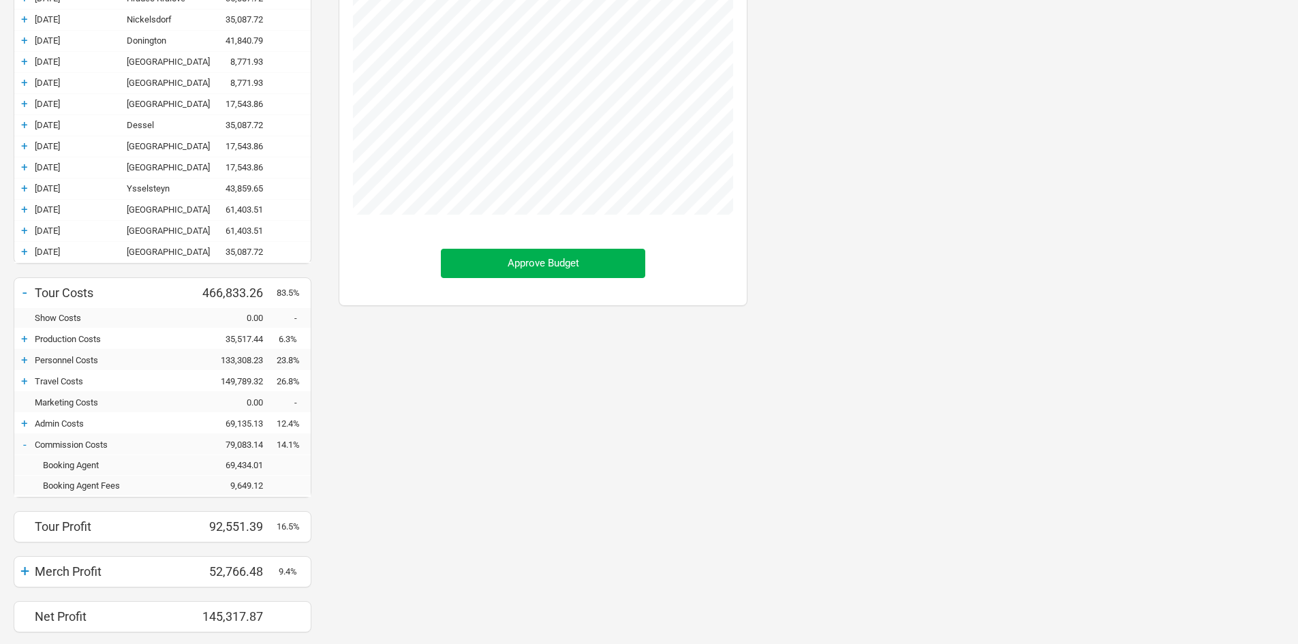
scroll to position [0, 0]
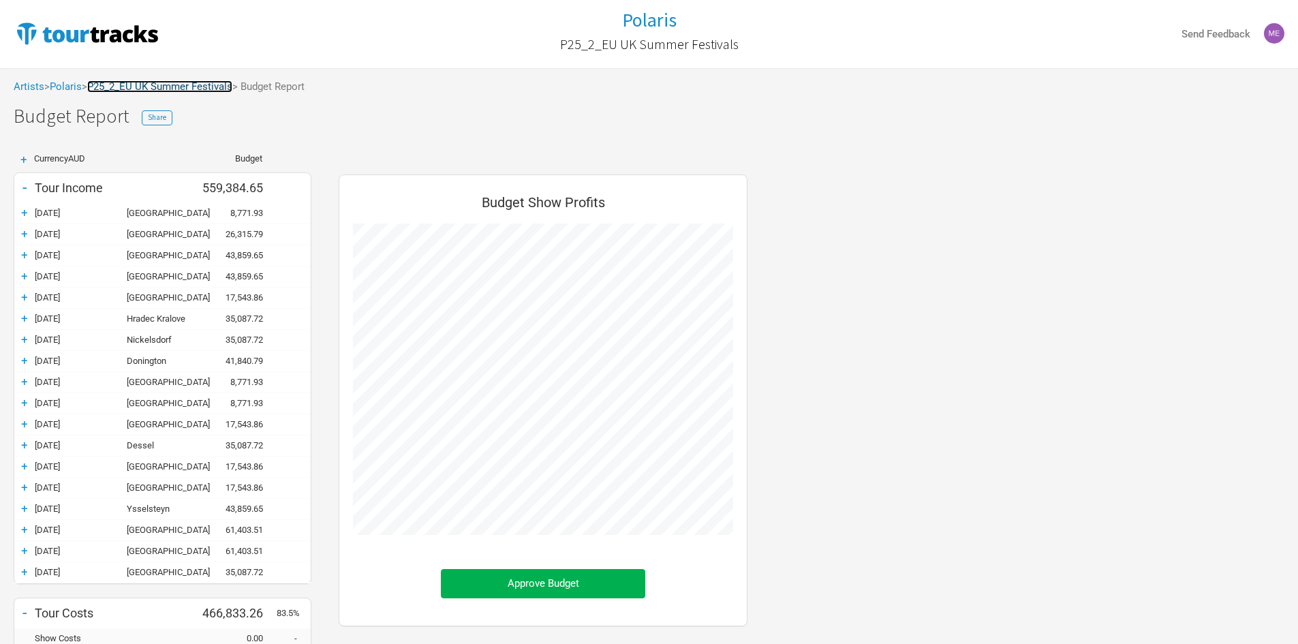
click at [174, 87] on link "P25_2_EU UK Summer Festivals" at bounding box center [159, 86] width 145 height 12
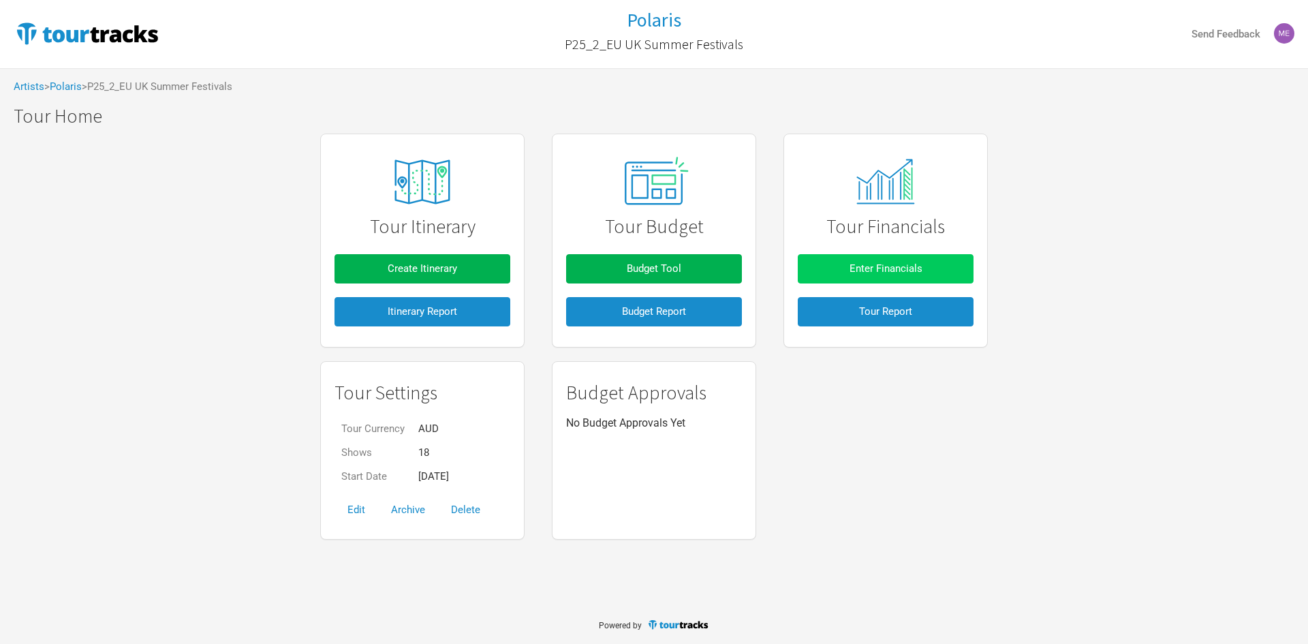
click at [835, 271] on button "Enter Financials" at bounding box center [886, 268] width 176 height 29
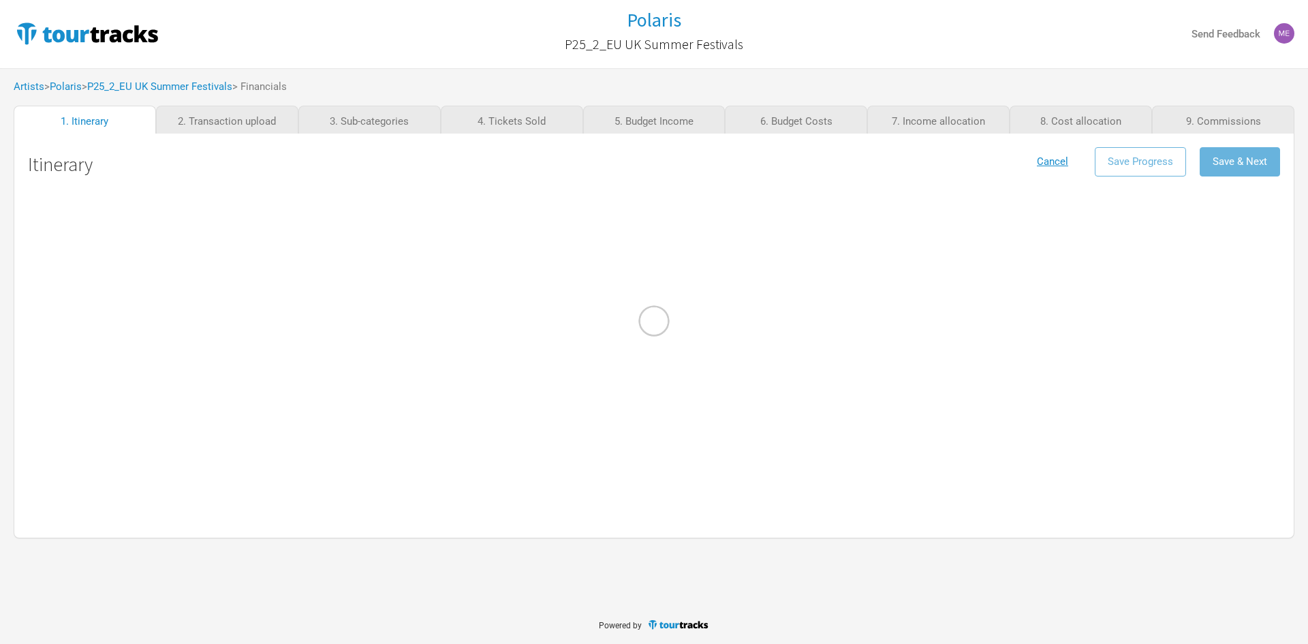
select select "Support"
select select "Festival"
select select "Support"
select select "Festival"
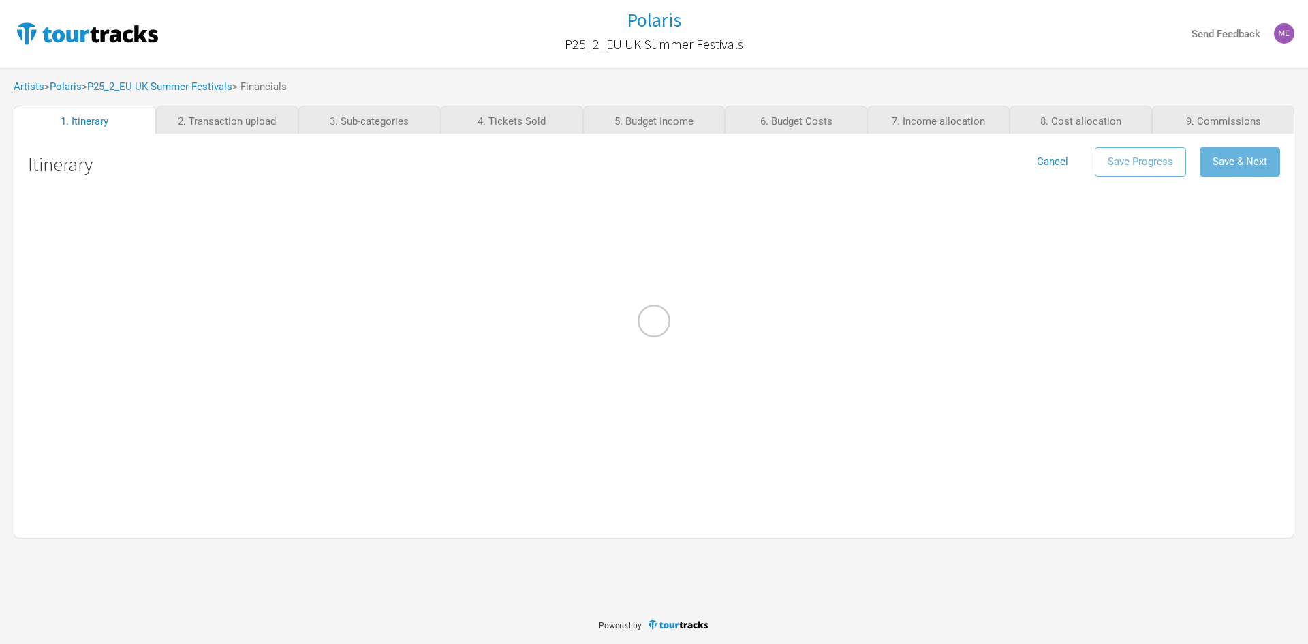
select select "Festival"
select select "Support"
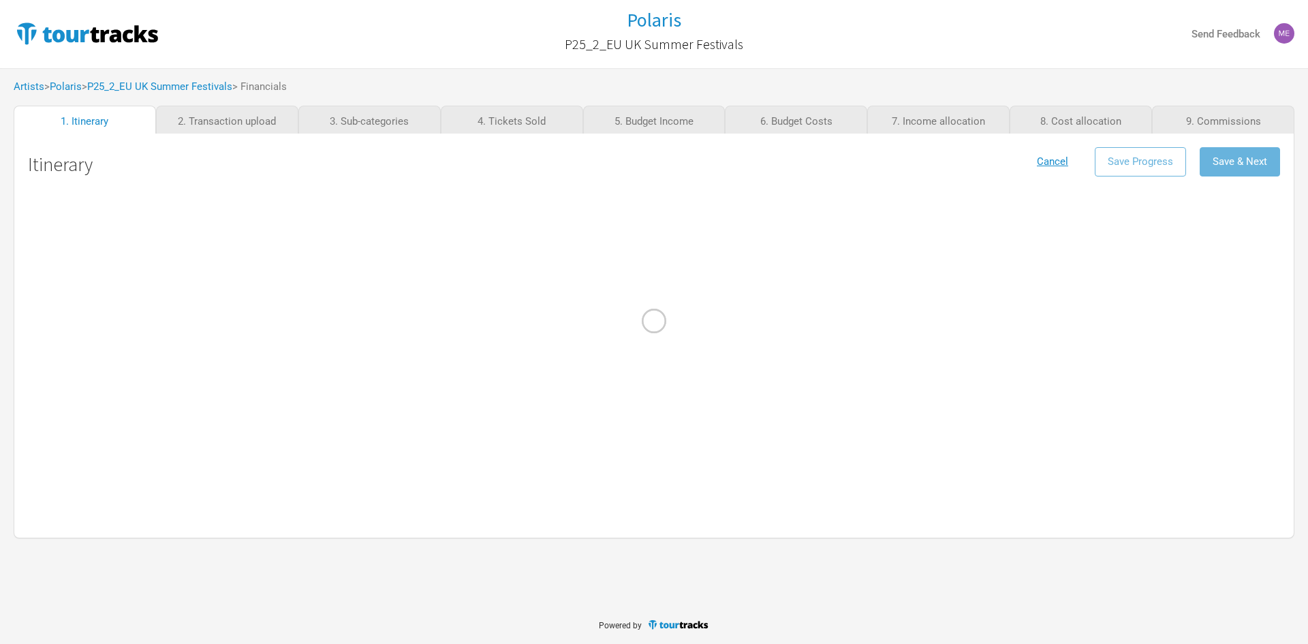
select select "Festival"
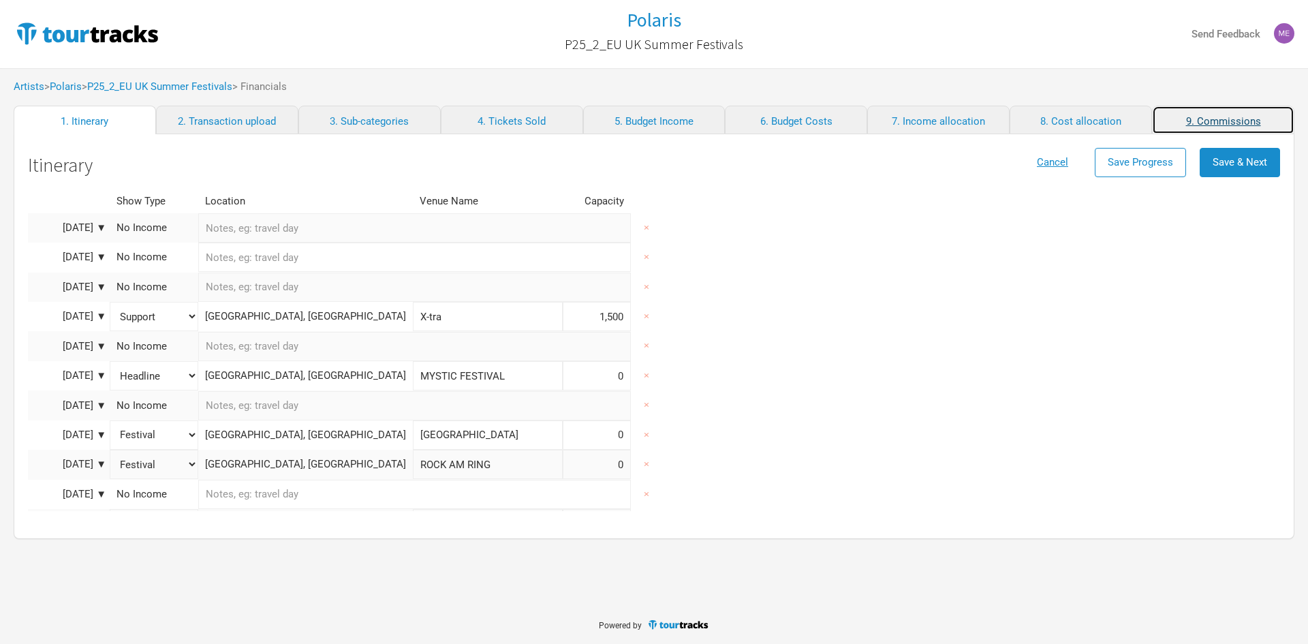
click at [1219, 119] on link "9. Commissions" at bounding box center [1223, 120] width 142 height 29
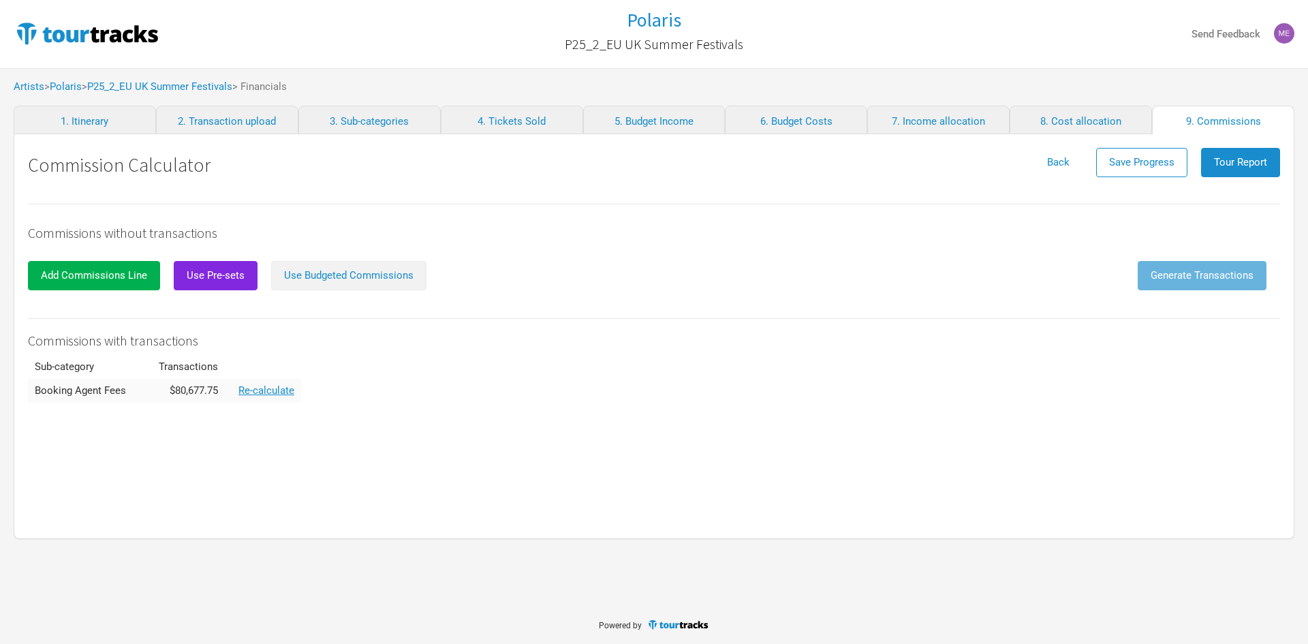
click at [328, 281] on span "Use Budgeted Commissions" at bounding box center [348, 275] width 129 height 12
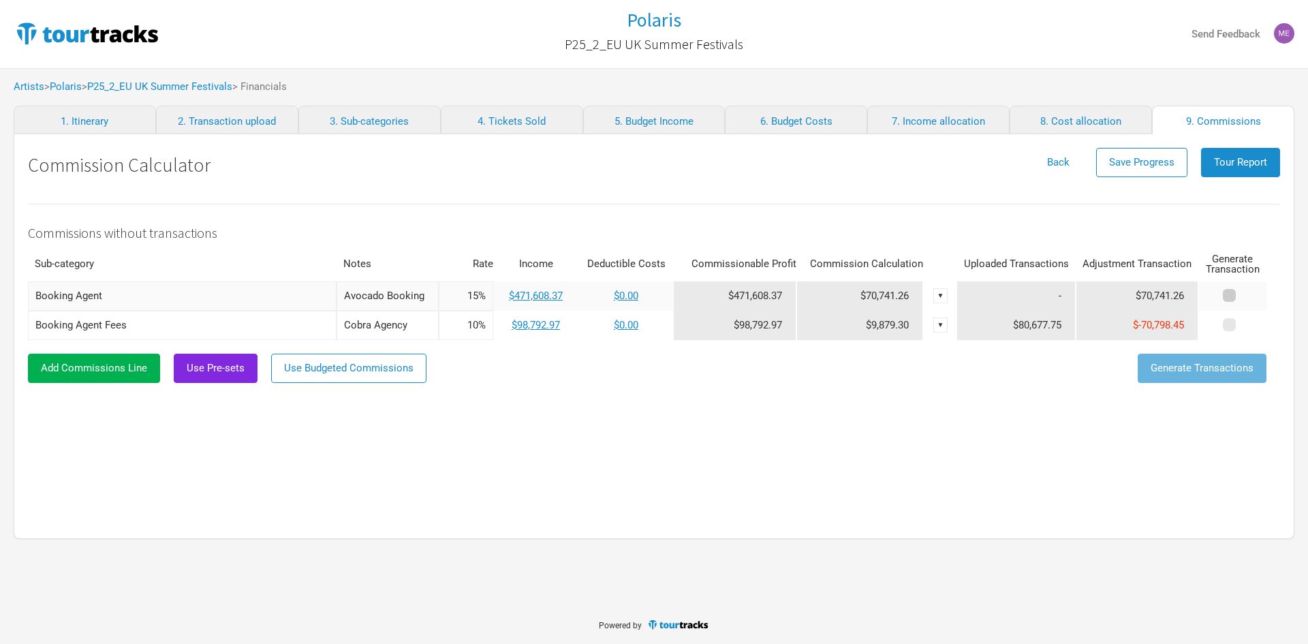
click at [1232, 299] on span at bounding box center [1229, 295] width 13 height 13
click at [1244, 299] on input "checkbox" at bounding box center [1248, 296] width 9 height 9
checkbox input "true"
click at [1229, 326] on span at bounding box center [1229, 324] width 13 height 13
click at [1244, 326] on input "checkbox" at bounding box center [1248, 325] width 9 height 9
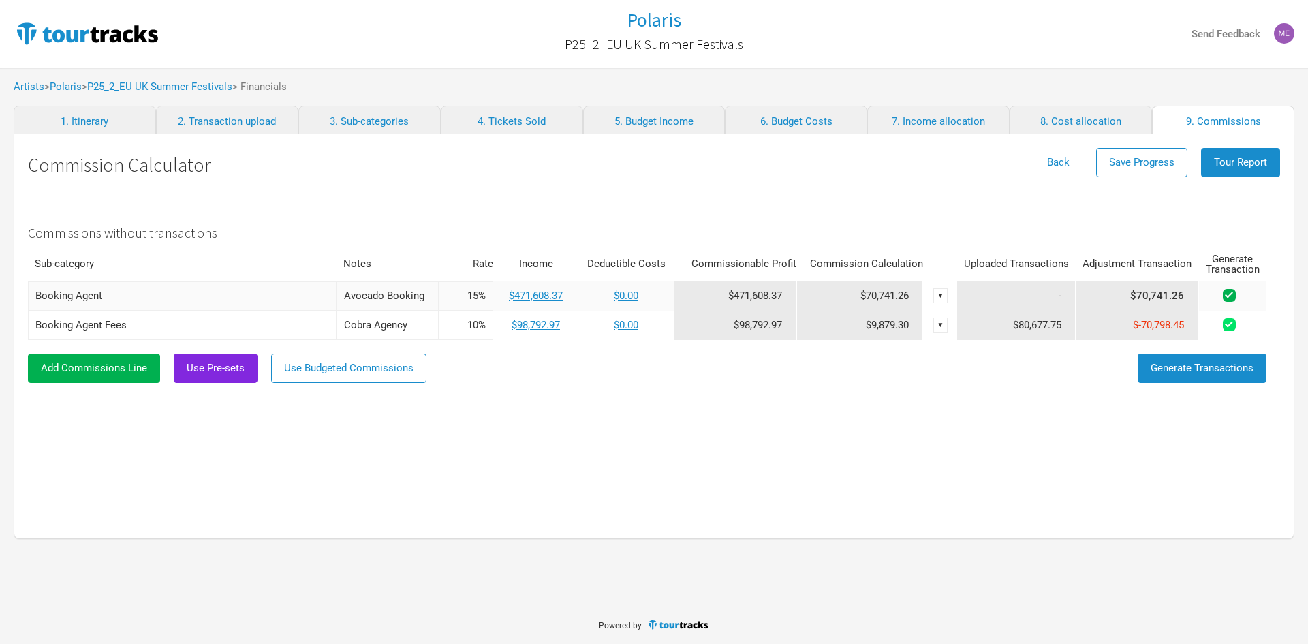
checkbox input "true"
click at [1216, 368] on span "Generate Transactions" at bounding box center [1202, 368] width 103 height 12
click at [1237, 165] on span "Tour Report" at bounding box center [1240, 162] width 53 height 12
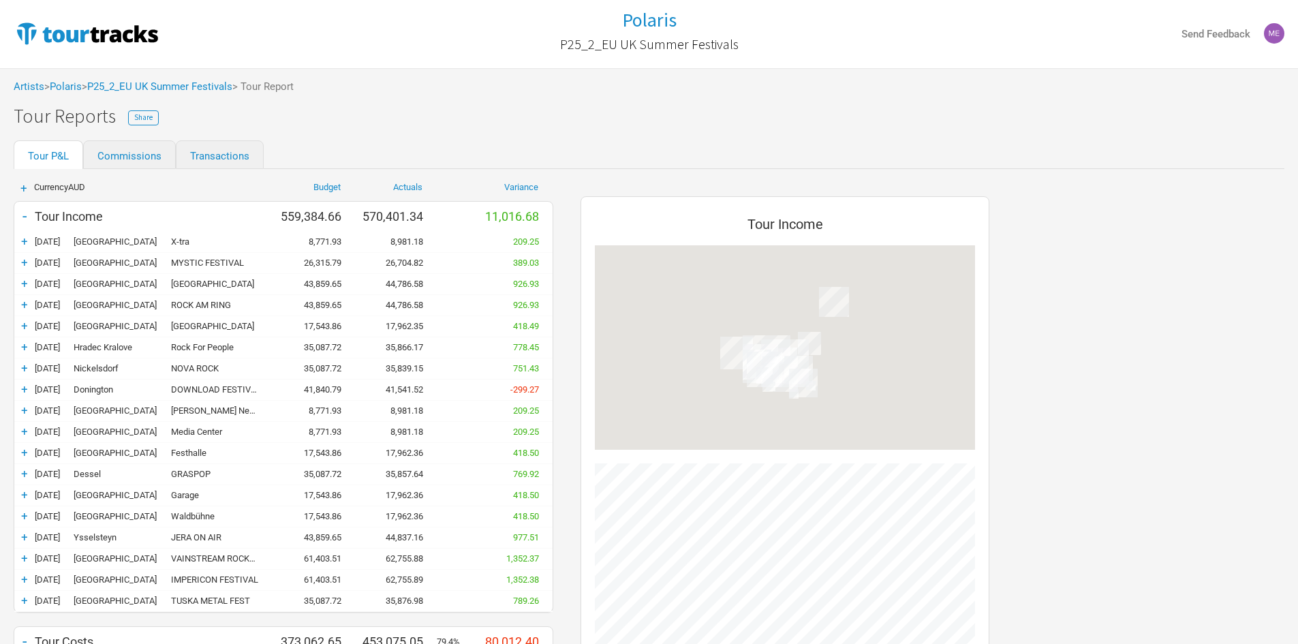
scroll to position [1055, 436]
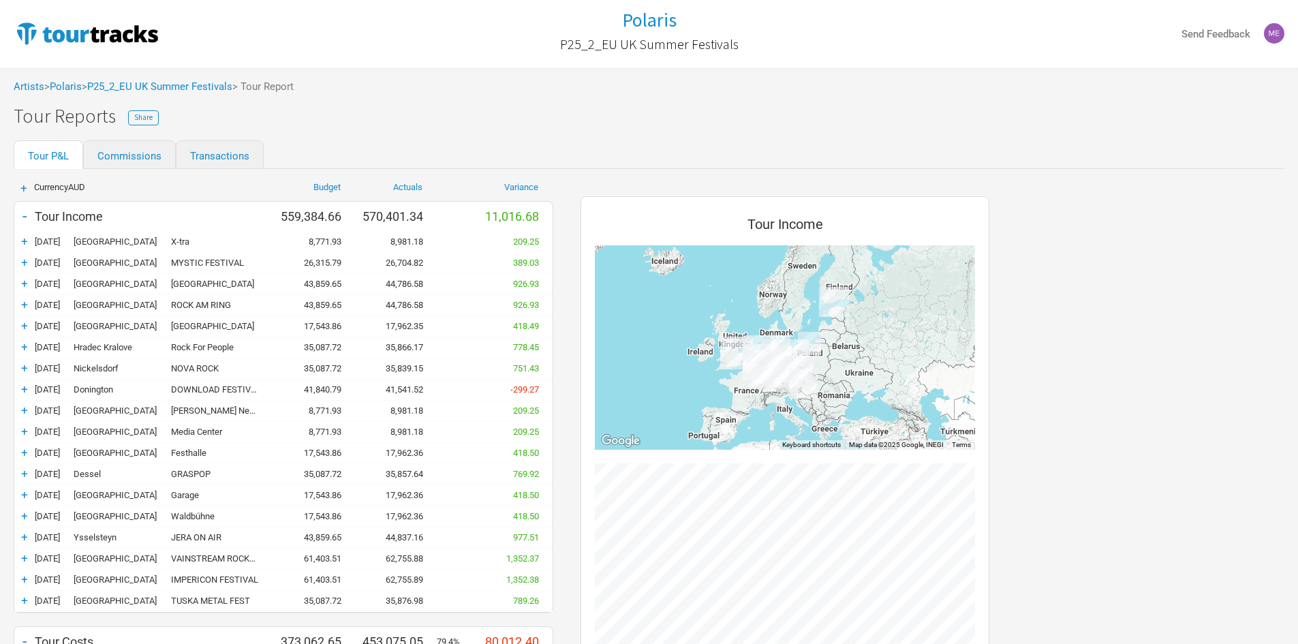
click at [21, 210] on div "-" at bounding box center [24, 215] width 20 height 19
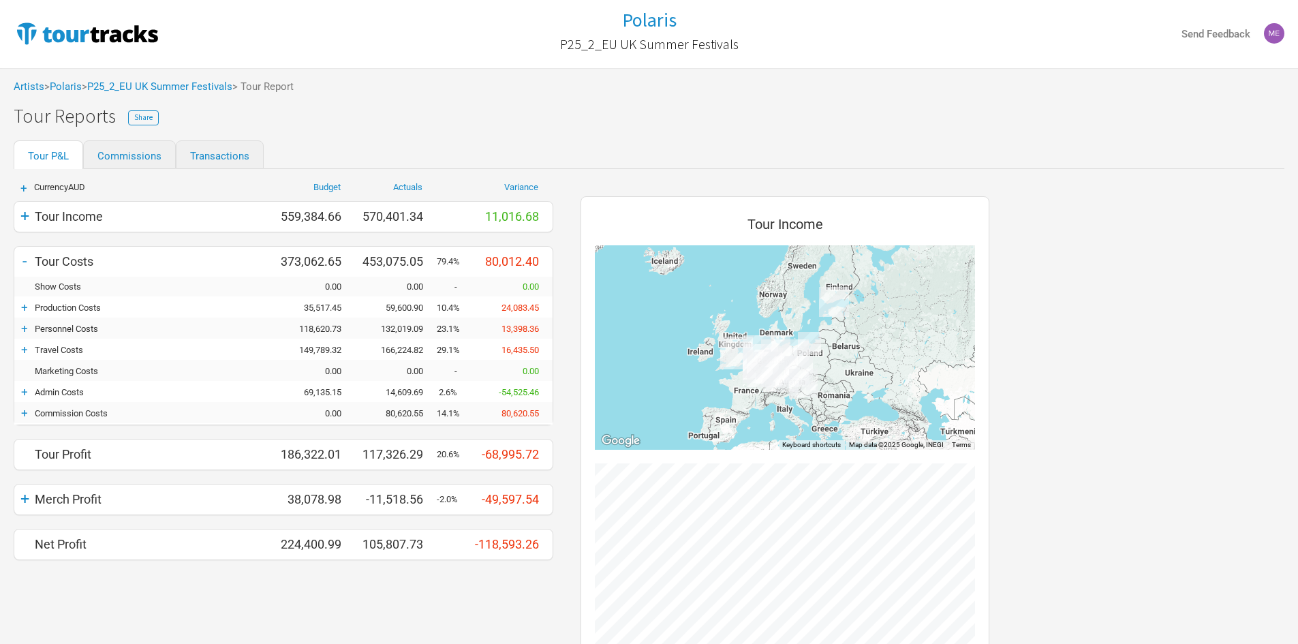
click at [23, 410] on div "+" at bounding box center [24, 413] width 20 height 14
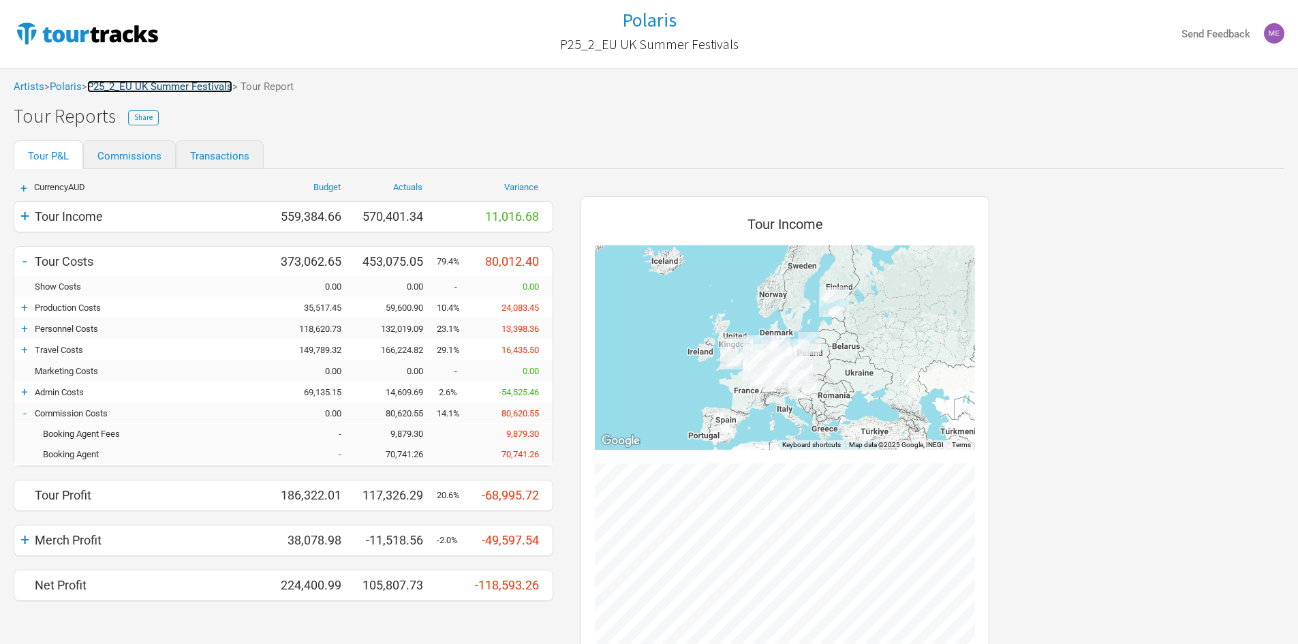
click at [172, 84] on link "P25_2_EU UK Summer Festivals" at bounding box center [159, 86] width 145 height 12
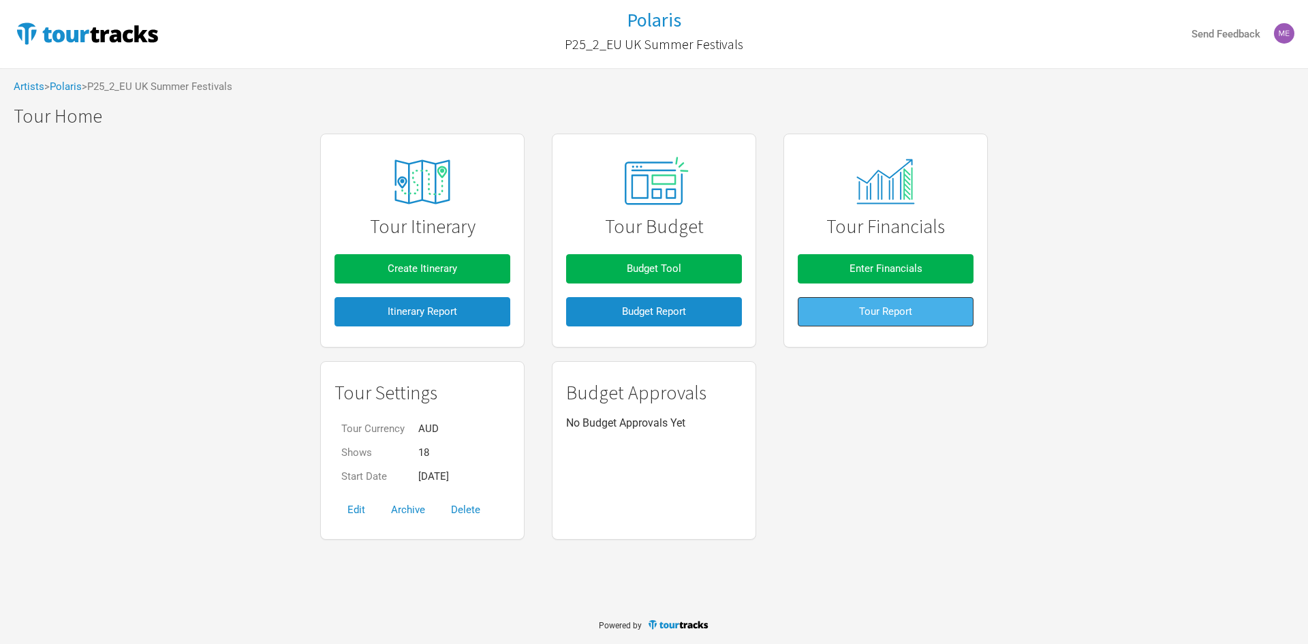
click at [925, 313] on button "Tour Report" at bounding box center [886, 311] width 176 height 29
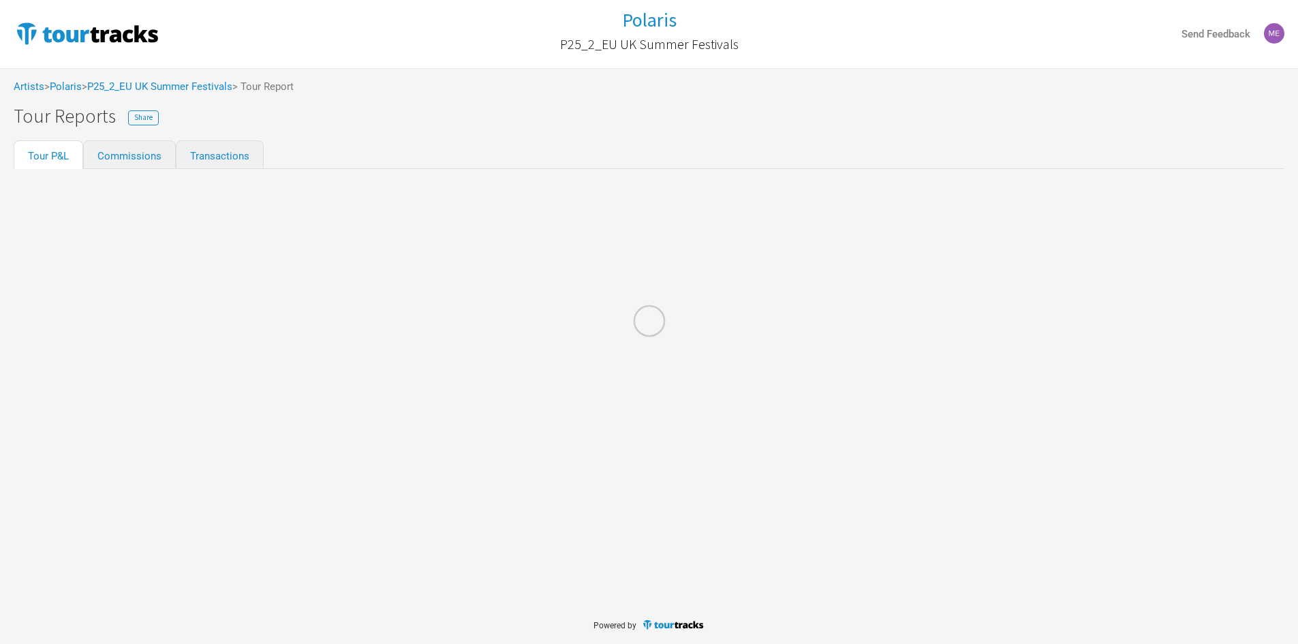
click at [137, 78] on div "Artists > Polaris > P25_2_EU UK Summer Festivals > Tour Report" at bounding box center [649, 86] width 1298 height 37
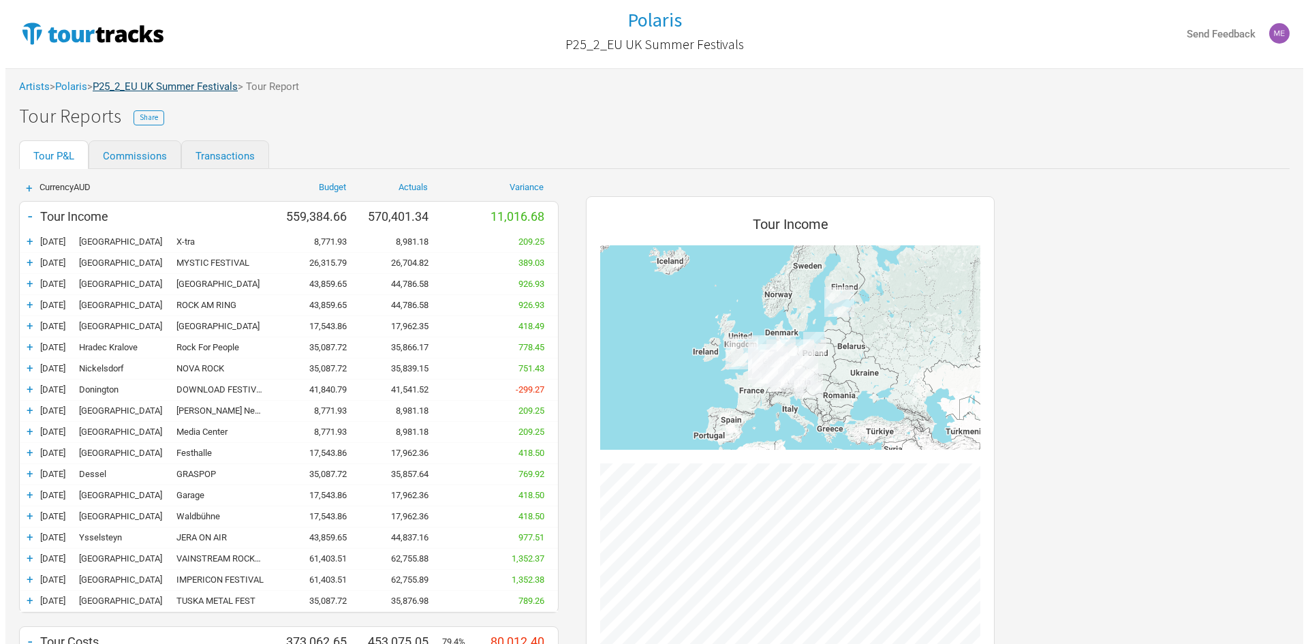
scroll to position [1055, 436]
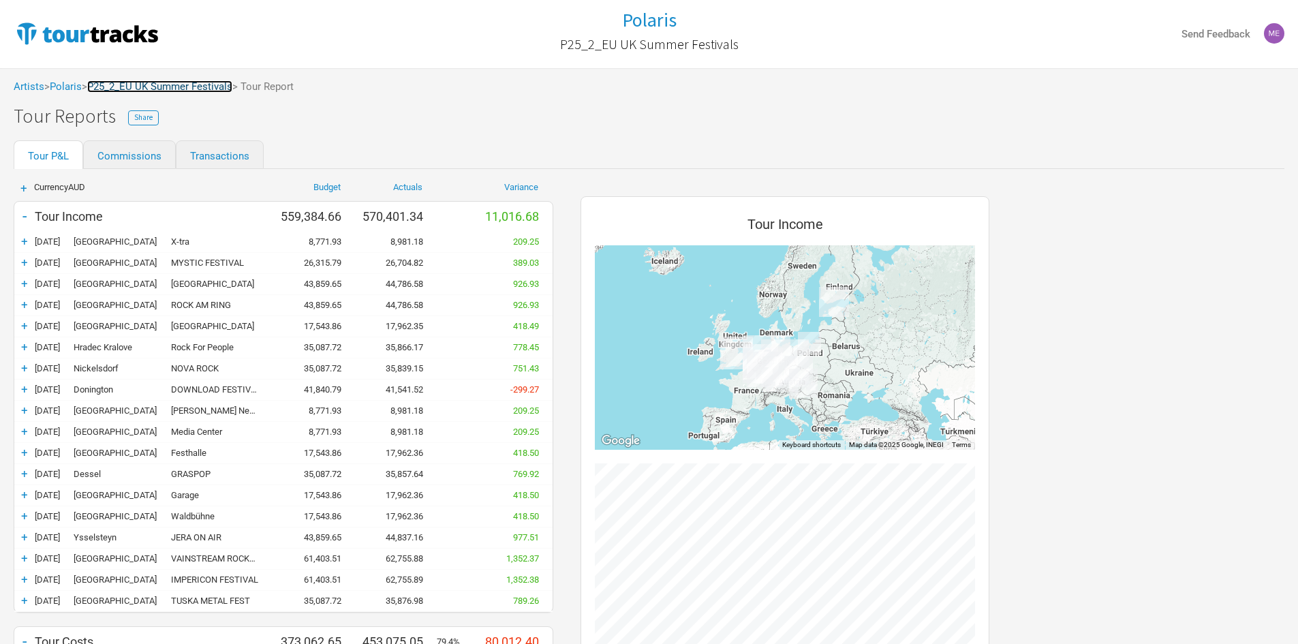
click at [141, 84] on link "P25_2_EU UK Summer Festivals" at bounding box center [159, 86] width 145 height 12
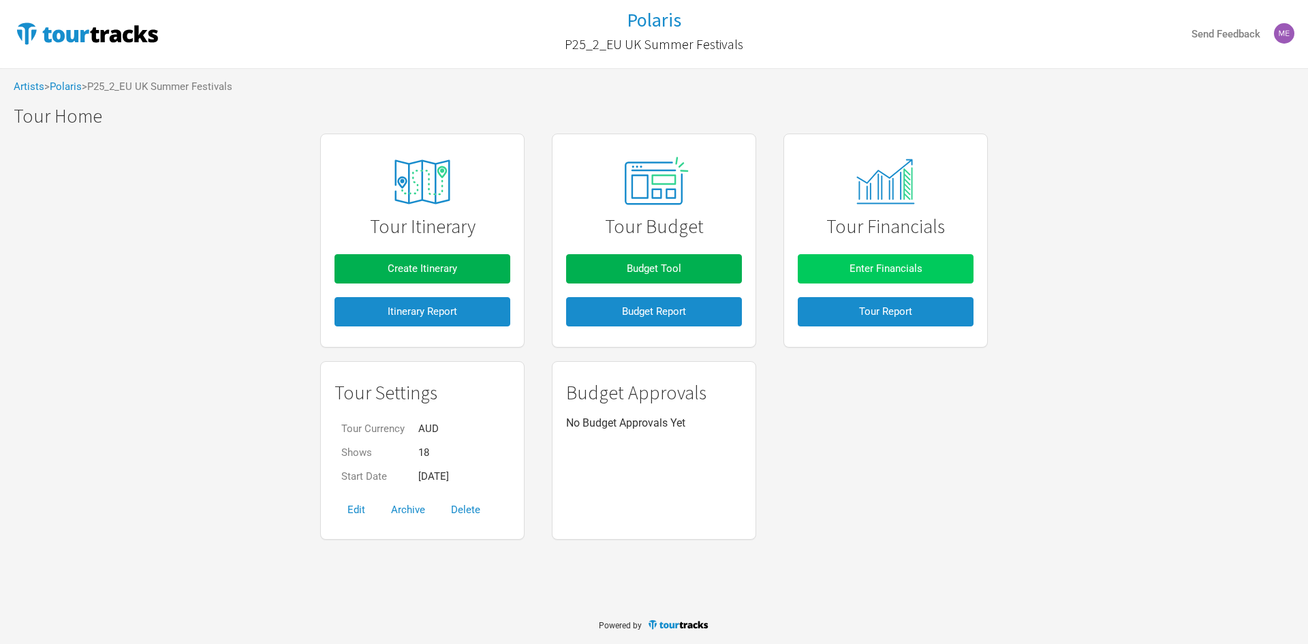
click at [863, 281] on button "Enter Financials" at bounding box center [886, 268] width 176 height 29
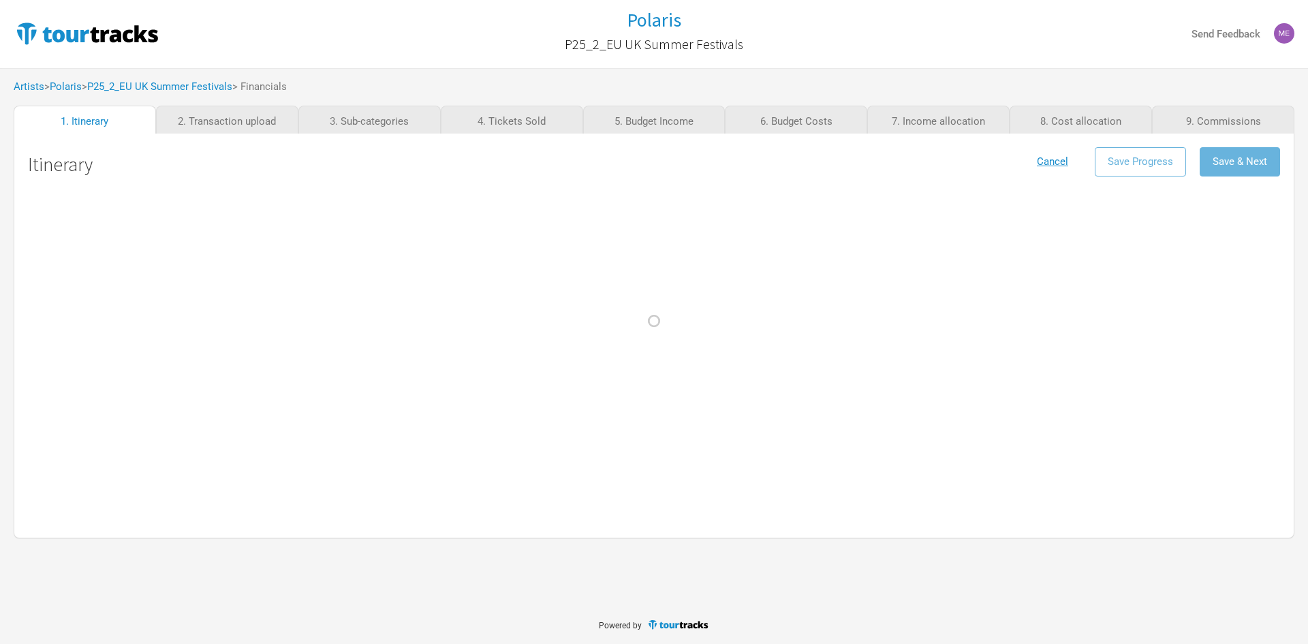
select select "Support"
select select "Festival"
select select "Support"
select select "Festival"
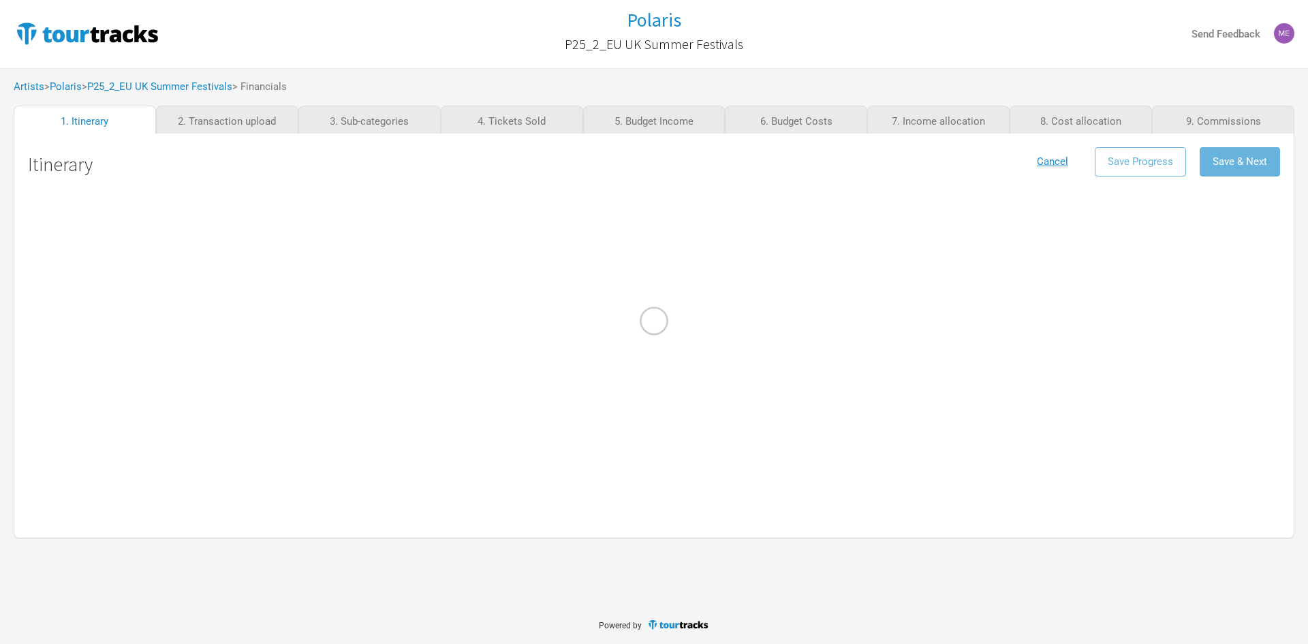
select select "Festival"
select select "Support"
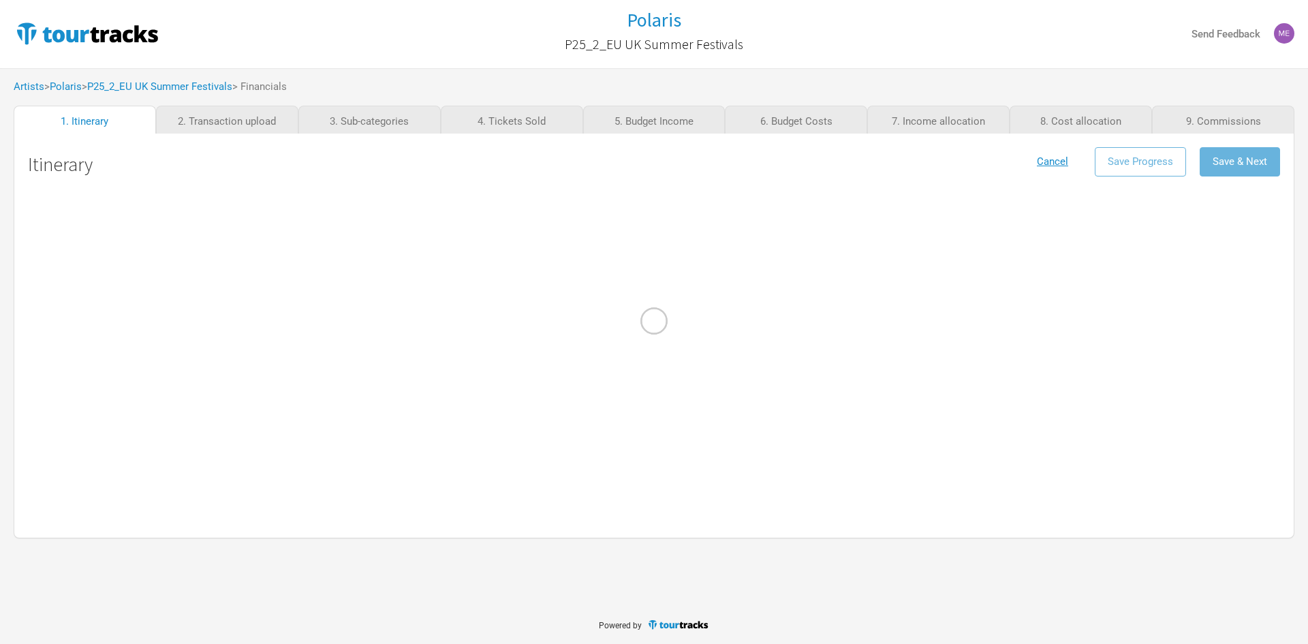
select select "Festival"
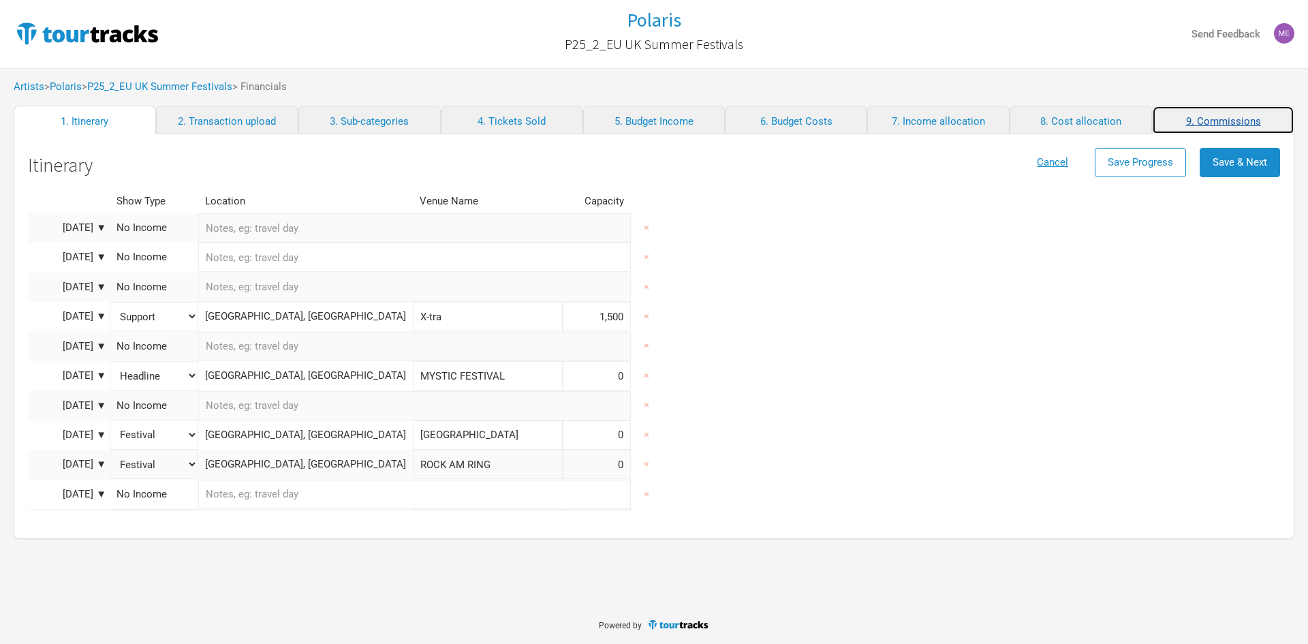
click at [1237, 121] on link "9. Commissions" at bounding box center [1223, 120] width 142 height 29
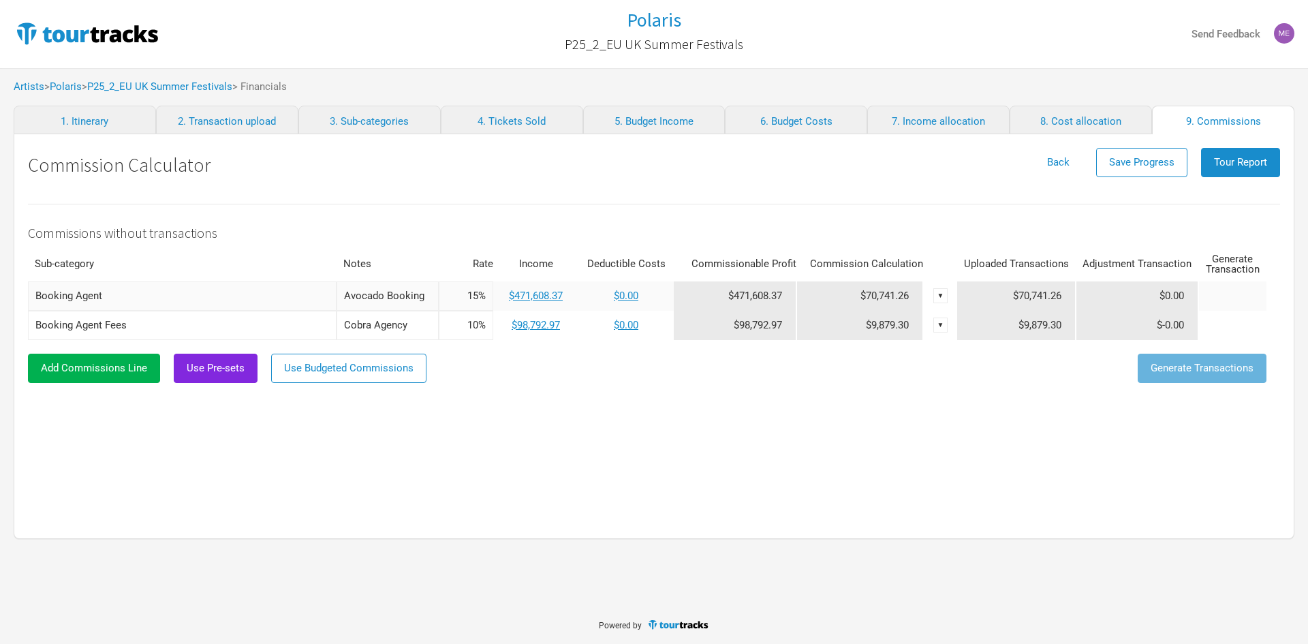
click at [936, 294] on div "▼" at bounding box center [940, 295] width 15 height 15
click at [886, 341] on link "Delete" at bounding box center [907, 341] width 67 height 10
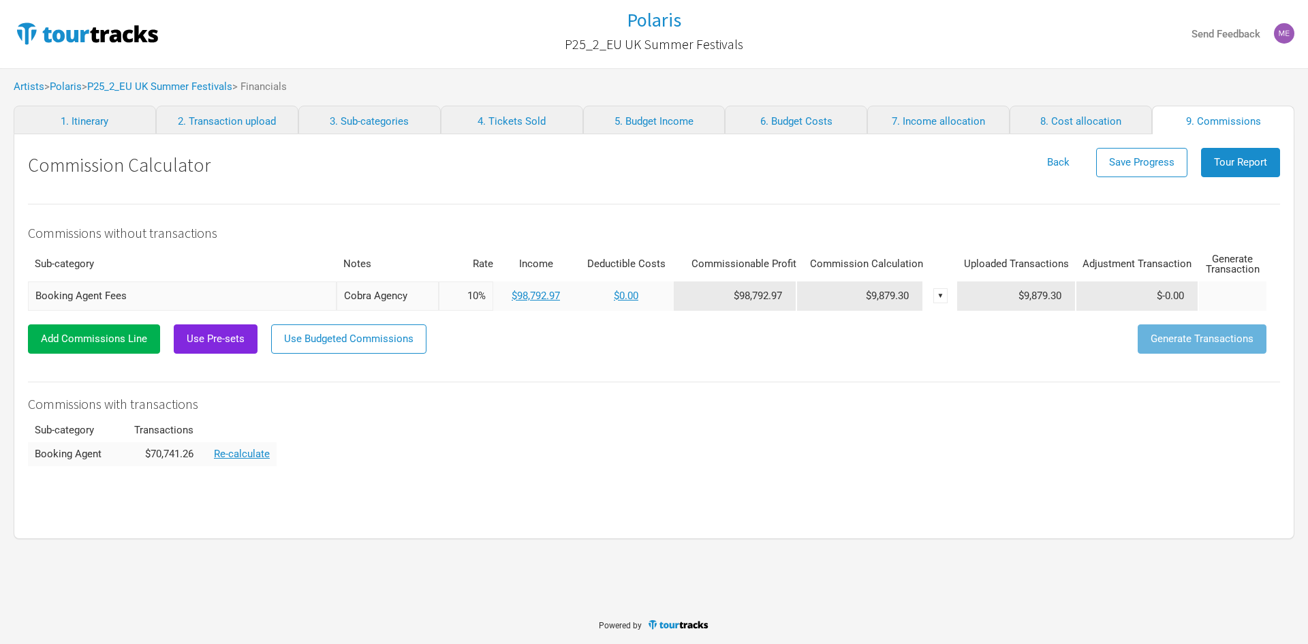
click at [938, 298] on div "▼" at bounding box center [940, 295] width 15 height 15
click at [902, 337] on link "Delete" at bounding box center [907, 341] width 66 height 10
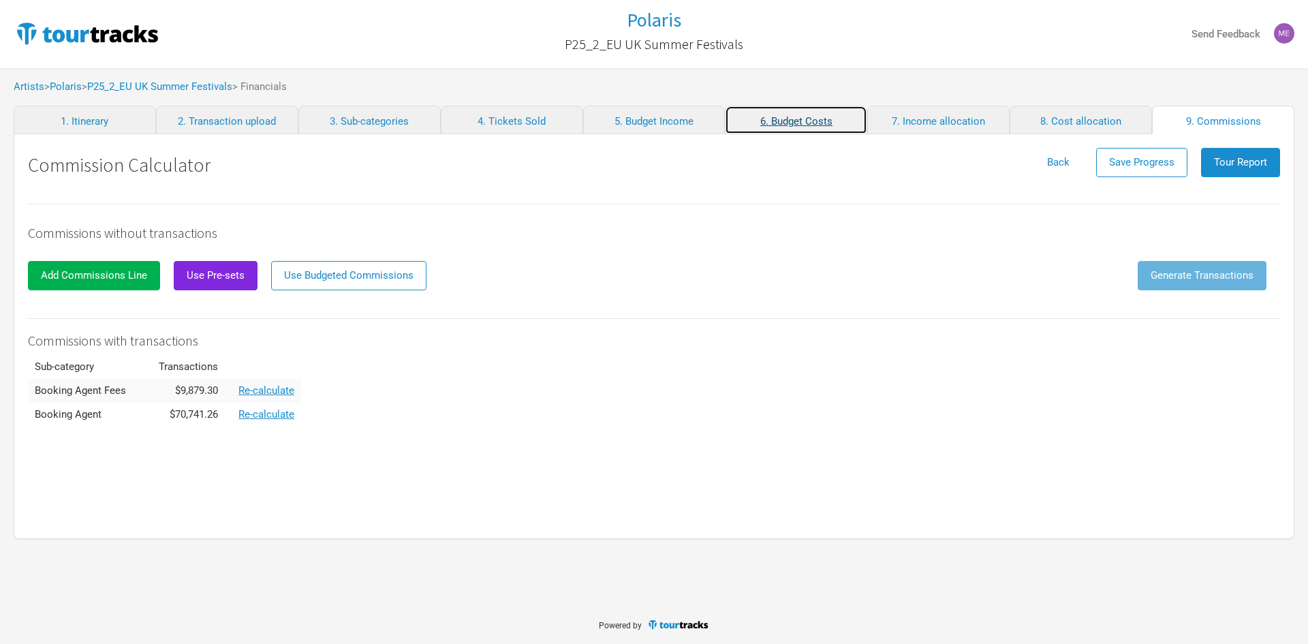
click at [808, 121] on link "6. Budget Costs" at bounding box center [796, 120] width 142 height 29
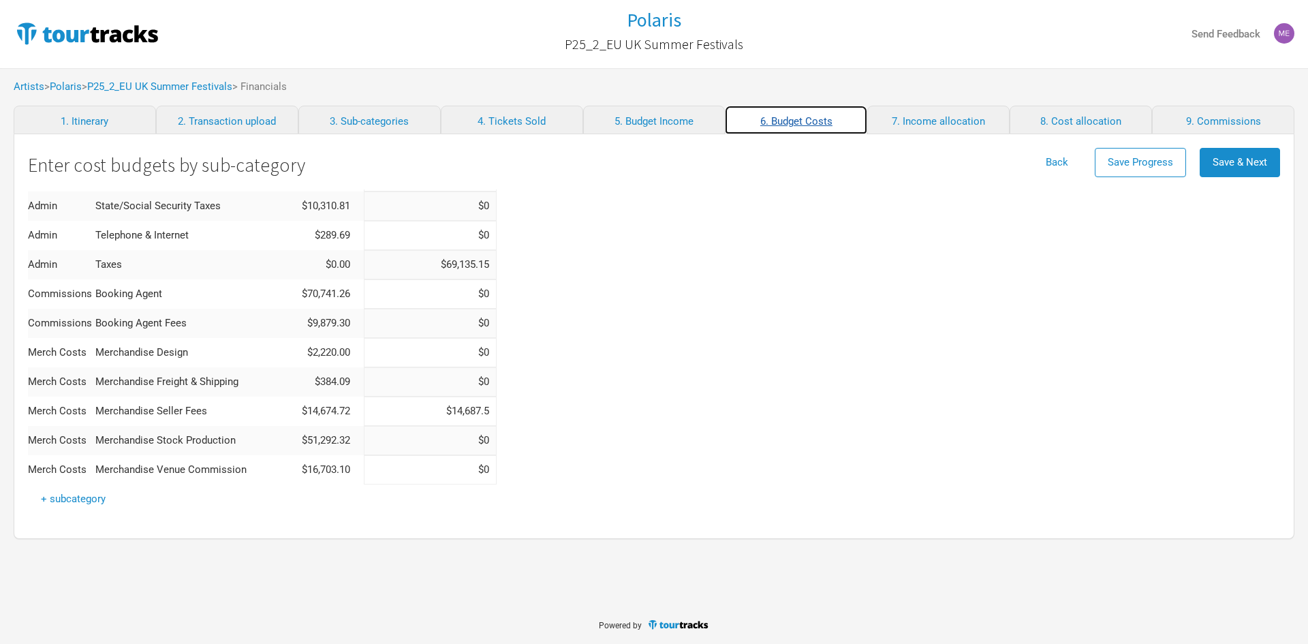
scroll to position [1340, 0]
click at [454, 282] on input at bounding box center [430, 291] width 133 height 29
type input "$0"
click at [463, 292] on input at bounding box center [430, 291] width 133 height 29
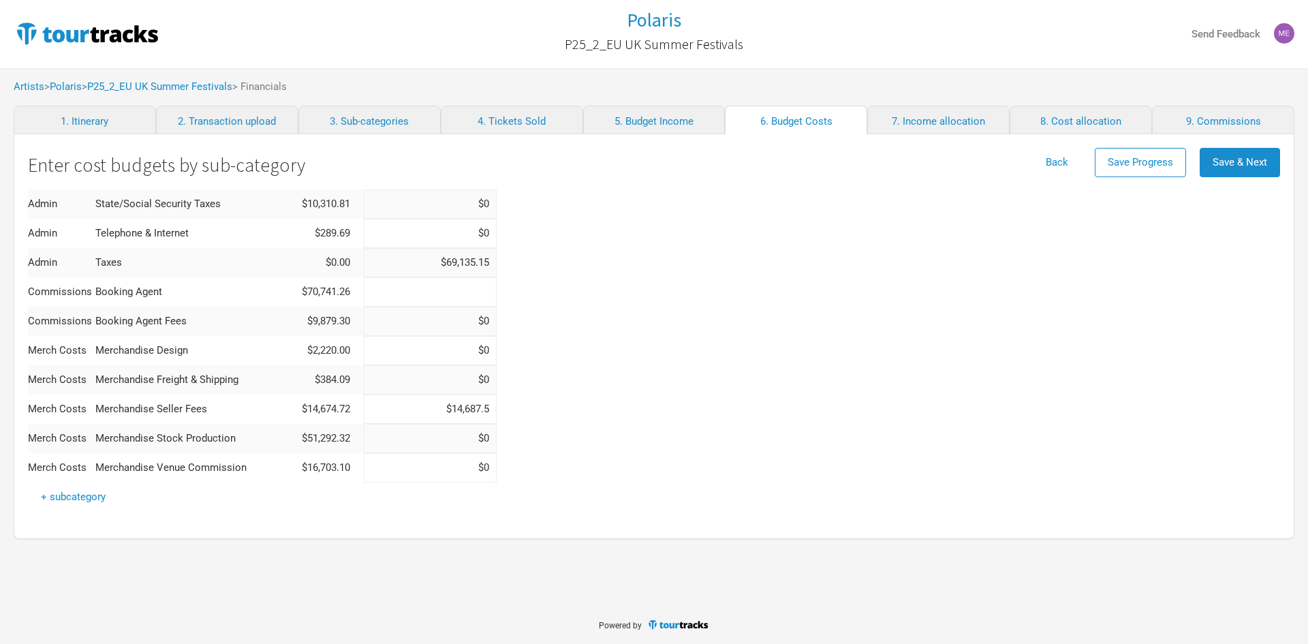
paste input "$69,434.01"
type input "$69,434.01"
click at [445, 317] on input at bounding box center [430, 321] width 133 height 29
type input "$0"
paste input "$9,649.12"
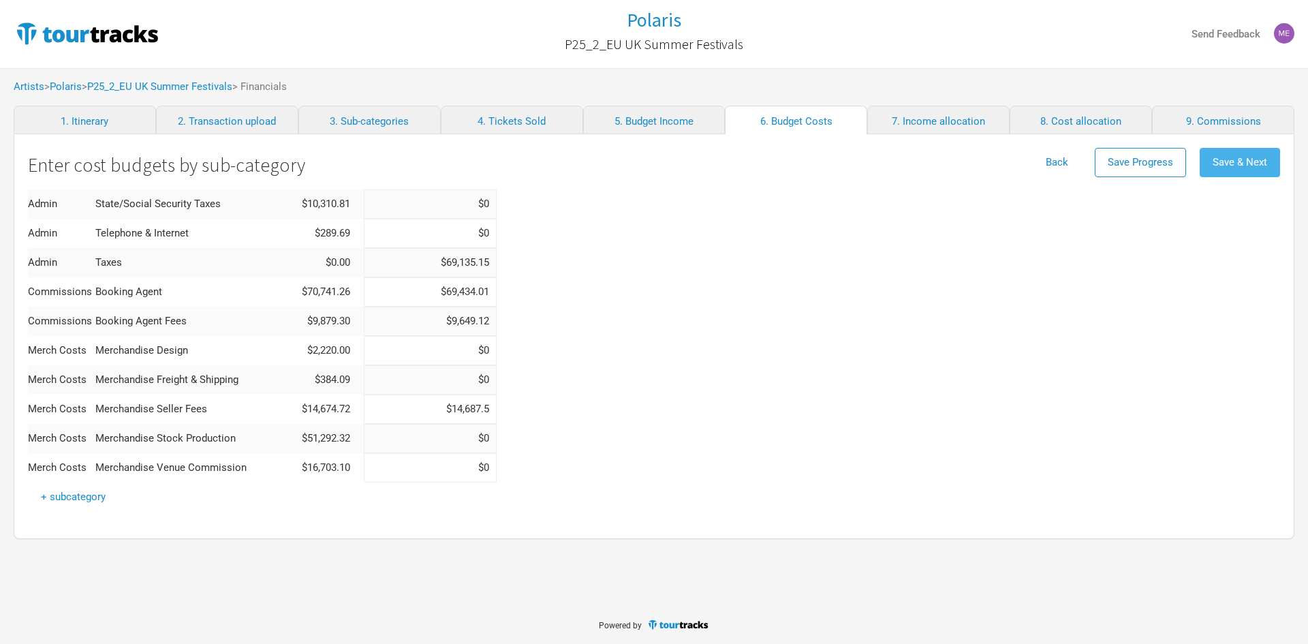
type input "$9,649.12"
click at [1265, 164] on span "Save & Next" at bounding box center [1240, 162] width 55 height 12
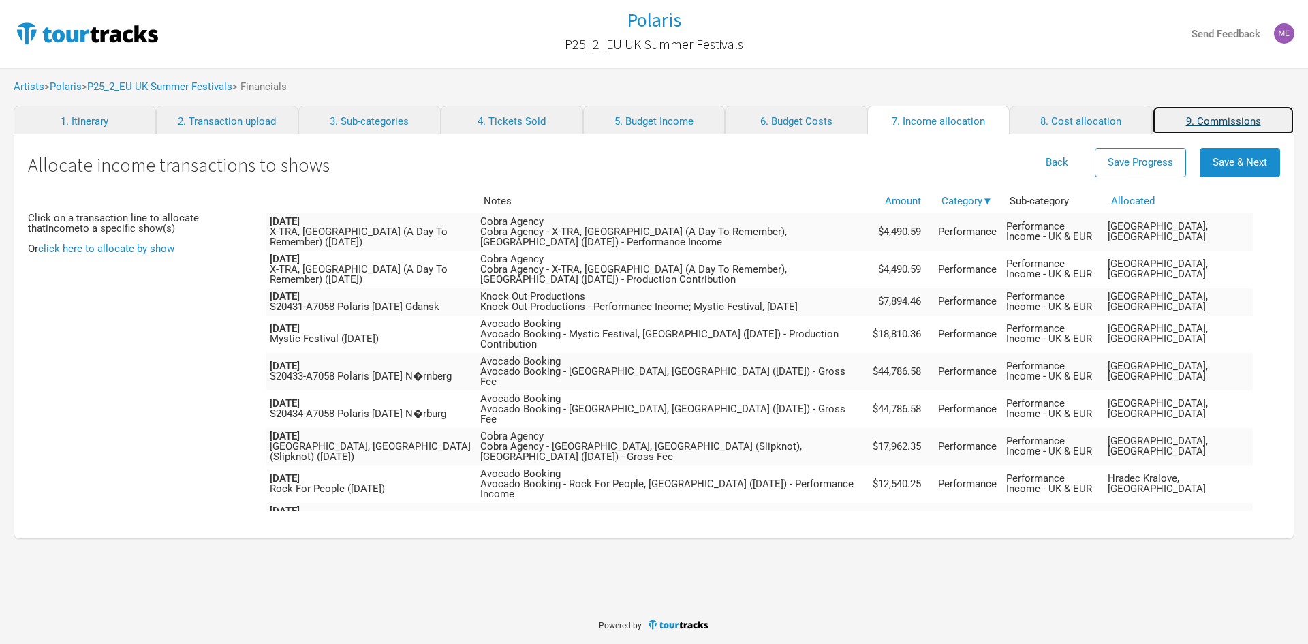
click at [1258, 120] on link "9. Commissions" at bounding box center [1223, 120] width 142 height 29
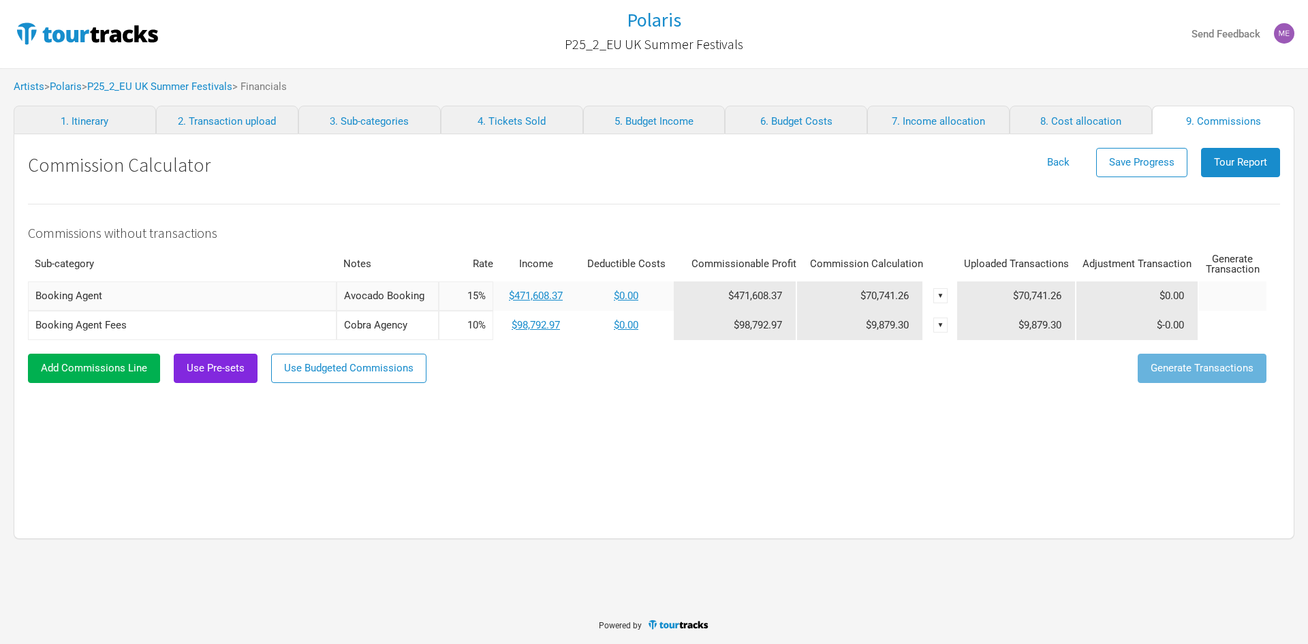
click at [938, 292] on div "▼" at bounding box center [940, 295] width 15 height 15
click at [908, 341] on link "Delete" at bounding box center [907, 341] width 67 height 10
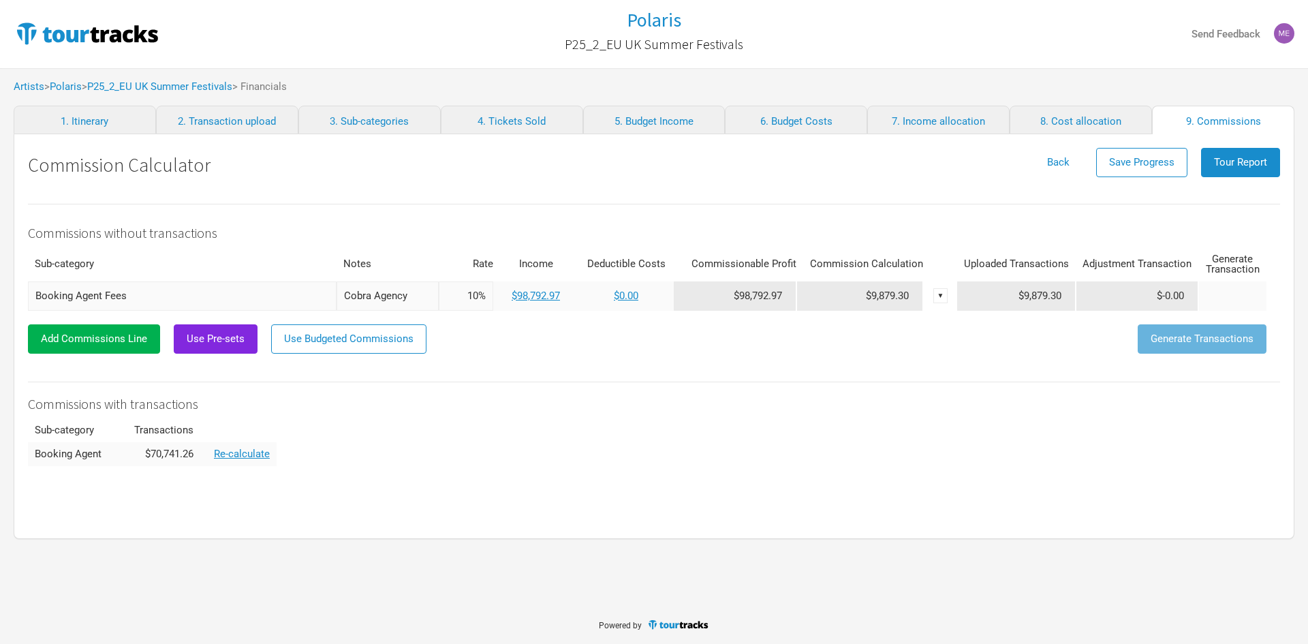
click at [943, 294] on div "▼" at bounding box center [940, 295] width 15 height 15
click at [911, 343] on link "Delete" at bounding box center [907, 341] width 66 height 10
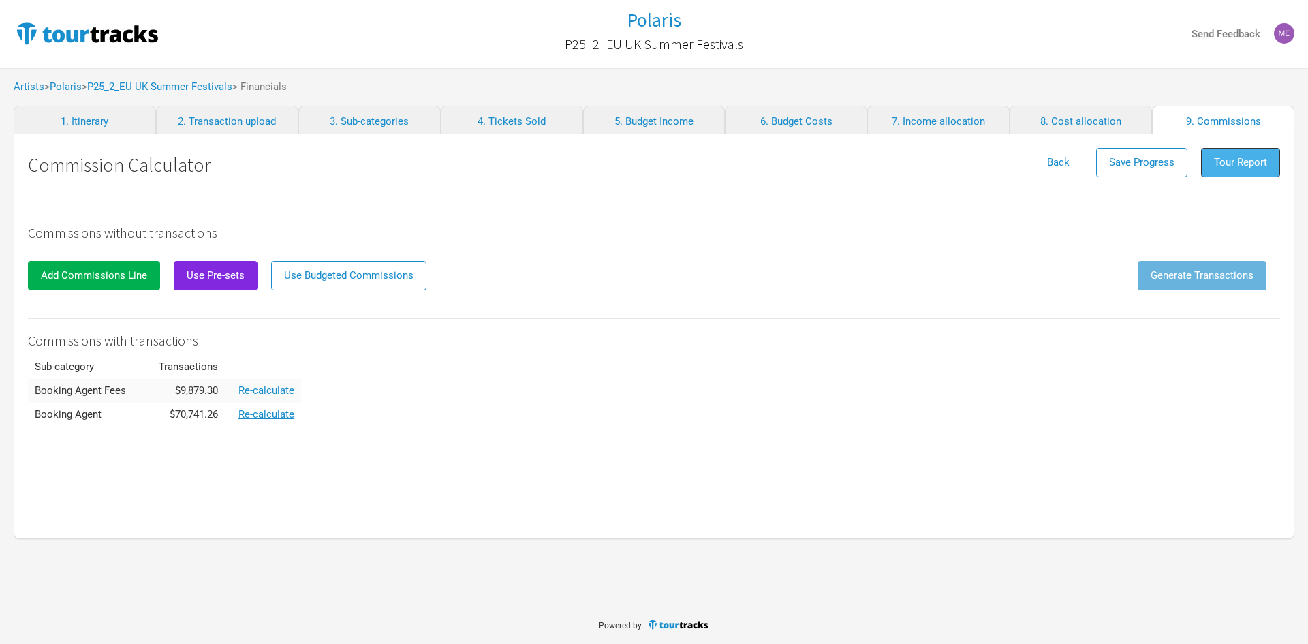
click at [1233, 161] on span "Tour Report" at bounding box center [1240, 162] width 53 height 12
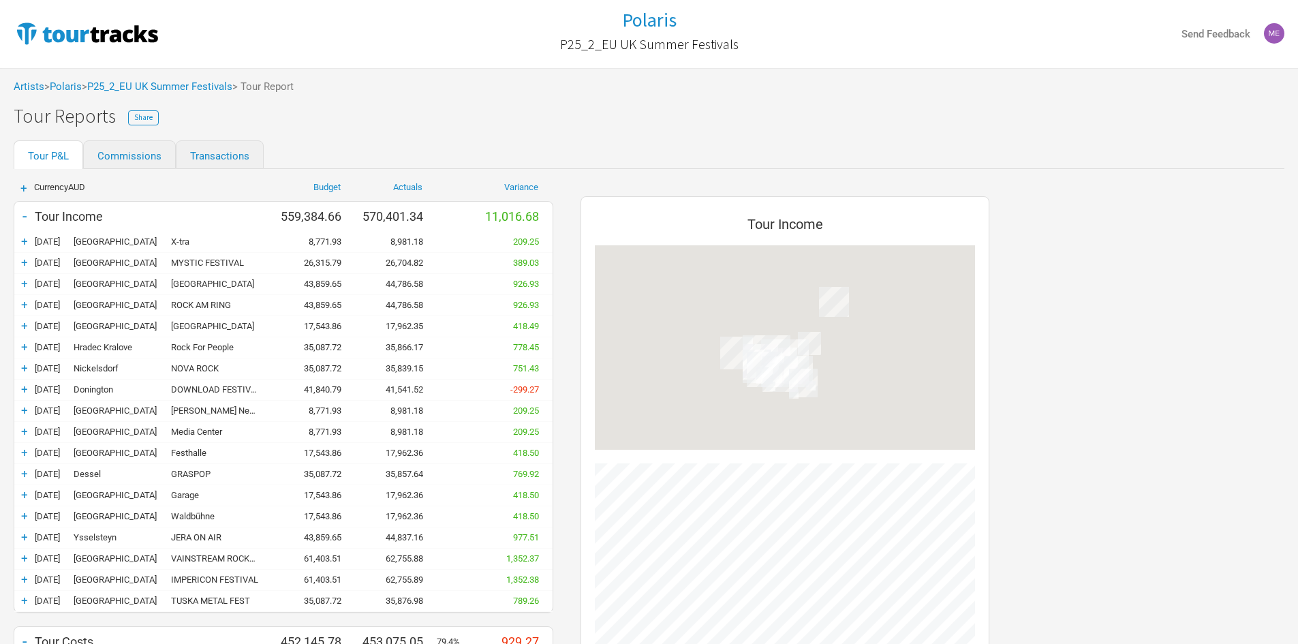
scroll to position [1055, 436]
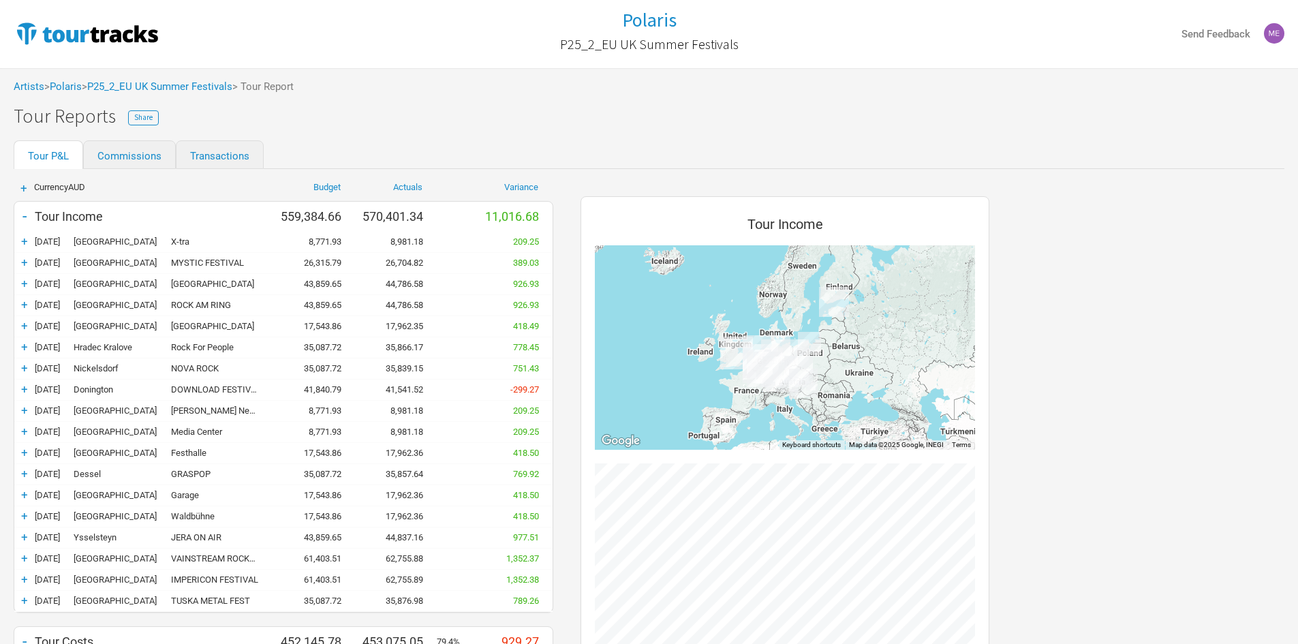
click at [26, 215] on div "-" at bounding box center [24, 215] width 20 height 19
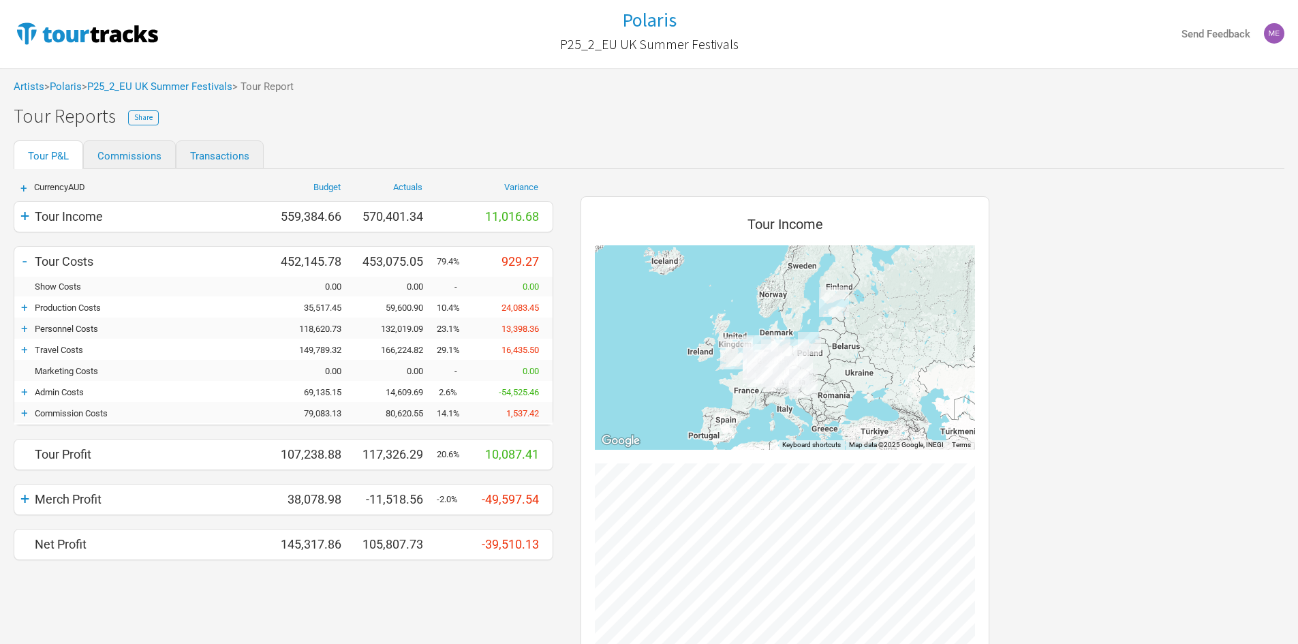
click at [37, 412] on div "Commission Costs" at bounding box center [154, 413] width 238 height 10
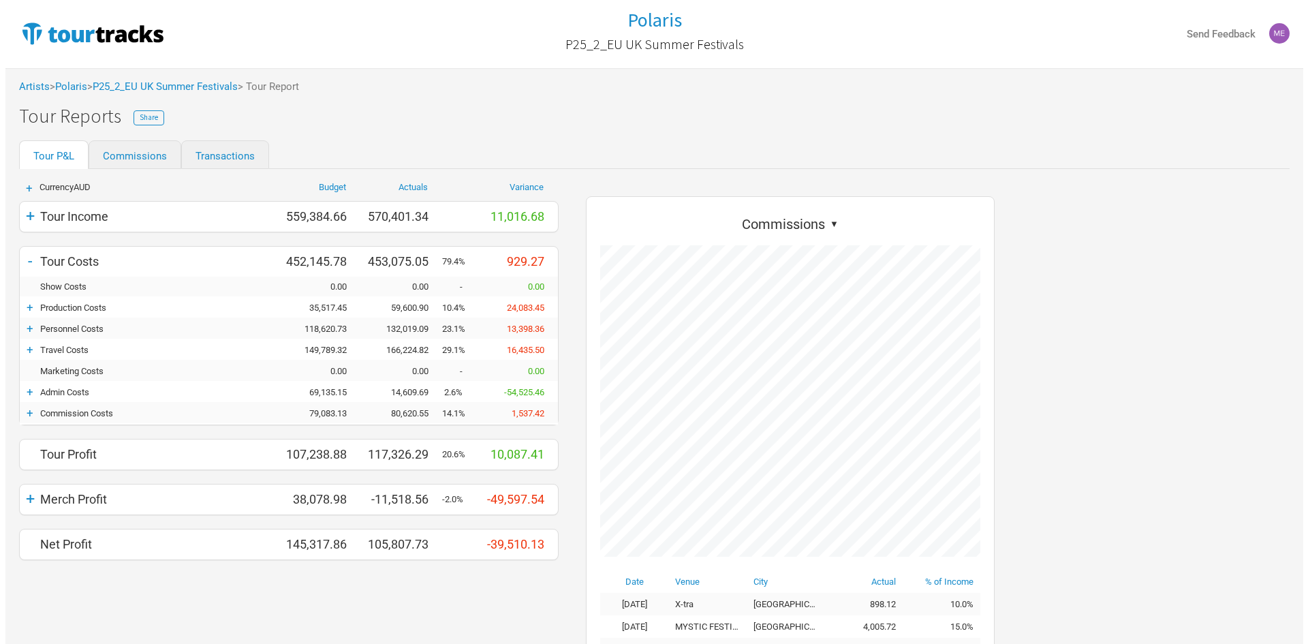
scroll to position [816, 436]
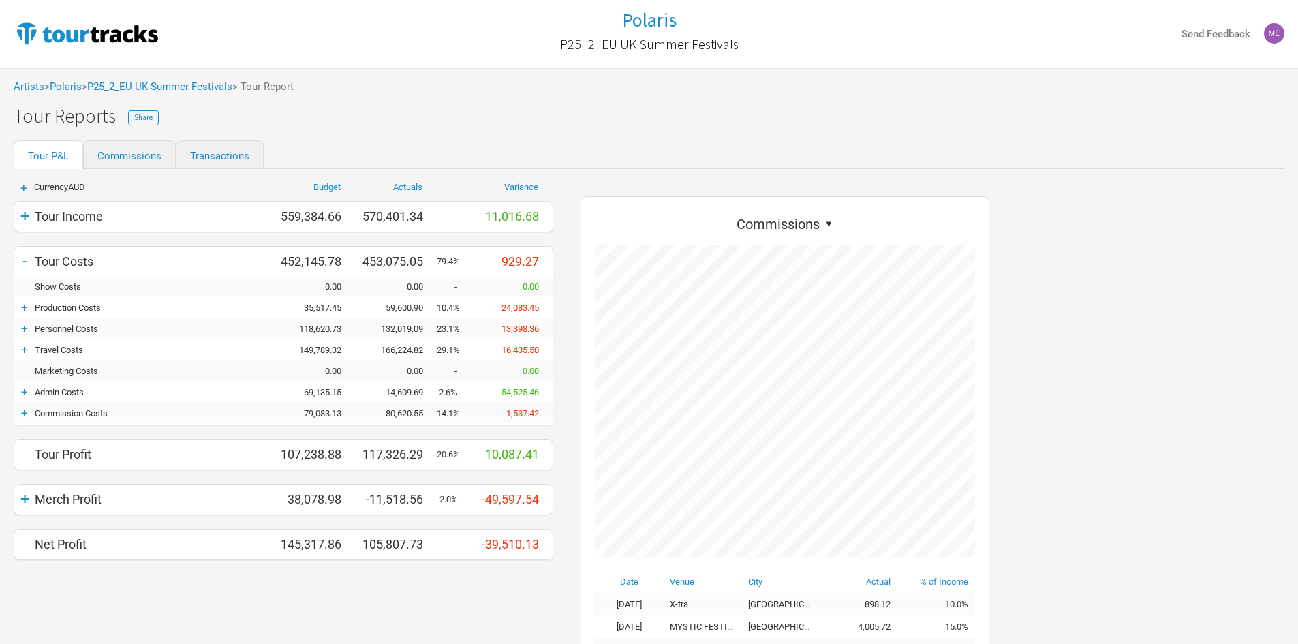
click at [24, 410] on div "+" at bounding box center [24, 413] width 20 height 14
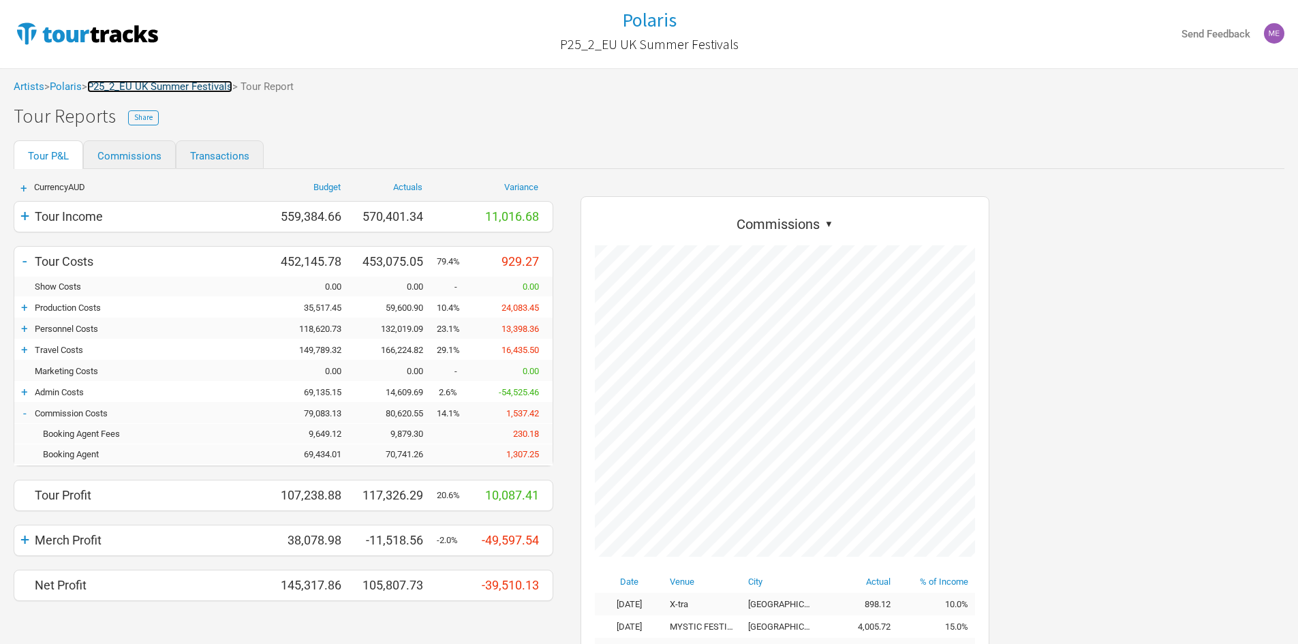
click at [185, 81] on link "P25_2_EU UK Summer Festivals" at bounding box center [159, 86] width 145 height 12
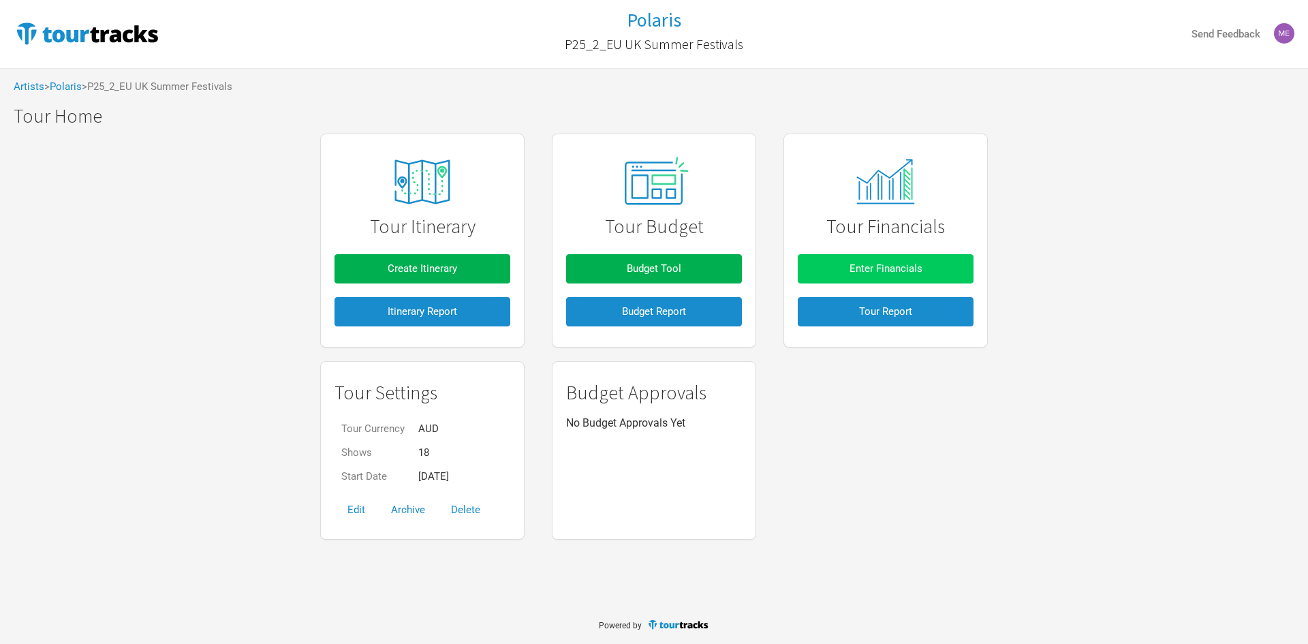
click at [867, 278] on button "Enter Financials" at bounding box center [886, 268] width 176 height 29
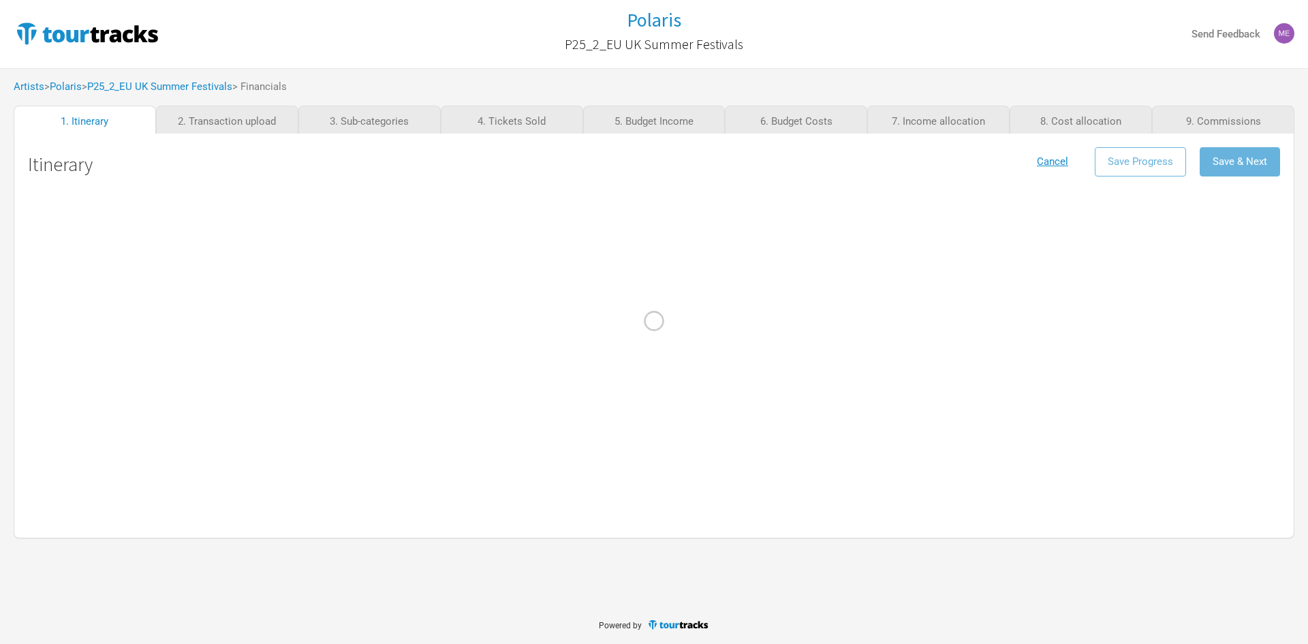
select select "Support"
select select "Festival"
select select "Support"
select select "Festival"
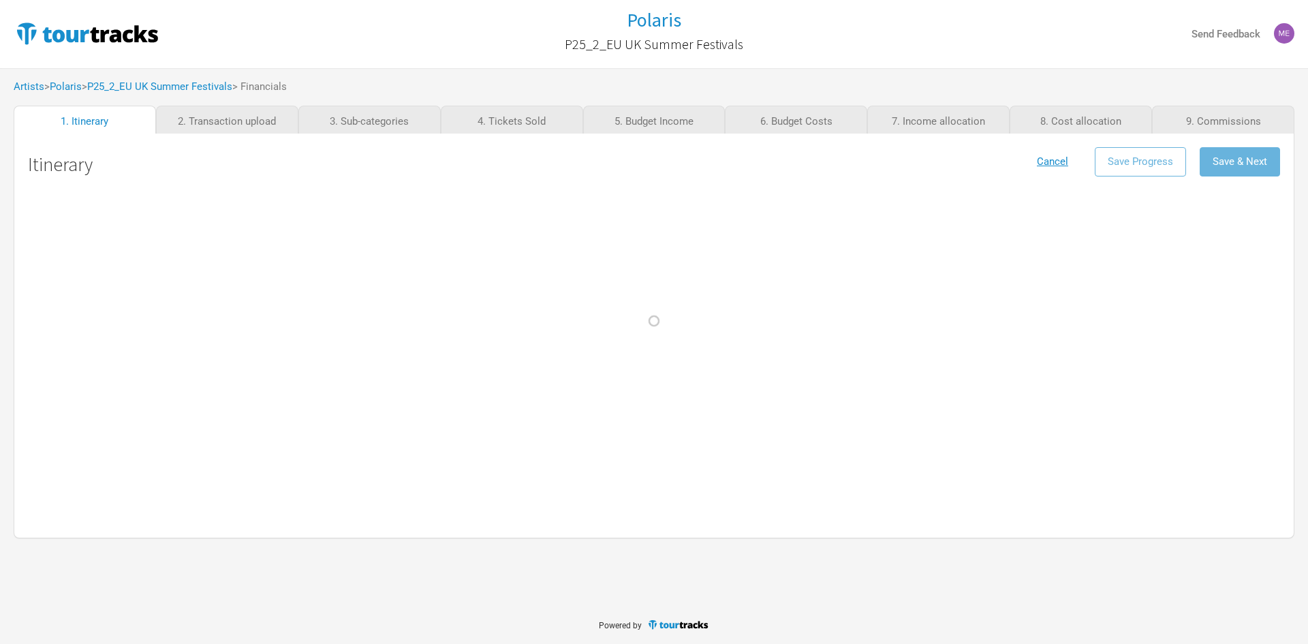
select select "Festival"
select select "Support"
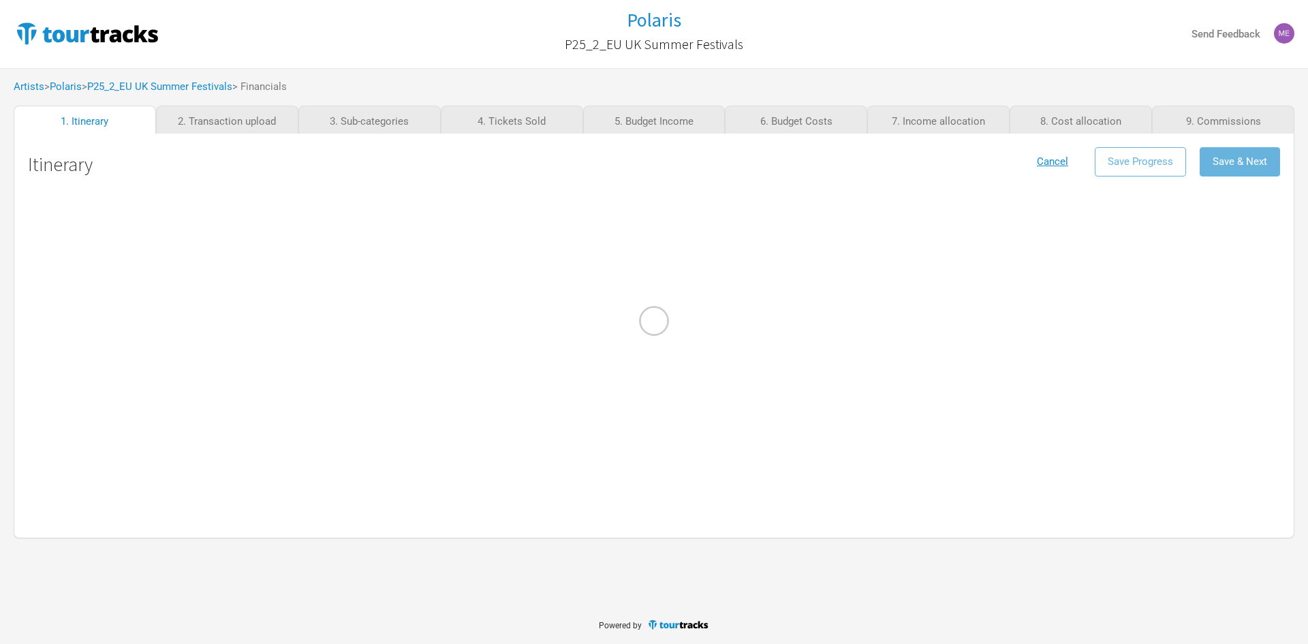
select select "Festival"
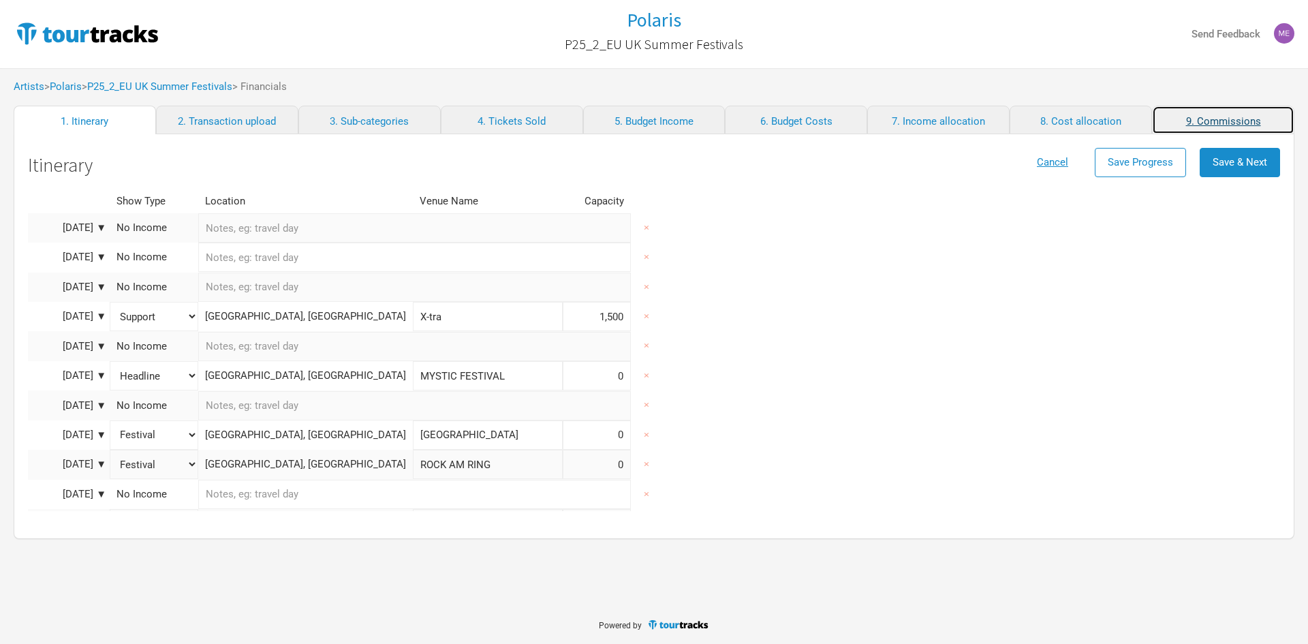
click at [1224, 120] on link "9. Commissions" at bounding box center [1223, 120] width 142 height 29
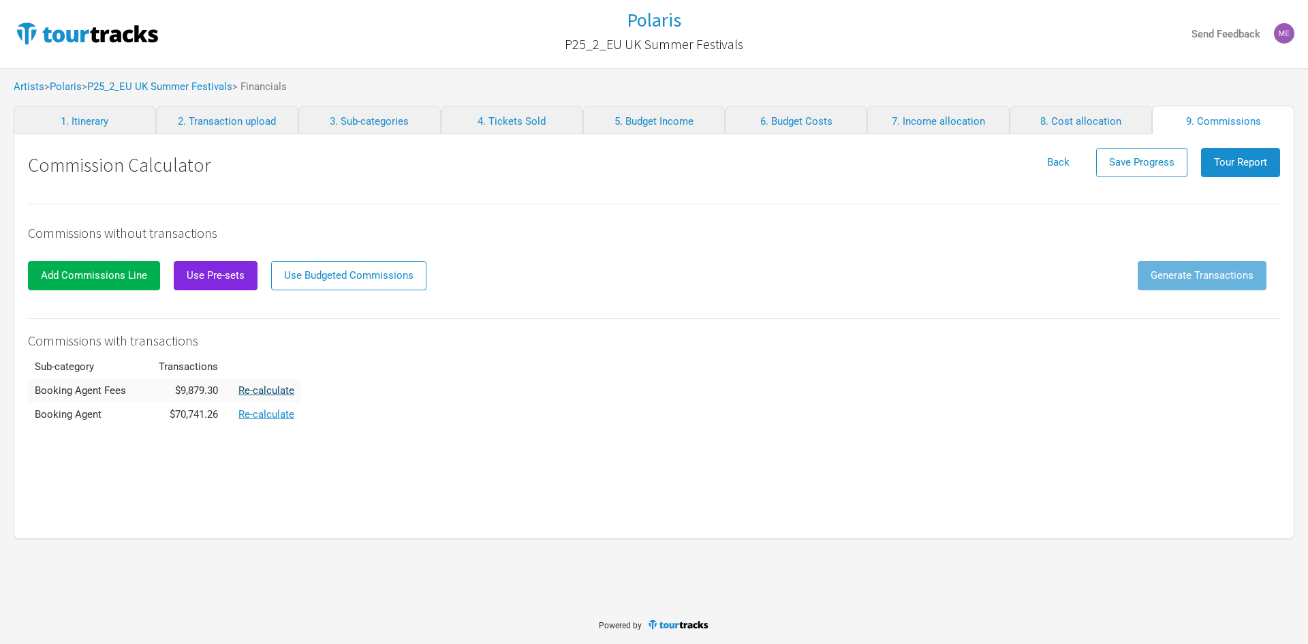
click at [247, 388] on link "Re-calculate" at bounding box center [266, 390] width 56 height 12
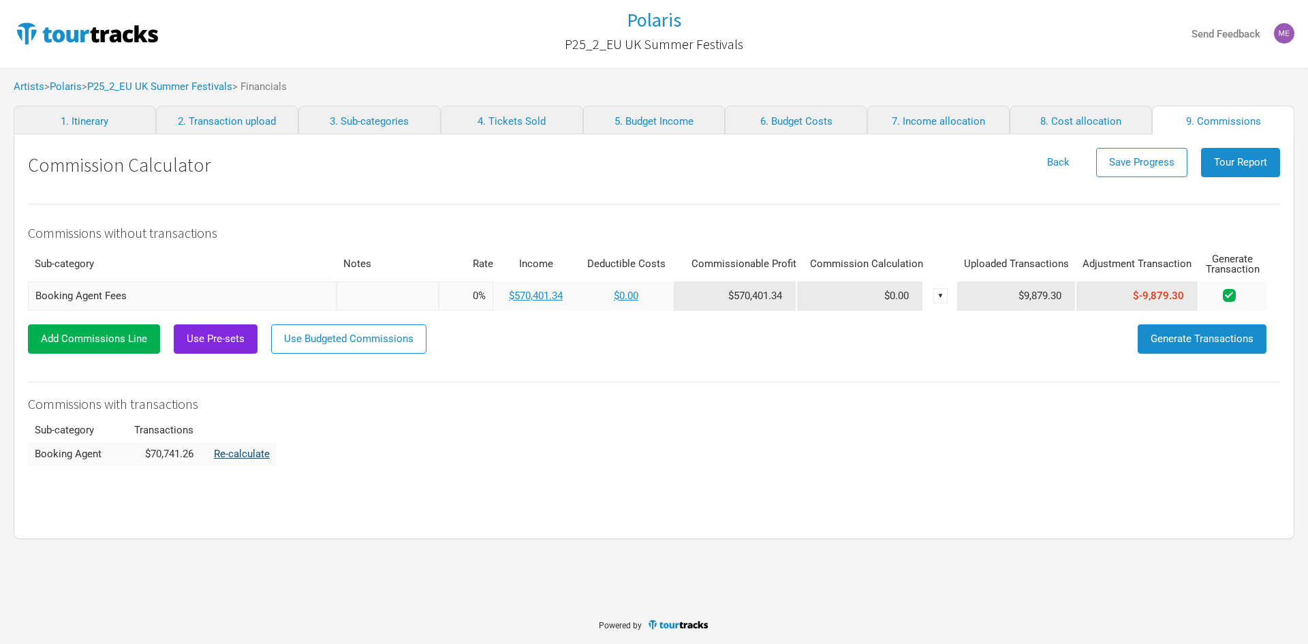
click at [245, 450] on link "Re-calculate" at bounding box center [242, 454] width 56 height 12
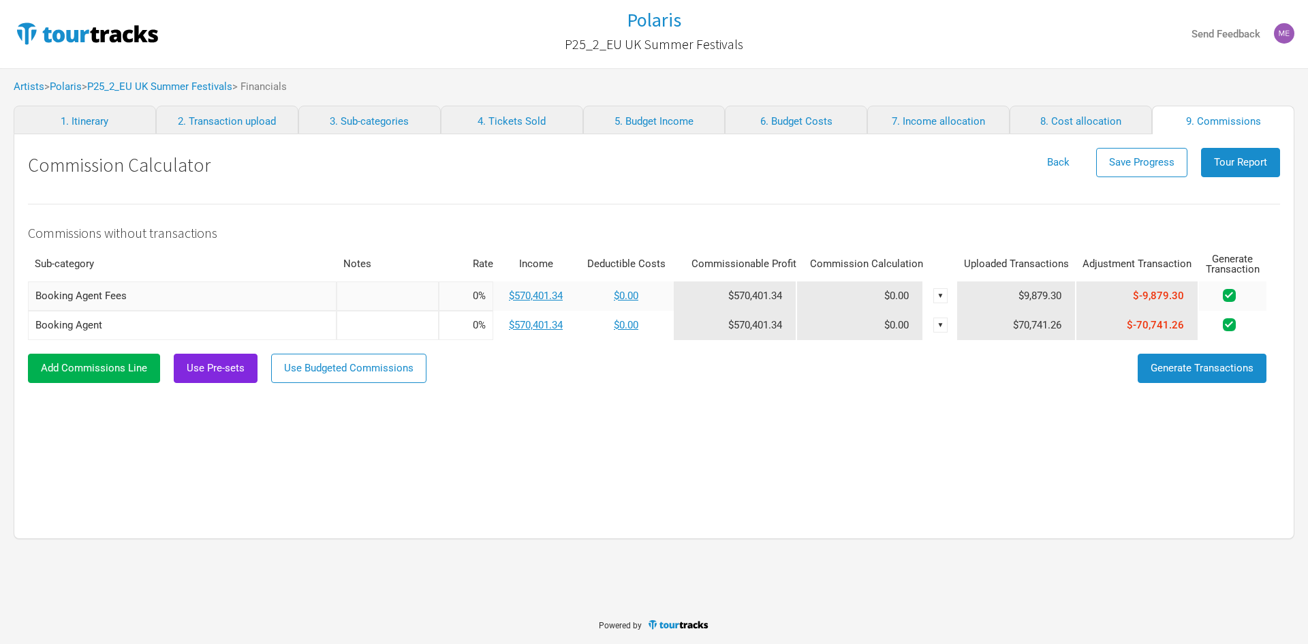
click at [880, 297] on td "$0.00" at bounding box center [860, 295] width 127 height 29
click at [906, 288] on td "$0.00" at bounding box center [860, 295] width 127 height 29
click at [479, 292] on input at bounding box center [466, 295] width 55 height 29
type input "0%"
click at [373, 372] on span "Use Budgeted Commissions" at bounding box center [348, 368] width 129 height 12
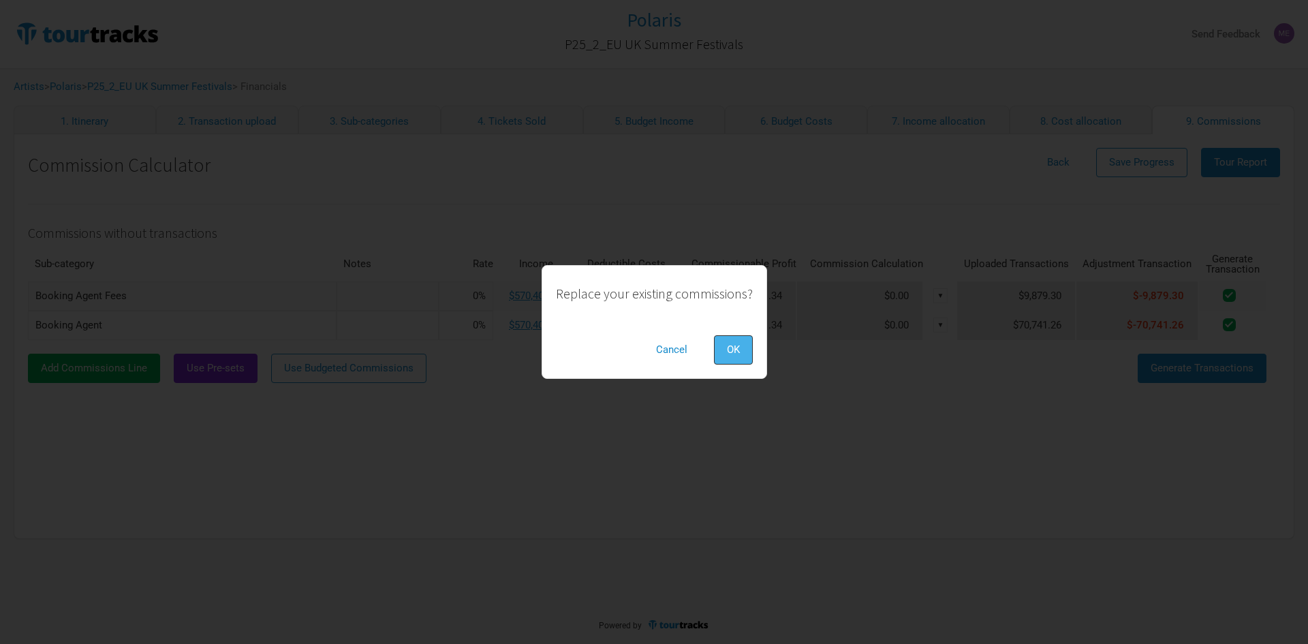
click at [738, 343] on span "OK" at bounding box center [733, 349] width 13 height 12
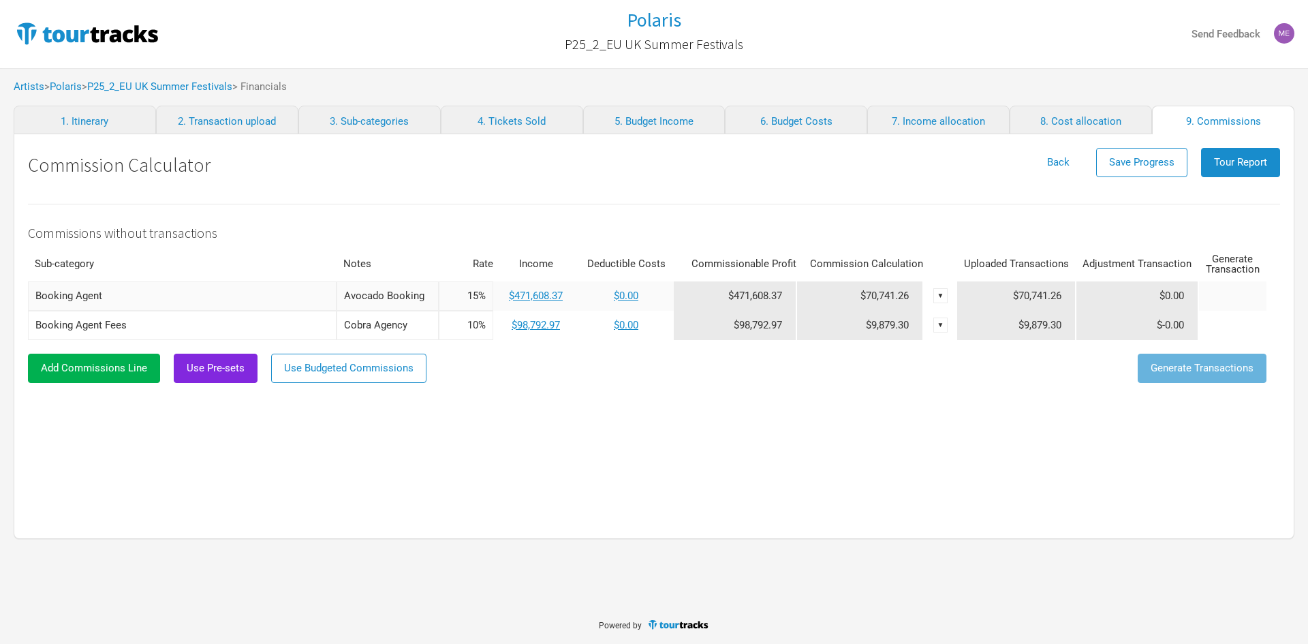
click at [936, 296] on div "▼" at bounding box center [940, 295] width 15 height 15
click at [935, 335] on div "Delete" at bounding box center [907, 341] width 80 height 24
click at [941, 300] on div "▼" at bounding box center [940, 295] width 15 height 15
click at [893, 341] on link "Delete" at bounding box center [907, 341] width 67 height 10
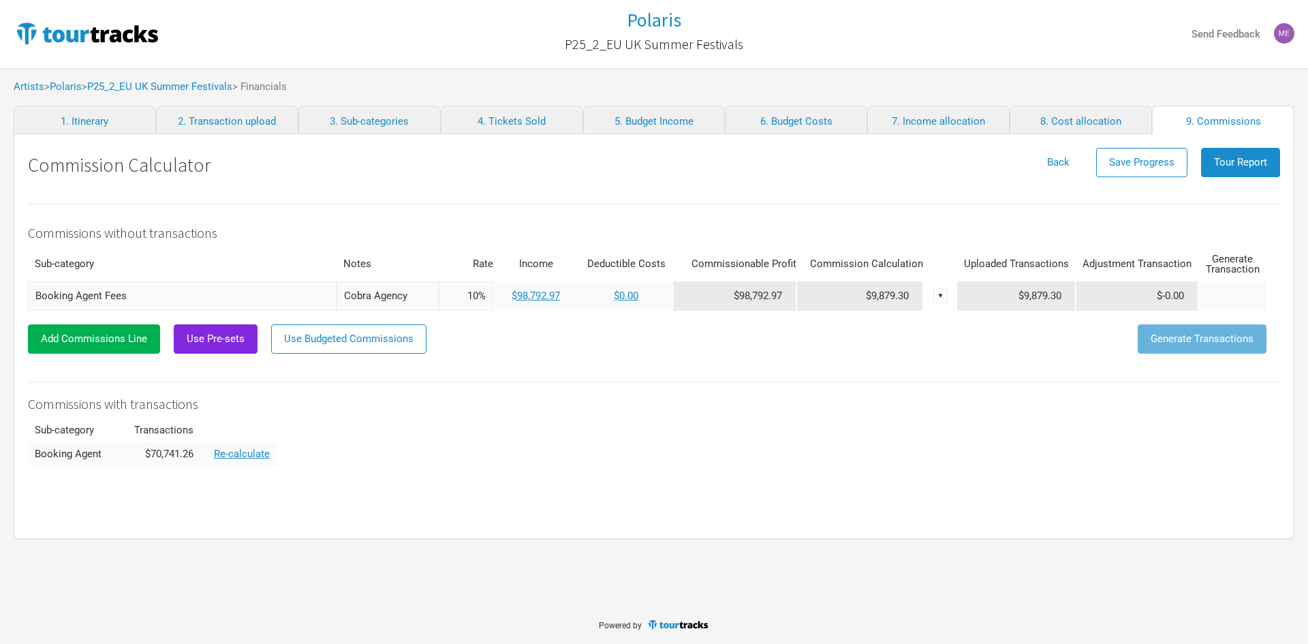
click at [936, 292] on div "▼" at bounding box center [940, 295] width 15 height 15
click at [883, 340] on link "Delete" at bounding box center [907, 341] width 66 height 10
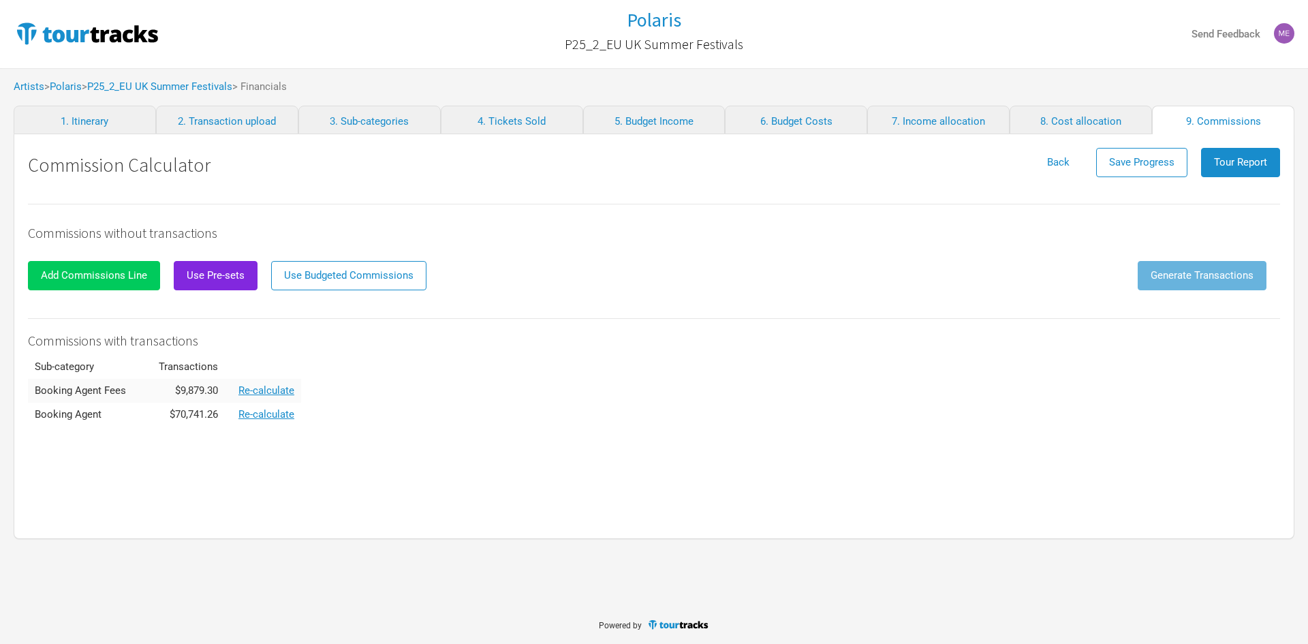
click at [91, 277] on span "Add Commissions Line" at bounding box center [94, 275] width 106 height 12
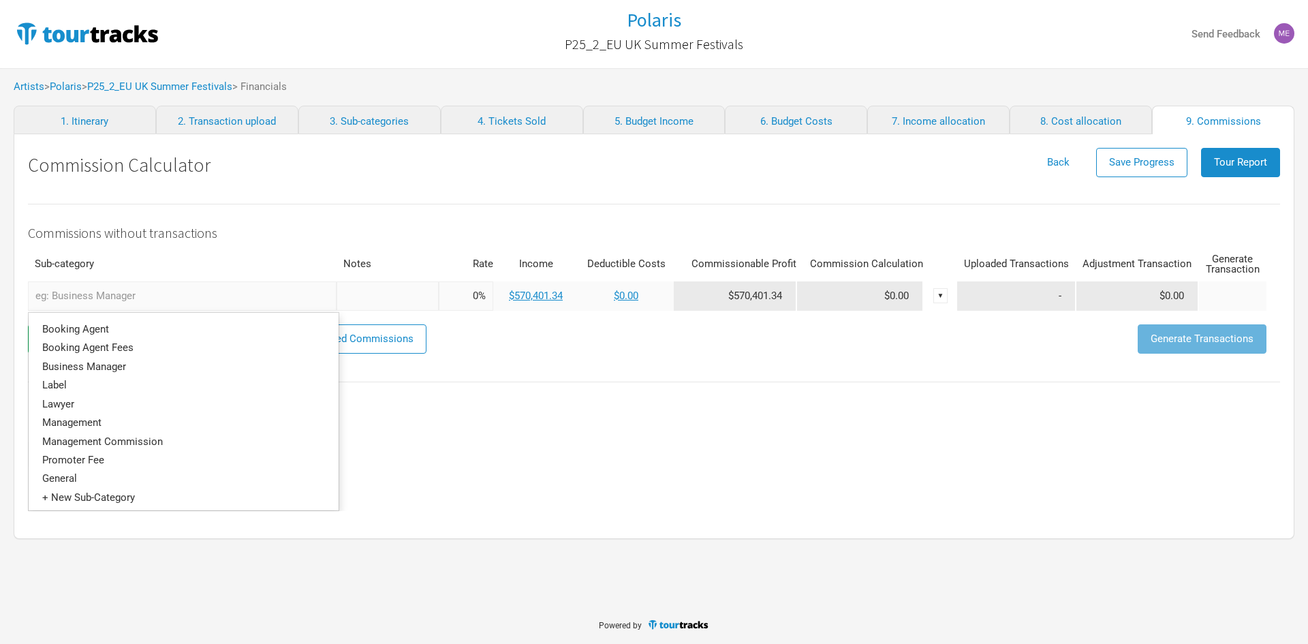
click at [164, 295] on input "text" at bounding box center [182, 295] width 309 height 29
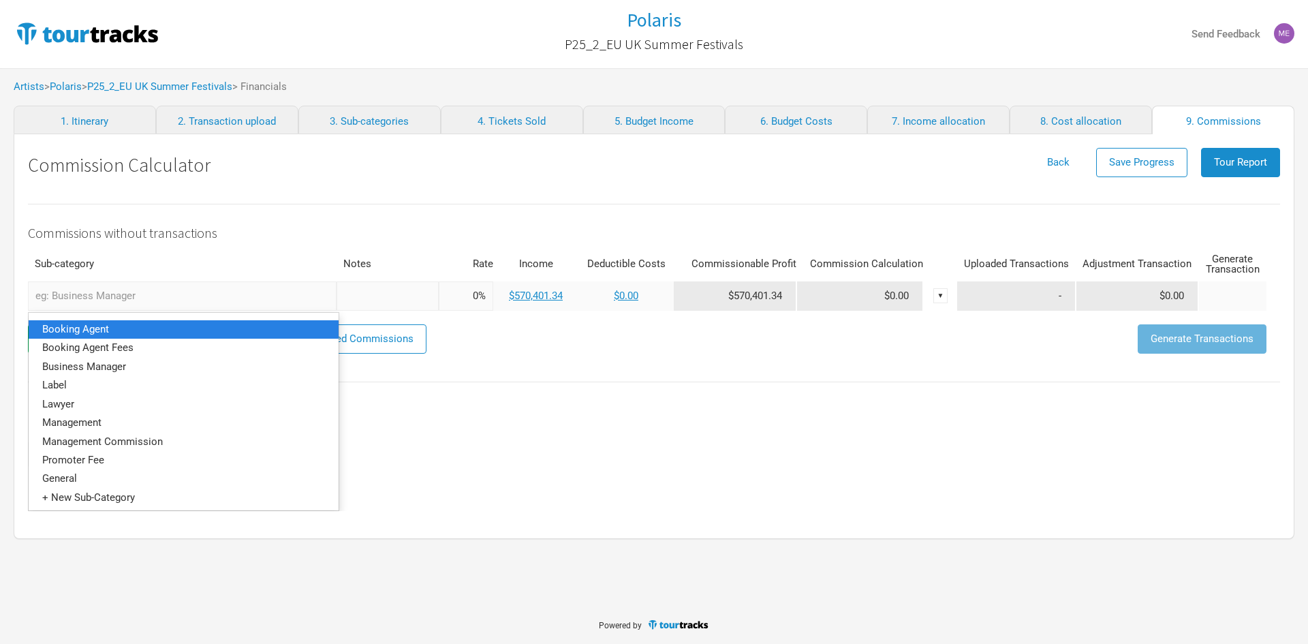
click at [141, 337] on link "Booking Agent" at bounding box center [184, 329] width 310 height 18
type input "Booking Agent"
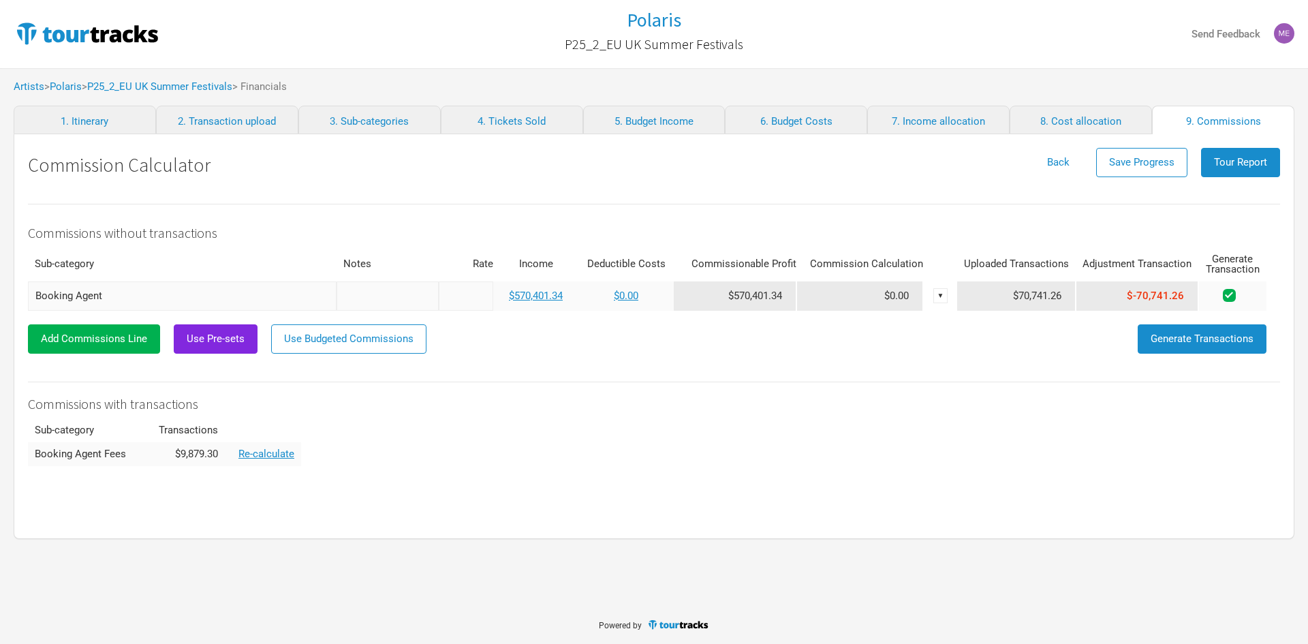
click at [466, 300] on input at bounding box center [466, 295] width 55 height 29
type input "15%"
click at [1072, 123] on link "8. Cost allocation" at bounding box center [1081, 120] width 142 height 29
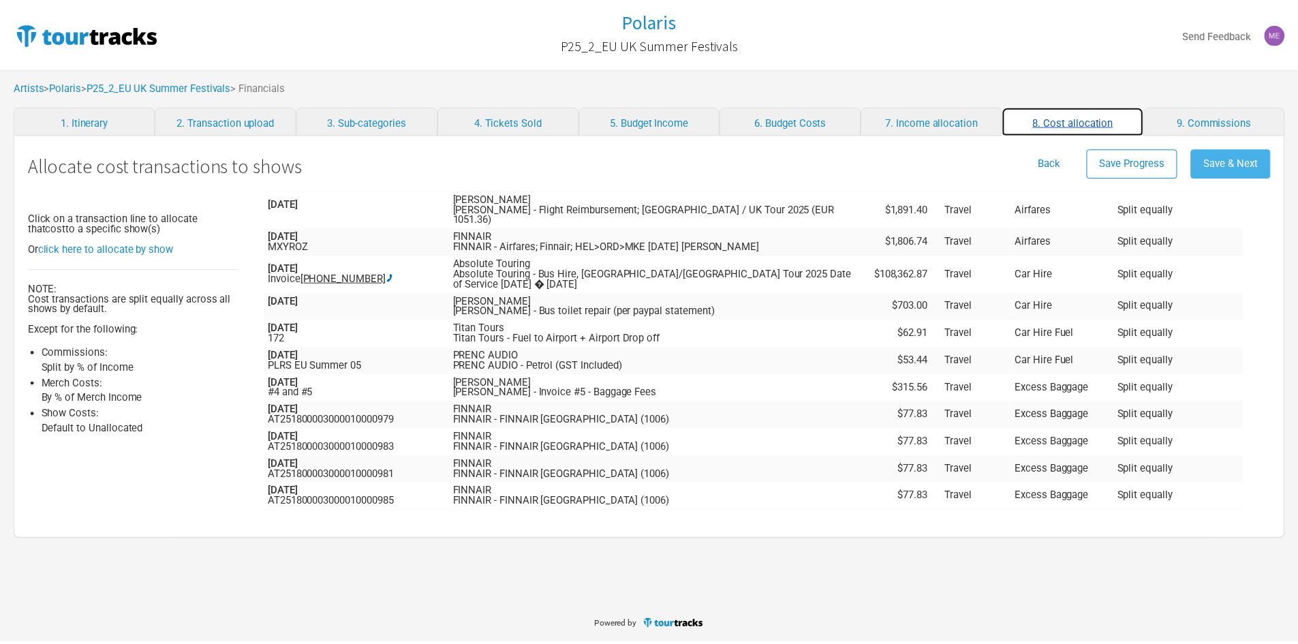
scroll to position [1394, 0]
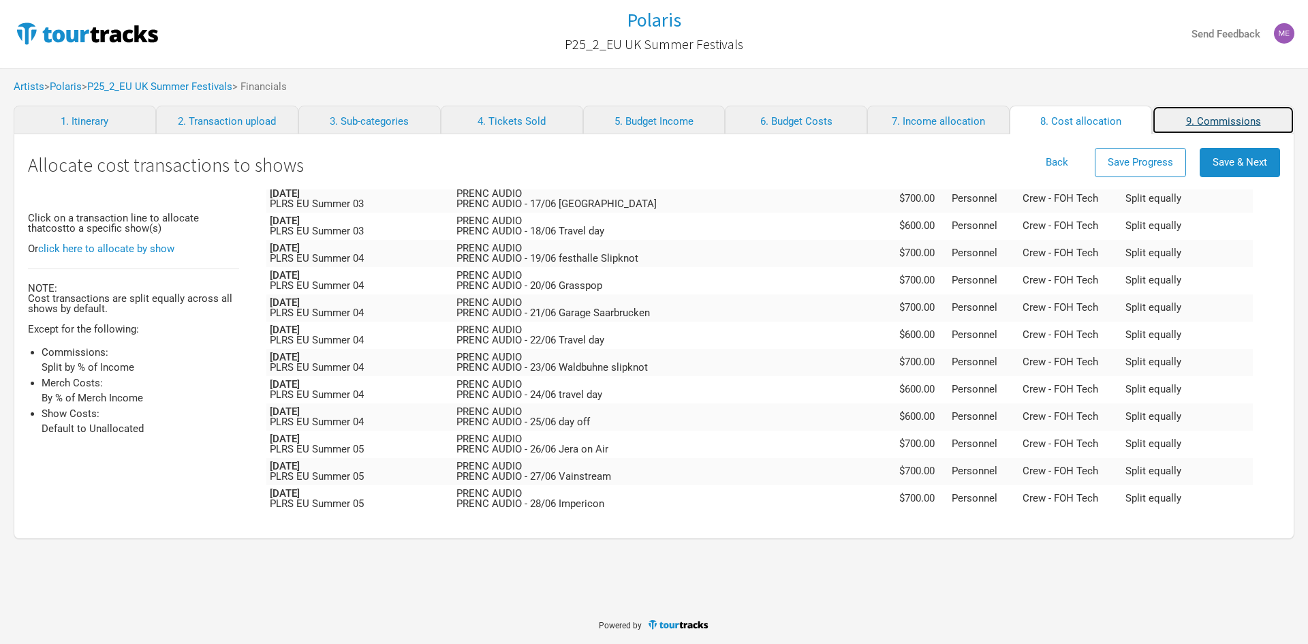
click at [1232, 119] on link "9. Commissions" at bounding box center [1223, 120] width 142 height 29
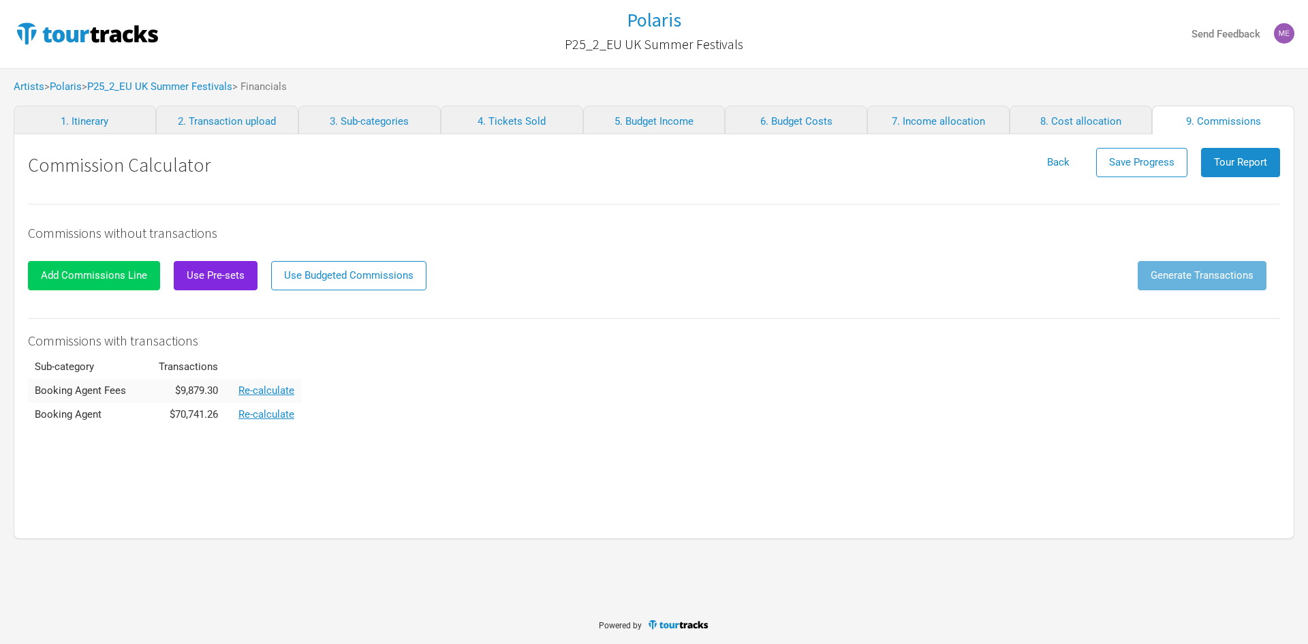
click at [55, 281] on span "Add Commissions Line" at bounding box center [94, 275] width 106 height 12
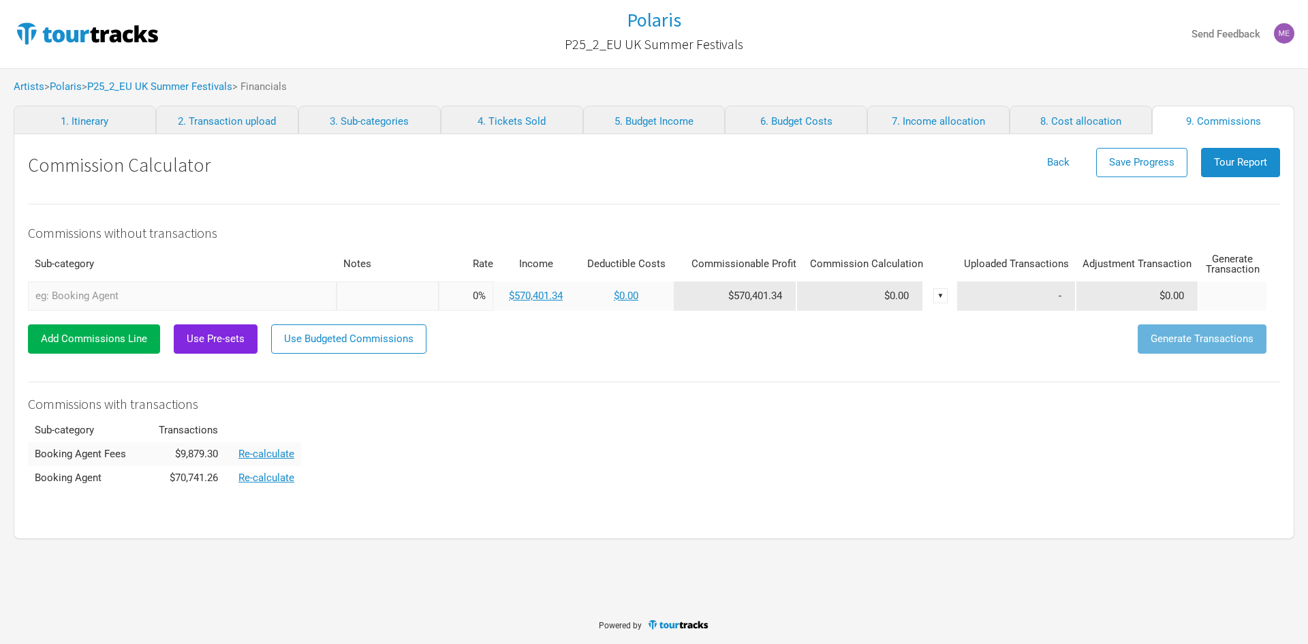
click at [90, 283] on input "text" at bounding box center [182, 295] width 309 height 29
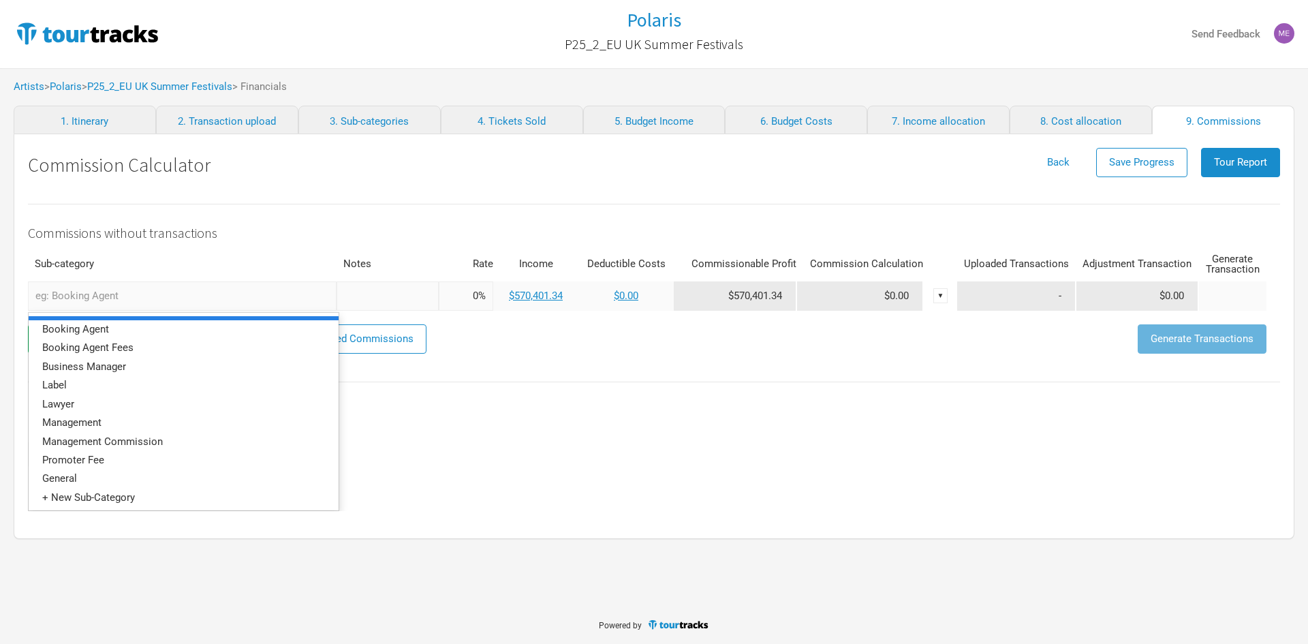
click at [89, 320] on link at bounding box center [184, 318] width 310 height 4
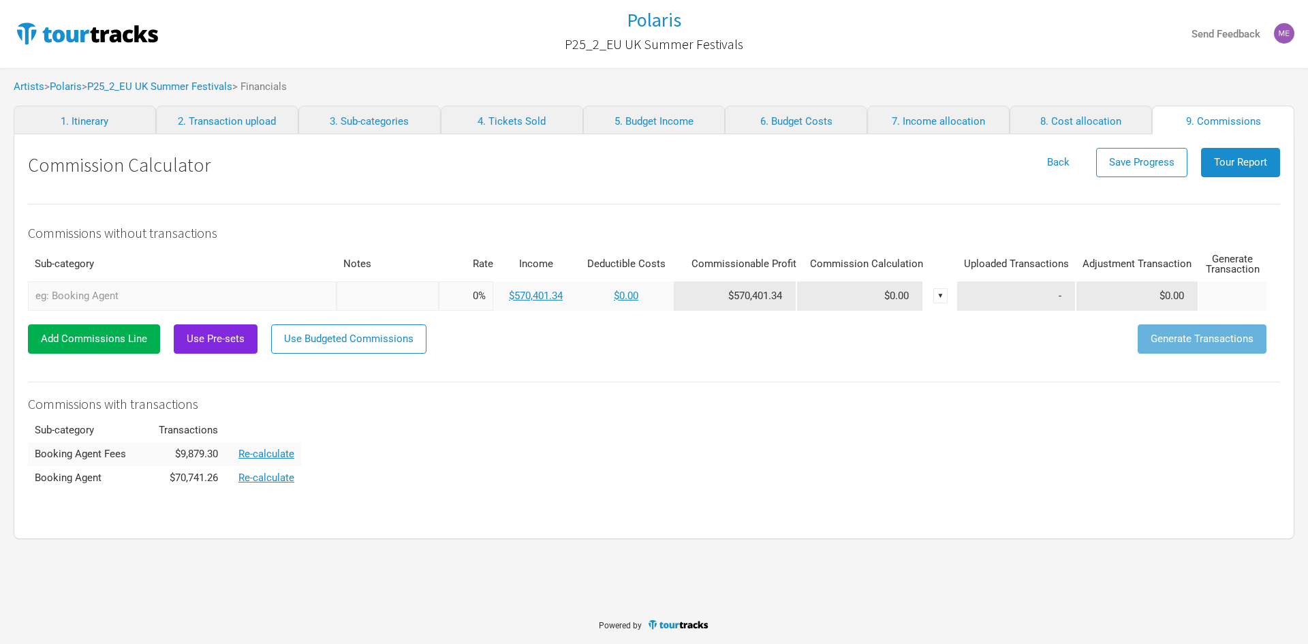
click at [109, 295] on input "text" at bounding box center [182, 295] width 309 height 29
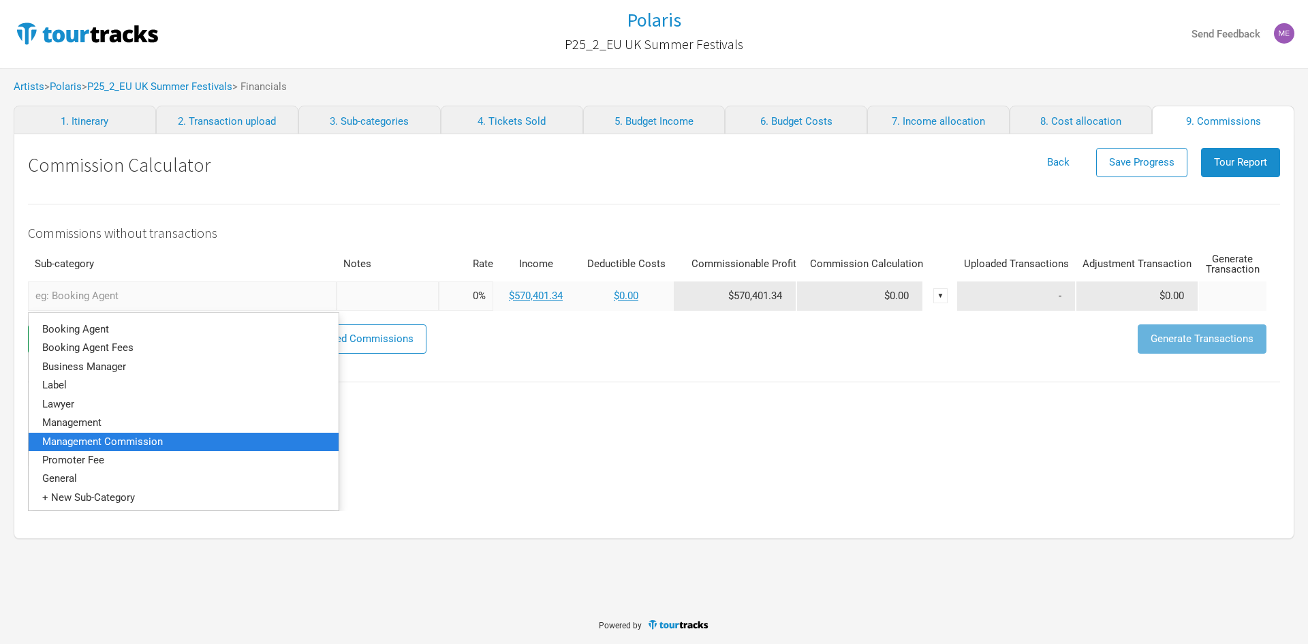
click at [114, 438] on span "Management Commission" at bounding box center [102, 441] width 121 height 12
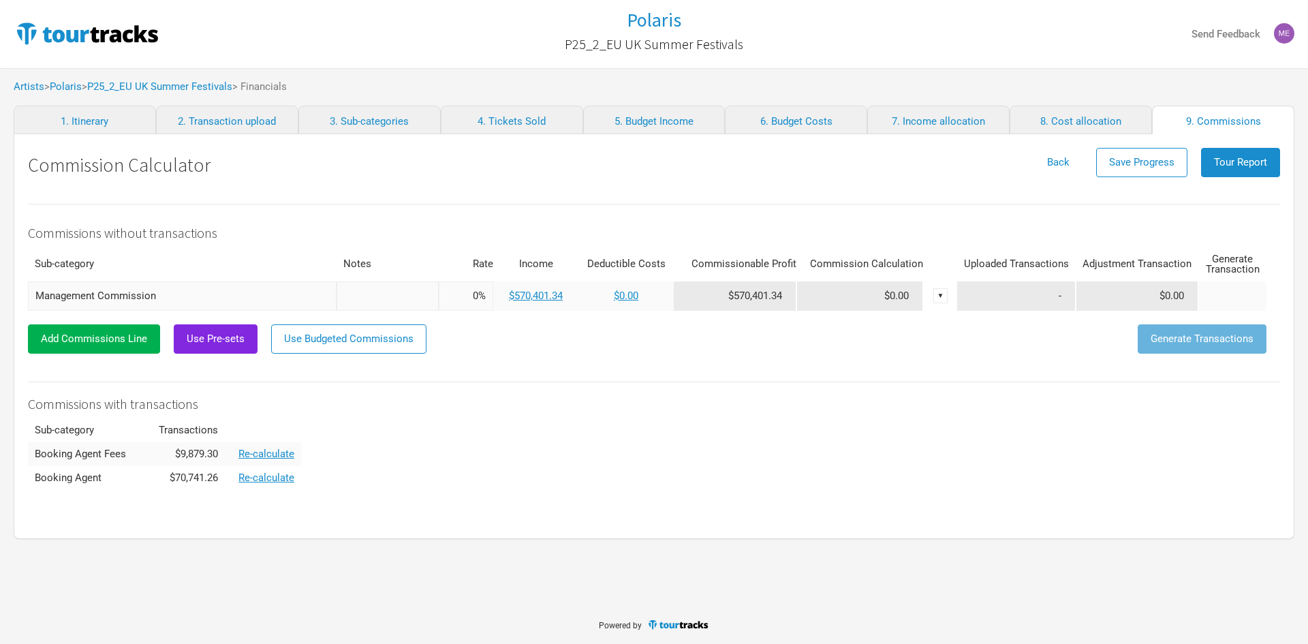
click at [181, 294] on input "Management Commission" at bounding box center [182, 295] width 309 height 29
drag, startPoint x: 106, startPoint y: 294, endPoint x: -39, endPoint y: 296, distance: 145.1
click at [0, 296] on html "Polaris P25_2_EU UK Summer Festivals Send Feedback Artists > Polaris > P25_2_EU…" at bounding box center [654, 322] width 1308 height 644
type input "agne"
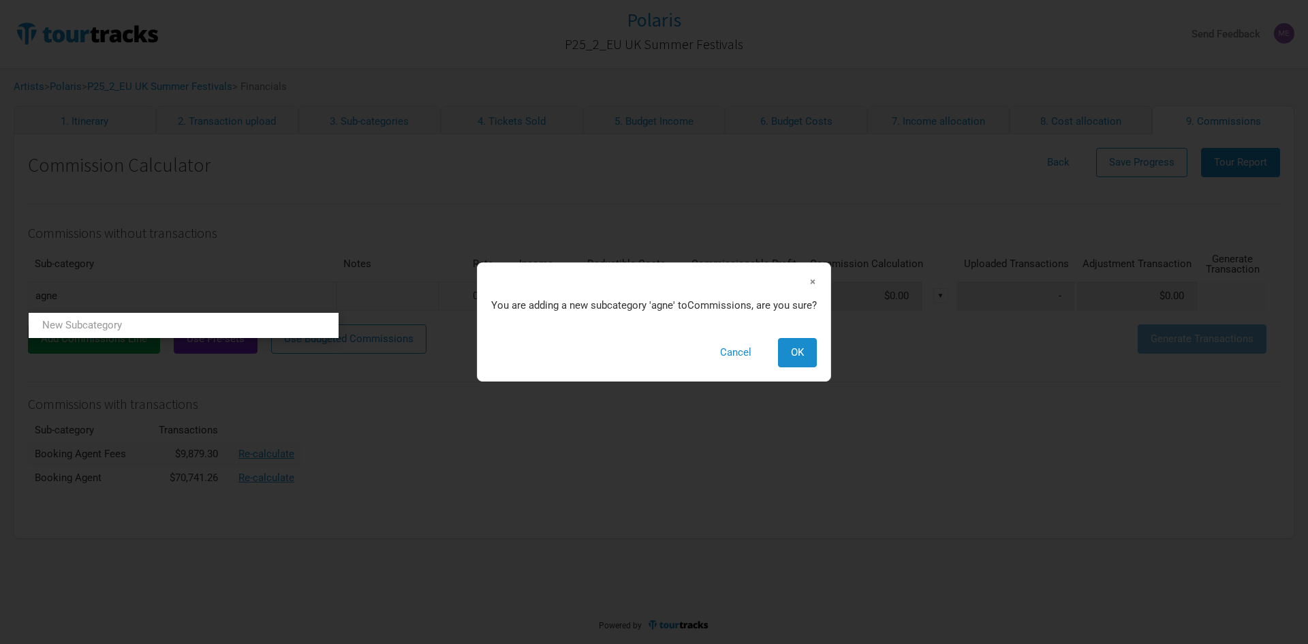
click at [941, 288] on tr "agne New Subcategory New Subcategory × You are adding a new subcategory ' agne …" at bounding box center [647, 295] width 1239 height 29
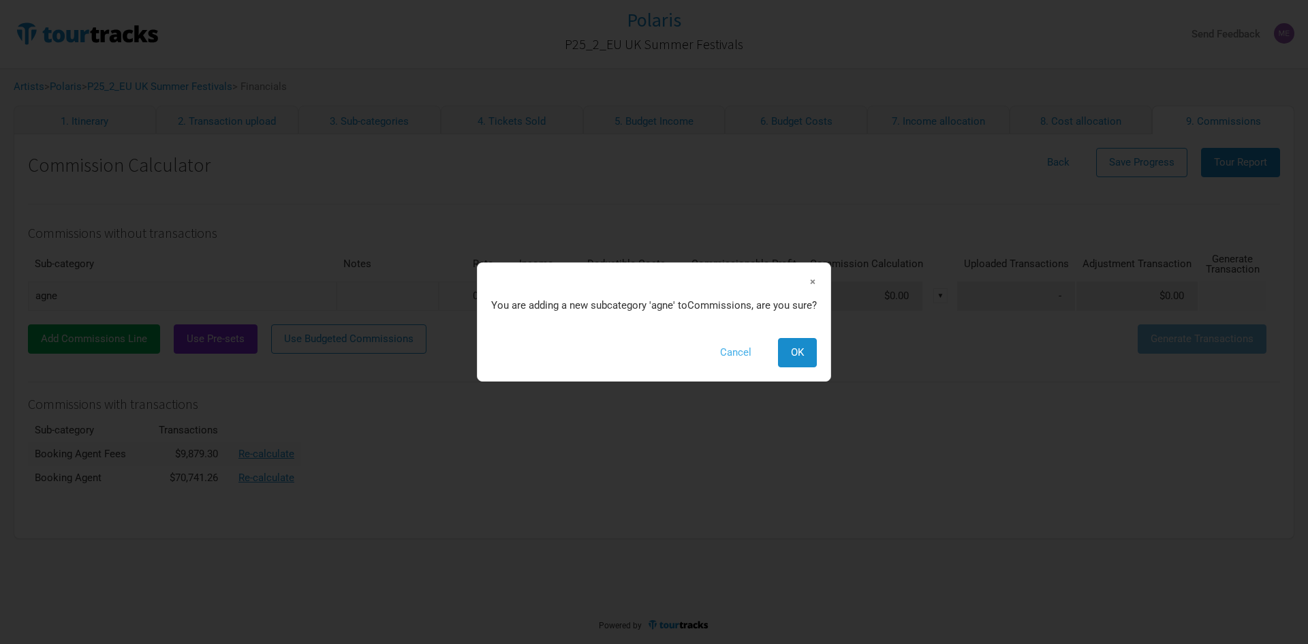
click at [750, 342] on button "Cancel" at bounding box center [735, 352] width 57 height 29
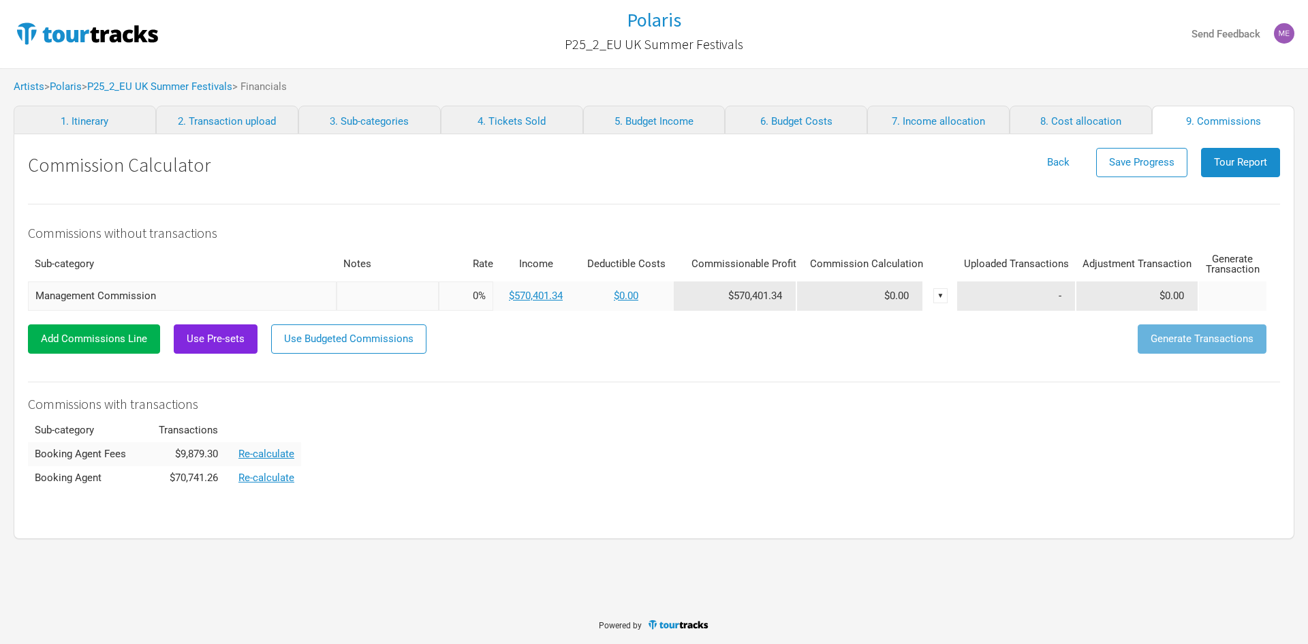
click at [936, 294] on div "▼" at bounding box center [940, 295] width 15 height 15
click at [891, 341] on link "Delete" at bounding box center [907, 341] width 66 height 10
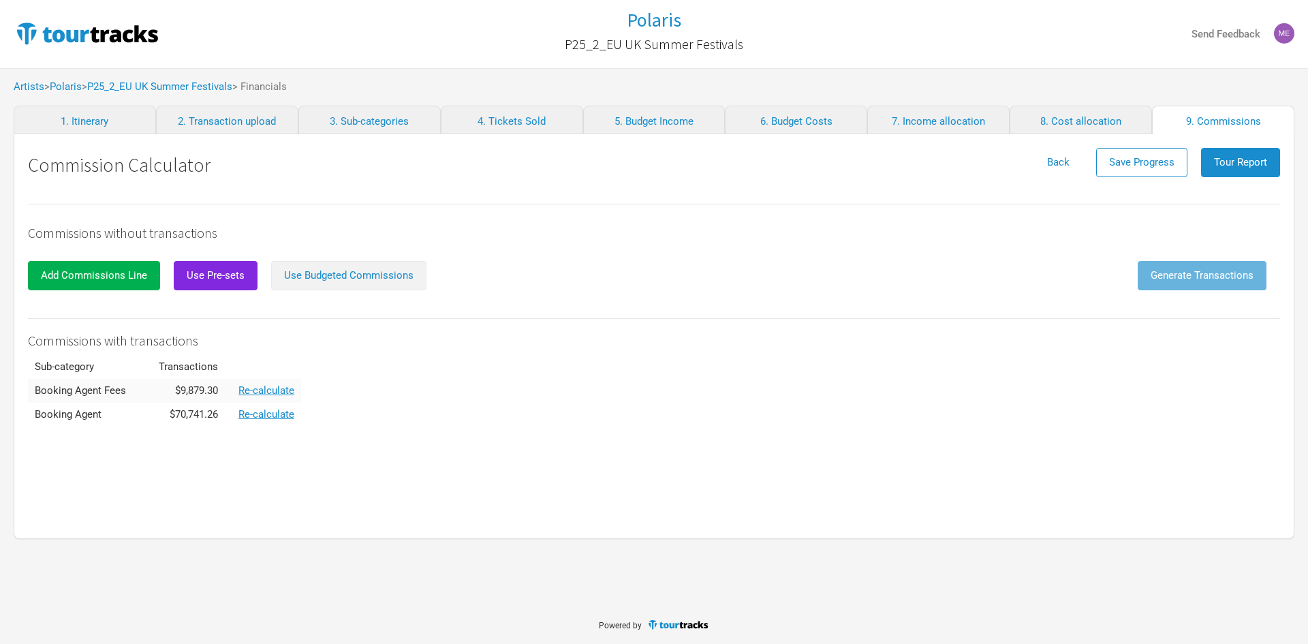
click at [388, 279] on span "Use Budgeted Commissions" at bounding box center [348, 275] width 129 height 12
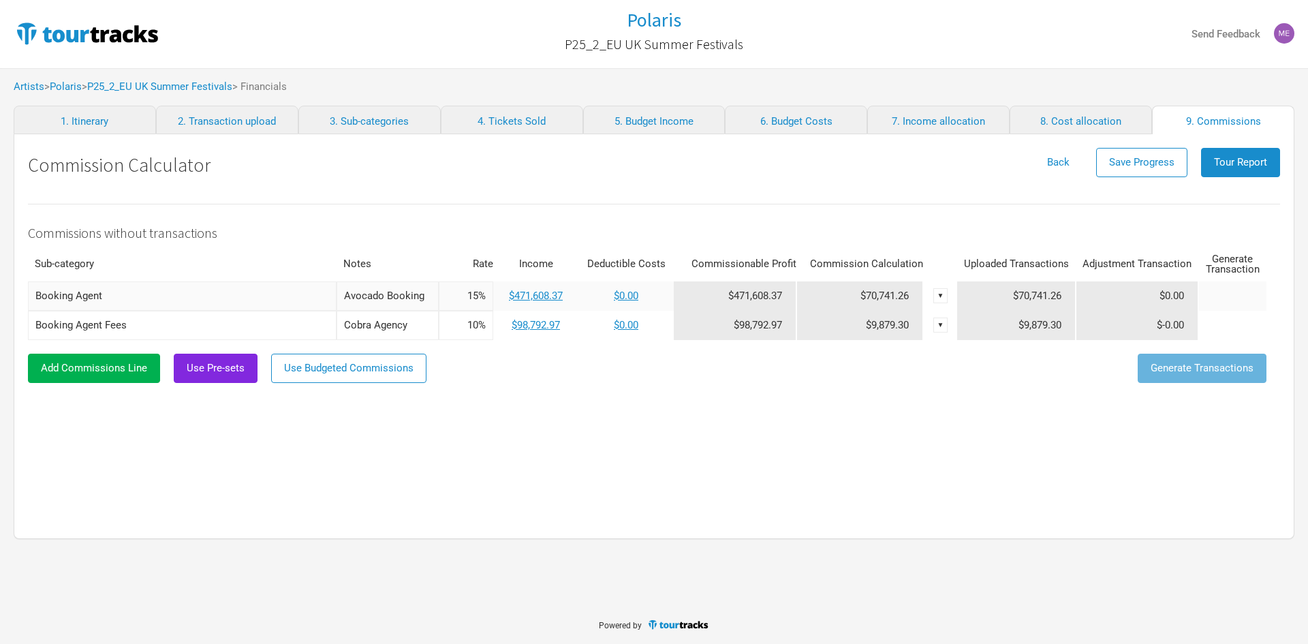
click at [486, 305] on input "15%" at bounding box center [466, 295] width 55 height 29
click at [791, 429] on div "Commissions without transactions Sub-category Notes Rate Income Deductible Cost…" at bounding box center [654, 350] width 1252 height 322
click at [484, 327] on input "10%" at bounding box center [466, 325] width 55 height 29
drag, startPoint x: 482, startPoint y: 326, endPoint x: 467, endPoint y: 322, distance: 14.9
click at [467, 322] on input "10%" at bounding box center [466, 325] width 55 height 29
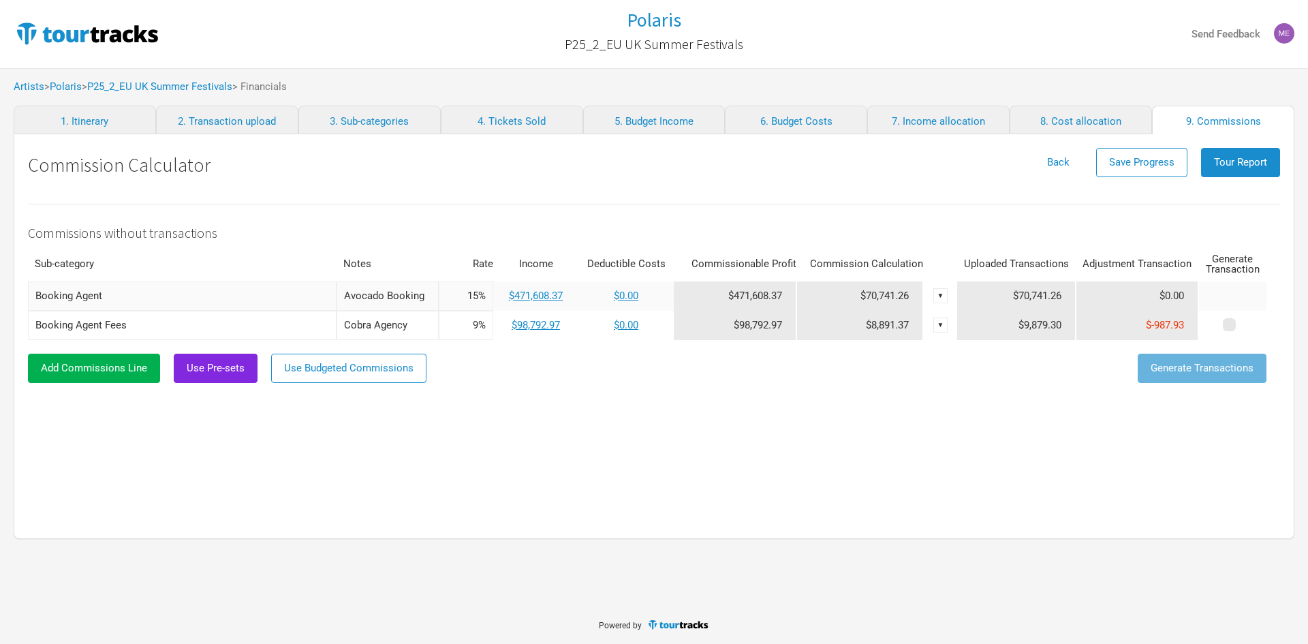
type input "9%"
click button "submit" at bounding box center [0, 0] width 0 height 0
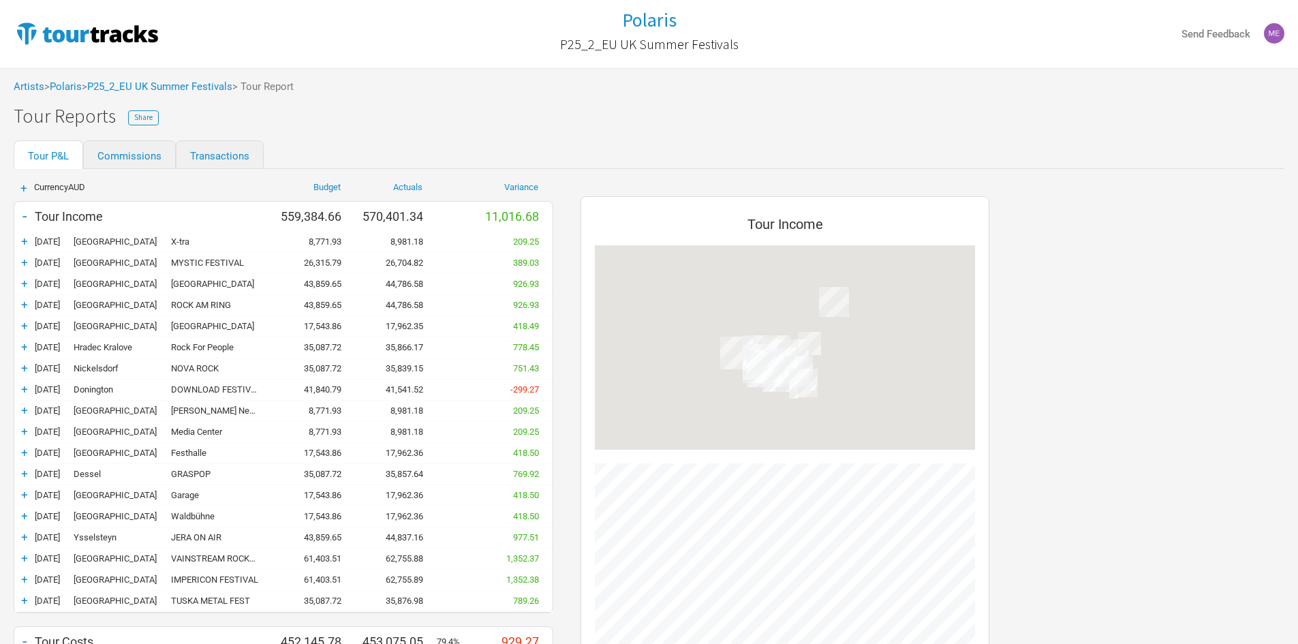
scroll to position [1055, 436]
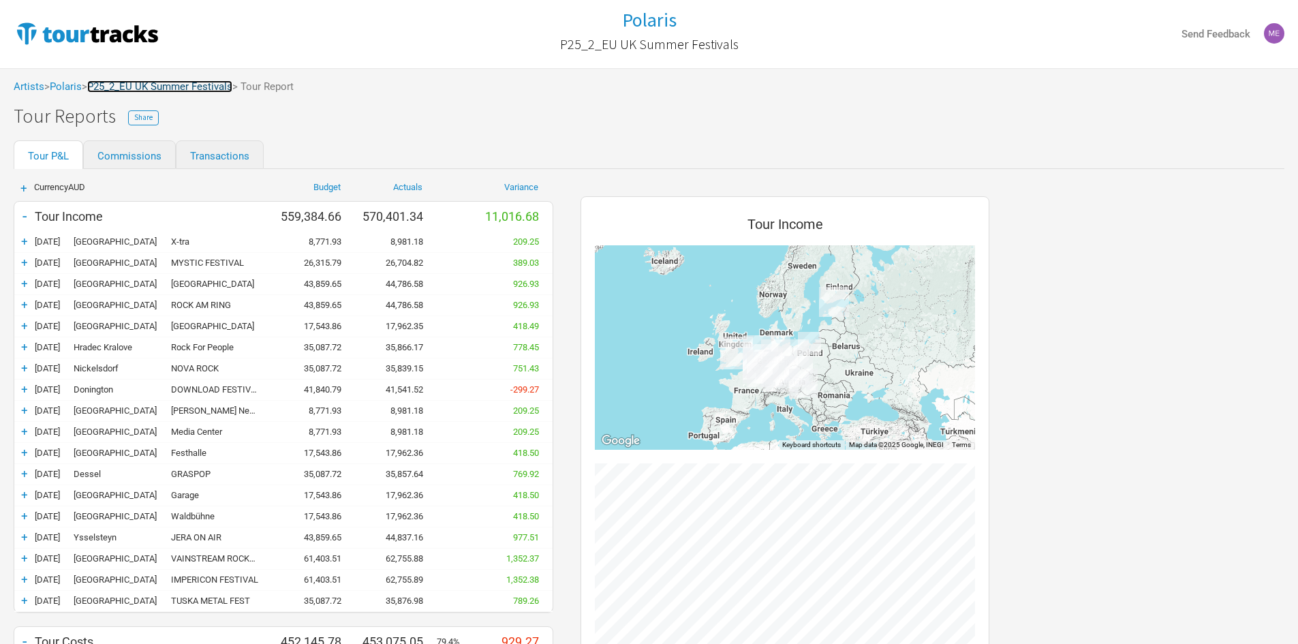
click at [170, 89] on link "P25_2_EU UK Summer Festivals" at bounding box center [159, 86] width 145 height 12
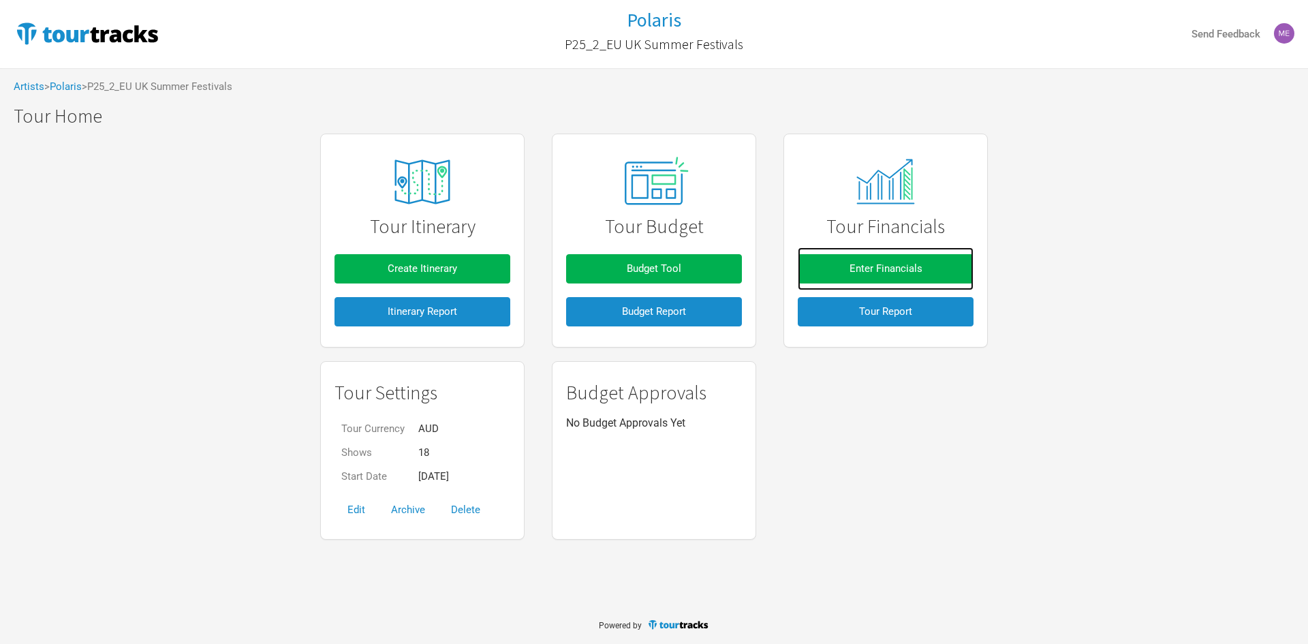
click at [892, 290] on link "Enter Financials" at bounding box center [886, 268] width 176 height 43
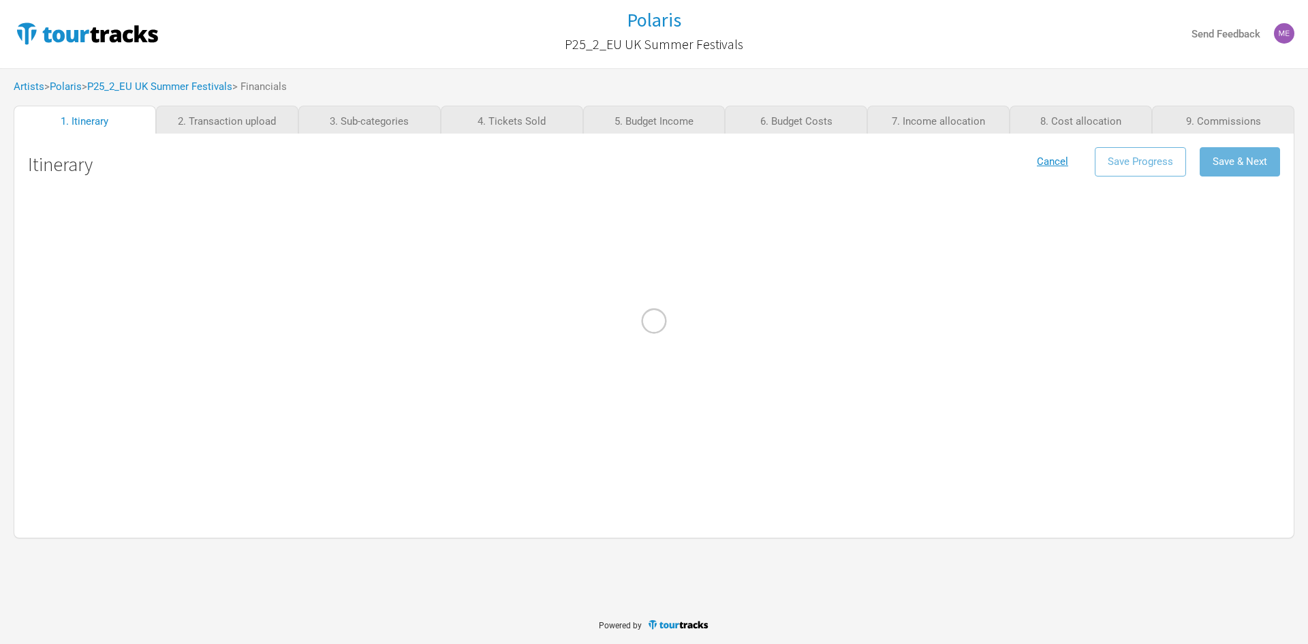
click at [892, 279] on div at bounding box center [654, 322] width 1308 height 644
click at [1217, 127] on div at bounding box center [654, 322] width 1308 height 644
select select "Support"
select select "Festival"
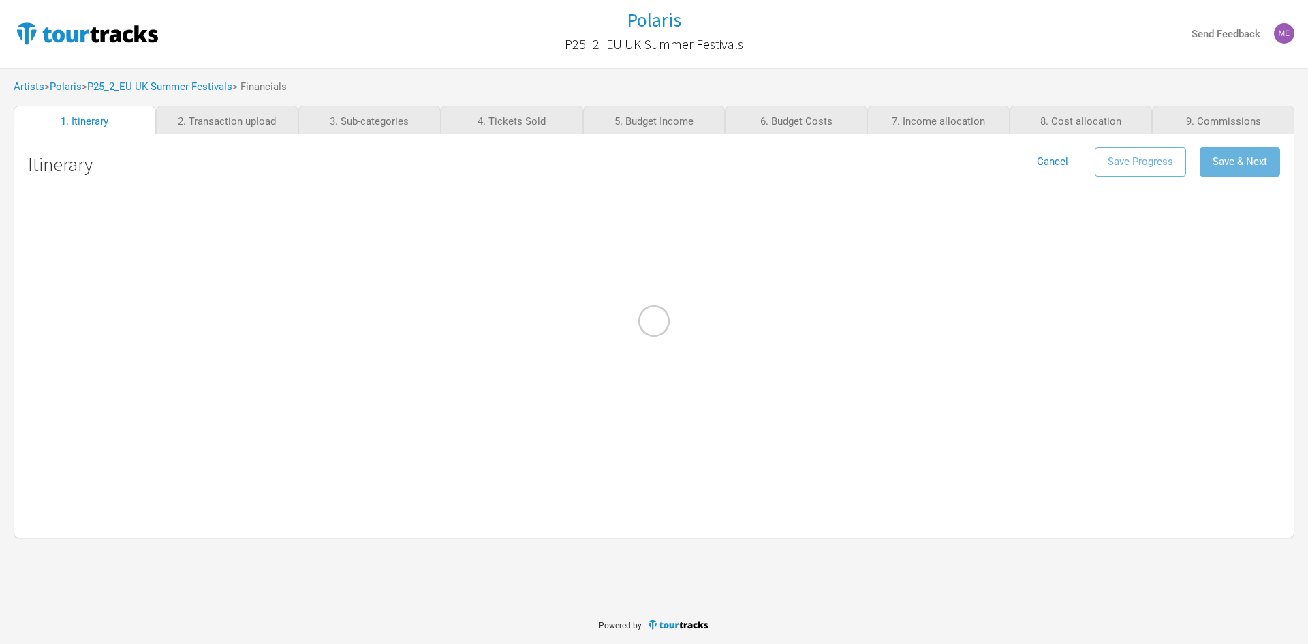
select select "Support"
select select "Festival"
select select "Support"
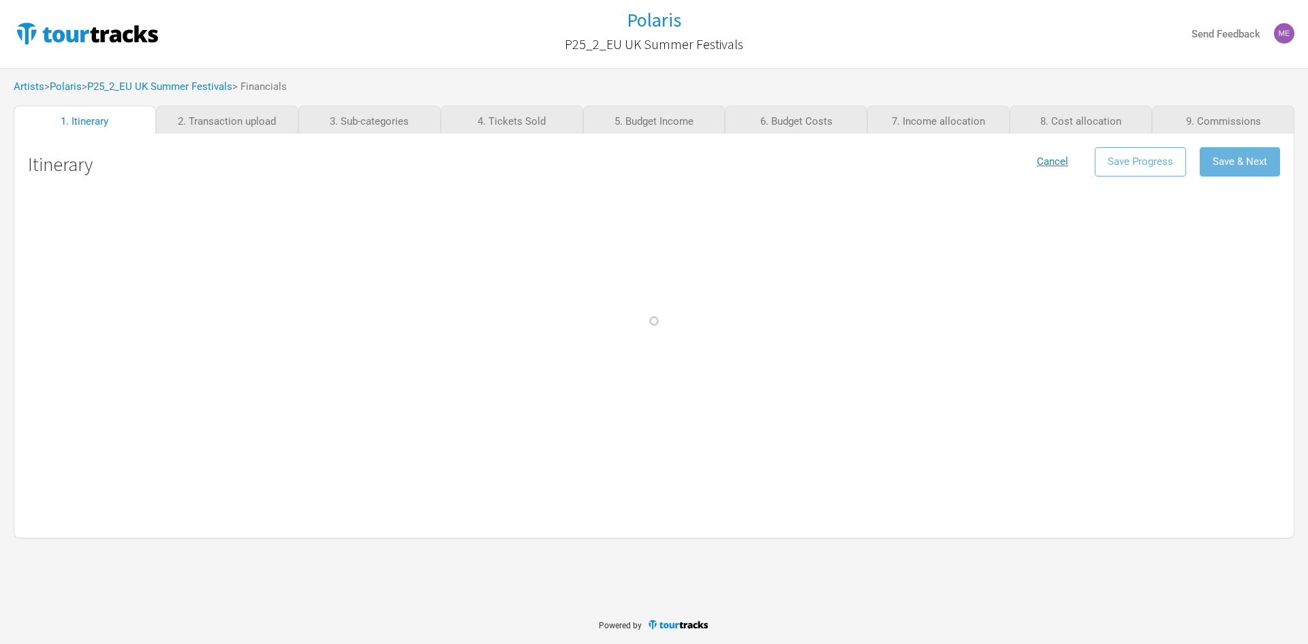
select select "Support"
select select "Festival"
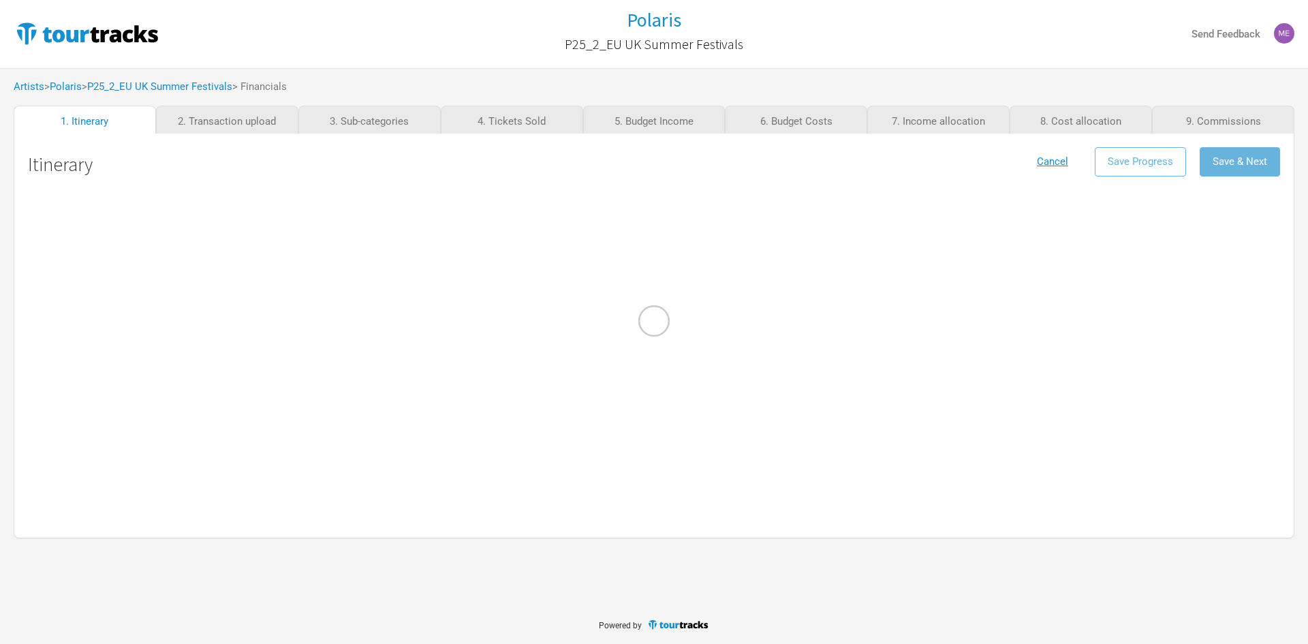
select select "Festival"
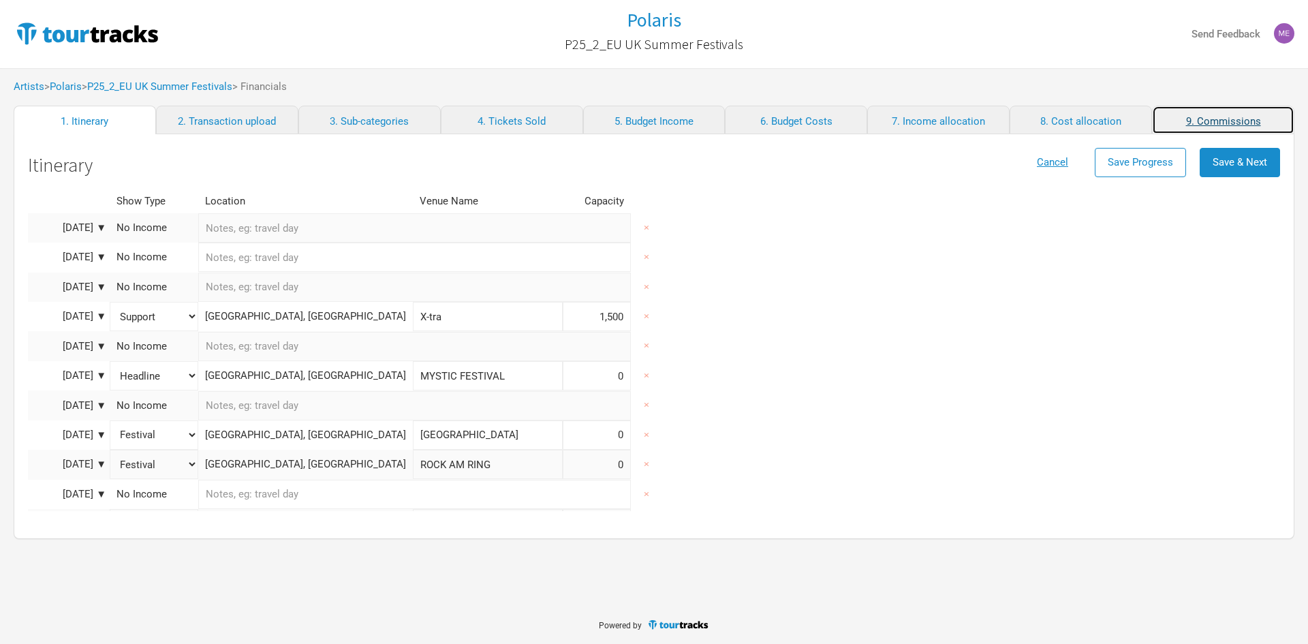
click at [1216, 121] on link "9. Commissions" at bounding box center [1223, 120] width 142 height 29
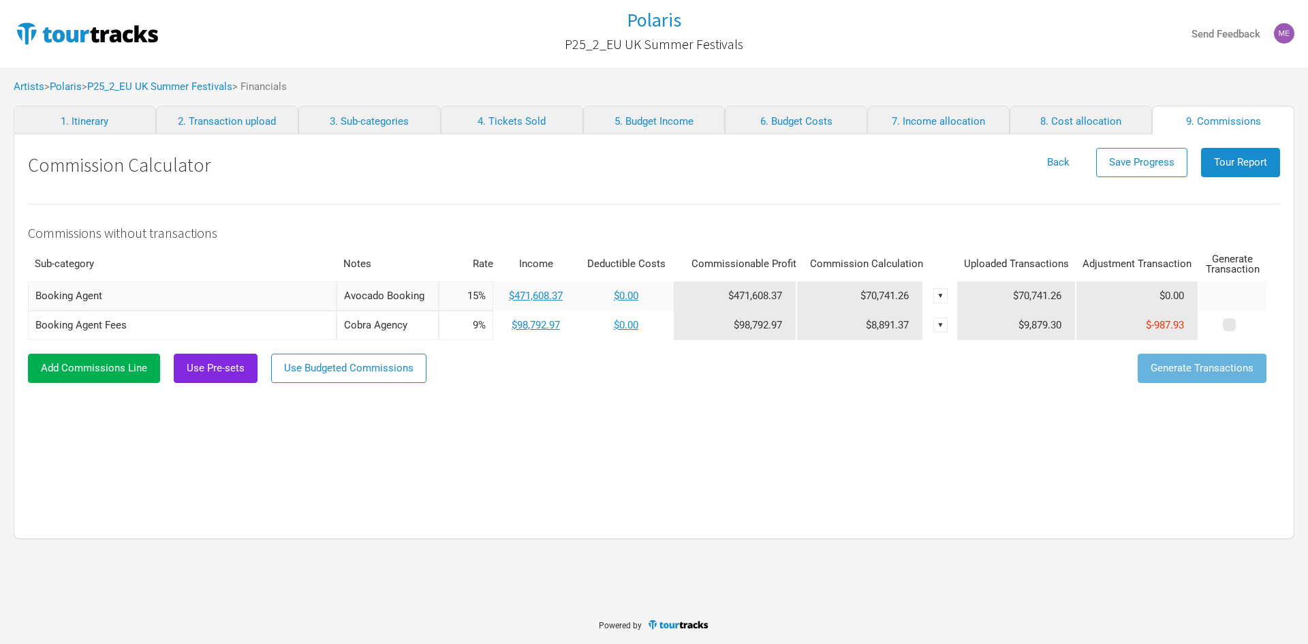
click at [765, 490] on div "Commissions without transactions Sub-category Notes Rate Income Deductible Cost…" at bounding box center [654, 350] width 1252 height 322
click at [467, 317] on input "9%" at bounding box center [466, 325] width 55 height 29
drag, startPoint x: 468, startPoint y: 320, endPoint x: 490, endPoint y: 320, distance: 21.8
click at [490, 320] on input "9%" at bounding box center [466, 325] width 55 height 29
click at [465, 328] on input "10.5%" at bounding box center [466, 325] width 55 height 29
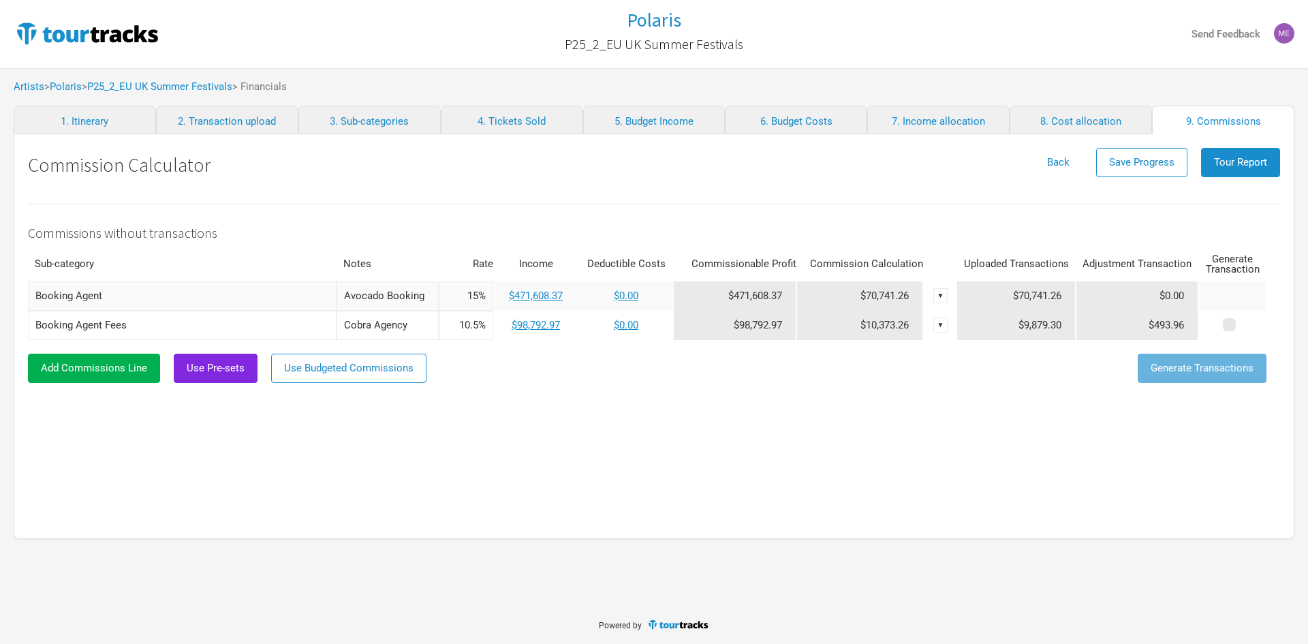
click at [473, 324] on input "10.5%" at bounding box center [466, 325] width 55 height 29
click at [566, 410] on div "Commissions without transactions Sub-category Notes Rate Income Deductible Cost…" at bounding box center [654, 350] width 1252 height 322
click at [726, 413] on div "Commissions without transactions Sub-category Notes Rate Income Deductible Cost…" at bounding box center [654, 350] width 1252 height 322
click at [620, 326] on link "$0.00" at bounding box center [626, 325] width 25 height 12
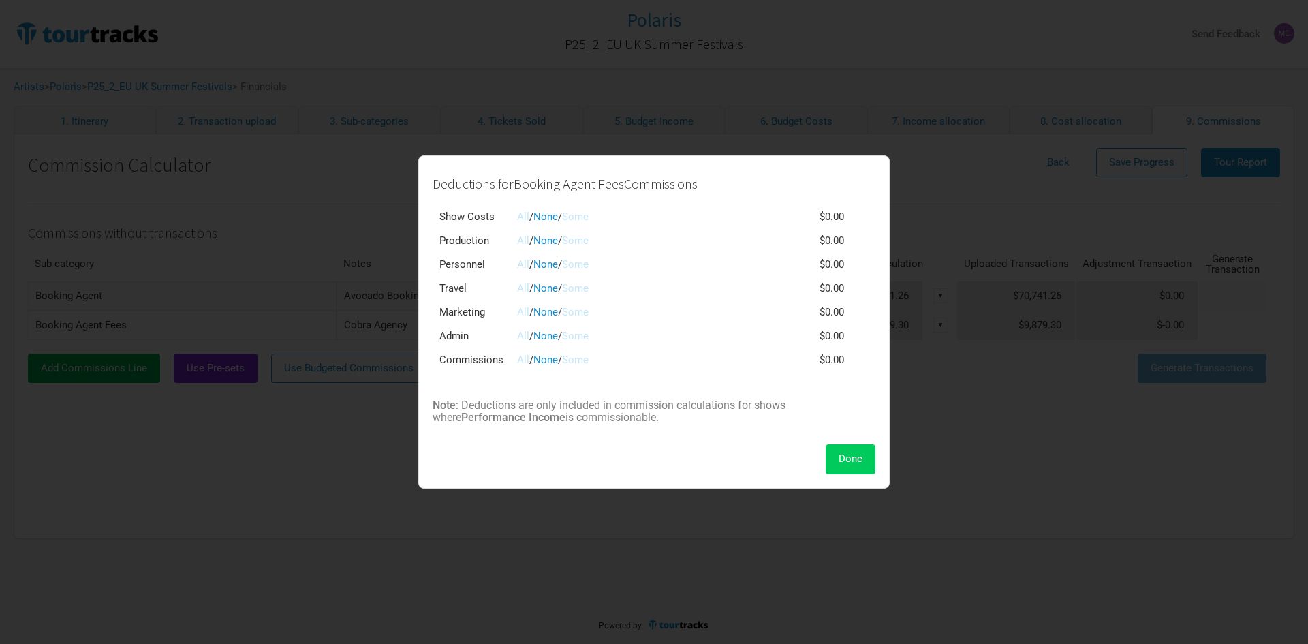
click at [854, 456] on span "Done" at bounding box center [851, 458] width 24 height 12
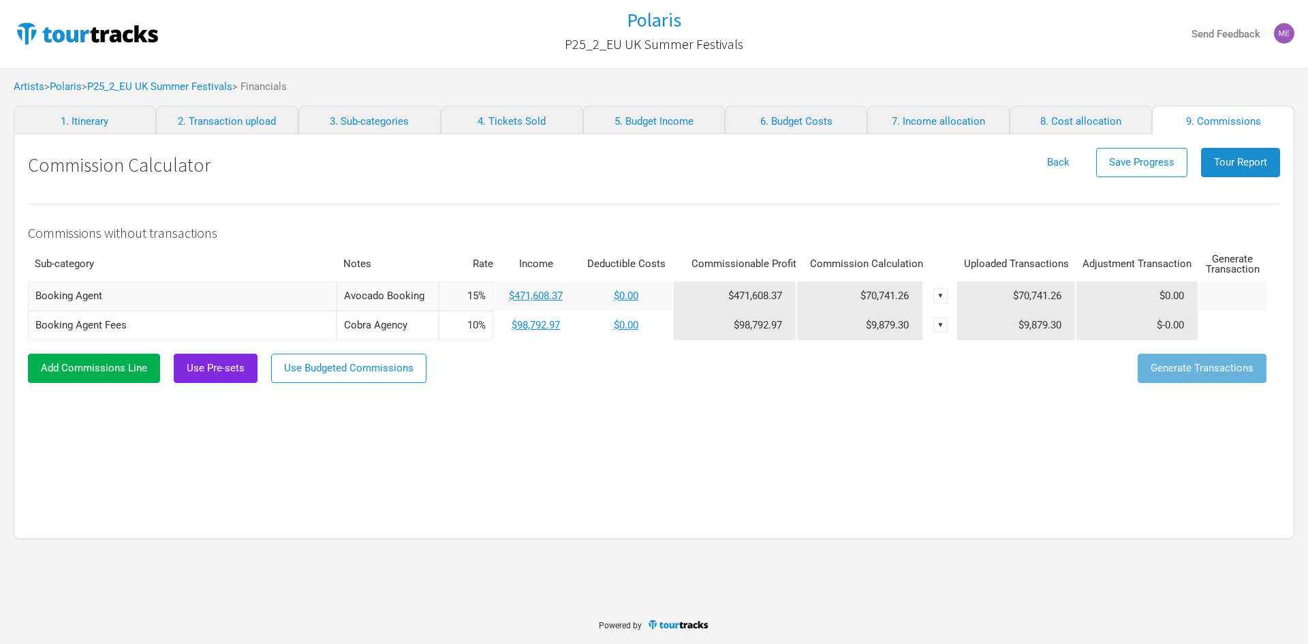
click at [464, 405] on div "Commissions without transactions Sub-category Notes Rate Income Deductible Cost…" at bounding box center [654, 350] width 1252 height 322
click at [480, 324] on input "10%" at bounding box center [466, 325] width 55 height 29
drag, startPoint x: 480, startPoint y: 322, endPoint x: 453, endPoint y: 317, distance: 27.7
click at [453, 317] on input "10%" at bounding box center [466, 325] width 55 height 29
drag, startPoint x: 479, startPoint y: 324, endPoint x: 457, endPoint y: 322, distance: 22.6
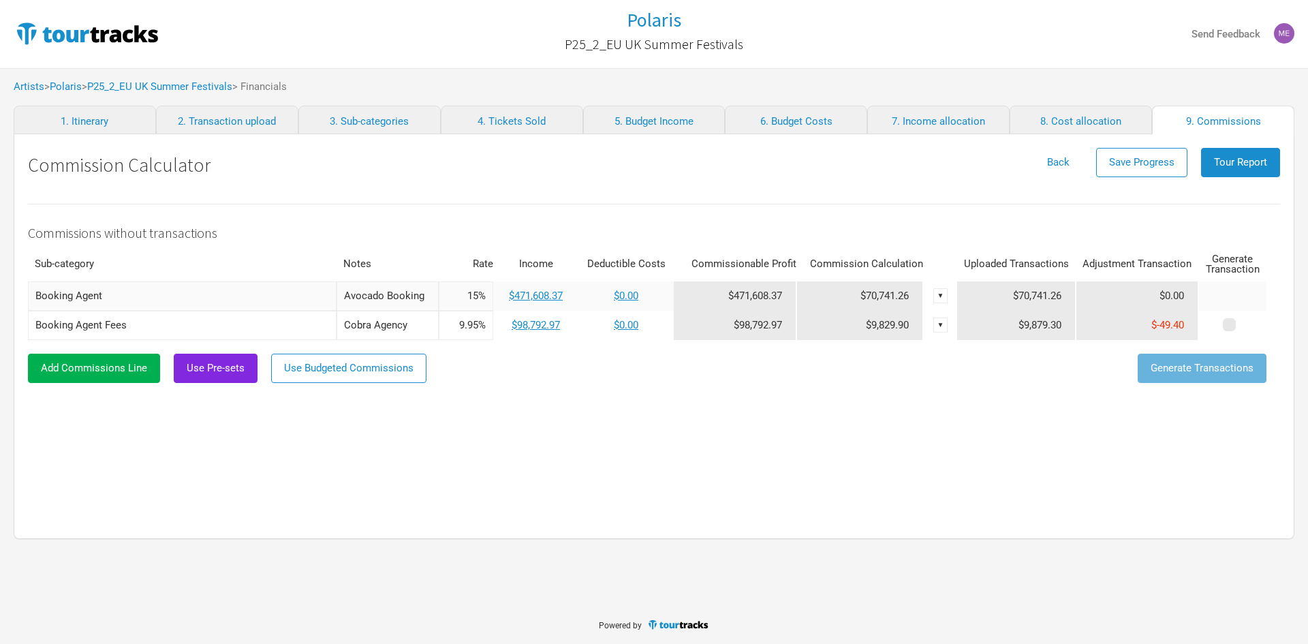
click at [457, 322] on input "9.95%" at bounding box center [466, 325] width 55 height 29
click at [628, 380] on div "Add Commissions Line Use Pre-sets Use Budgeted Commissions Generate Transactions" at bounding box center [647, 368] width 1239 height 29
click at [481, 328] on input "10.06%" at bounding box center [466, 325] width 55 height 29
click at [783, 433] on div "Commissions without transactions Sub-category Notes Rate Income Deductible Cost…" at bounding box center [654, 350] width 1252 height 322
click at [475, 322] on input "10.06%" at bounding box center [466, 325] width 55 height 29
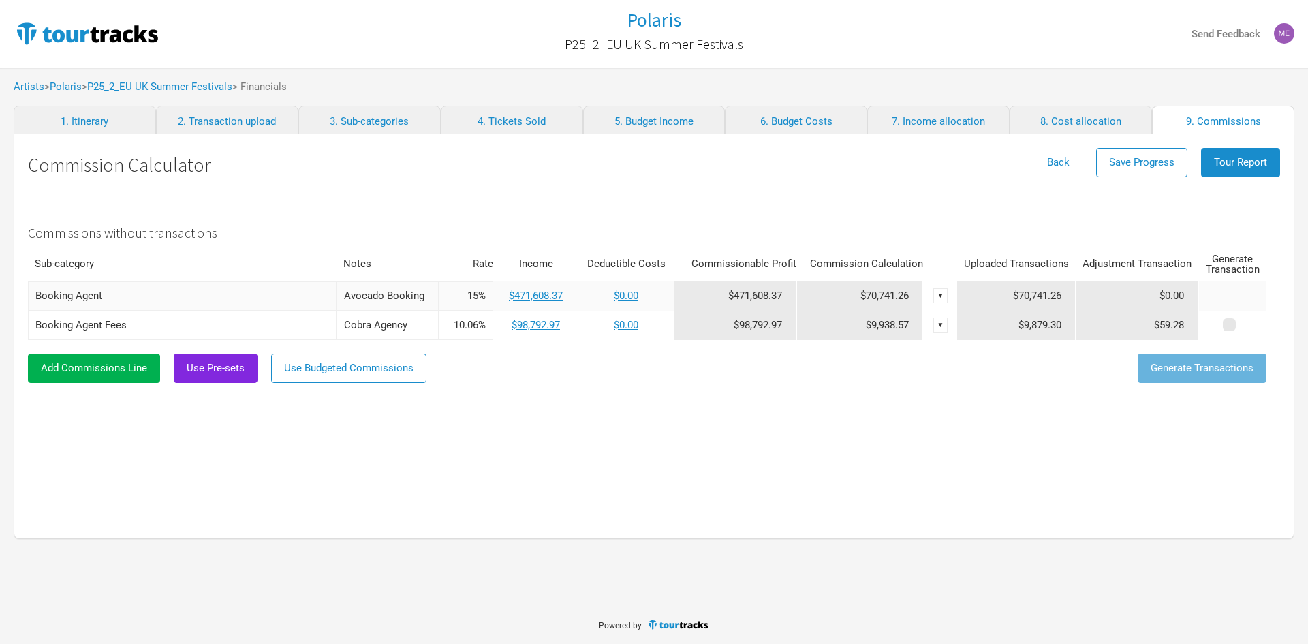
click at [480, 324] on input "10.06%" at bounding box center [466, 325] width 55 height 29
type input "10.06%"
click at [1110, 417] on div "Commissions without transactions Sub-category Notes Rate Income Deductible Cost…" at bounding box center [654, 350] width 1252 height 322
click at [641, 434] on div "Commissions without transactions Sub-category Notes Rate Income Deductible Cost…" at bounding box center [654, 350] width 1252 height 322
click at [1242, 295] on td at bounding box center [1233, 295] width 68 height 29
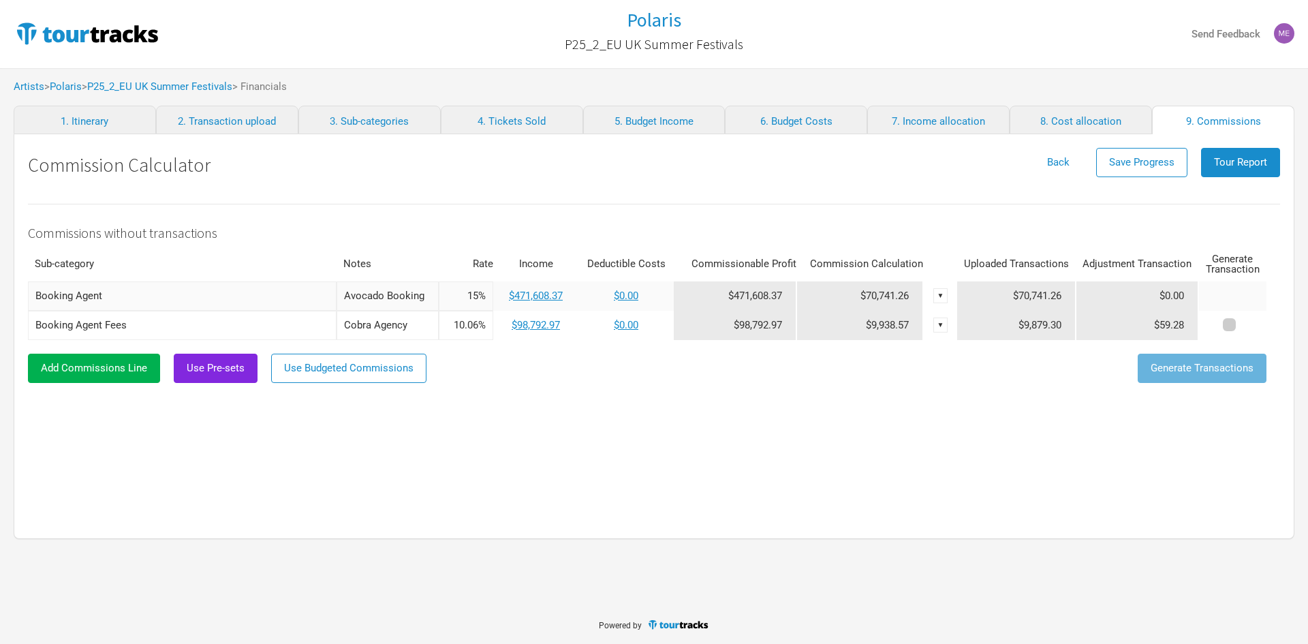
click at [1231, 322] on span at bounding box center [1229, 324] width 13 height 13
click at [1244, 322] on input "checkbox" at bounding box center [1248, 325] width 9 height 9
checkbox input "true"
click at [1233, 367] on span "Generate Transactions" at bounding box center [1202, 368] width 103 height 12
click at [1250, 162] on span "Tour Report" at bounding box center [1240, 162] width 53 height 12
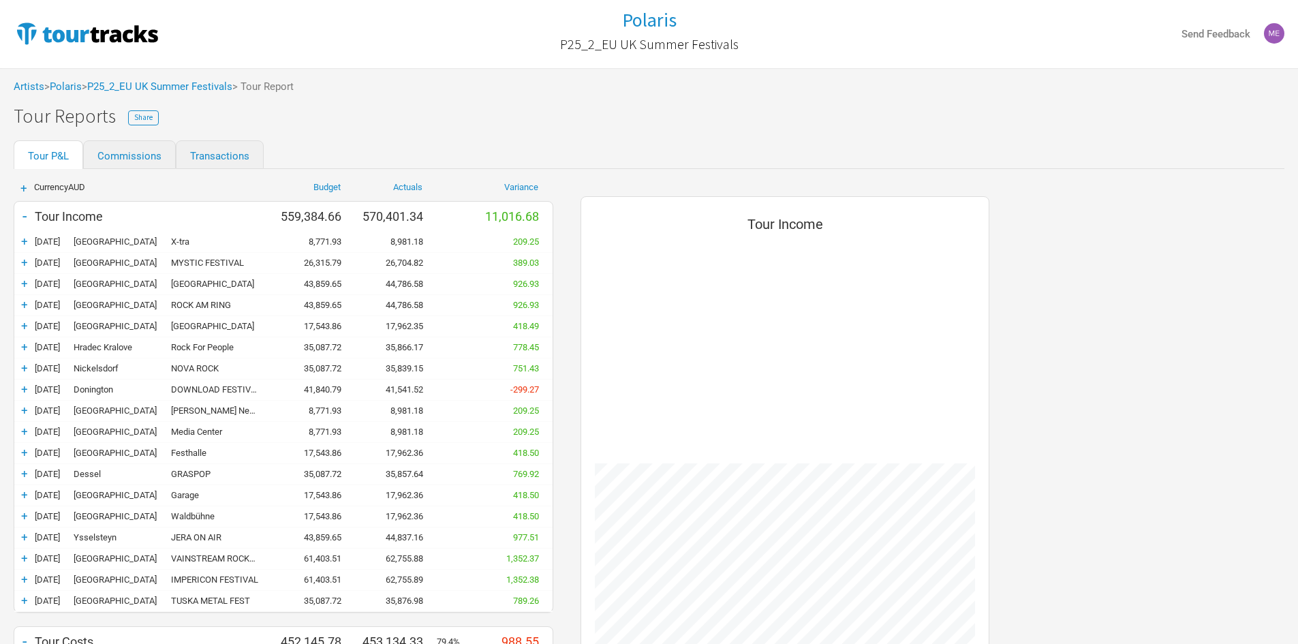
scroll to position [1055, 436]
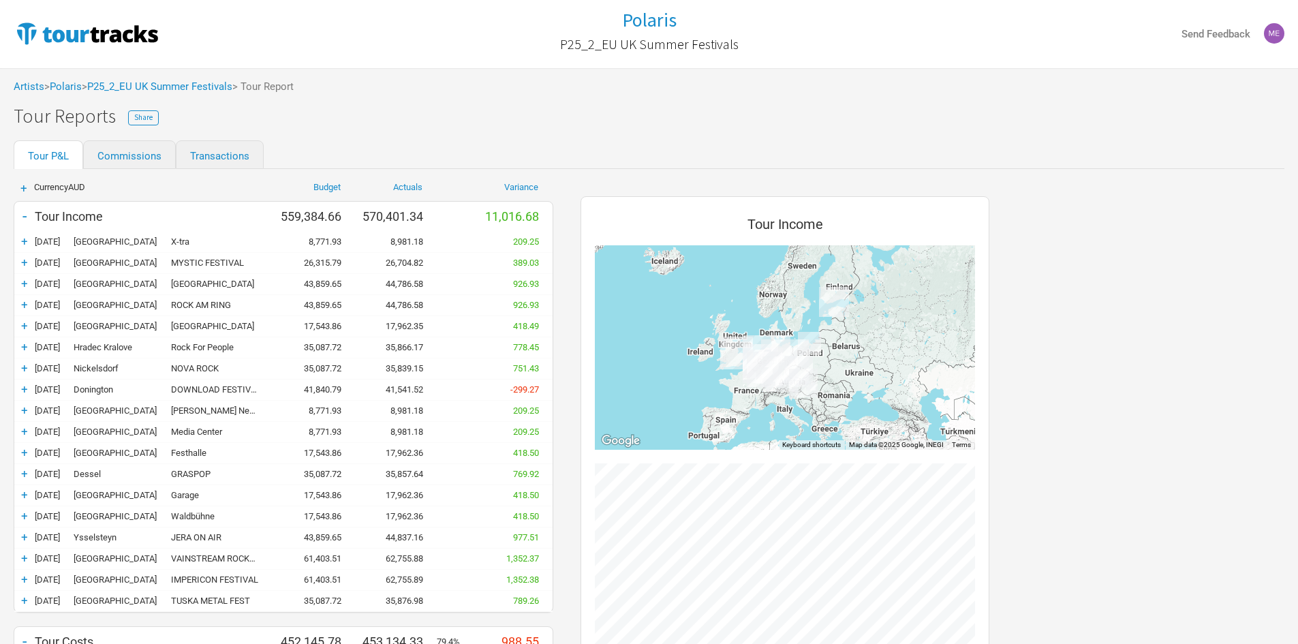
click at [19, 211] on div "-" at bounding box center [24, 215] width 20 height 19
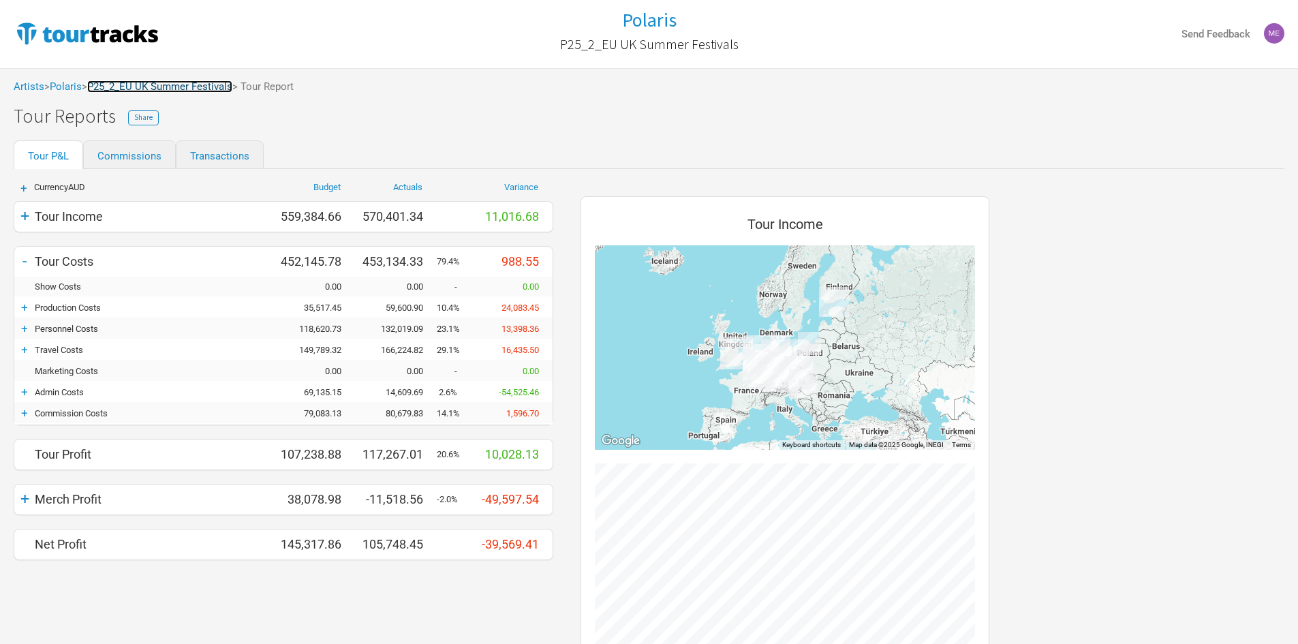
click at [192, 86] on link "P25_2_EU UK Summer Festivals" at bounding box center [159, 86] width 145 height 12
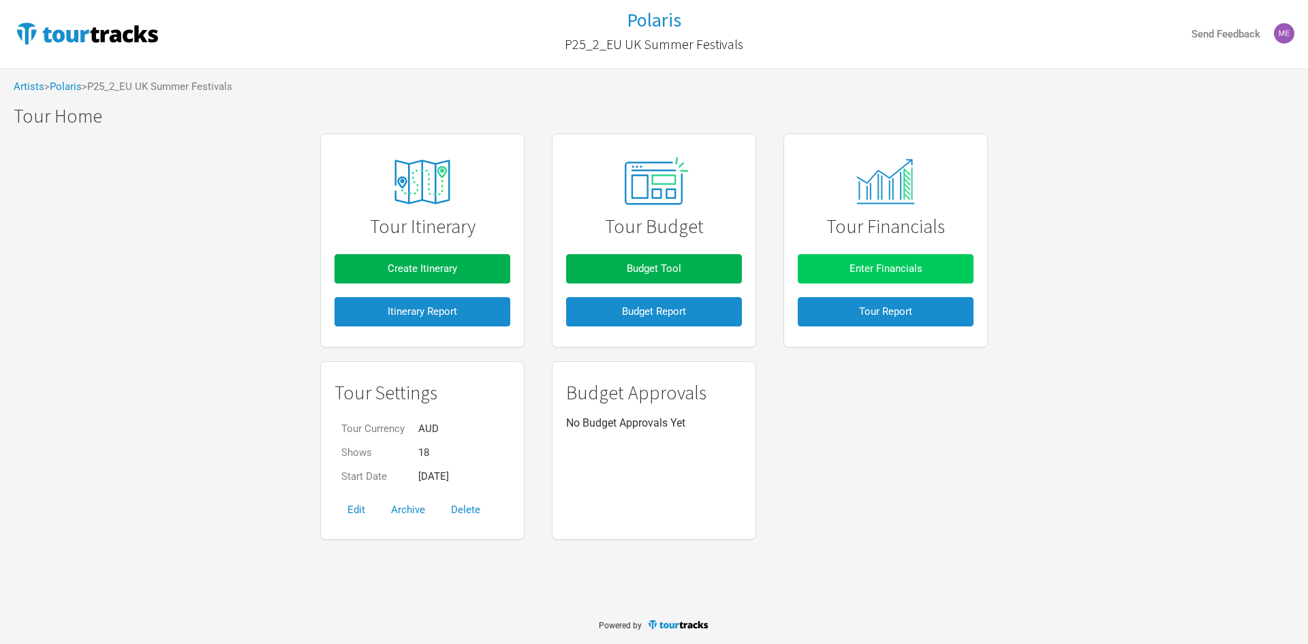
click at [880, 266] on span "Enter Financials" at bounding box center [886, 268] width 73 height 12
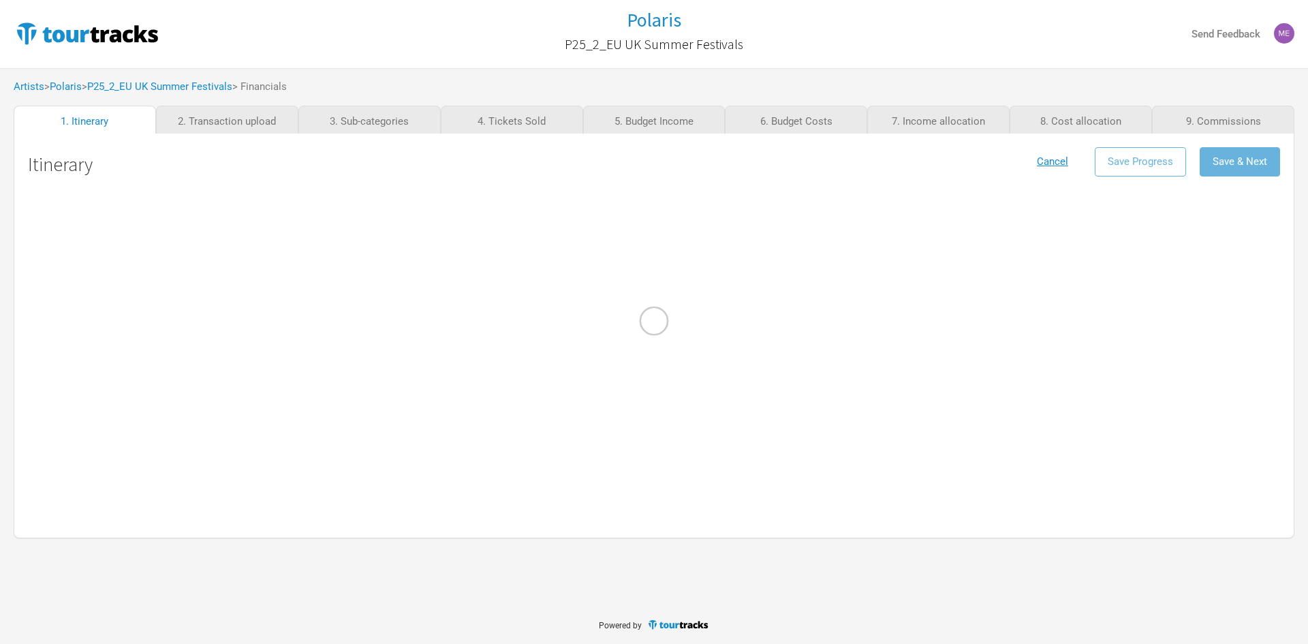
select select "Support"
select select "Festival"
select select "Support"
select select "Festival"
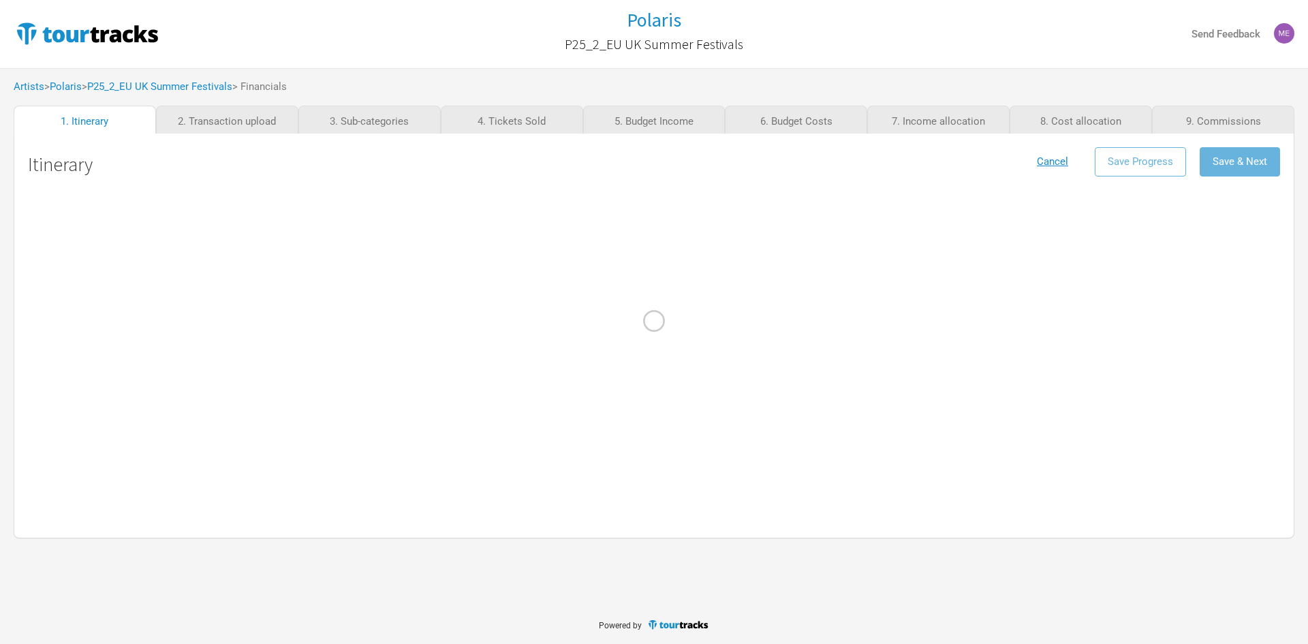
select select "Festival"
select select "Support"
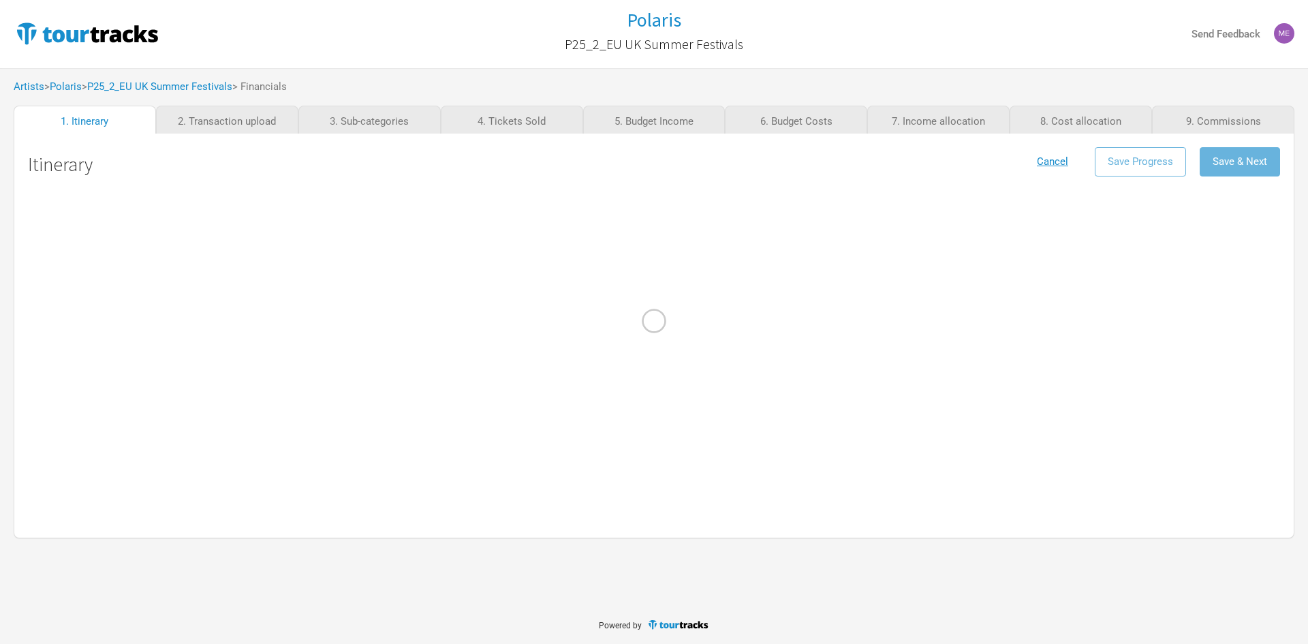
select select "Festival"
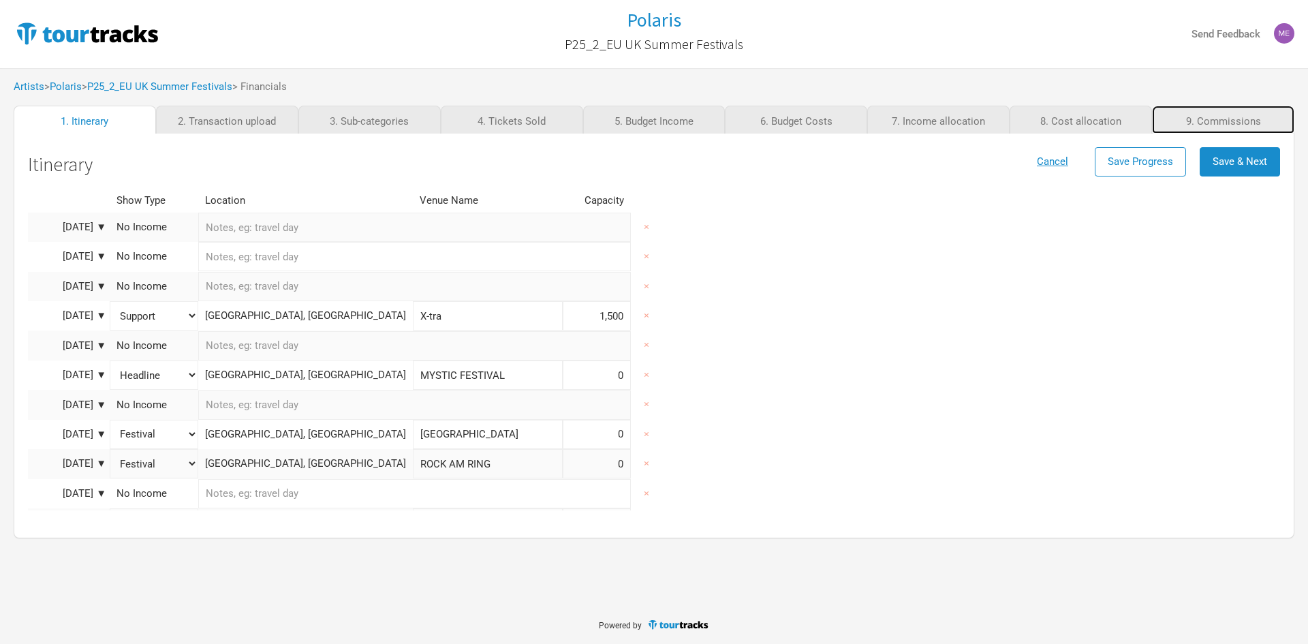
click at [1233, 122] on link "9. Commissions" at bounding box center [1223, 120] width 142 height 28
click at [1233, 122] on link "9. Commissions" at bounding box center [1223, 120] width 142 height 29
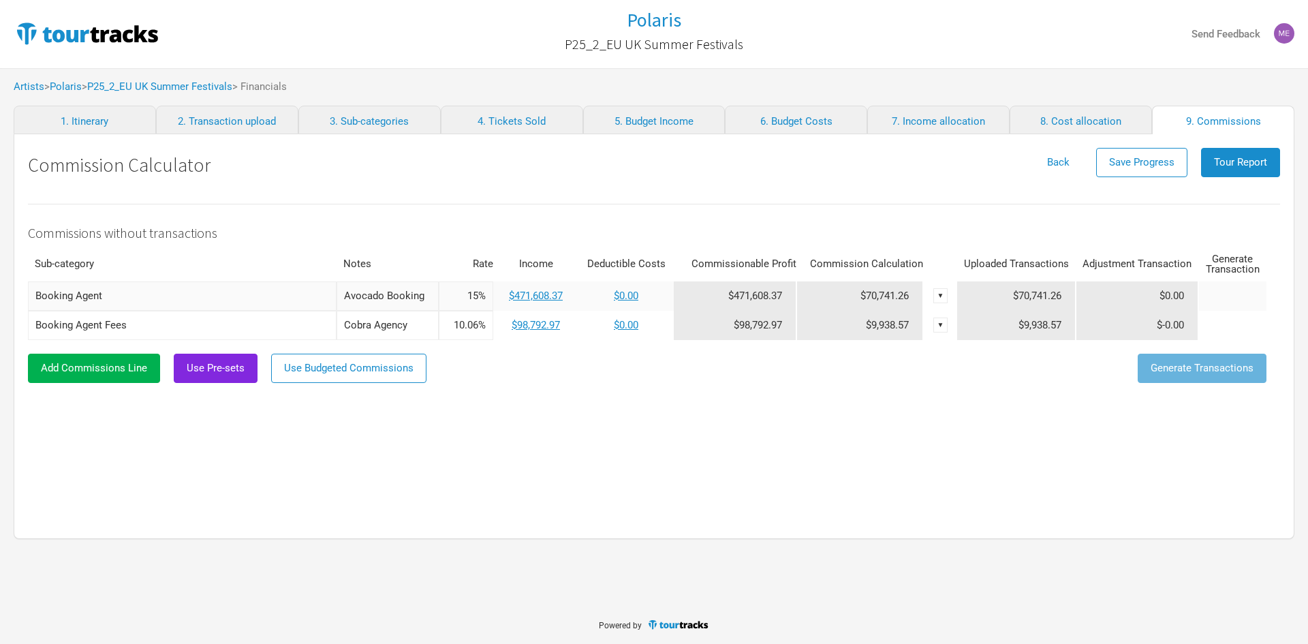
click at [944, 298] on div "▼" at bounding box center [940, 295] width 15 height 15
click at [925, 339] on link "Delete" at bounding box center [907, 341] width 67 height 10
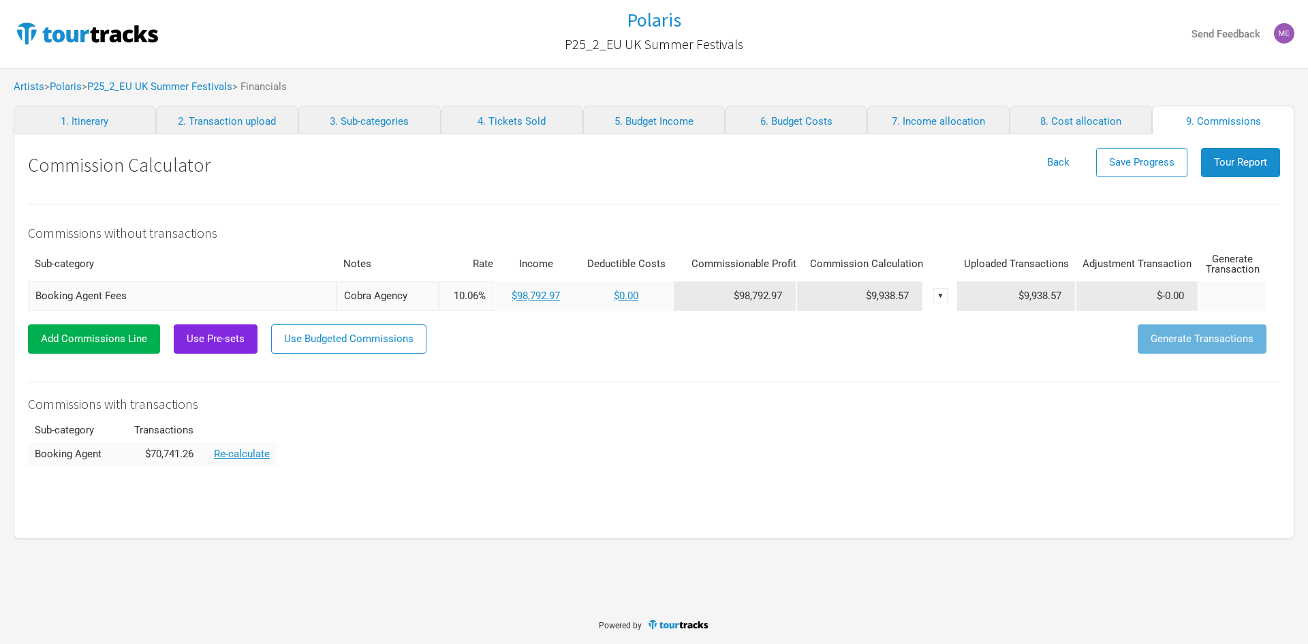
click at [938, 293] on div "▼" at bounding box center [940, 295] width 15 height 15
click at [907, 334] on div "Delete" at bounding box center [907, 341] width 80 height 24
click at [940, 293] on div "▼" at bounding box center [940, 295] width 15 height 15
click at [889, 338] on link "Delete" at bounding box center [907, 341] width 66 height 10
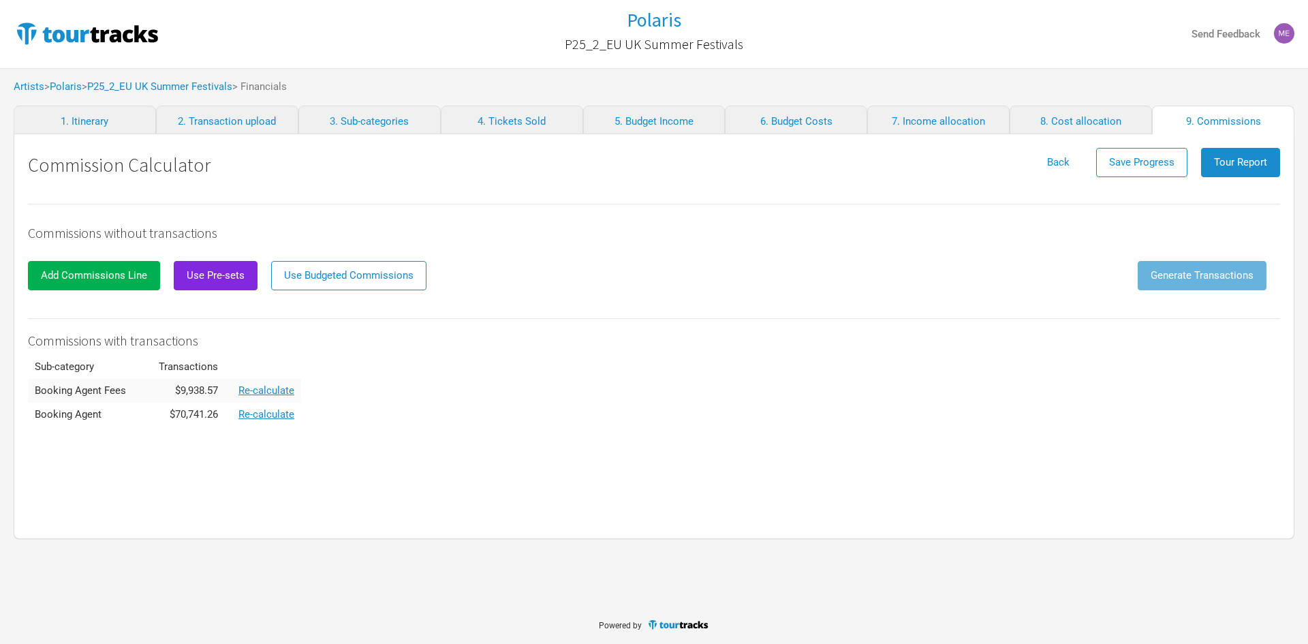
click at [889, 338] on h2 "Commissions with transactions" at bounding box center [654, 340] width 1252 height 15
click at [1255, 166] on span "Tour Report" at bounding box center [1240, 162] width 53 height 12
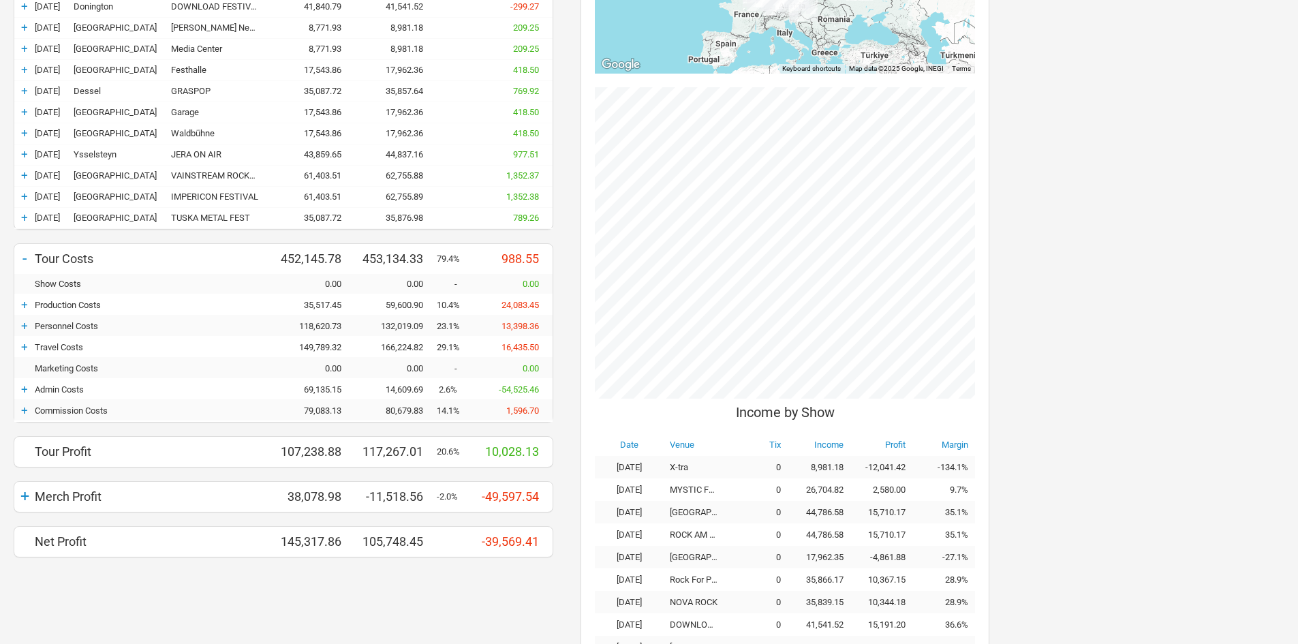
scroll to position [409, 0]
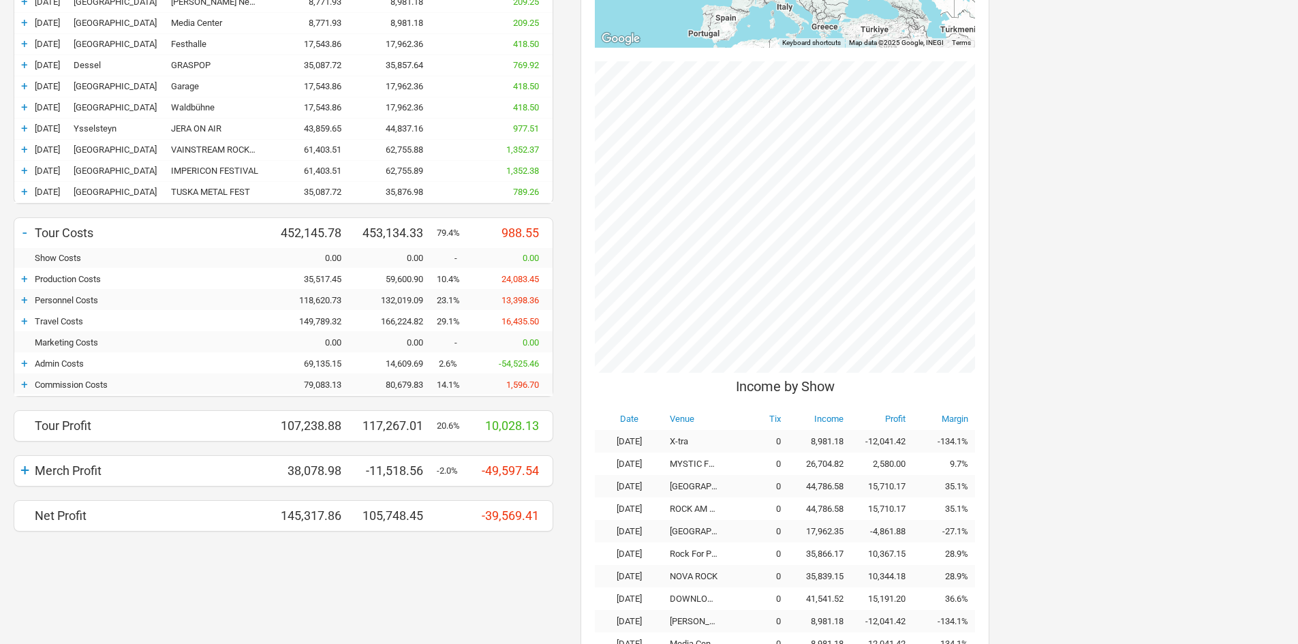
click at [452, 606] on div "+ Currency AUD Budget Actuals Variance - Tour Income 559,384.66 570,401.34 11,0…" at bounding box center [283, 304] width 567 height 1089
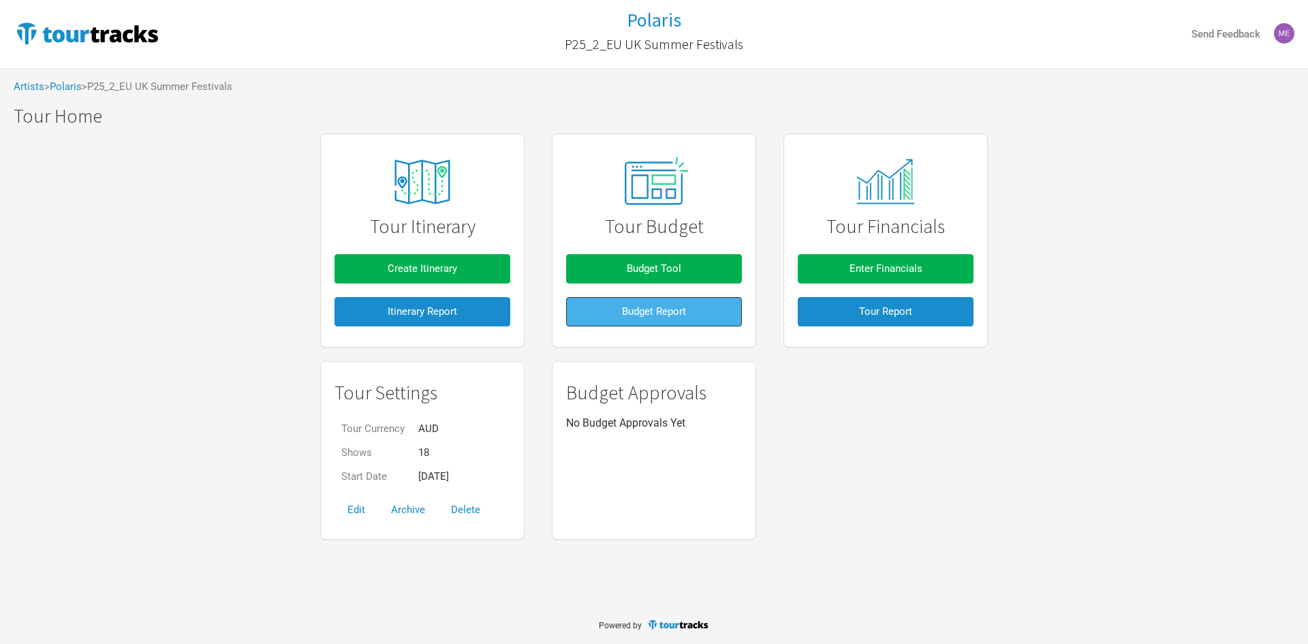
click at [604, 311] on button "Budget Report" at bounding box center [654, 311] width 176 height 29
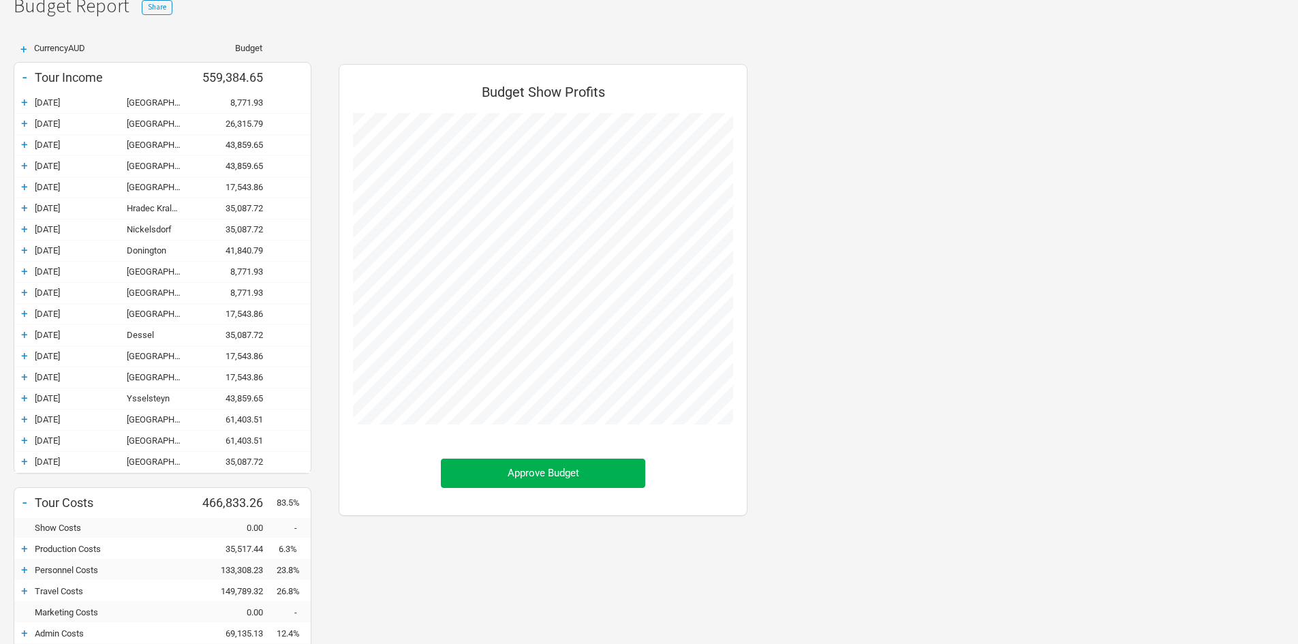
scroll to position [320, 0]
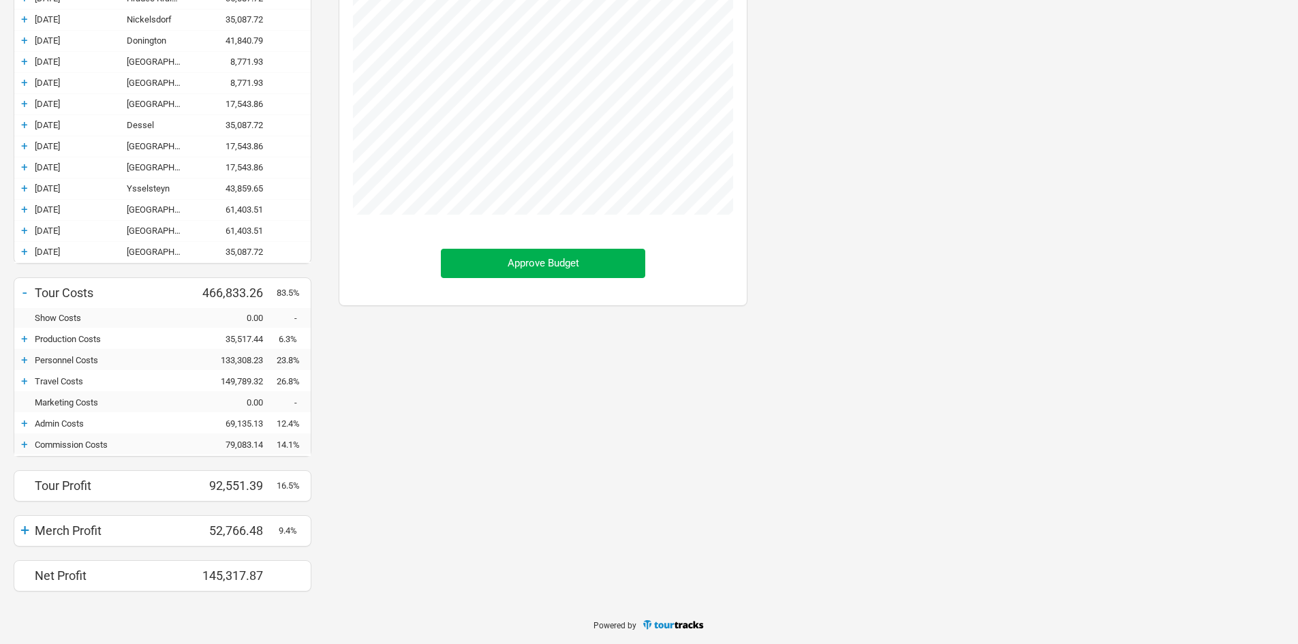
click at [24, 442] on div "+" at bounding box center [24, 444] width 20 height 14
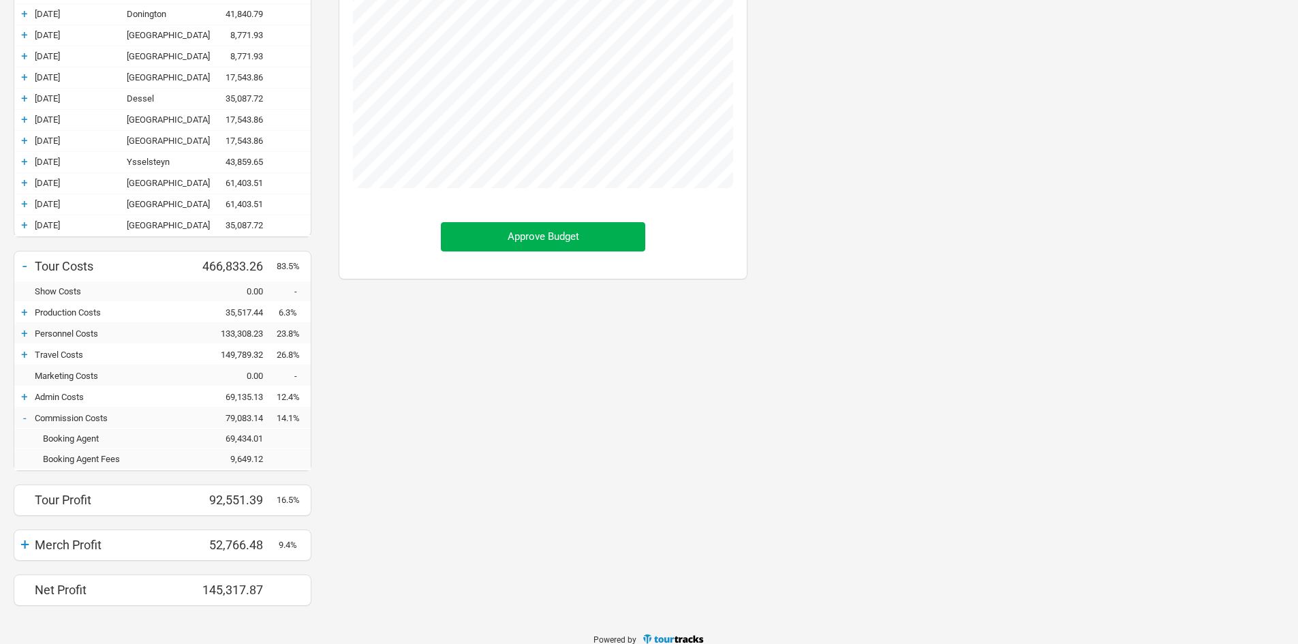
scroll to position [361, 0]
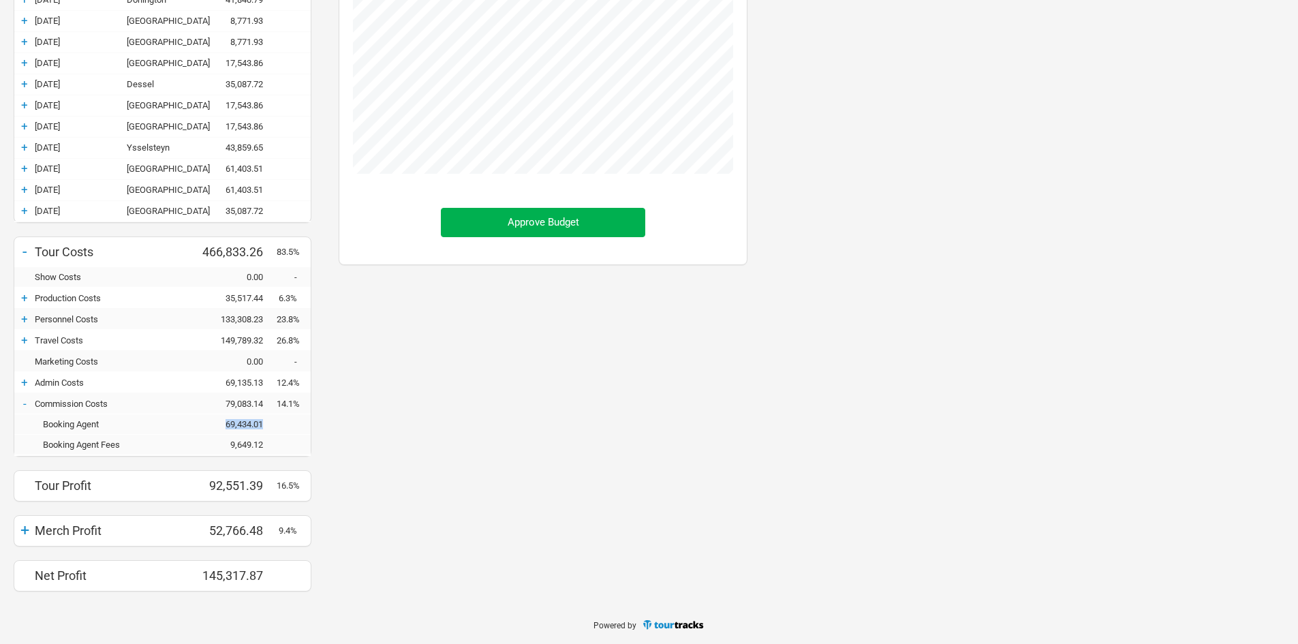
drag, startPoint x: 268, startPoint y: 426, endPoint x: 219, endPoint y: 423, distance: 48.5
click at [219, 423] on div "69,434.01" at bounding box center [236, 424] width 82 height 10
copy div "69,434.01"
drag, startPoint x: 269, startPoint y: 442, endPoint x: 223, endPoint y: 443, distance: 45.7
click at [223, 443] on div "9,649.12" at bounding box center [236, 444] width 82 height 10
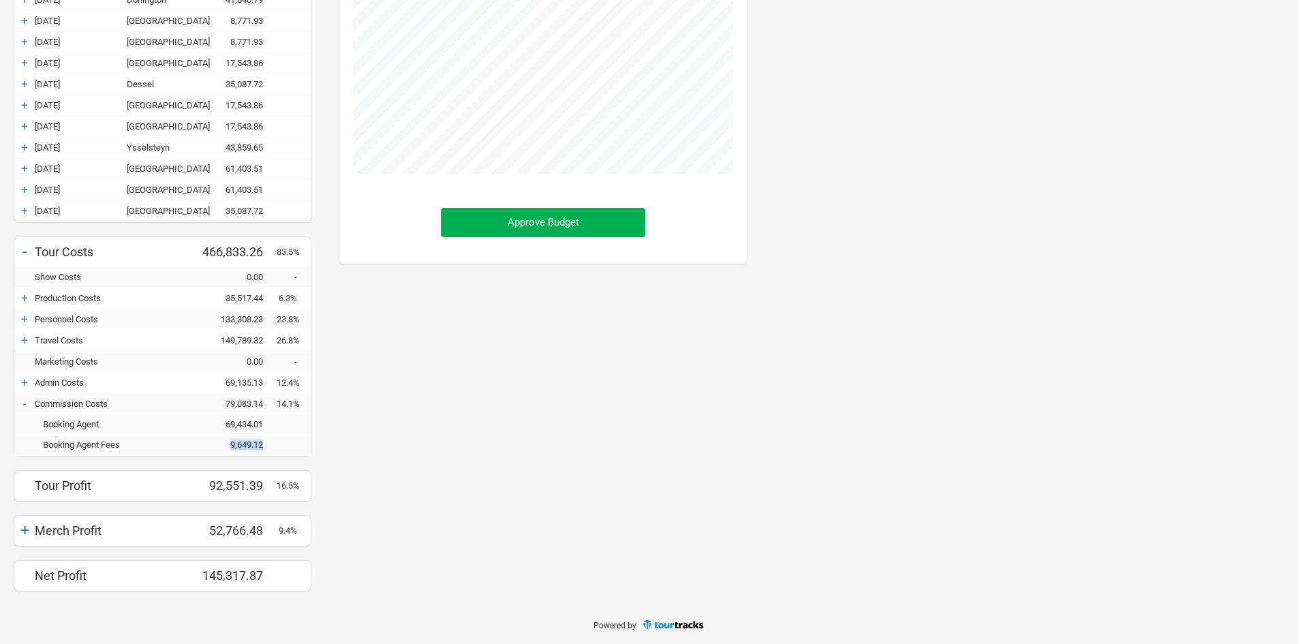
copy div "9,649.12"
